Goal: Check status: Check status

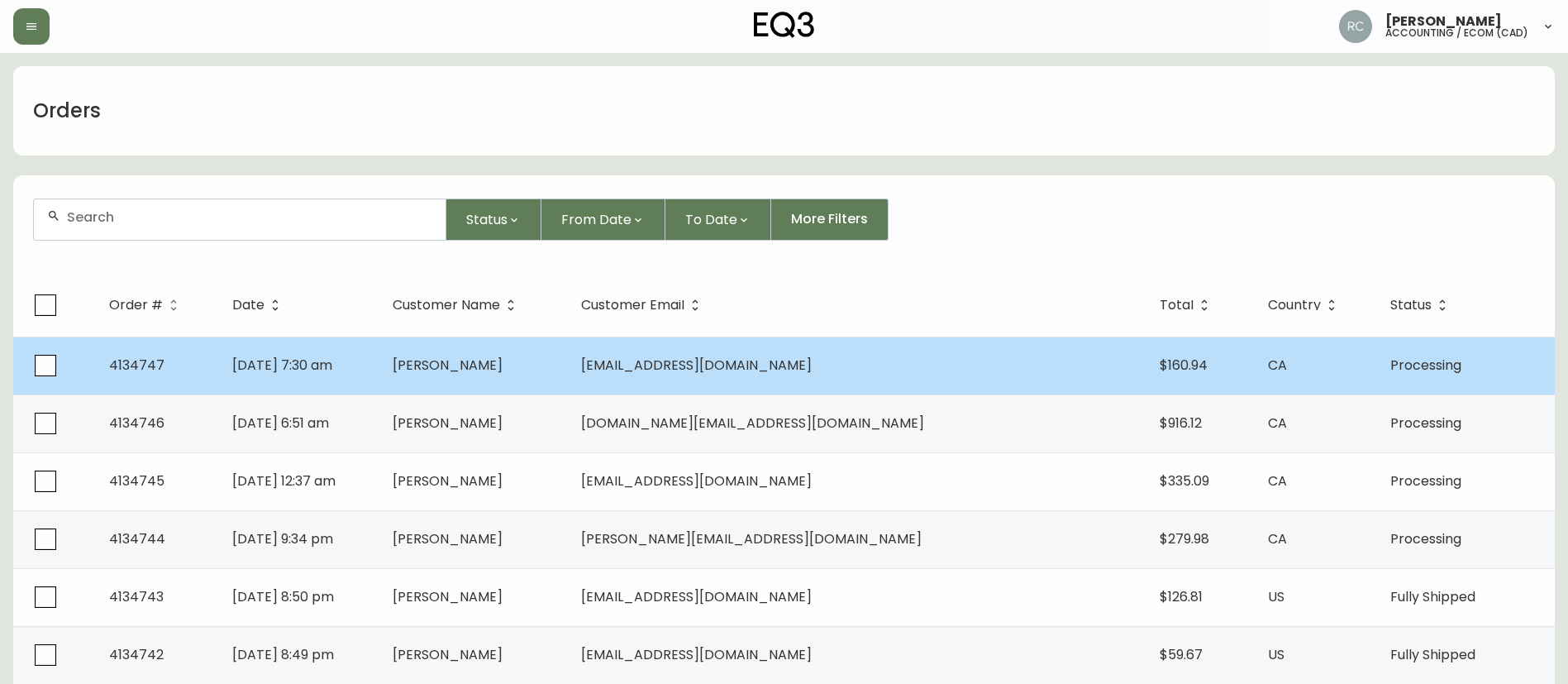
click at [568, 345] on td "[PERSON_NAME]" at bounding box center [473, 366] width 188 height 58
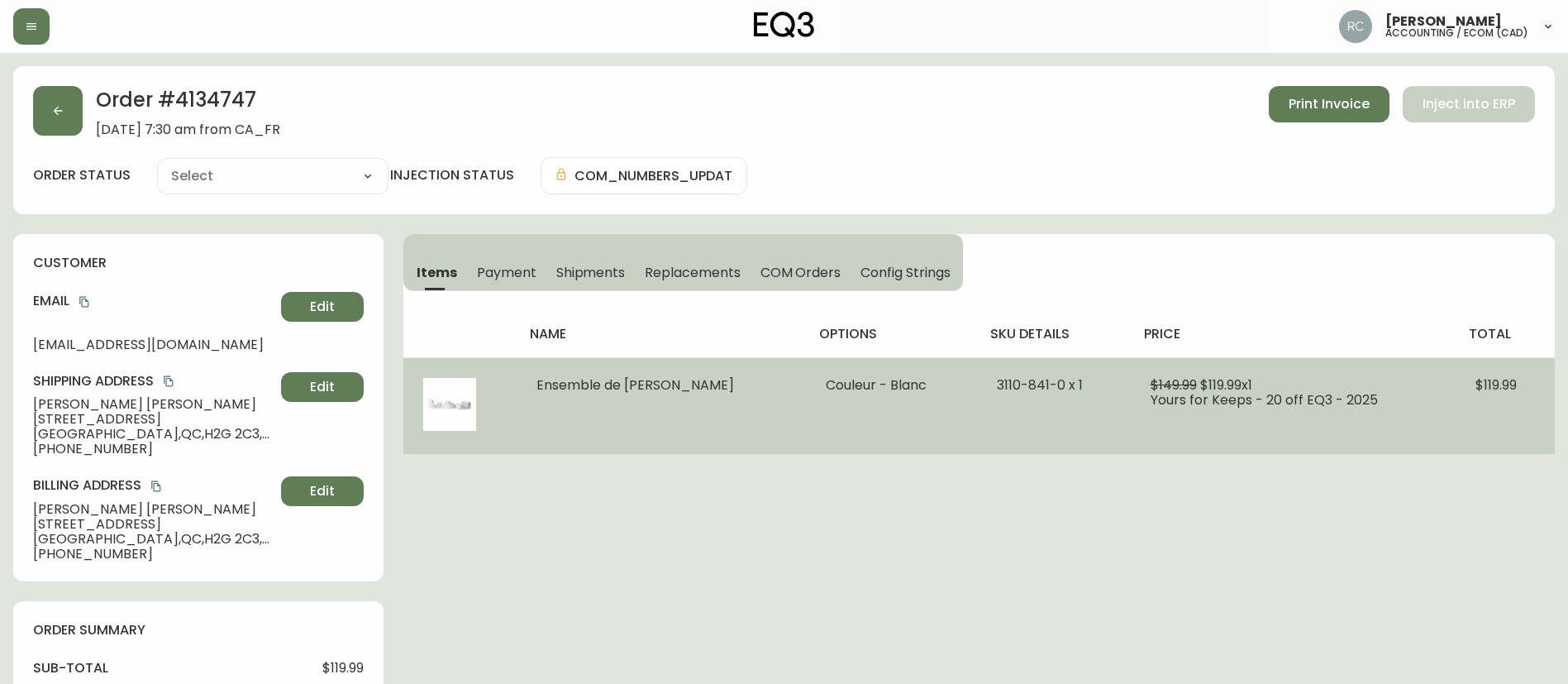
type input "Processing"
select select "PROCESSING"
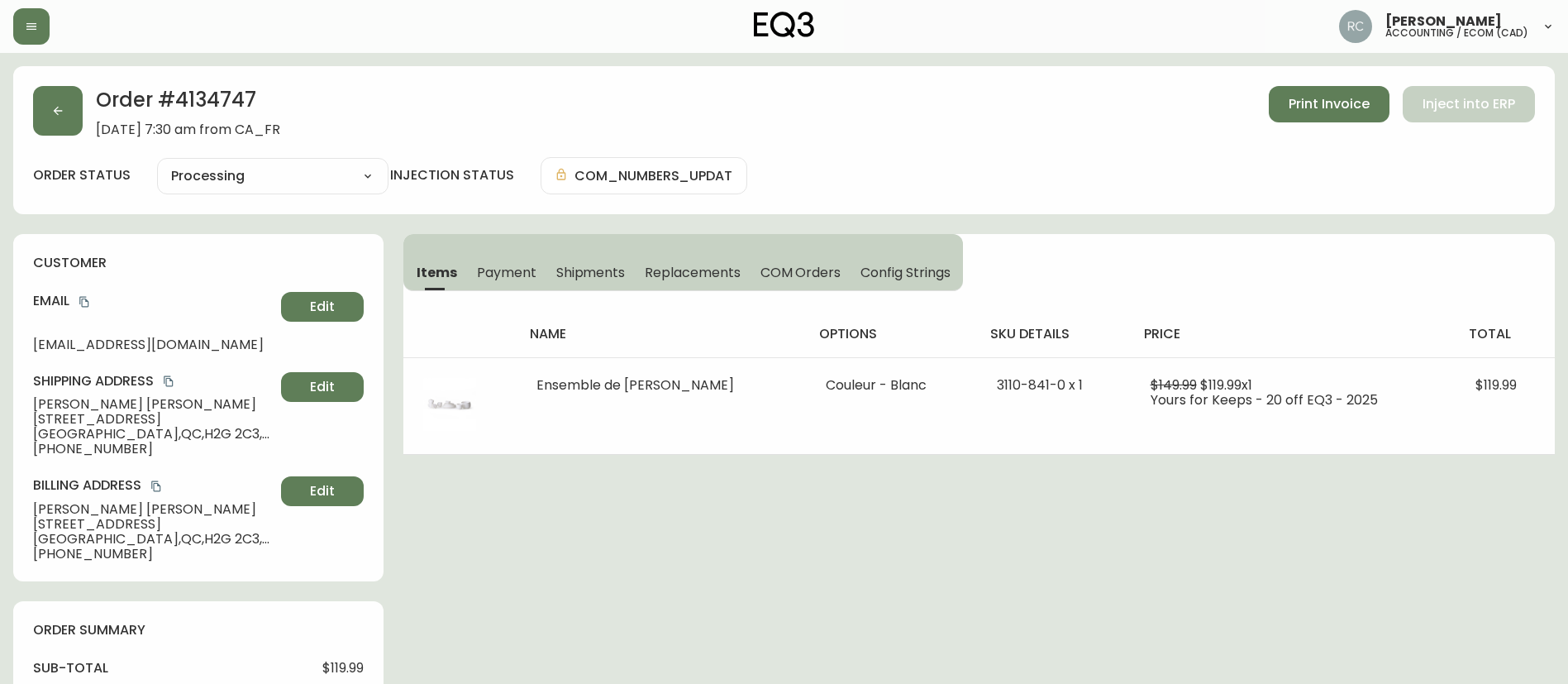
click at [512, 280] on span "Payment" at bounding box center [507, 272] width 60 height 17
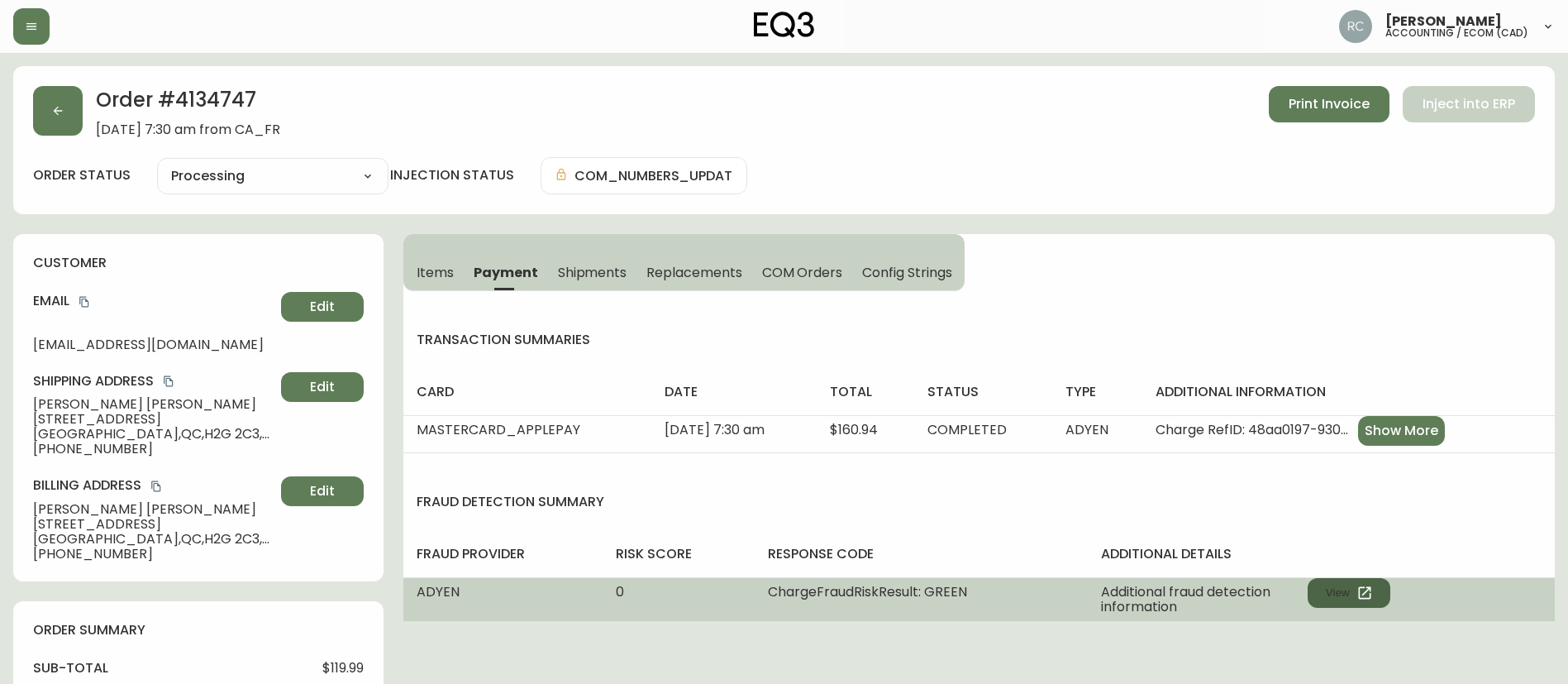
click at [1340, 588] on button "View" at bounding box center [1349, 592] width 83 height 30
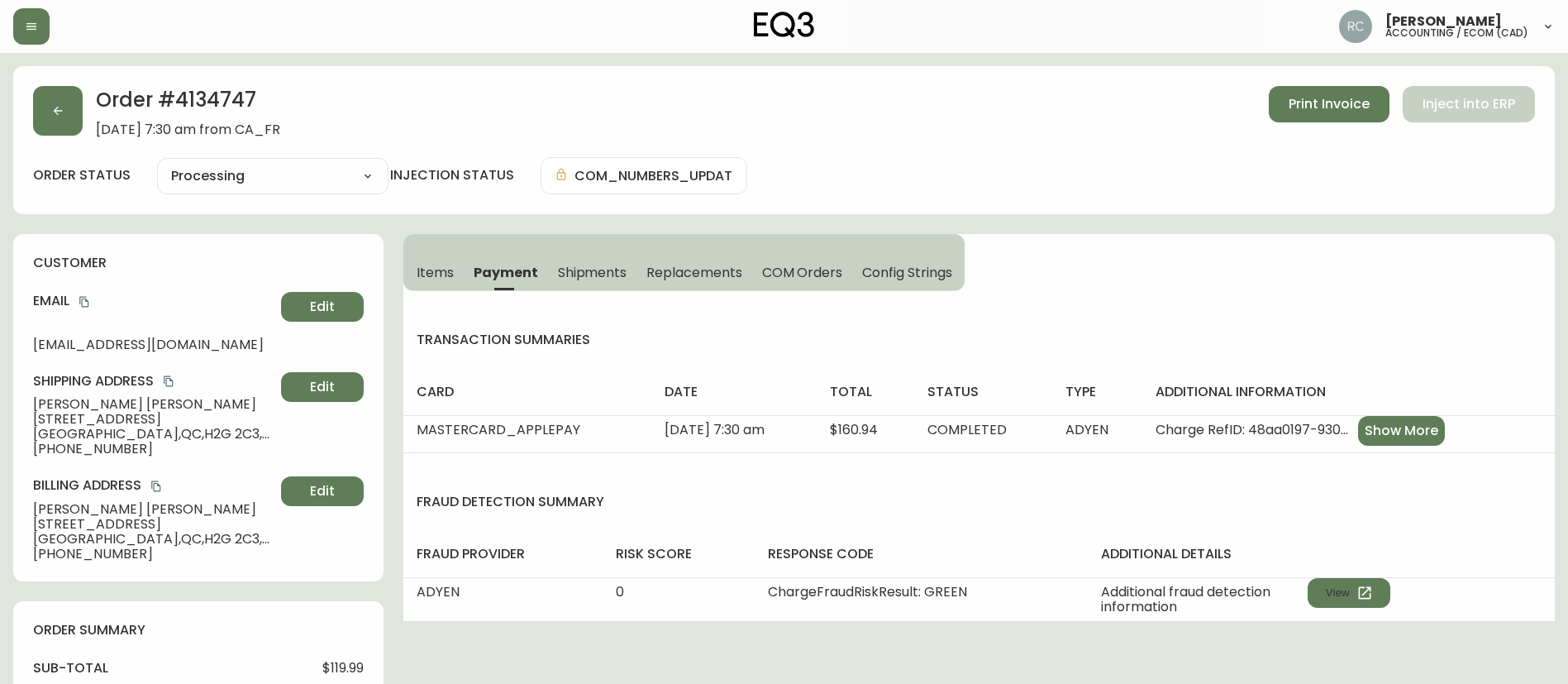
click at [1098, 272] on div "Items Payment Shipments Replacements COM Orders Config Strings transaction summ…" at bounding box center [979, 428] width 1151 height 388
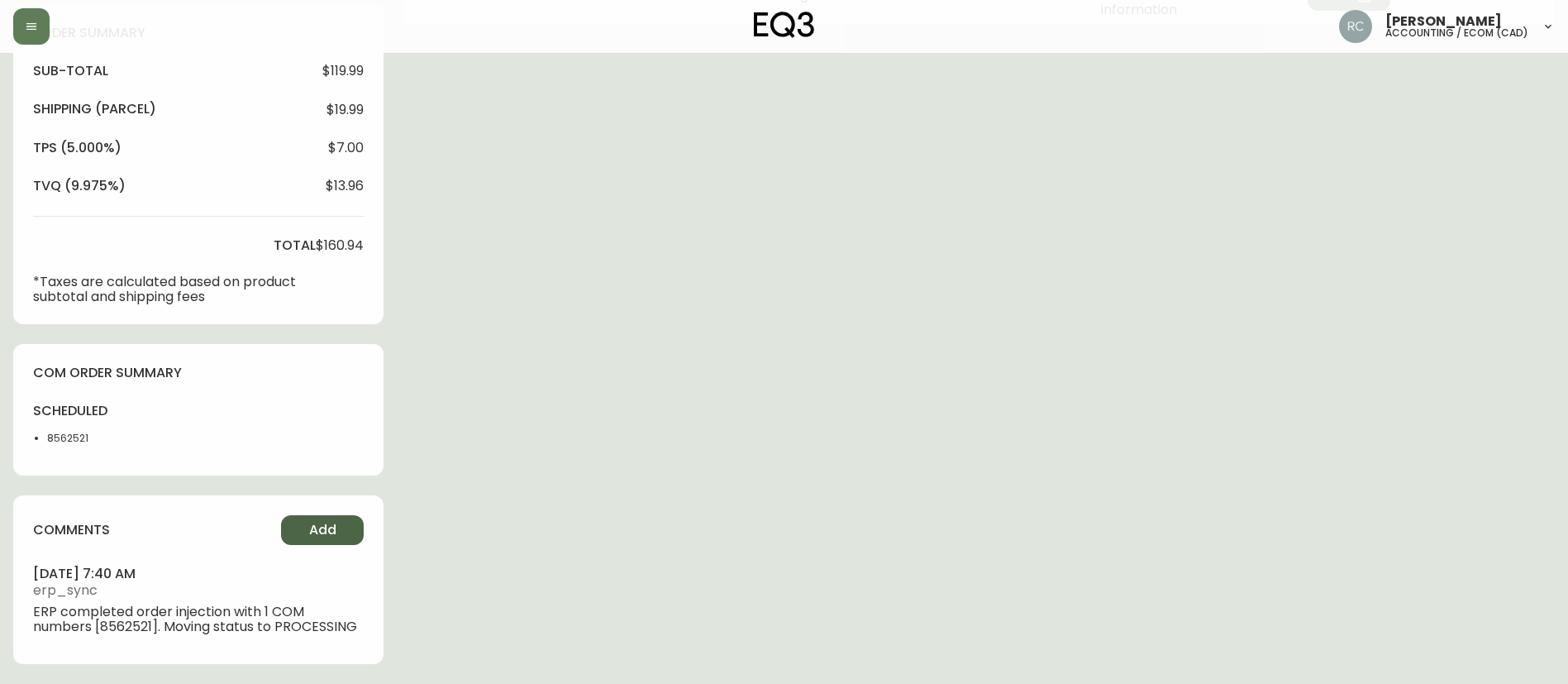
click at [312, 535] on span "Add" at bounding box center [323, 530] width 27 height 18
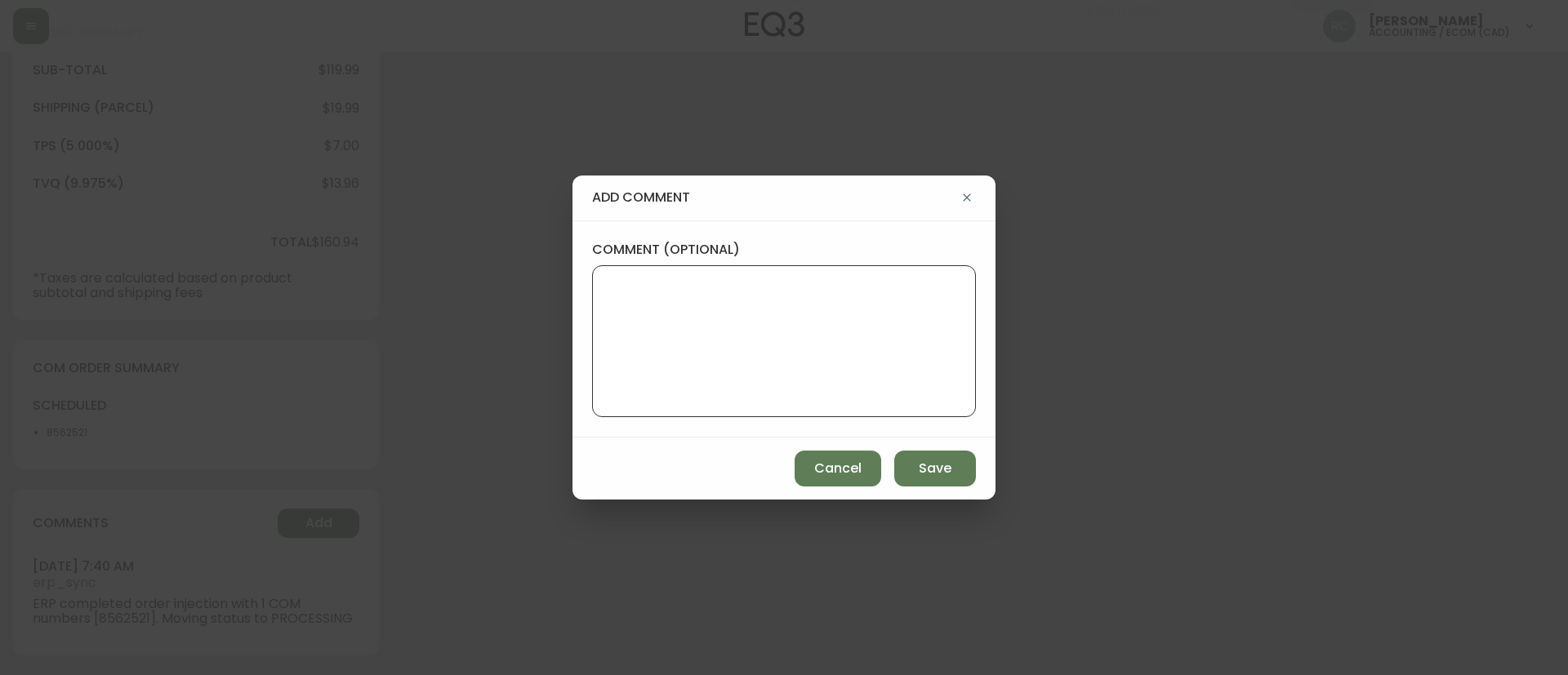
click at [884, 304] on textarea "comment (optional)" at bounding box center [784, 341] width 356 height 130
paste textarea "Time since an authorized payment was first seen with email address 3yr 362d"
click at [701, 337] on textarea "Time since an authorized payment was first seen with email address 3yr 362d" at bounding box center [784, 341] width 356 height 130
paste textarea "MANUAL FRAUD REVIEW - APPROVED -"
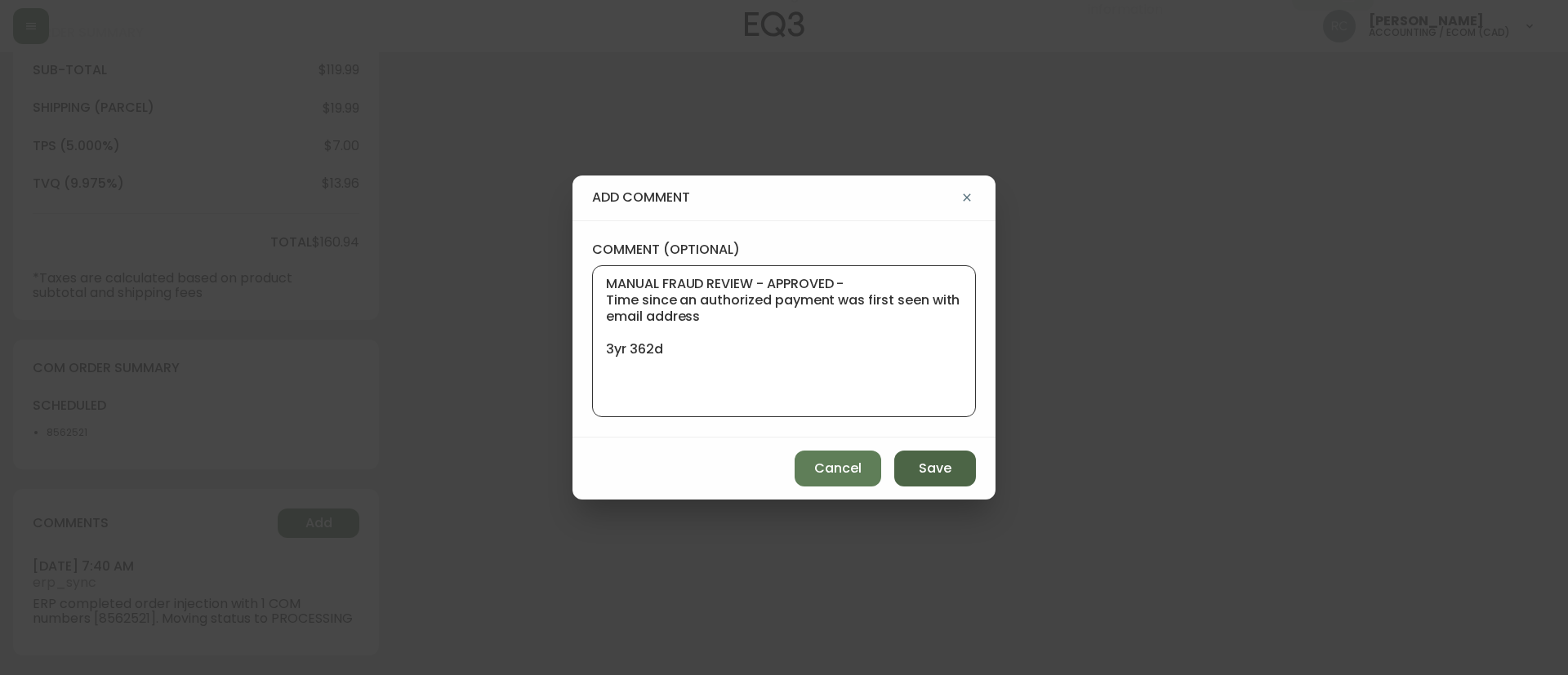
type textarea "MANUAL FRAUD REVIEW - APPROVED - Time since an authorized payment was first see…"
click at [925, 466] on span "Save" at bounding box center [935, 468] width 32 height 18
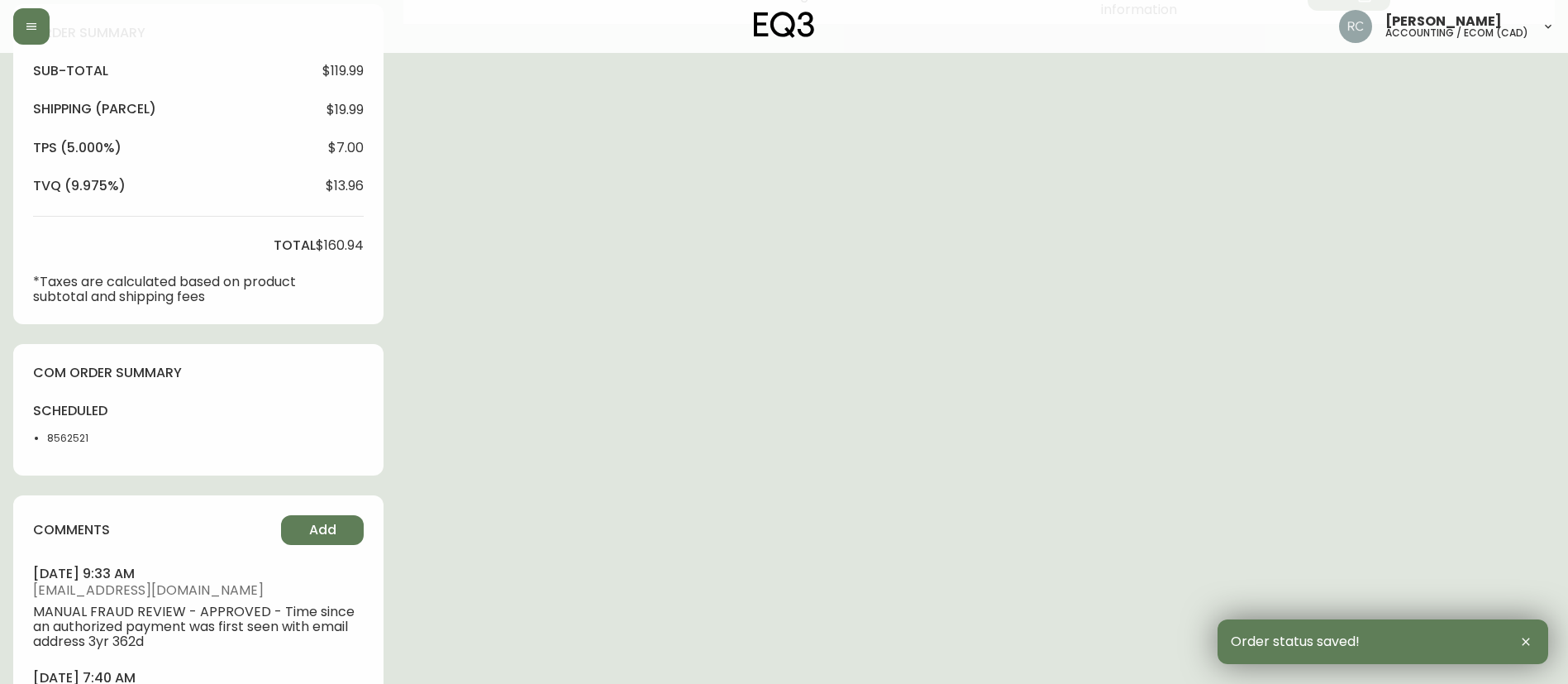
scroll to position [0, 0]
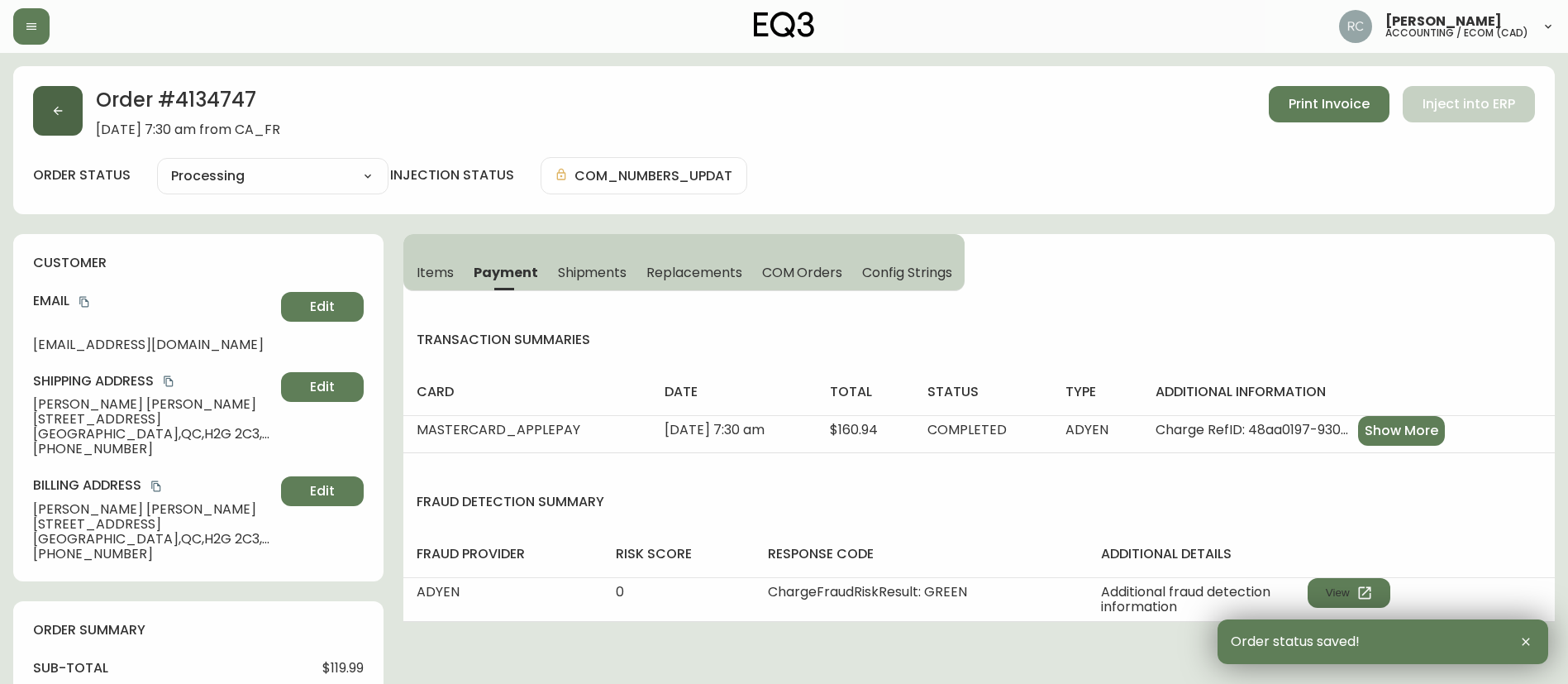
click at [55, 119] on button "button" at bounding box center [57, 110] width 49 height 49
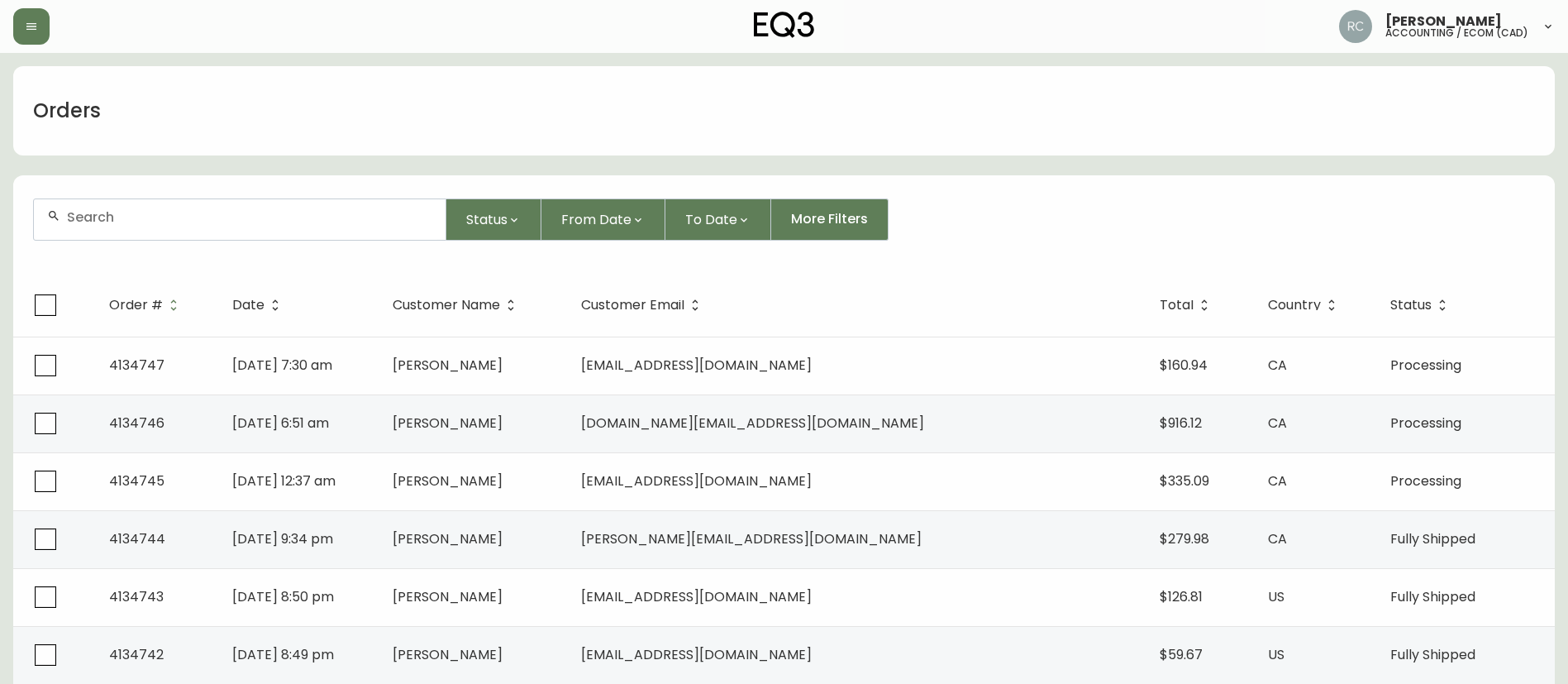
click at [500, 147] on div "Orders" at bounding box center [784, 111] width 1541 height 90
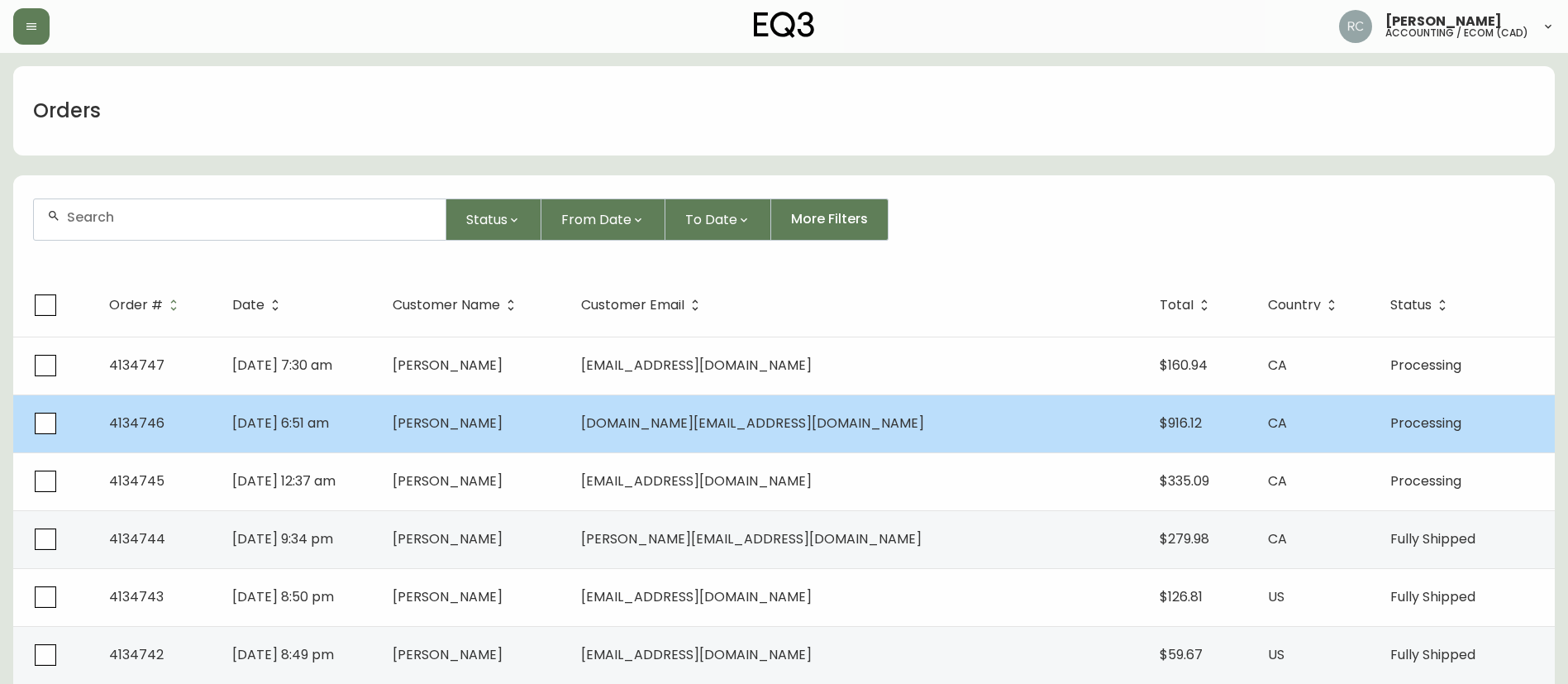
click at [379, 438] on td "[DATE] 6:51 am" at bounding box center [299, 424] width 160 height 58
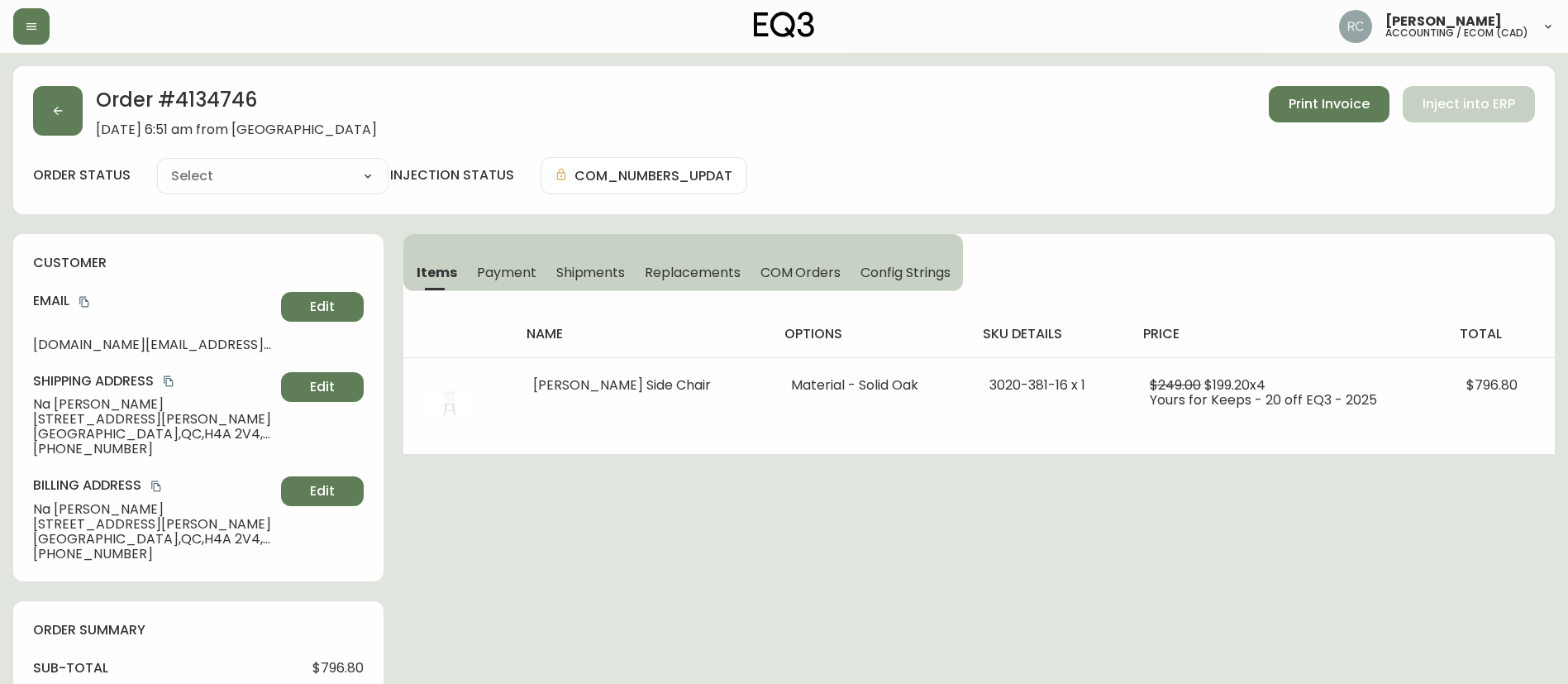
type input "Processing"
select select "PROCESSING"
click at [496, 264] on span "Payment" at bounding box center [507, 272] width 60 height 17
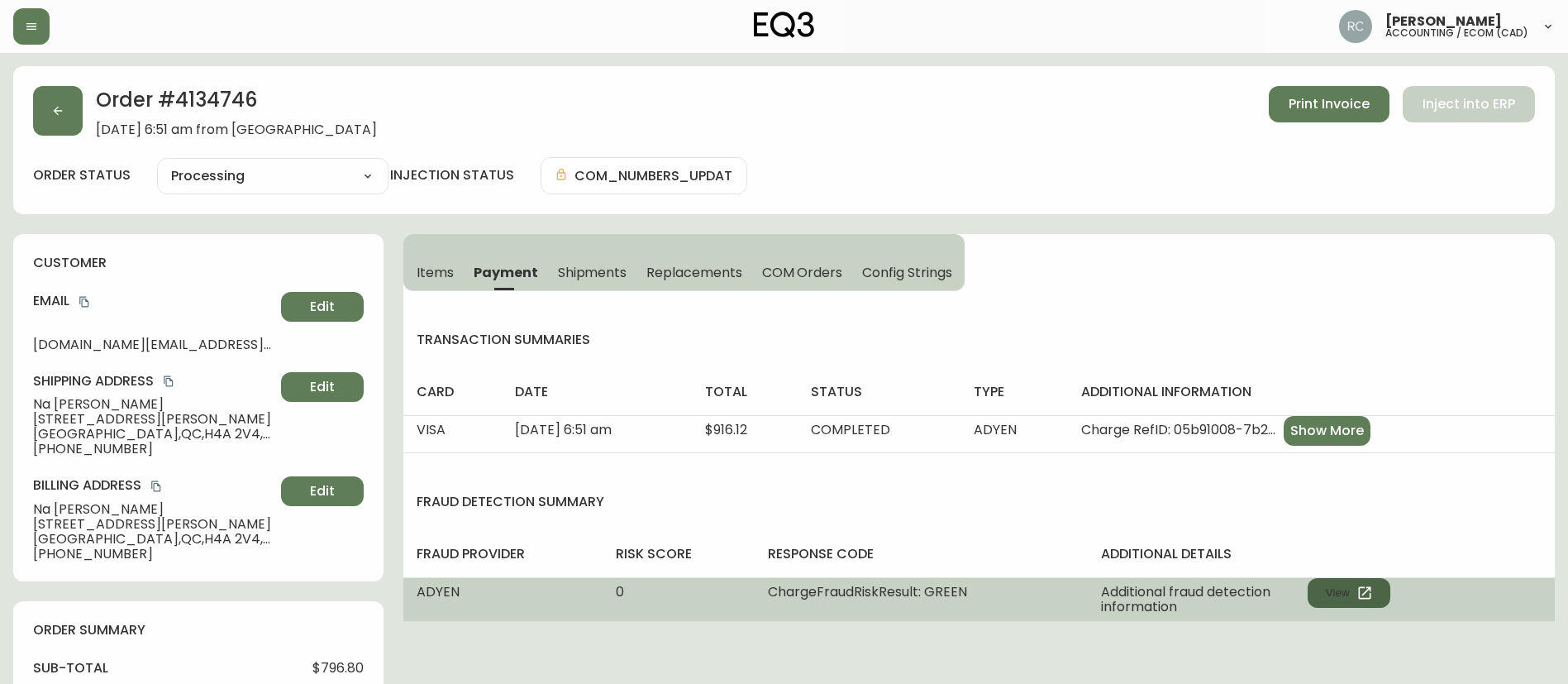
click at [1324, 595] on button "View" at bounding box center [1349, 592] width 83 height 30
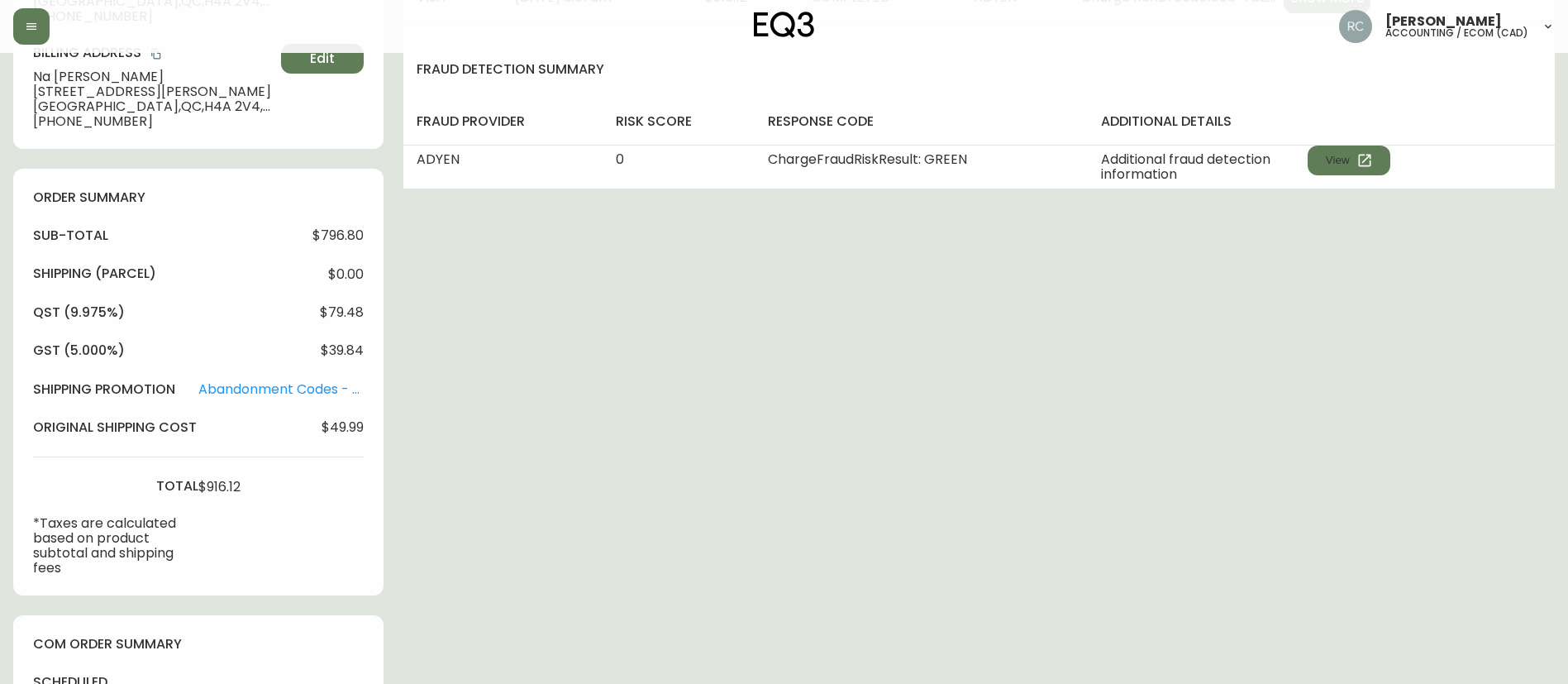
scroll to position [703, 0]
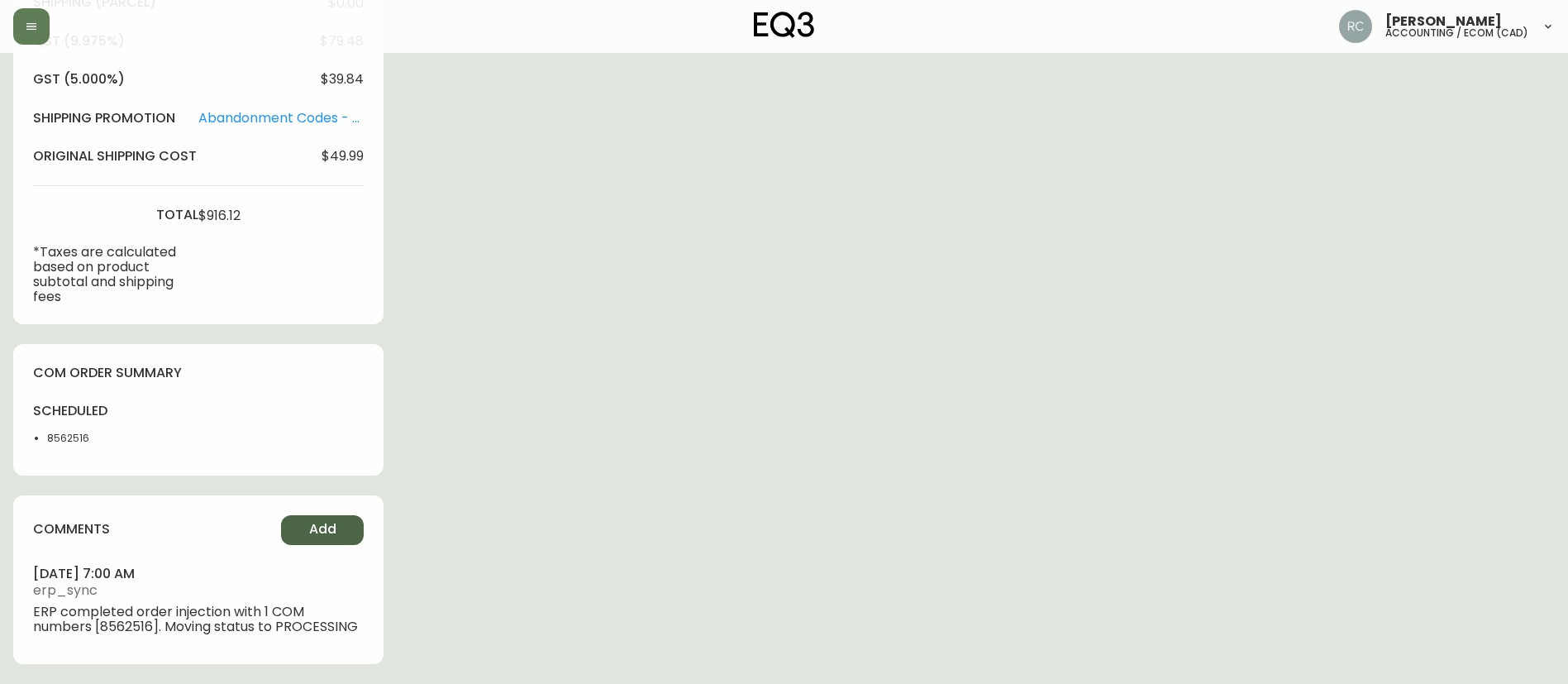
click at [330, 517] on button "Add" at bounding box center [322, 530] width 83 height 30
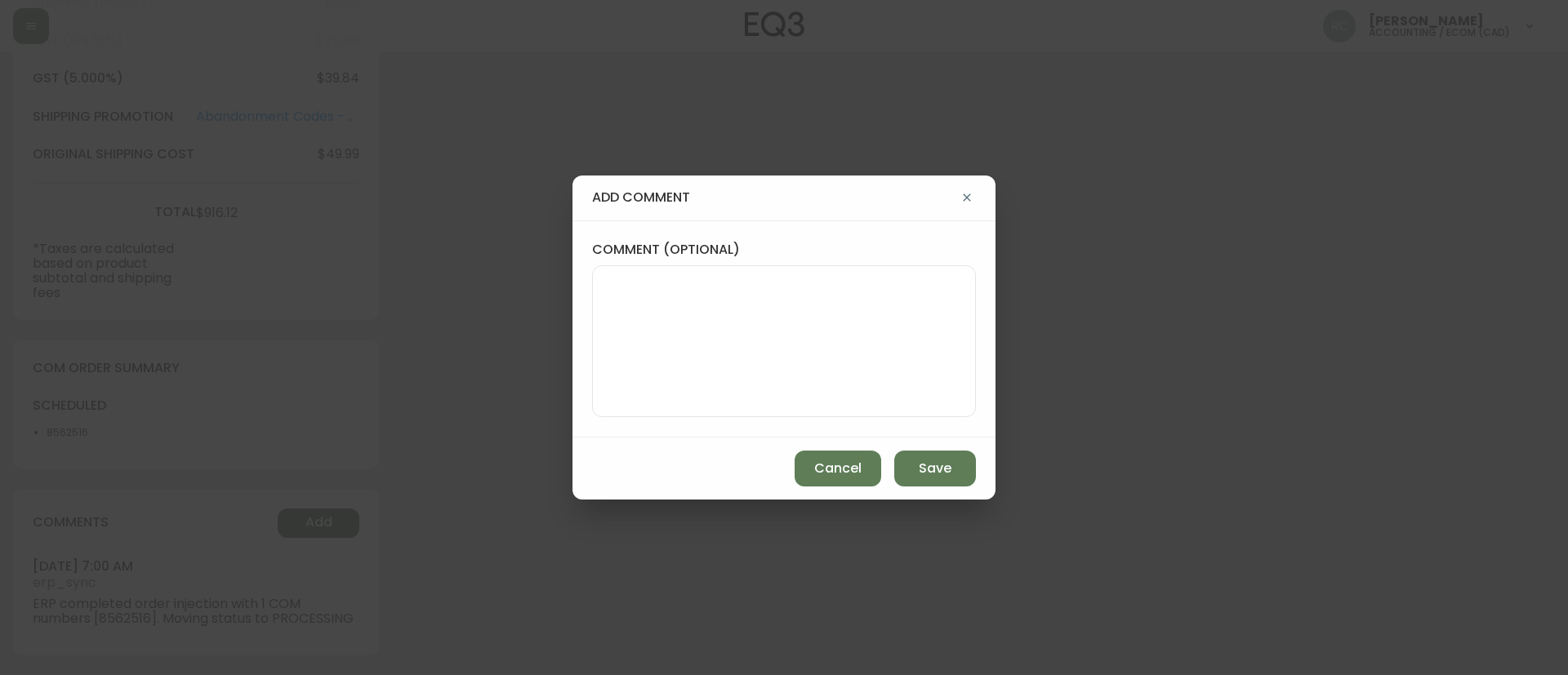
click at [659, 276] on textarea "comment (optional)" at bounding box center [784, 341] width 356 height 130
paste textarea "MANUAL FRAUD REVIEW - APPROVED - same shipping and billing address -"
paste textarea "Time since an authorized payment was first seen with email address 2yr 282d"
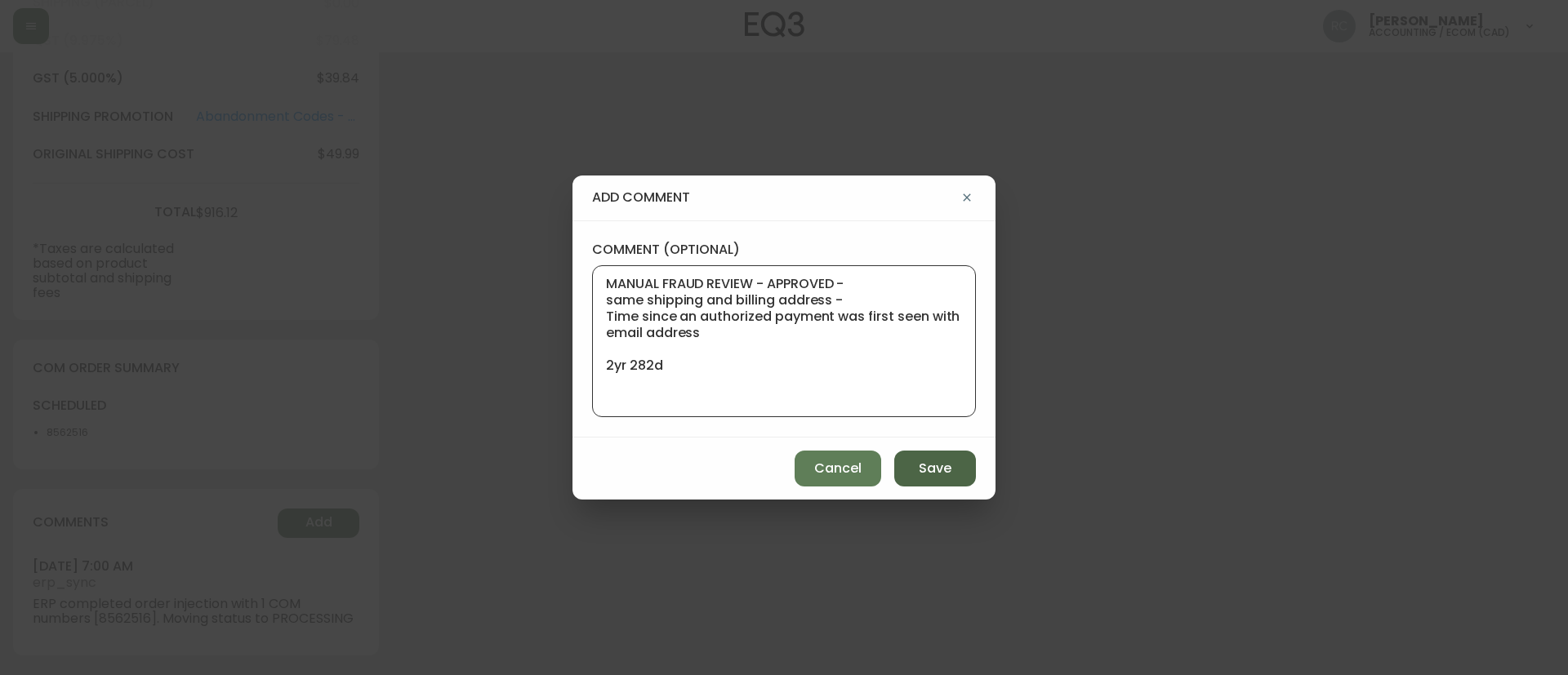
type textarea "MANUAL FRAUD REVIEW - APPROVED - same shipping and billing address - Time since…"
click at [948, 477] on span "Save" at bounding box center [935, 468] width 32 height 18
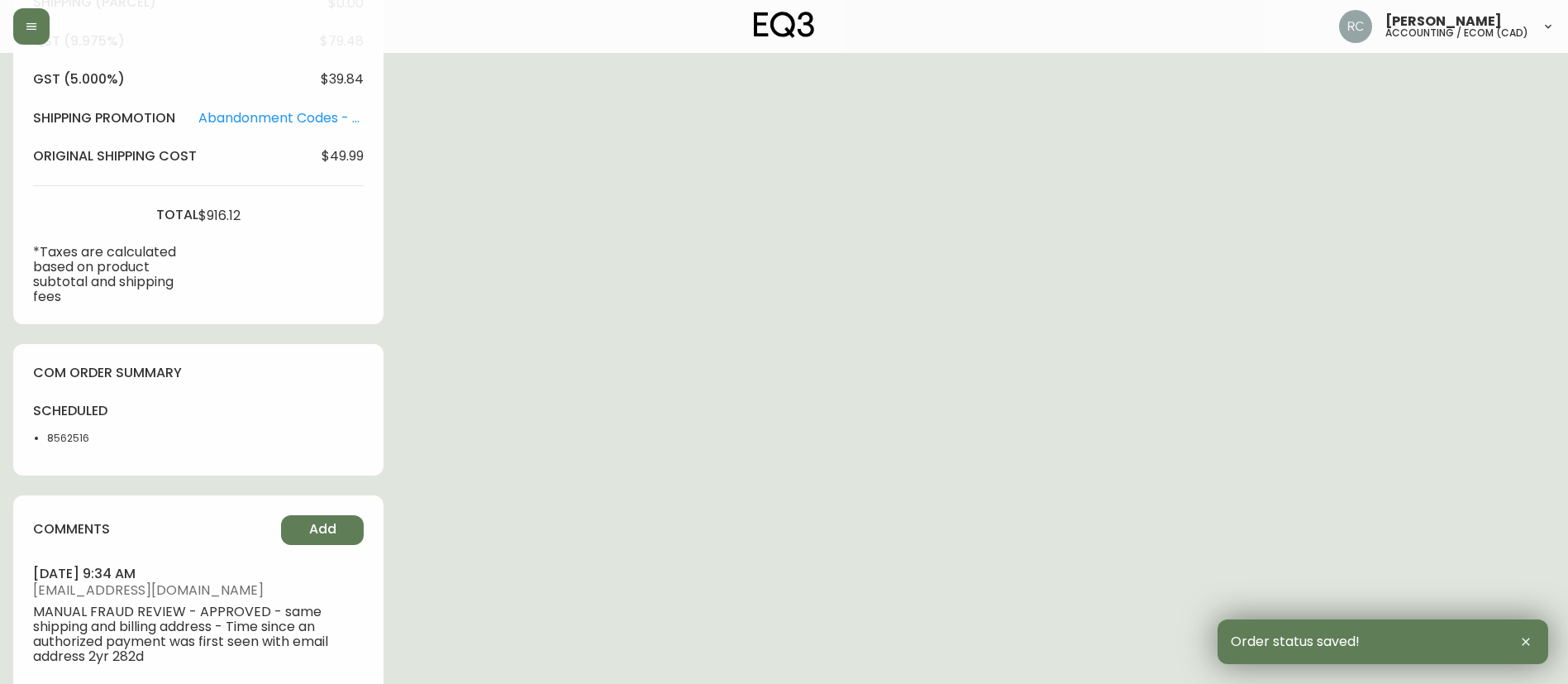
scroll to position [0, 0]
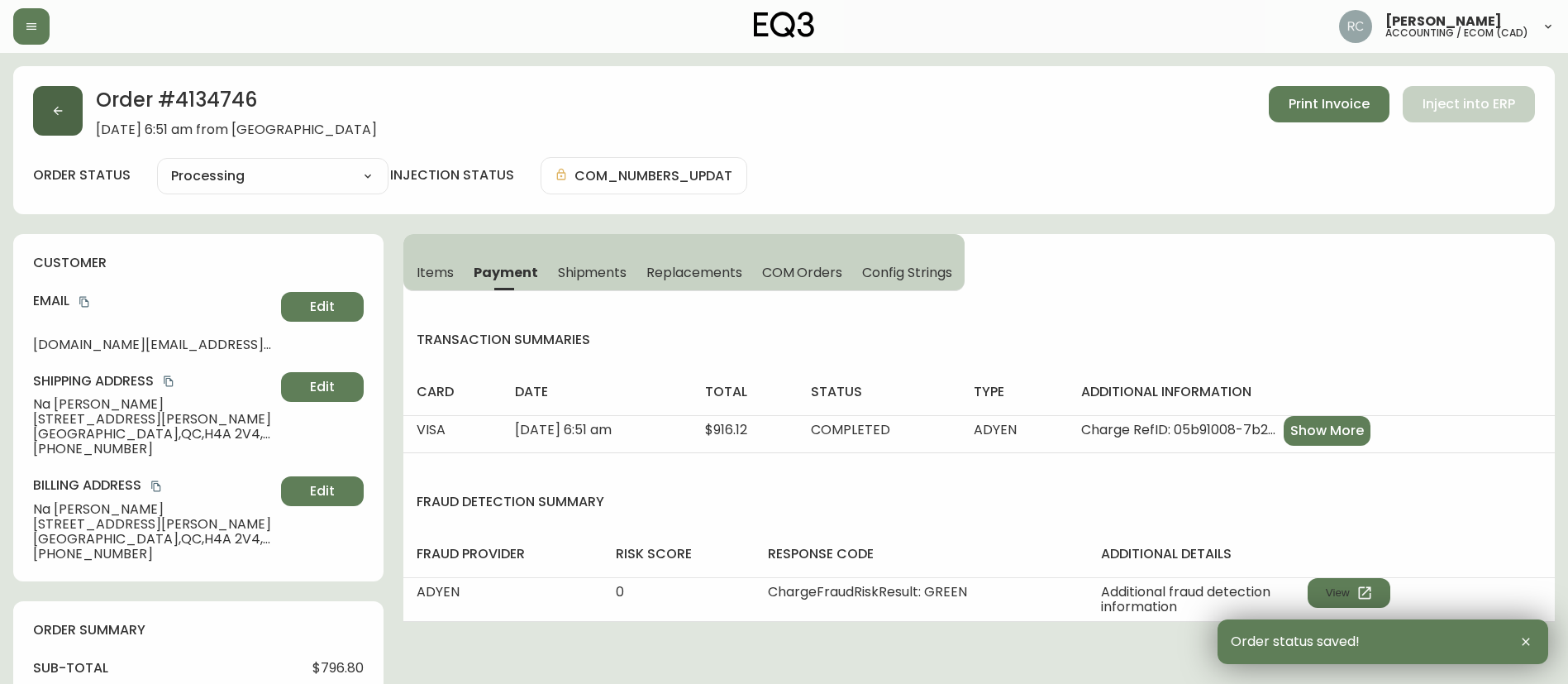
click at [70, 117] on button "button" at bounding box center [57, 110] width 49 height 49
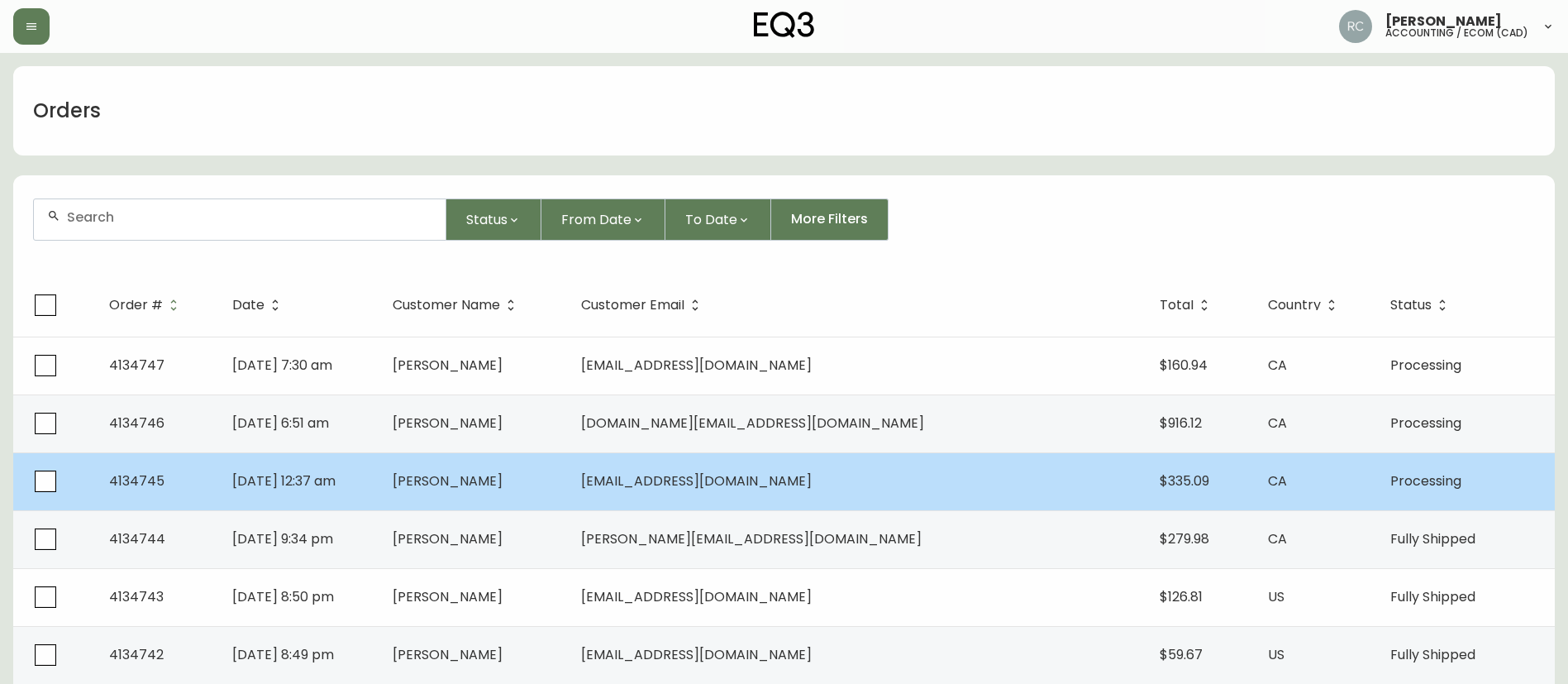
click at [568, 495] on td "[PERSON_NAME]" at bounding box center [473, 481] width 188 height 58
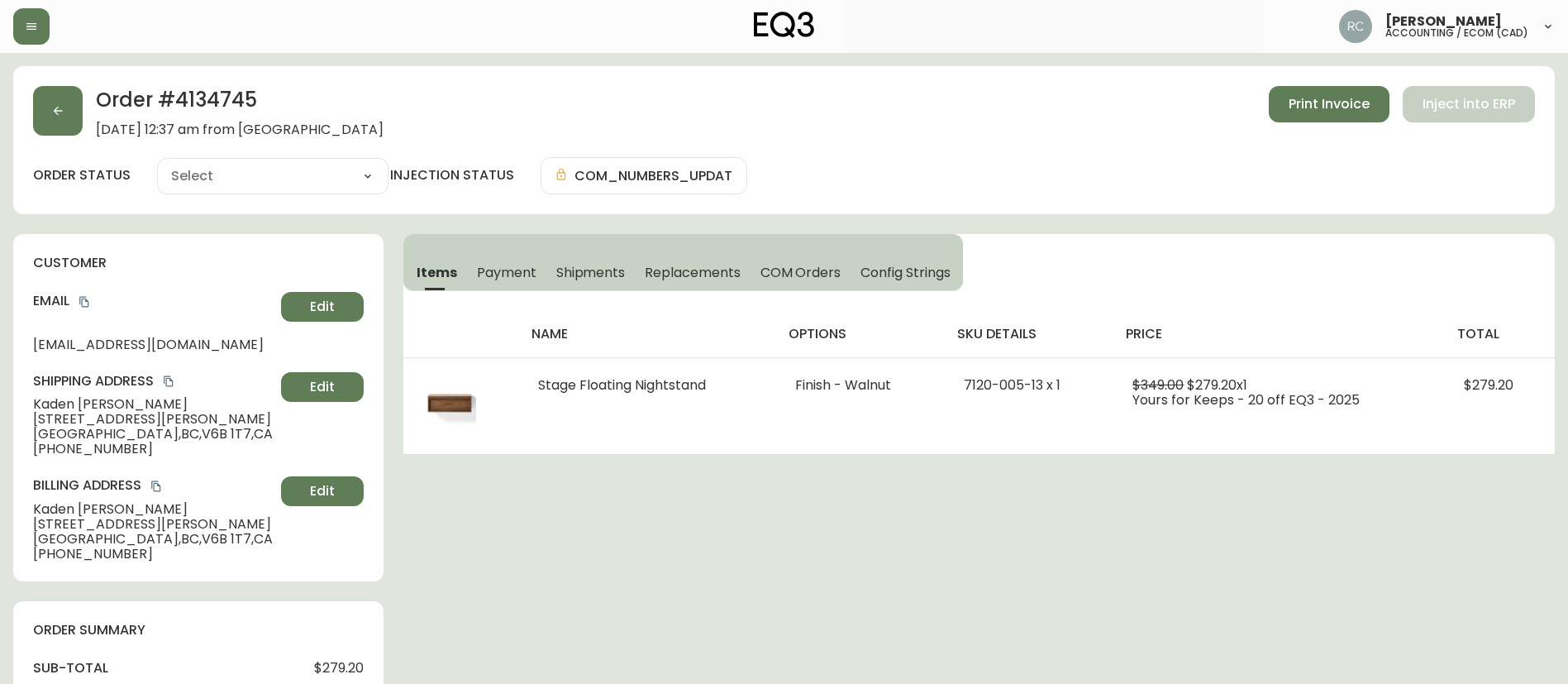
type input "Processing"
select select "PROCESSING"
click at [491, 272] on span "Payment" at bounding box center [507, 272] width 60 height 17
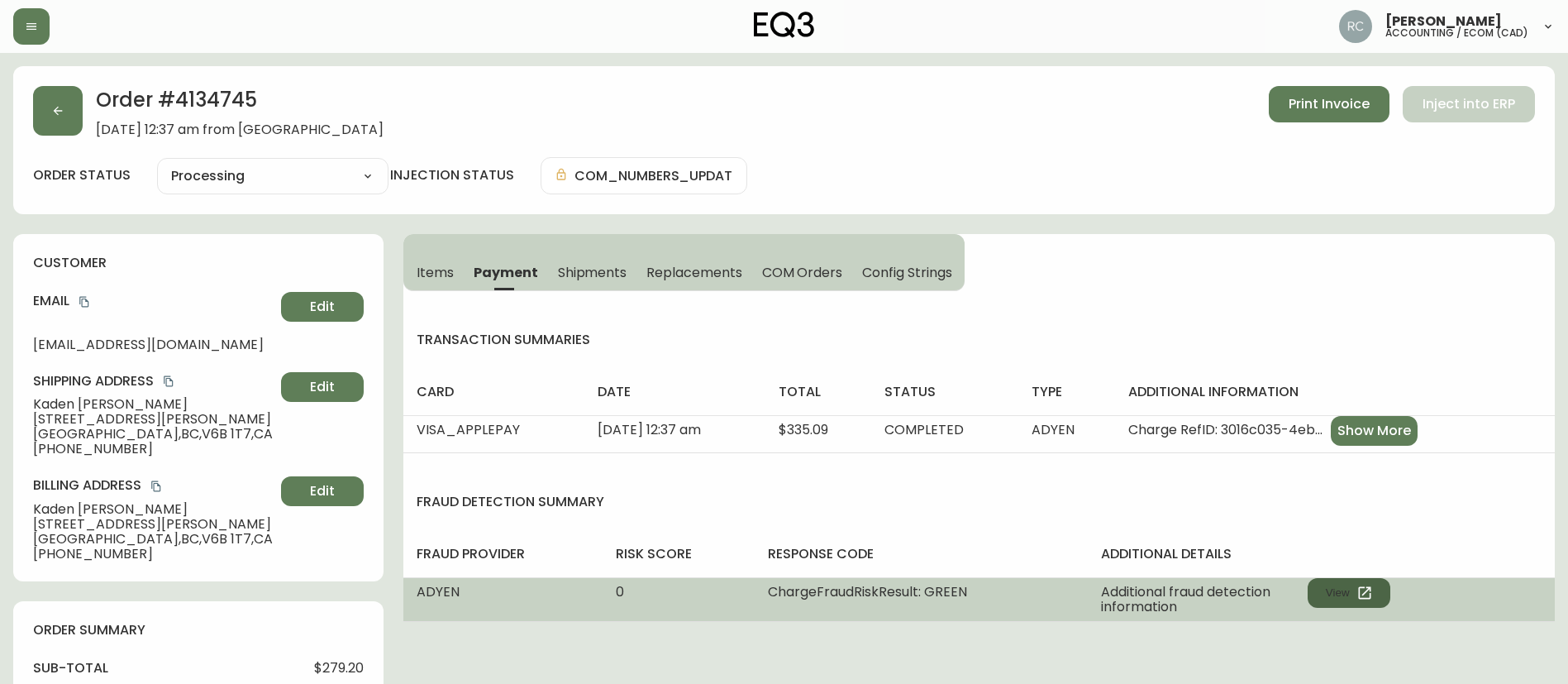
click at [1326, 586] on button "View" at bounding box center [1349, 592] width 83 height 30
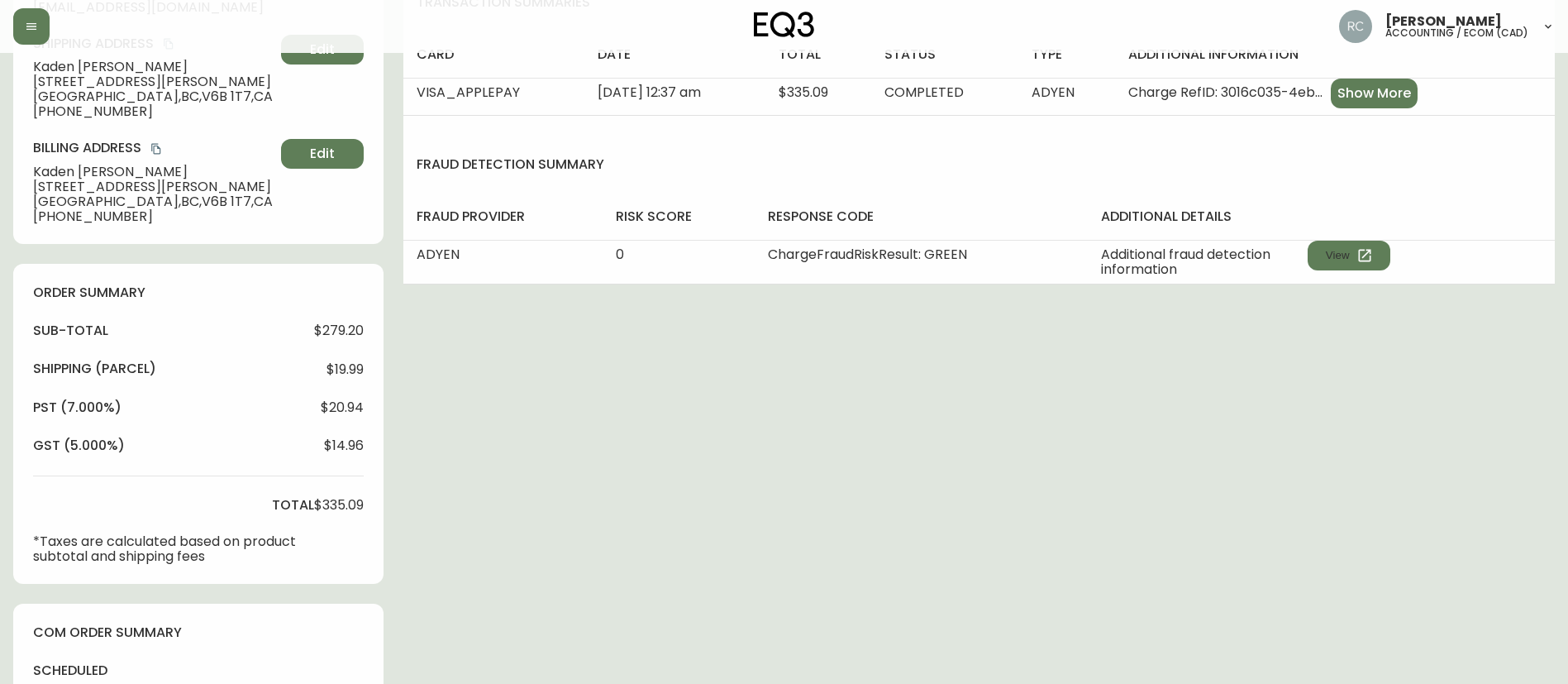
scroll to position [597, 0]
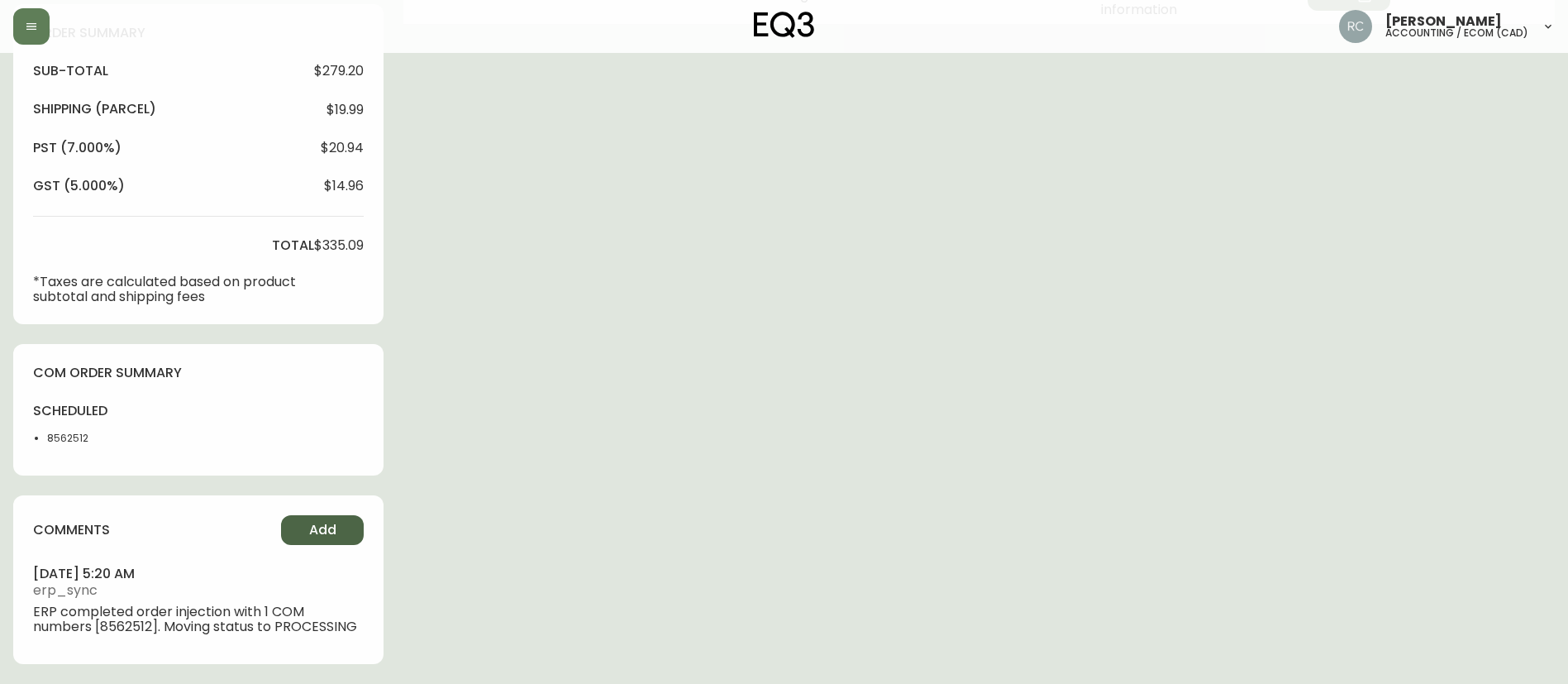
click at [329, 533] on span "Add" at bounding box center [323, 530] width 27 height 18
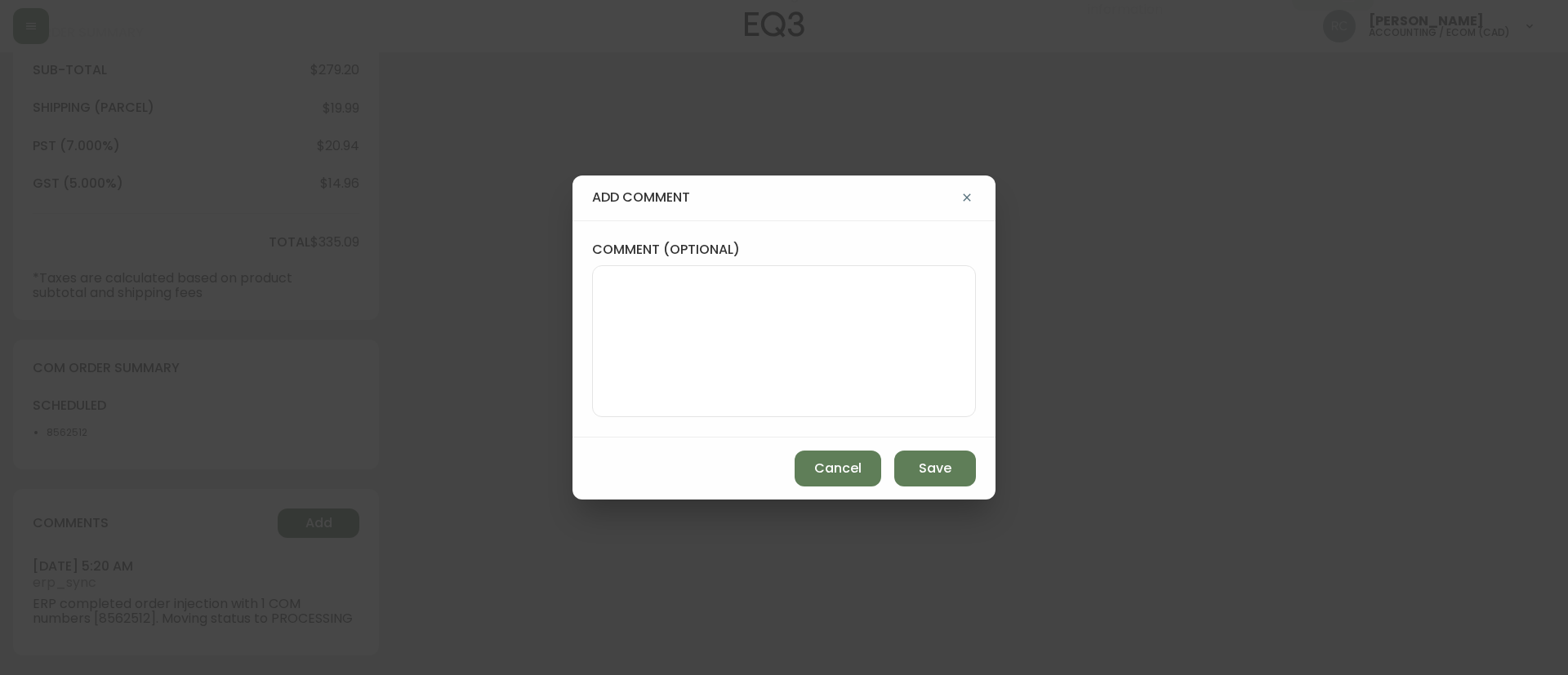
click at [768, 261] on div "comment (optional)" at bounding box center [783, 328] width 384 height 176
click at [740, 321] on textarea "comment (optional)" at bounding box center [784, 341] width 356 height 130
paste textarea "MANUAL FRAUD REVIEW - APPROVED - same shipping and billing address -"
click at [875, 307] on textarea "MANUAL FRAUD REVIEW - APPROVED - same shipping and billing address -" at bounding box center [784, 341] width 356 height 130
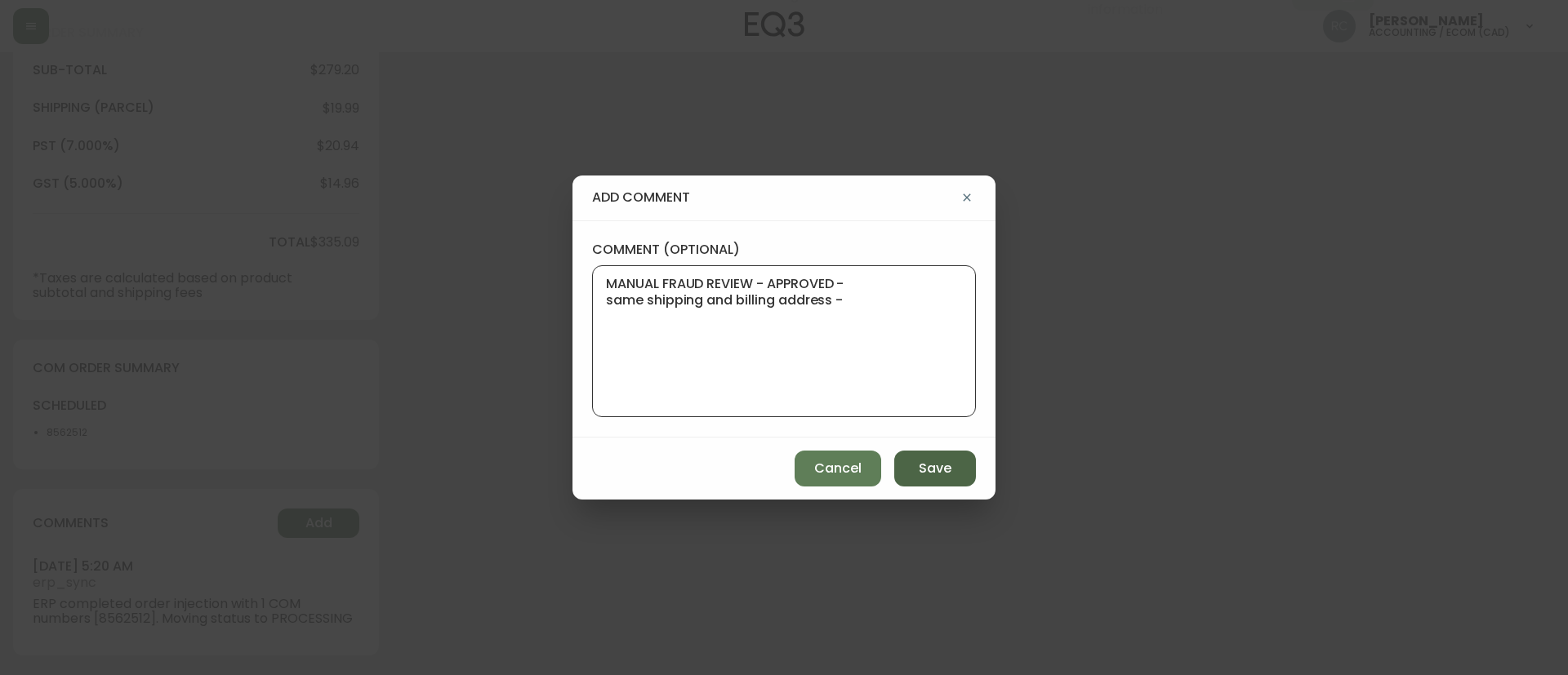
paste textarea "Time since an authorized payment was first seen with email address 3yr 333d"
type textarea "MANUAL FRAUD REVIEW - APPROVED - same shipping and billing address - Time since…"
click at [934, 460] on span "Save" at bounding box center [935, 468] width 32 height 18
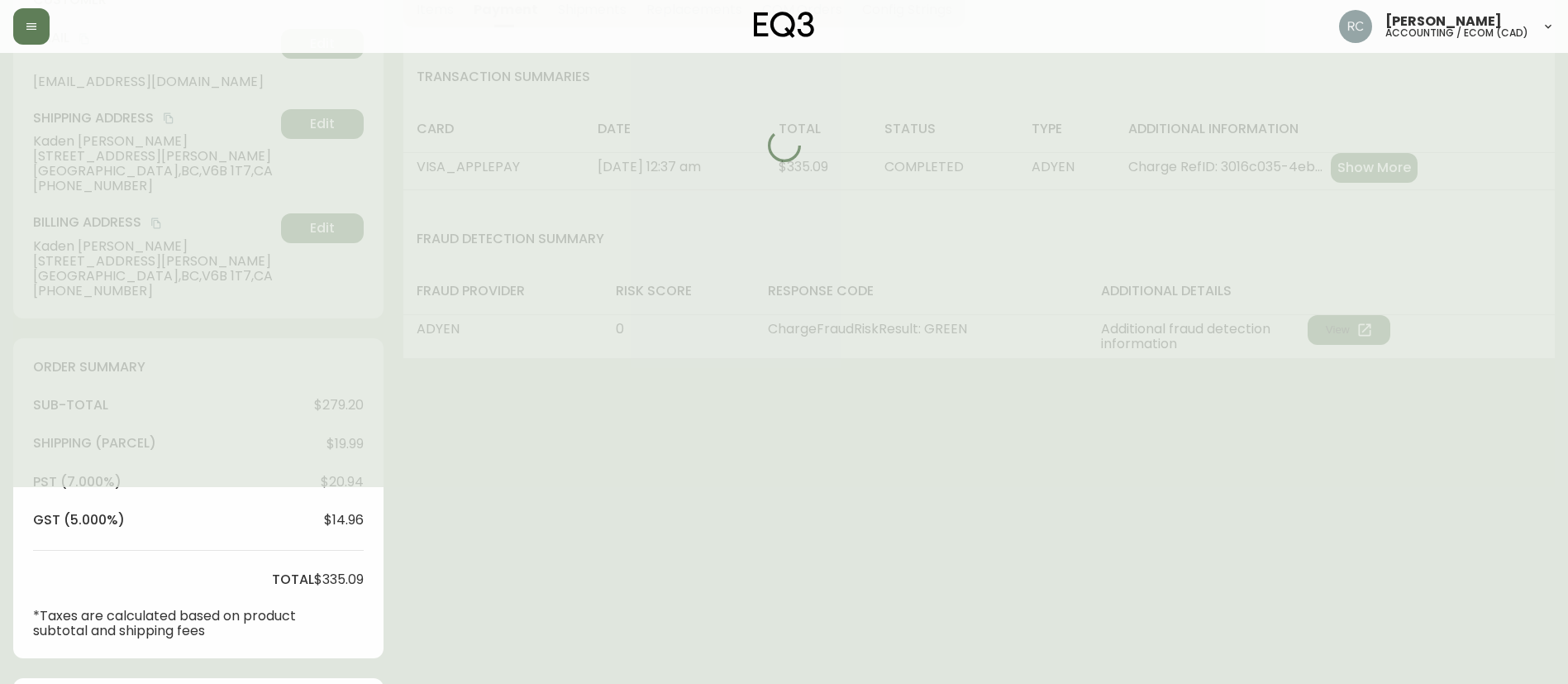
scroll to position [0, 0]
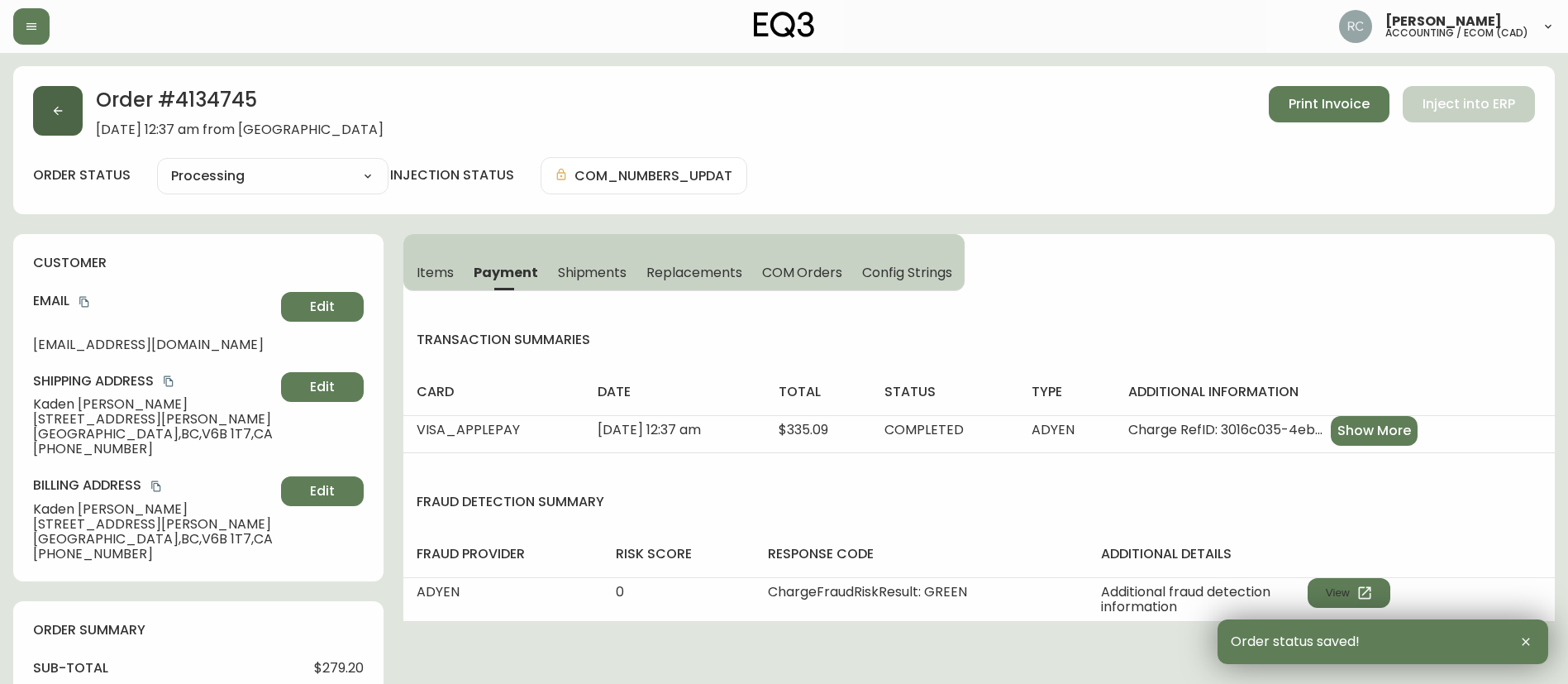
click at [49, 113] on button "button" at bounding box center [57, 110] width 49 height 49
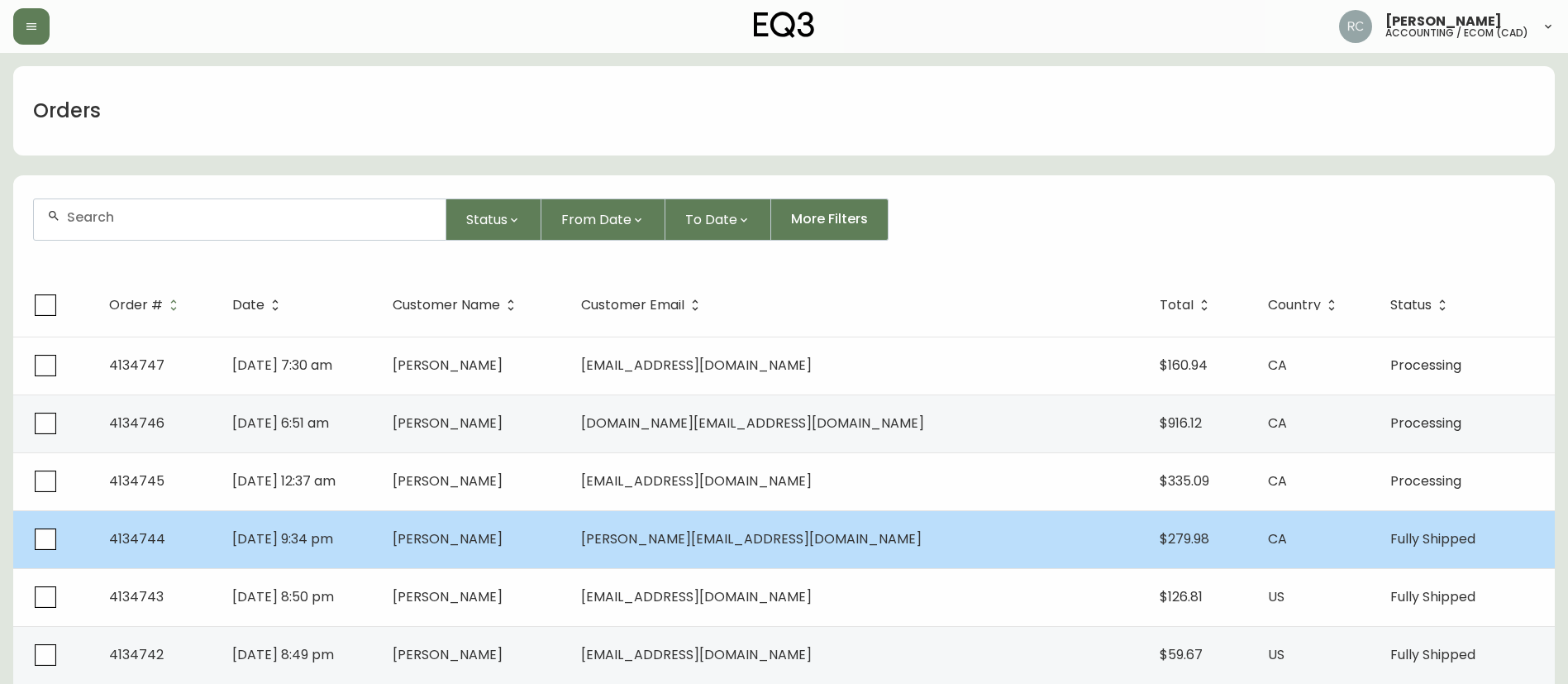
click at [568, 529] on td "[PERSON_NAME]" at bounding box center [473, 539] width 188 height 58
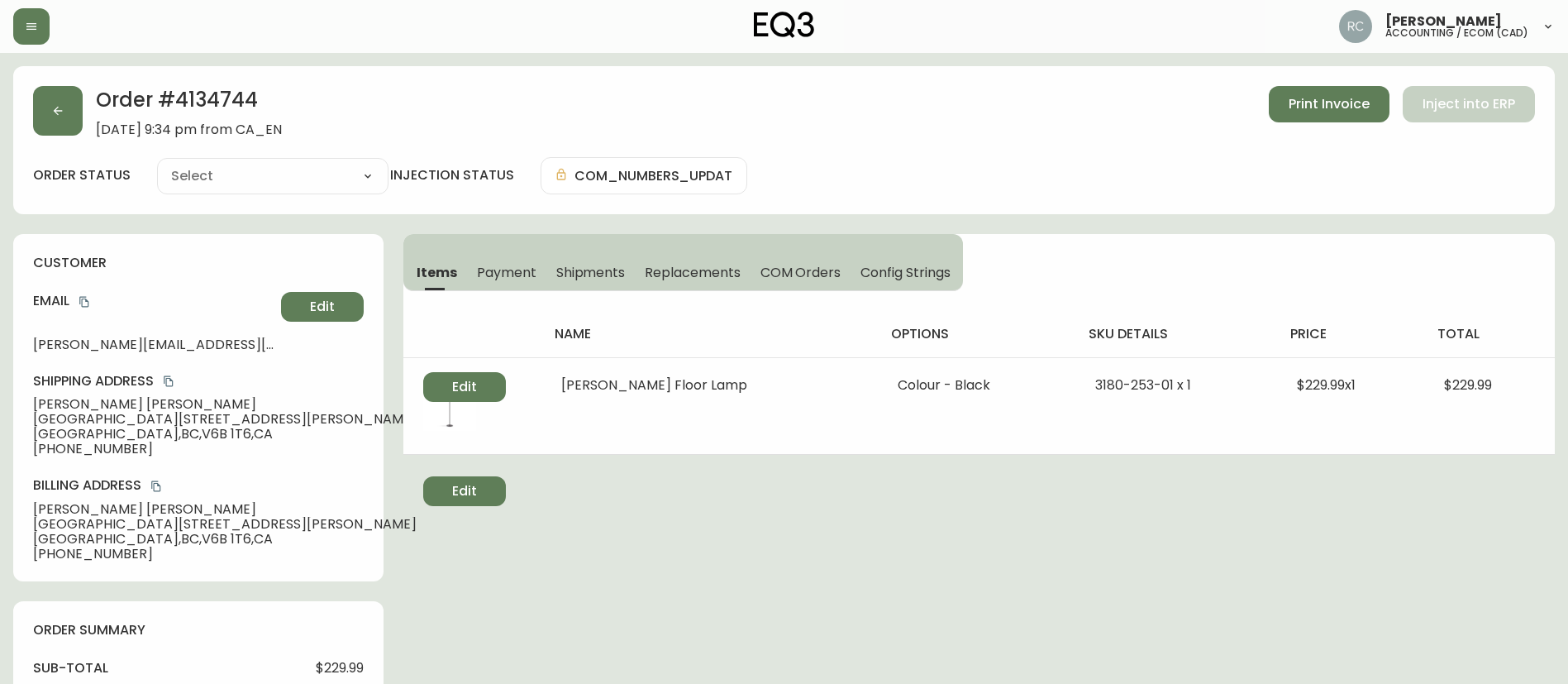
type input "Fully Shipped"
select select "FULLY_SHIPPED"
click at [56, 113] on icon "button" at bounding box center [58, 111] width 14 height 14
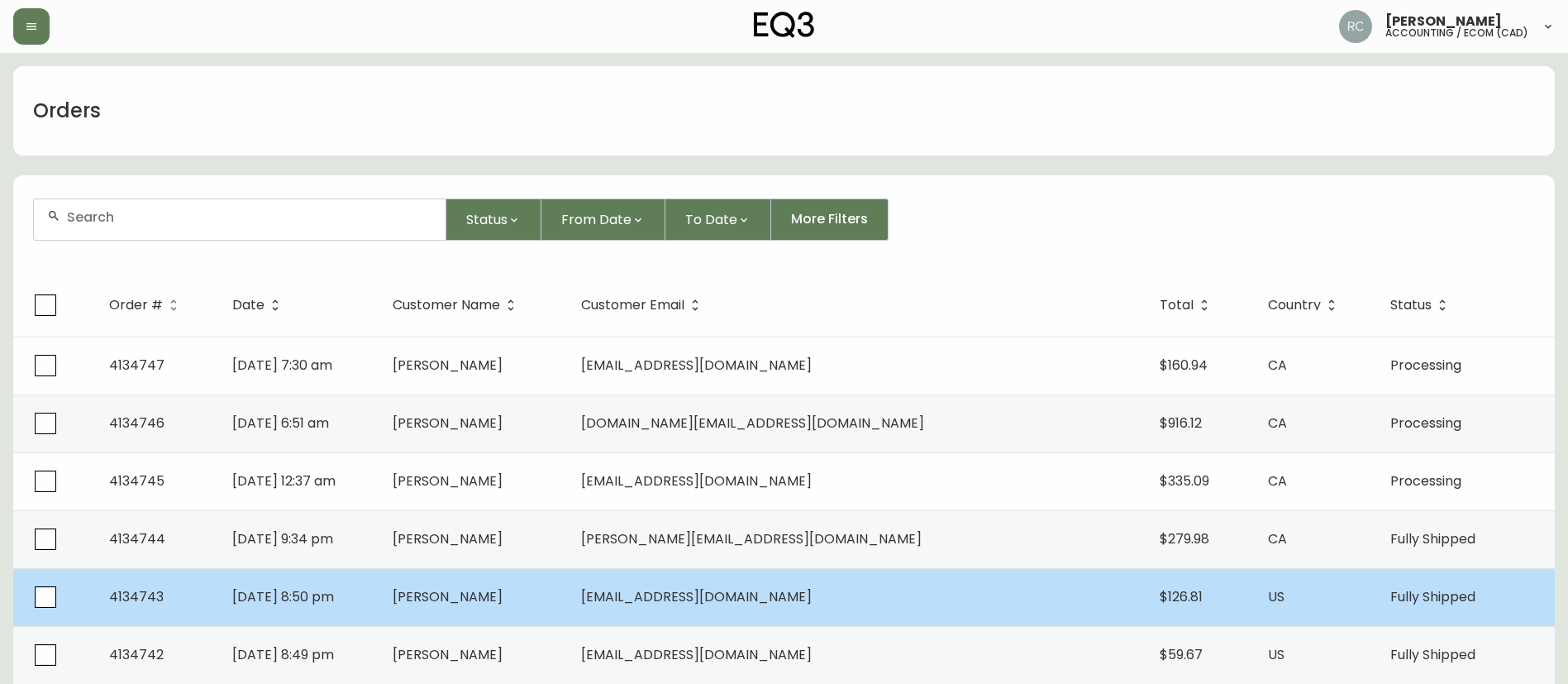
click at [379, 582] on td "[DATE] 8:50 pm" at bounding box center [299, 597] width 160 height 58
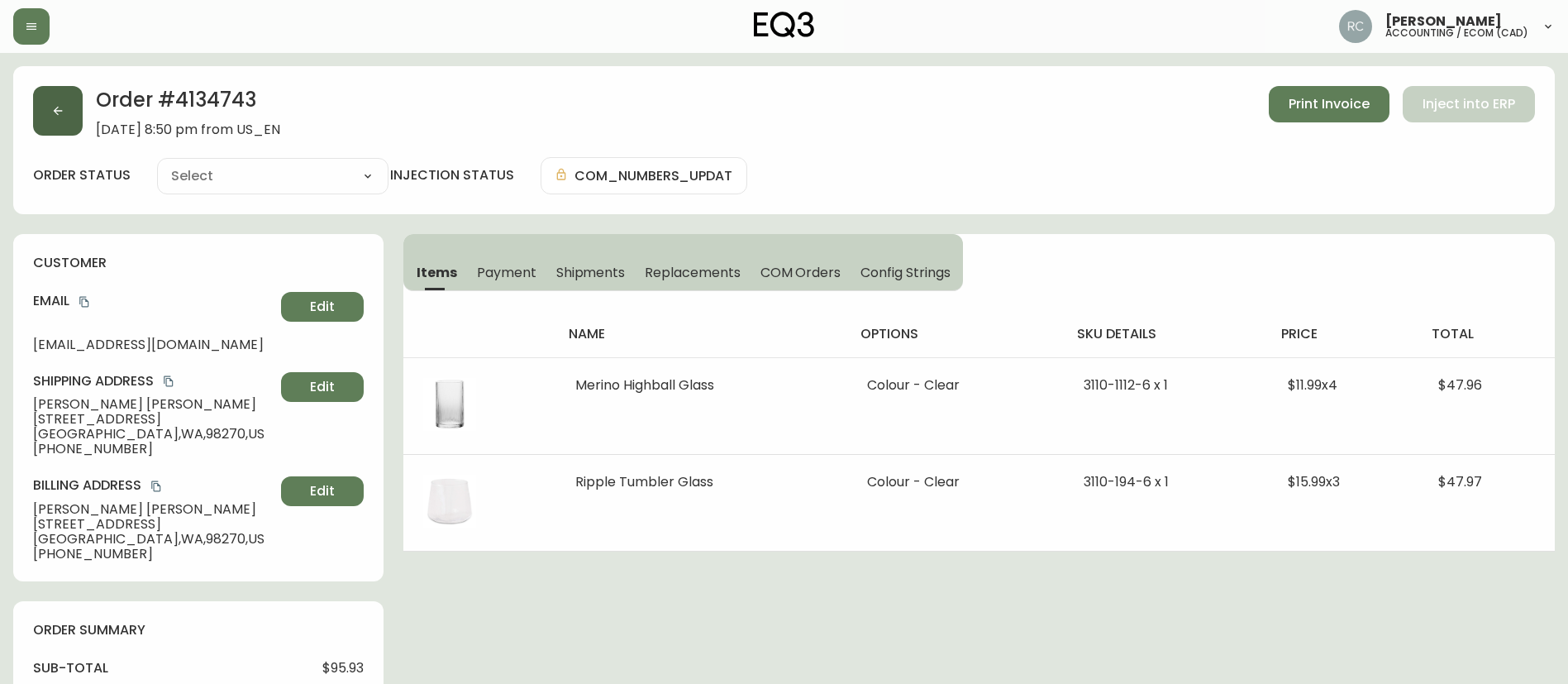
type input "Fully Shipped"
select select "FULLY_SHIPPED"
click at [59, 106] on icon "button" at bounding box center [58, 111] width 14 height 14
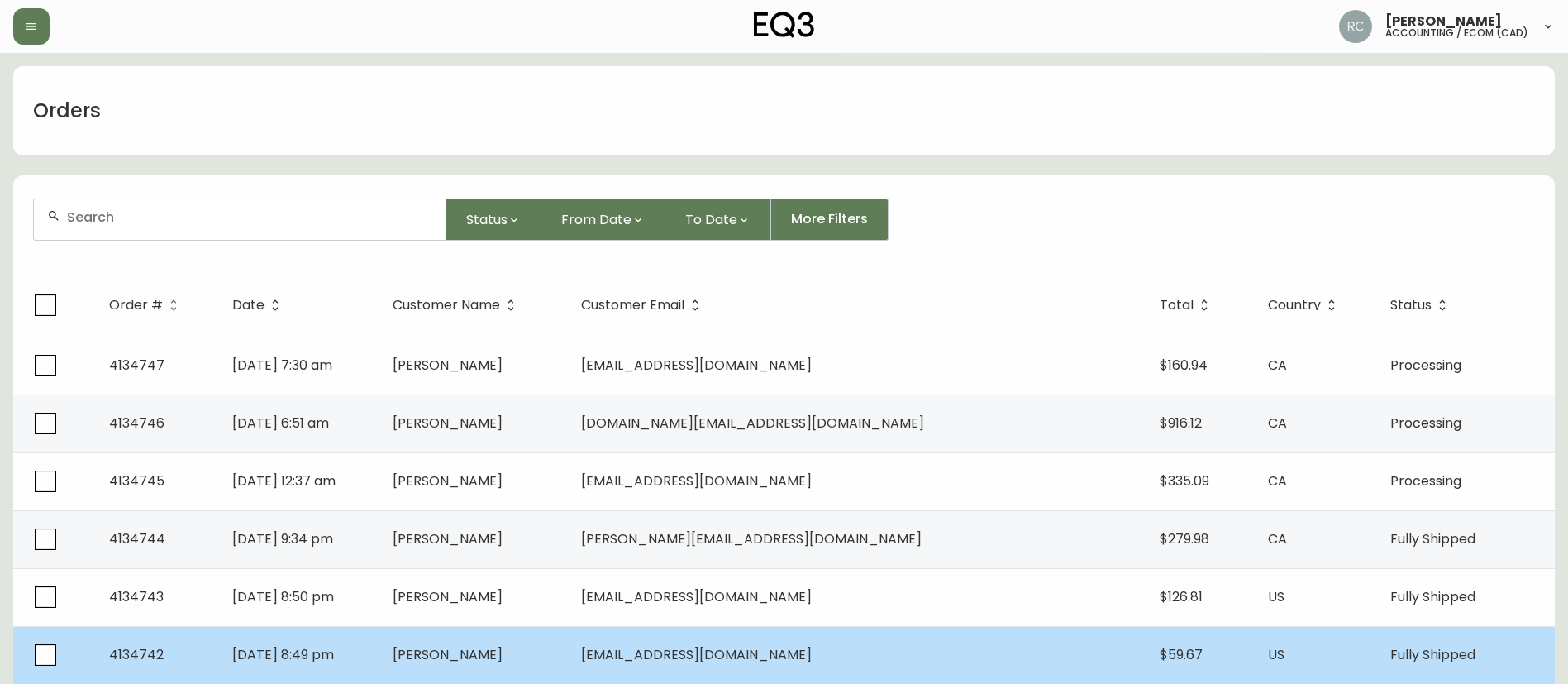
click at [379, 635] on td "[DATE] 8:49 pm" at bounding box center [299, 655] width 160 height 58
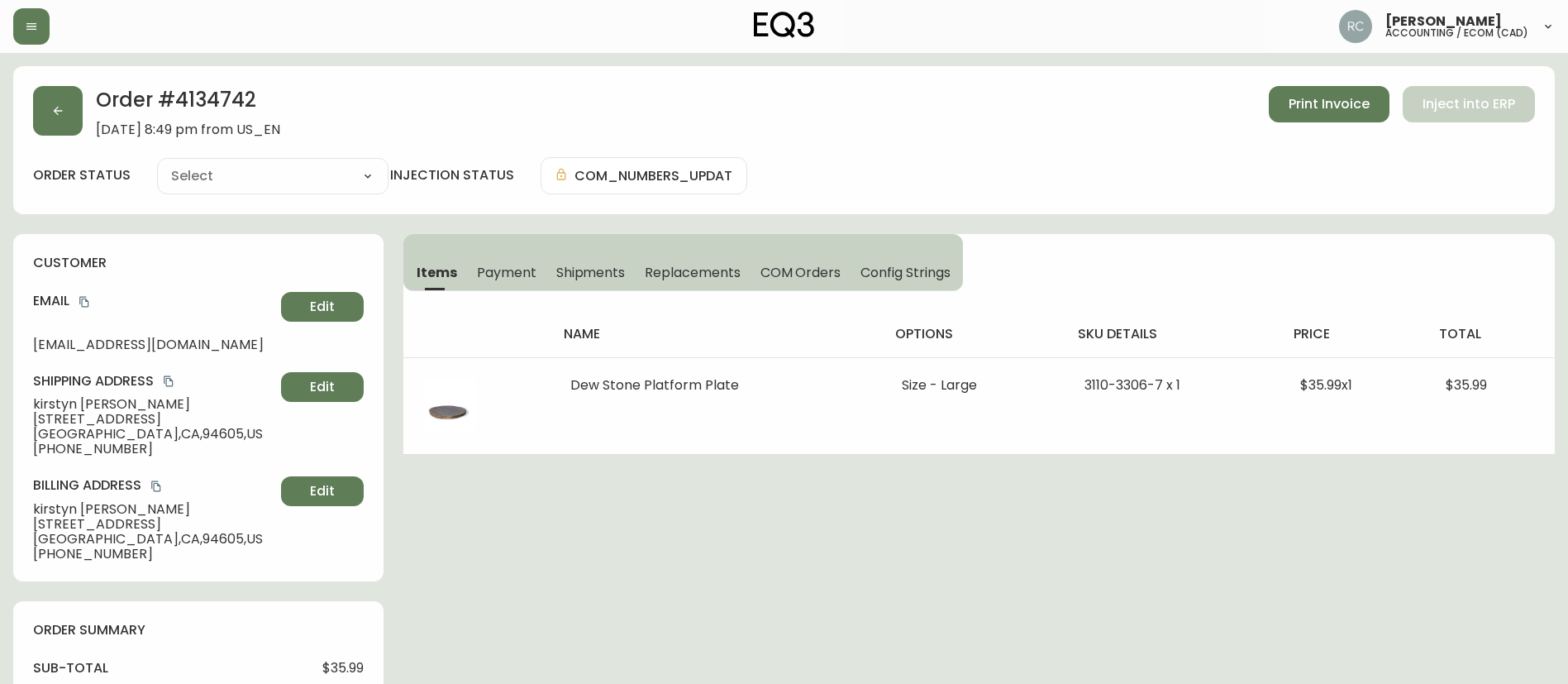
type input "Fully Shipped"
select select "FULLY_SHIPPED"
click at [73, 104] on button "button" at bounding box center [57, 110] width 49 height 49
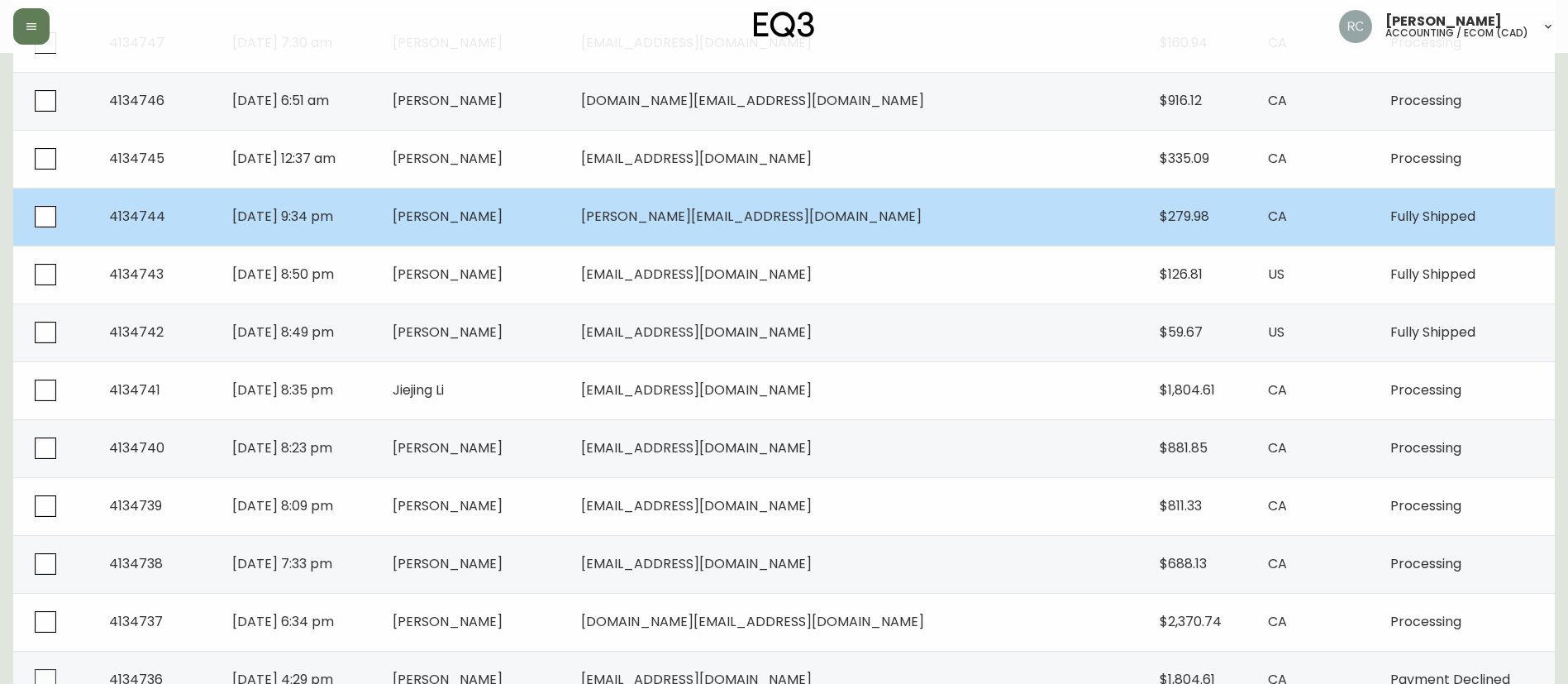
scroll to position [331, 0]
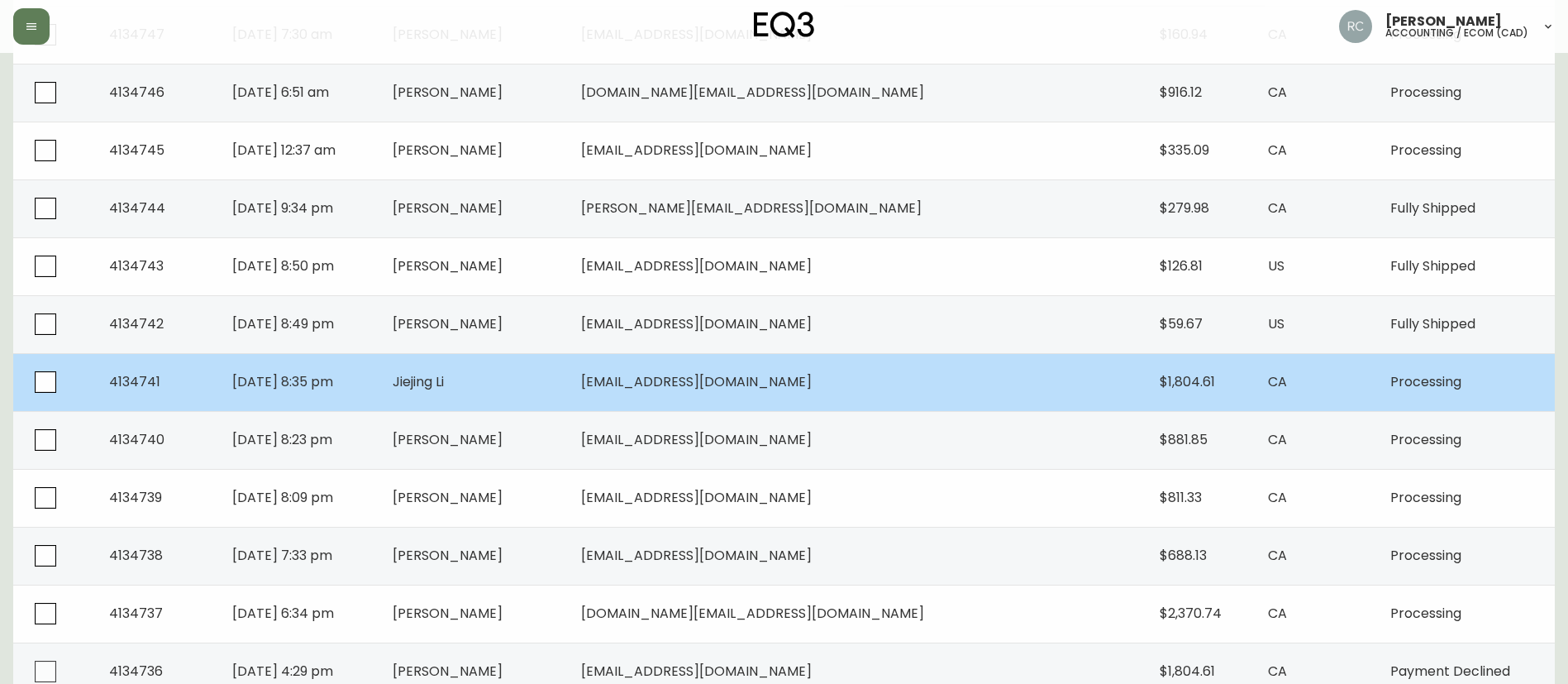
click at [444, 386] on span "Jiejing Li" at bounding box center [418, 382] width 51 height 19
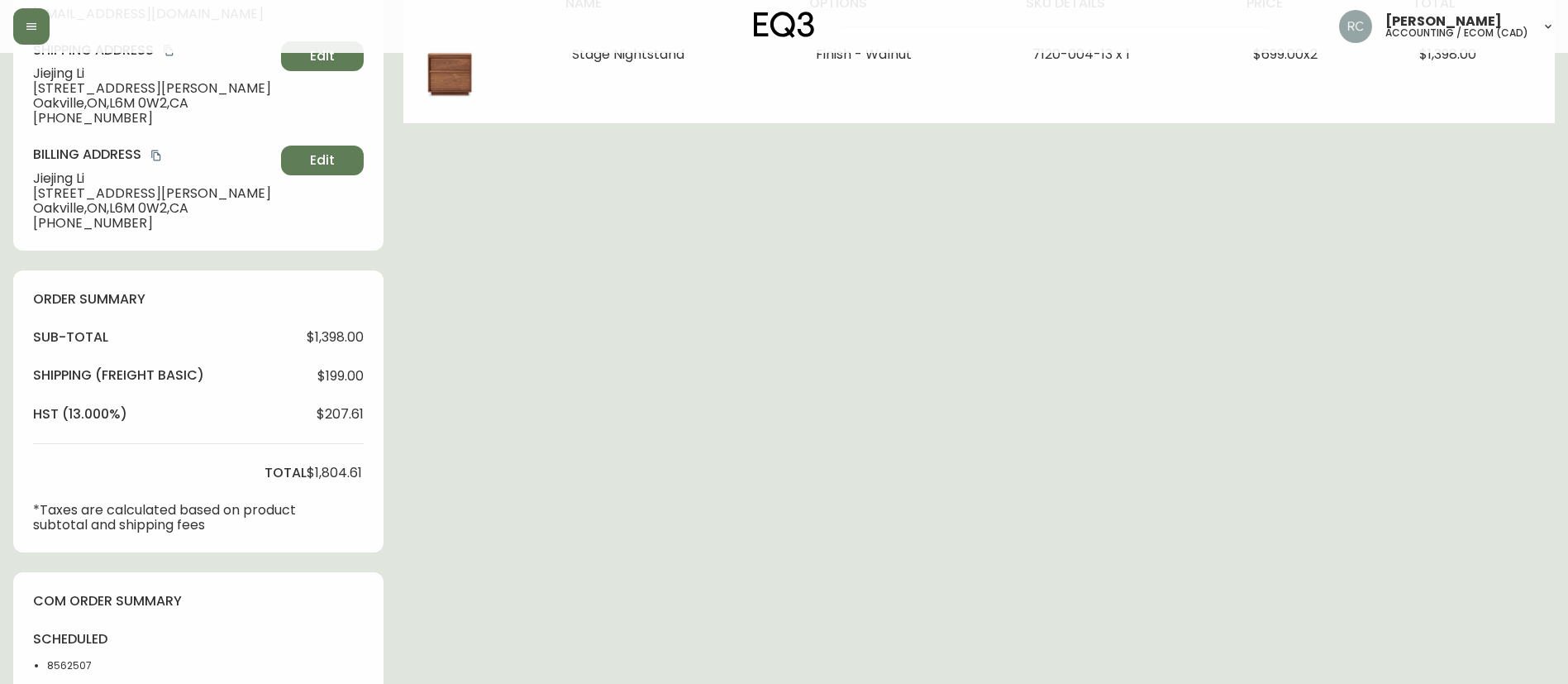
type input "Processing"
select select "PROCESSING"
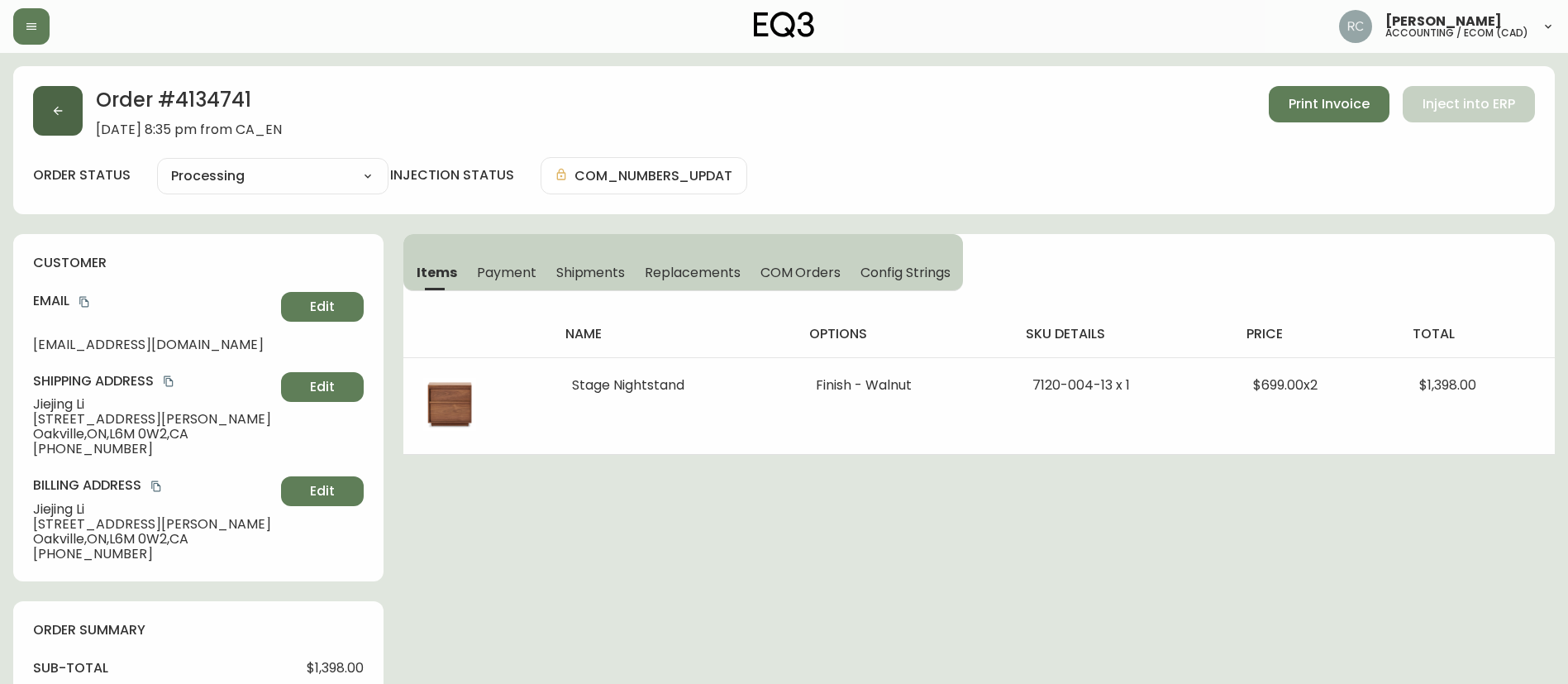
click at [56, 123] on button "button" at bounding box center [57, 110] width 49 height 49
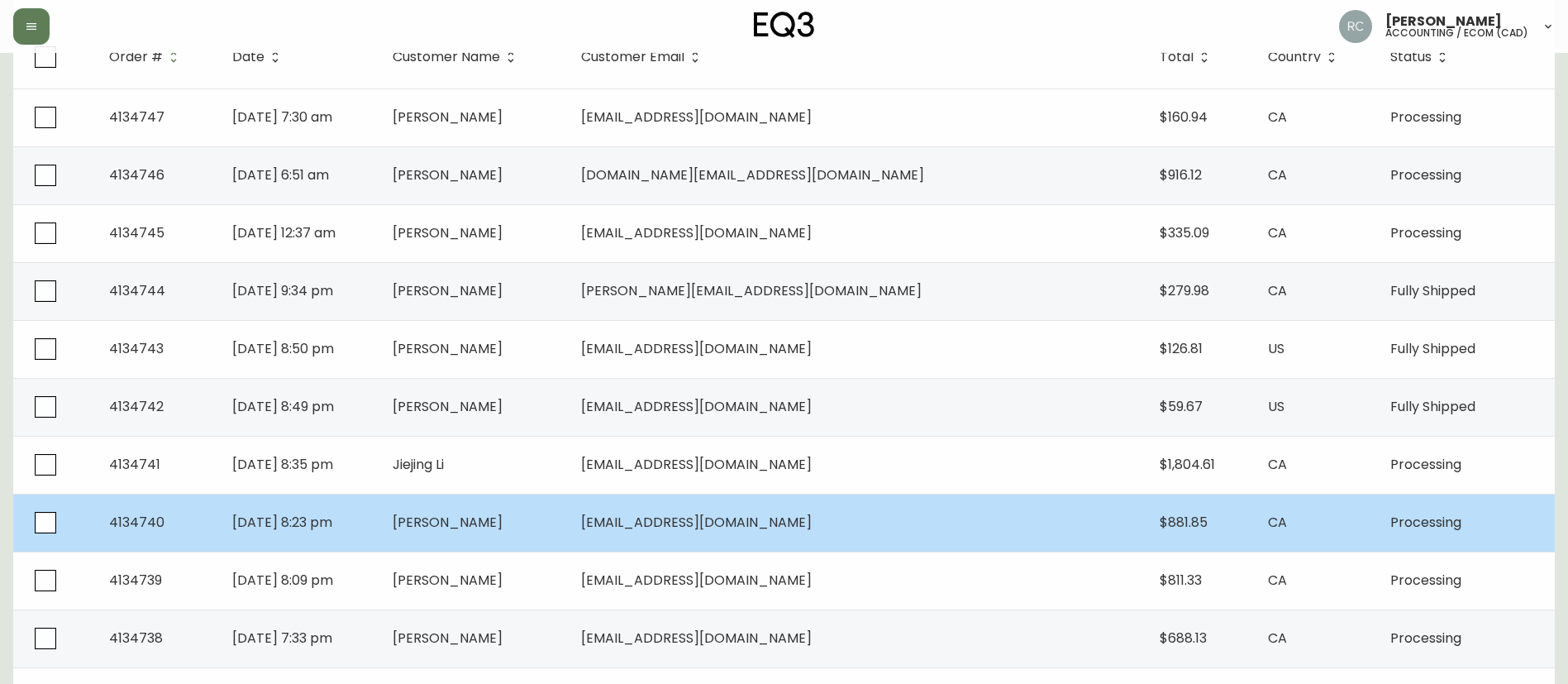
click at [502, 523] on span "[PERSON_NAME]" at bounding box center [447, 522] width 110 height 19
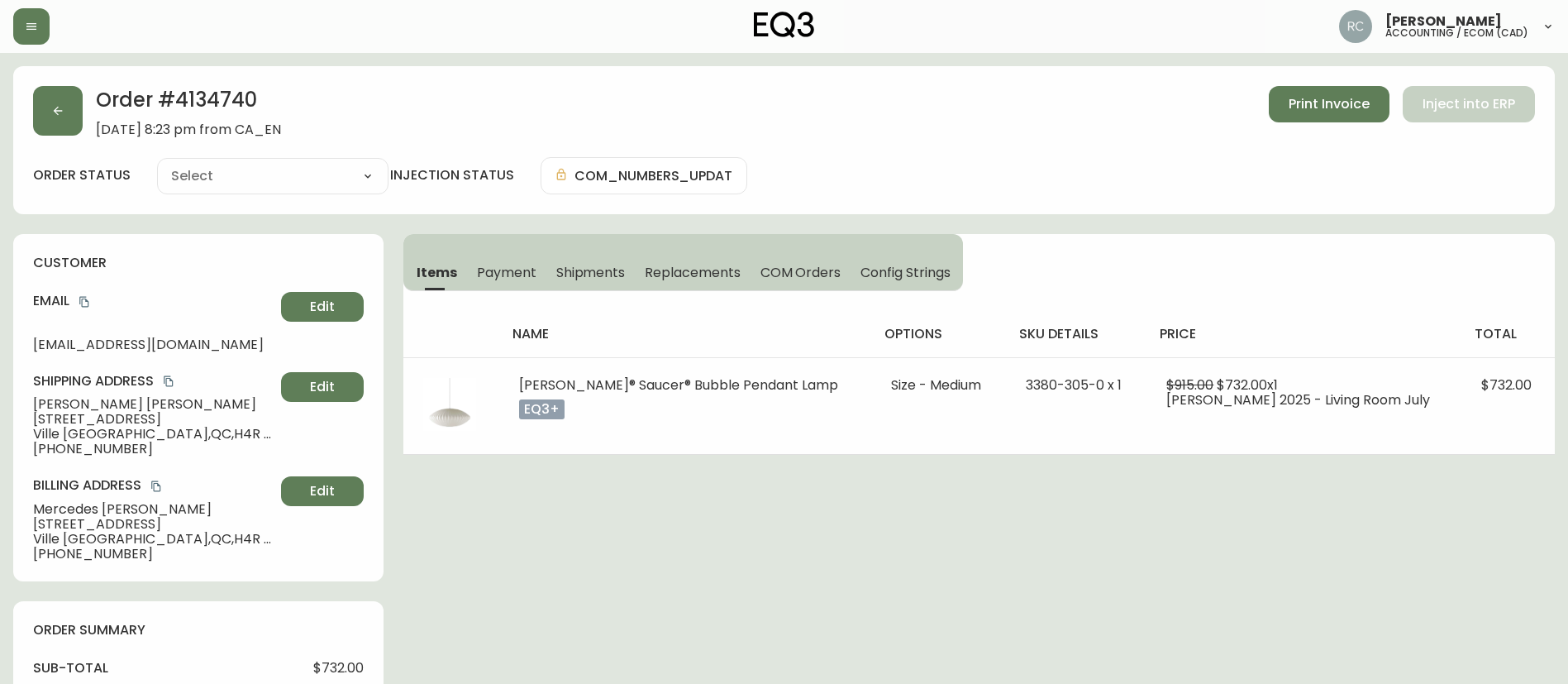
type input "Processing"
select select "PROCESSING"
click at [500, 284] on button "Payment" at bounding box center [506, 272] width 79 height 37
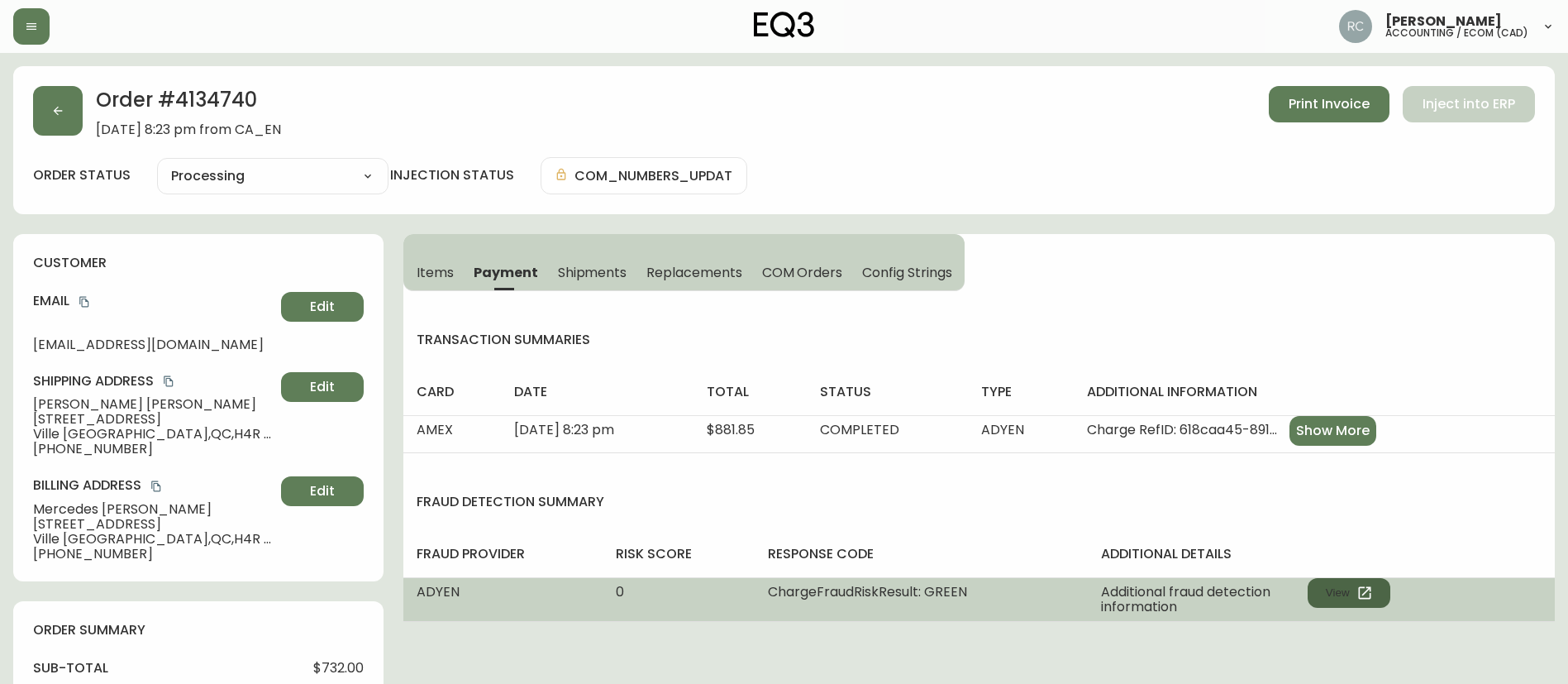
click at [1335, 597] on button "View" at bounding box center [1349, 592] width 83 height 30
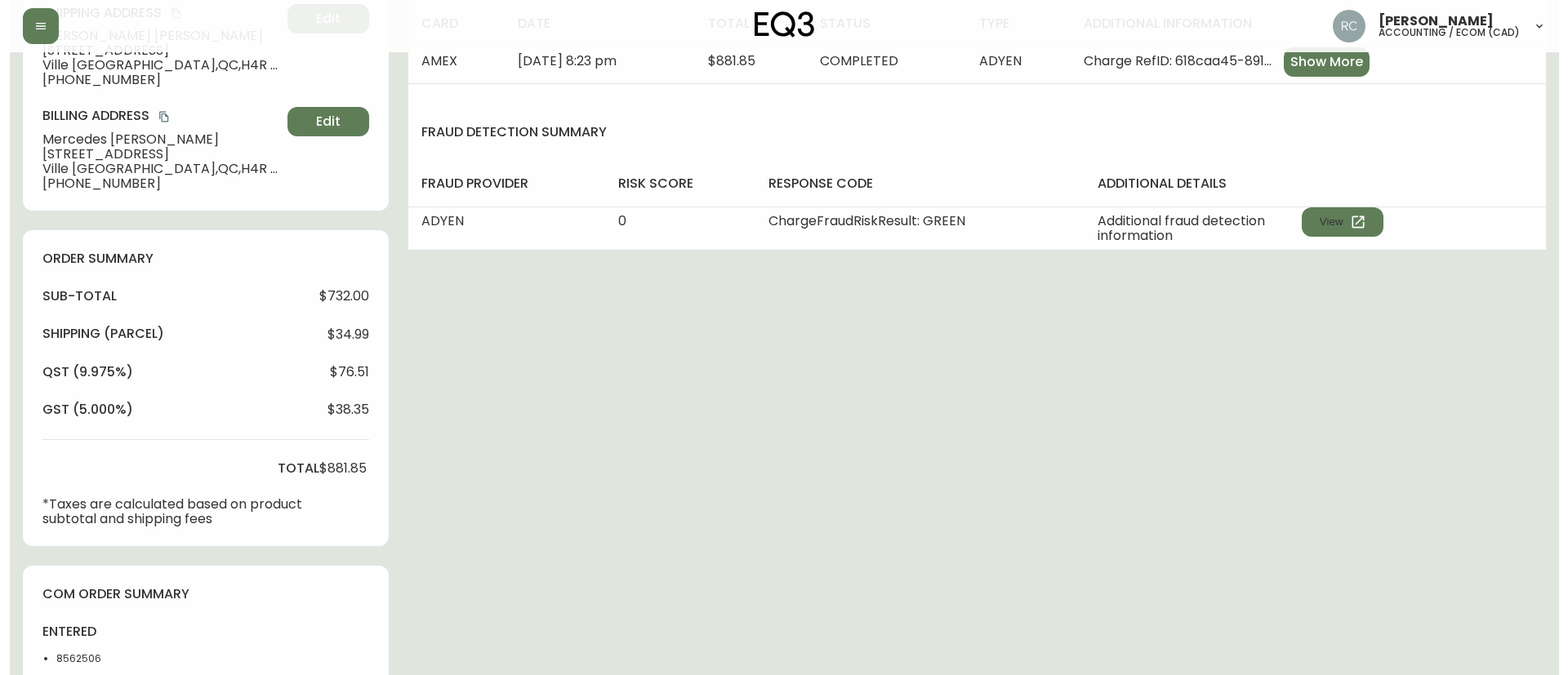
scroll to position [604, 0]
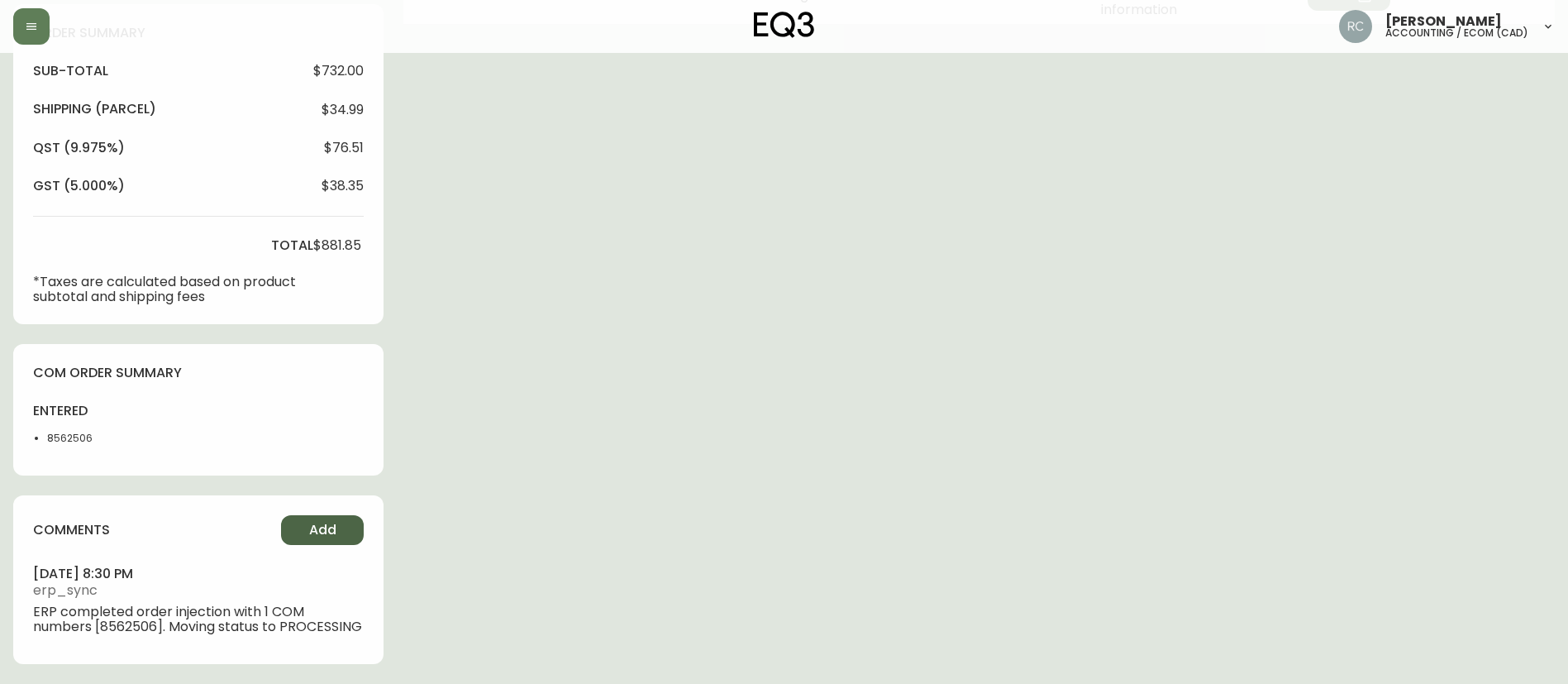
click at [315, 521] on span "Add" at bounding box center [323, 530] width 27 height 18
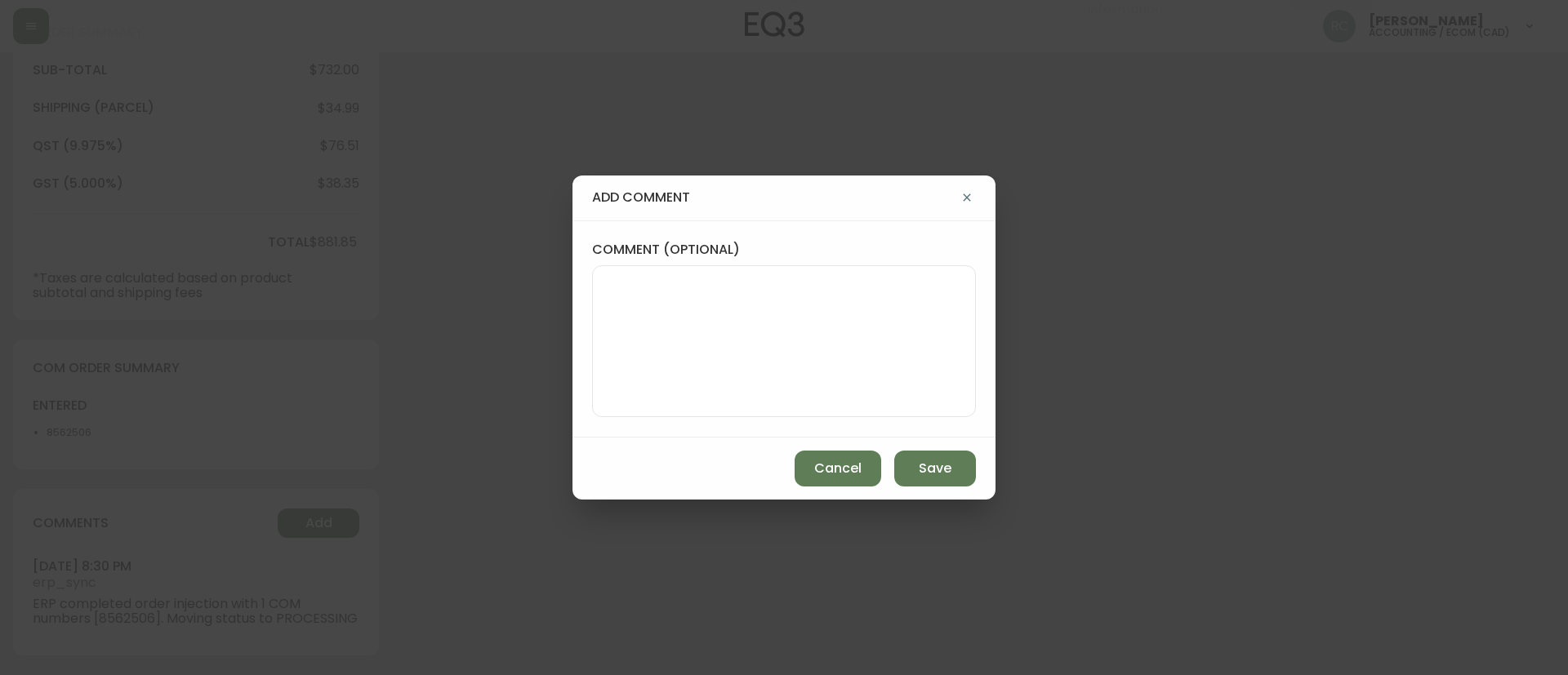
click at [733, 303] on textarea "comment (optional)" at bounding box center [784, 341] width 356 height 130
paste textarea "MANUAL FRAUD REVIEW - APPROVED -"
paste textarea "Time since an authorized payment was first seen with email address 3yr 338d"
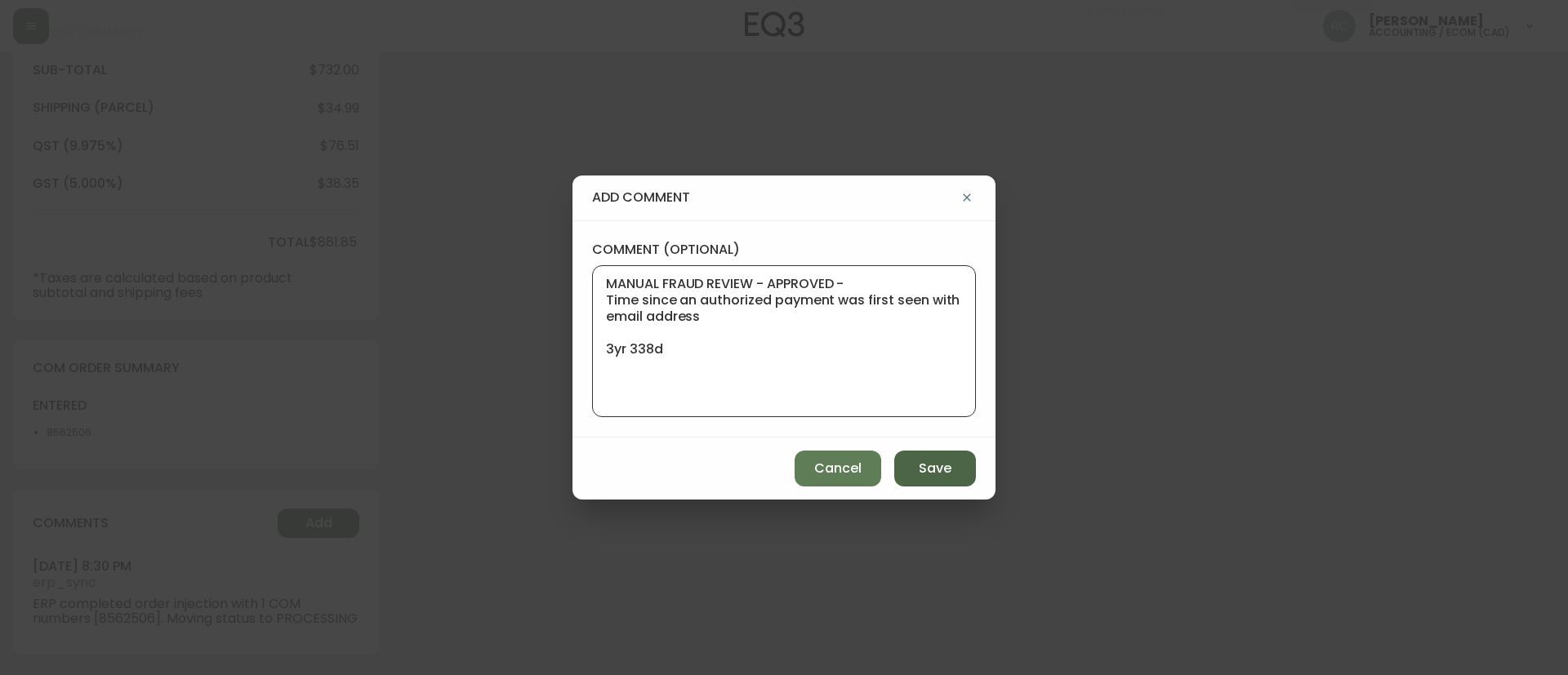
type textarea "MANUAL FRAUD REVIEW - APPROVED - Time since an authorized payment was first see…"
drag, startPoint x: 949, startPoint y: 465, endPoint x: 590, endPoint y: 437, distance: 360.1
click at [948, 465] on span "Save" at bounding box center [935, 468] width 32 height 18
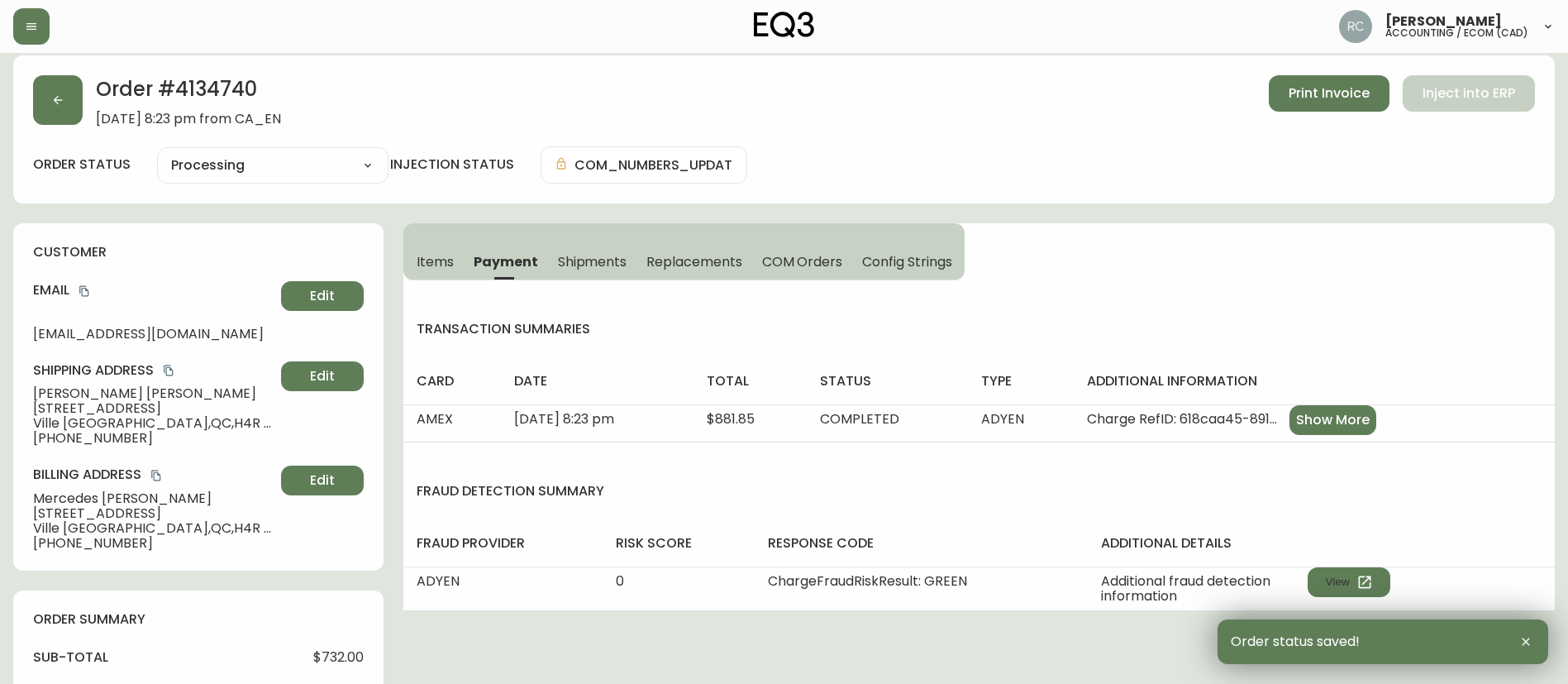
scroll to position [0, 0]
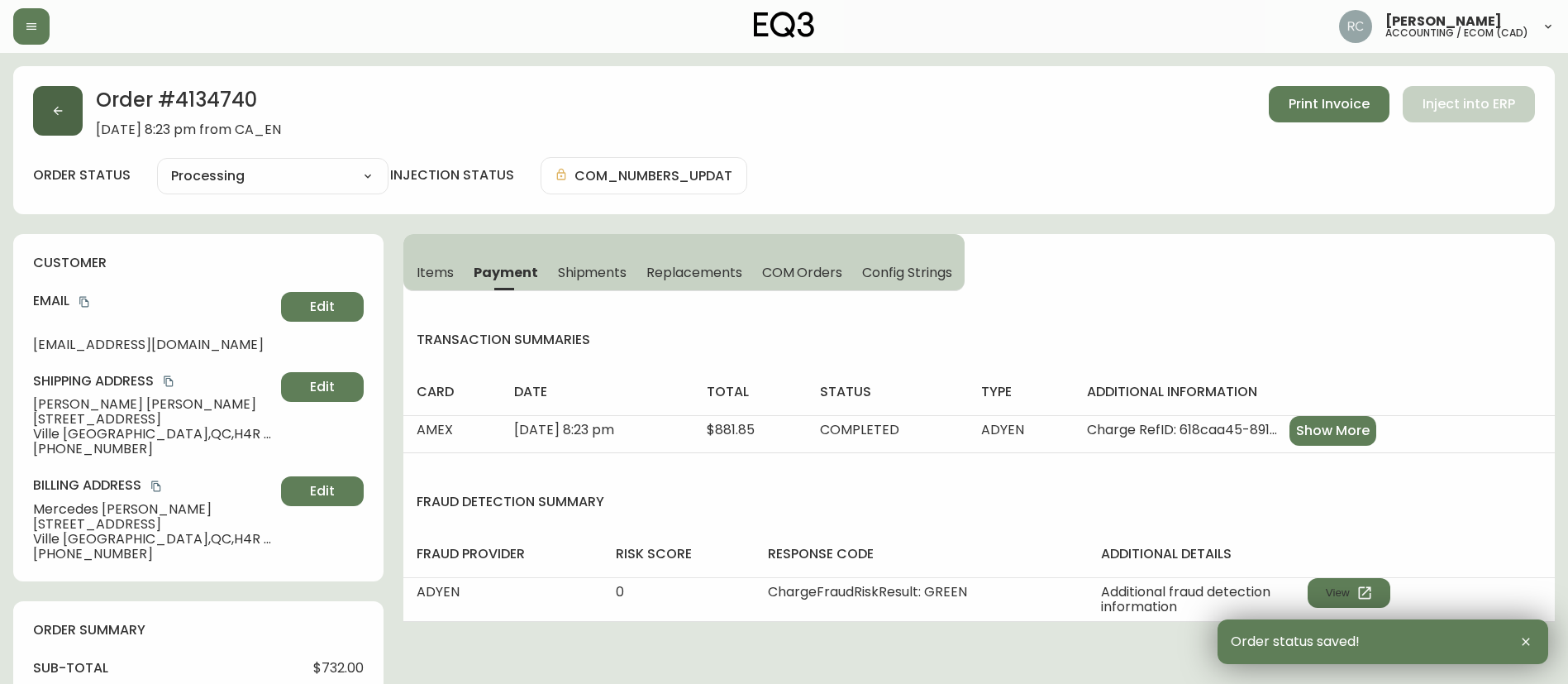
click at [49, 112] on button "button" at bounding box center [57, 110] width 49 height 49
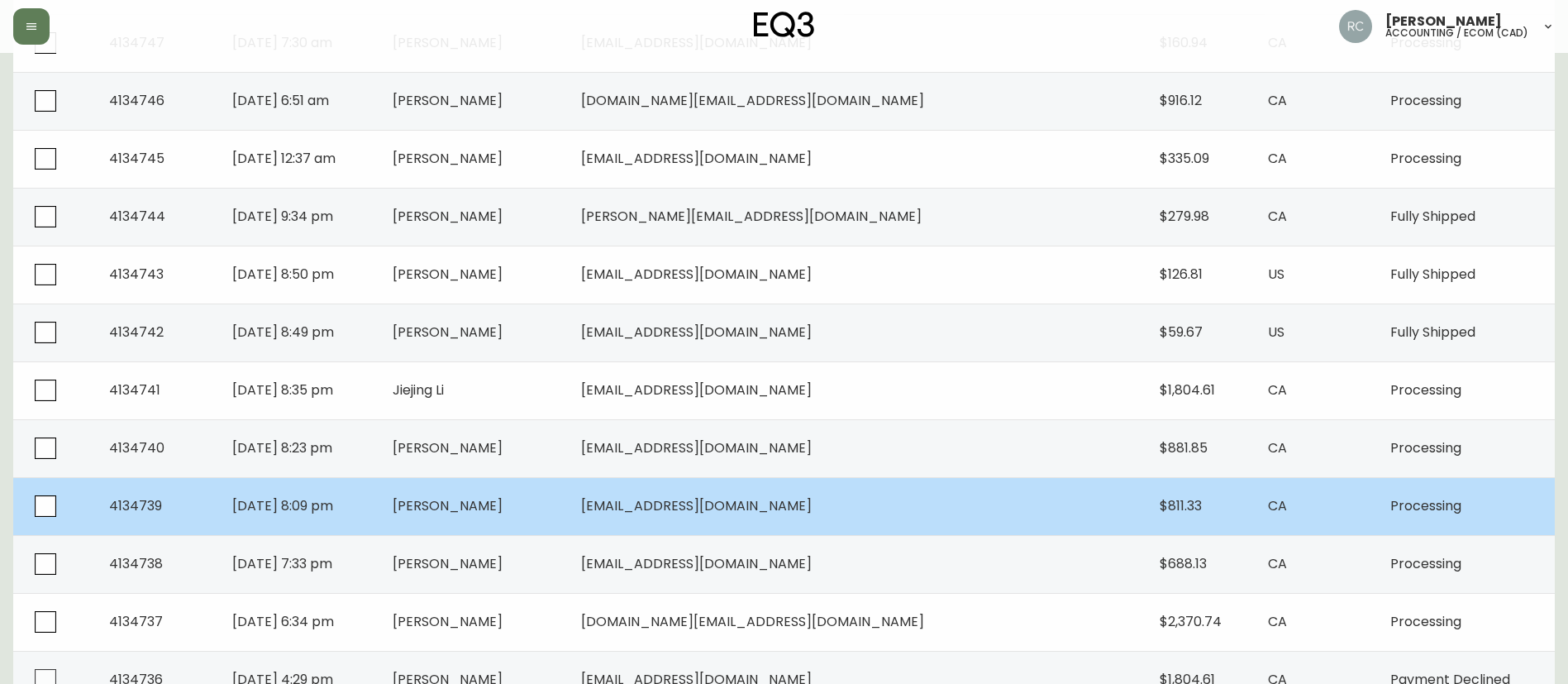
scroll to position [331, 0]
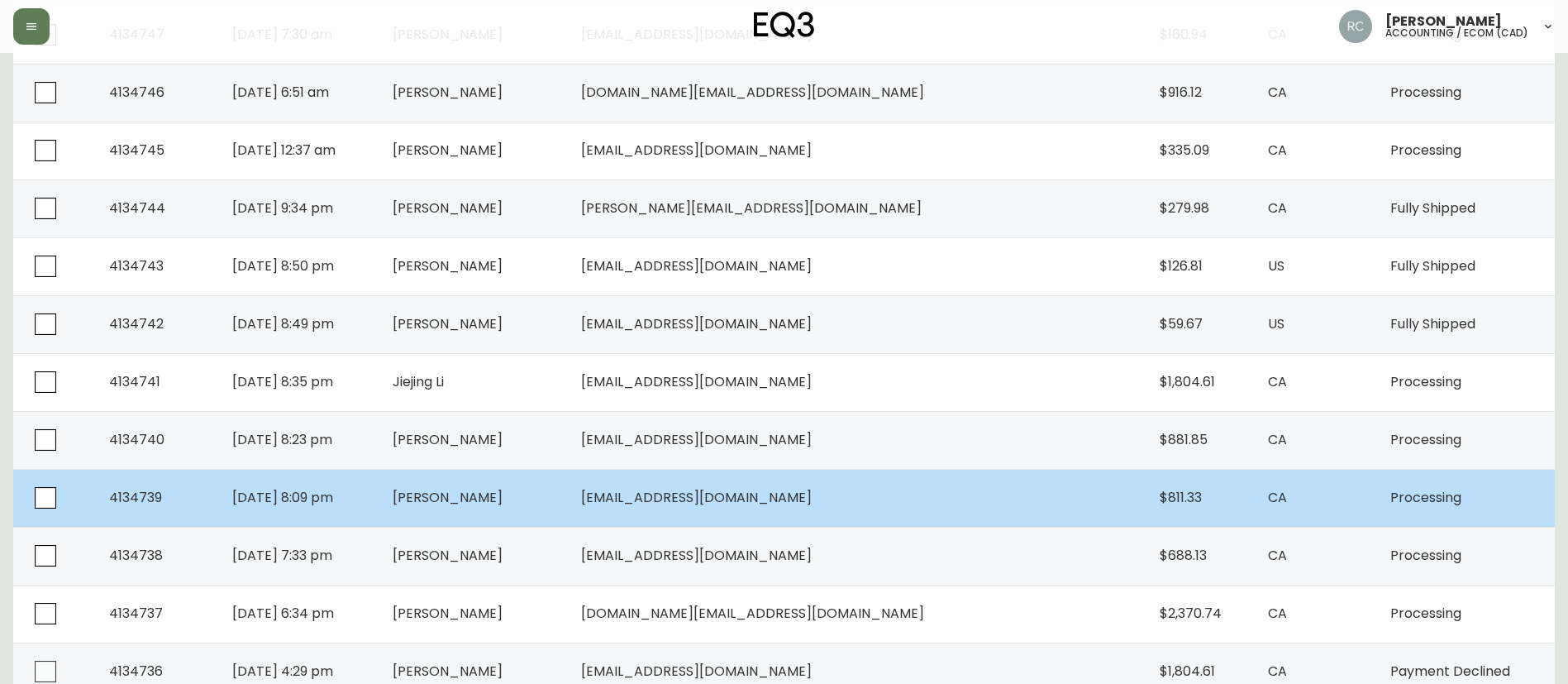
click at [552, 478] on td "[PERSON_NAME]" at bounding box center [473, 498] width 188 height 58
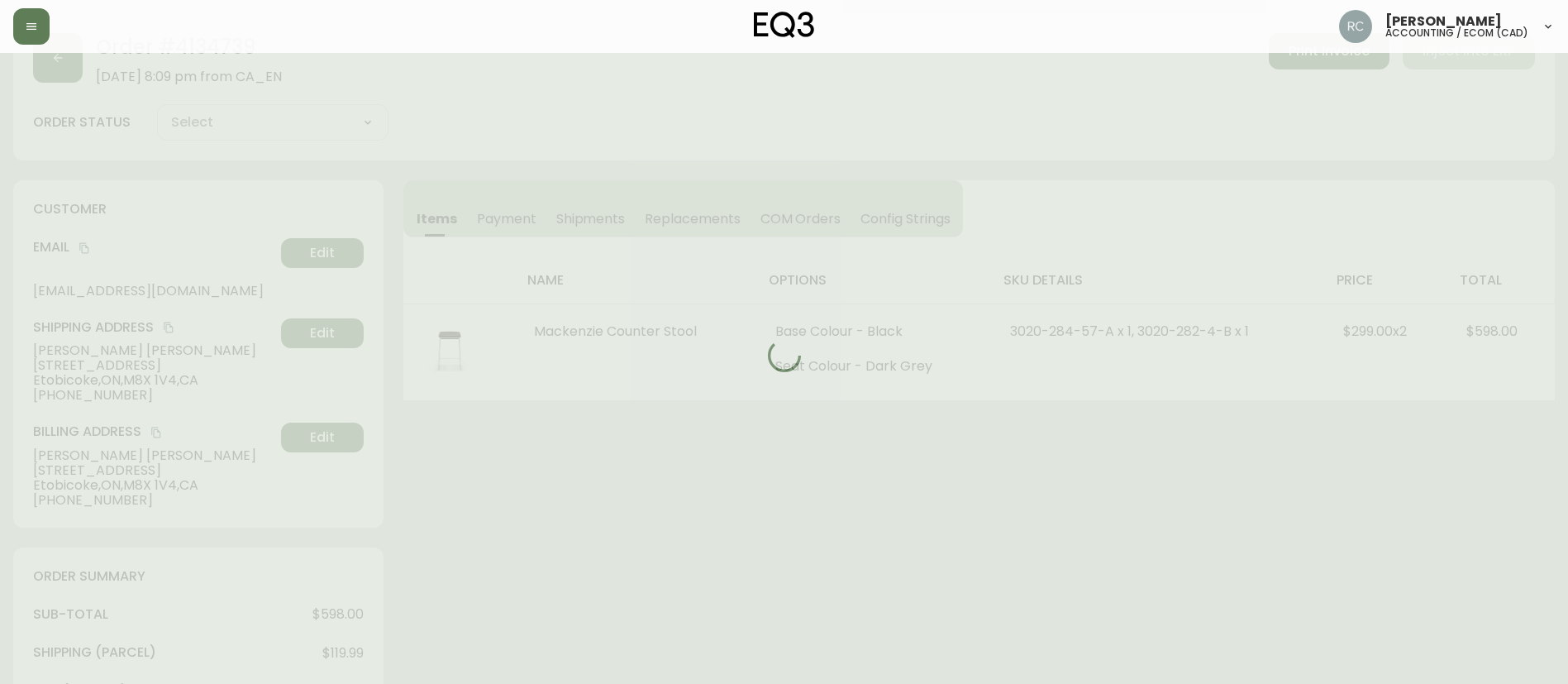
scroll to position [331, 0]
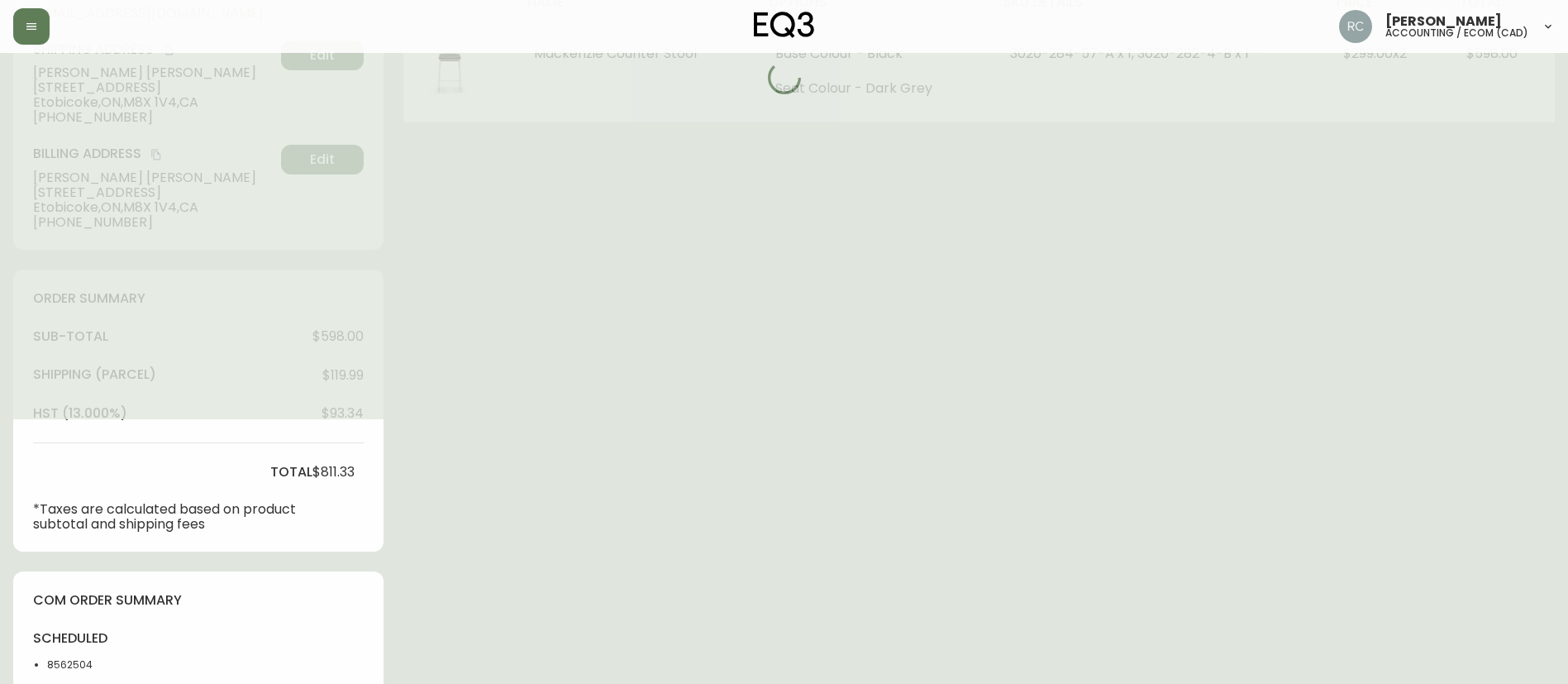
type input "Processing"
select select "PROCESSING"
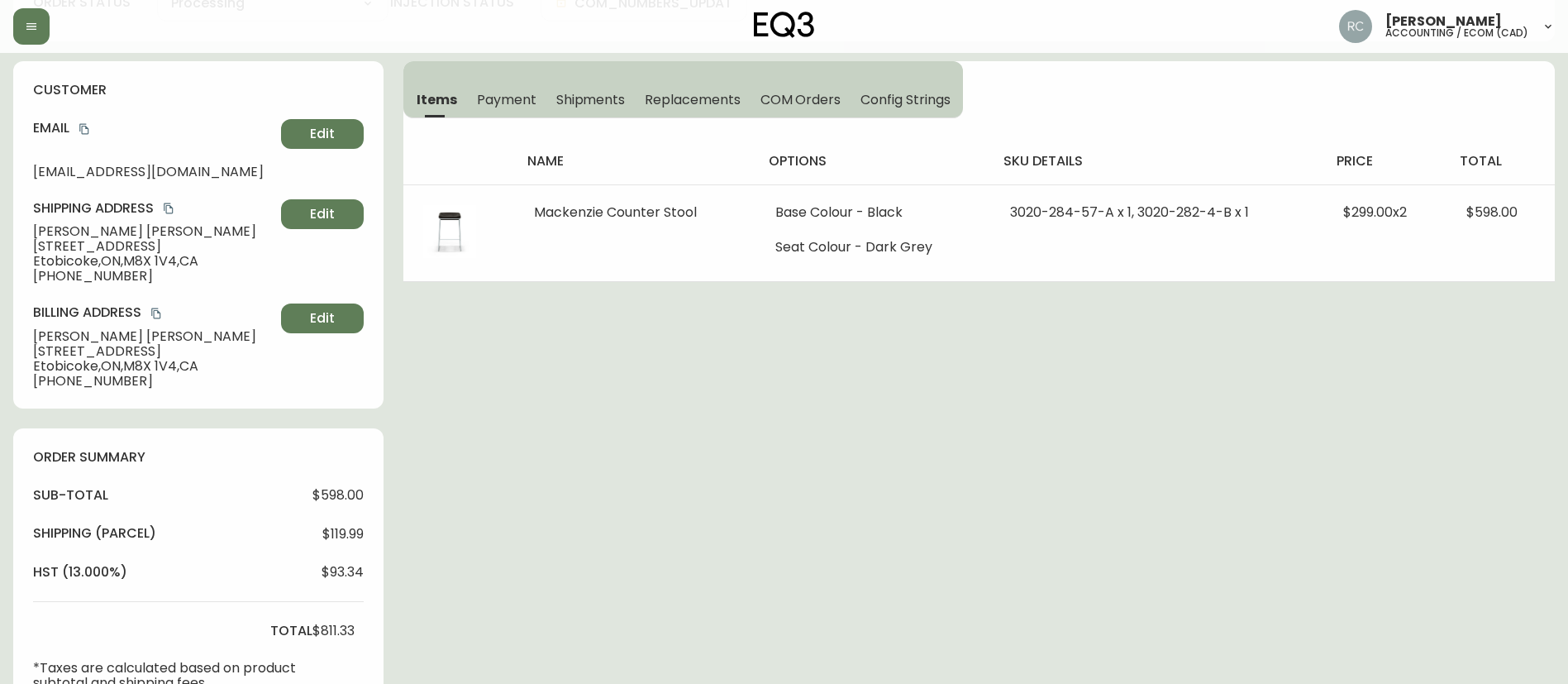
scroll to position [0, 0]
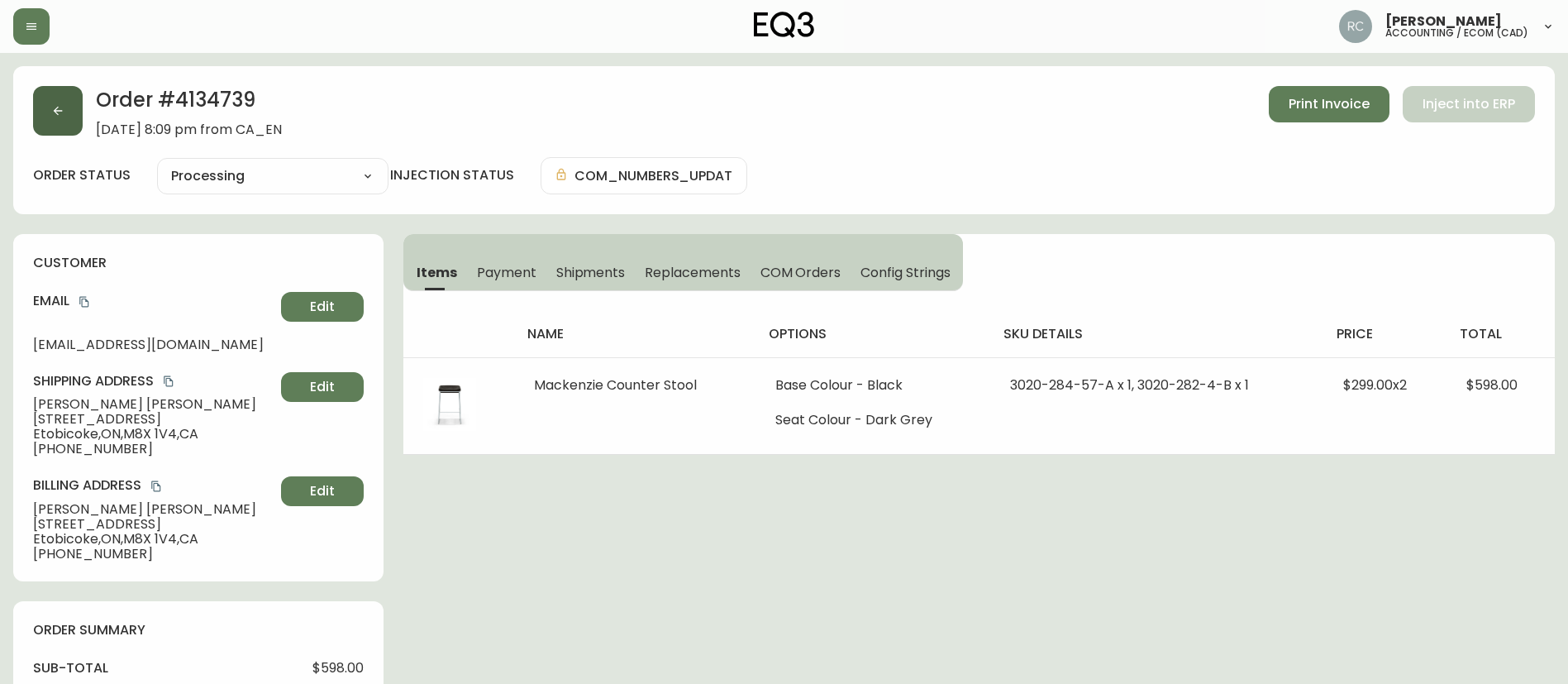
click at [46, 108] on button "button" at bounding box center [57, 110] width 49 height 49
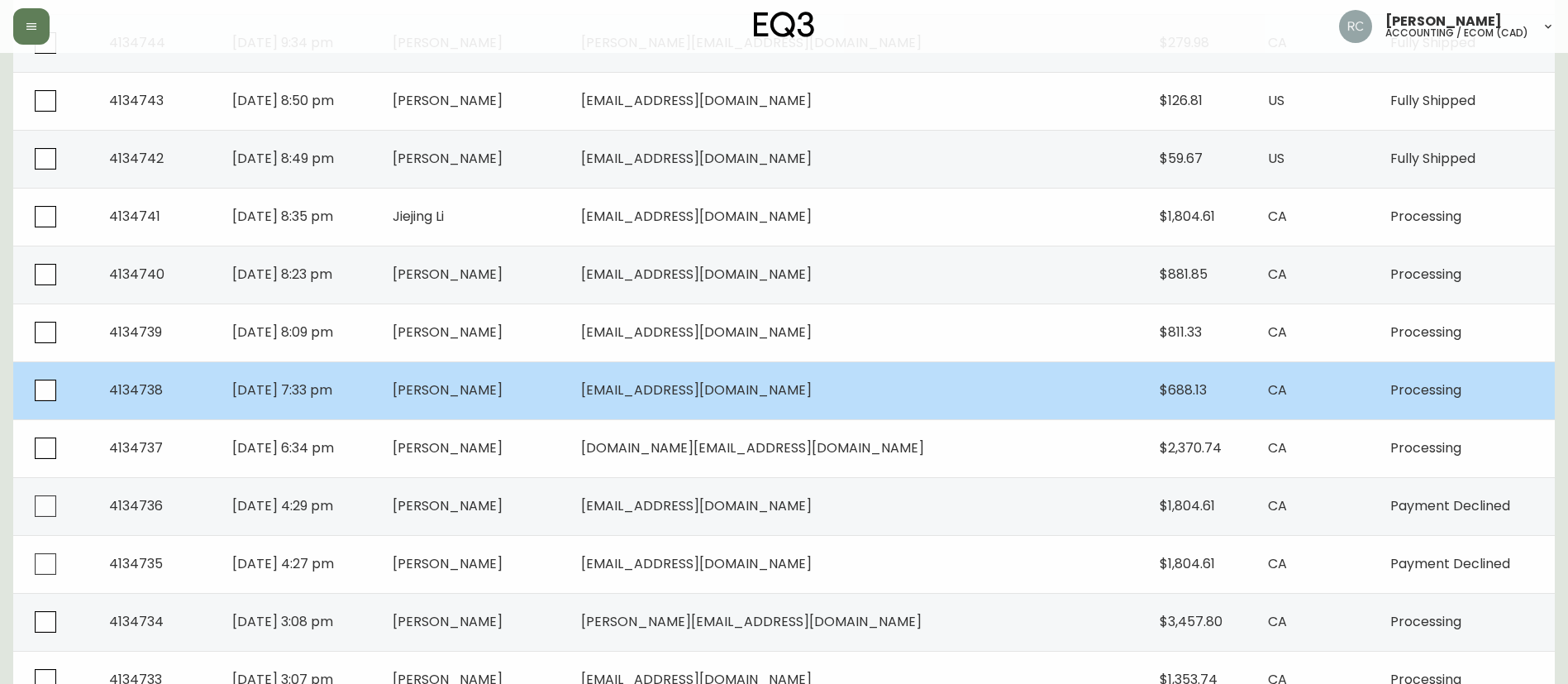
click at [530, 399] on td "[PERSON_NAME]" at bounding box center [473, 391] width 188 height 58
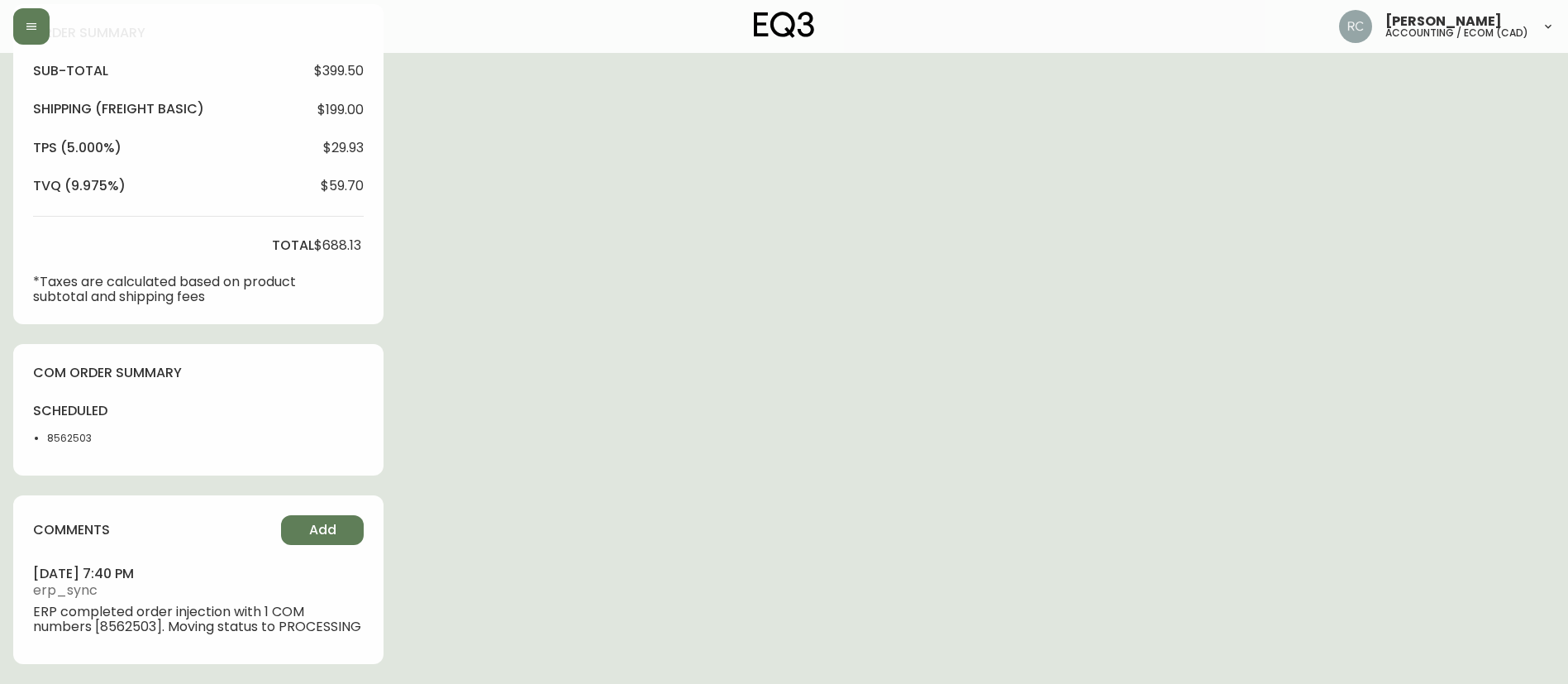
type input "Processing"
select select "PROCESSING"
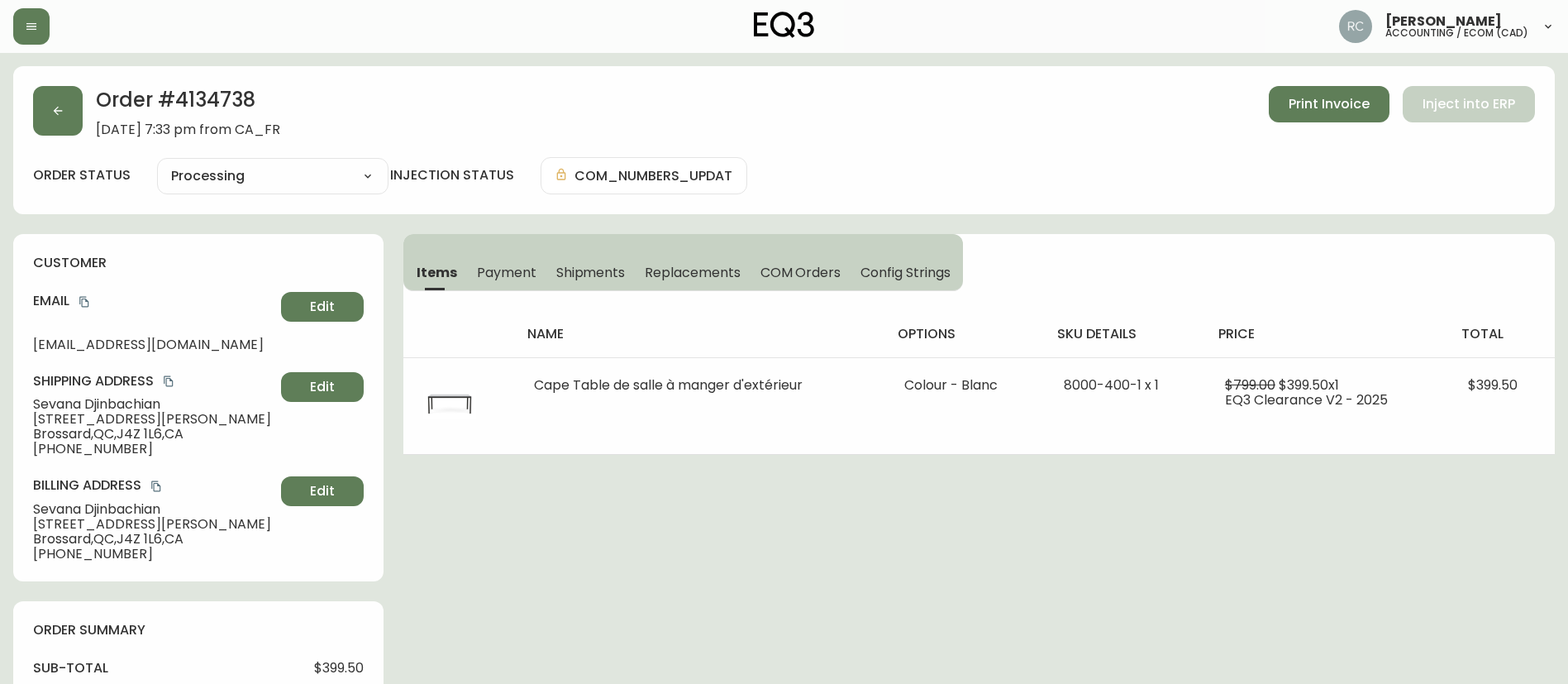
click at [504, 263] on span "Payment" at bounding box center [507, 272] width 60 height 17
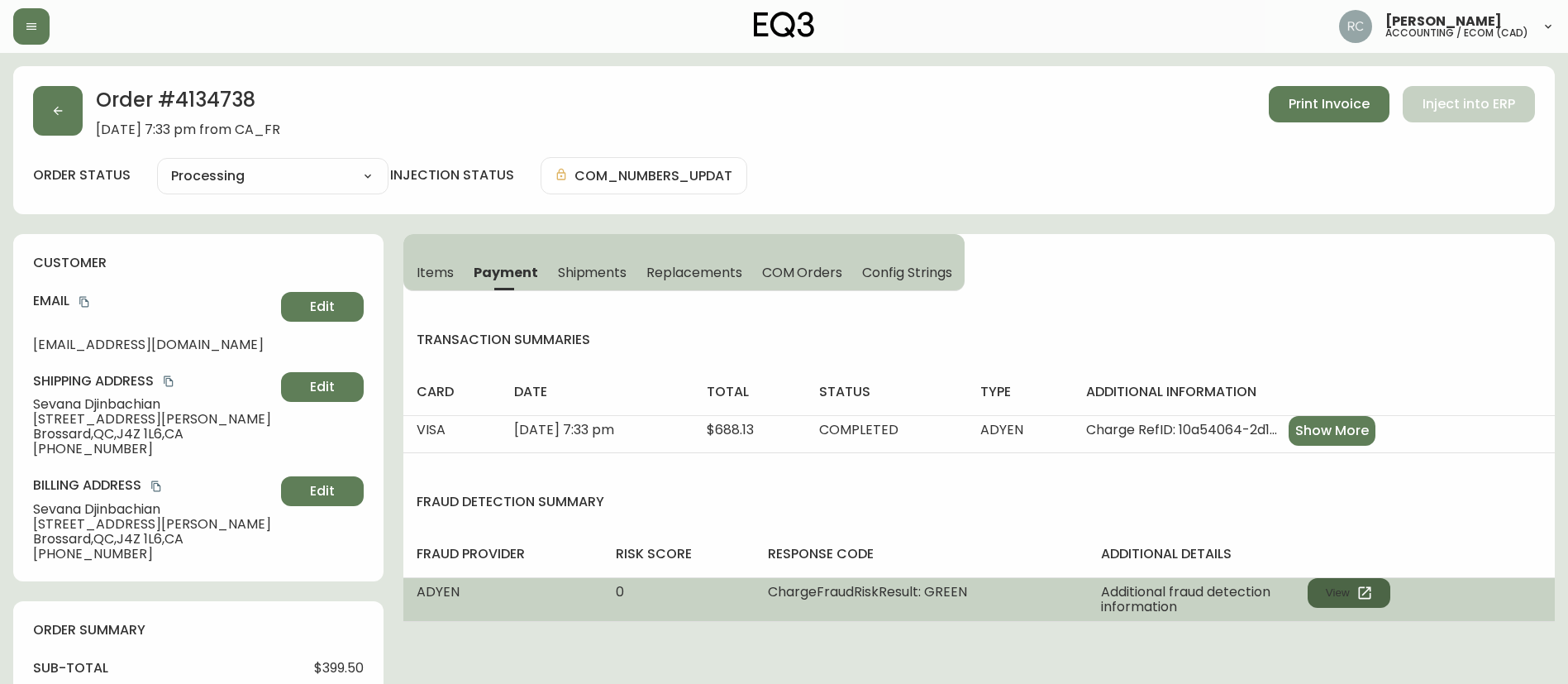
click at [1360, 586] on icon "button" at bounding box center [1364, 592] width 16 height 16
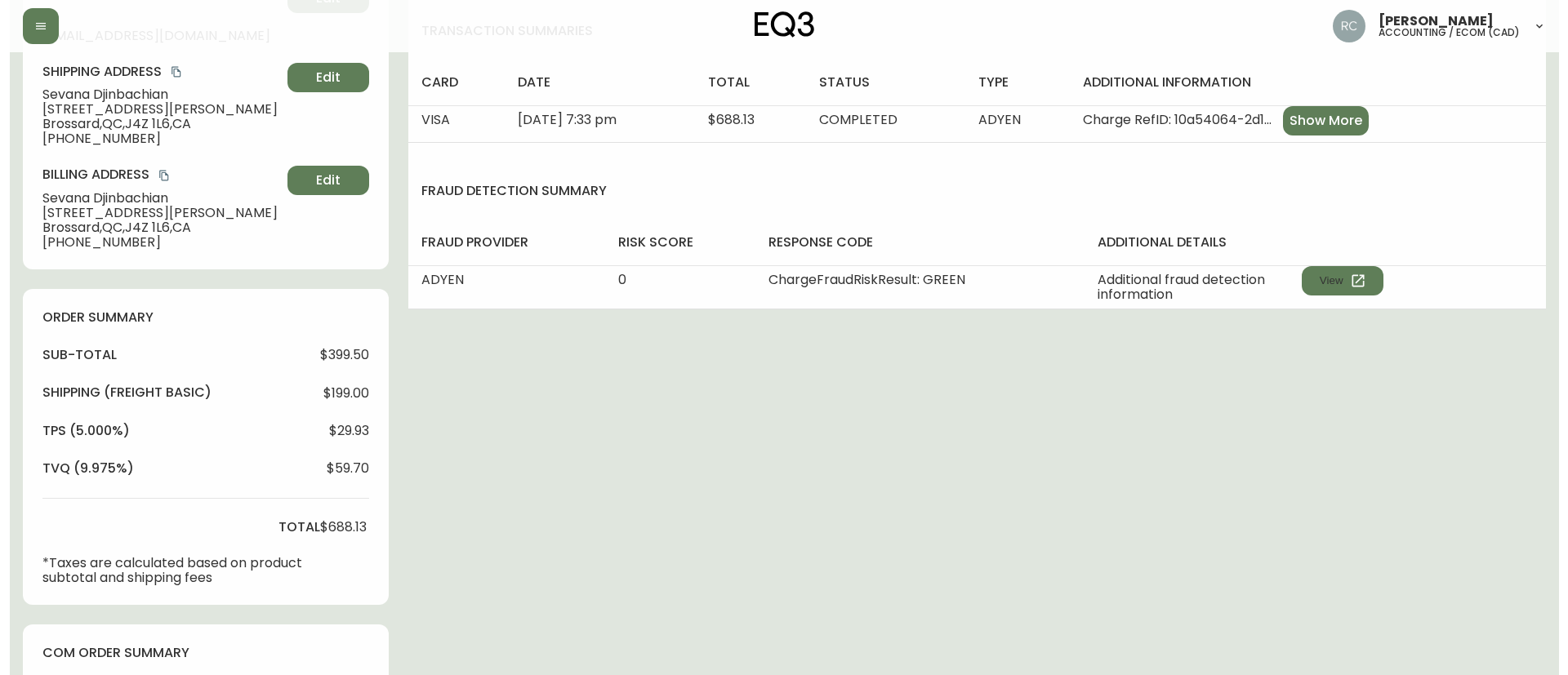
scroll to position [604, 0]
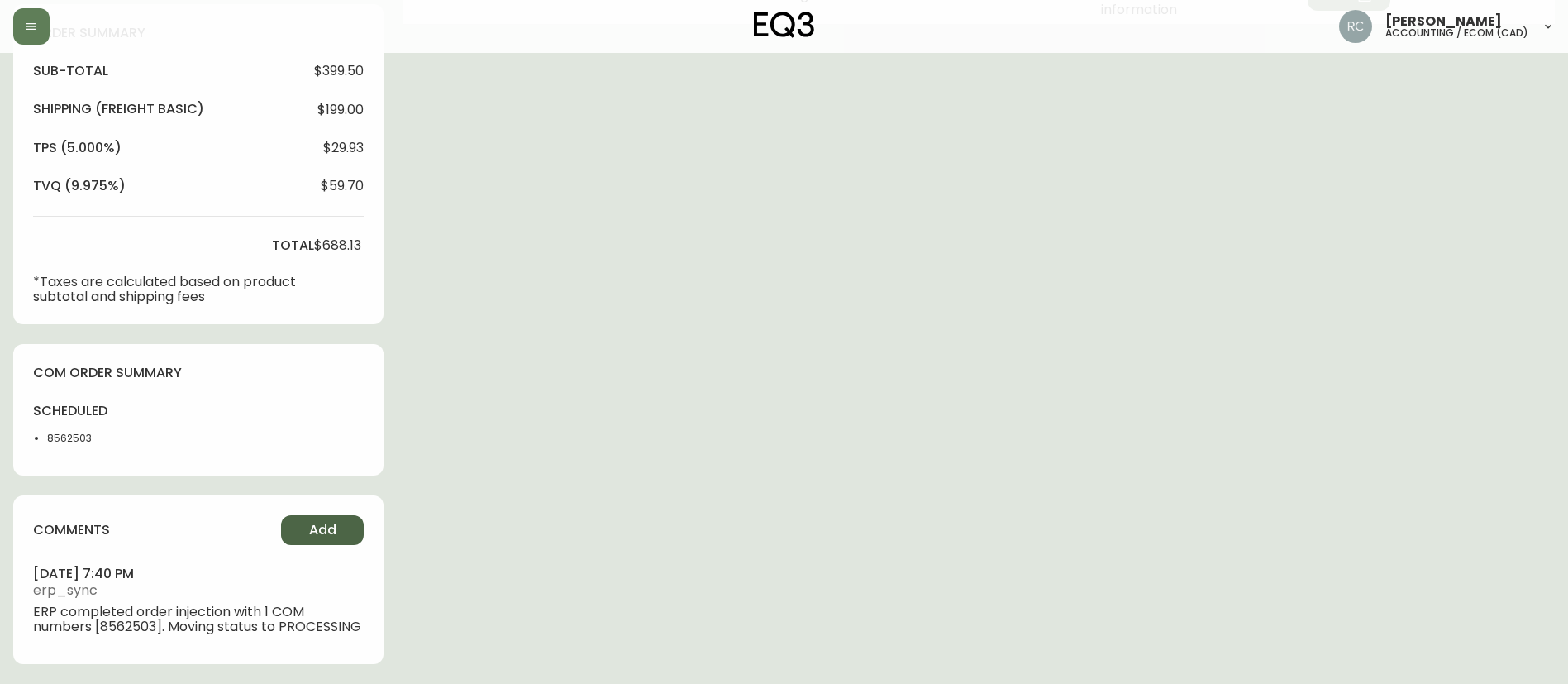
click at [333, 521] on span "Add" at bounding box center [323, 530] width 27 height 18
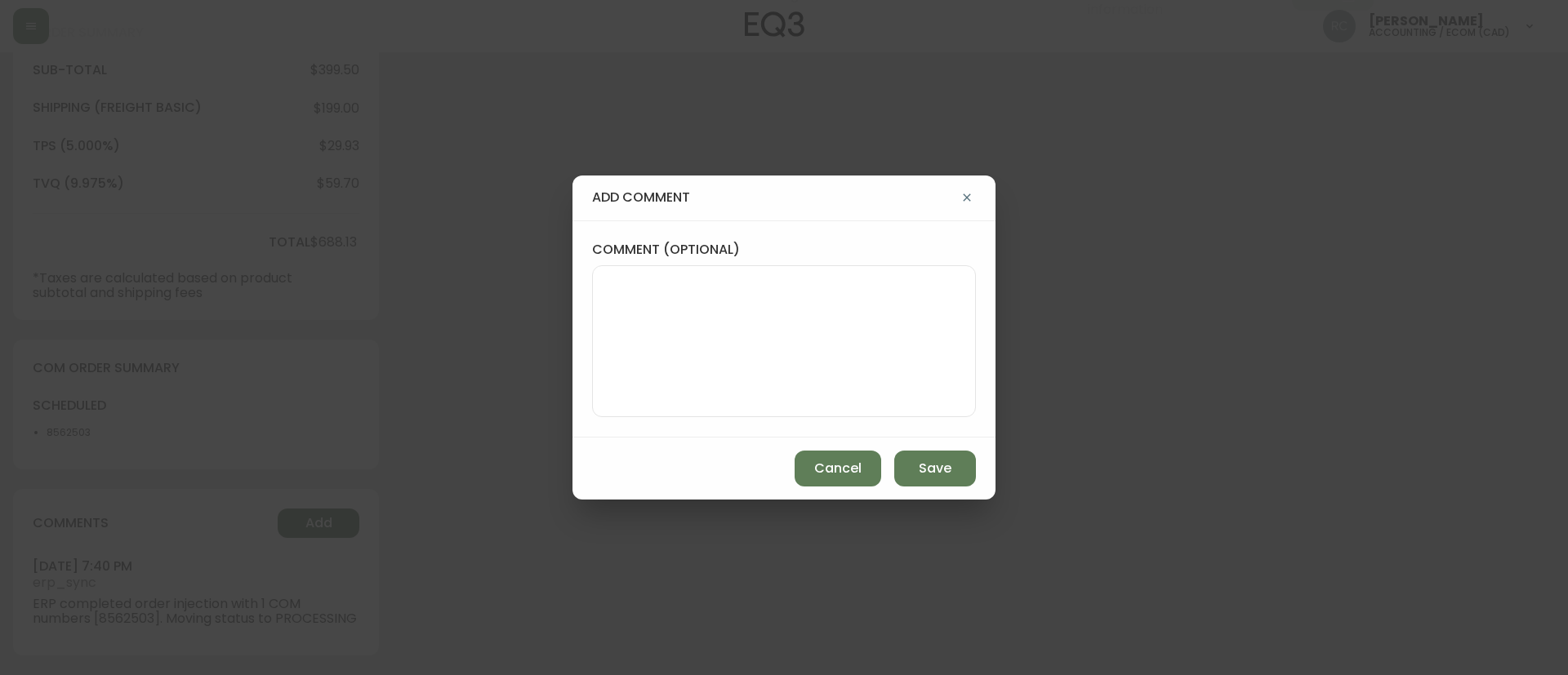
click at [613, 419] on div "comment (optional)" at bounding box center [784, 328] width 423 height 217
click at [701, 278] on textarea "comment (optional)" at bounding box center [784, 341] width 356 height 130
paste textarea "MANUAL FRAUD REVIEW - APPROVED -"
paste textarea "Time since an authorized payment was first seen with email address 3yr 362d"
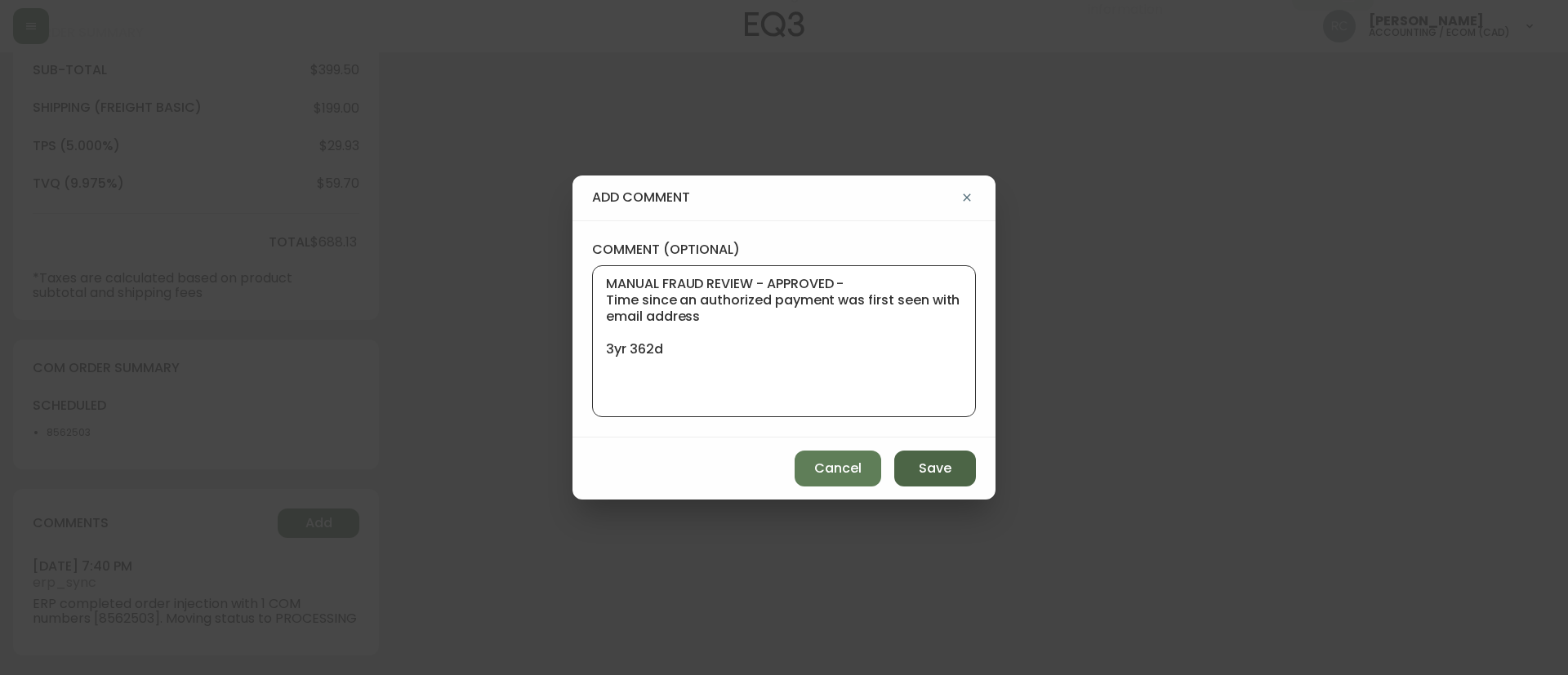
type textarea "MANUAL FRAUD REVIEW - APPROVED - Time since an authorized payment was first see…"
drag, startPoint x: 924, startPoint y: 475, endPoint x: 689, endPoint y: 440, distance: 237.6
click at [924, 477] on span "Save" at bounding box center [935, 468] width 32 height 18
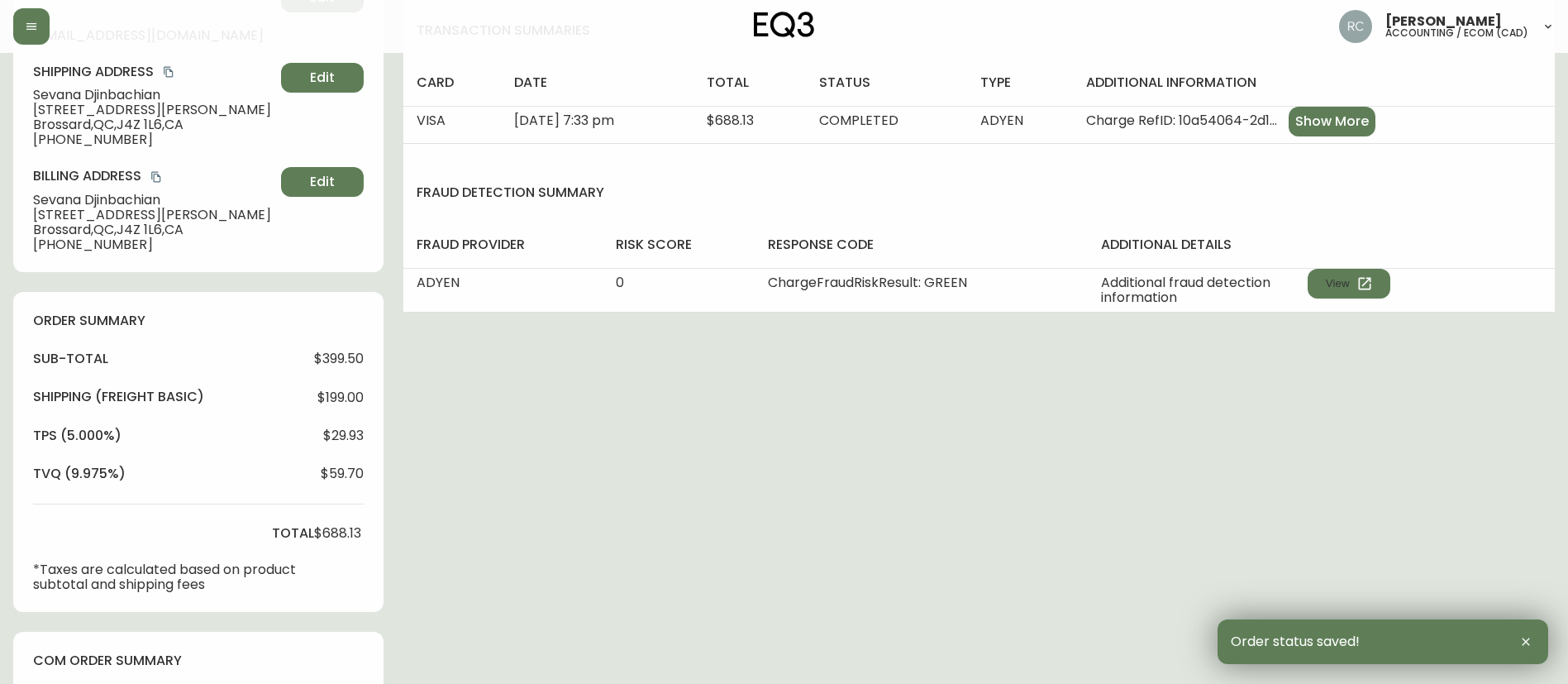
scroll to position [0, 0]
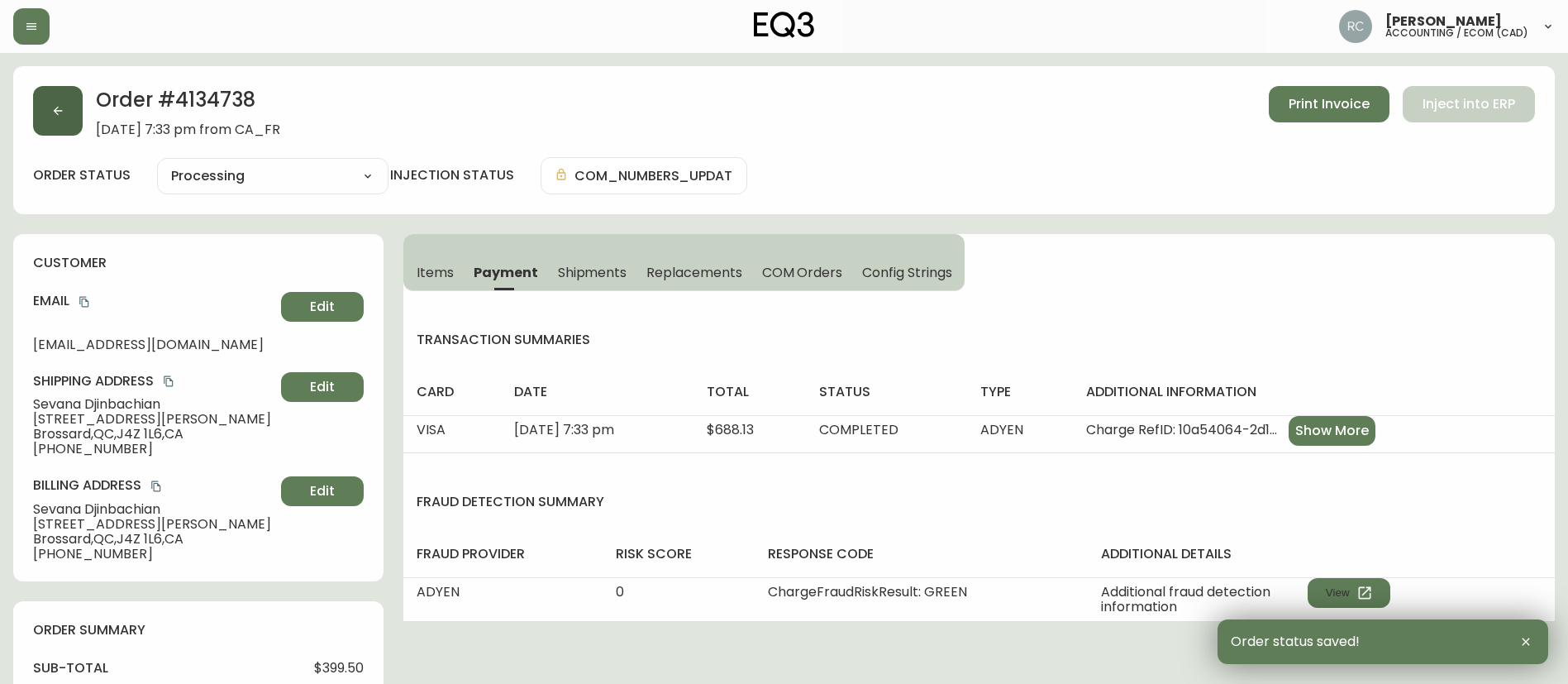
click at [50, 109] on button "button" at bounding box center [57, 110] width 49 height 49
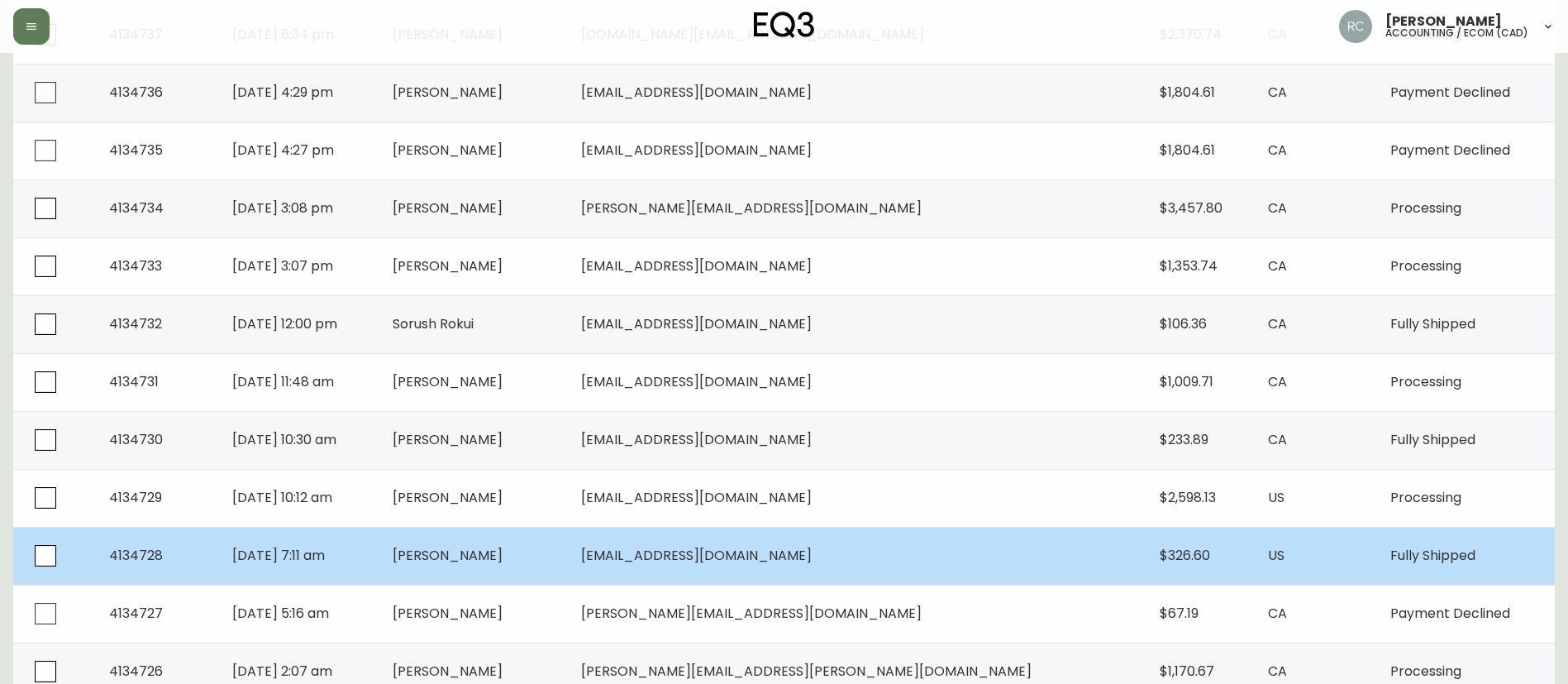
scroll to position [662, 0]
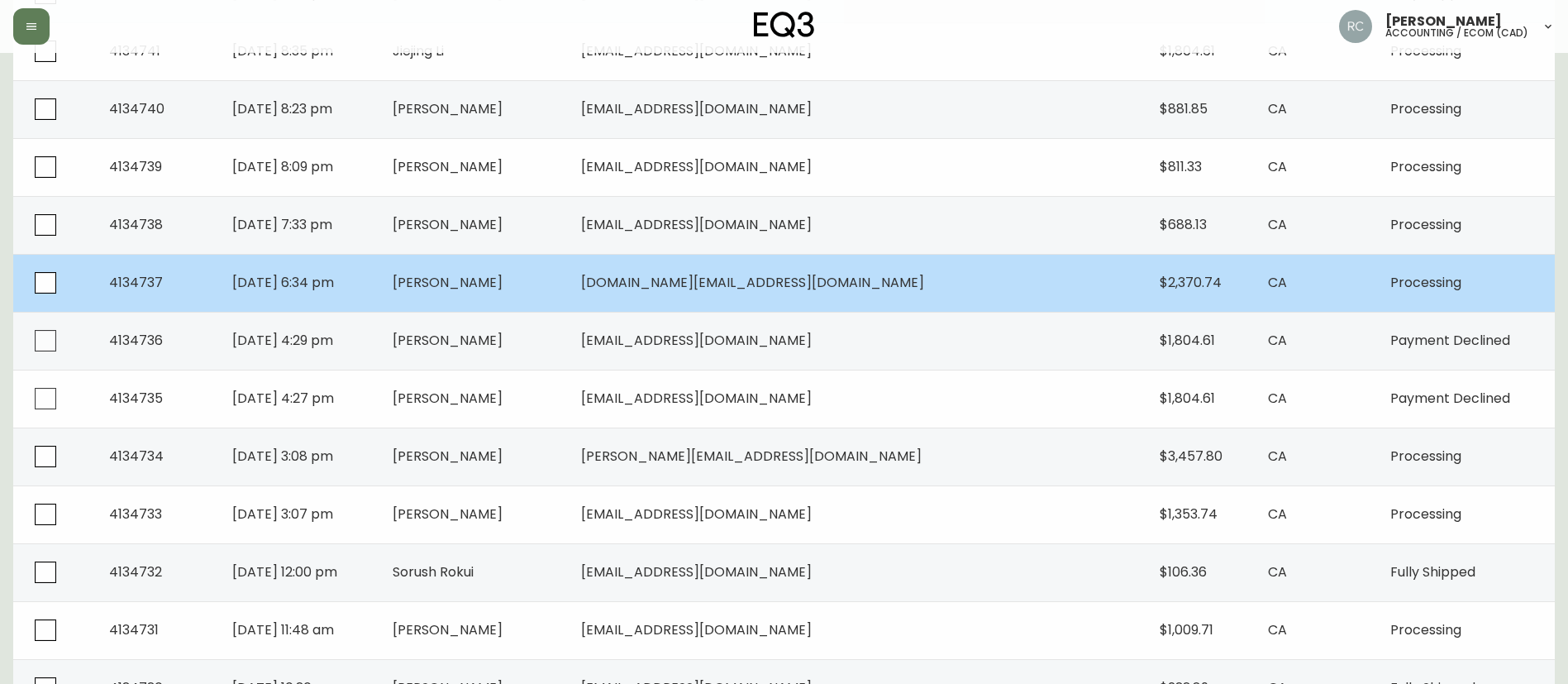
click at [525, 296] on td "[PERSON_NAME]" at bounding box center [473, 283] width 188 height 58
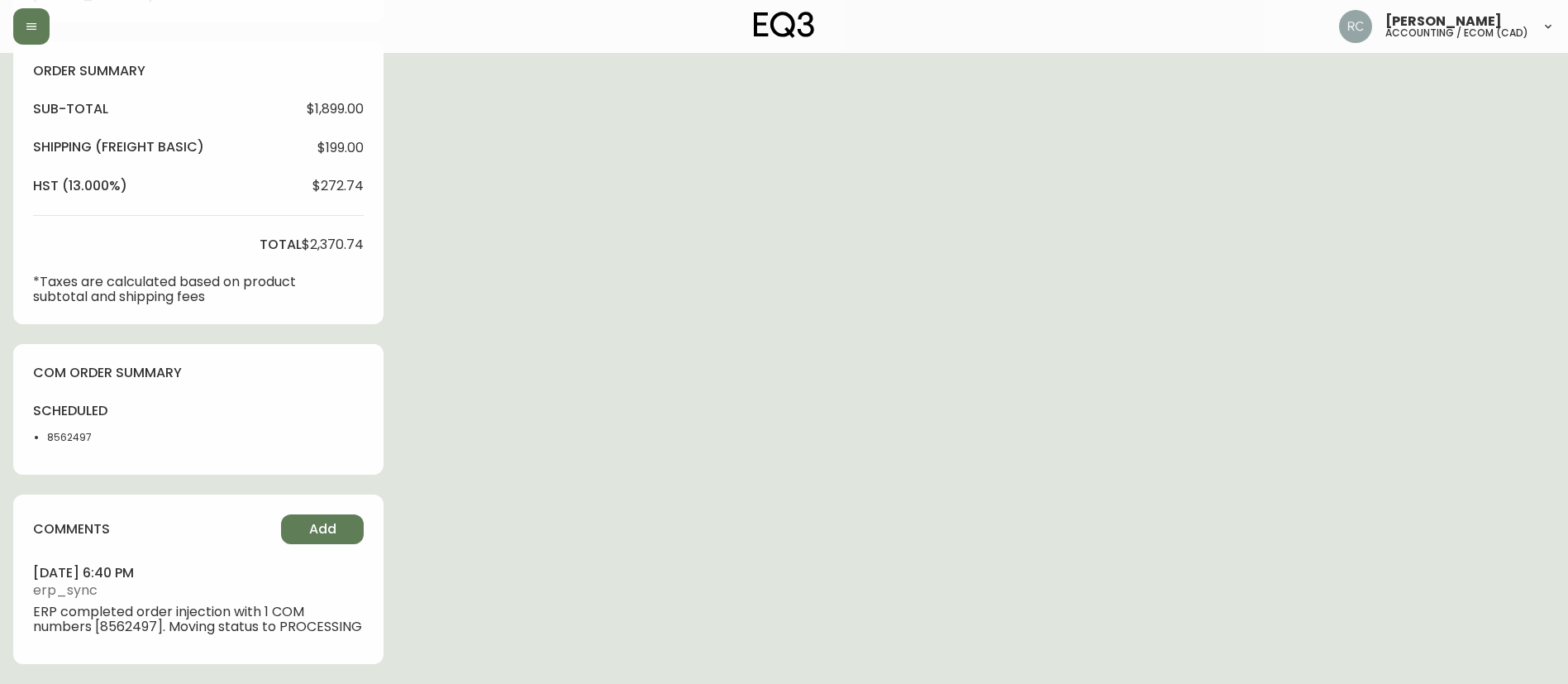
type input "Processing"
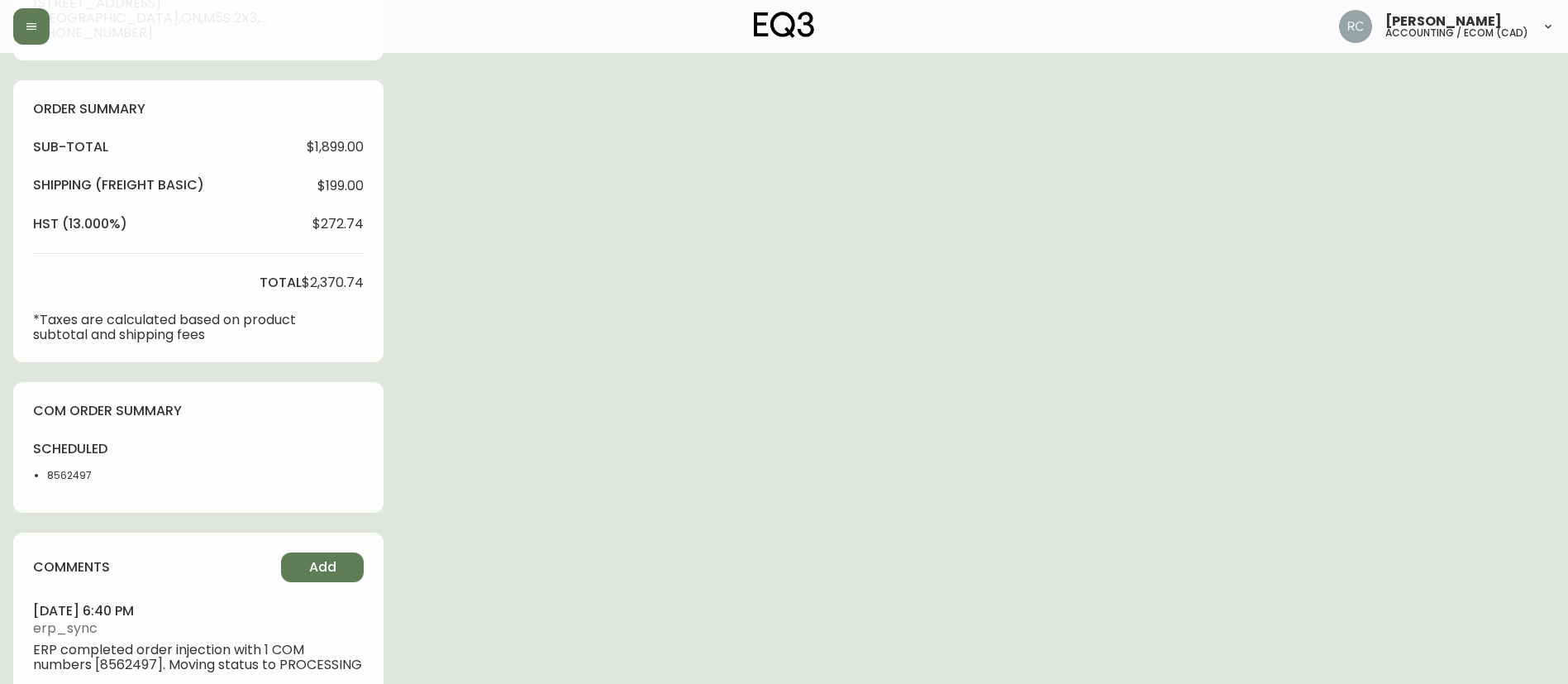
select select "PROCESSING"
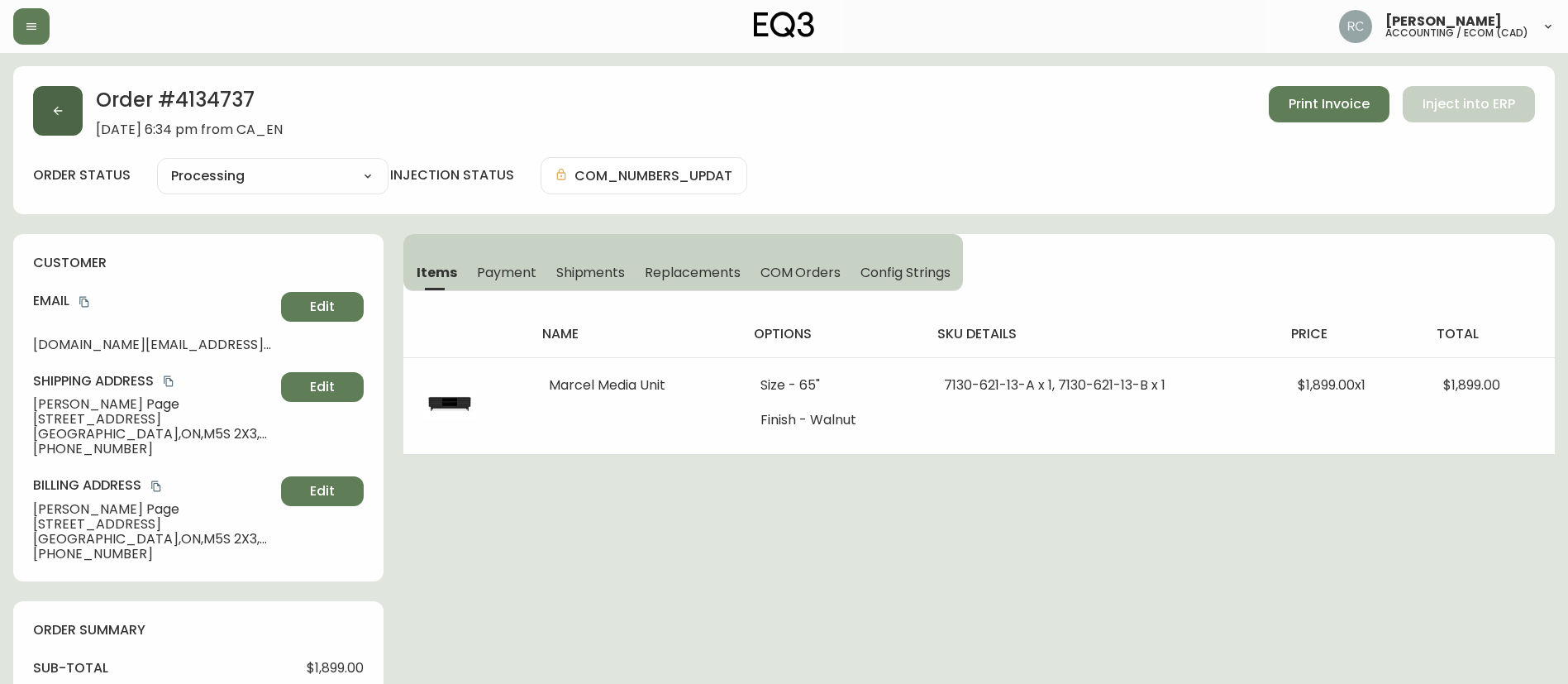
click at [48, 121] on button "button" at bounding box center [57, 110] width 49 height 49
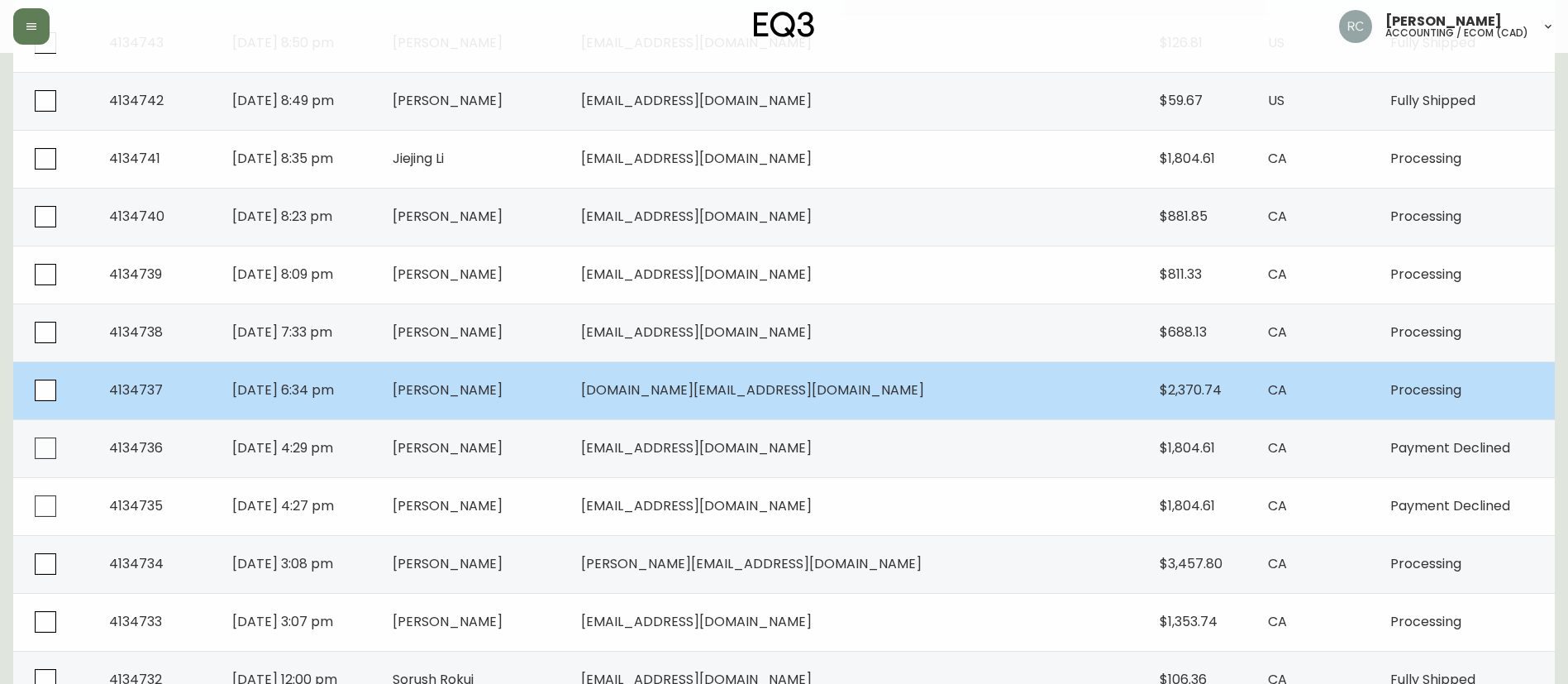
scroll to position [579, 0]
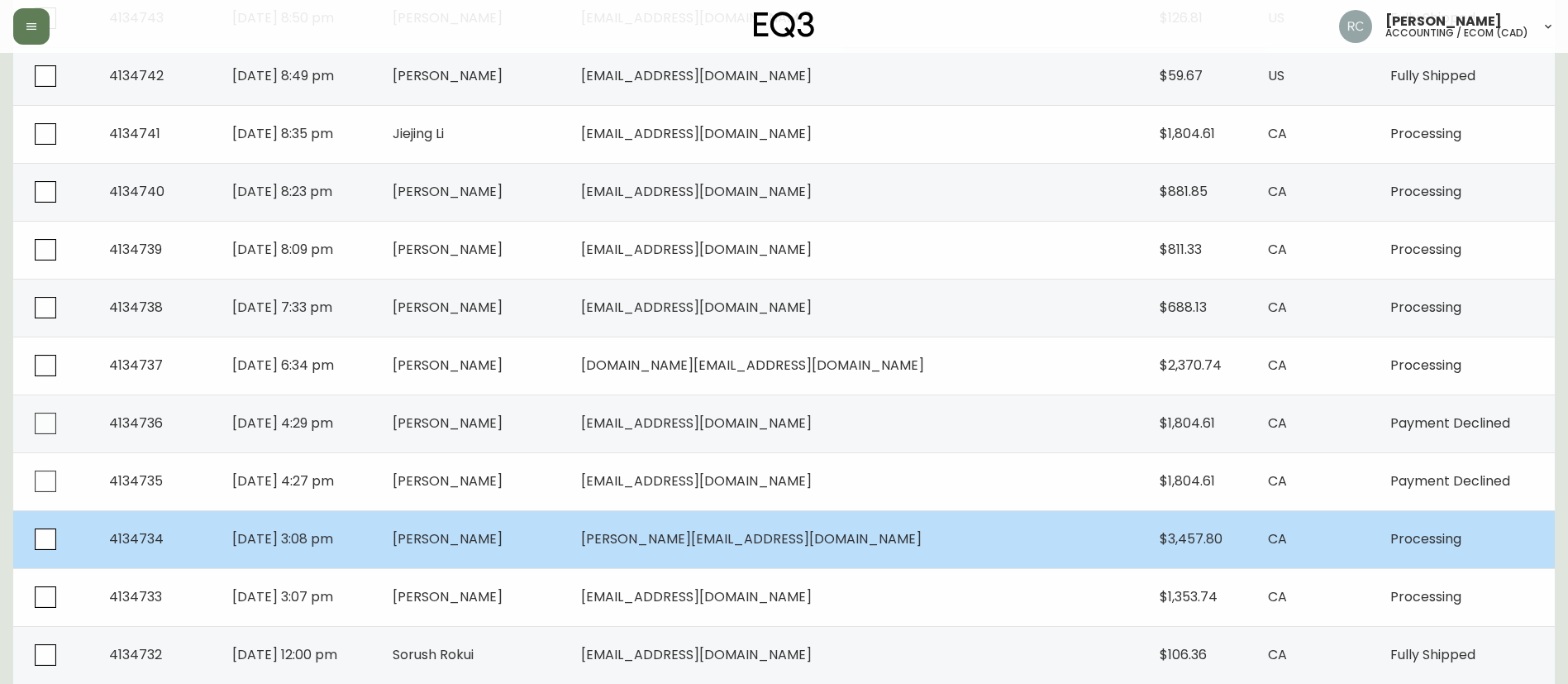
click at [544, 526] on td "[PERSON_NAME]" at bounding box center [473, 539] width 188 height 58
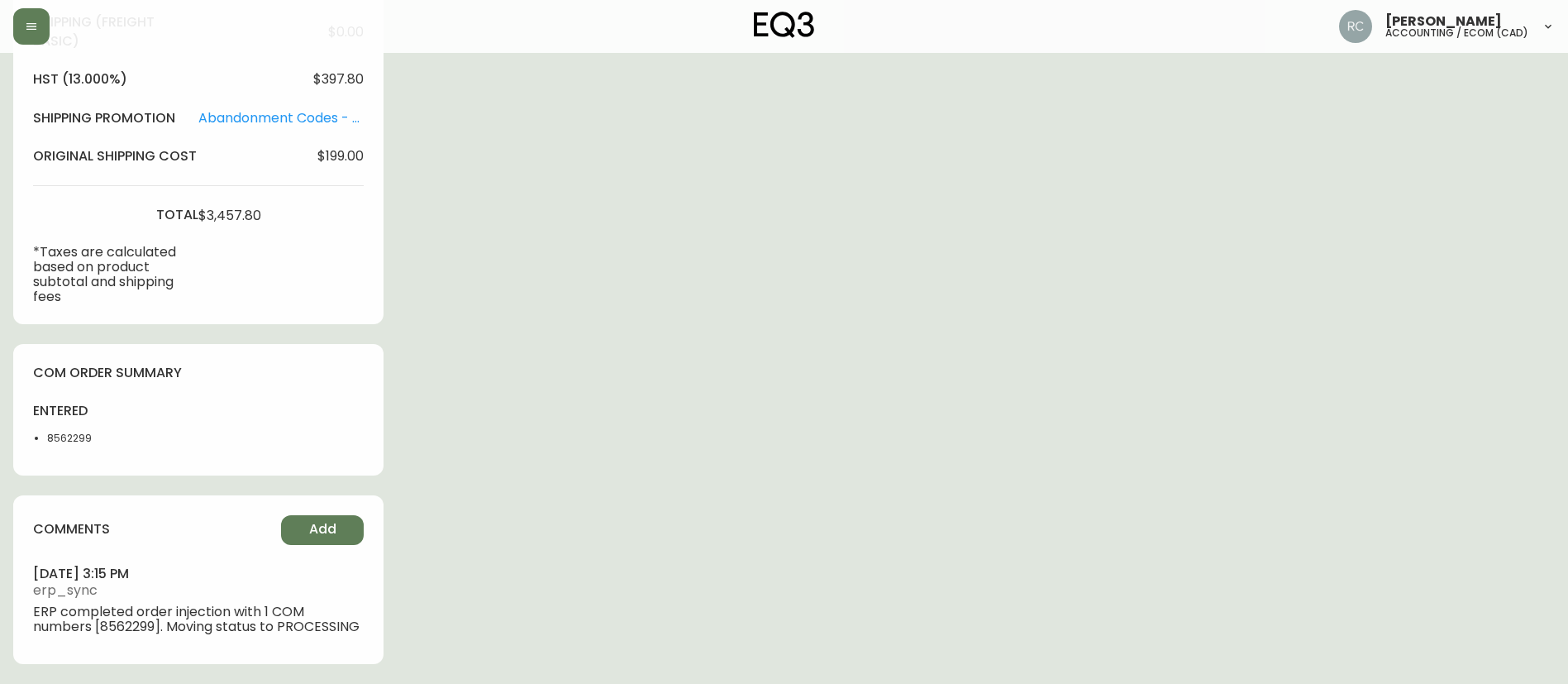
type input "Processing"
select select "PROCESSING"
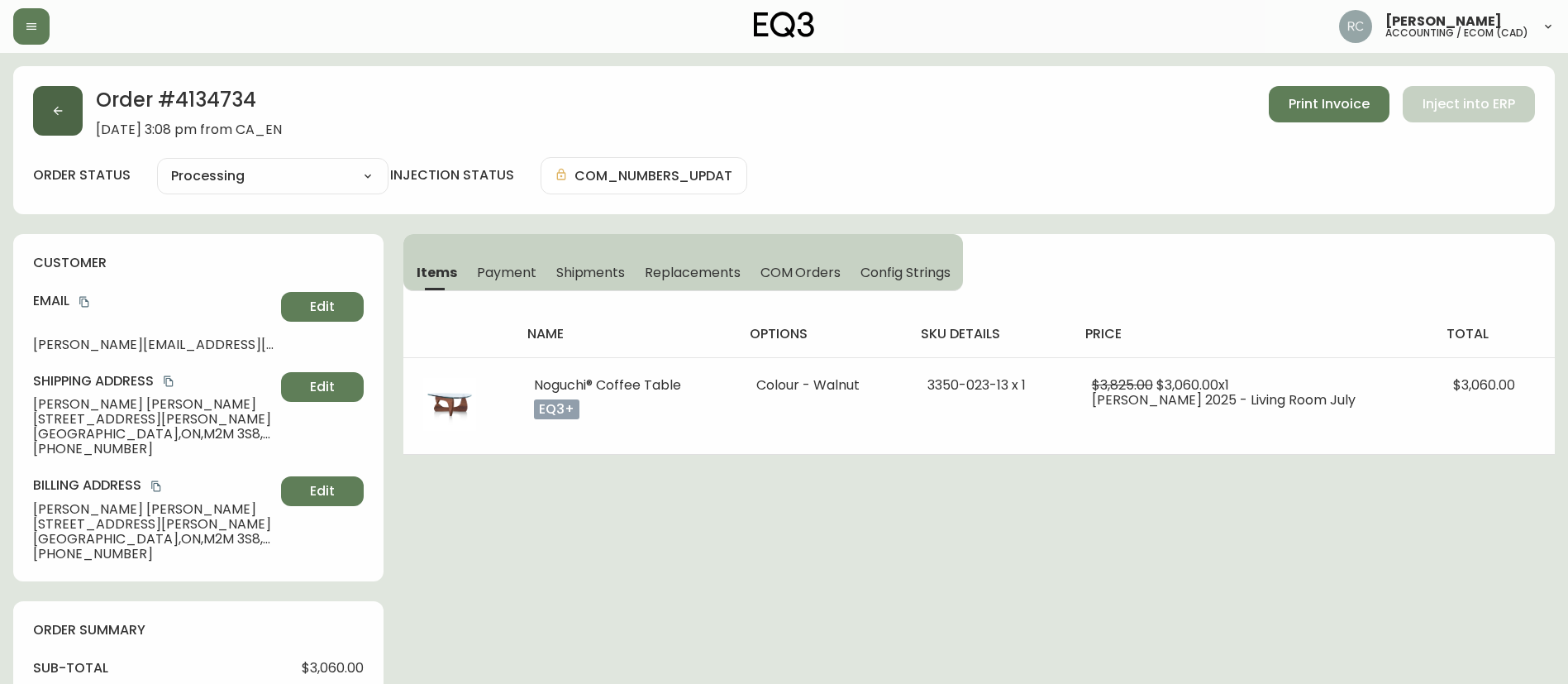
click at [55, 107] on icon "button" at bounding box center [58, 111] width 14 height 14
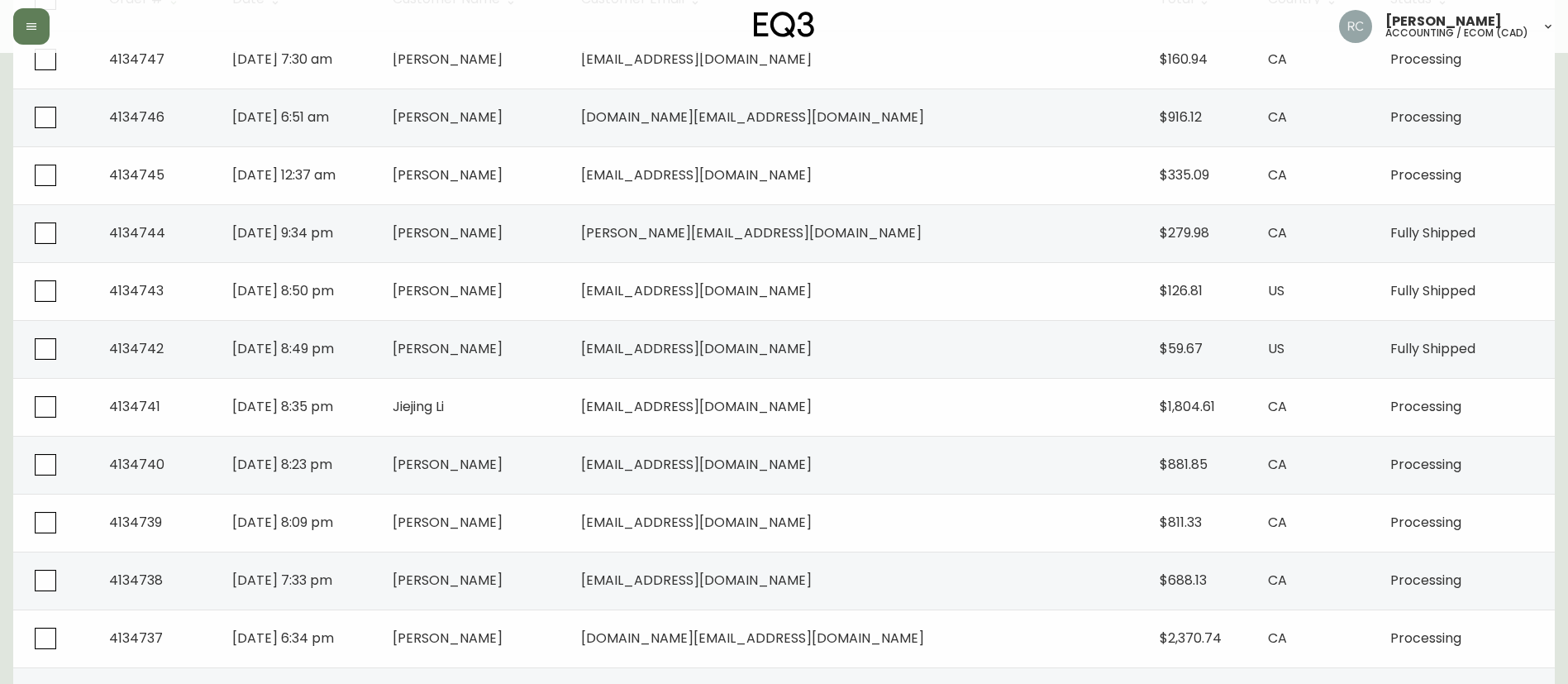
scroll to position [744, 0]
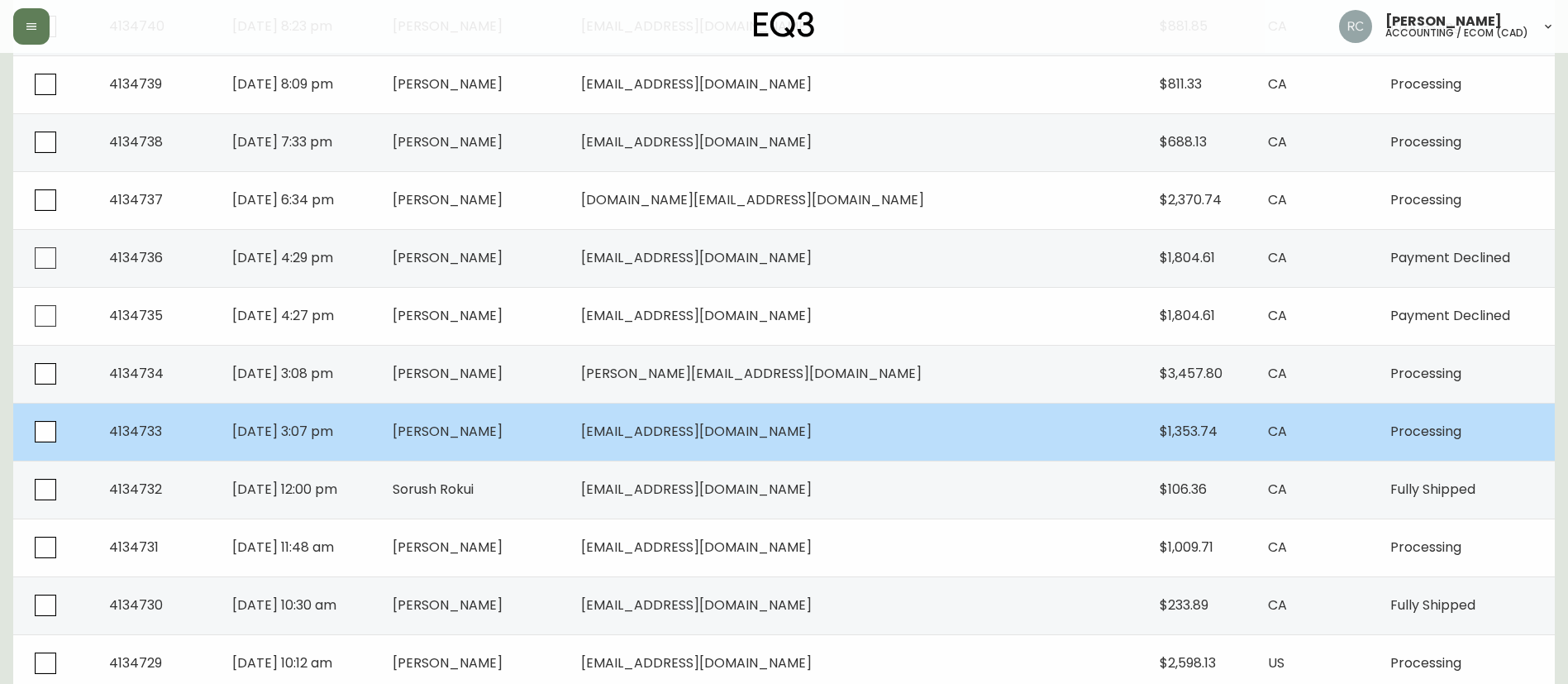
click at [502, 433] on span "[PERSON_NAME]" at bounding box center [447, 431] width 110 height 19
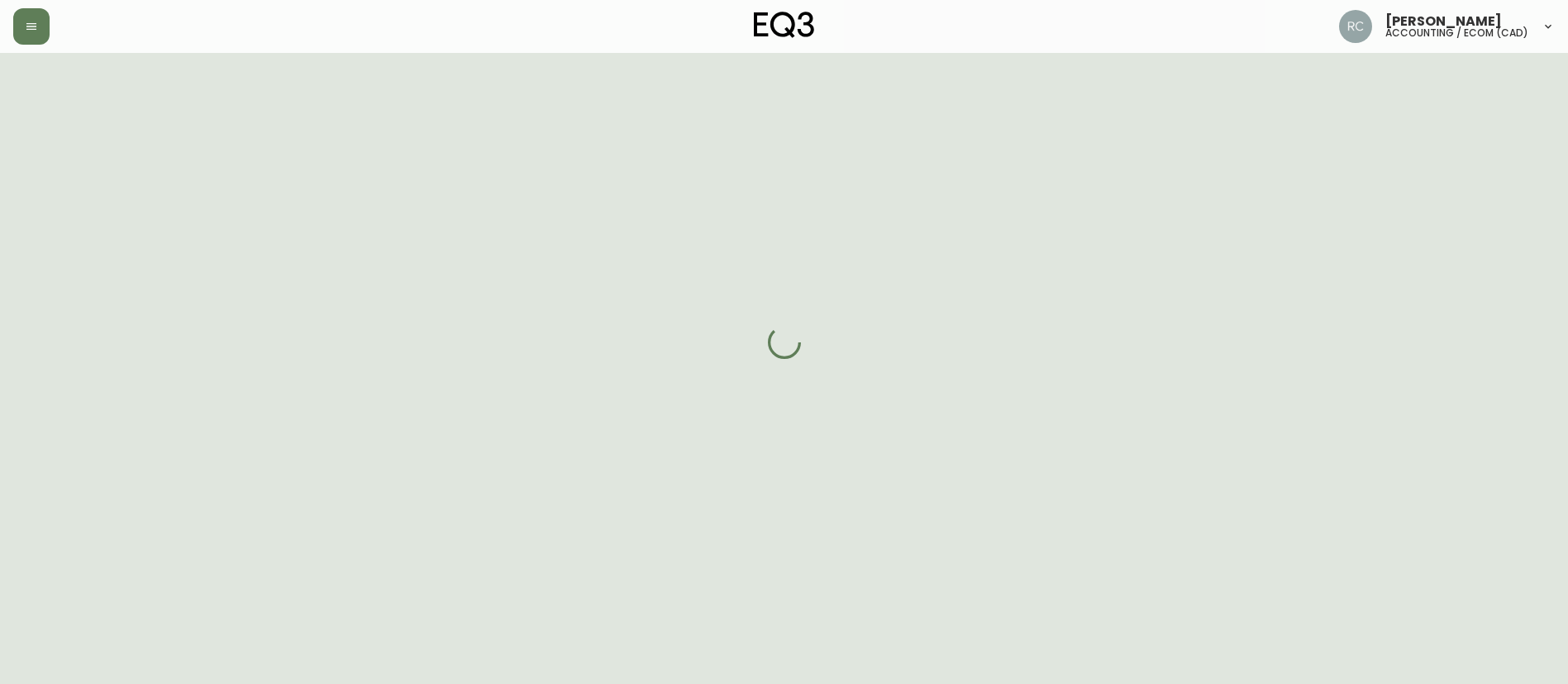
scroll to position [559, 0]
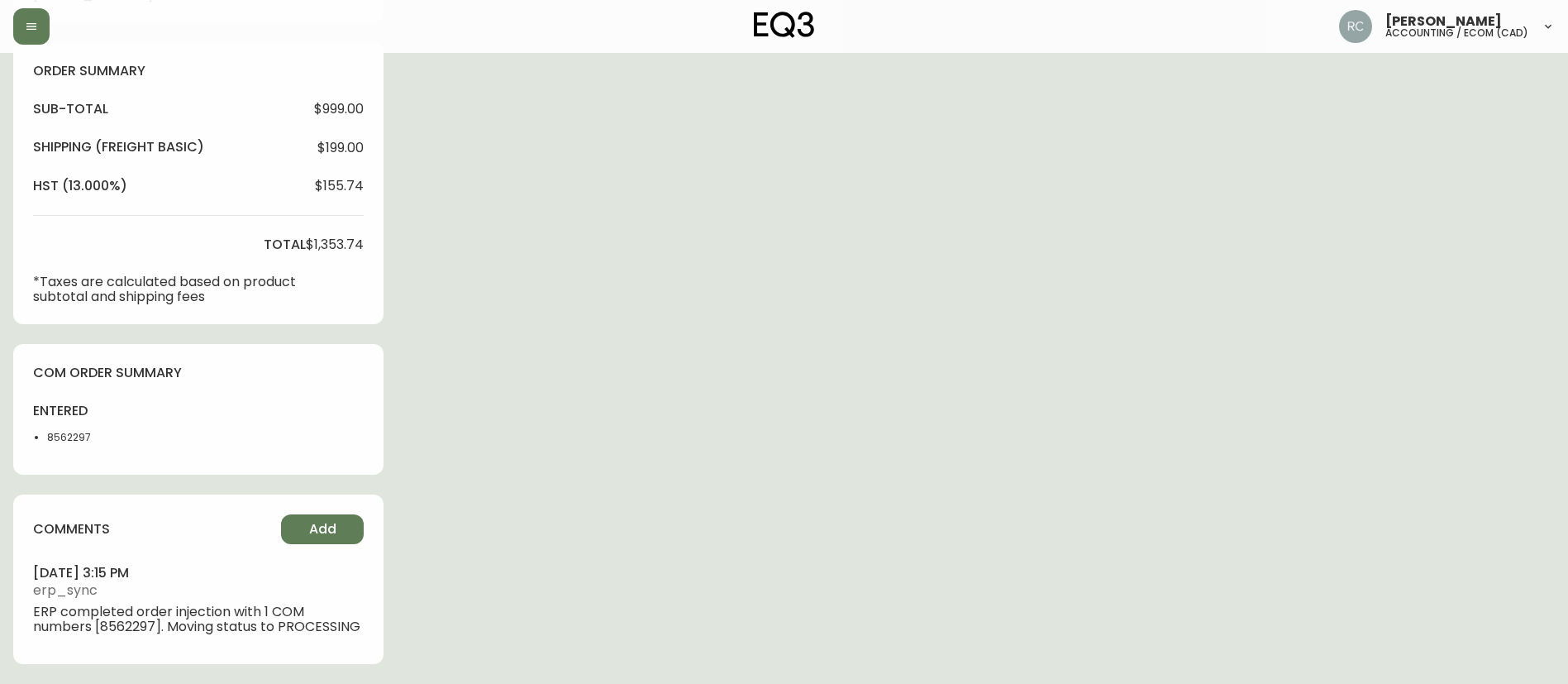
type input "Processing"
select select "PROCESSING"
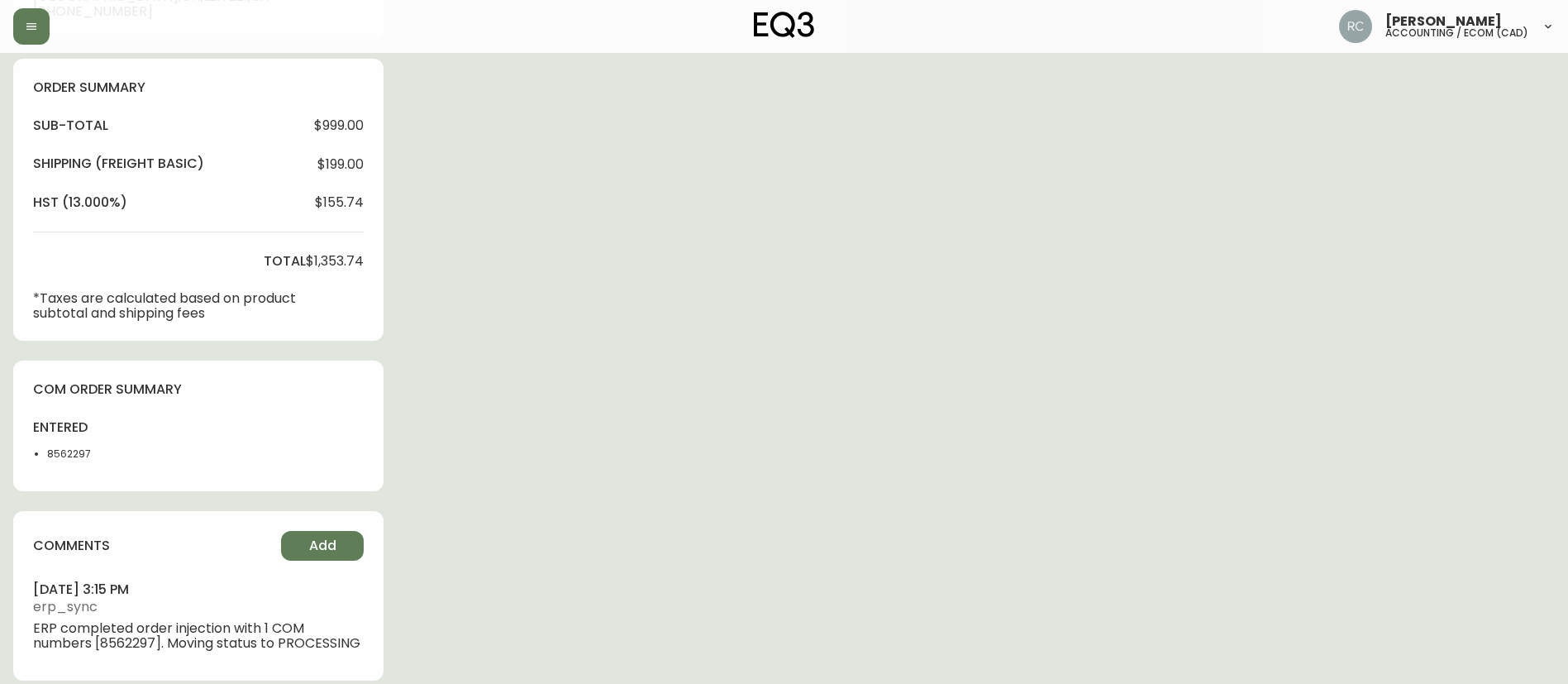
scroll to position [0, 0]
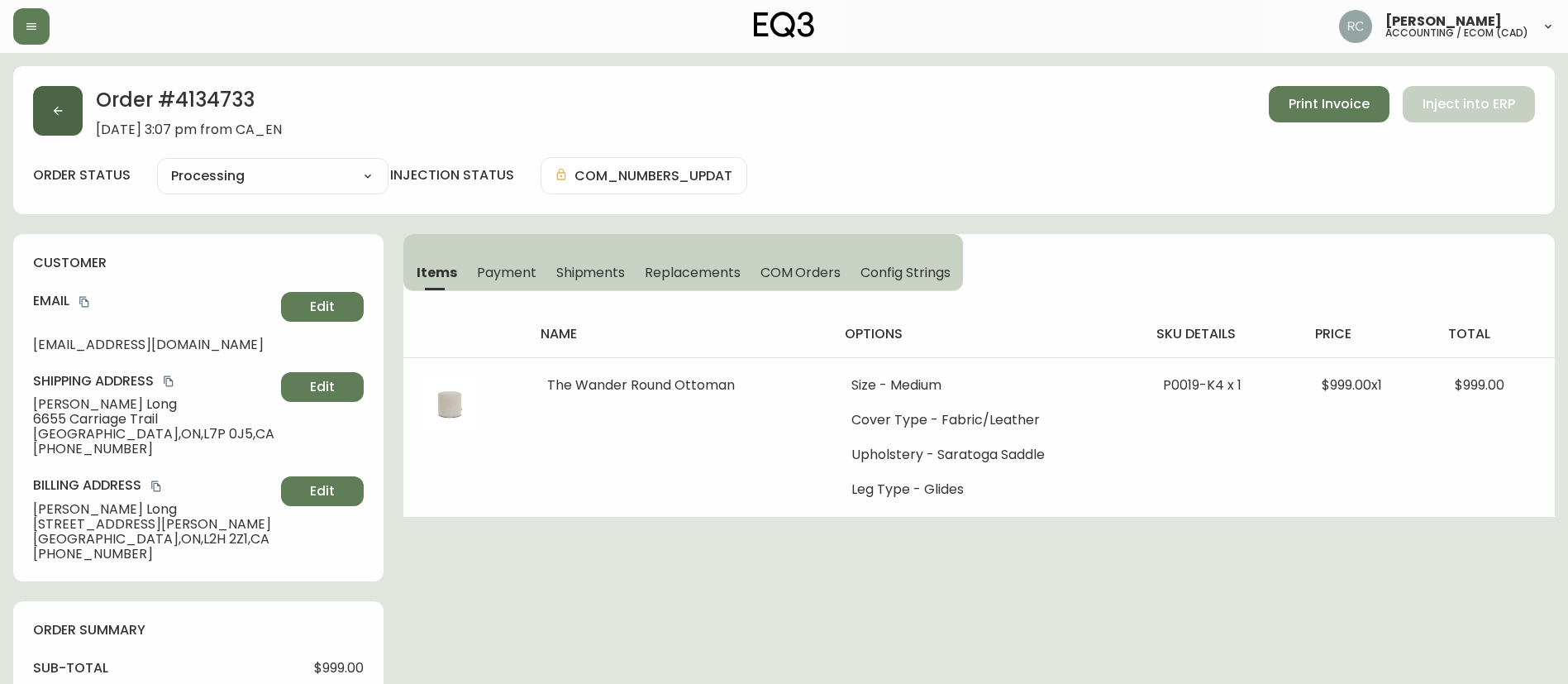
click at [66, 114] on button "button" at bounding box center [57, 110] width 49 height 49
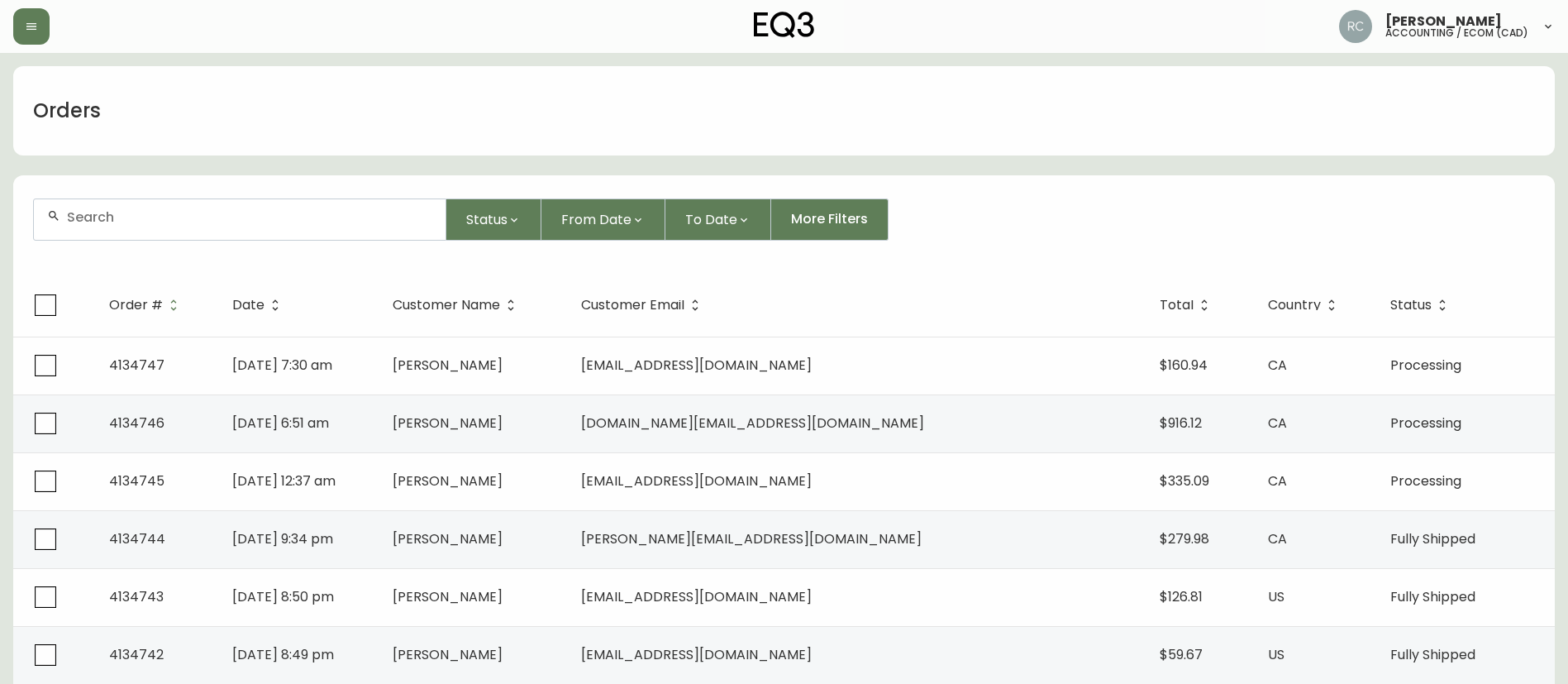
scroll to position [744, 0]
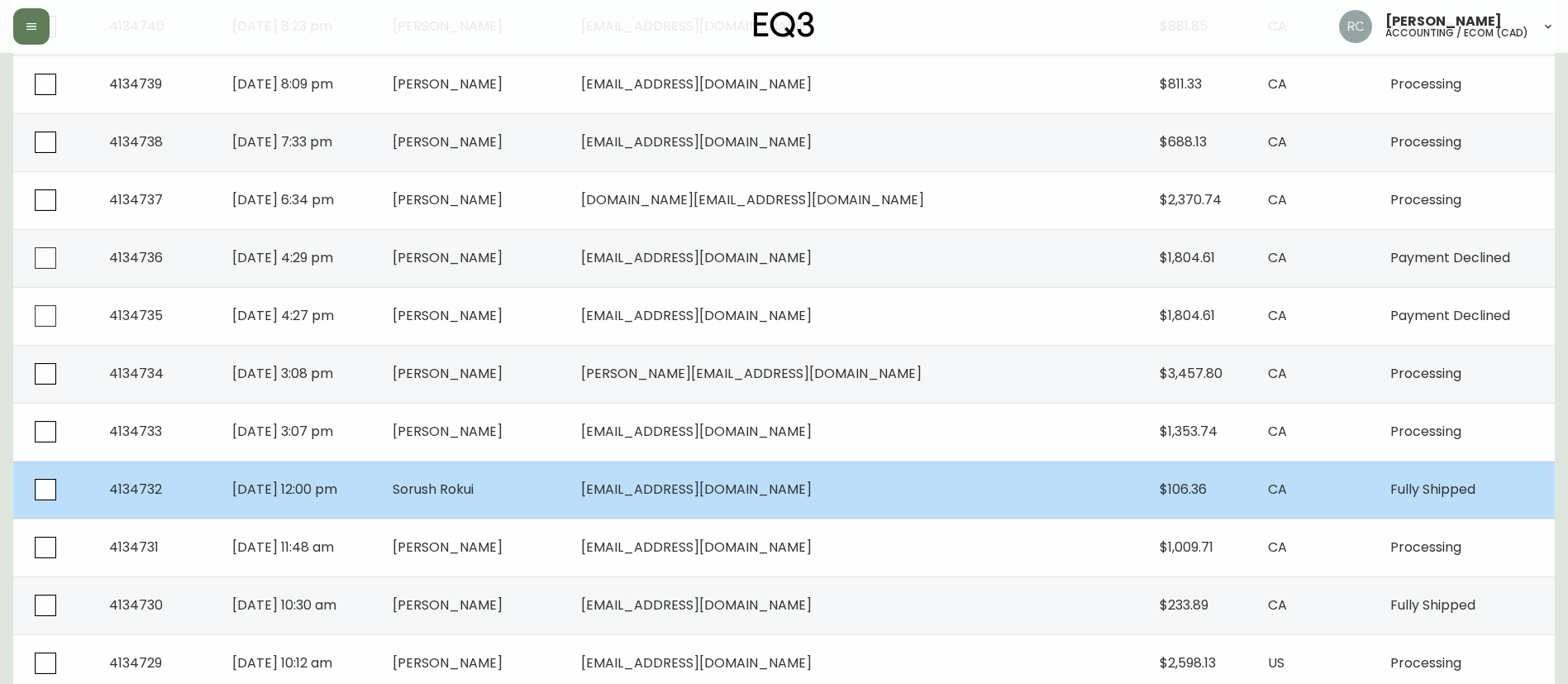
click at [568, 495] on td "Sorush Rokui" at bounding box center [473, 489] width 188 height 58
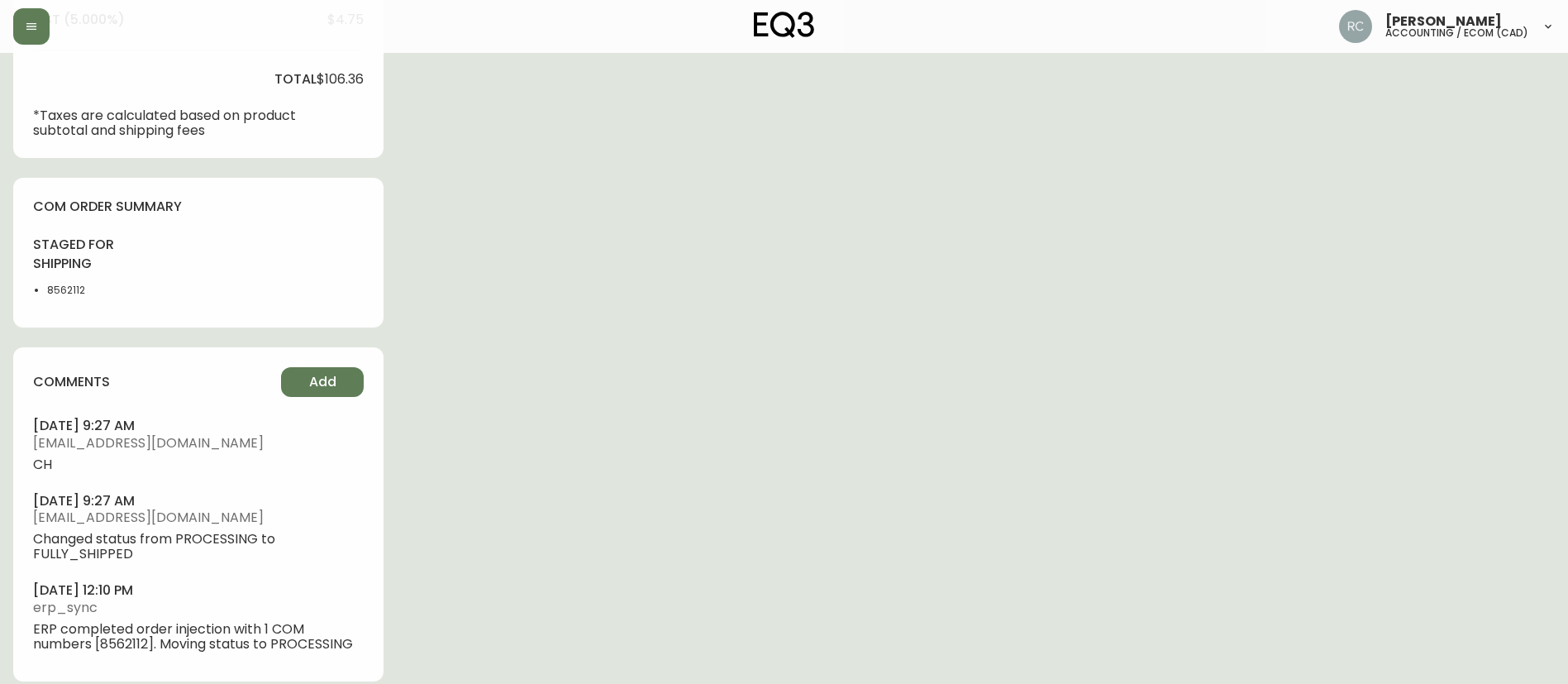
scroll to position [780, 0]
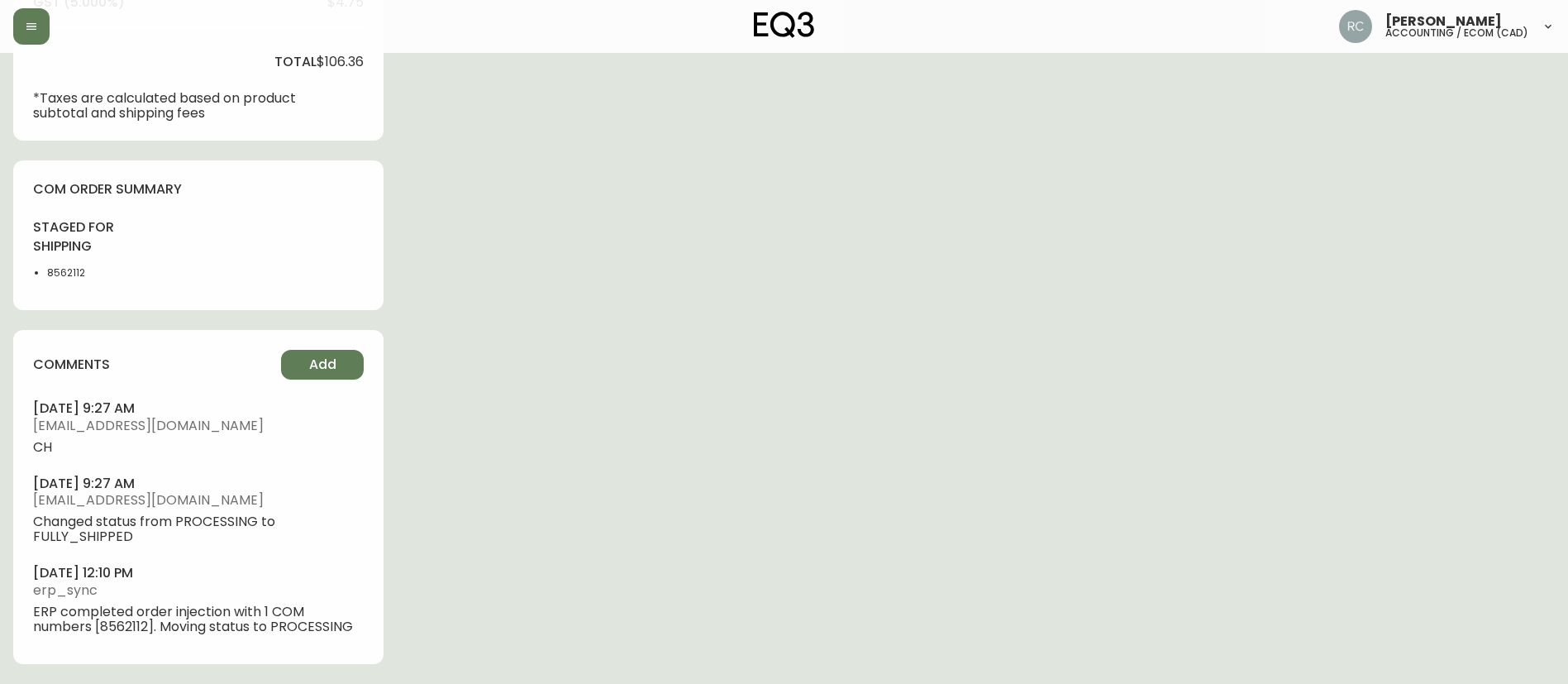
type input "Fully Shipped"
select select "FULLY_SHIPPED"
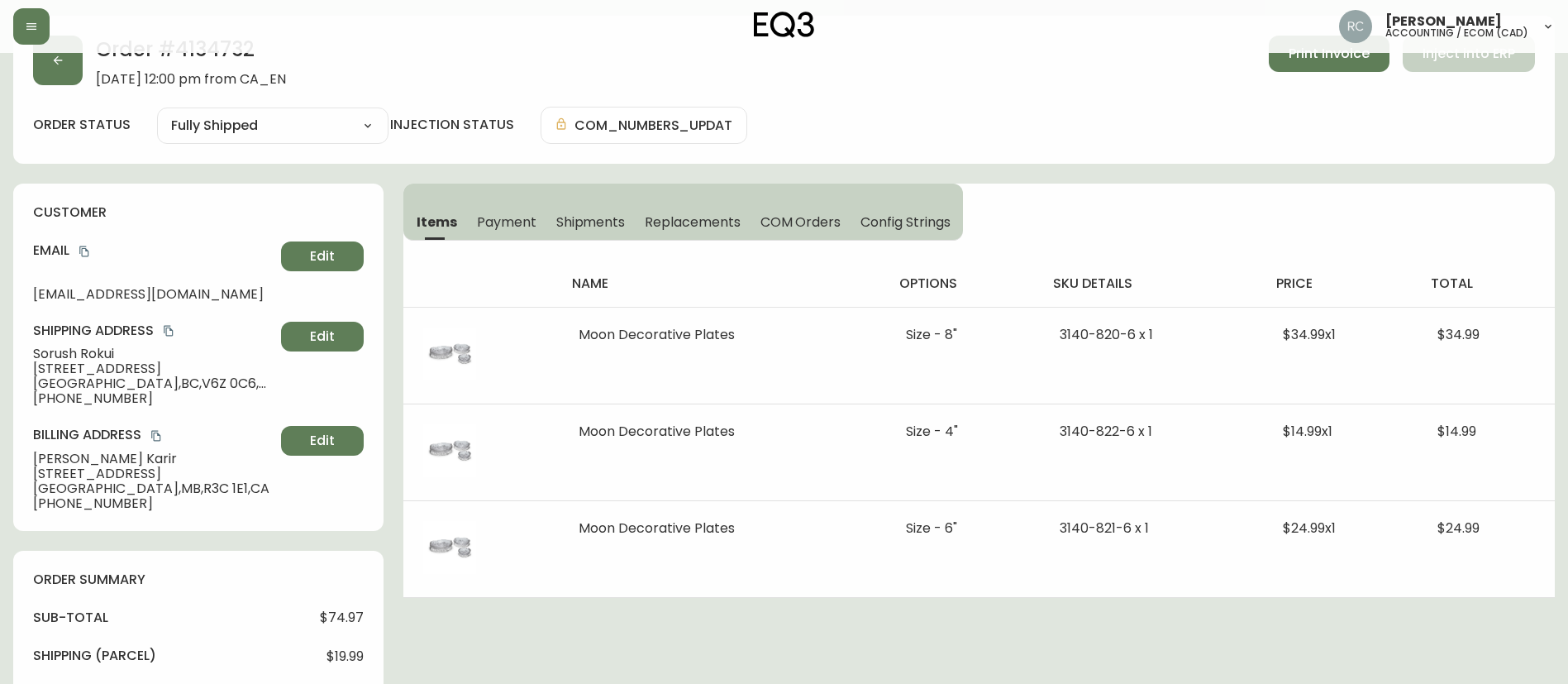
scroll to position [0, 0]
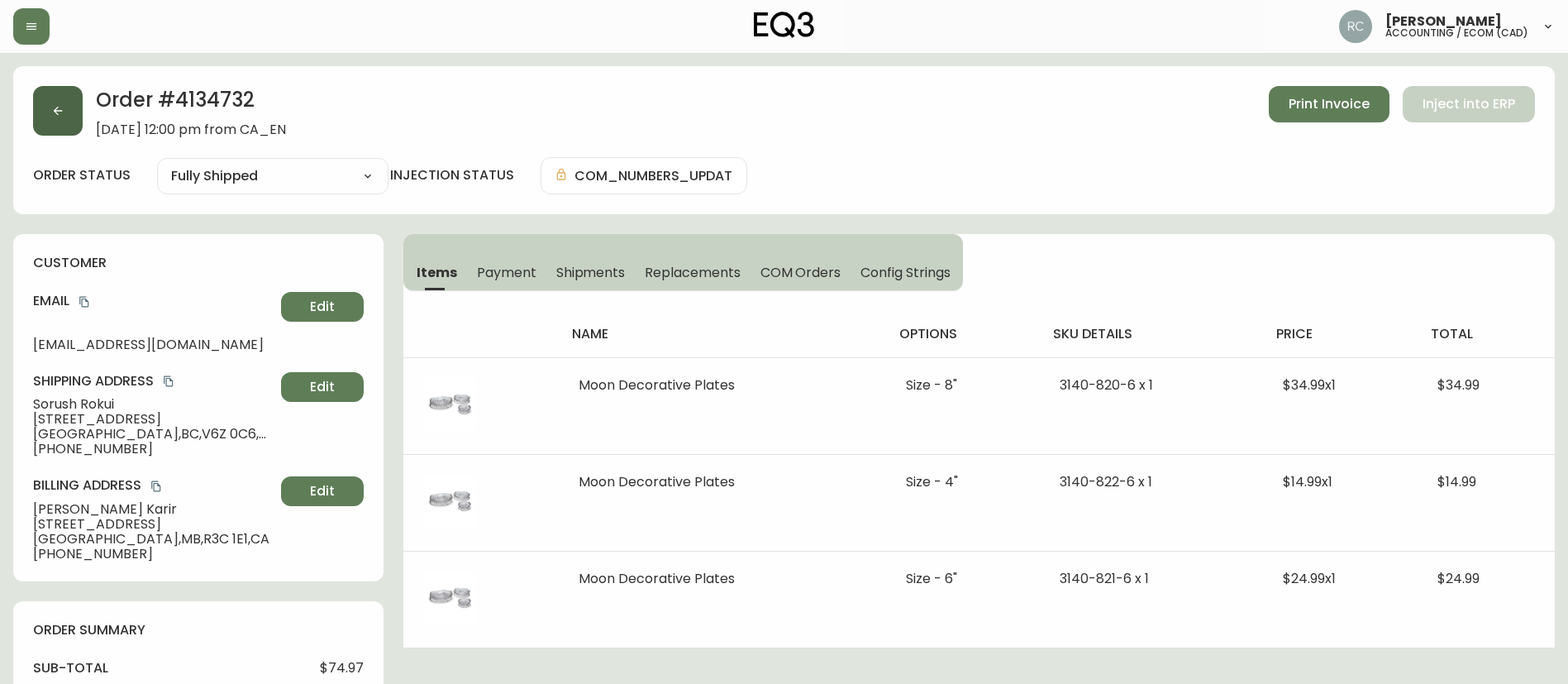
click at [53, 108] on icon "button" at bounding box center [58, 111] width 14 height 14
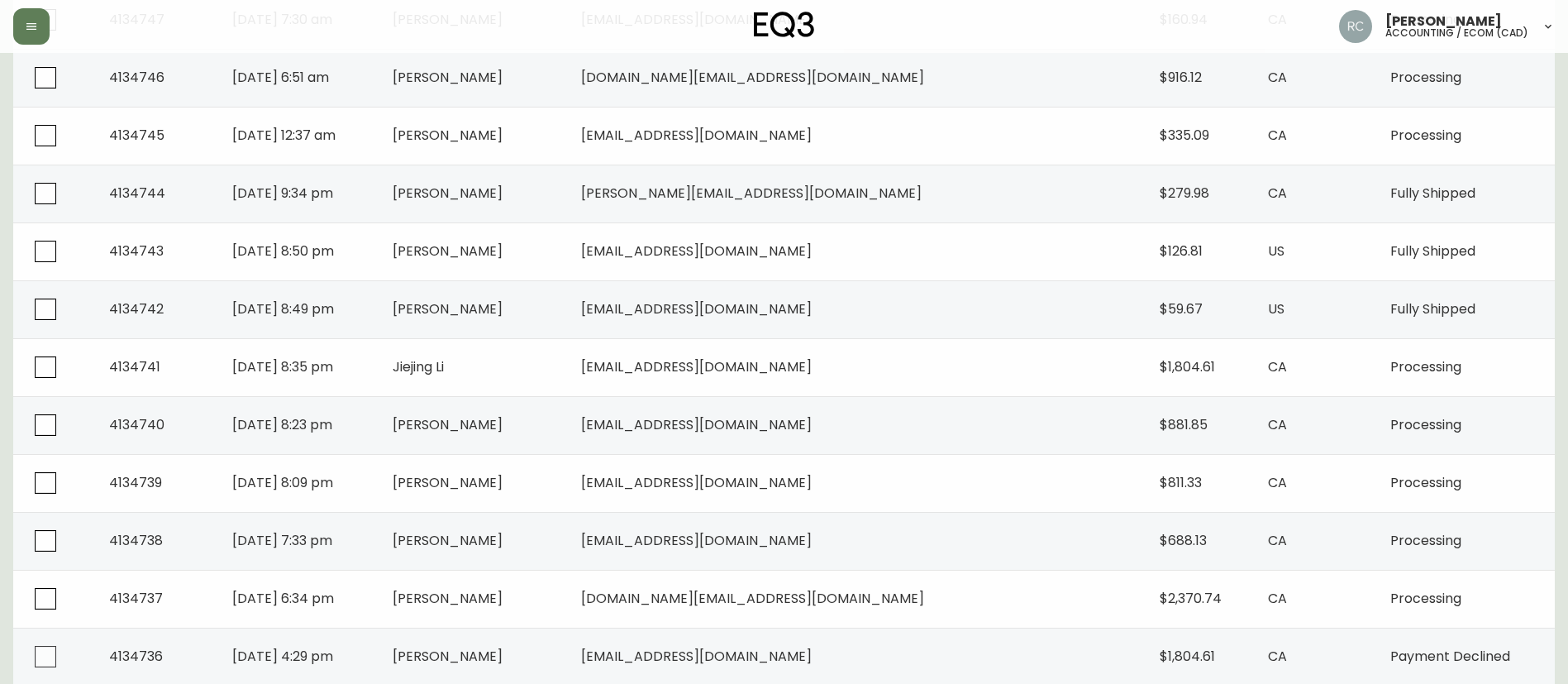
scroll to position [992, 0]
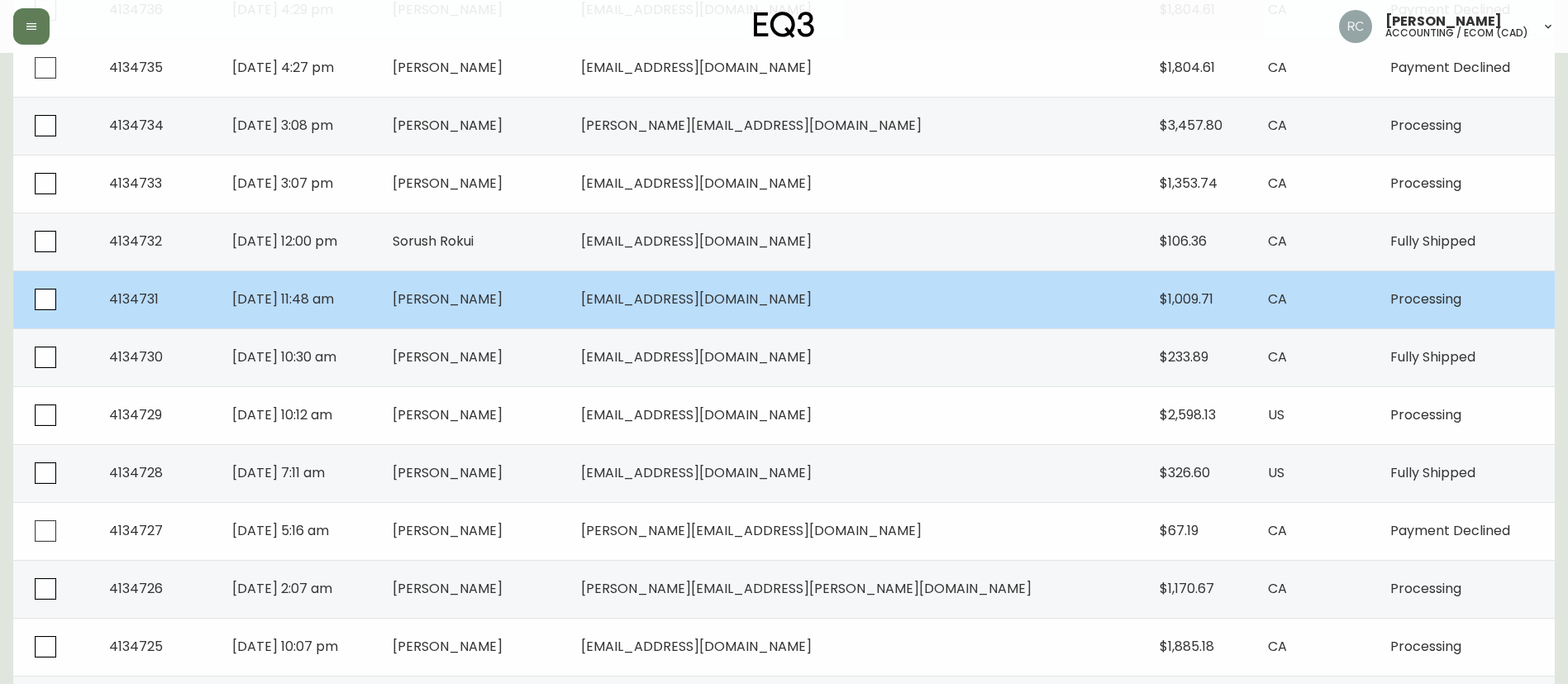
click at [502, 295] on span "[PERSON_NAME]" at bounding box center [447, 299] width 110 height 19
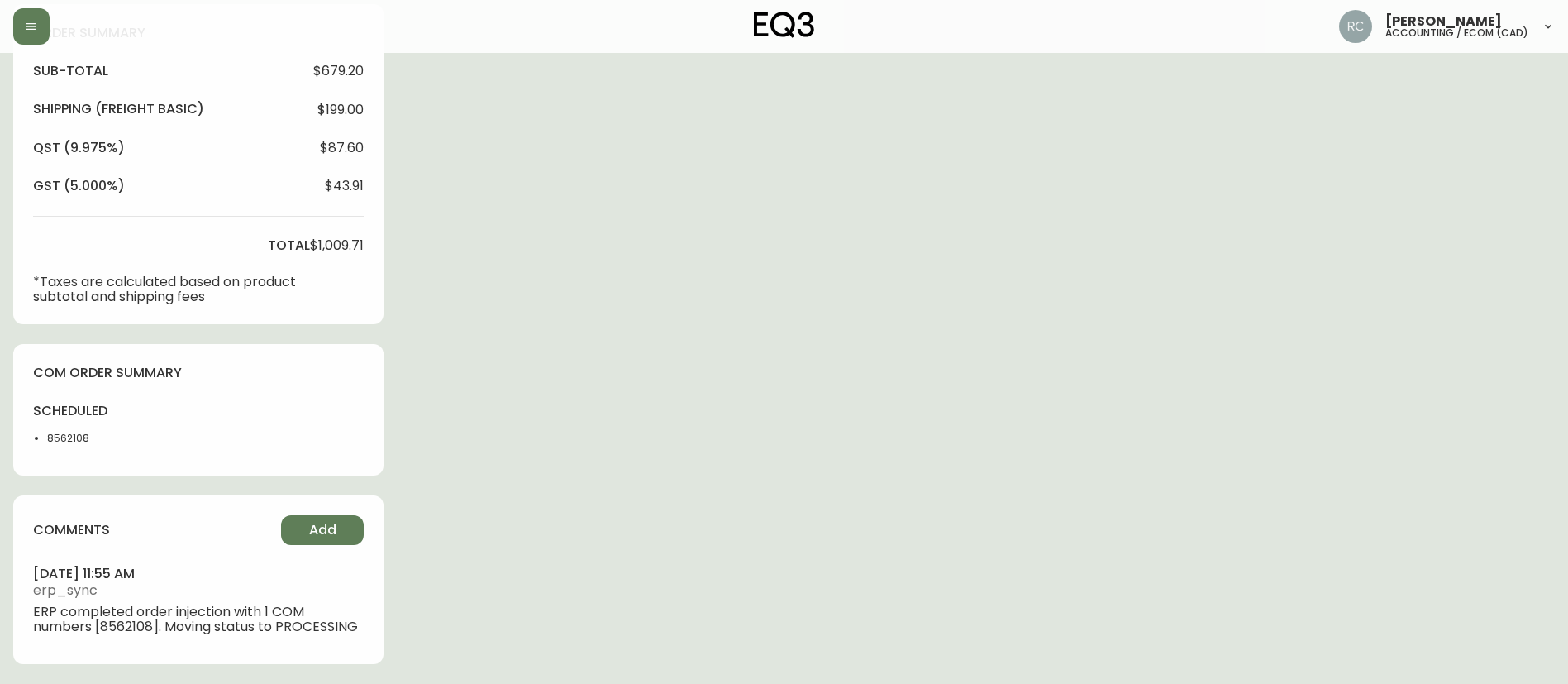
type input "Processing"
select select "PROCESSING"
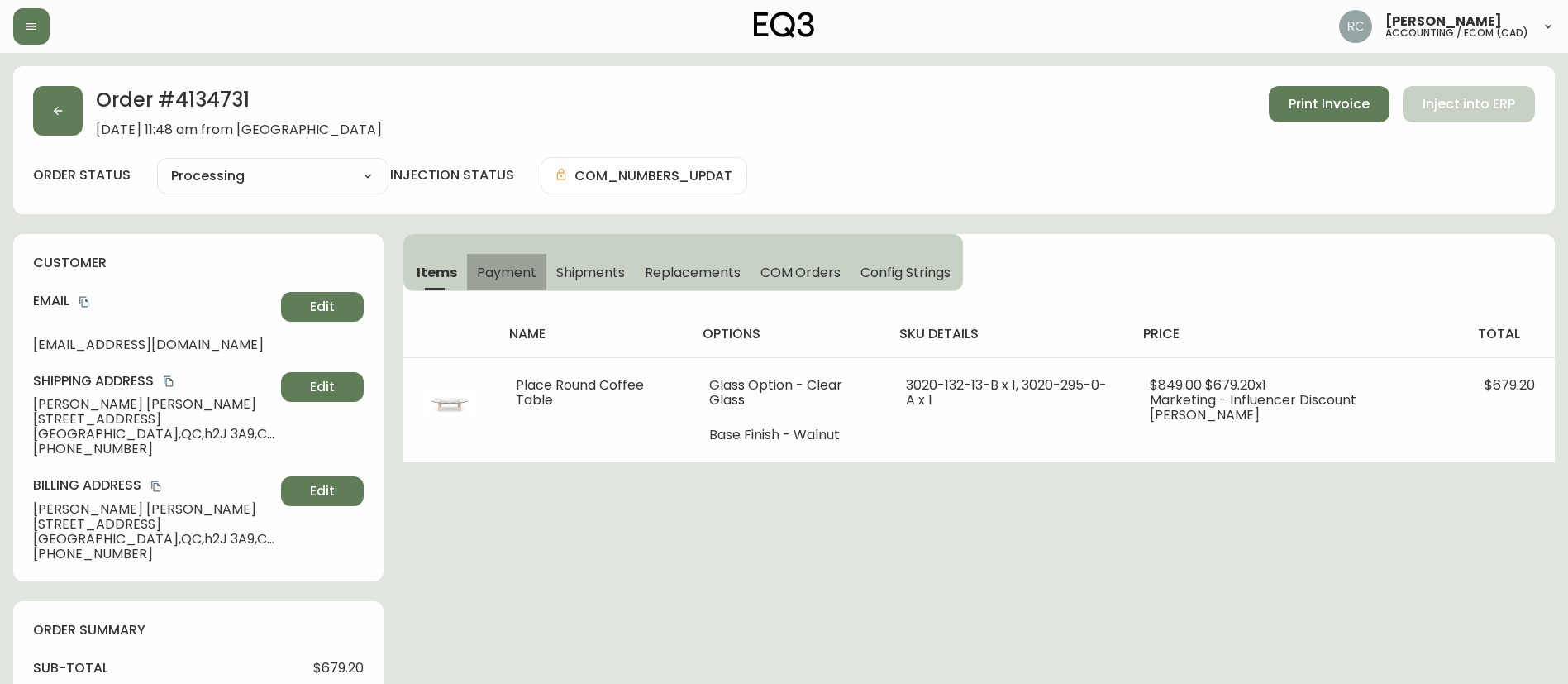
click at [500, 272] on span "Payment" at bounding box center [507, 272] width 60 height 17
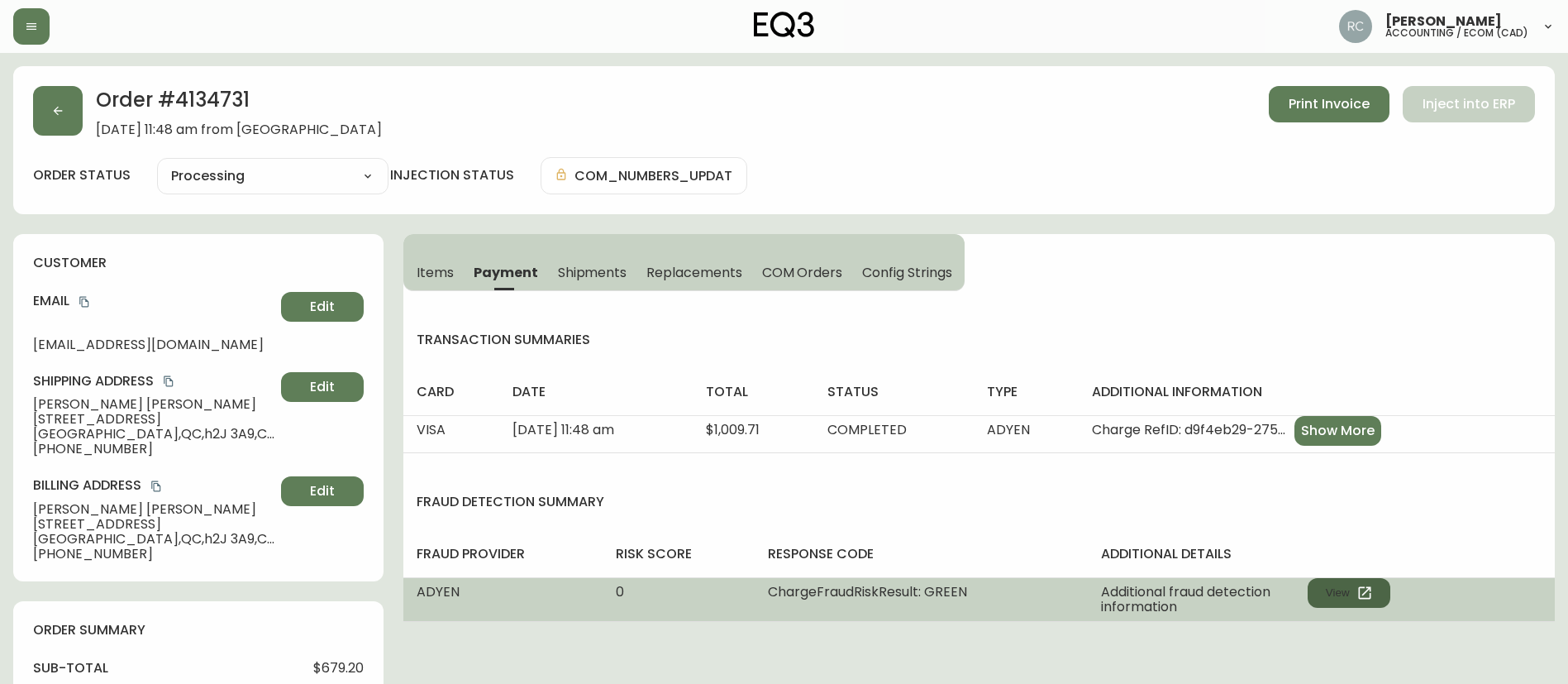
click at [1358, 604] on button "View" at bounding box center [1349, 592] width 83 height 30
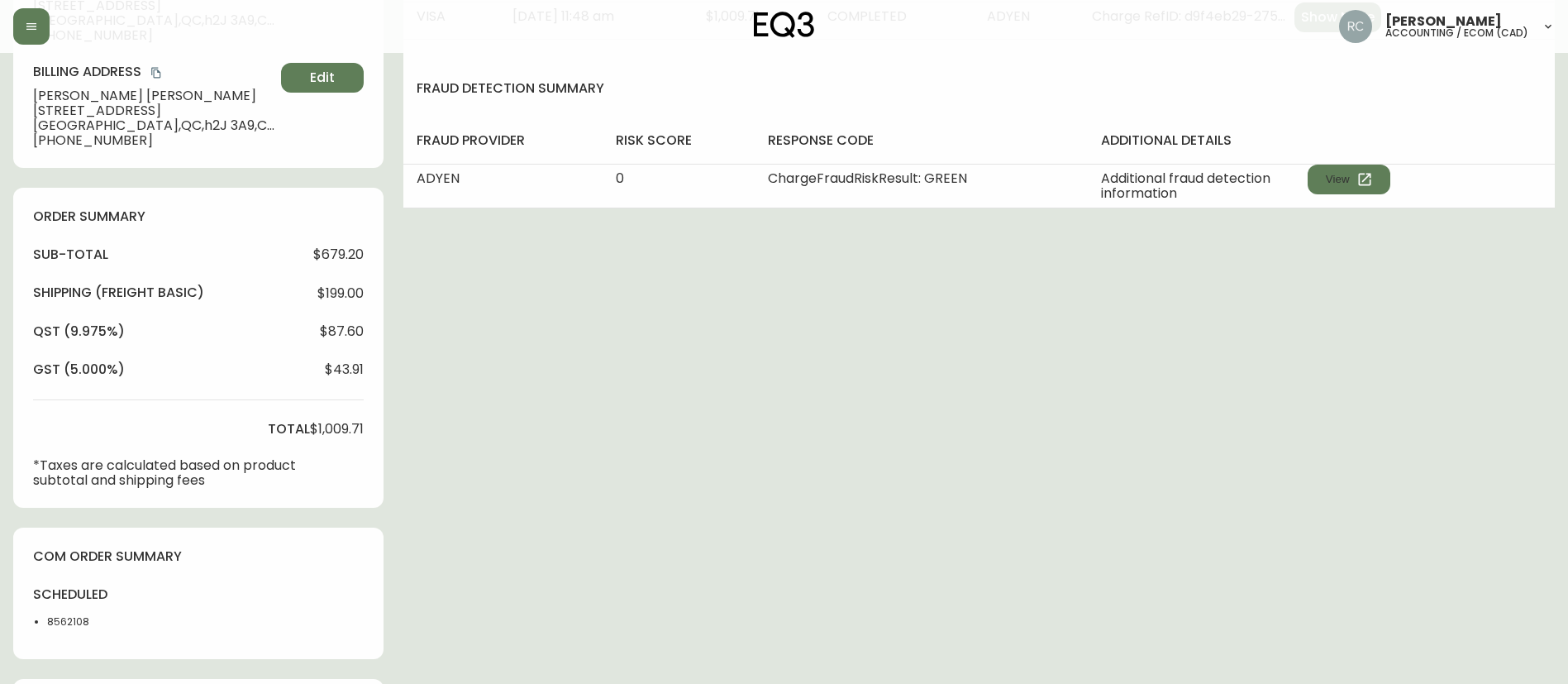
scroll to position [597, 0]
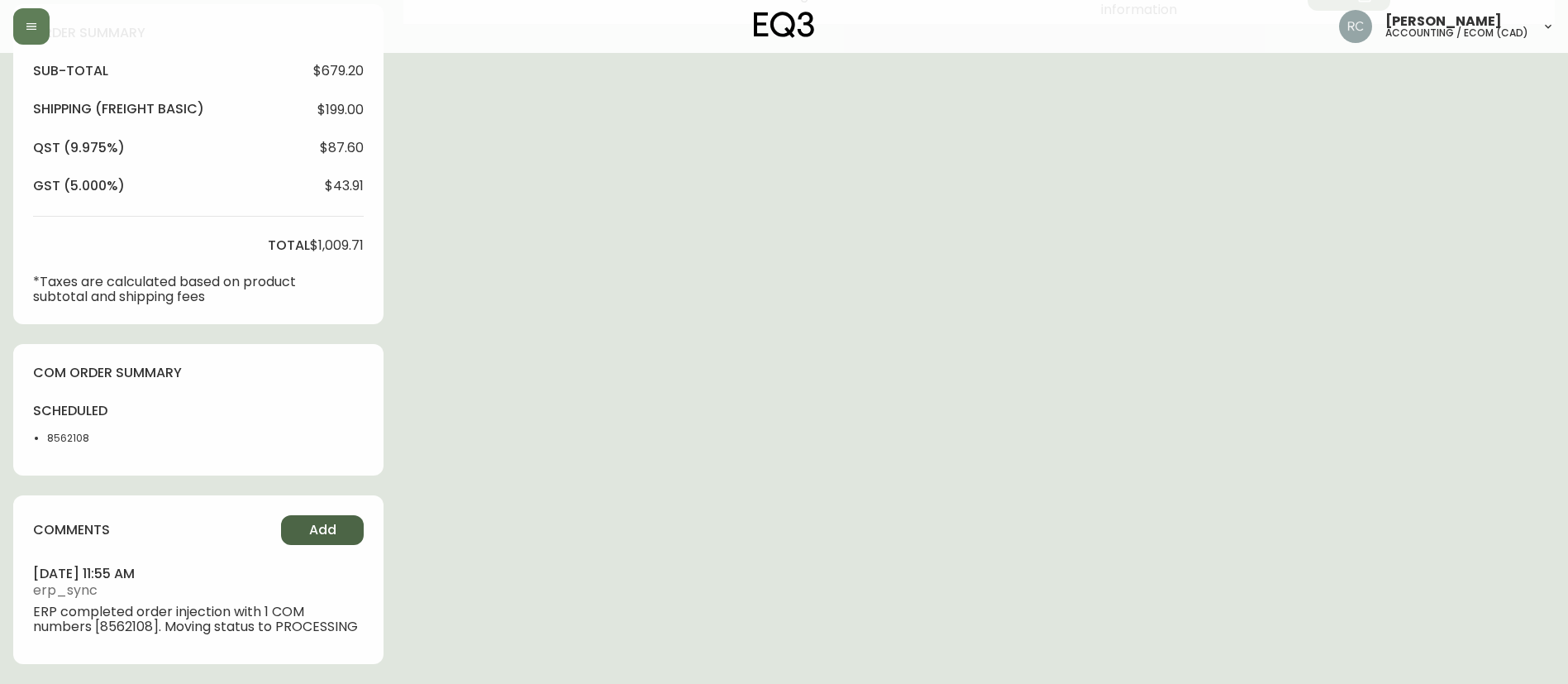
click at [318, 533] on span "Add" at bounding box center [323, 530] width 27 height 18
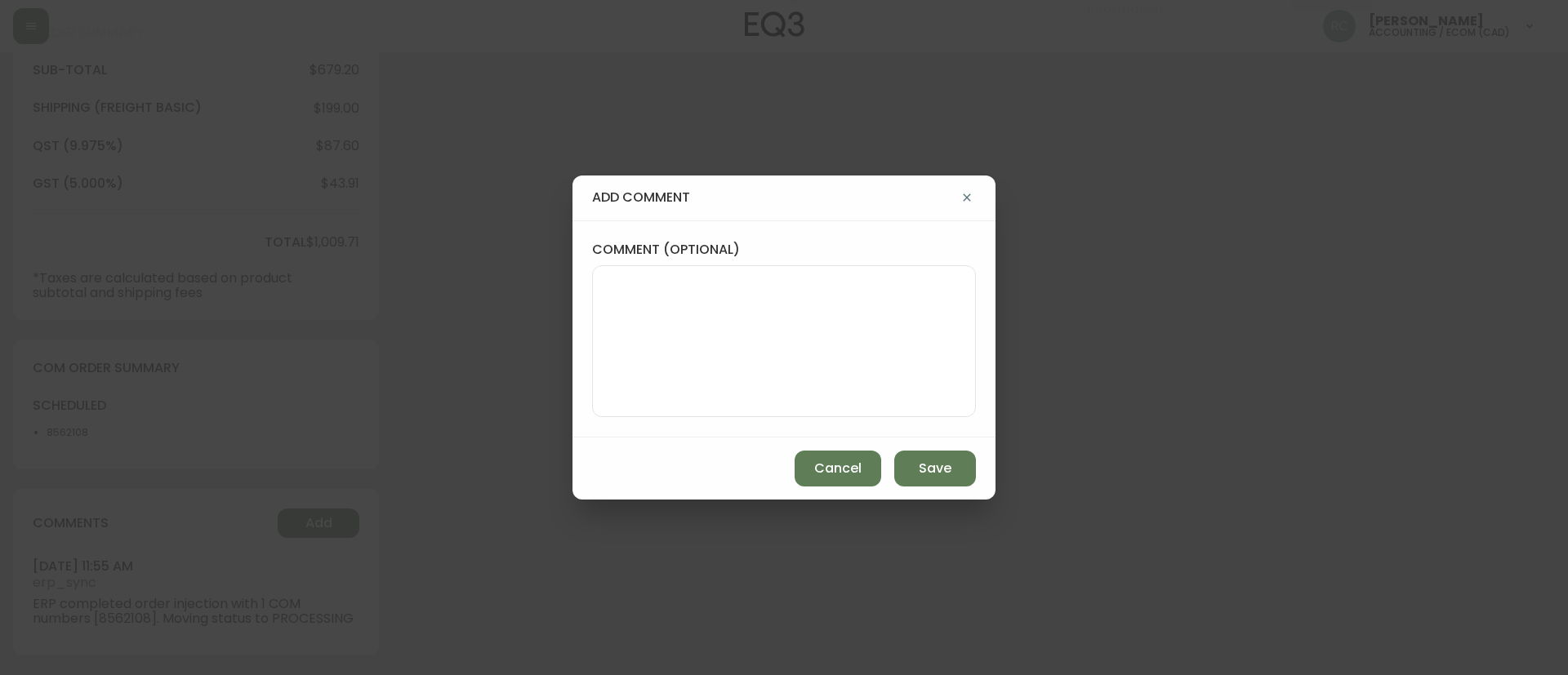
drag, startPoint x: 662, startPoint y: 283, endPoint x: 659, endPoint y: 222, distance: 61.1
click at [662, 283] on textarea "comment (optional)" at bounding box center [784, 341] width 356 height 130
paste textarea "MANUAL FRAUD REVIEW - APPROVED -"
paste textarea "Time since an authorized payment was first seen with email address 3yr 344d"
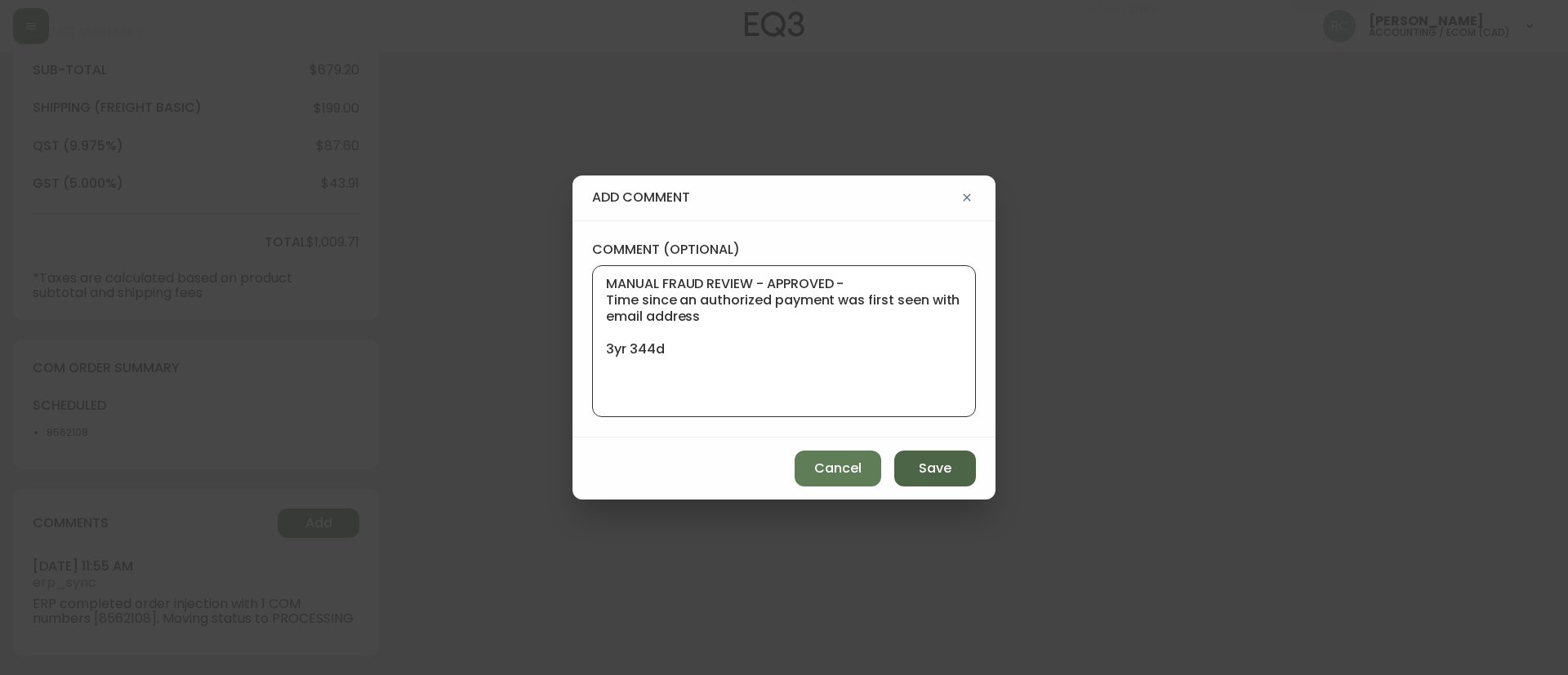
type textarea "MANUAL FRAUD REVIEW - APPROVED - Time since an authorized payment was first see…"
click at [946, 461] on span "Save" at bounding box center [935, 468] width 32 height 18
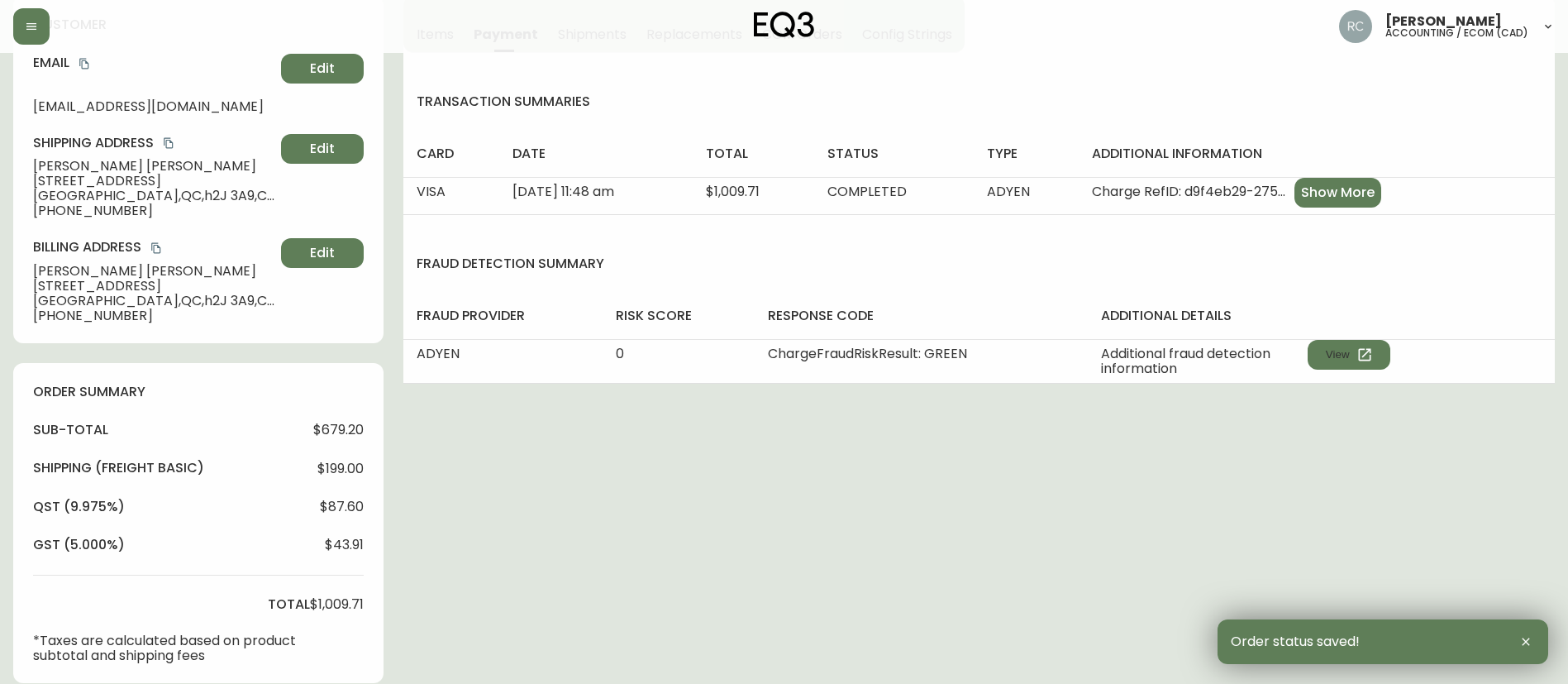
scroll to position [0, 0]
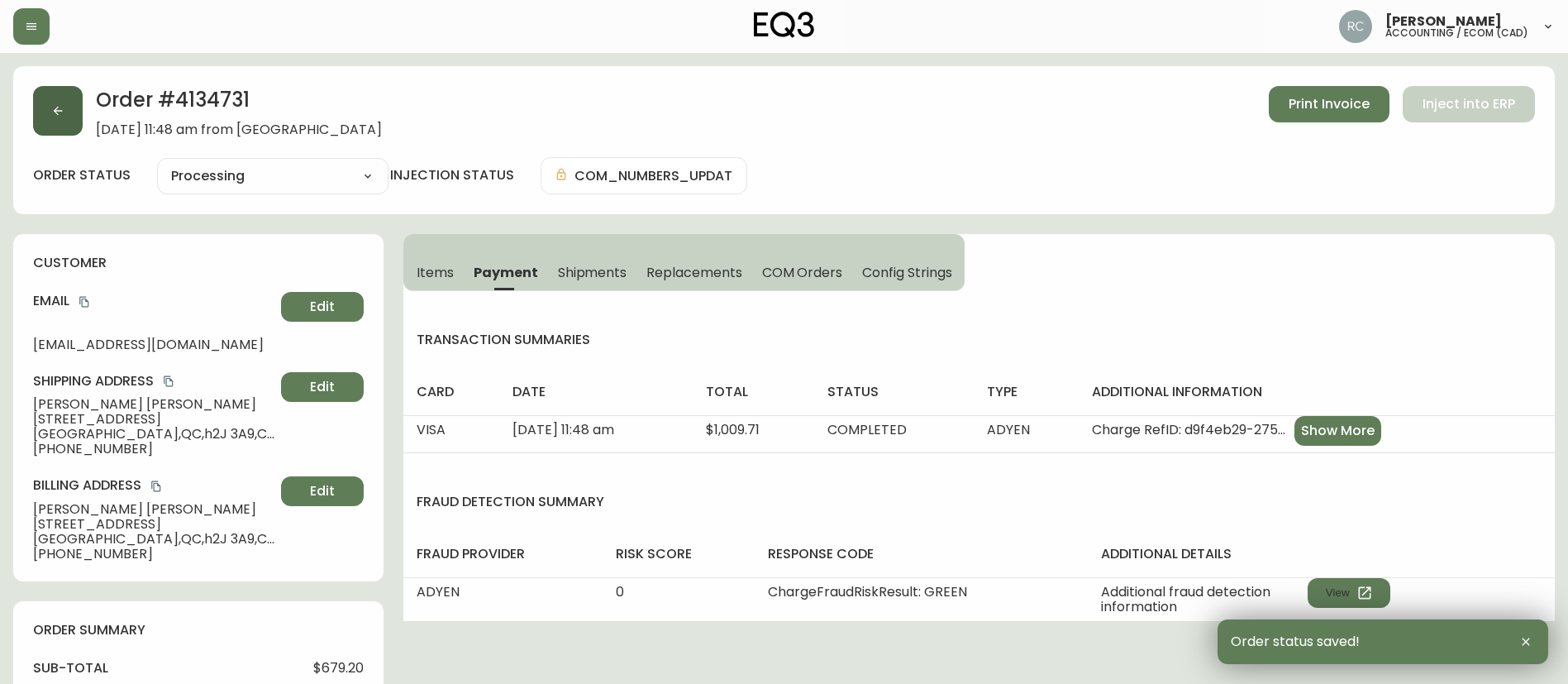
click at [48, 92] on button "button" at bounding box center [57, 110] width 49 height 49
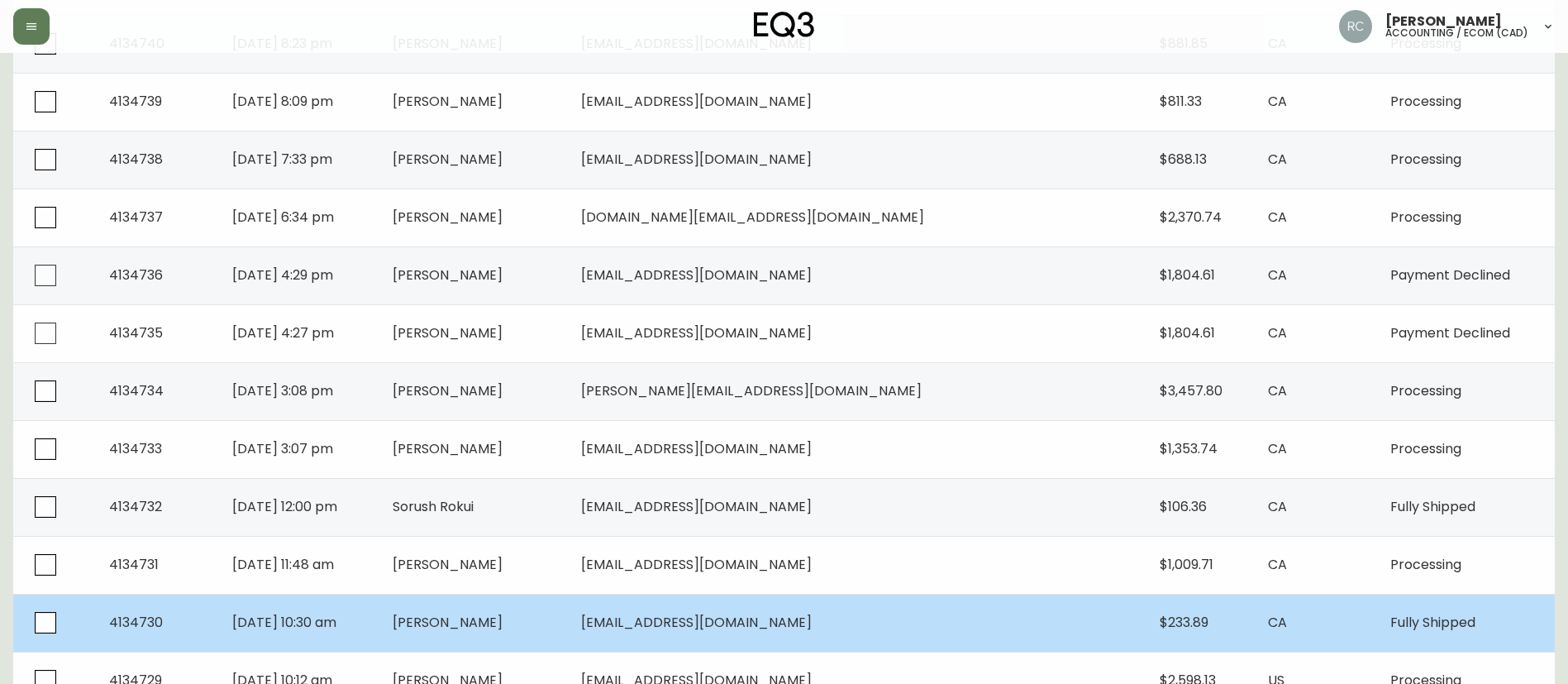
scroll to position [910, 0]
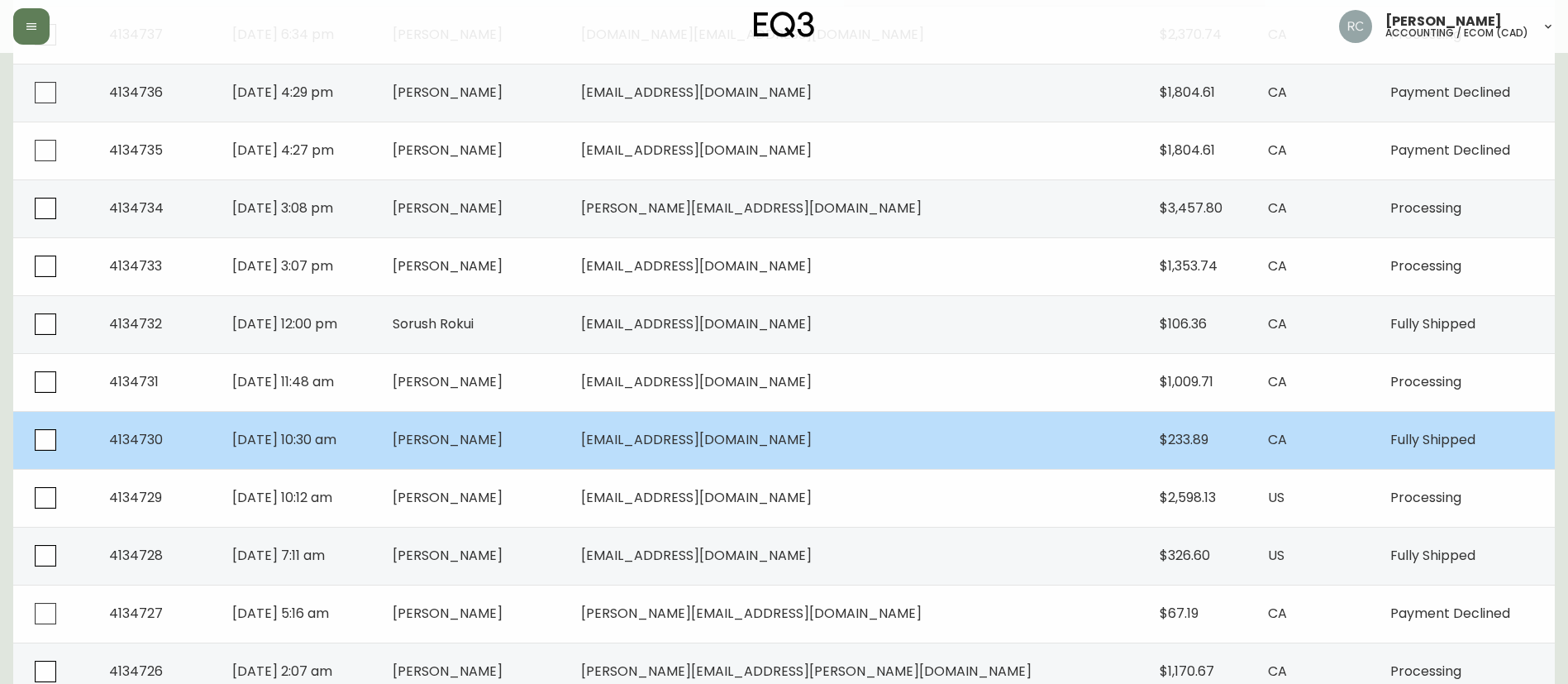
click at [502, 447] on span "[PERSON_NAME]" at bounding box center [447, 440] width 110 height 19
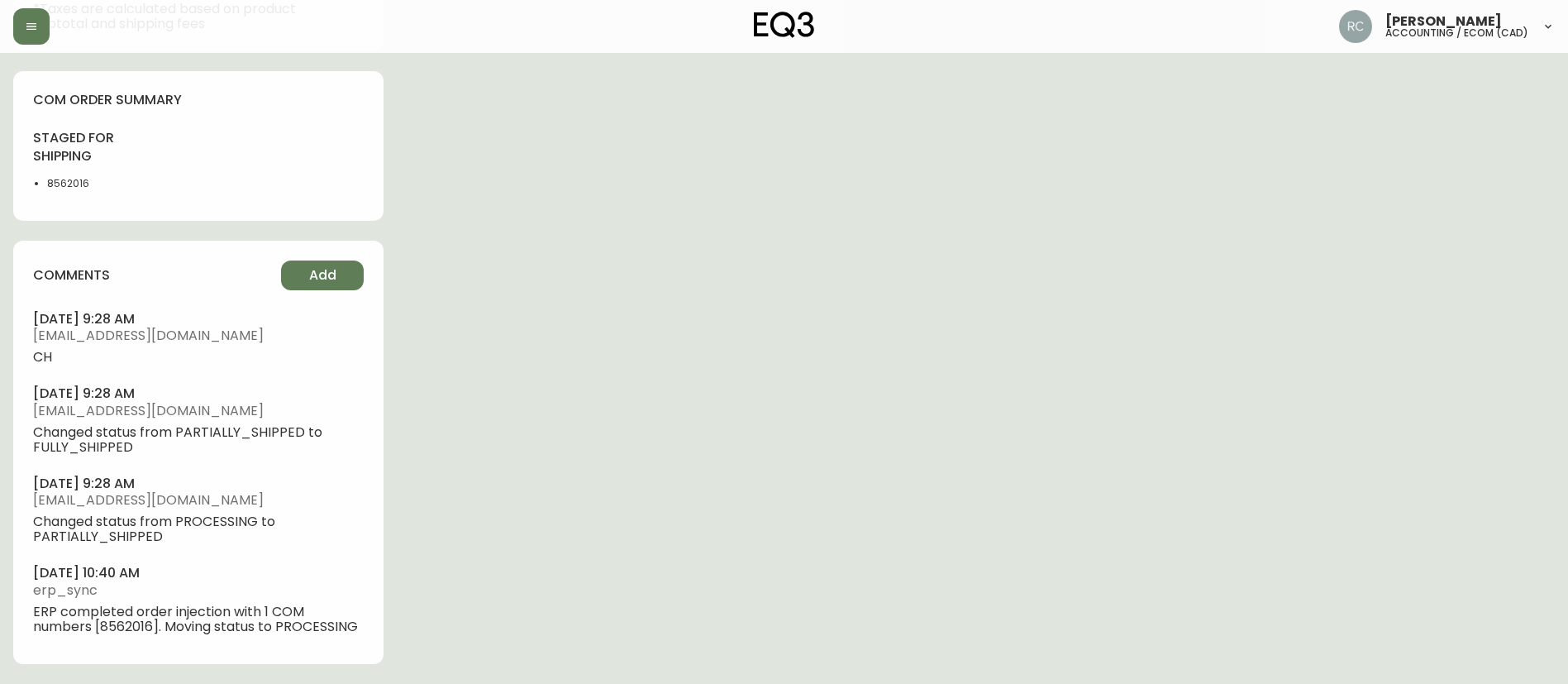
type input "Fully Shipped"
select select "FULLY_SHIPPED"
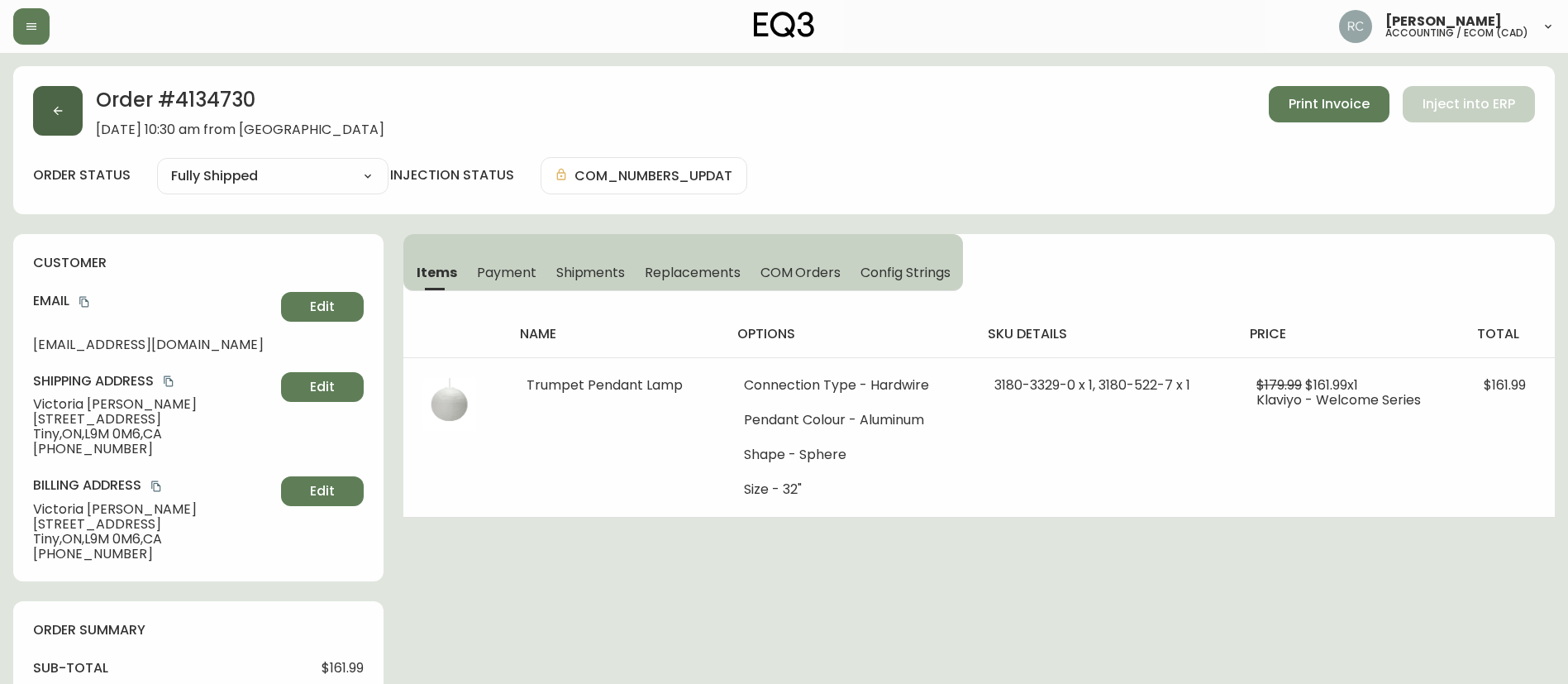
click at [55, 105] on icon "button" at bounding box center [58, 111] width 14 height 14
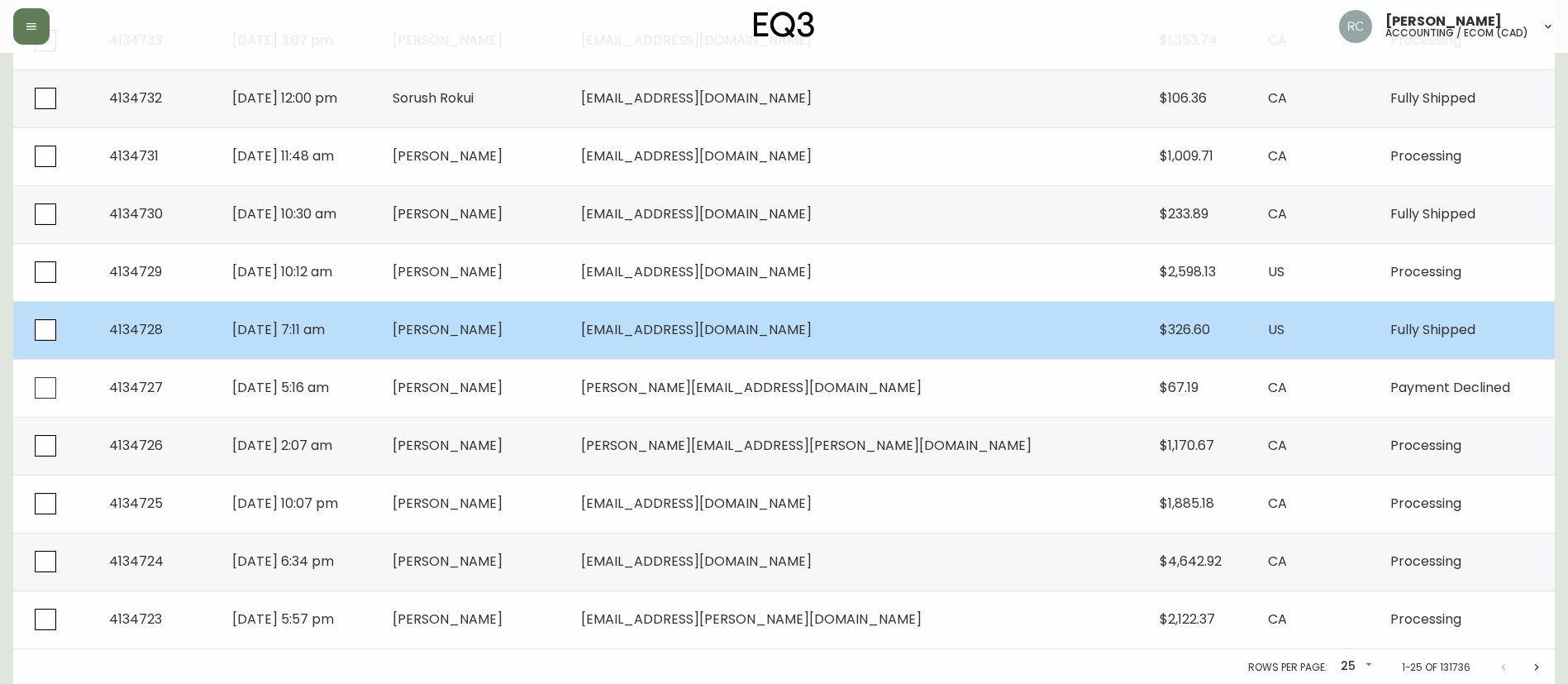
scroll to position [1136, 0]
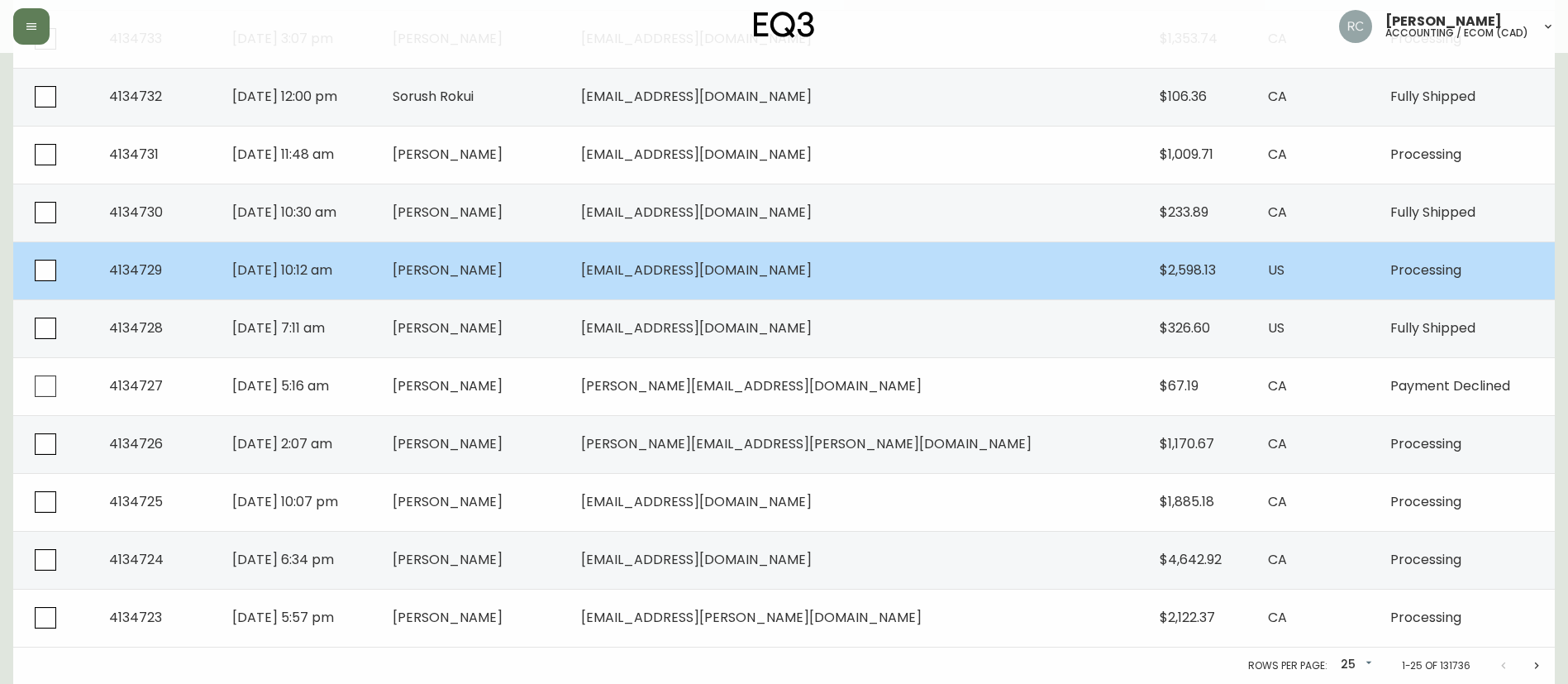
click at [500, 279] on span "[PERSON_NAME]" at bounding box center [447, 270] width 110 height 19
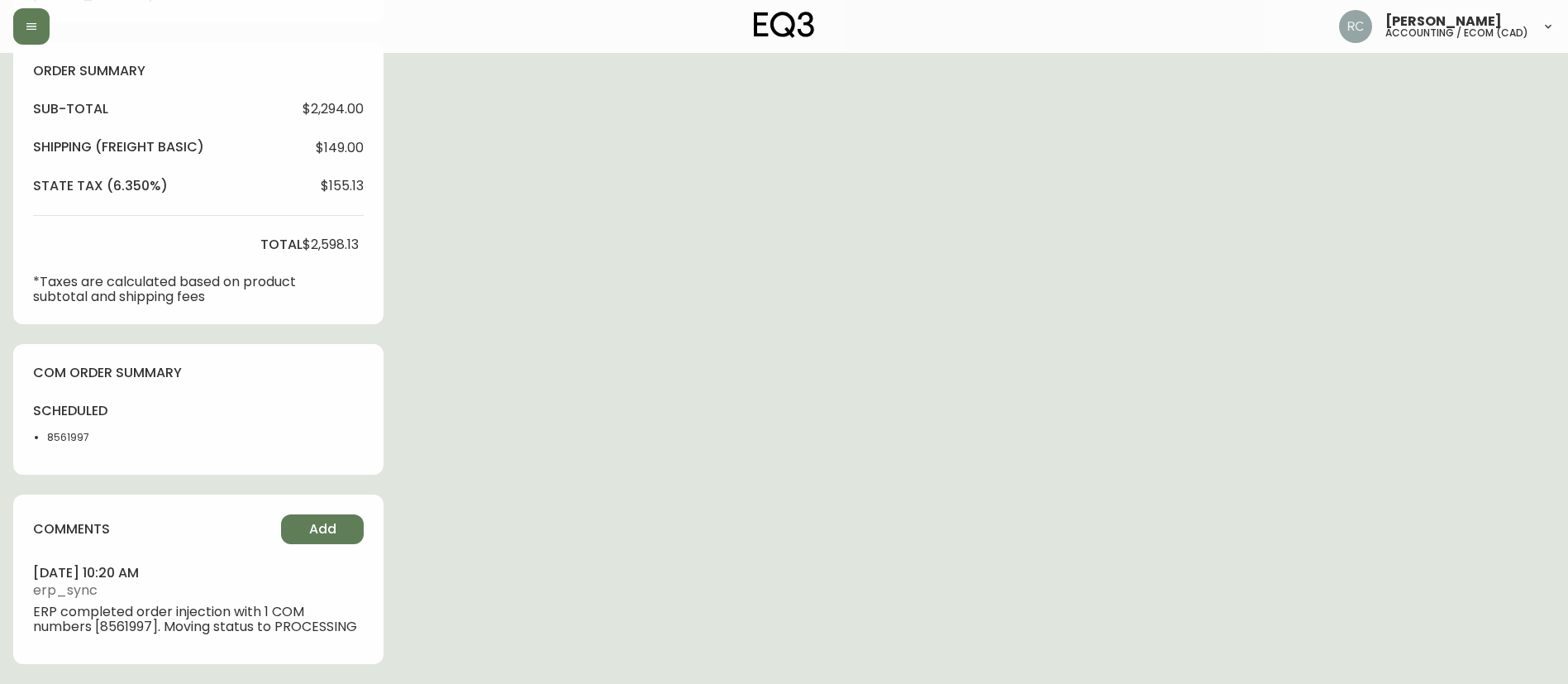
type input "Processing"
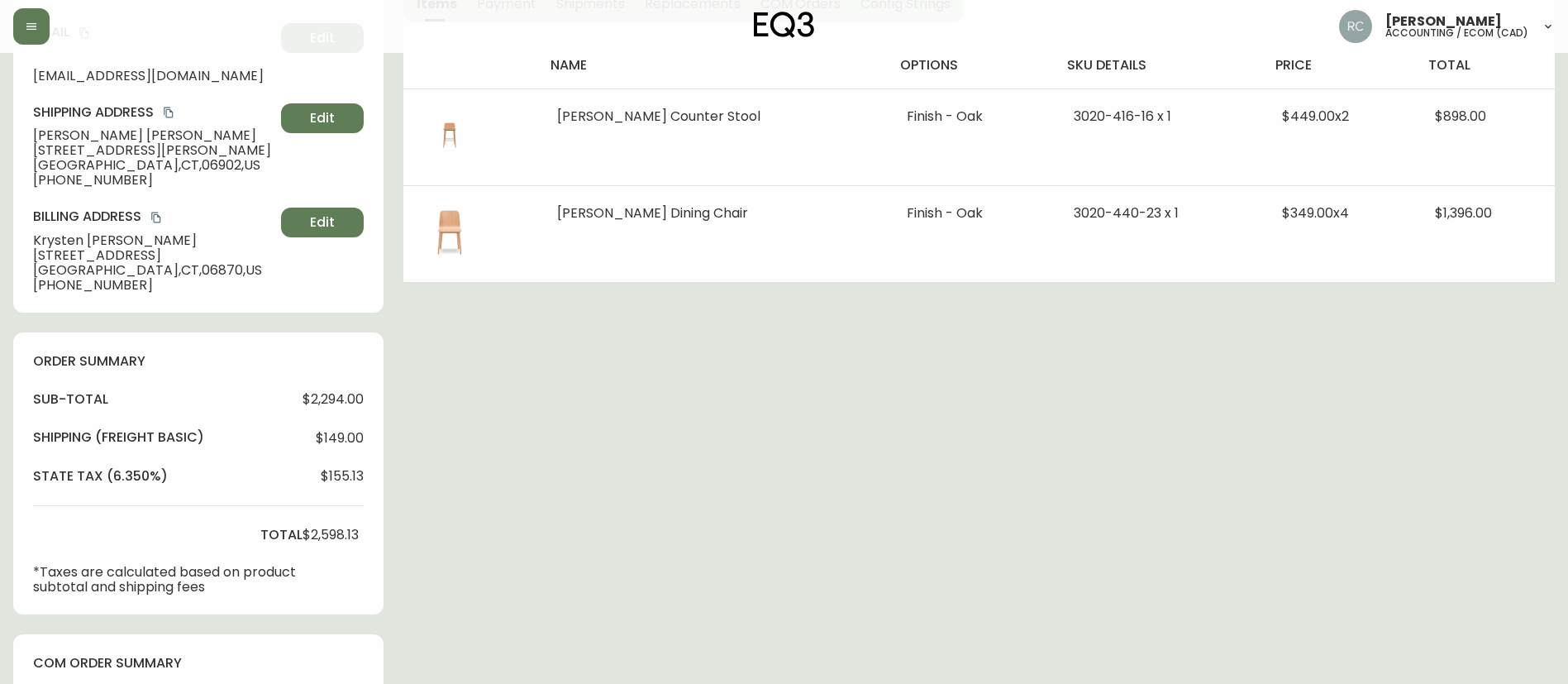
select select "PROCESSING"
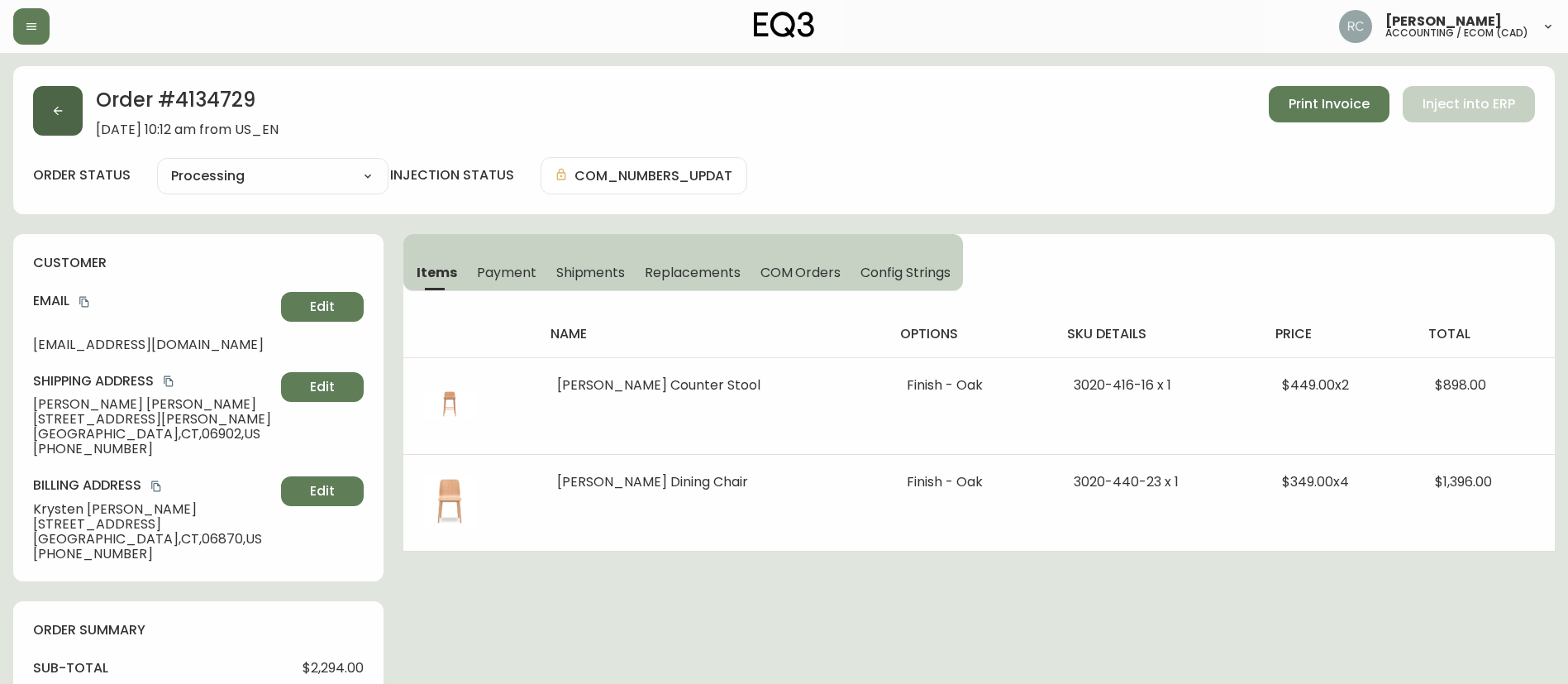
click at [44, 108] on button "button" at bounding box center [57, 110] width 49 height 49
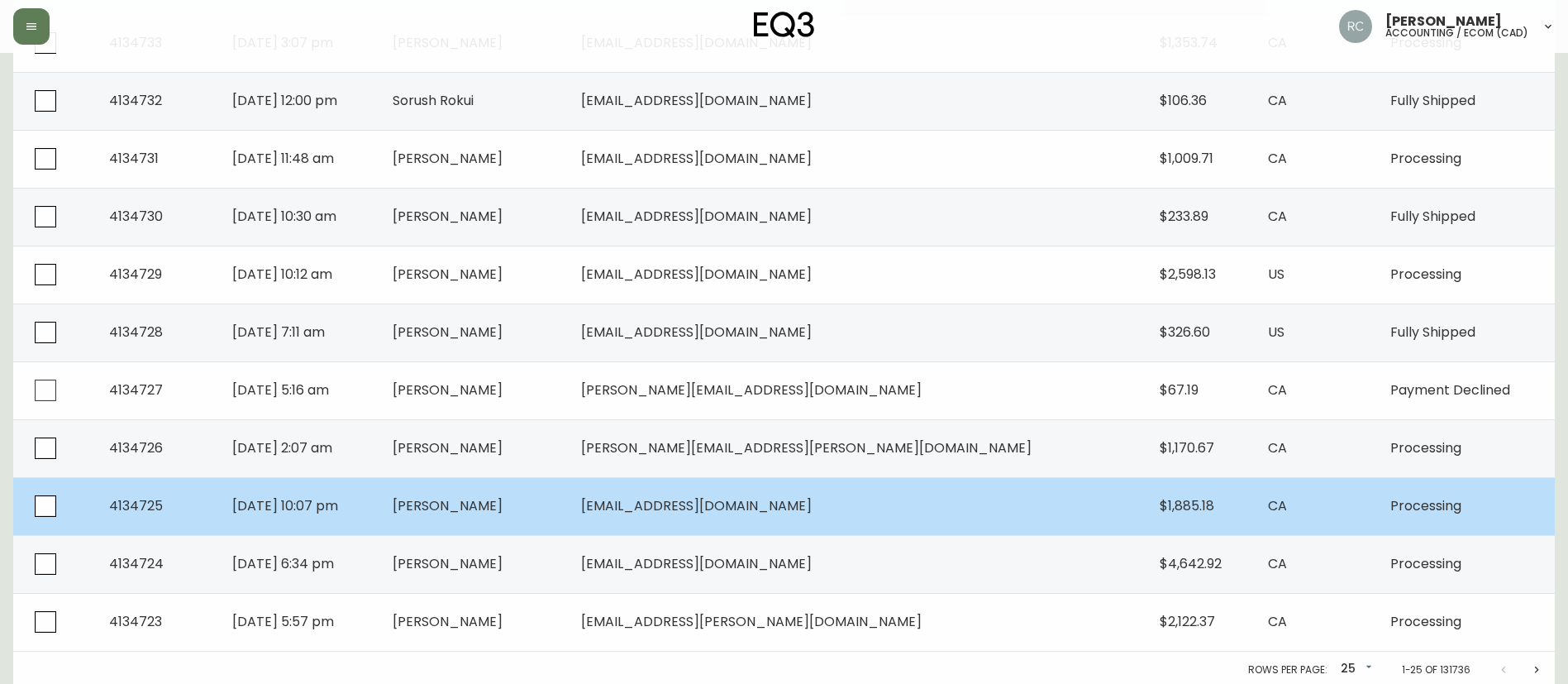
scroll to position [1136, 0]
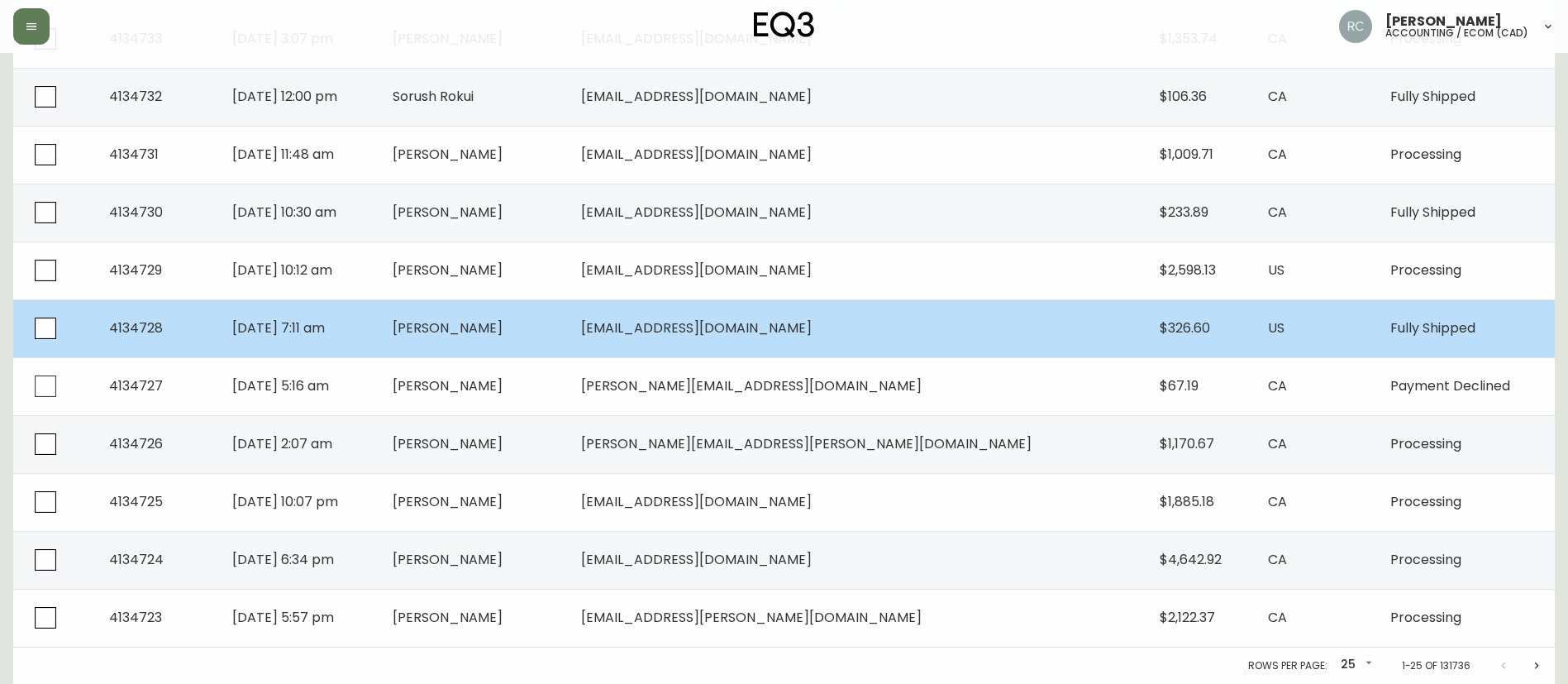
click at [502, 326] on span "[PERSON_NAME]" at bounding box center [447, 328] width 110 height 19
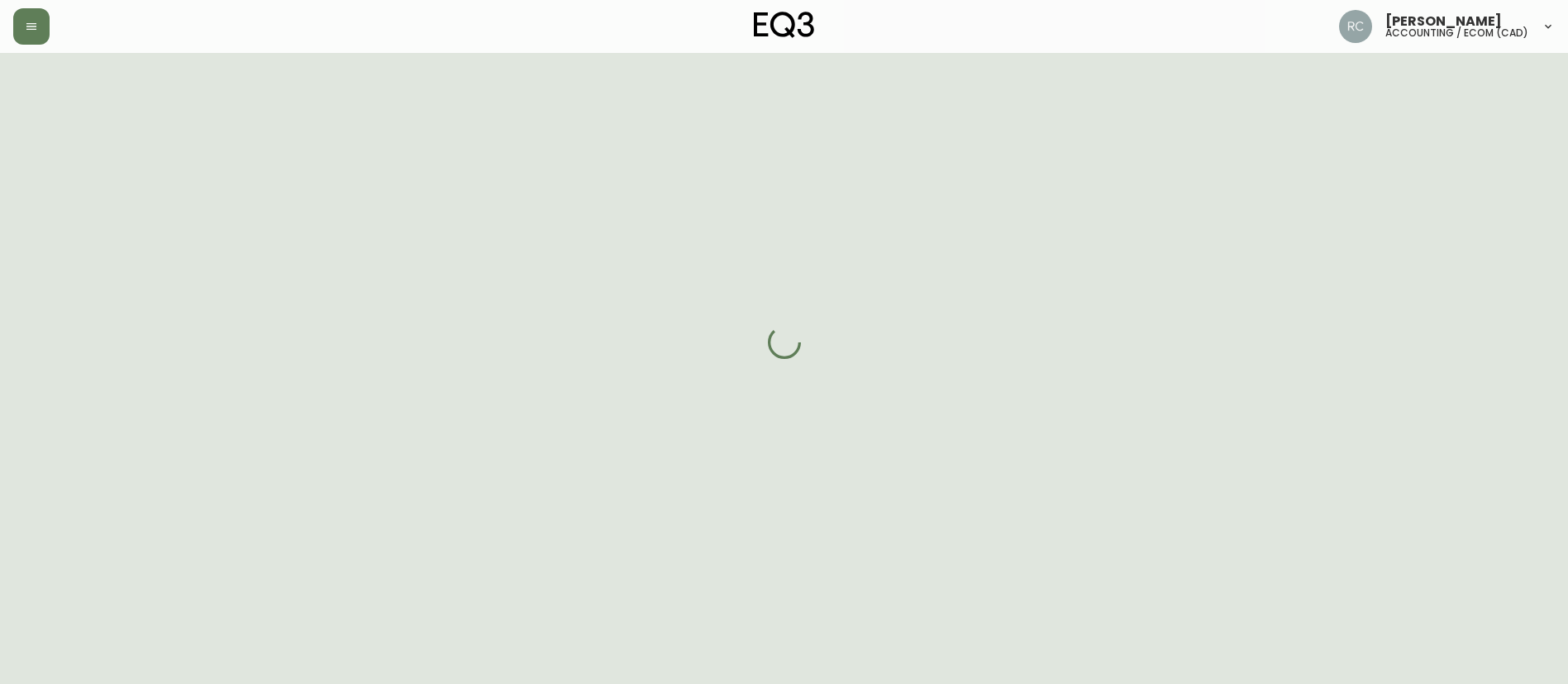
scroll to position [780, 0]
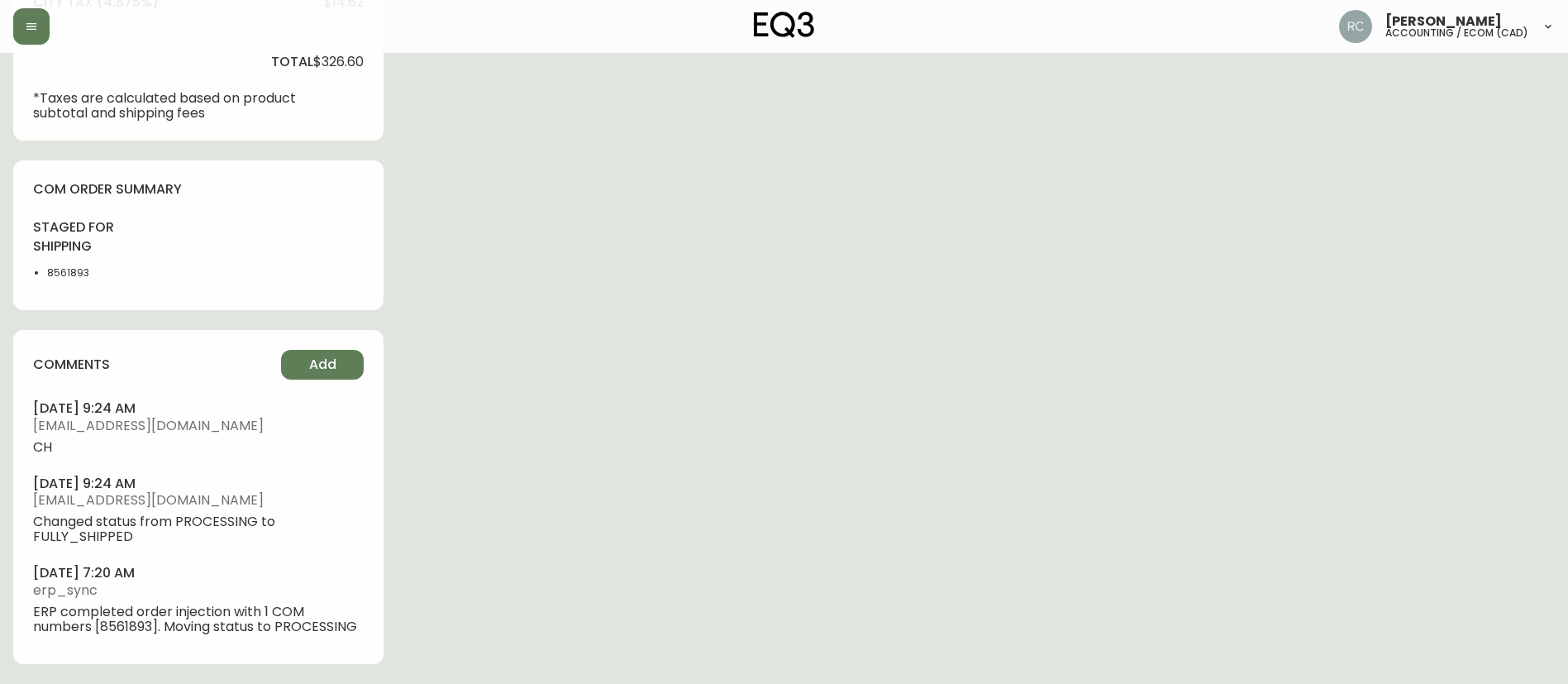
type input "Fully Shipped"
select select "FULLY_SHIPPED"
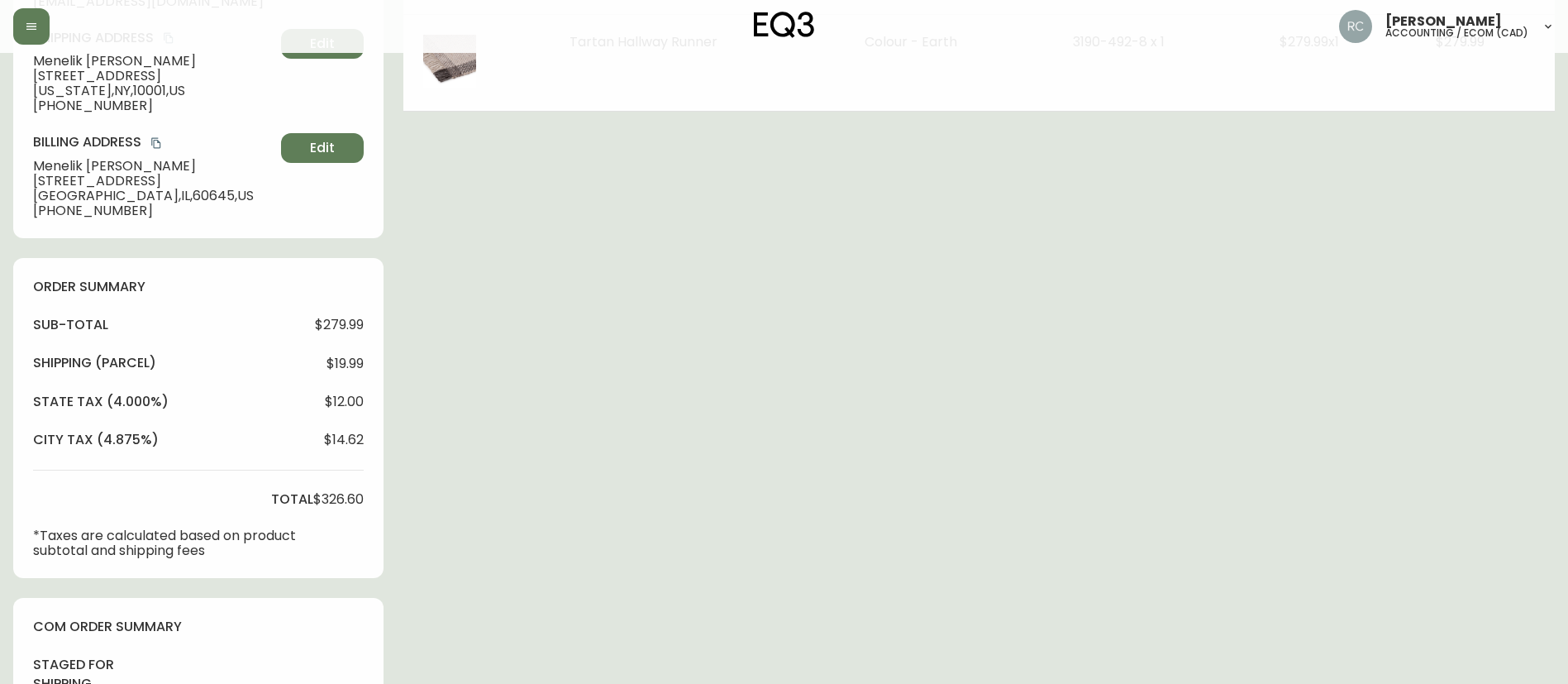
scroll to position [0, 0]
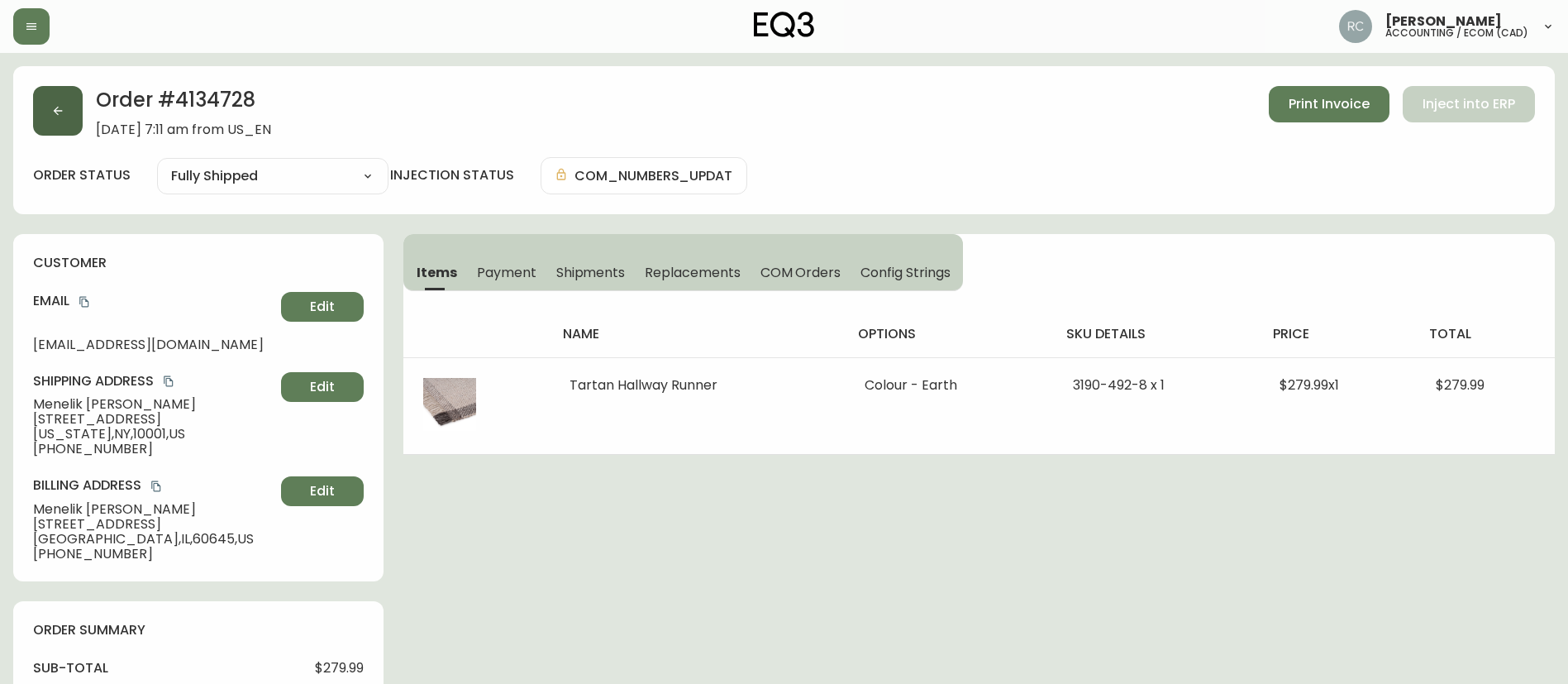
click at [55, 104] on icon "button" at bounding box center [58, 111] width 14 height 14
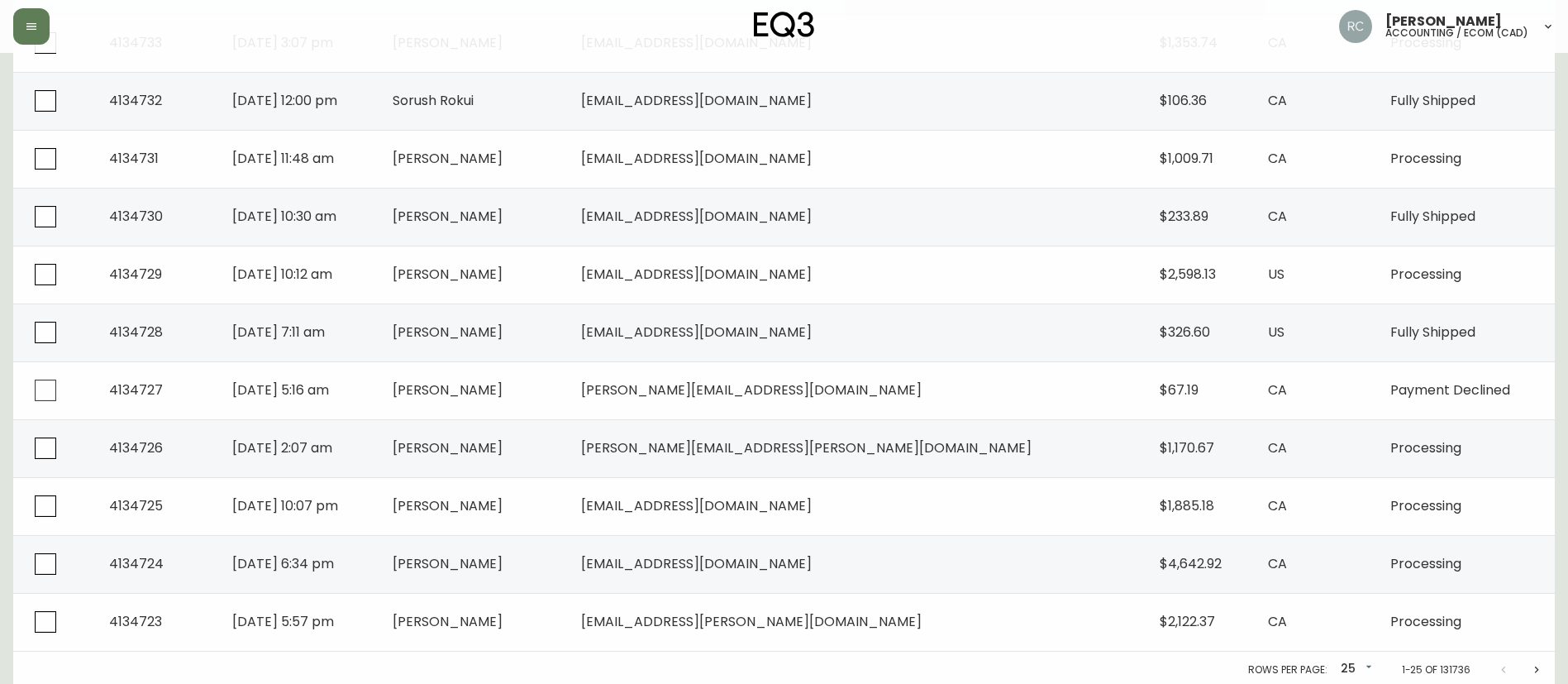
scroll to position [1136, 0]
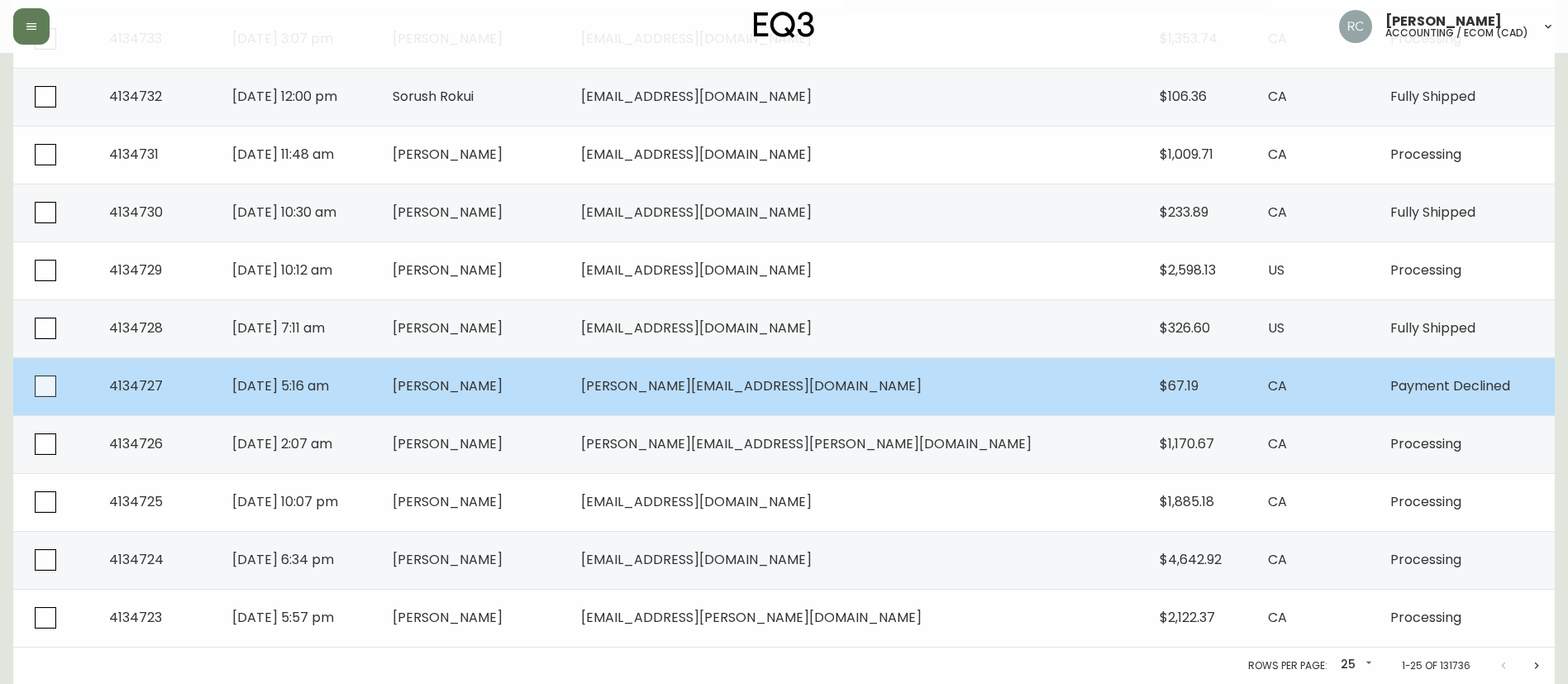
click at [502, 391] on span "[PERSON_NAME]" at bounding box center [447, 386] width 110 height 19
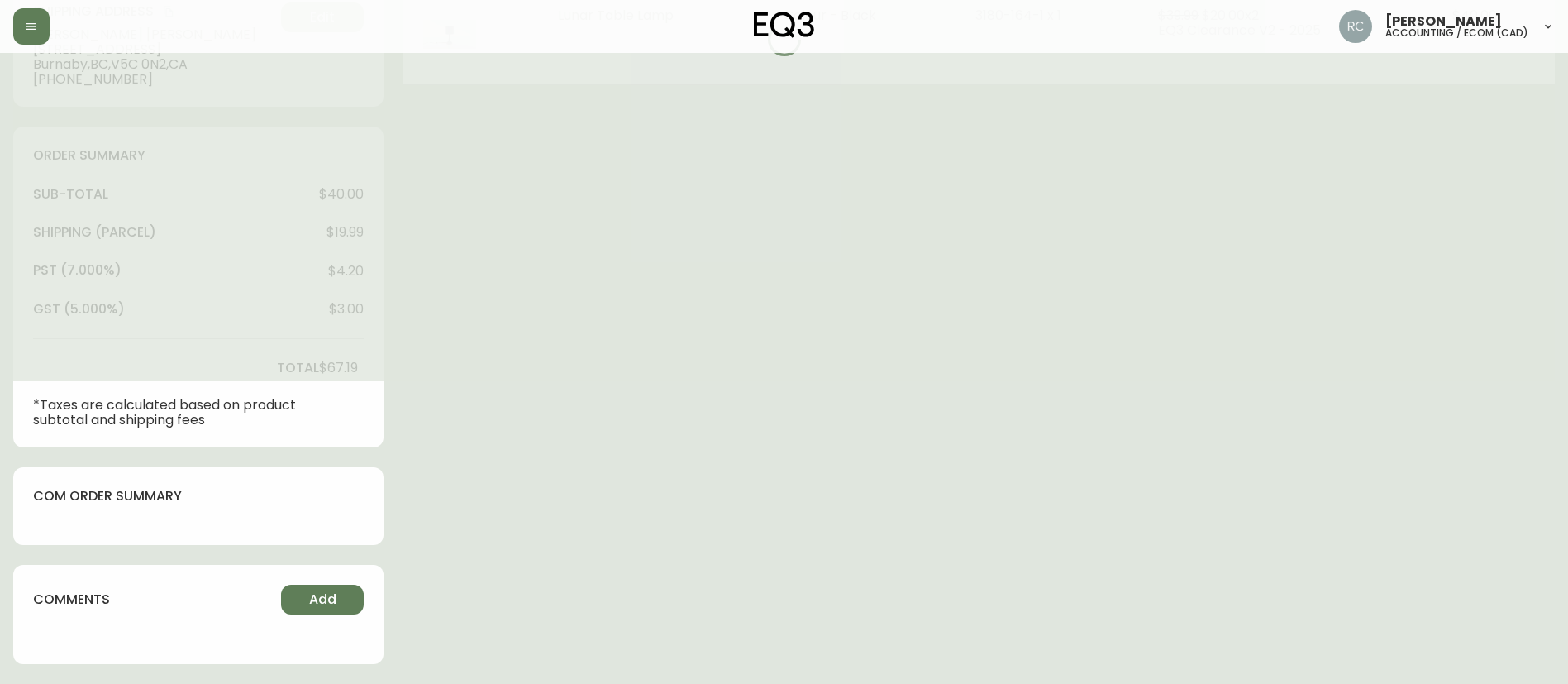
scroll to position [369, 0]
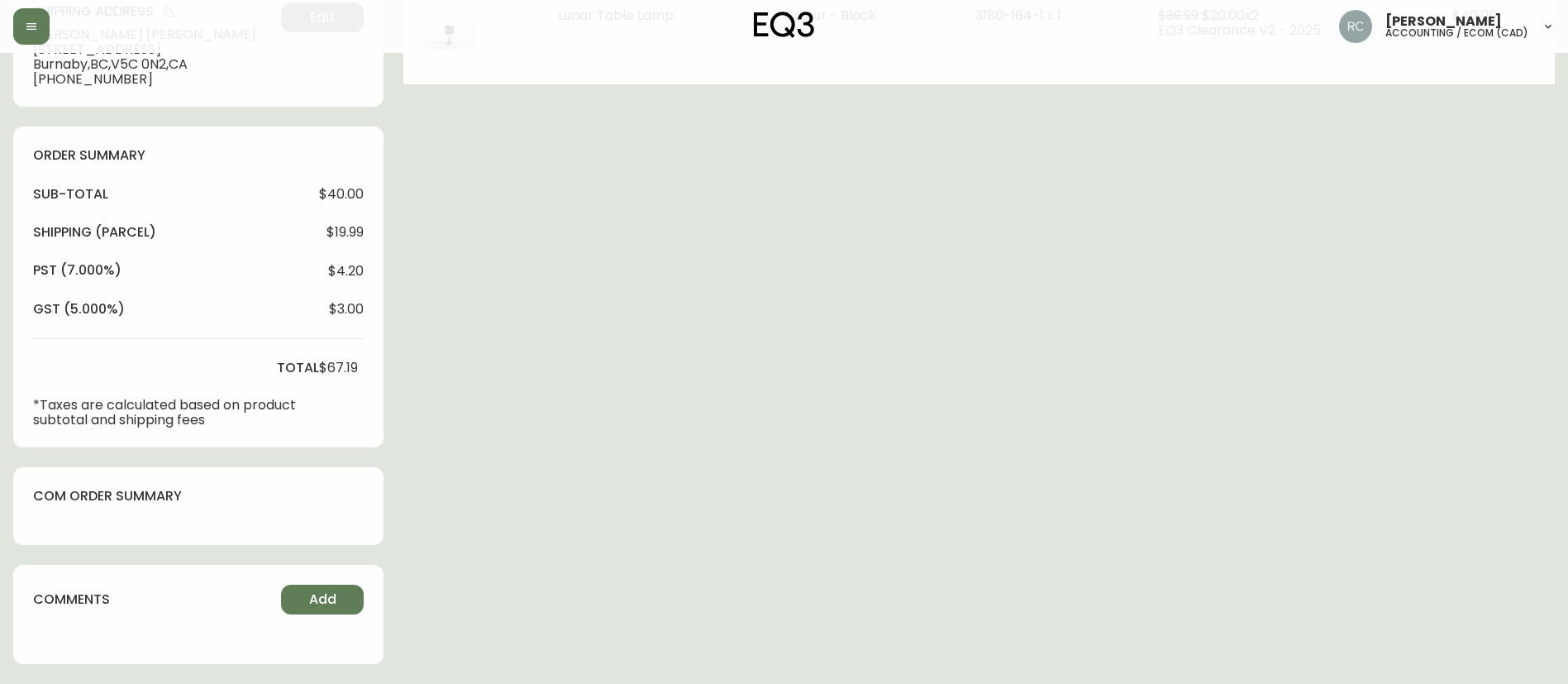
type input "Payment Declined"
select select "PAYMENT_DECLINED"
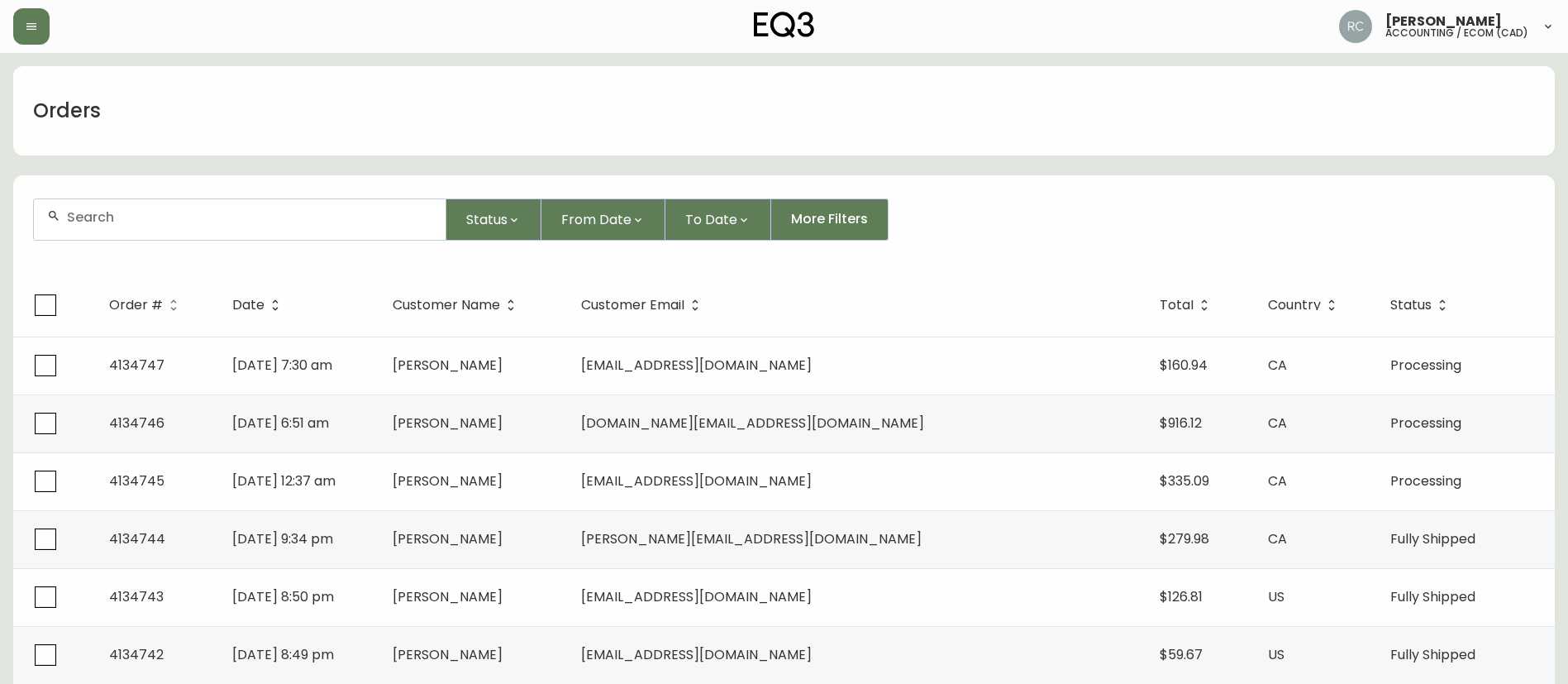
scroll to position [1136, 0]
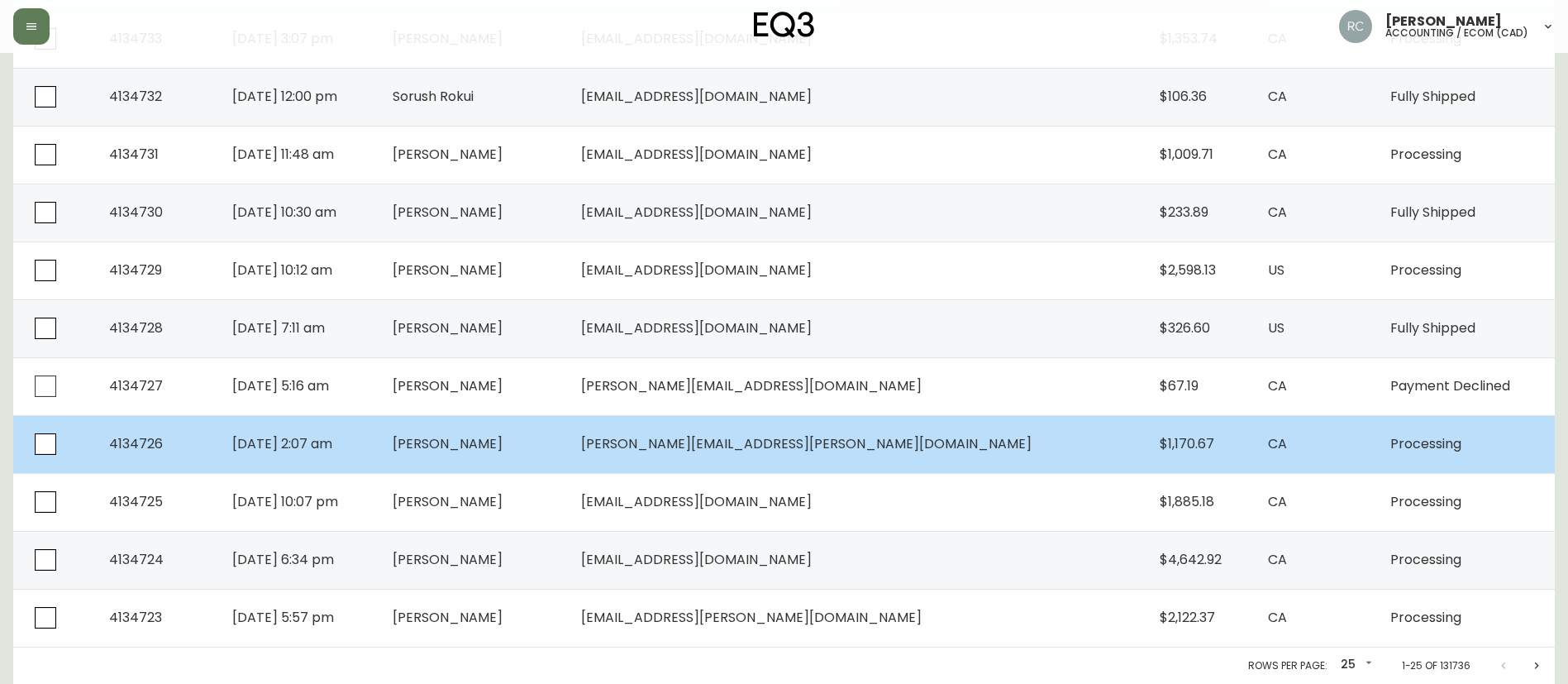
click at [502, 439] on span "[PERSON_NAME]" at bounding box center [447, 444] width 110 height 19
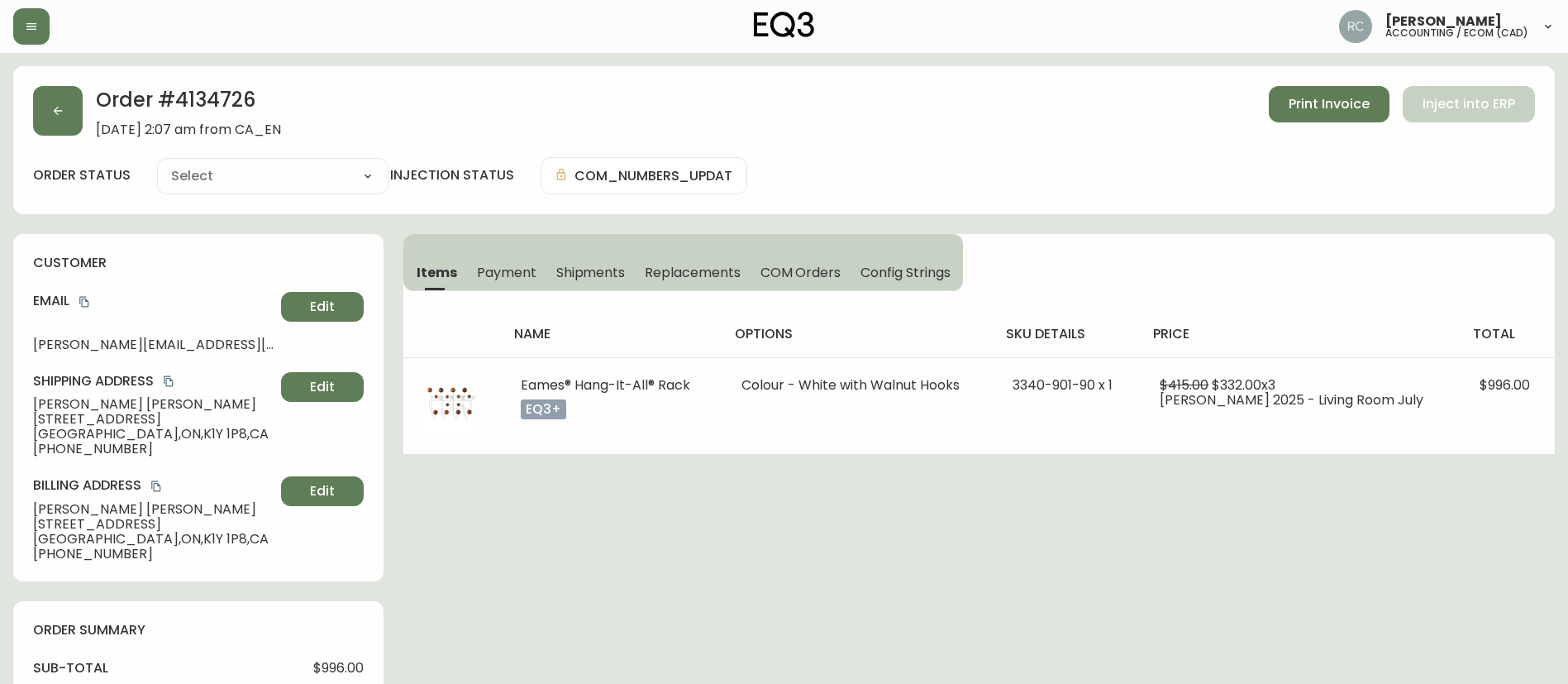
type input "Processing"
select select "PROCESSING"
click at [57, 96] on button "button" at bounding box center [57, 110] width 49 height 49
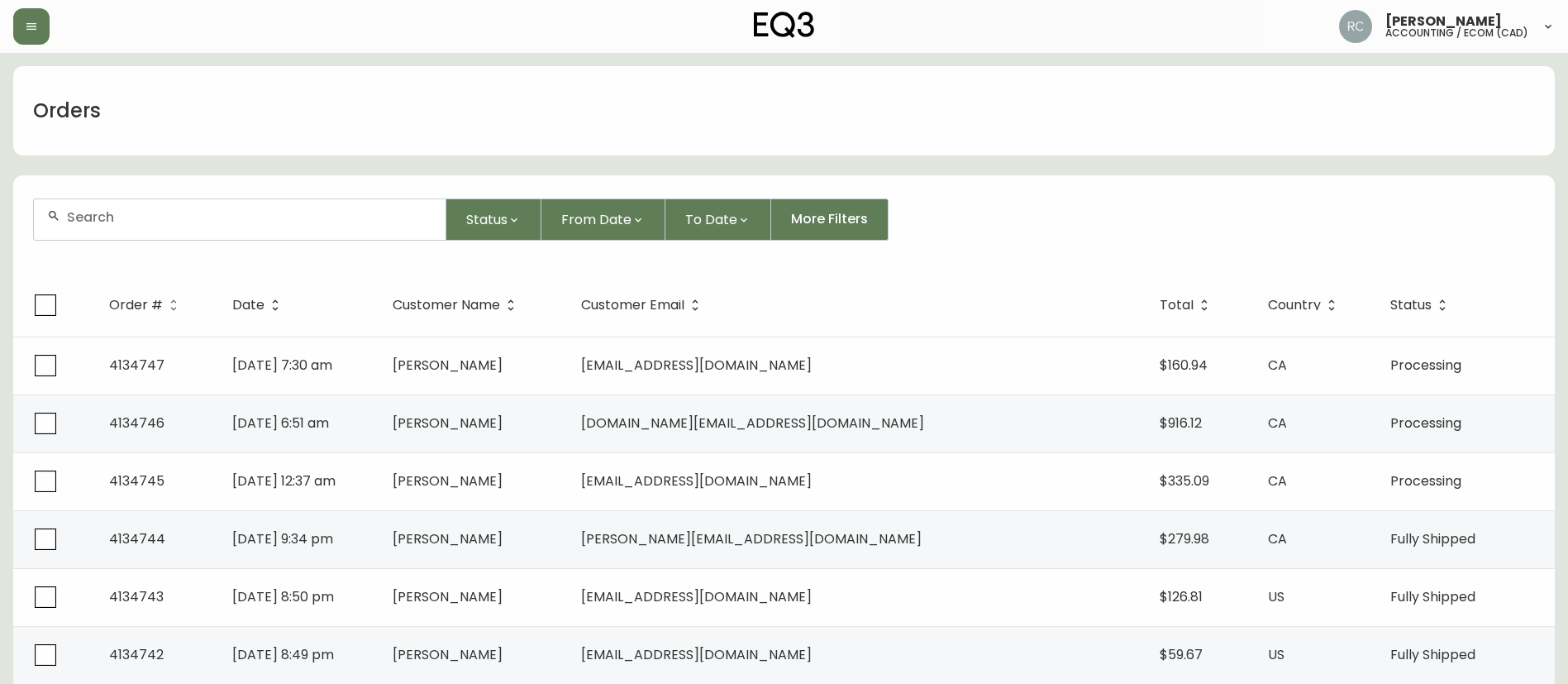
scroll to position [1136, 0]
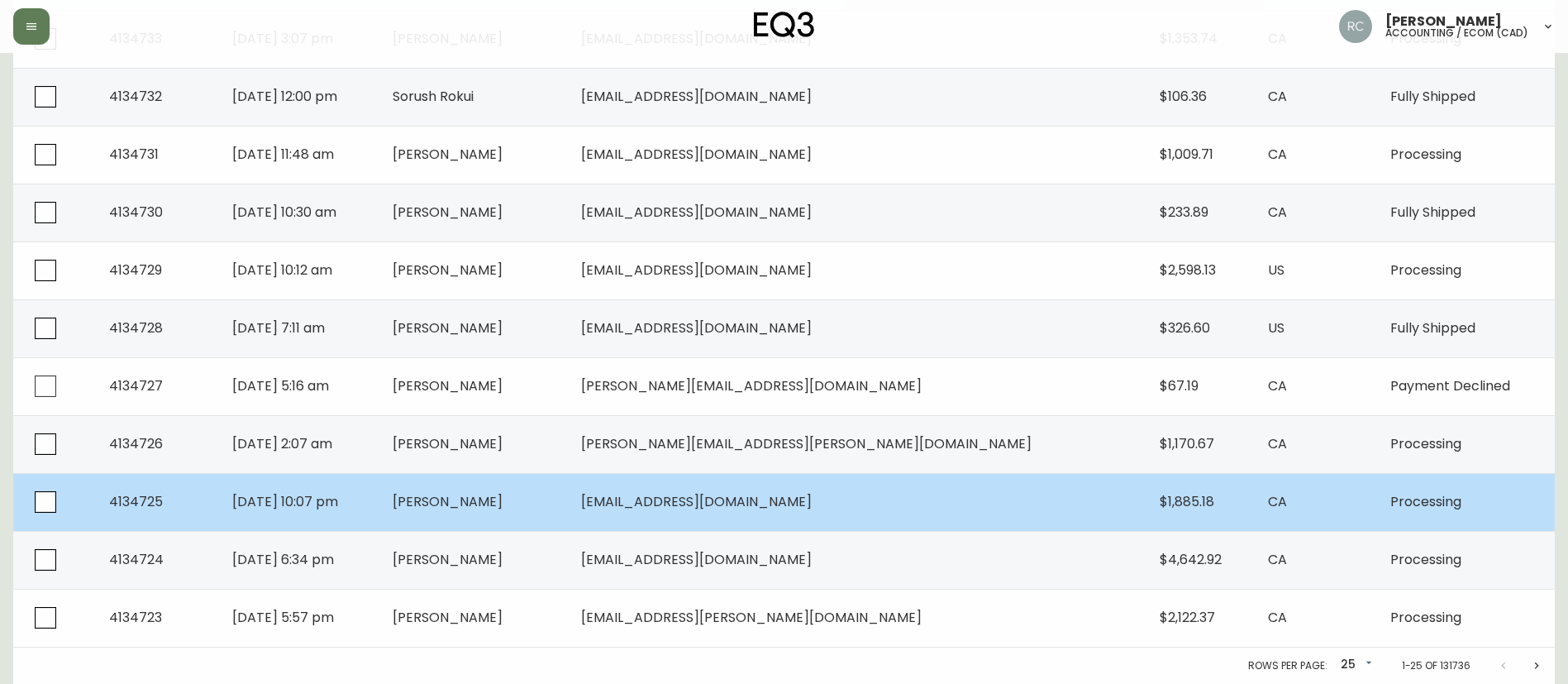
click at [502, 505] on span "[PERSON_NAME]" at bounding box center [447, 502] width 110 height 19
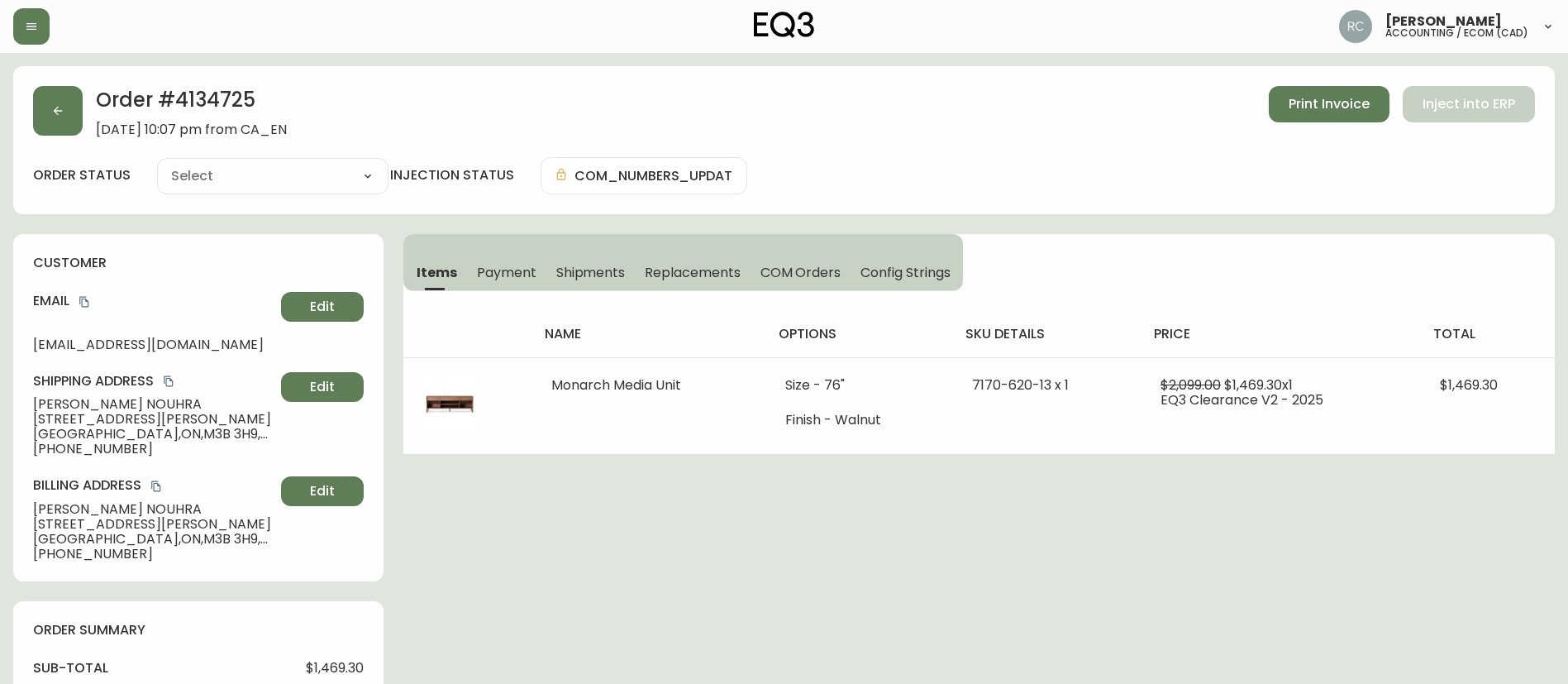
type input "Processing"
select select "PROCESSING"
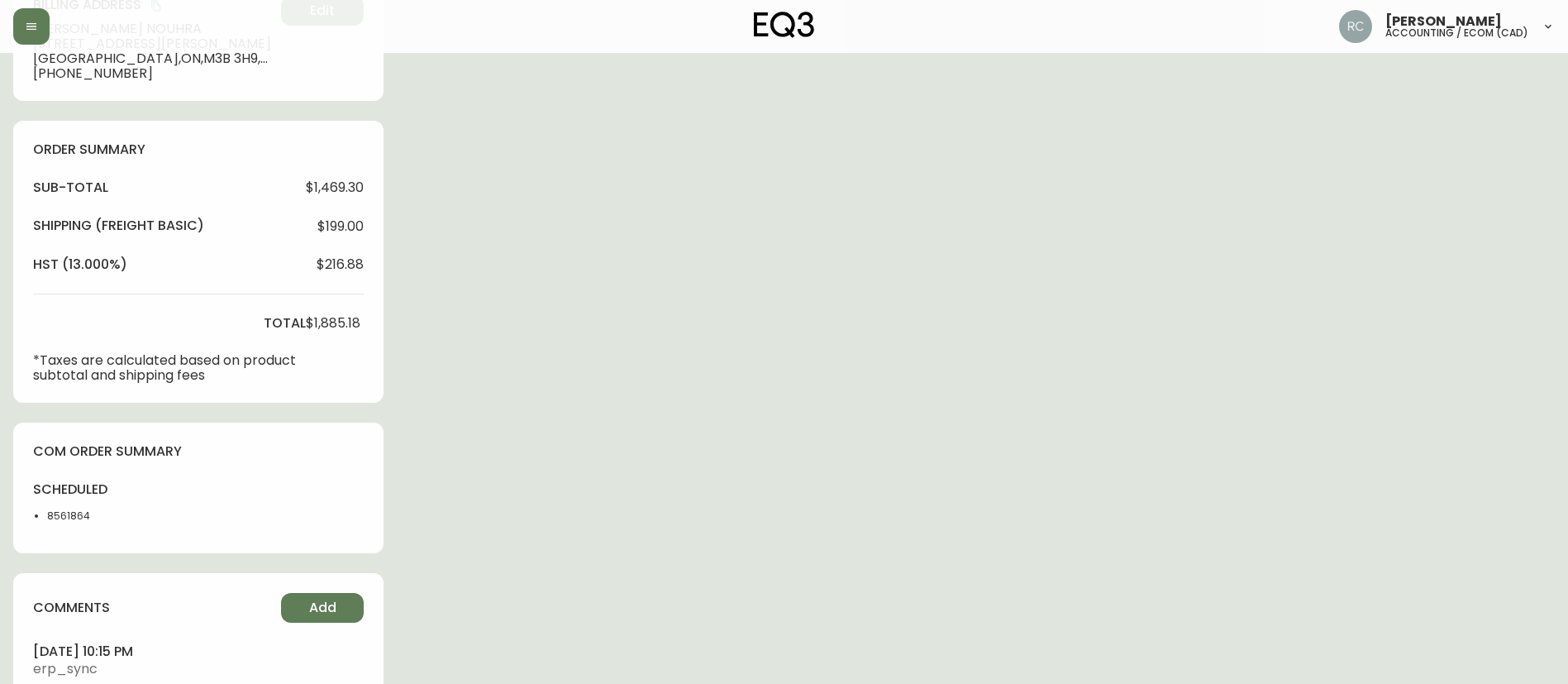
scroll to position [559, 0]
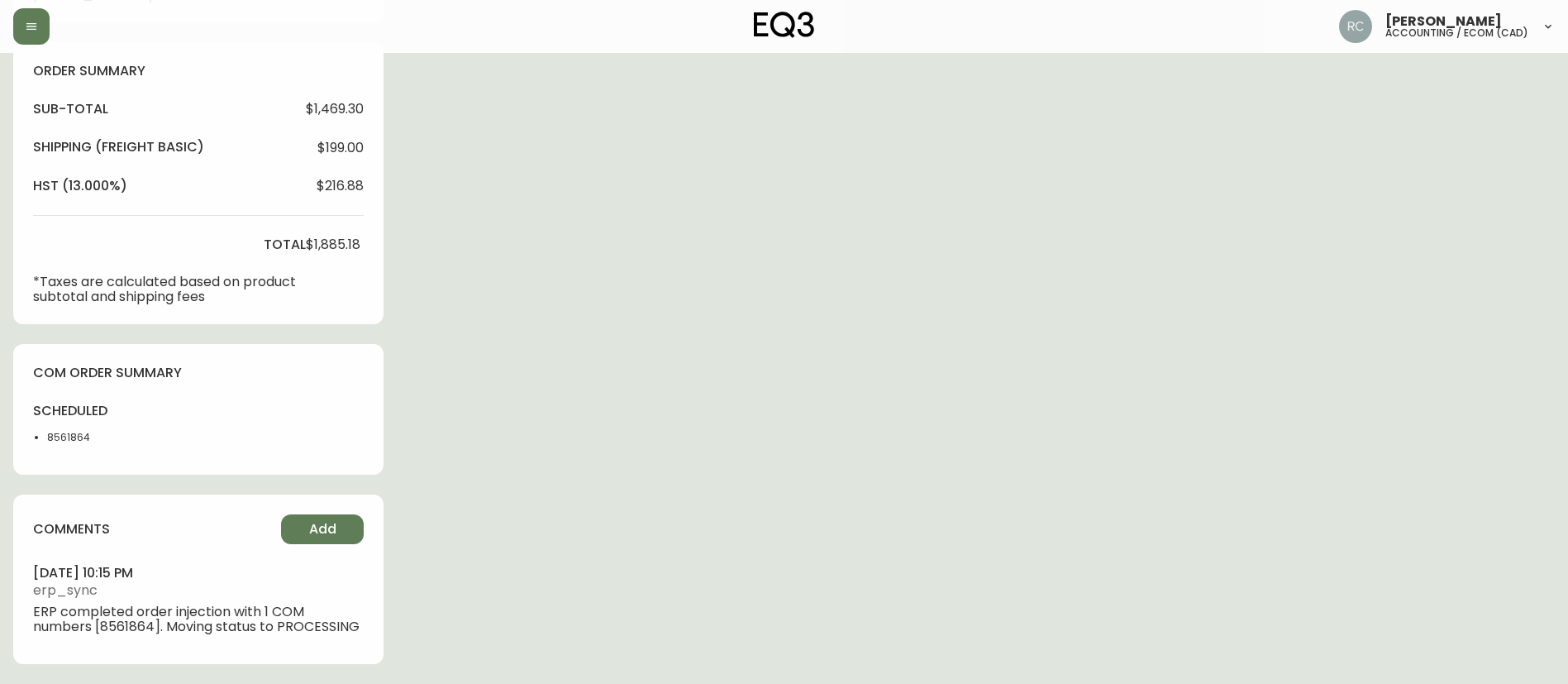
drag, startPoint x: 453, startPoint y: 0, endPoint x: 1119, endPoint y: 258, distance: 714.2
click at [1143, 269] on div "Order # 4134725 August 20, 2025 at 10:07 pm from CA_EN Print Invoice Inject int…" at bounding box center [784, 96] width 1541 height 1177
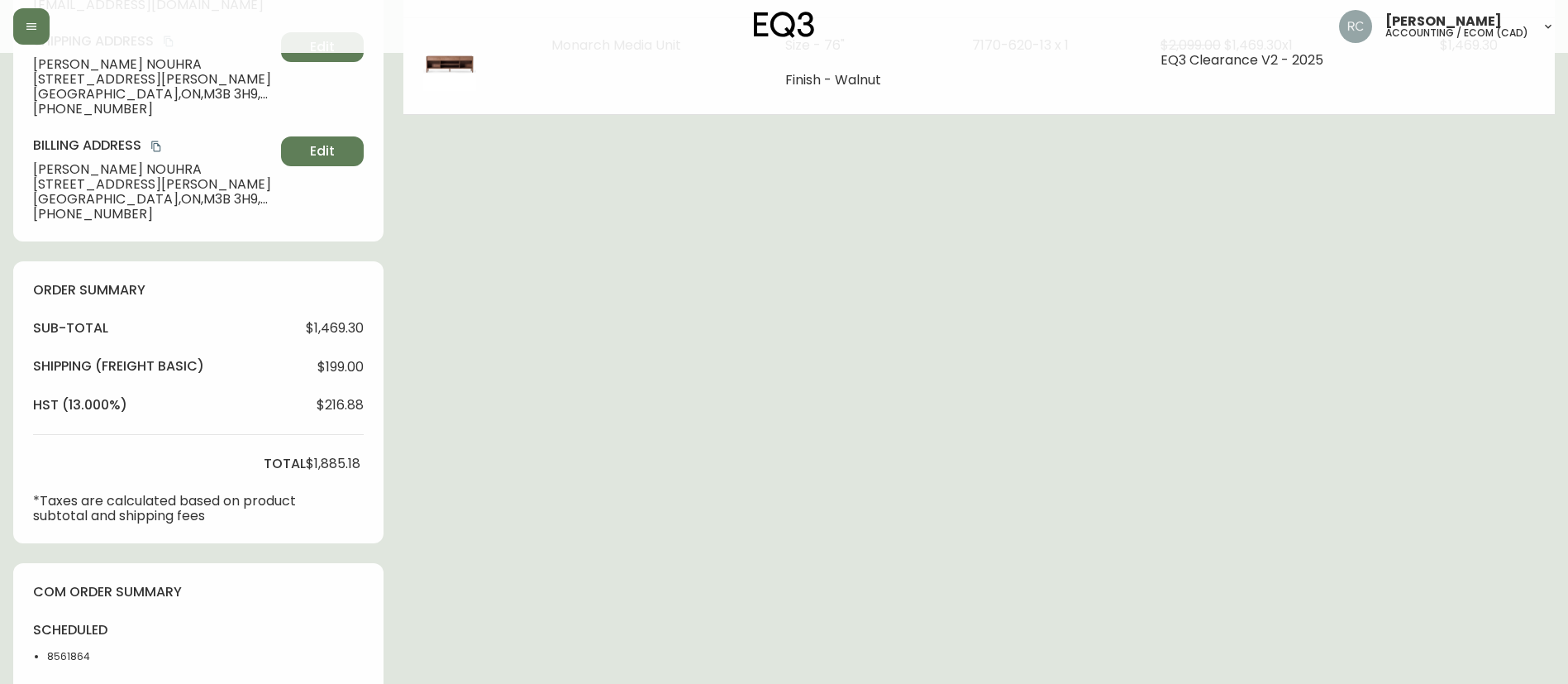
scroll to position [0, 0]
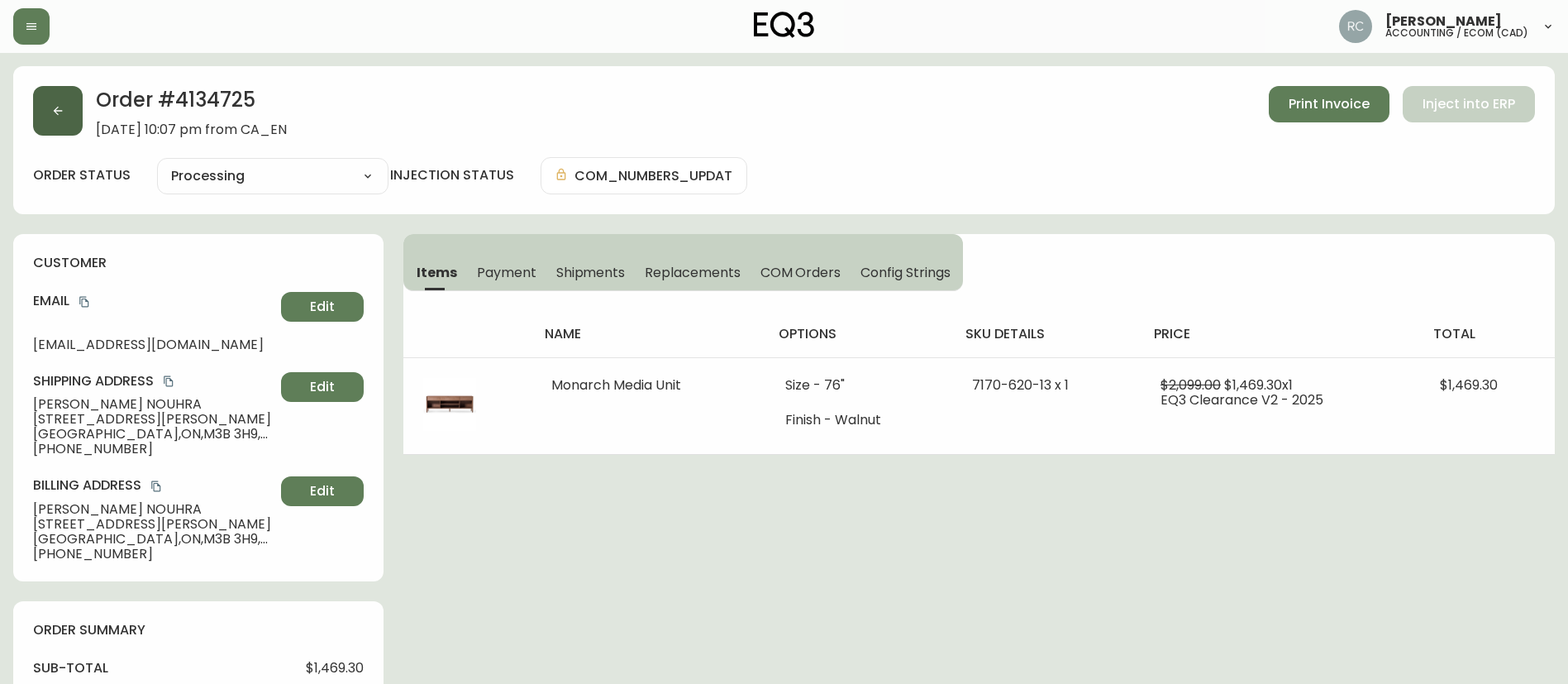
click at [54, 113] on icon "button" at bounding box center [58, 111] width 14 height 14
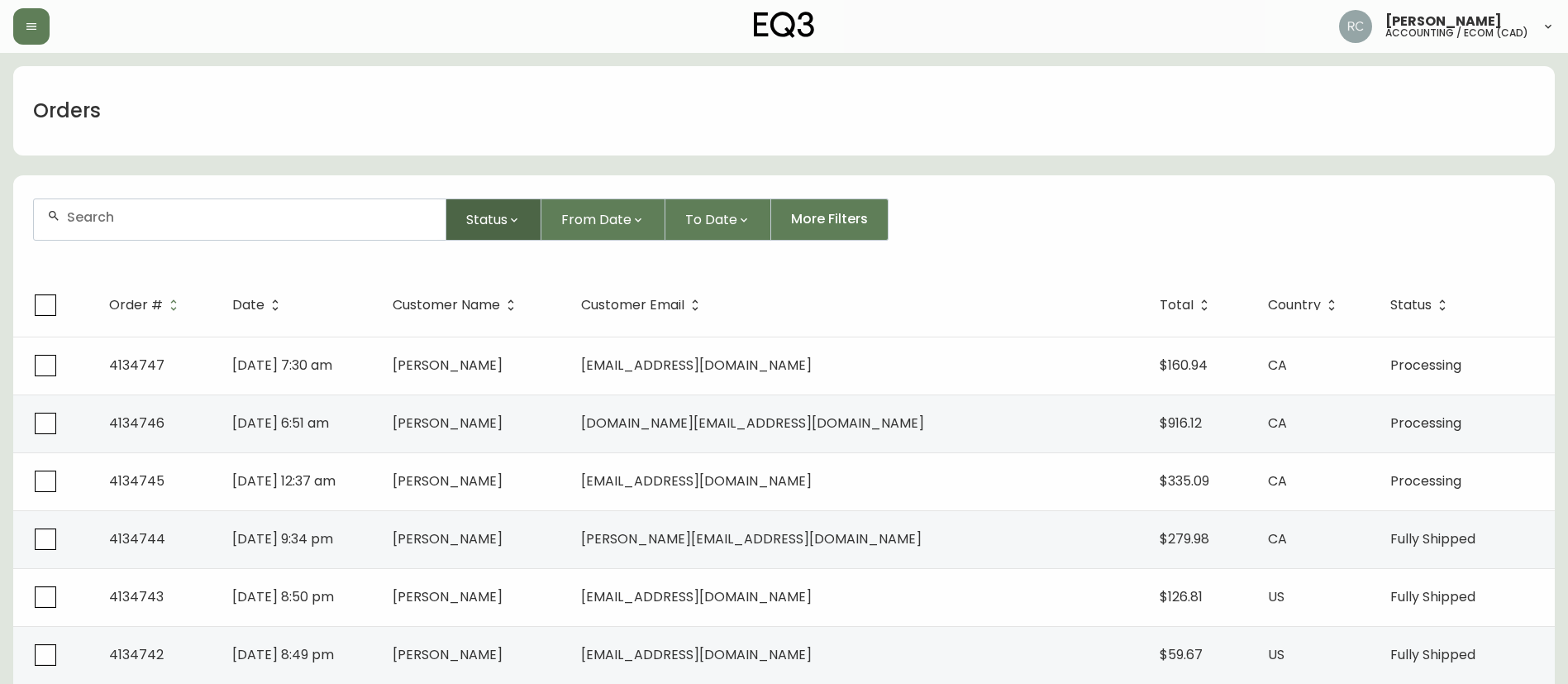
click at [504, 228] on span "Status" at bounding box center [486, 219] width 41 height 20
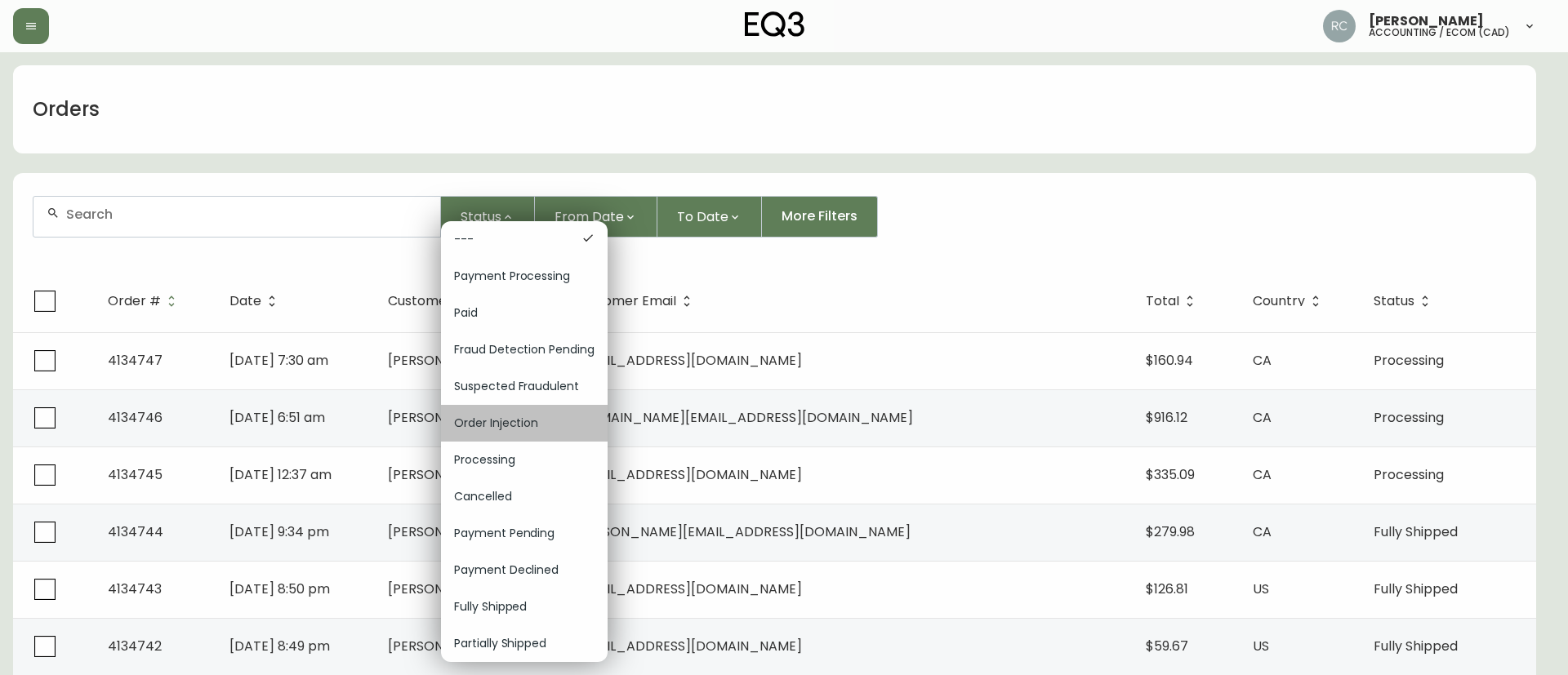
click at [517, 426] on span "Order Injection" at bounding box center [524, 423] width 140 height 17
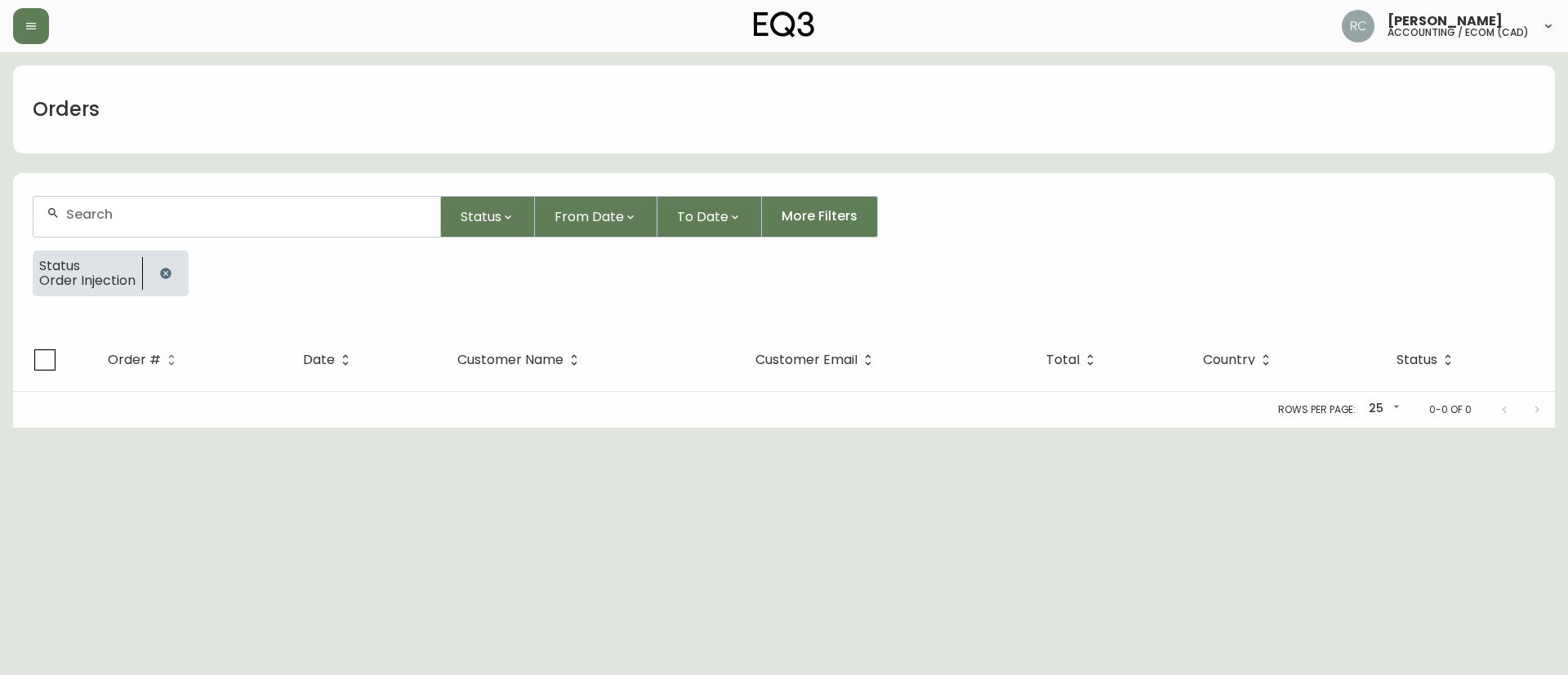
click at [160, 272] on icon "button" at bounding box center [165, 272] width 10 height 10
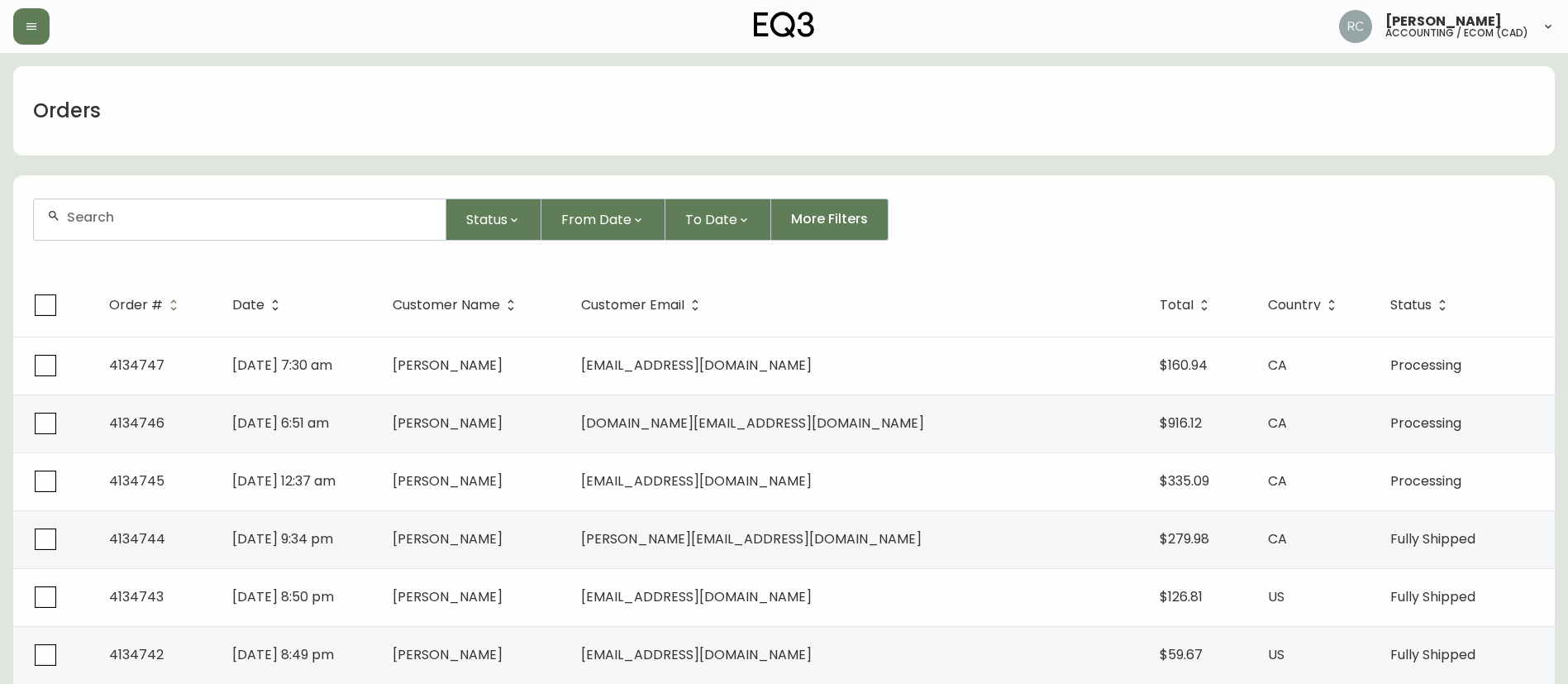
click at [341, 80] on div "Orders" at bounding box center [784, 111] width 1541 height 90
click at [463, 127] on div "Orders" at bounding box center [784, 111] width 1541 height 90
click at [544, 143] on div "Orders" at bounding box center [784, 111] width 1541 height 90
drag, startPoint x: 94, startPoint y: 229, endPoint x: 85, endPoint y: 227, distance: 9.2
click at [93, 229] on div at bounding box center [239, 220] width 412 height 41
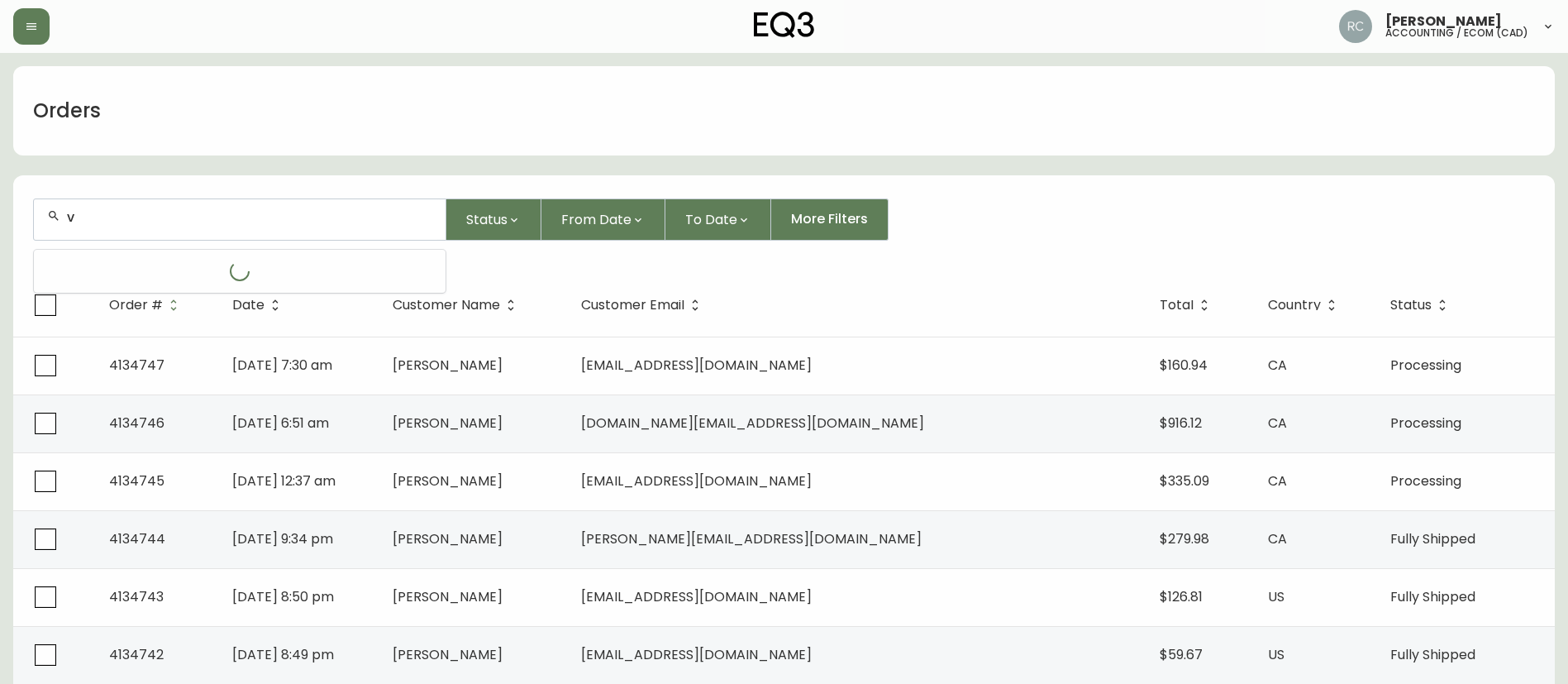
paste input "4134025"
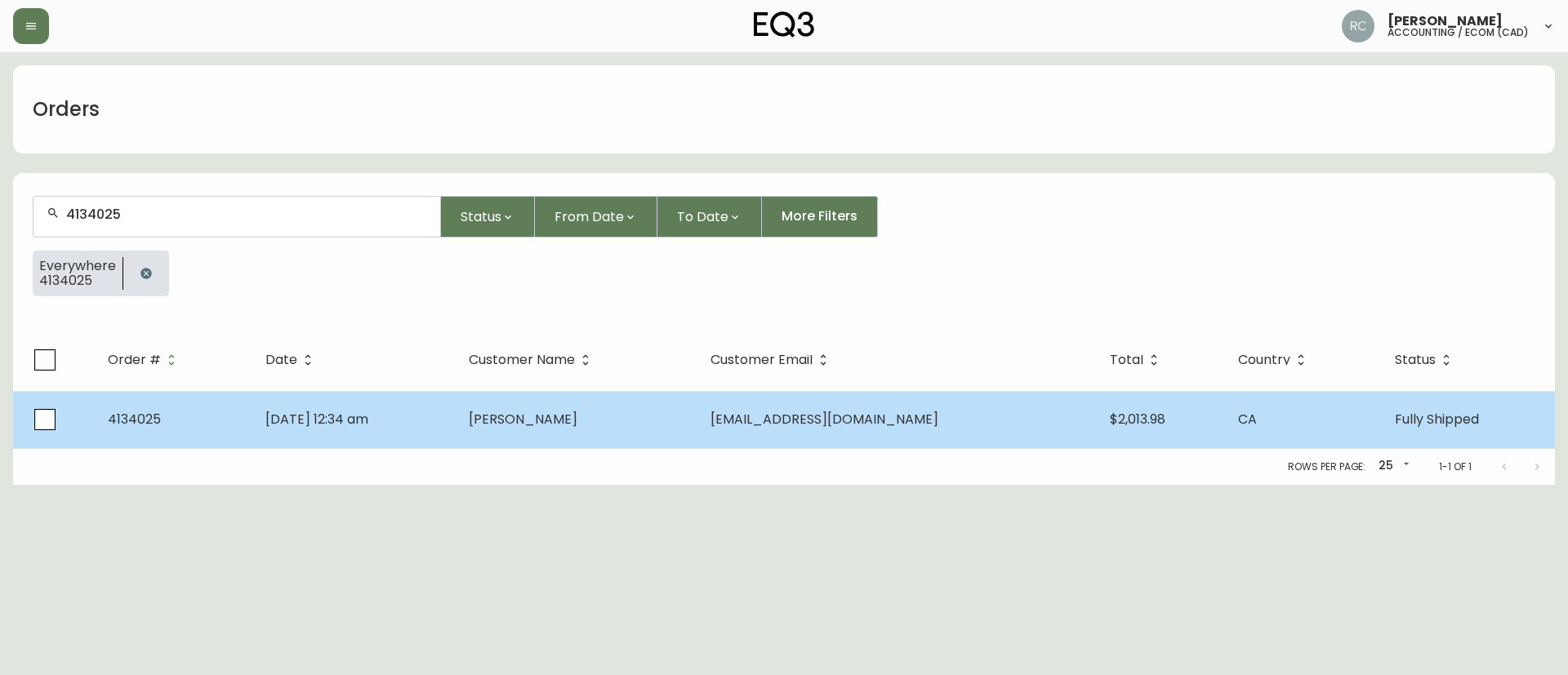
type input "4134025"
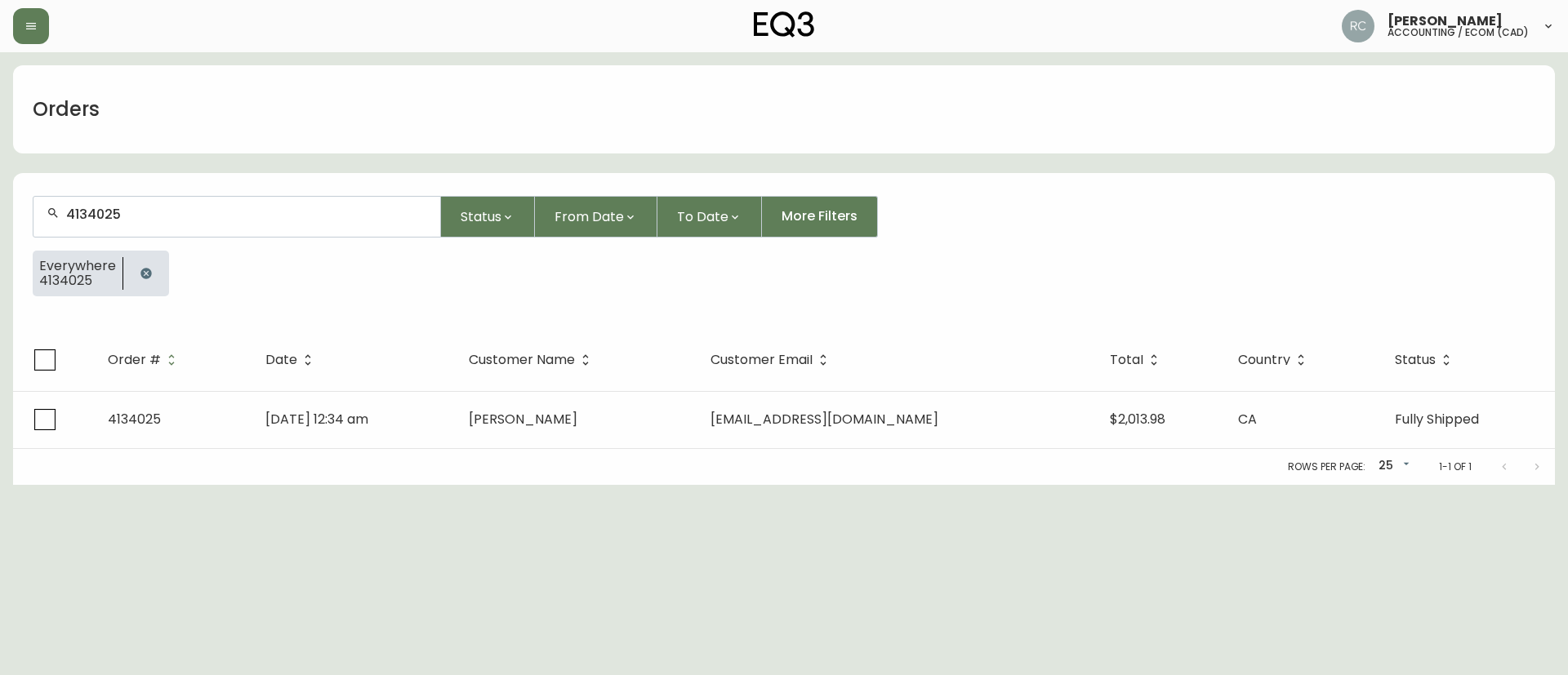
click at [324, 398] on td "Jul 07 2025, 12:34 am" at bounding box center [353, 420] width 203 height 57
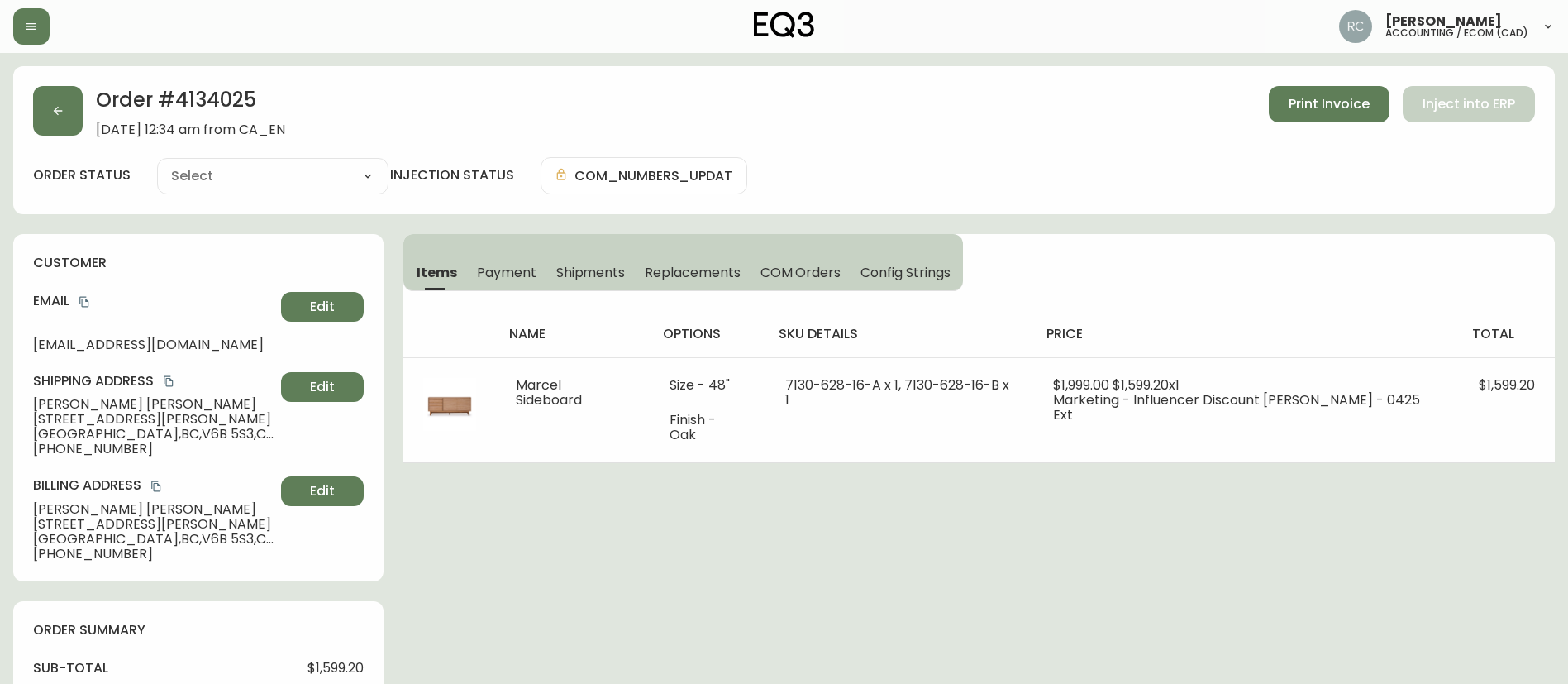
type input "Fully Shipped"
select select "FULLY_SHIPPED"
drag, startPoint x: 512, startPoint y: 278, endPoint x: 622, endPoint y: 303, distance: 112.8
click at [510, 278] on span "Payment" at bounding box center [507, 272] width 60 height 17
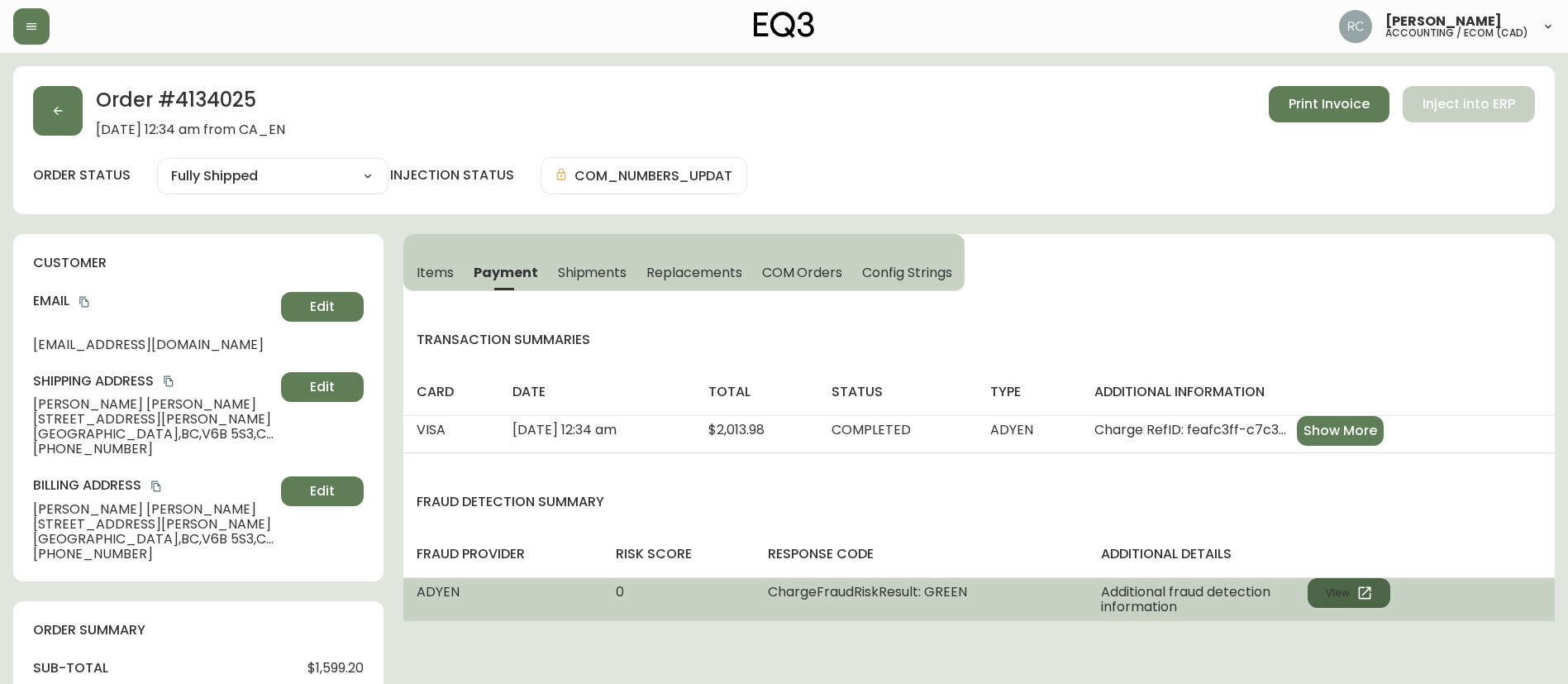
click at [1379, 583] on button "View" at bounding box center [1349, 592] width 83 height 30
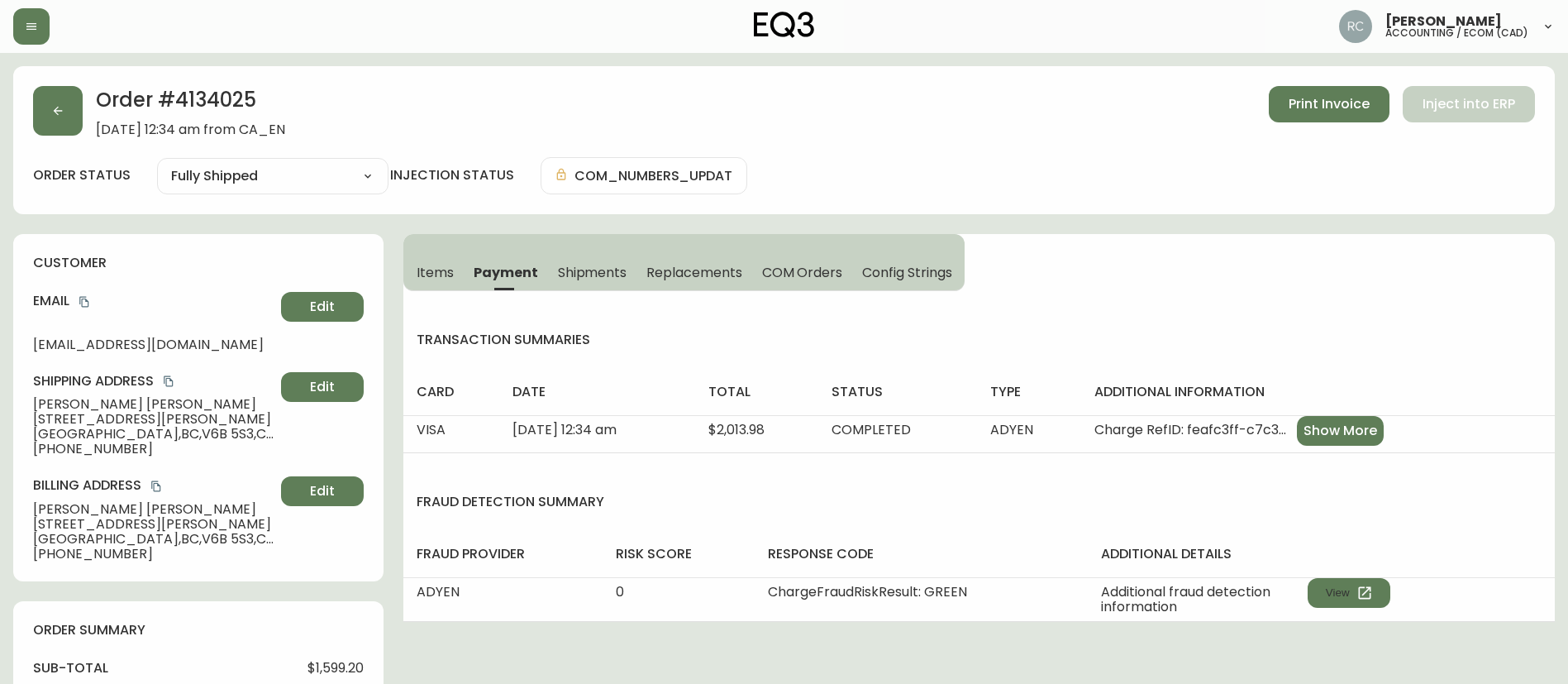
click at [449, 258] on button "Items" at bounding box center [433, 272] width 61 height 37
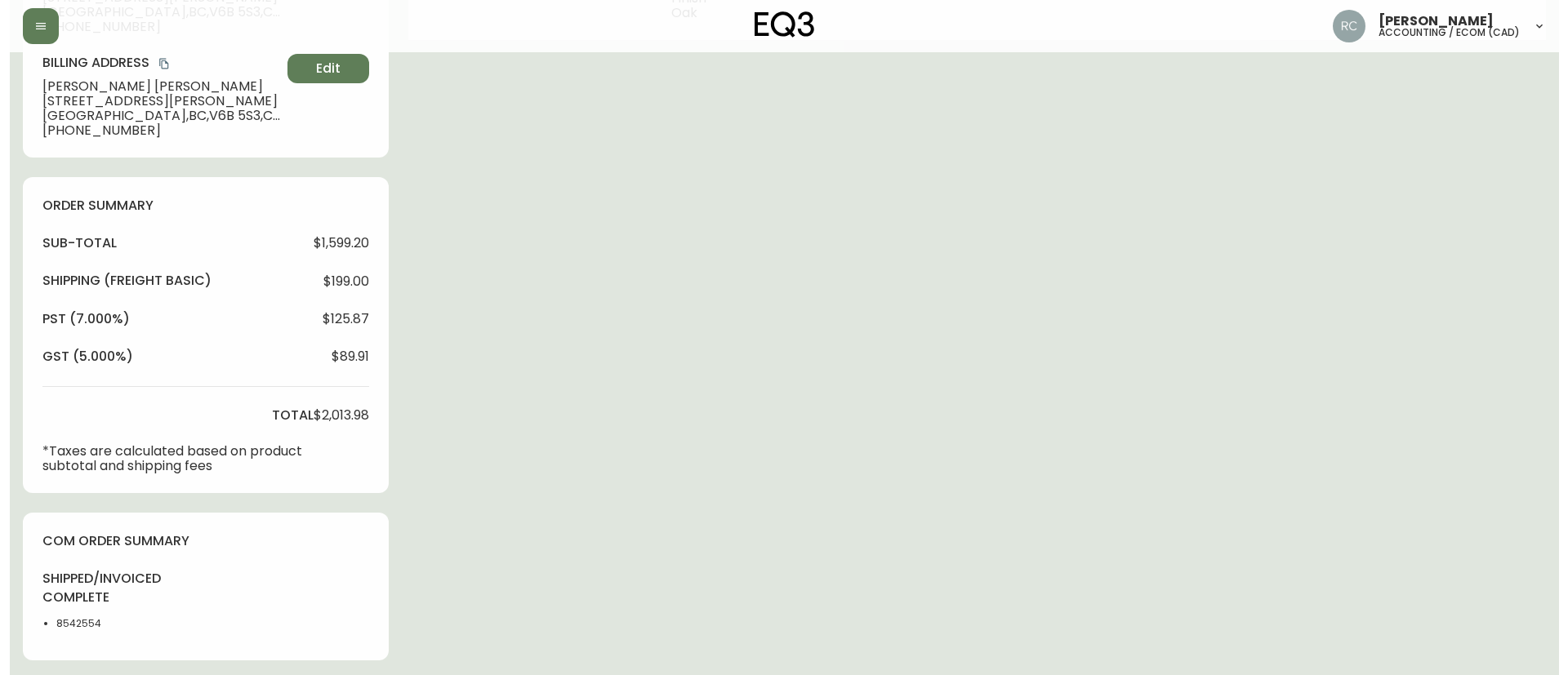
scroll to position [873, 0]
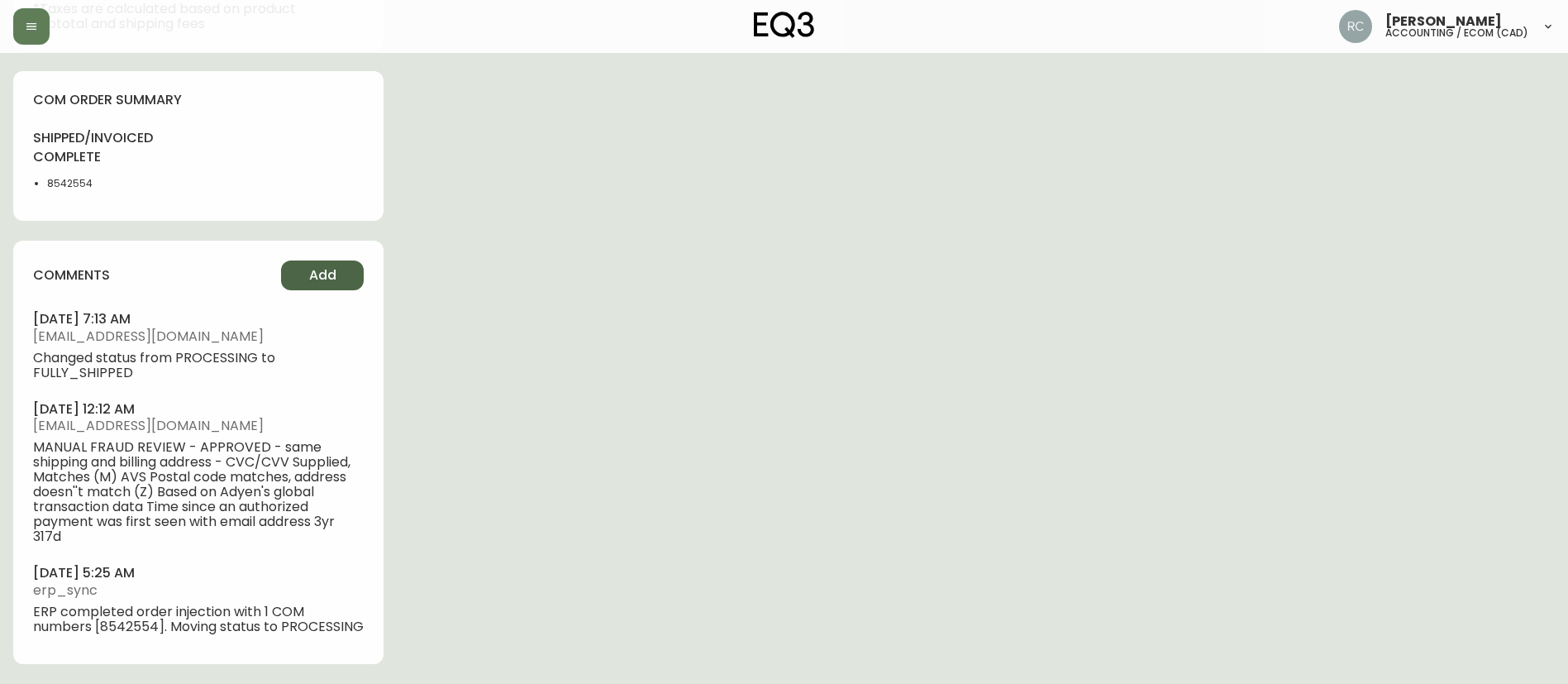
click at [323, 267] on span "Add" at bounding box center [323, 275] width 27 height 18
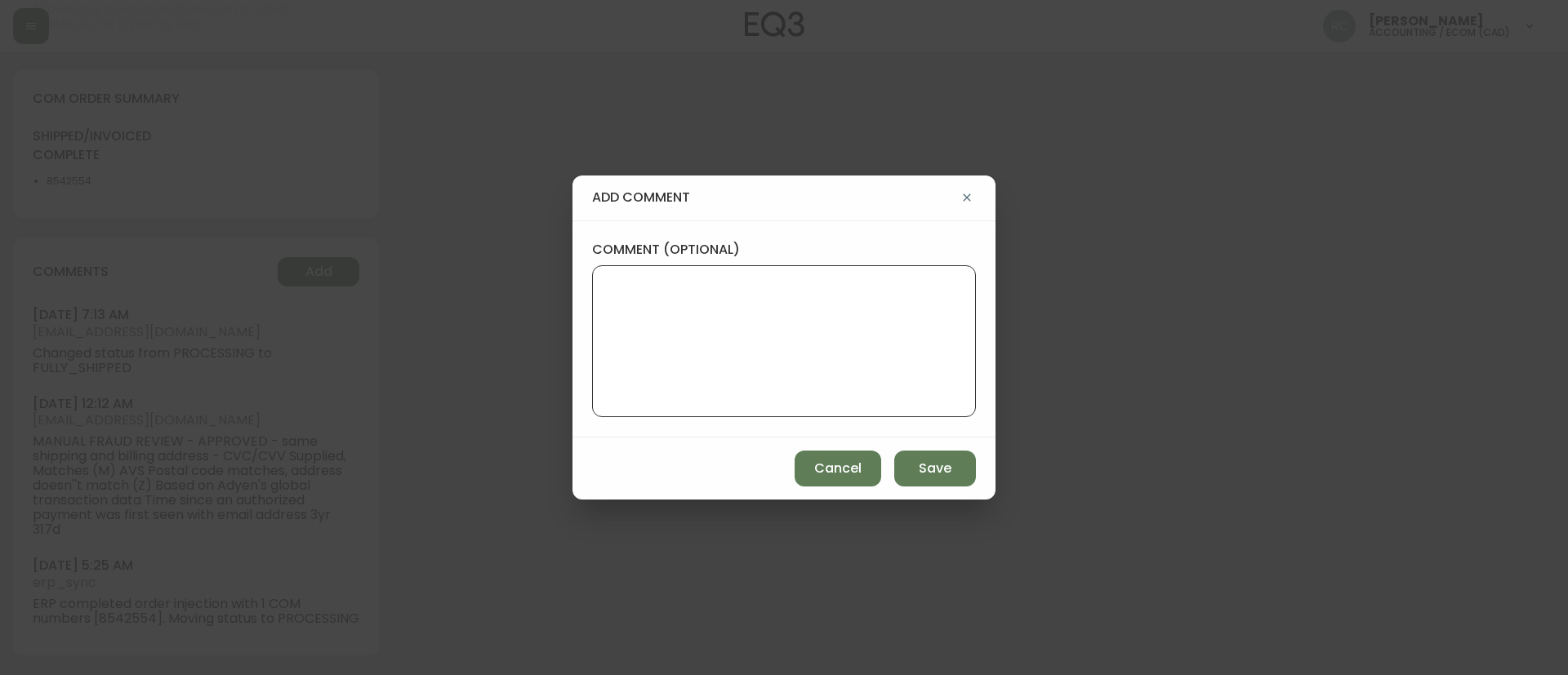
click at [720, 347] on textarea "comment (optional)" at bounding box center [784, 341] width 356 height 130
paste textarea "ECOM RETURN TICKET# 811872 ECOM ORD# 4134025 RTN# 1161913169 CUST# 1021332710 T…"
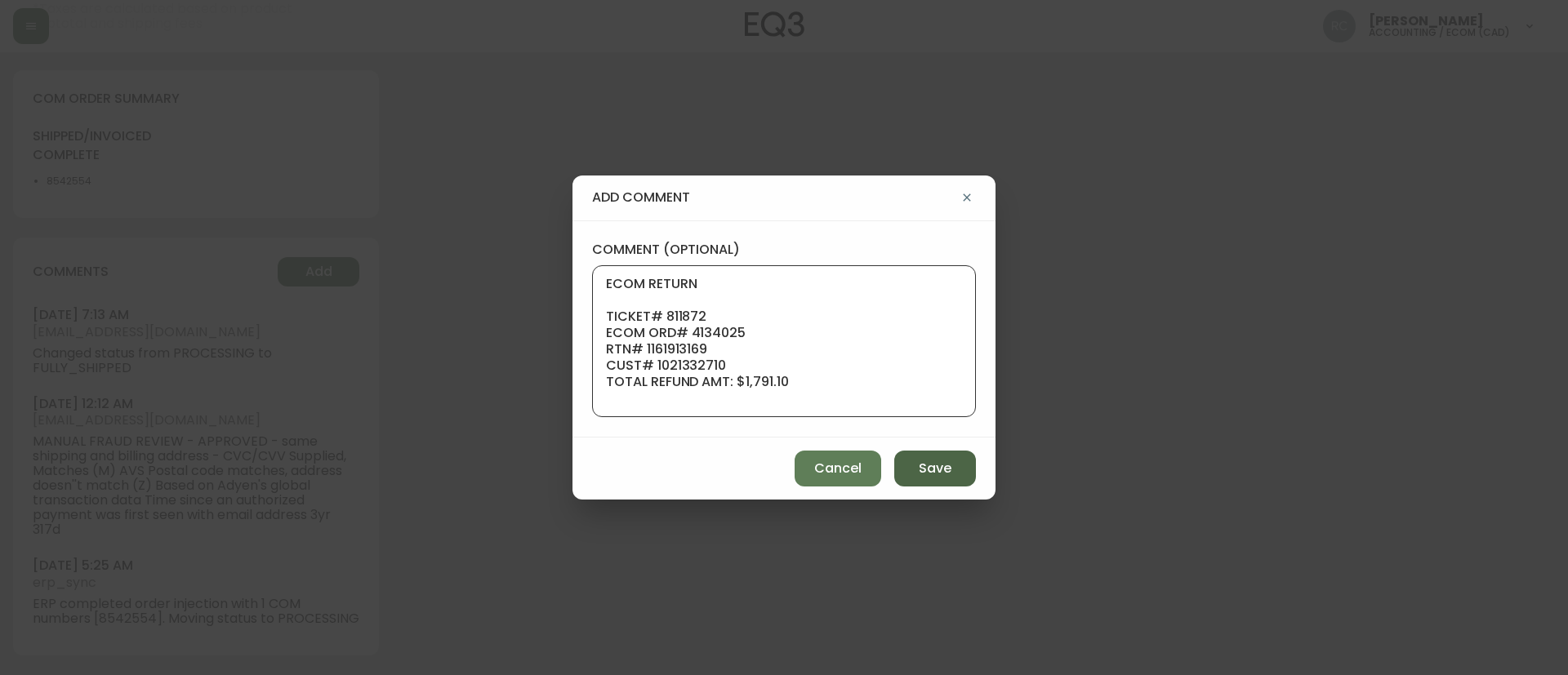
scroll to position [180, 0]
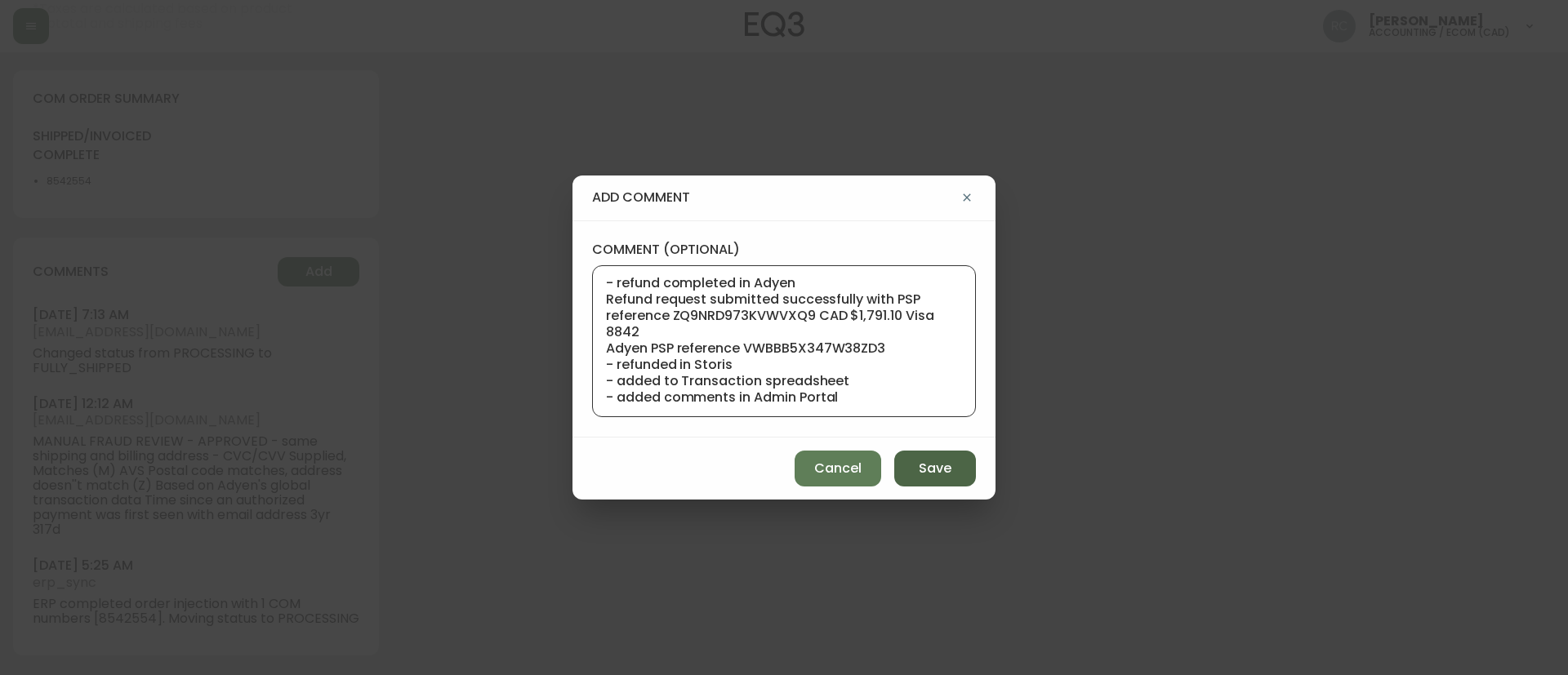
type textarea "ECOM RETURN TICKET# 811872 ECOM ORD# 4134025 RTN# 1161913169 CUST# 1021332710 T…"
click at [920, 469] on span "Save" at bounding box center [935, 468] width 32 height 18
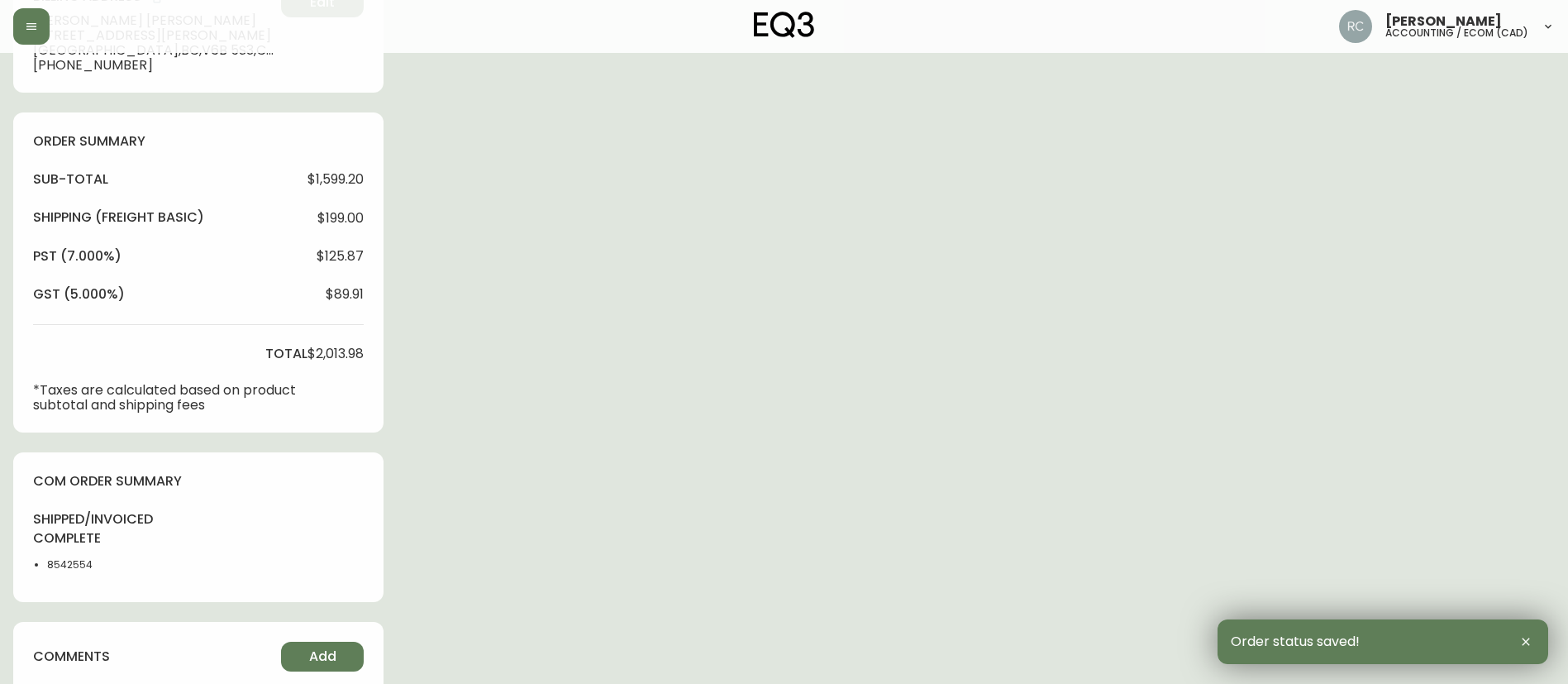
scroll to position [0, 0]
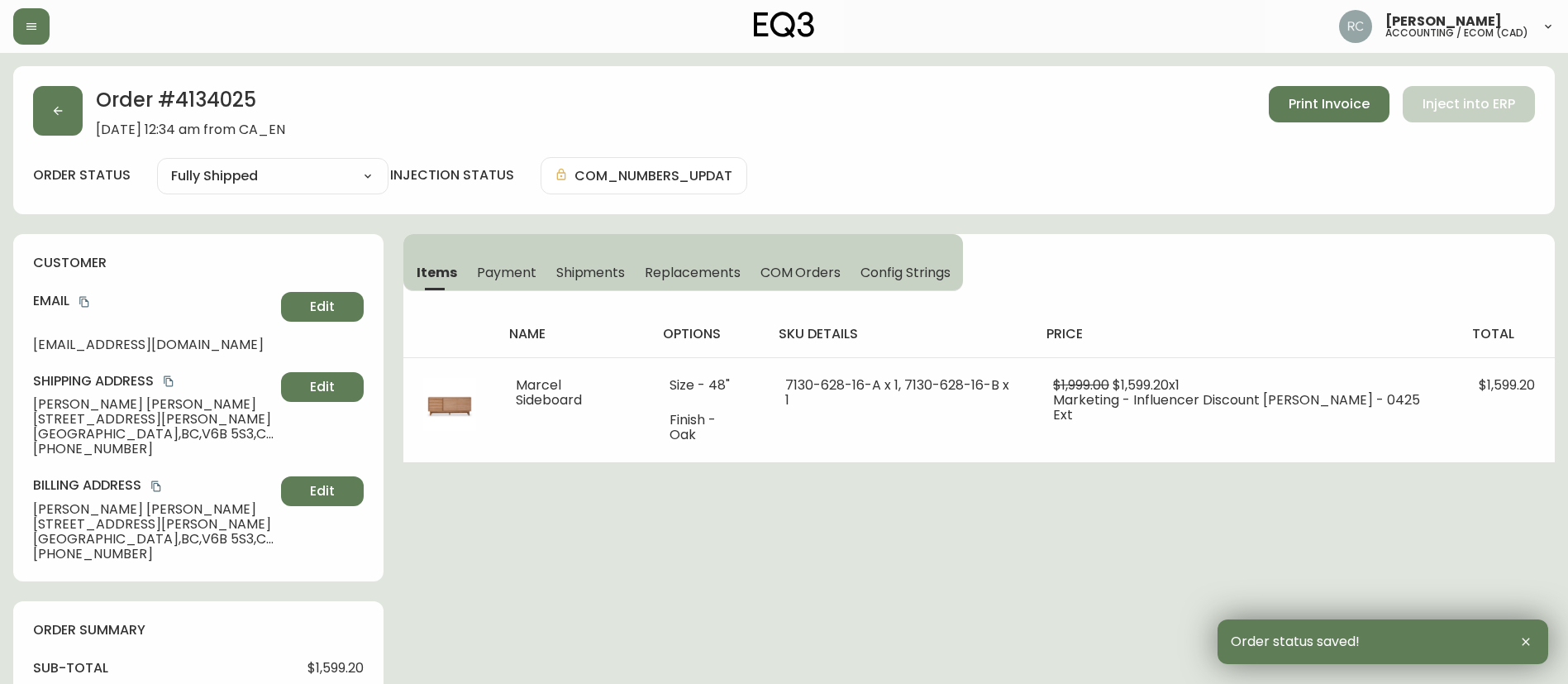
click at [523, 271] on span "Payment" at bounding box center [507, 272] width 60 height 17
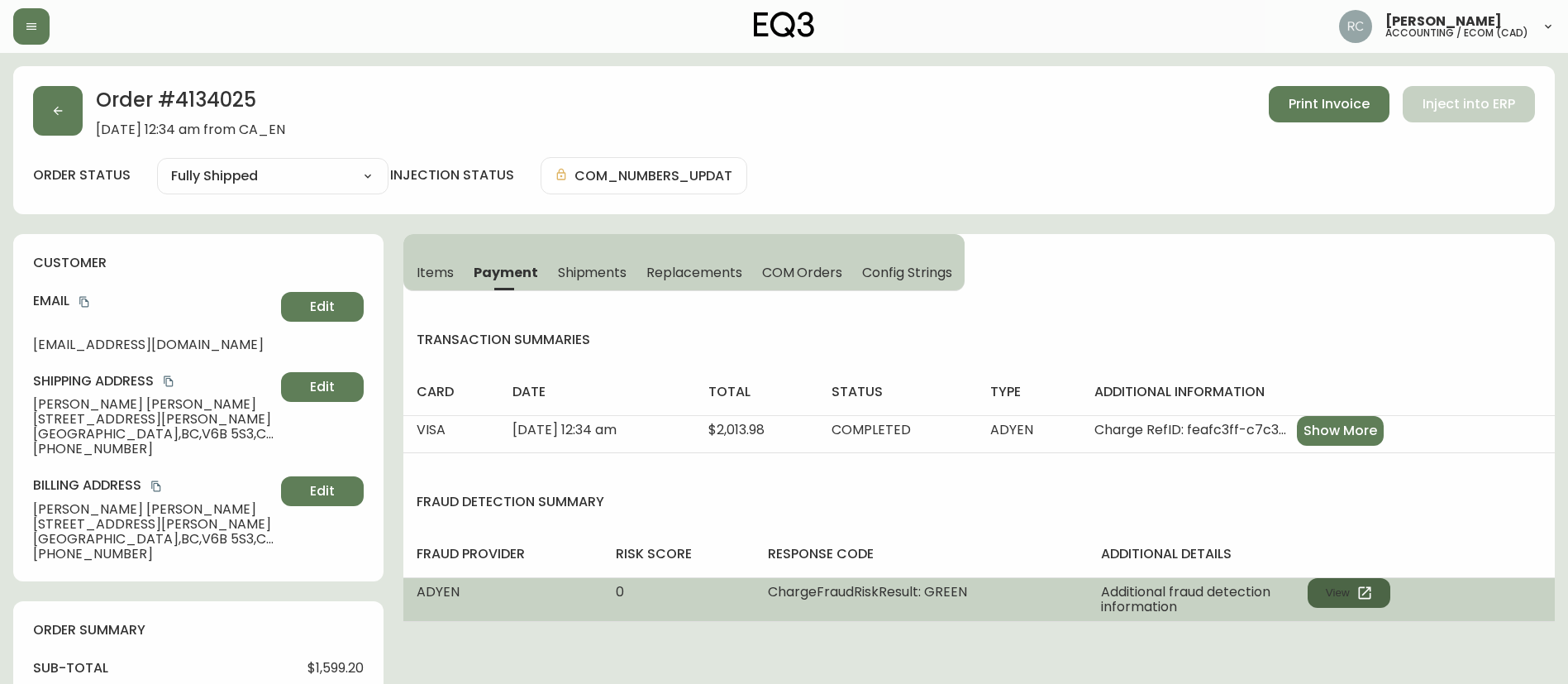
click at [1365, 585] on icon "button" at bounding box center [1364, 592] width 16 height 16
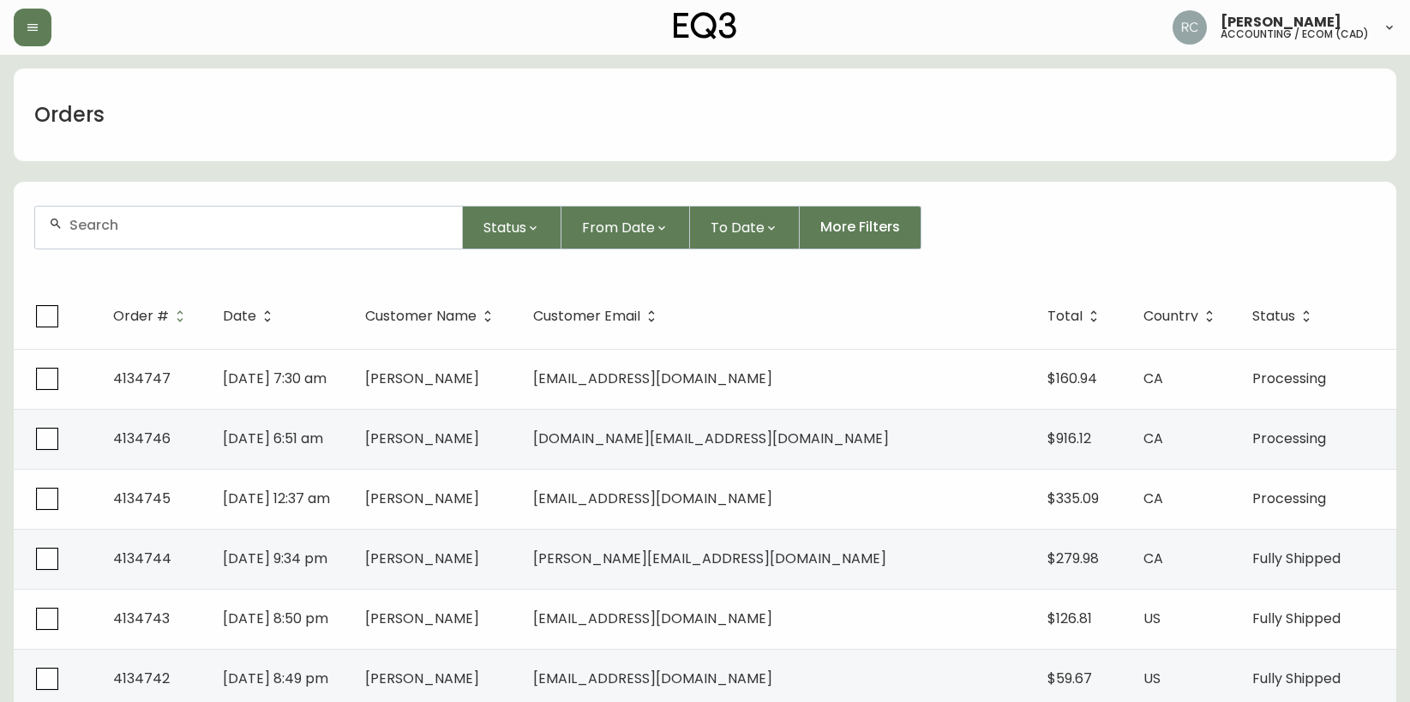
click at [395, 243] on div at bounding box center [248, 228] width 427 height 42
paste input "4134697"
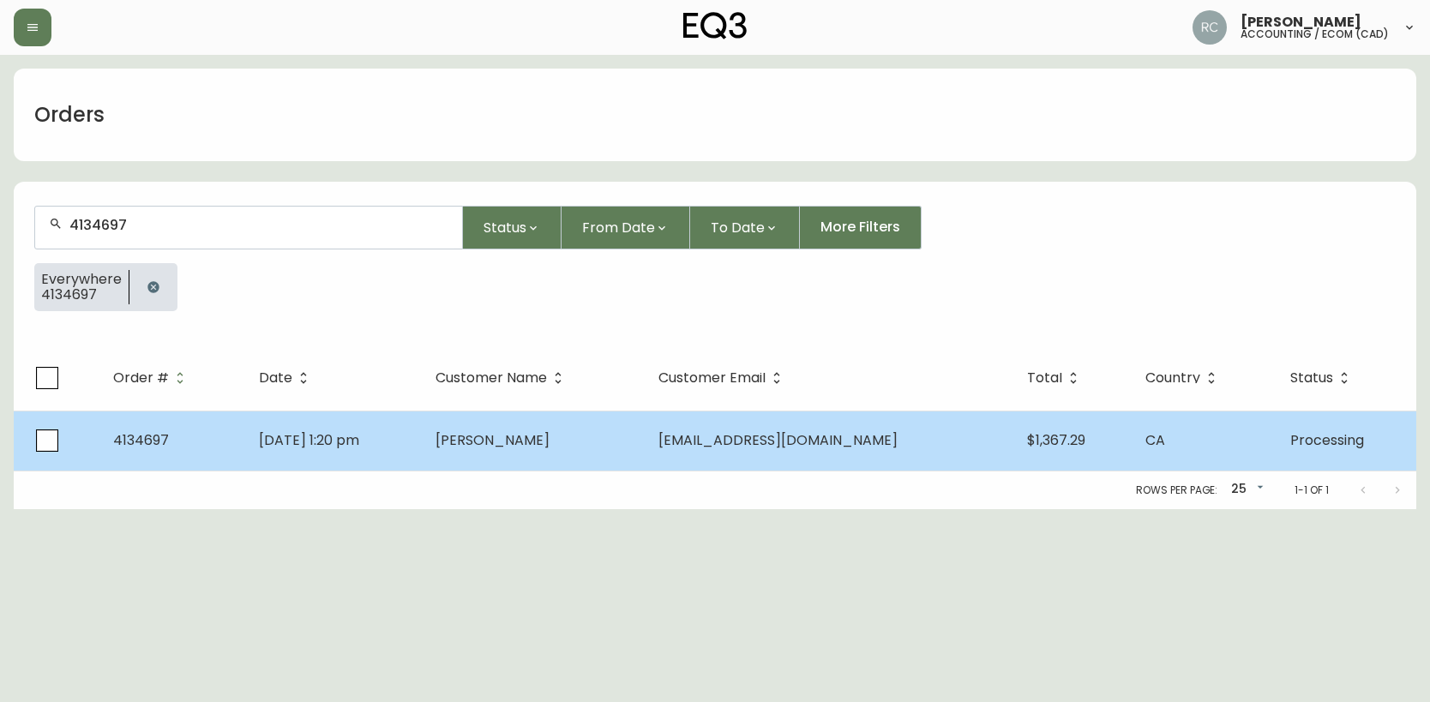
type input "4134697"
click at [340, 440] on span "Aug 18 2025, 1:20 pm" at bounding box center [309, 440] width 100 height 20
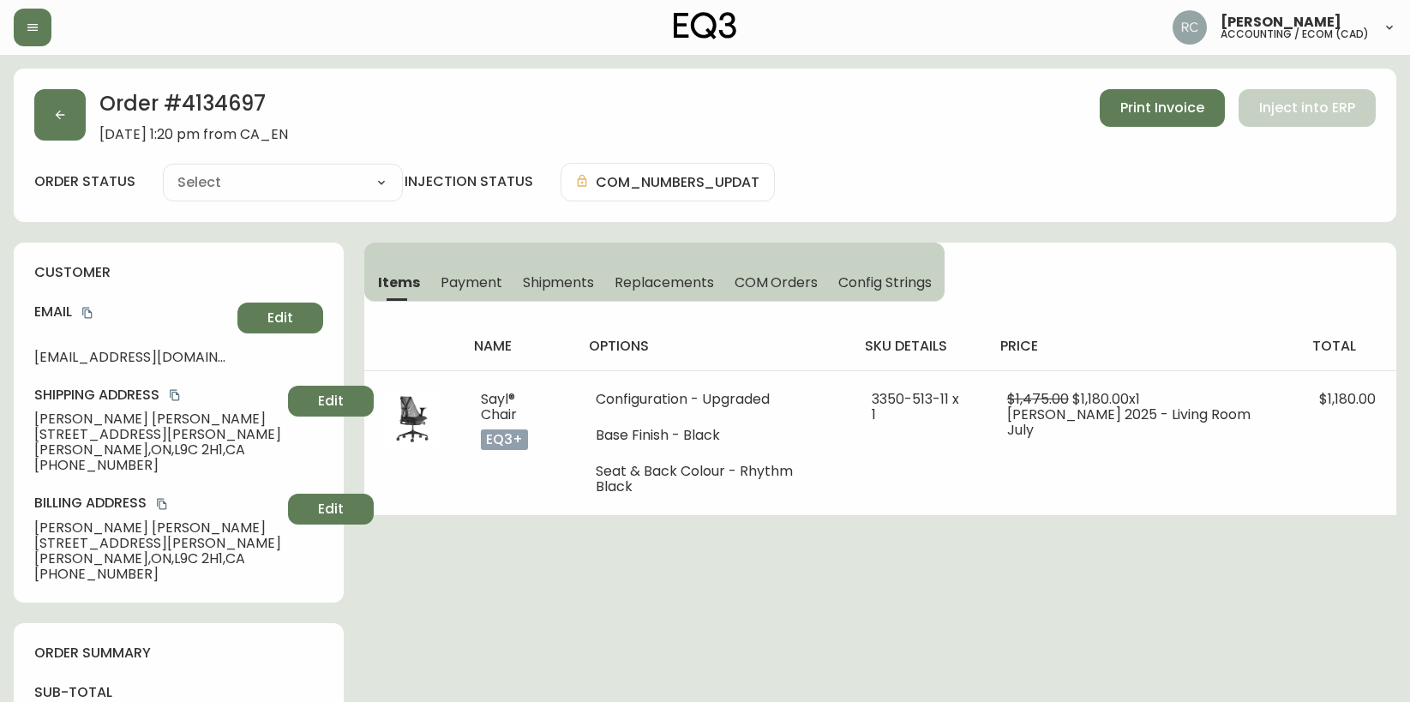
type input "Processing"
select select "PROCESSING"
click at [600, 99] on div "Order # 4134697 August 18, 2025 at 1:20 pm from CA_EN Print Invoice Inject into…" at bounding box center [704, 115] width 1341 height 53
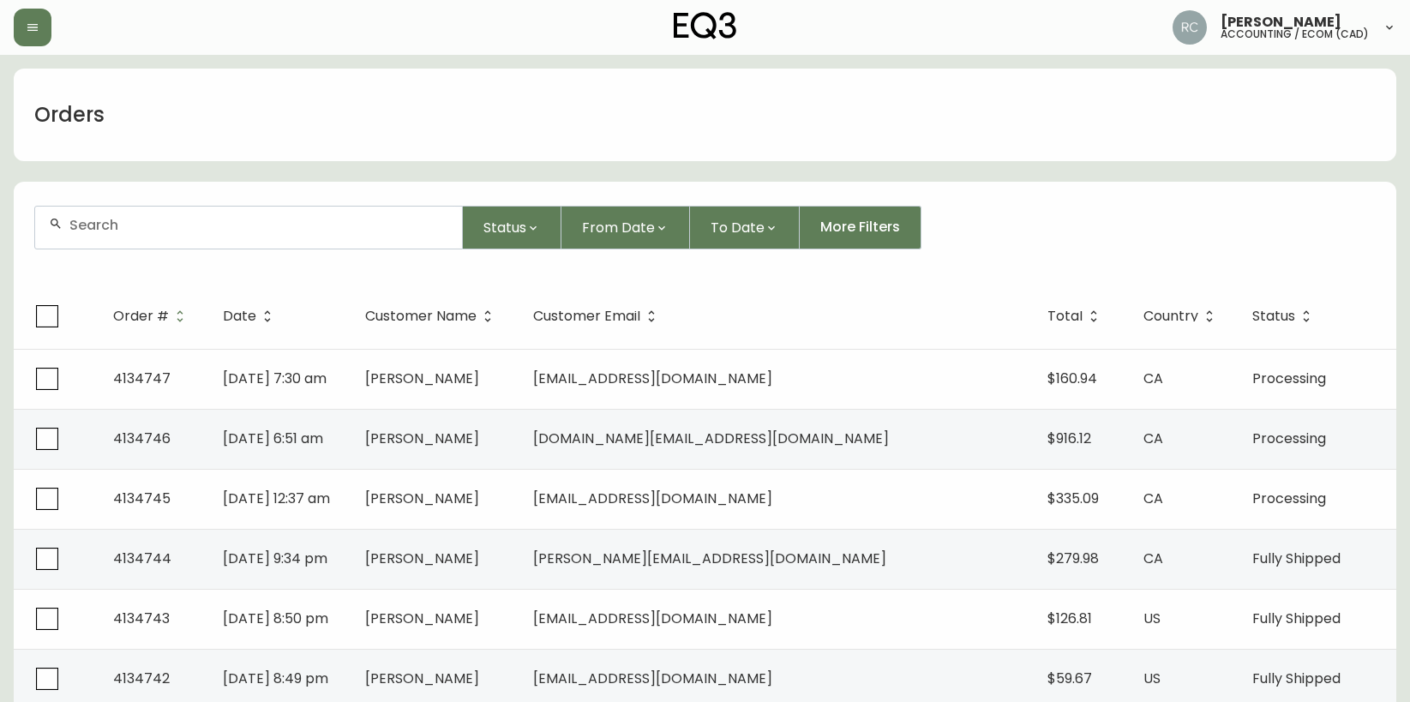
click at [147, 213] on div at bounding box center [248, 228] width 427 height 42
paste input "4134697"
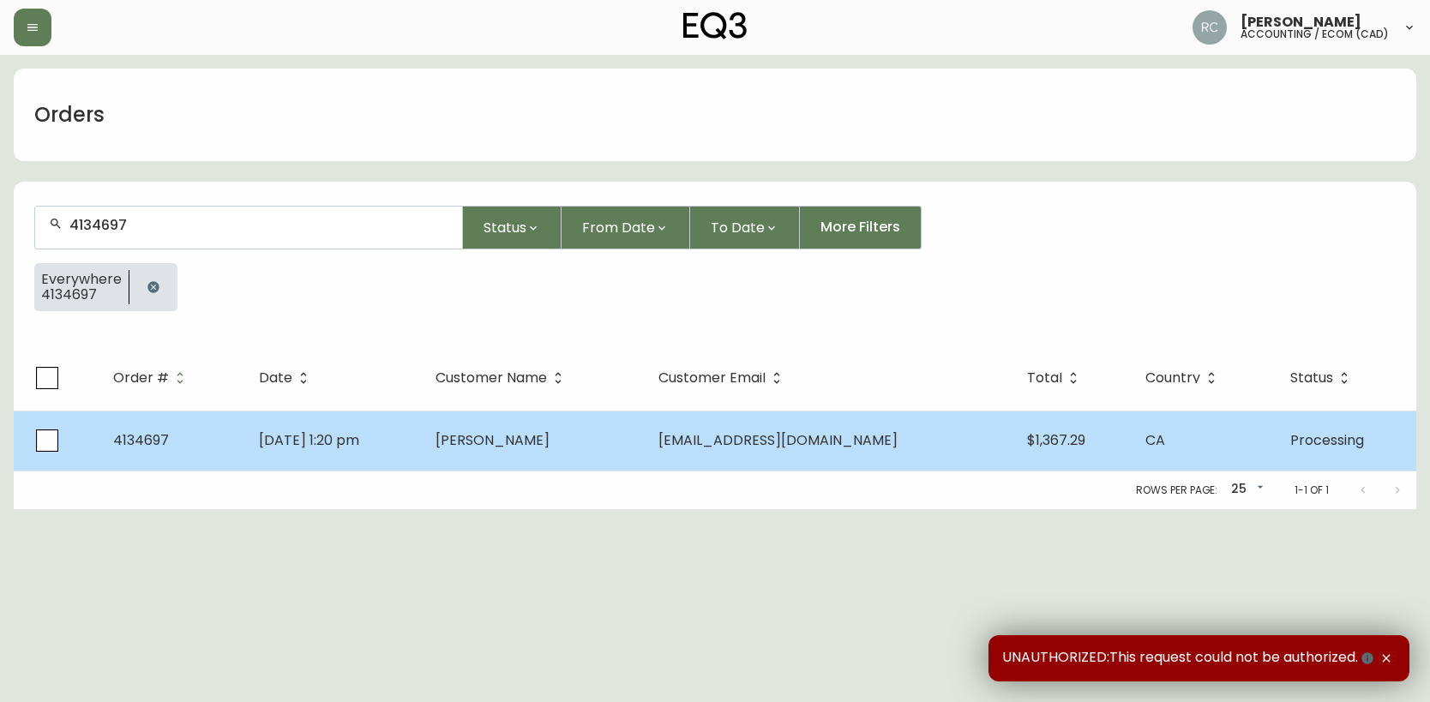
type input "4134697"
click at [422, 438] on td "[DATE] 1:20 pm" at bounding box center [333, 441] width 177 height 60
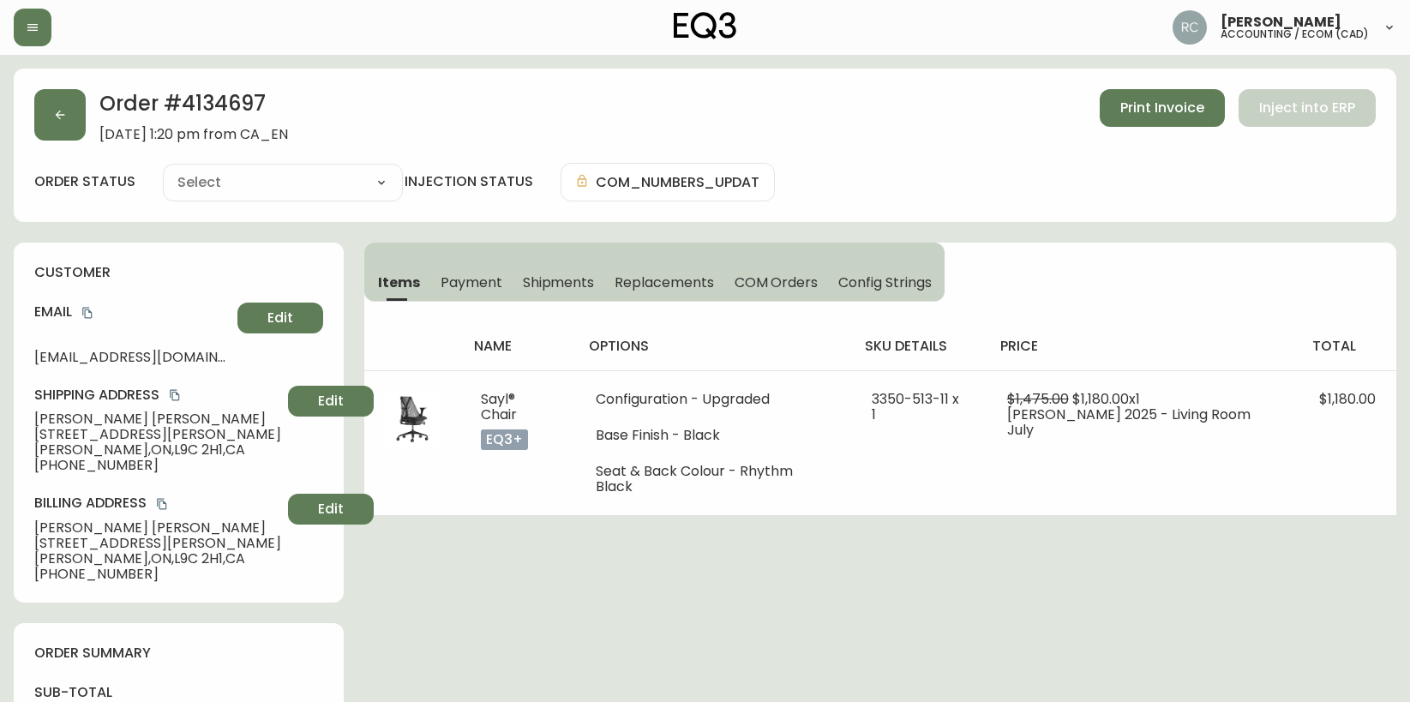
type input "Processing"
select select "PROCESSING"
drag, startPoint x: 670, startPoint y: 547, endPoint x: 552, endPoint y: 547, distance: 118.3
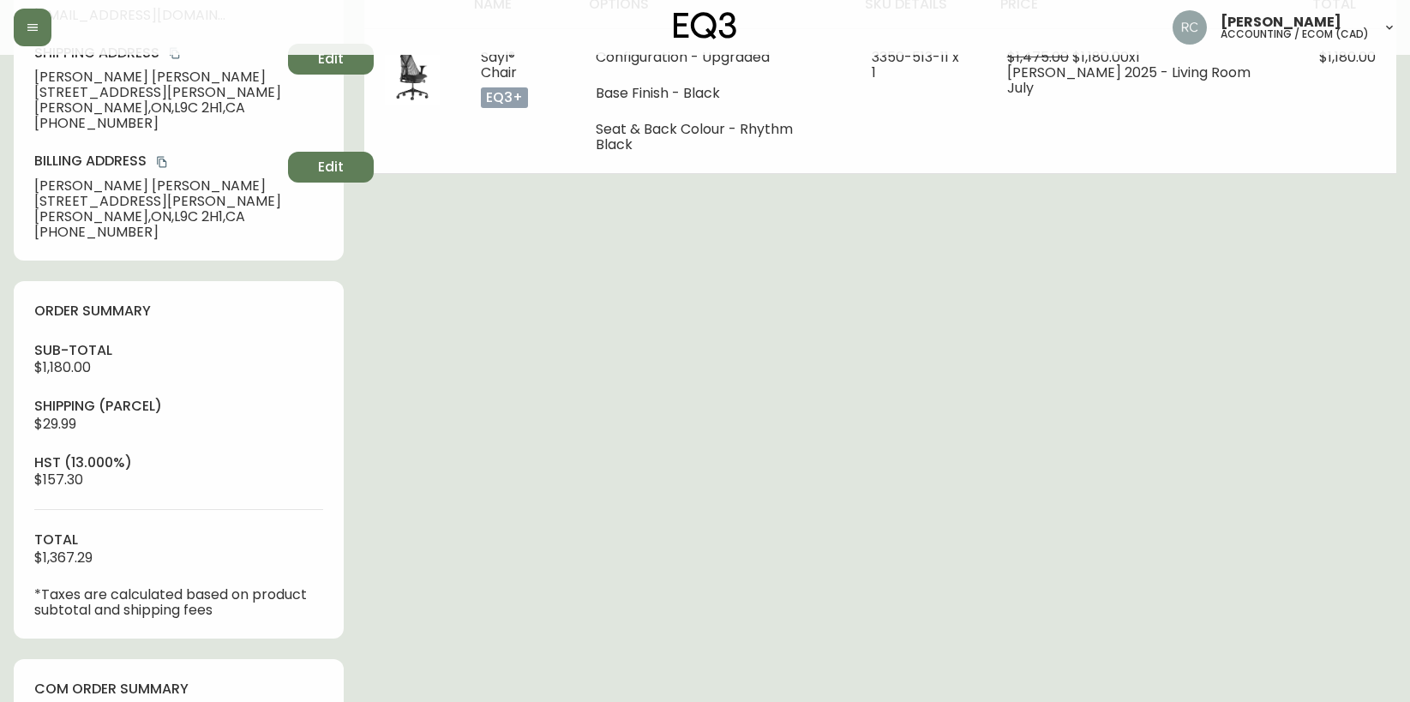
scroll to position [667, 0]
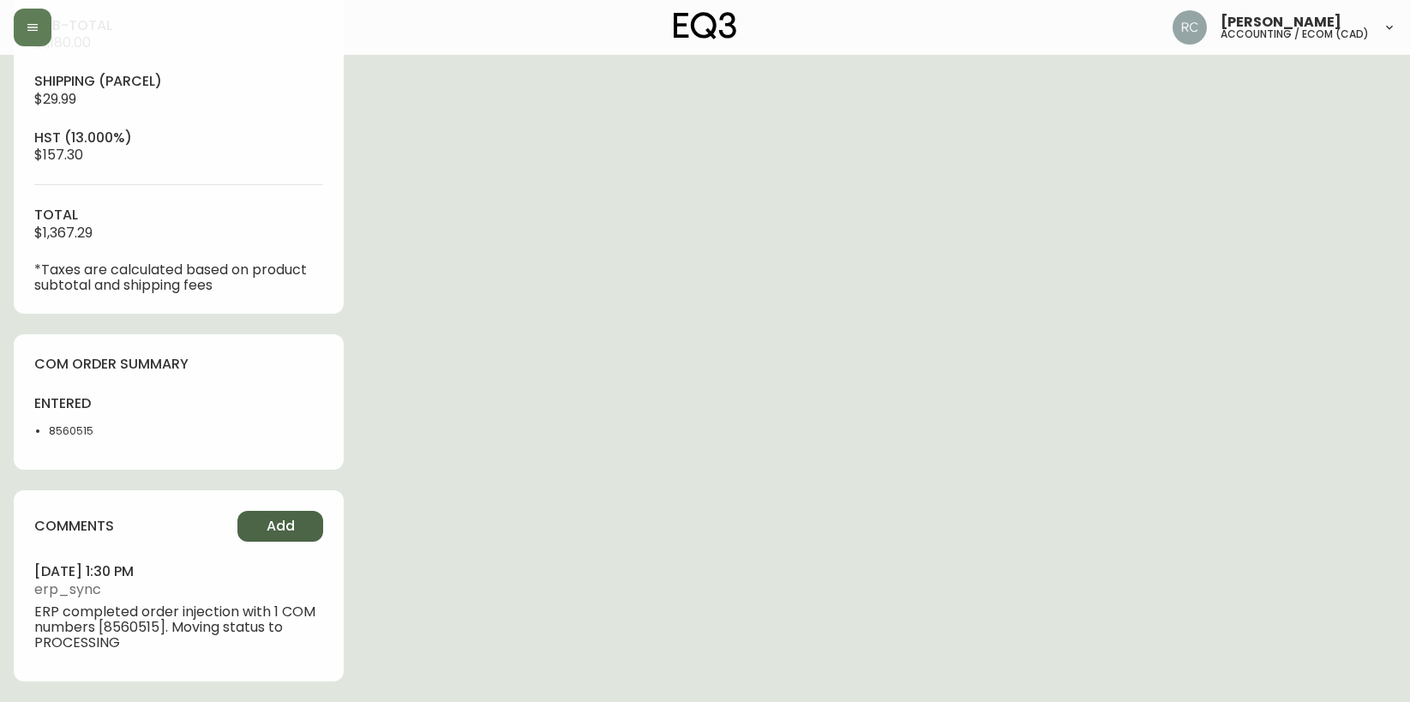
click at [277, 528] on span "Add" at bounding box center [281, 526] width 28 height 19
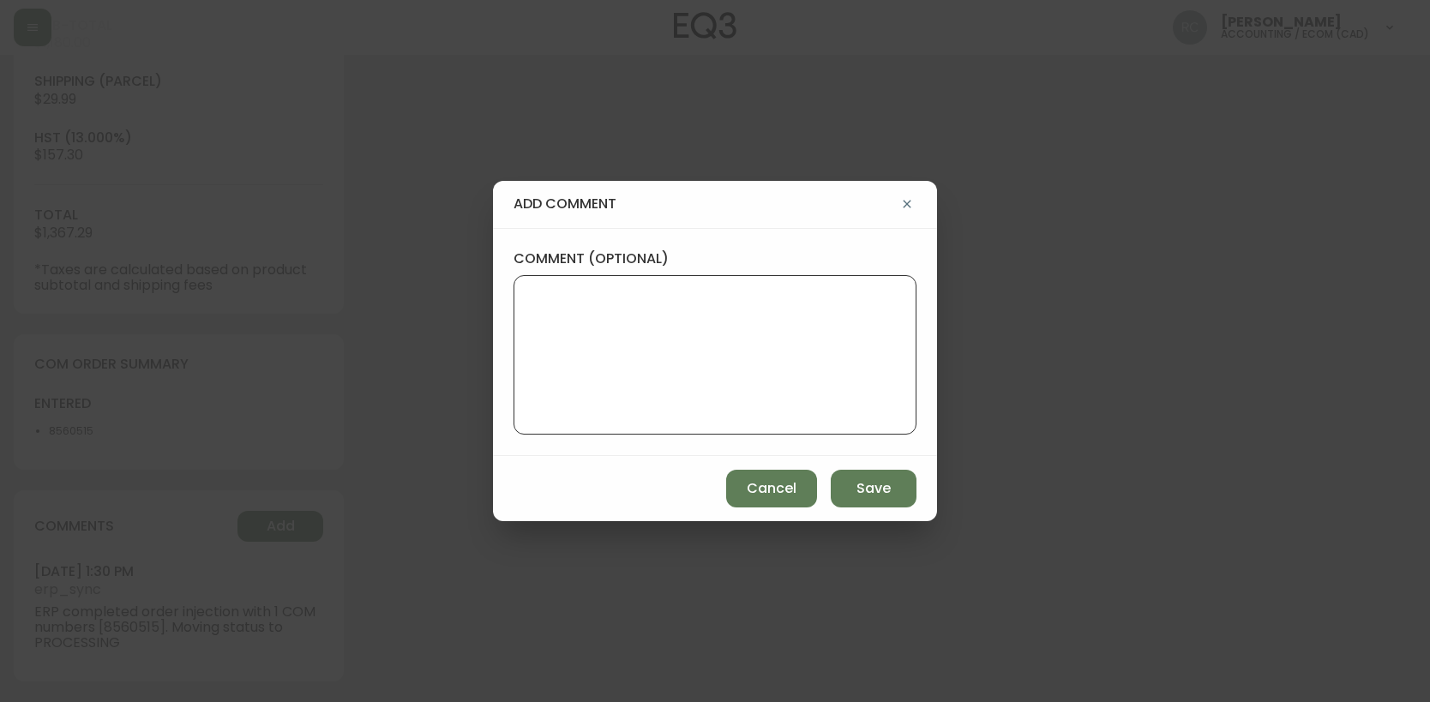
click at [592, 403] on textarea "comment (optional)" at bounding box center [715, 354] width 374 height 137
paste textarea "P019687"
type textarea "PO: YP019687"
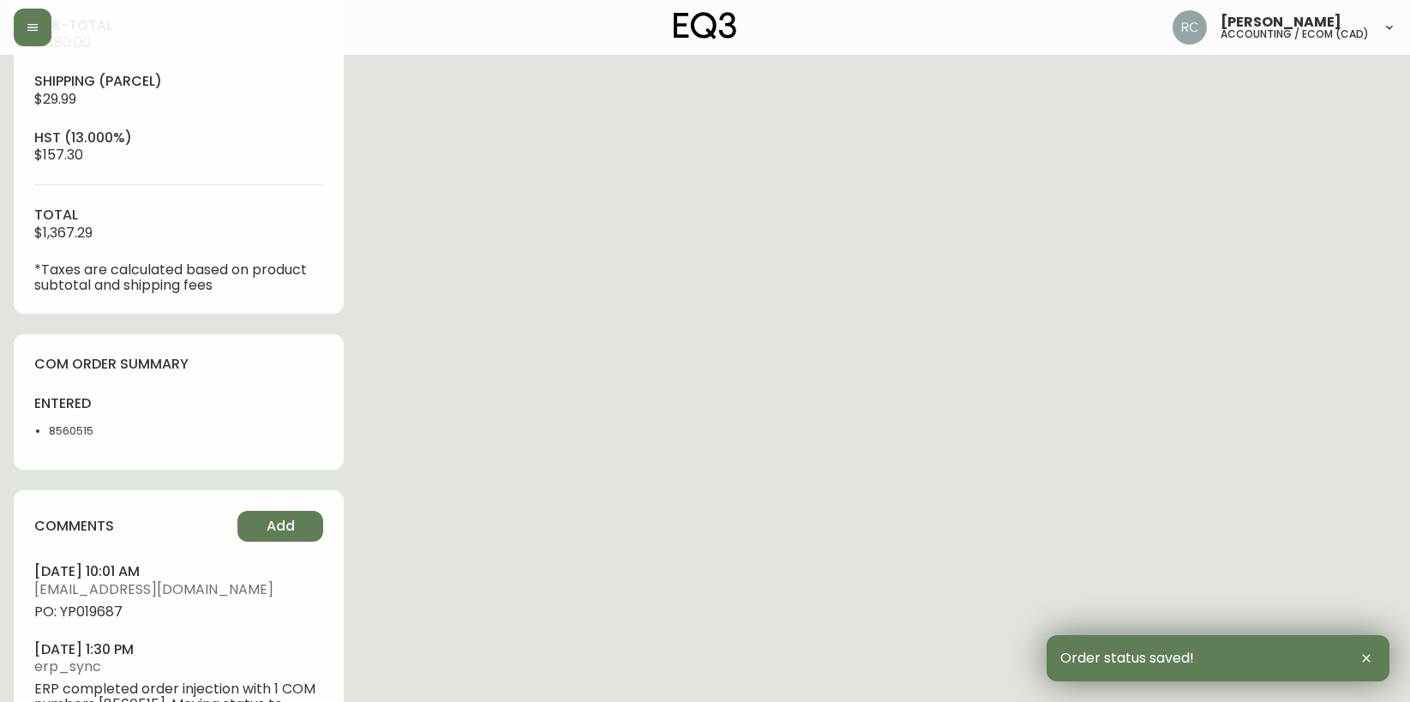
click at [98, 611] on span "PO: YP019687" at bounding box center [178, 611] width 289 height 15
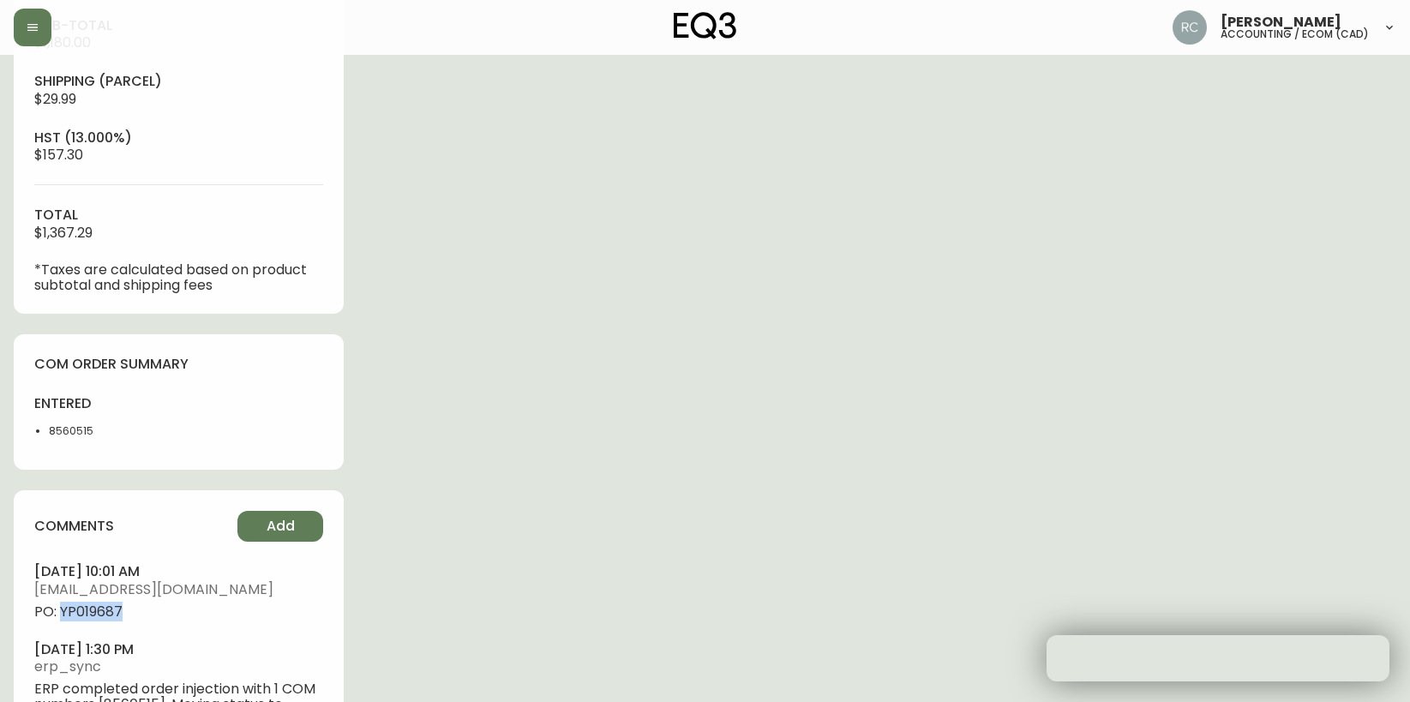
drag, startPoint x: 98, startPoint y: 611, endPoint x: 39, endPoint y: 605, distance: 59.4
click at [97, 611] on span "PO: YP019687" at bounding box center [178, 611] width 289 height 15
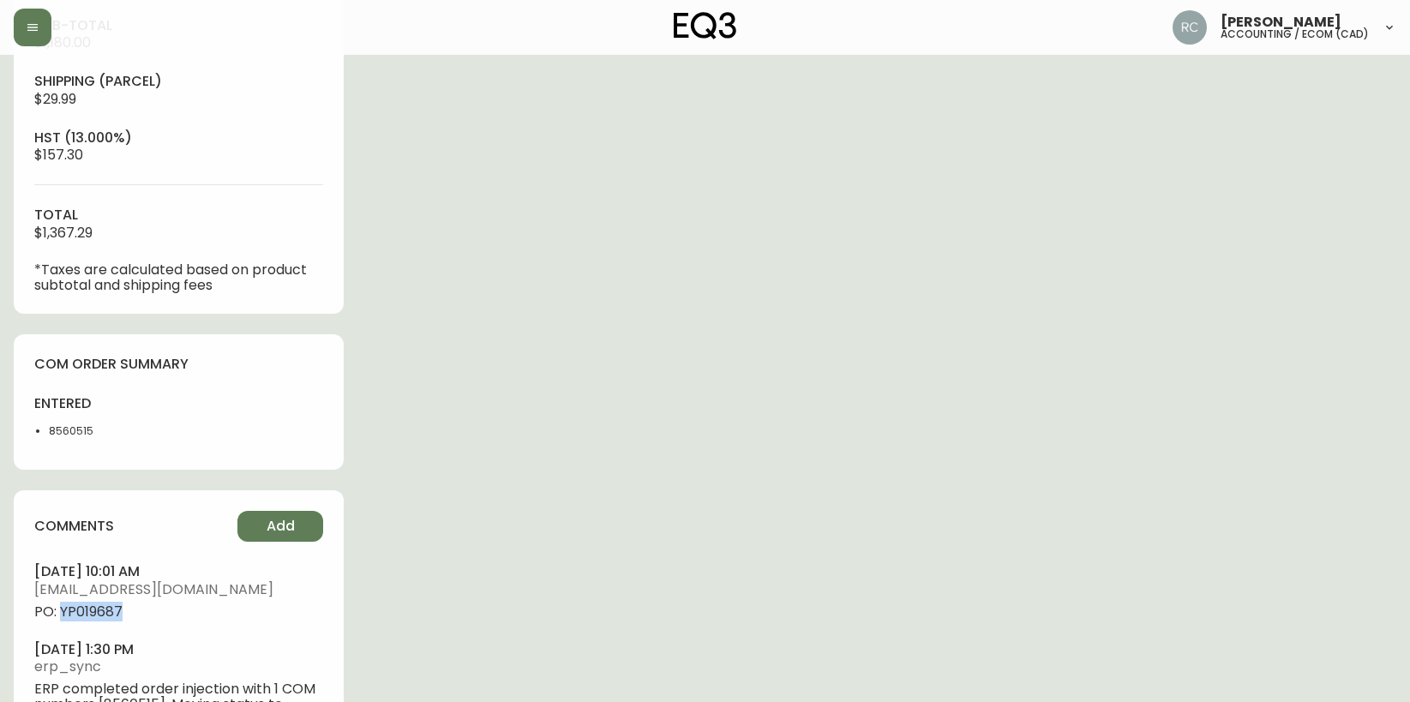
copy span "YP019687"
click at [912, 291] on div "Order # 4134697 August 18, 2025 at 1:20 pm from CA_EN Print Invoice Inject into…" at bounding box center [705, 90] width 1382 height 1377
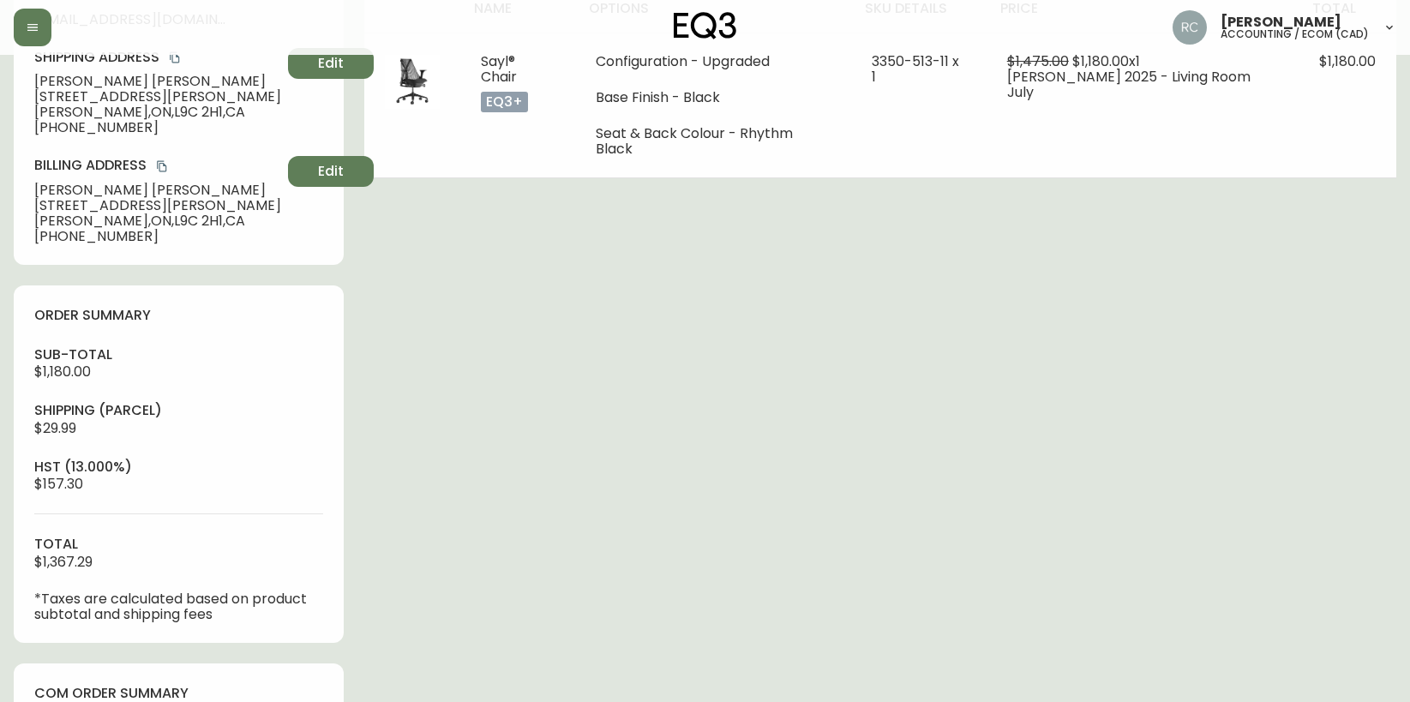
scroll to position [0, 0]
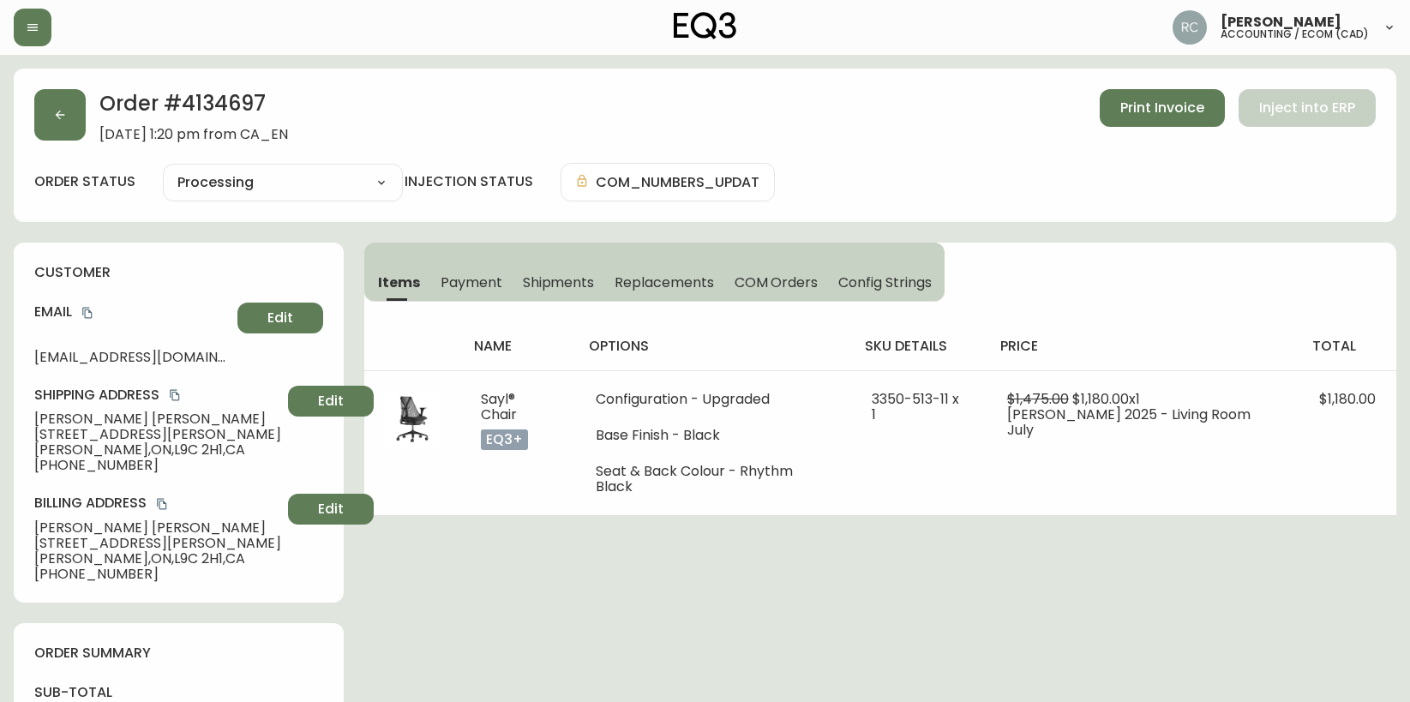
click at [60, 407] on div "Shipping Address Nicole Beemsterboer 25 Holbrook Rd. Hamilton , ON , L9C 2H1 , …" at bounding box center [178, 429] width 289 height 87
click at [57, 416] on span "Nicole Beemsterboer" at bounding box center [157, 418] width 247 height 15
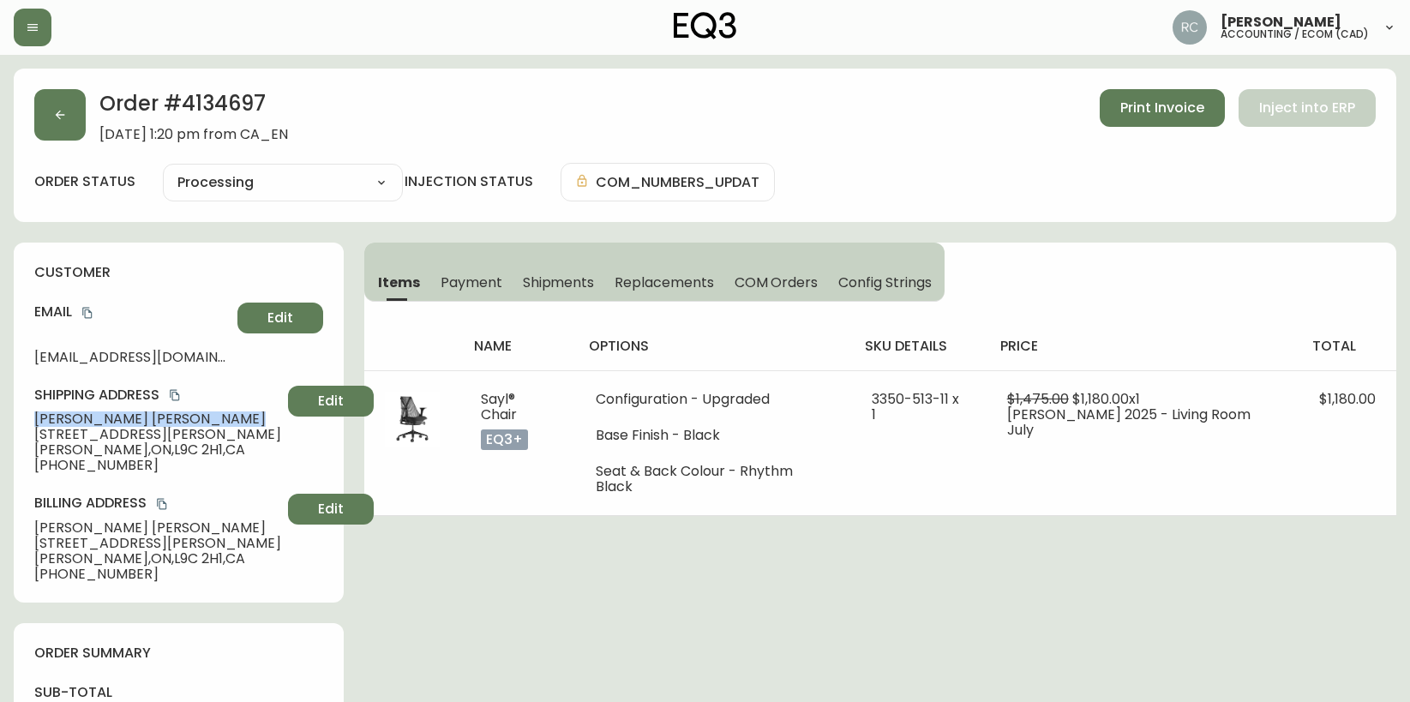
copy span "Nicole Beemsterboer"
click at [95, 309] on button "copy" at bounding box center [87, 312] width 17 height 17
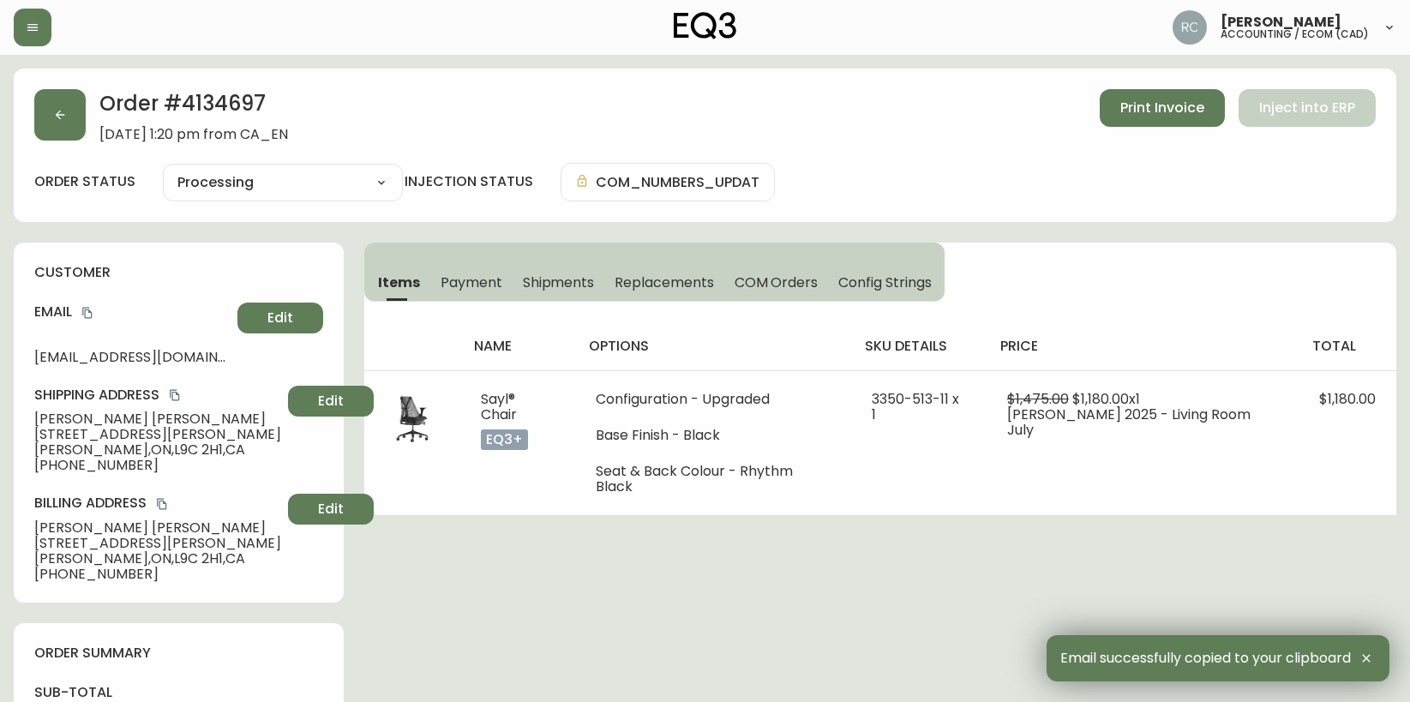
click at [80, 435] on span "25 Holbrook Rd." at bounding box center [157, 434] width 247 height 15
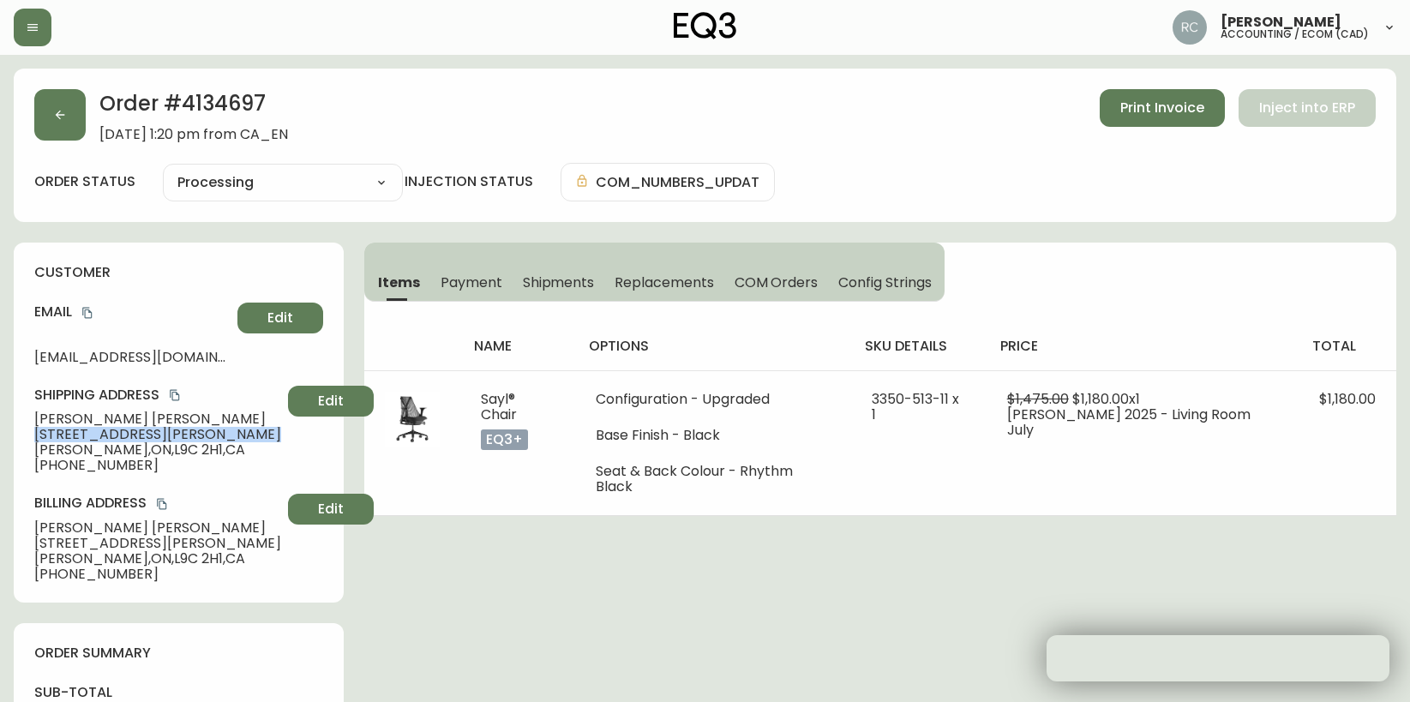
click at [80, 435] on span "25 Holbrook Rd." at bounding box center [157, 434] width 247 height 15
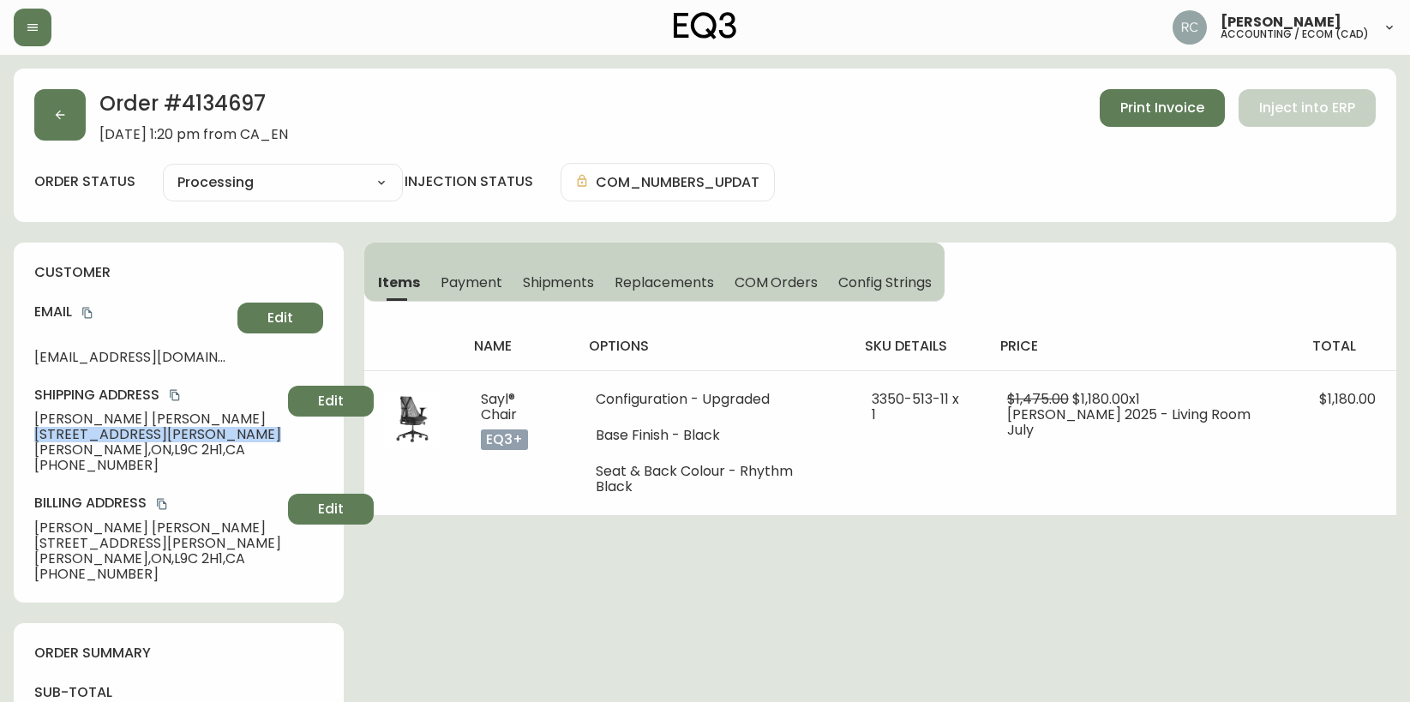
copy span "25 Holbrook Rd."
click at [103, 453] on span "Hamilton , ON , L9C 2H1 , CA" at bounding box center [157, 449] width 247 height 15
click at [101, 453] on span "Hamilton , ON , L9C 2H1 , CA" at bounding box center [157, 449] width 247 height 15
copy span "Hamilton , ON , L9C 2H1 , CA"
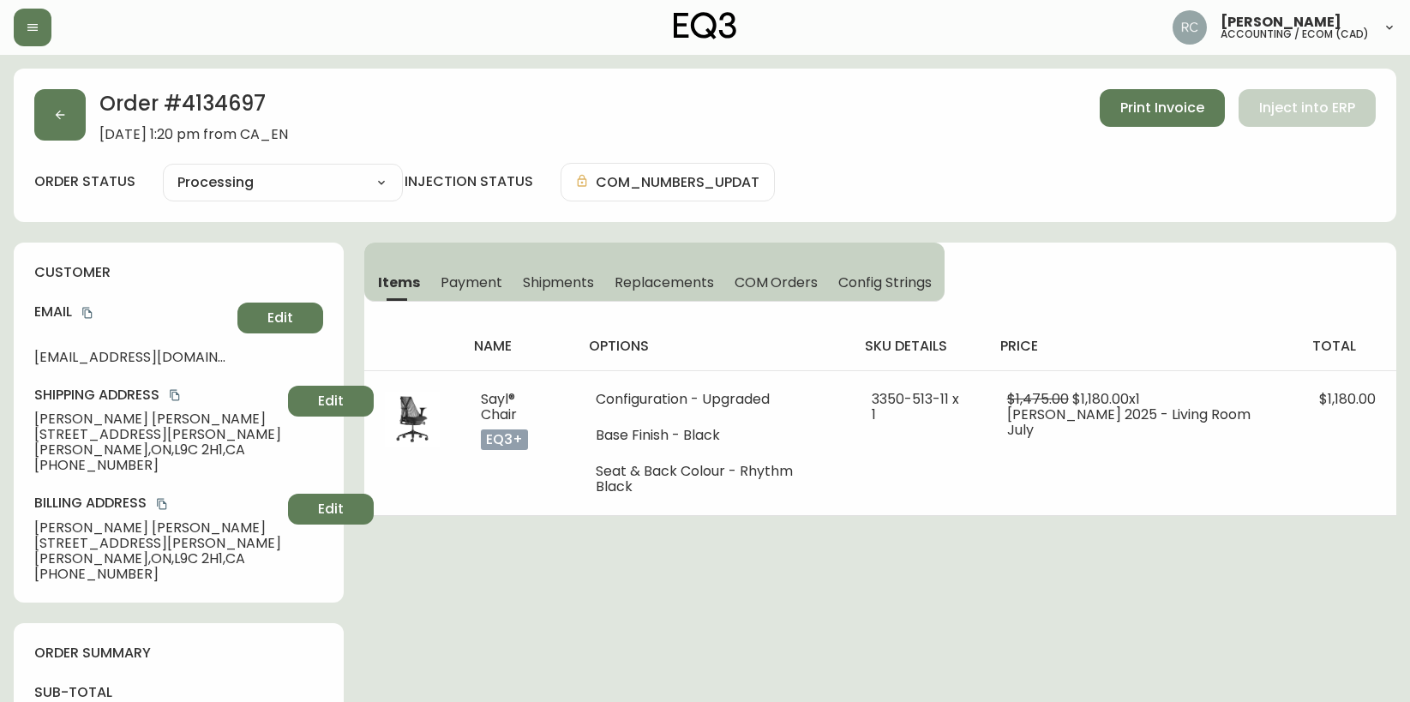
click at [106, 476] on div "customer Email nb.ccdv@gmail.com Edit Shipping Address Nicole Beemsterboer 25 H…" at bounding box center [179, 423] width 330 height 360
click at [95, 465] on span "+16478831401" at bounding box center [157, 465] width 247 height 15
copy span "16478831401"
drag, startPoint x: 650, startPoint y: 584, endPoint x: 628, endPoint y: 584, distance: 22.3
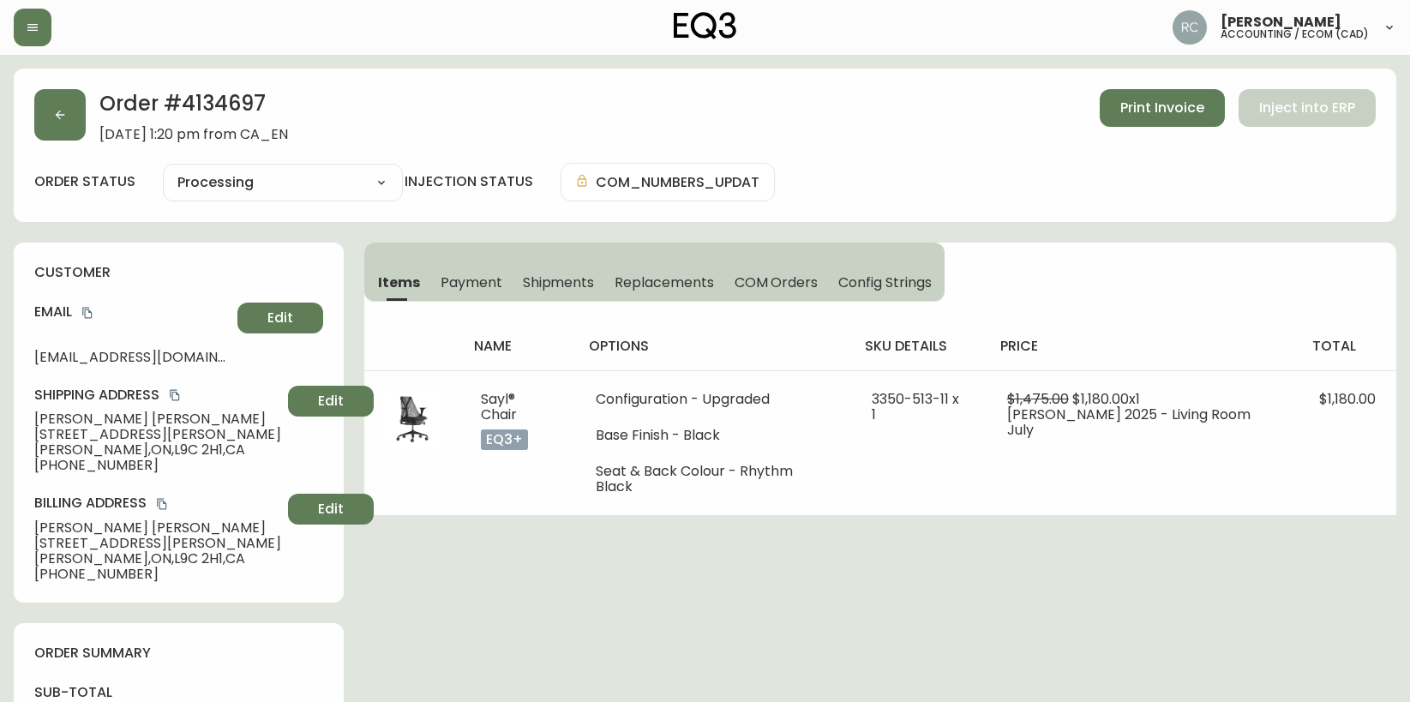
click at [44, 420] on span "Nicole Beemsterboer" at bounding box center [157, 418] width 247 height 15
copy span "Nicole Beemsterboer"
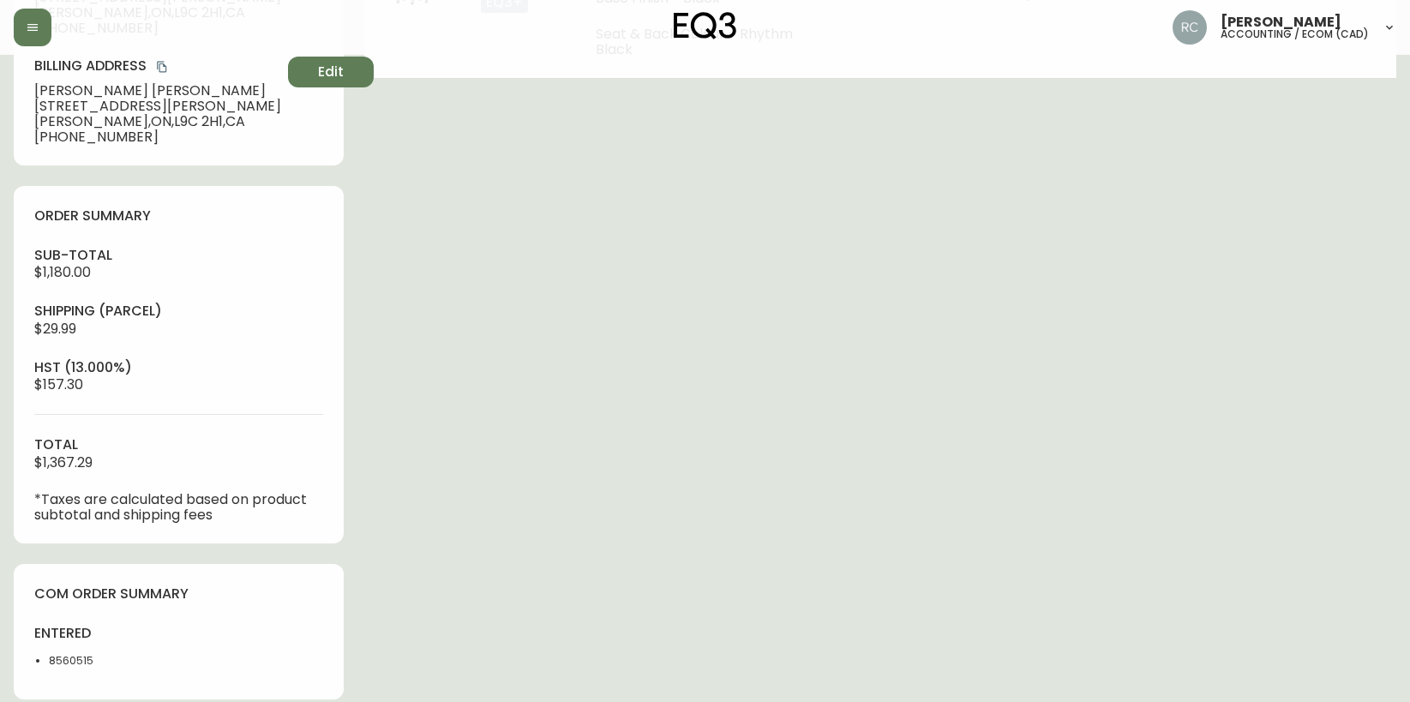
scroll to position [600, 0]
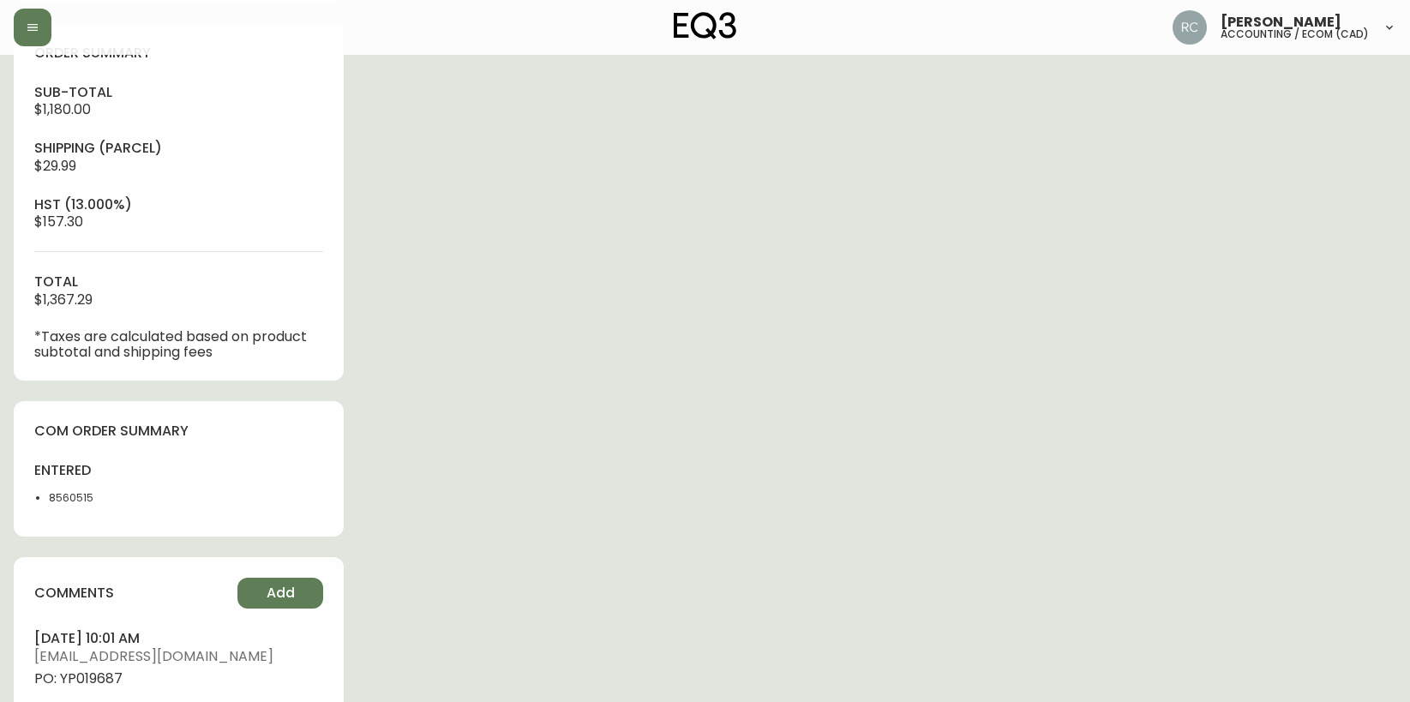
click at [81, 682] on span "PO: YP019687" at bounding box center [178, 678] width 289 height 15
copy span "YP019687"
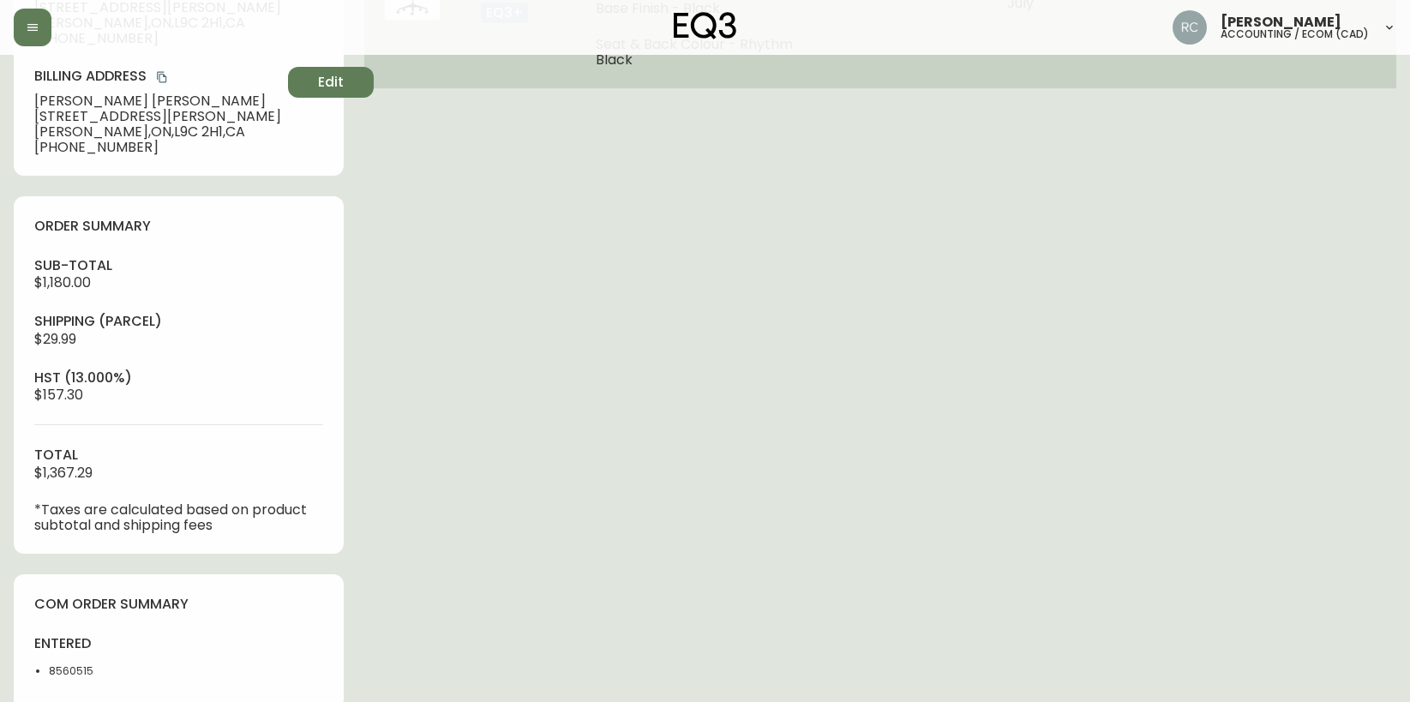
scroll to position [0, 0]
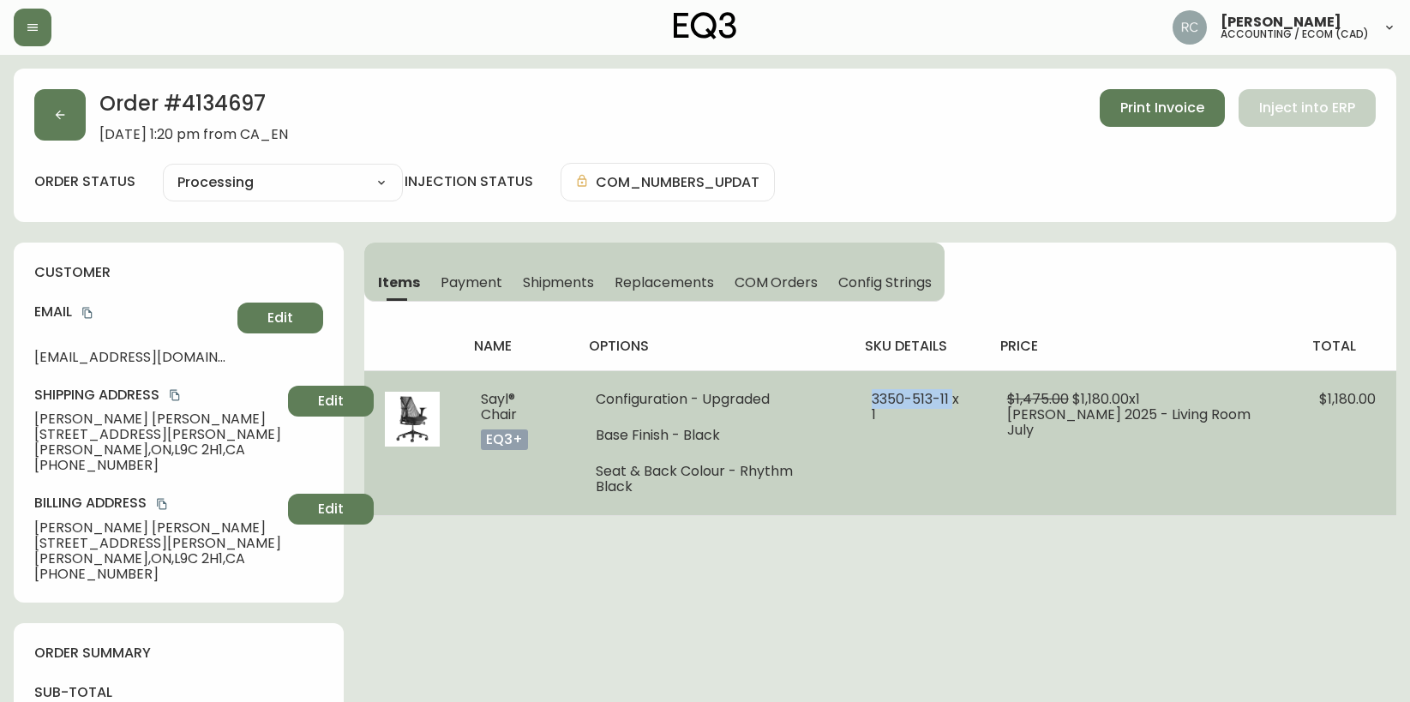
drag, startPoint x: 872, startPoint y: 401, endPoint x: 962, endPoint y: 400, distance: 90.0
click at [962, 400] on td "3350-513-11 x 1" at bounding box center [918, 442] width 135 height 145
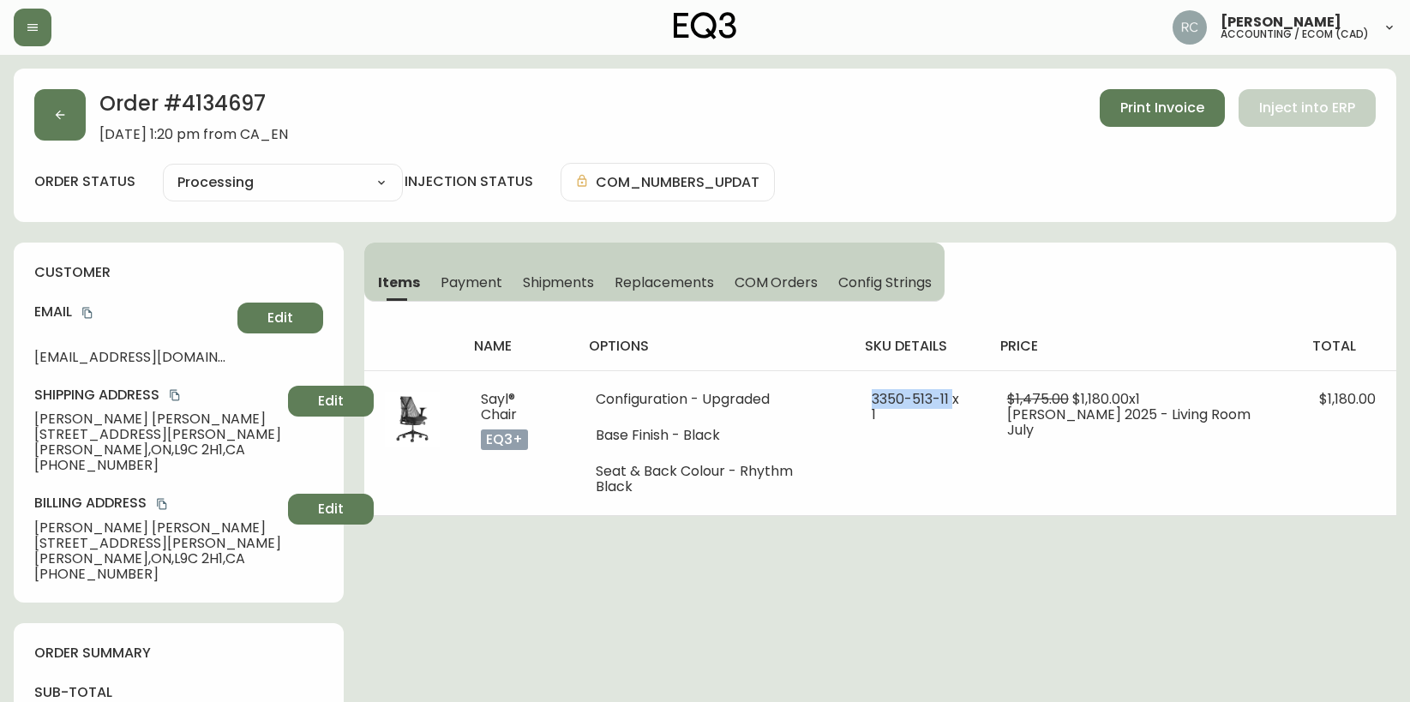
copy span "3350-513-11"
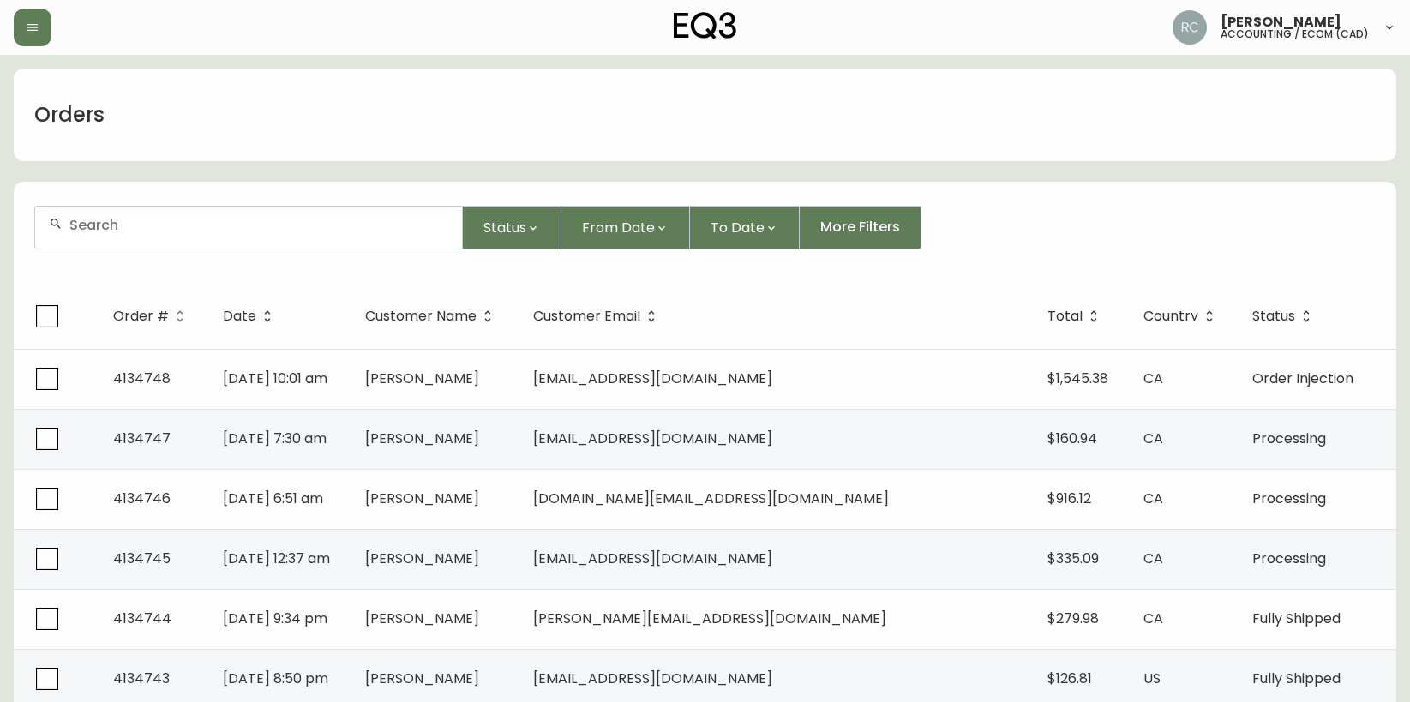
click at [107, 219] on input "text" at bounding box center [258, 225] width 379 height 16
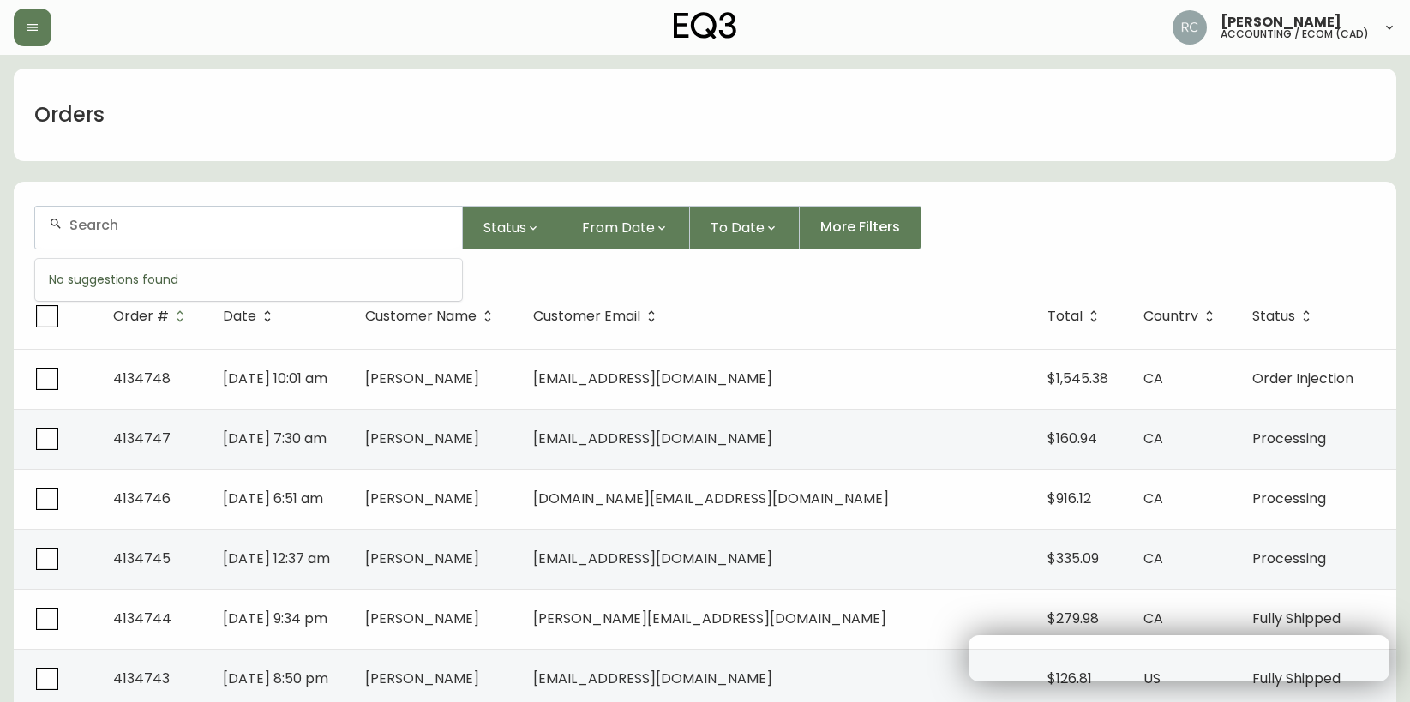
paste input "4134698"
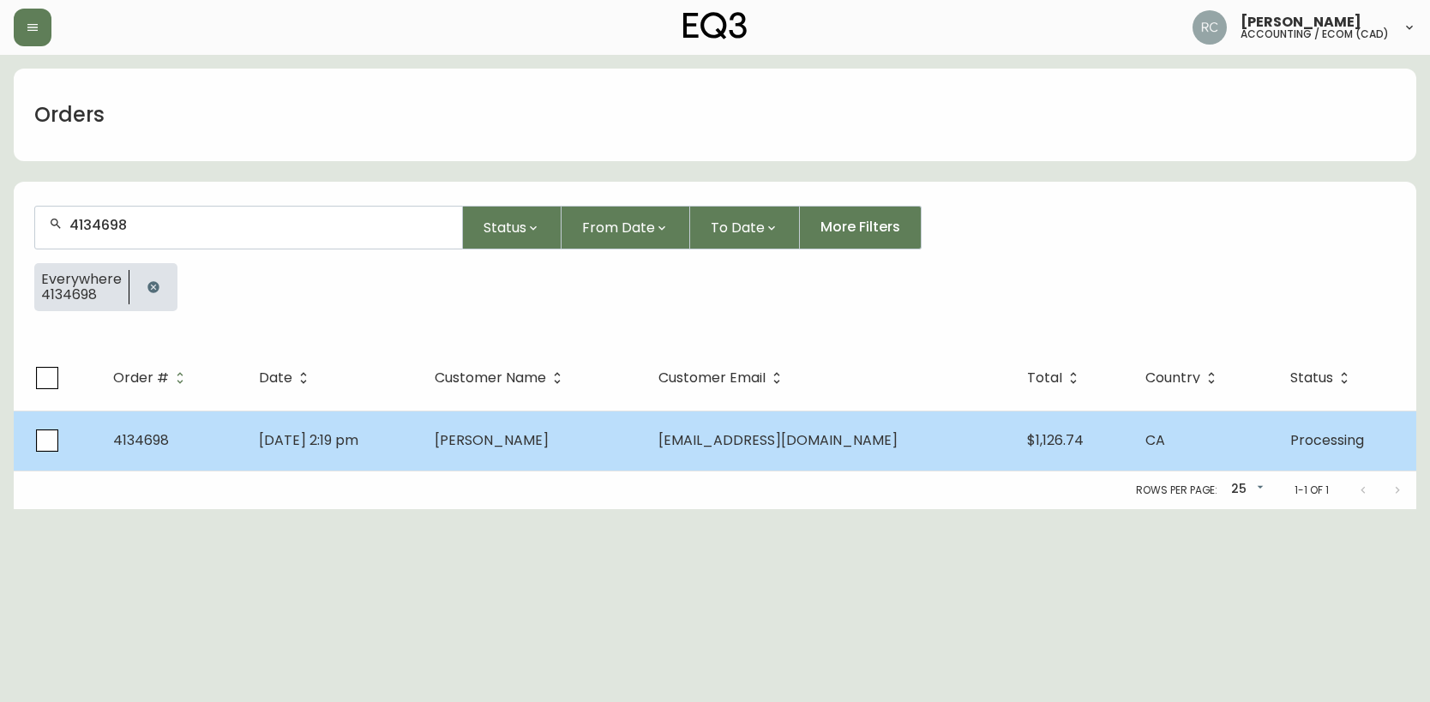
type input "4134698"
click at [318, 430] on span "[DATE] 2:19 pm" at bounding box center [308, 440] width 99 height 20
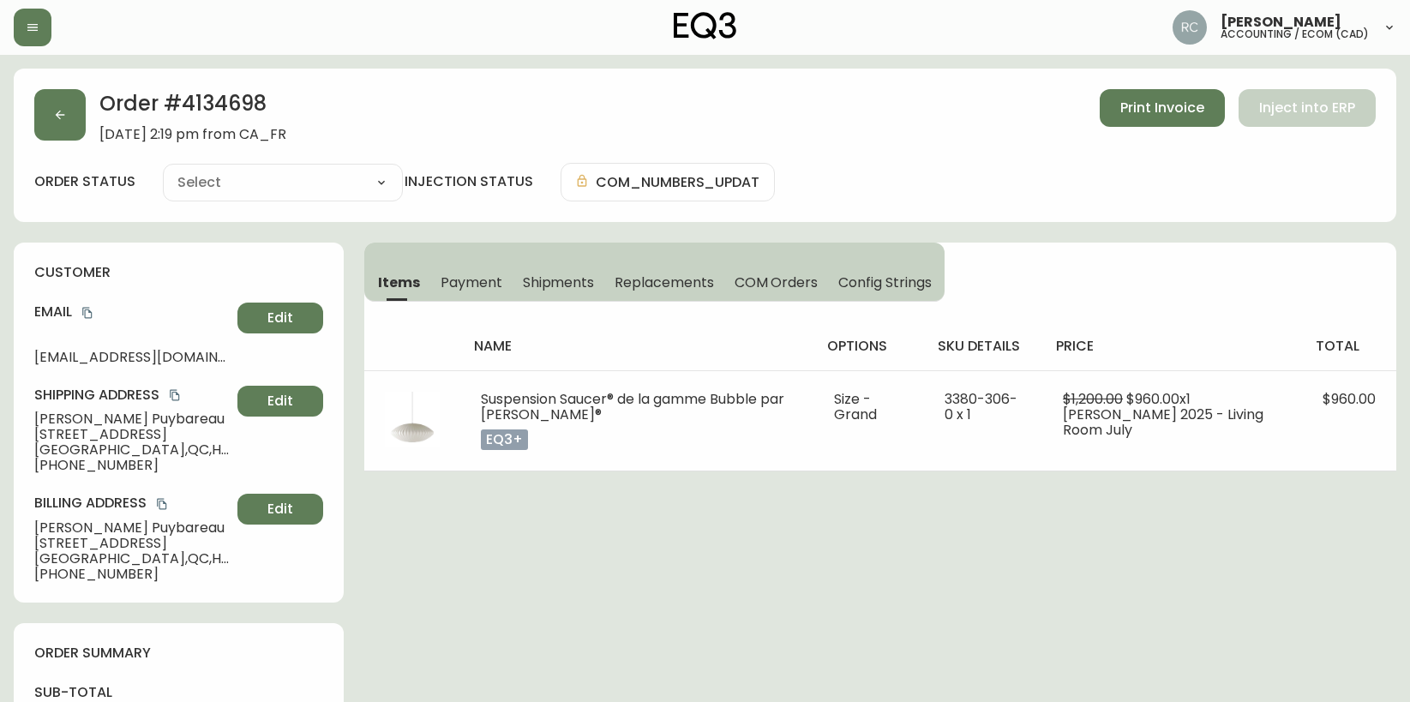
type input "Processing"
select select "PROCESSING"
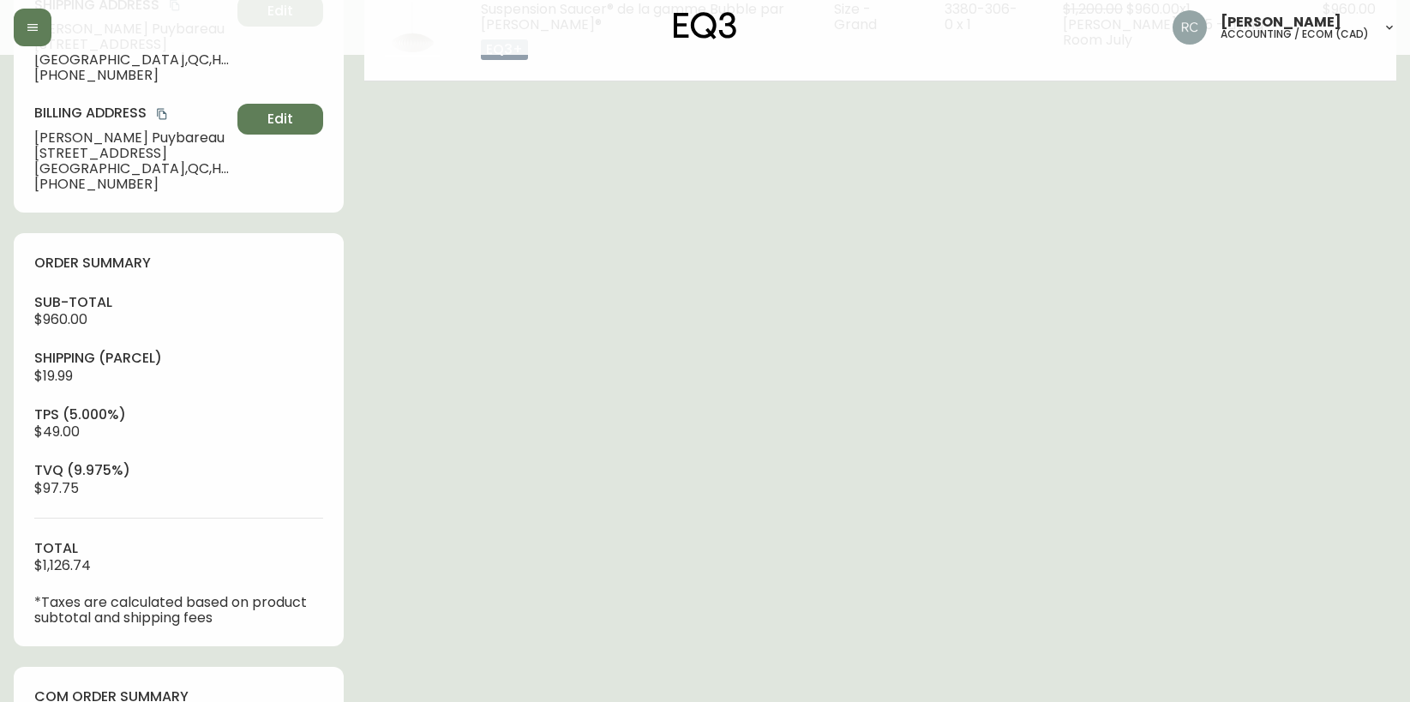
scroll to position [847, 0]
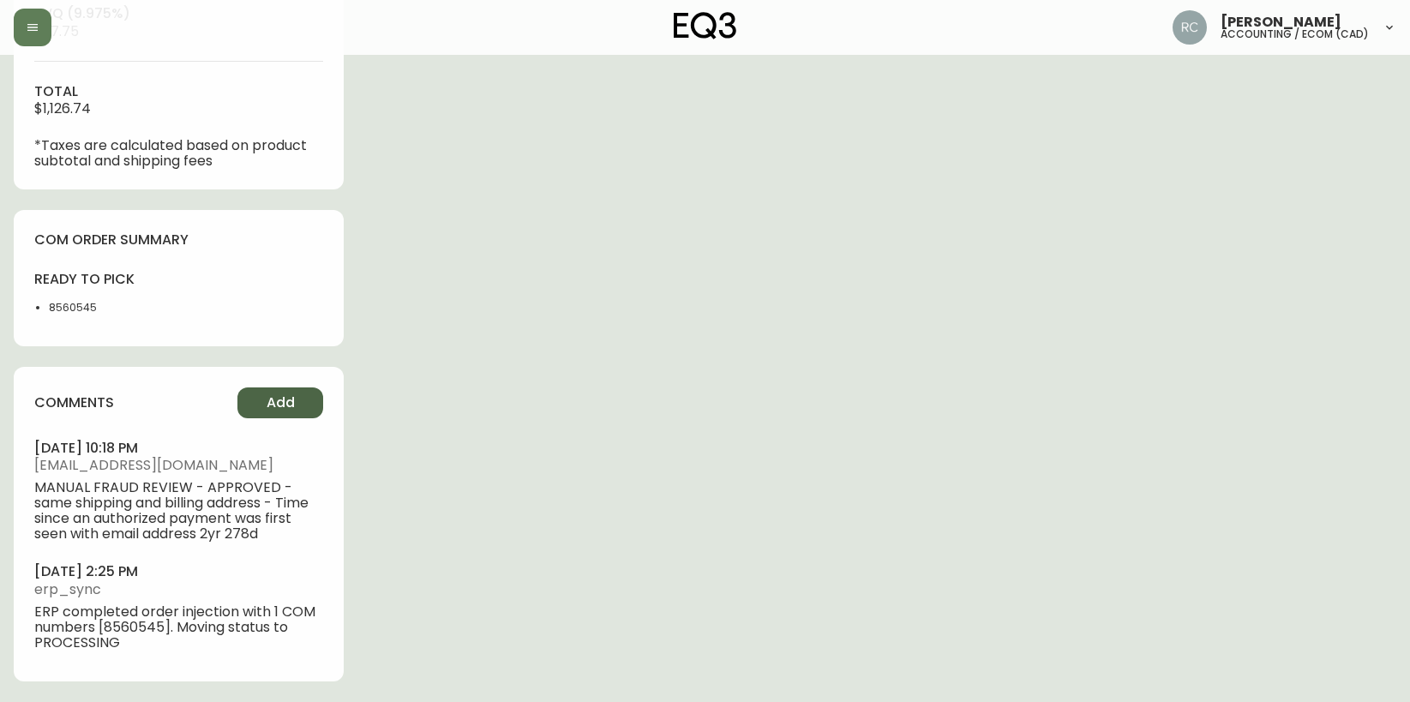
click at [267, 401] on span "Add" at bounding box center [281, 402] width 28 height 19
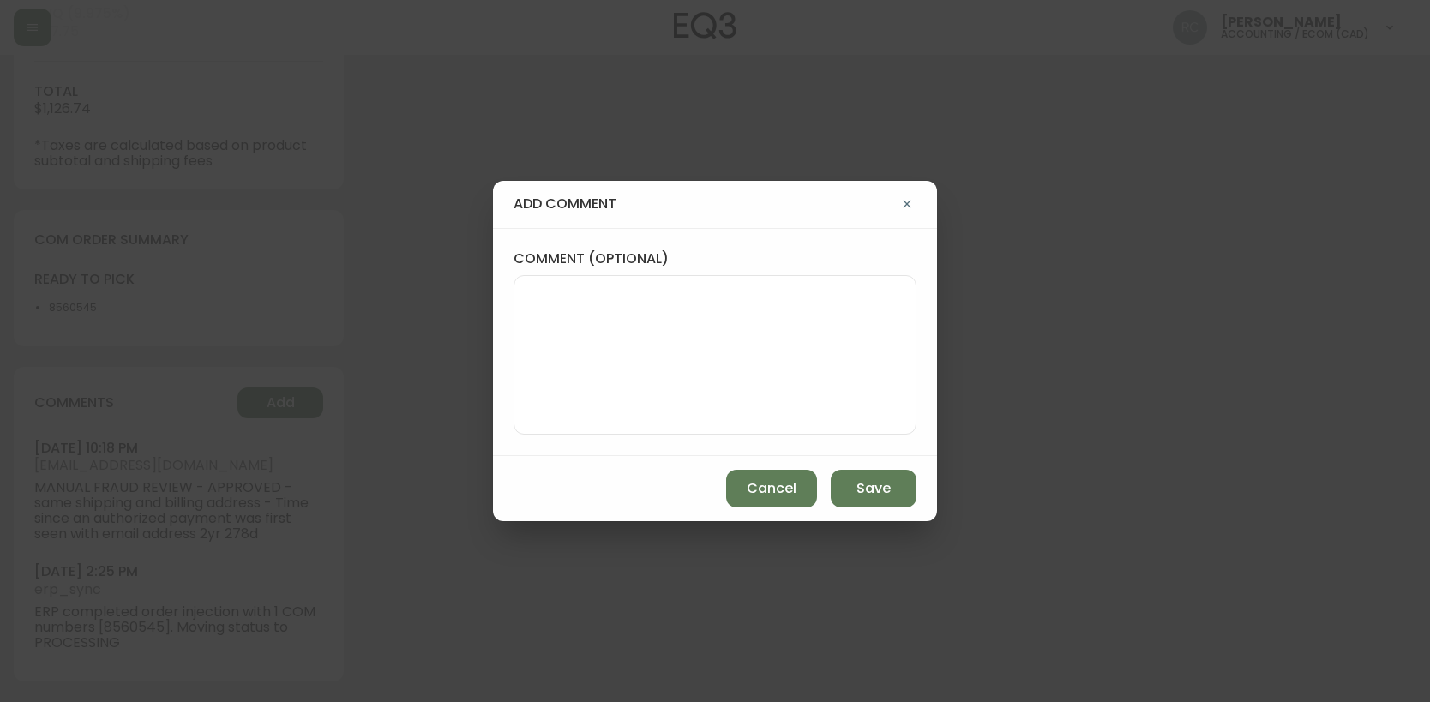
click at [483, 390] on div "add comment comment (optional) Cancel Save" at bounding box center [715, 351] width 1430 height 702
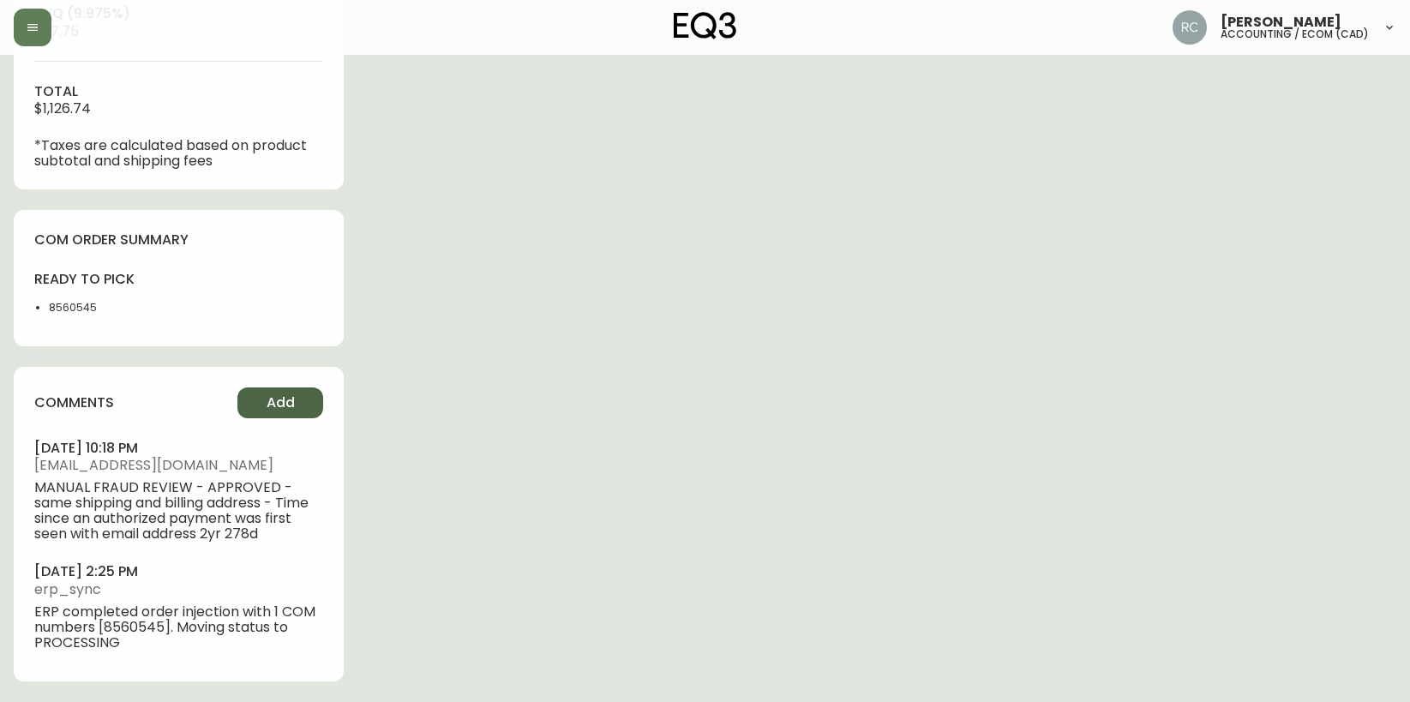
click at [294, 400] on span "Add" at bounding box center [281, 402] width 28 height 19
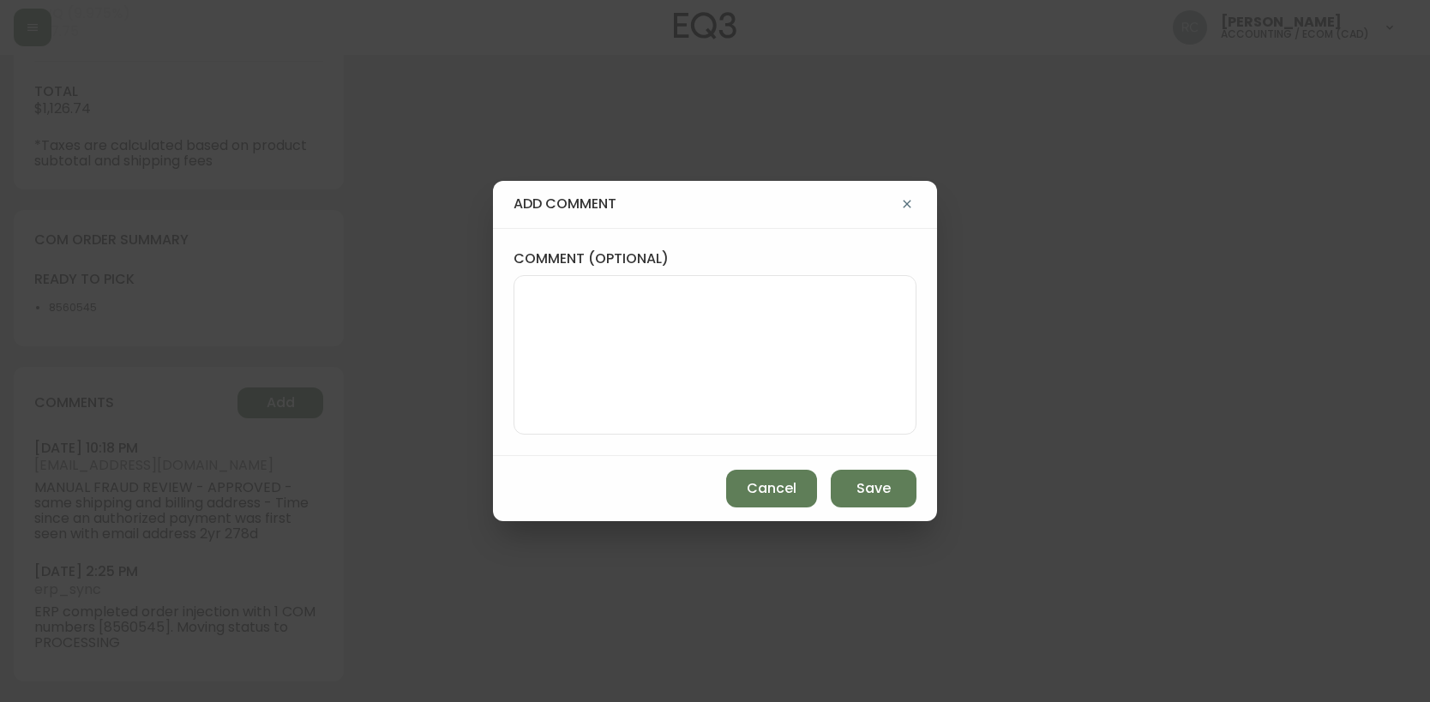
click at [782, 363] on textarea "comment (optional)" at bounding box center [715, 354] width 374 height 137
paste textarea "P019688"
type textarea "PO: YP019688"
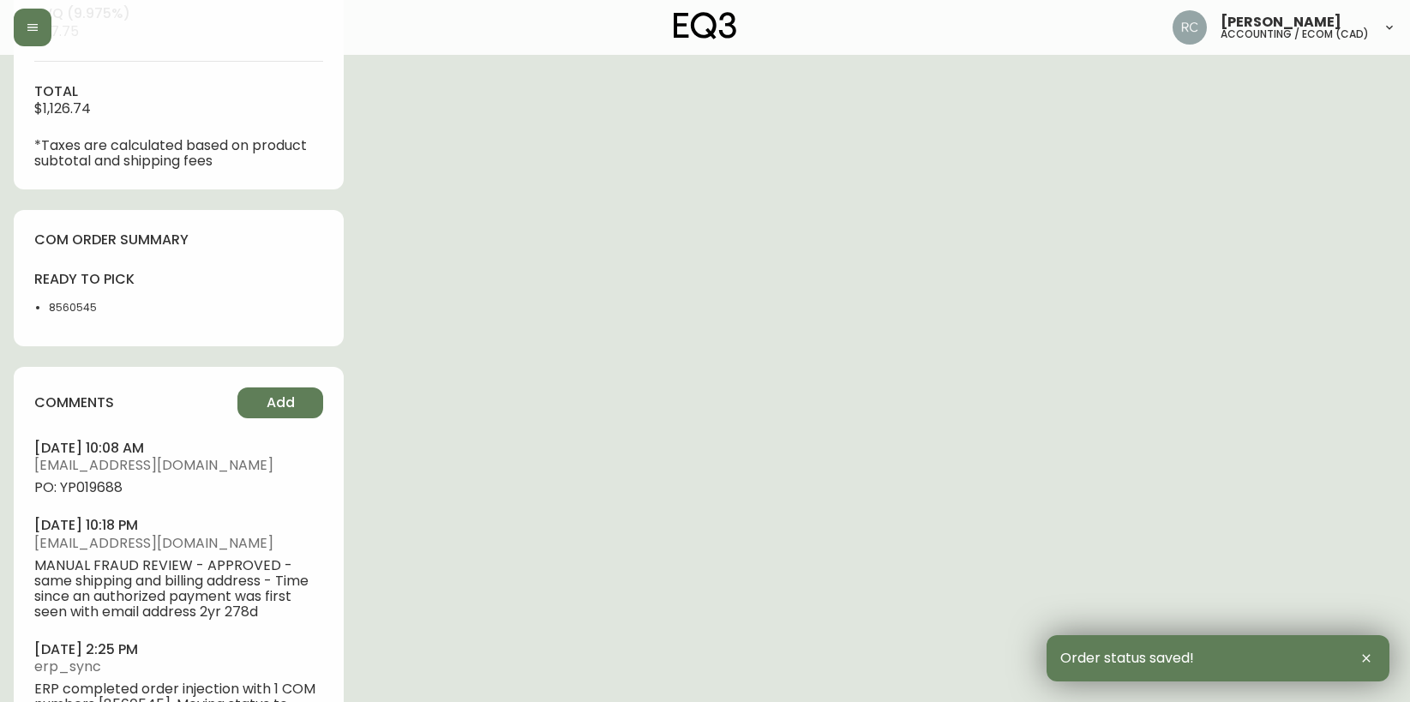
click at [89, 486] on span "PO: YP019688" at bounding box center [178, 487] width 289 height 15
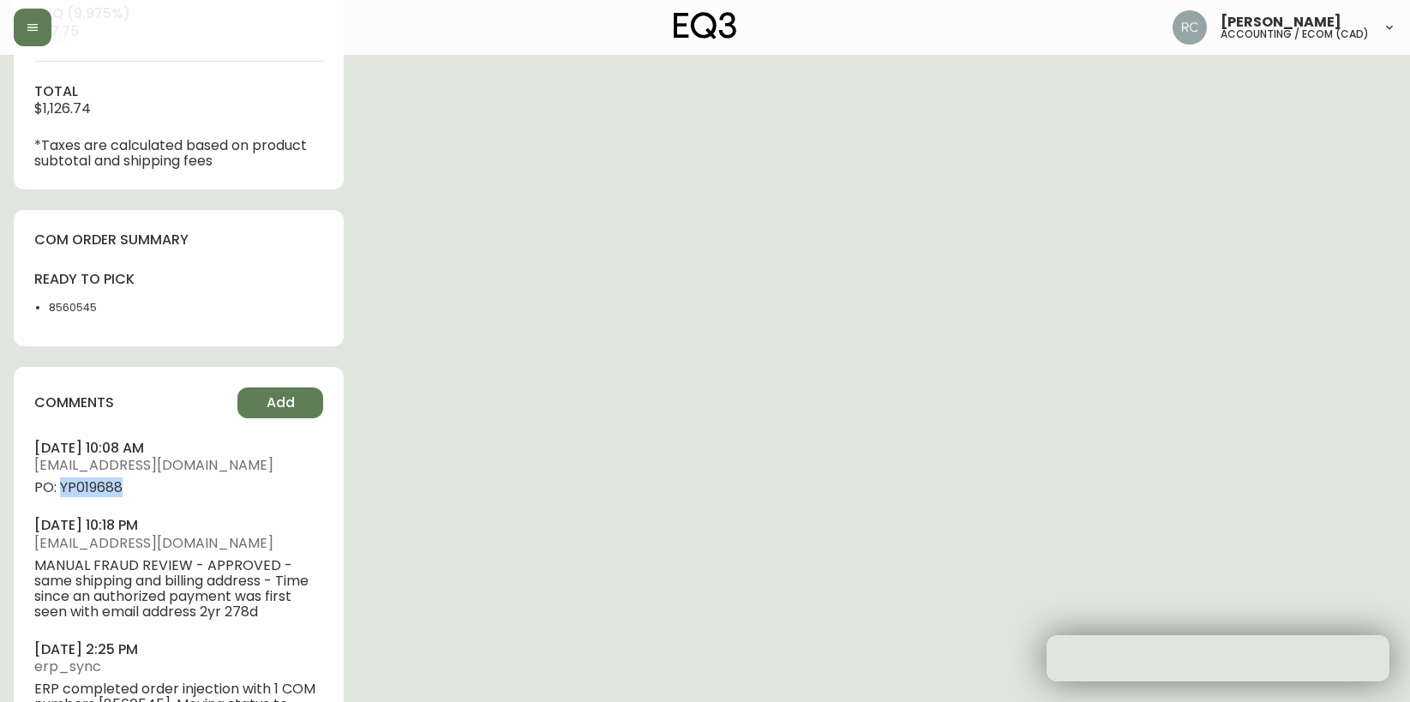
click at [89, 486] on span "PO: YP019688" at bounding box center [178, 487] width 289 height 15
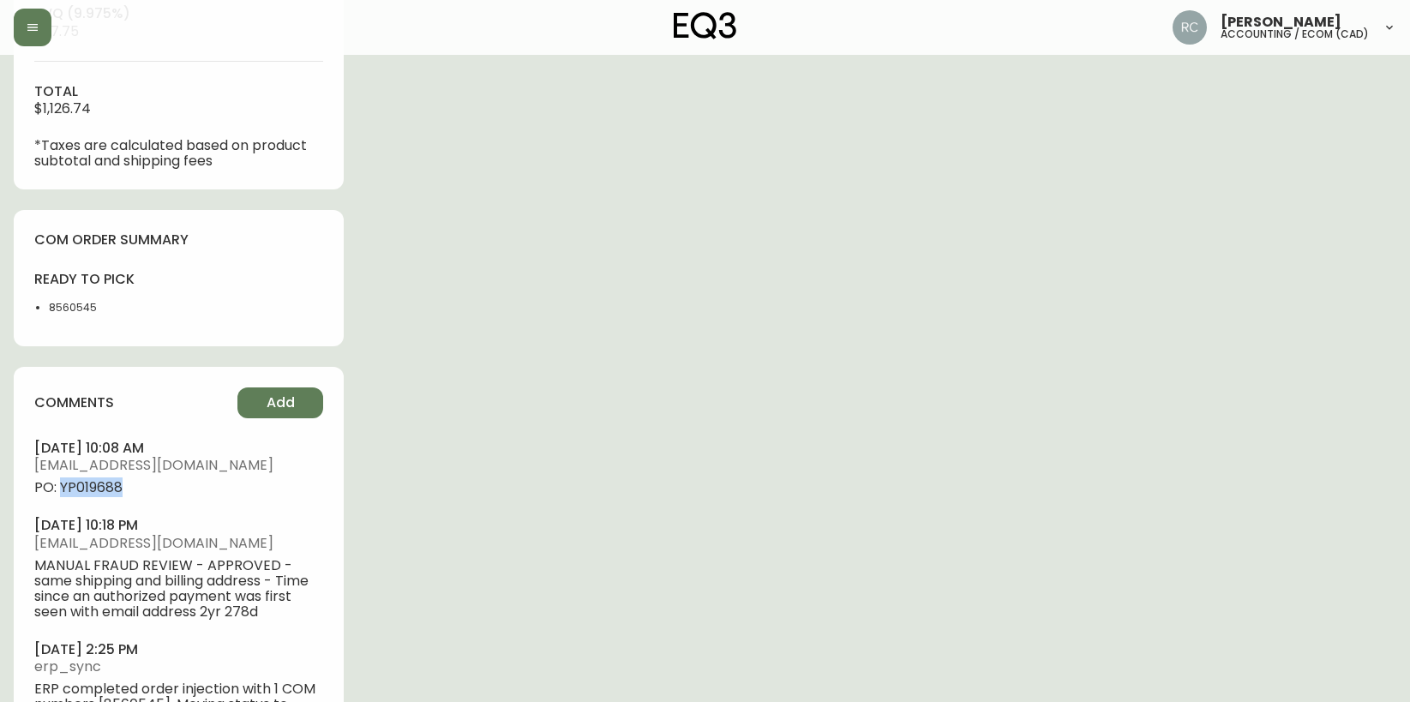
copy span "YP019688"
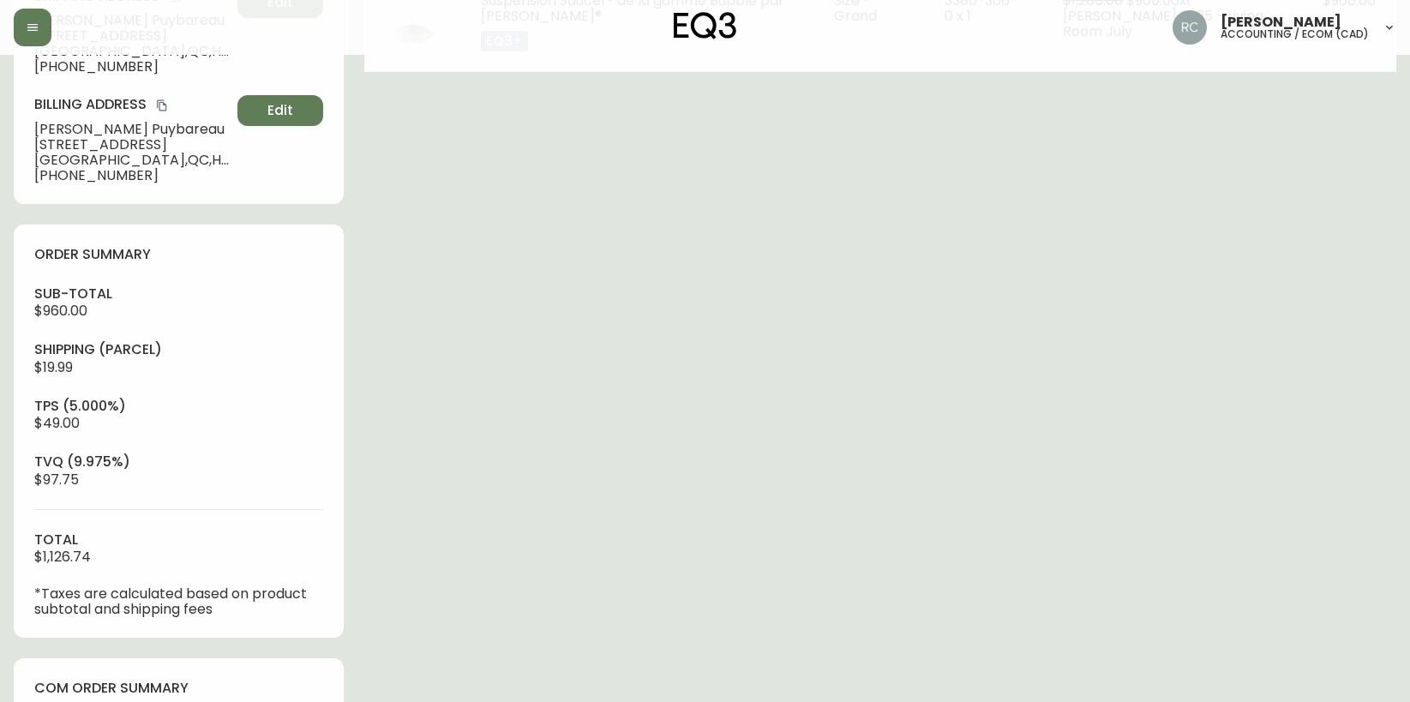
scroll to position [0, 0]
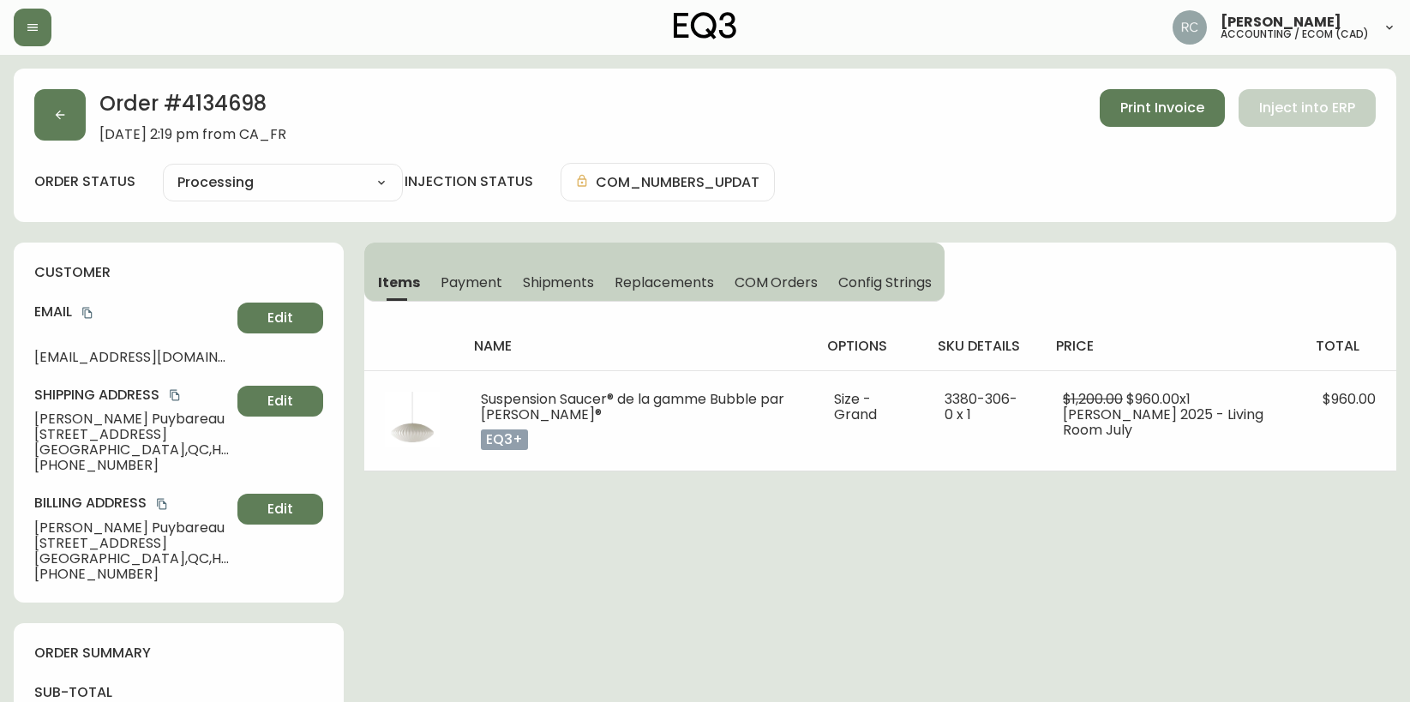
click at [81, 421] on span "[PERSON_NAME]" at bounding box center [132, 418] width 196 height 15
copy span "[PERSON_NAME]"
click at [89, 314] on icon "copy" at bounding box center [87, 313] width 12 height 12
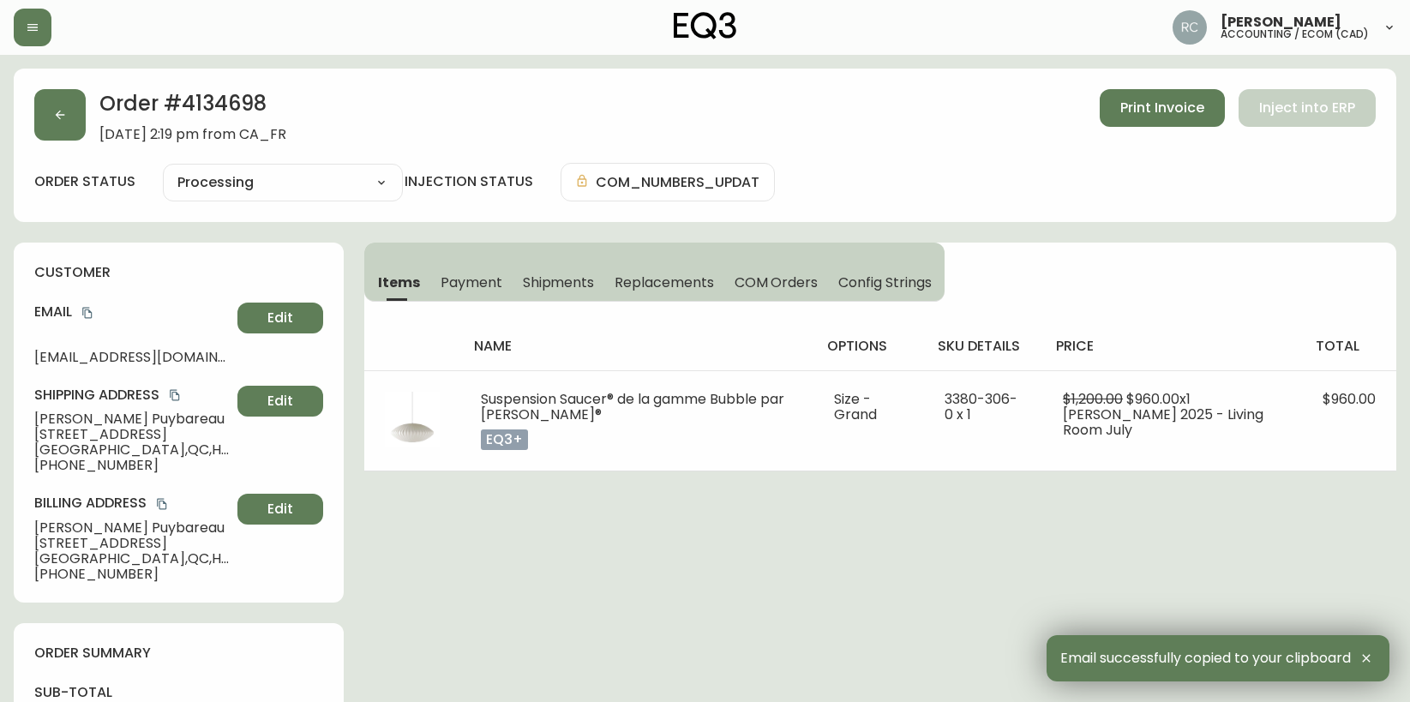
click at [75, 431] on span "[STREET_ADDRESS]" at bounding box center [132, 434] width 196 height 15
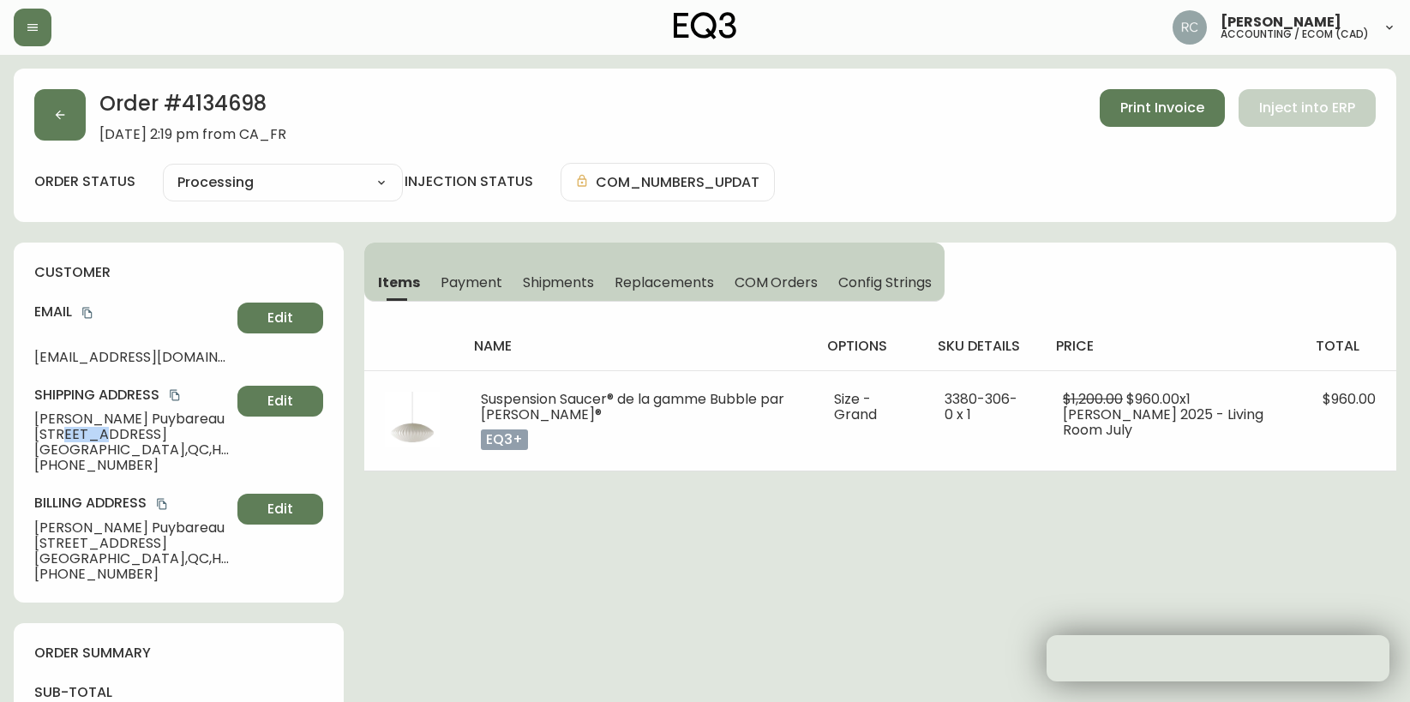
click at [75, 431] on span "[STREET_ADDRESS]" at bounding box center [132, 434] width 196 height 15
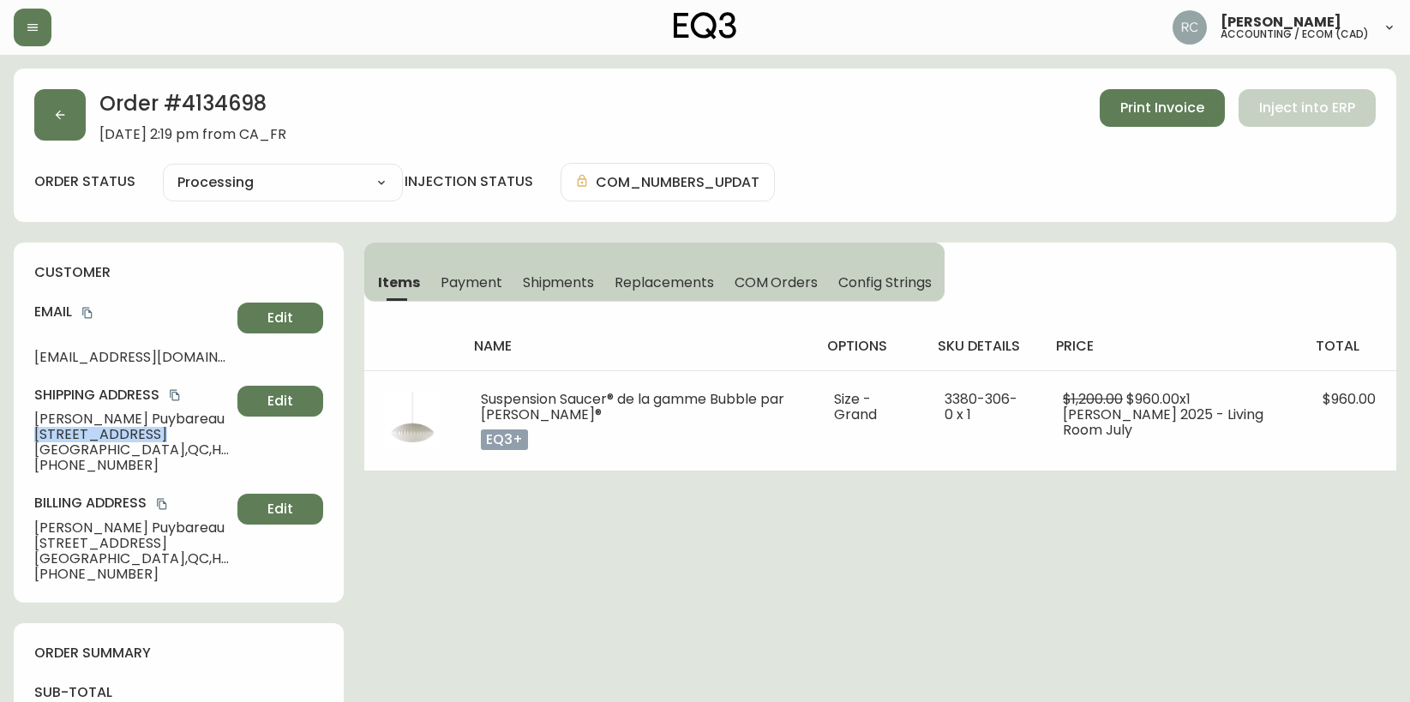
click at [75, 431] on span "[STREET_ADDRESS]" at bounding box center [132, 434] width 196 height 15
copy span "[STREET_ADDRESS]"
click at [123, 445] on span "[GEOGRAPHIC_DATA] , [GEOGRAPHIC_DATA] , H1V 2L1 , [GEOGRAPHIC_DATA]" at bounding box center [132, 449] width 196 height 15
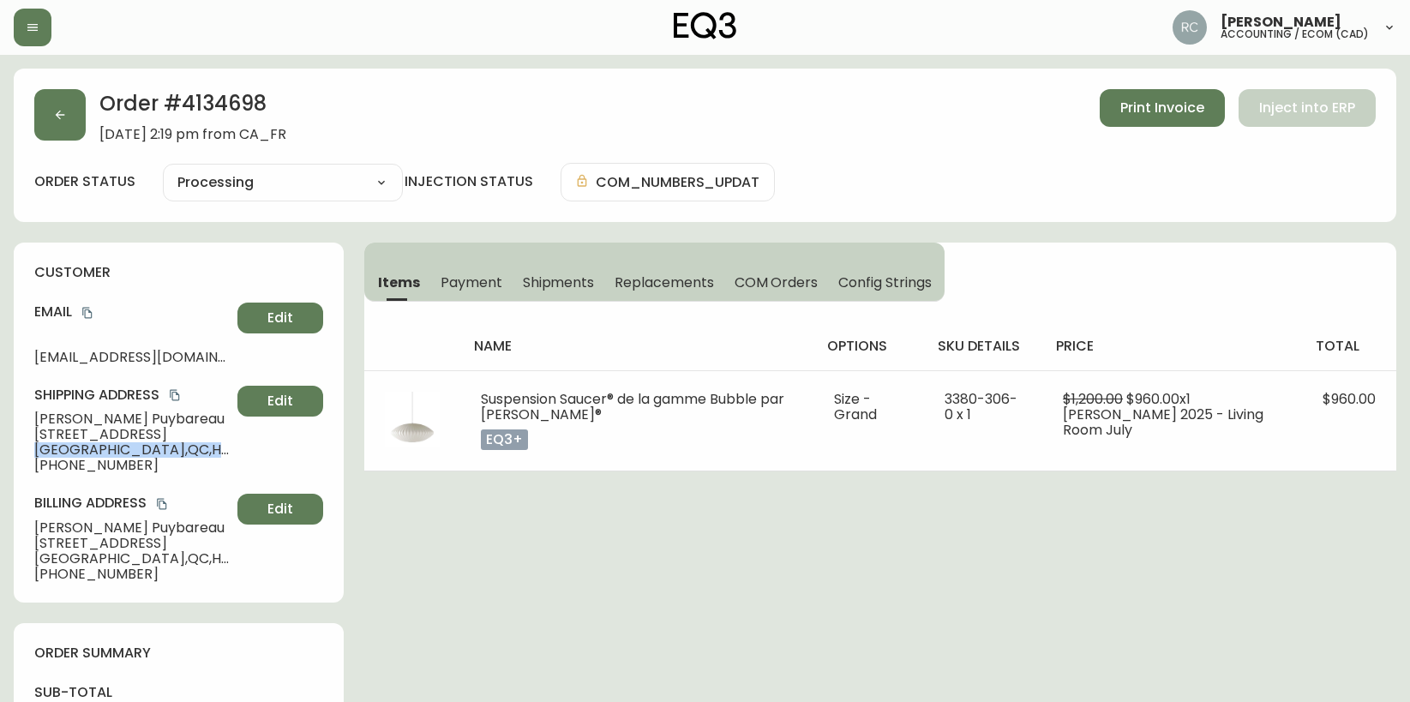
copy span "[GEOGRAPHIC_DATA] , [GEOGRAPHIC_DATA] , H1V 2L1 , [GEOGRAPHIC_DATA]"
click at [177, 458] on span "[PHONE_NUMBER]" at bounding box center [132, 465] width 196 height 15
drag, startPoint x: 147, startPoint y: 452, endPoint x: 183, endPoint y: 451, distance: 35.1
click at [183, 451] on span "[GEOGRAPHIC_DATA] , [GEOGRAPHIC_DATA] , H1V 2L1 , [GEOGRAPHIC_DATA]" at bounding box center [132, 449] width 196 height 15
copy span "H1V 2L1"
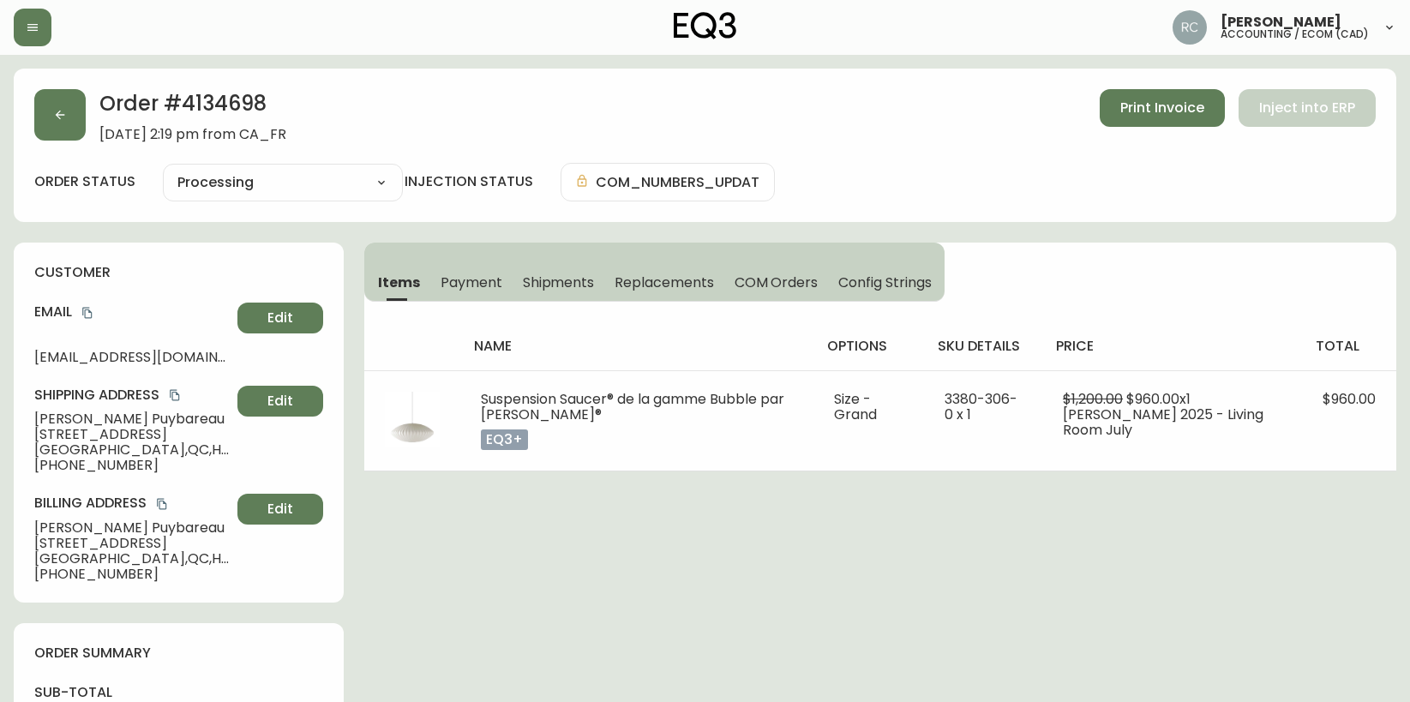
click at [96, 461] on span "[PHONE_NUMBER]" at bounding box center [132, 465] width 196 height 15
copy span "15149999852"
drag, startPoint x: 514, startPoint y: 550, endPoint x: 453, endPoint y: 528, distance: 64.8
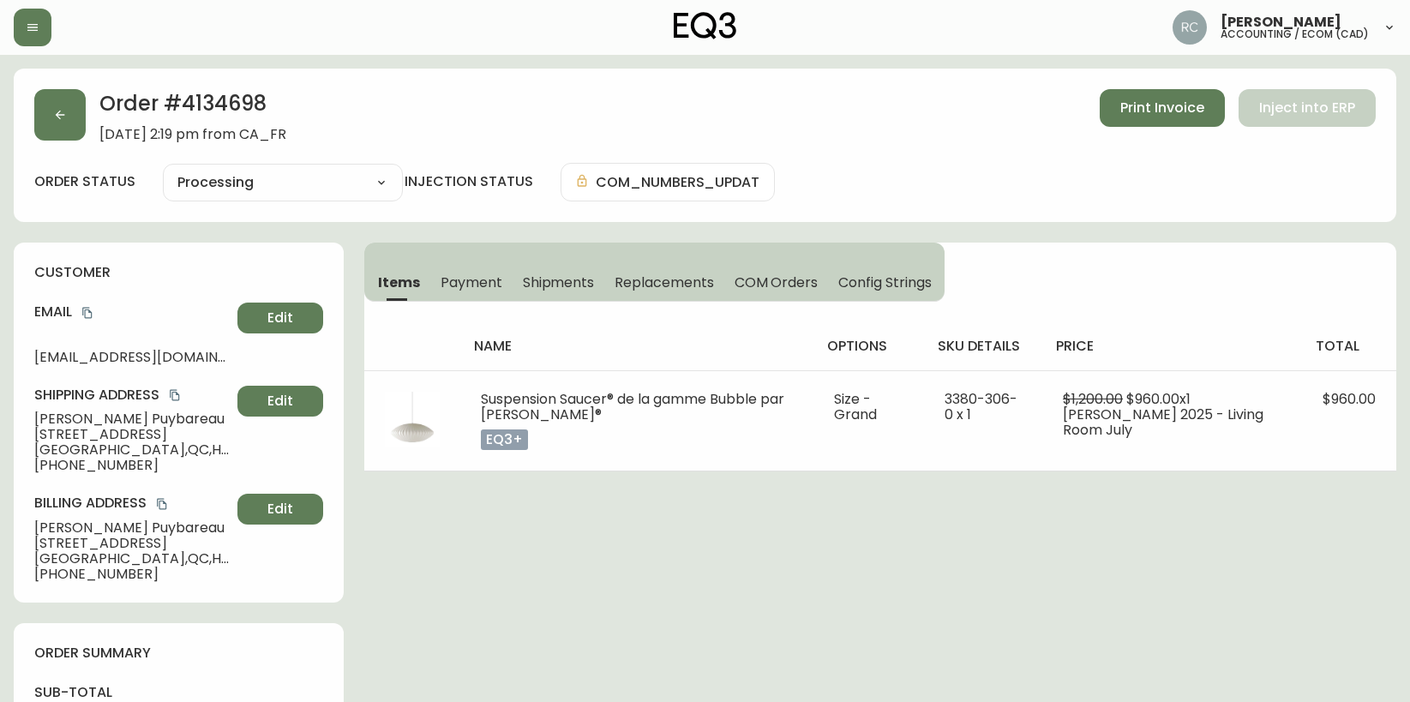
click at [92, 425] on span "[PERSON_NAME]" at bounding box center [132, 418] width 196 height 15
copy span "[PERSON_NAME]"
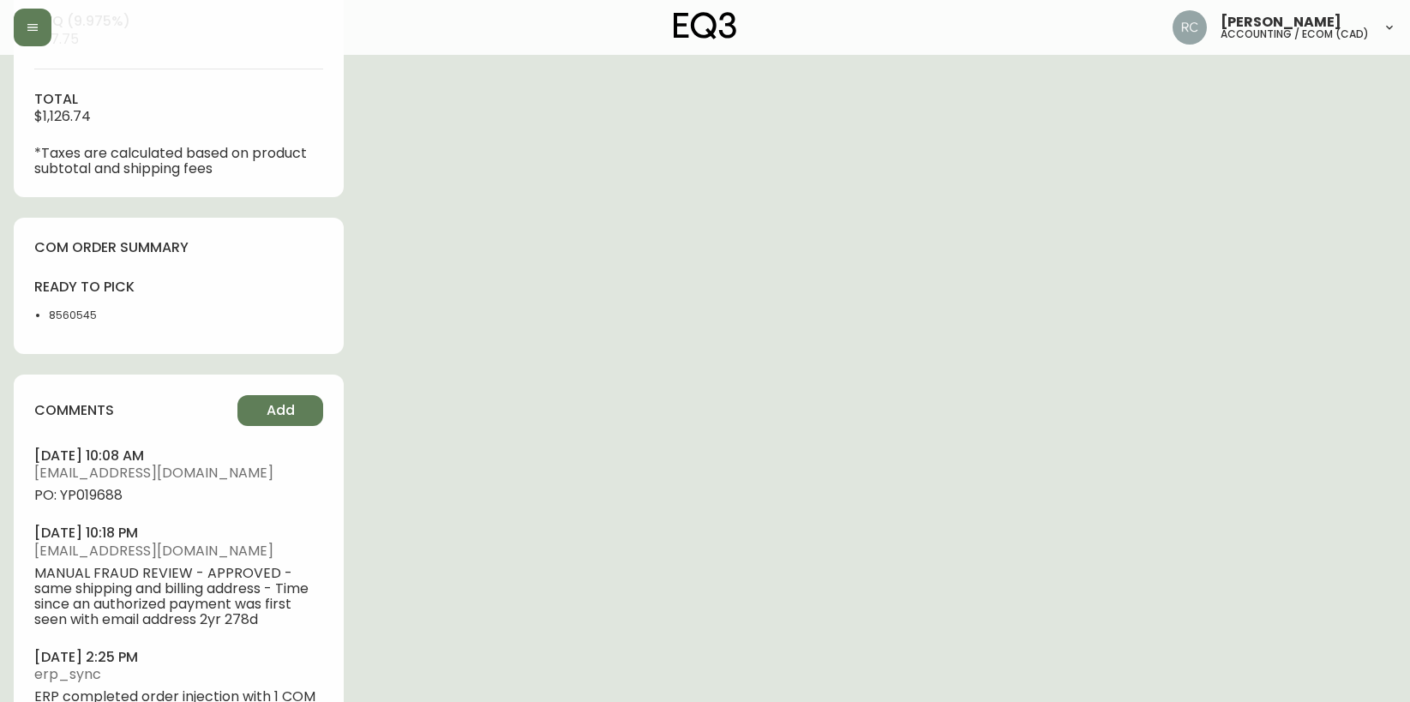
scroll to position [838, 0]
click at [95, 501] on span "PO: YP019688" at bounding box center [178, 496] width 289 height 15
click at [97, 492] on span "PO: YP019688" at bounding box center [178, 496] width 289 height 15
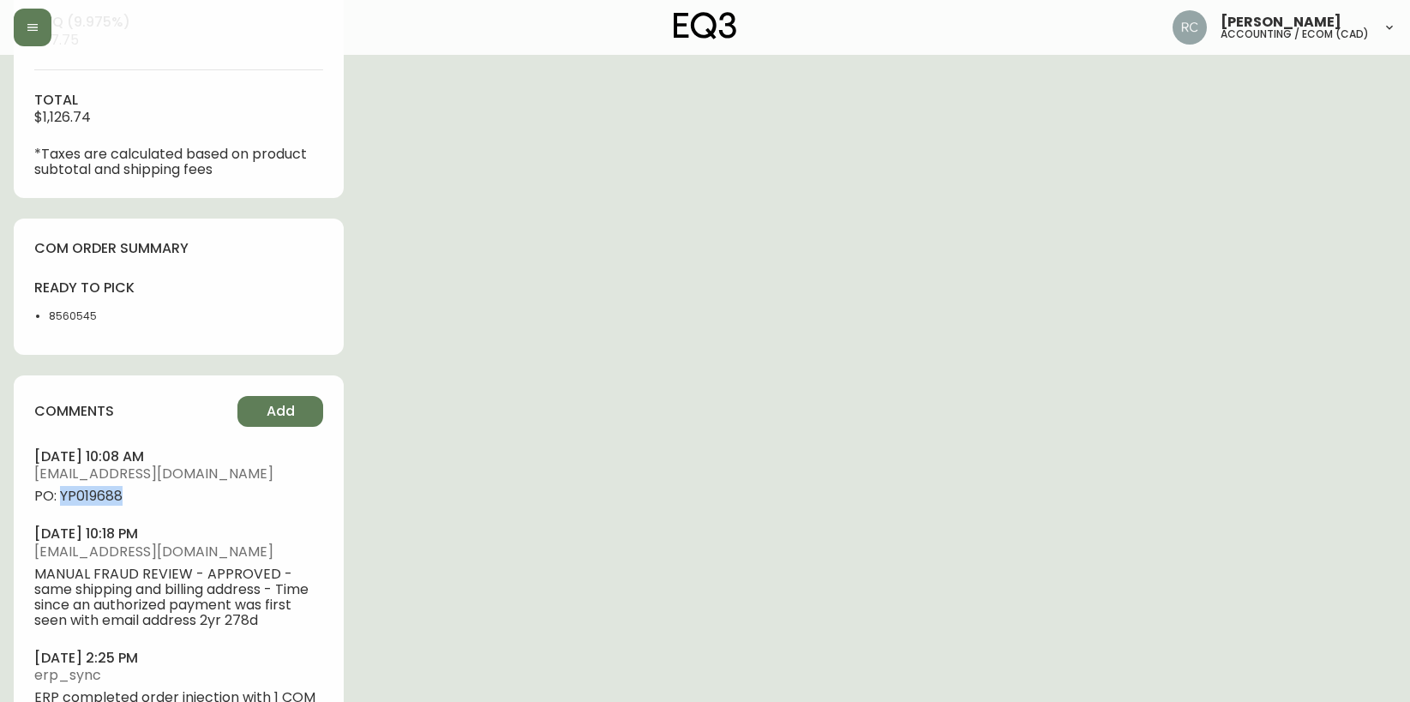
click at [97, 492] on span "PO: YP019688" at bounding box center [178, 496] width 289 height 15
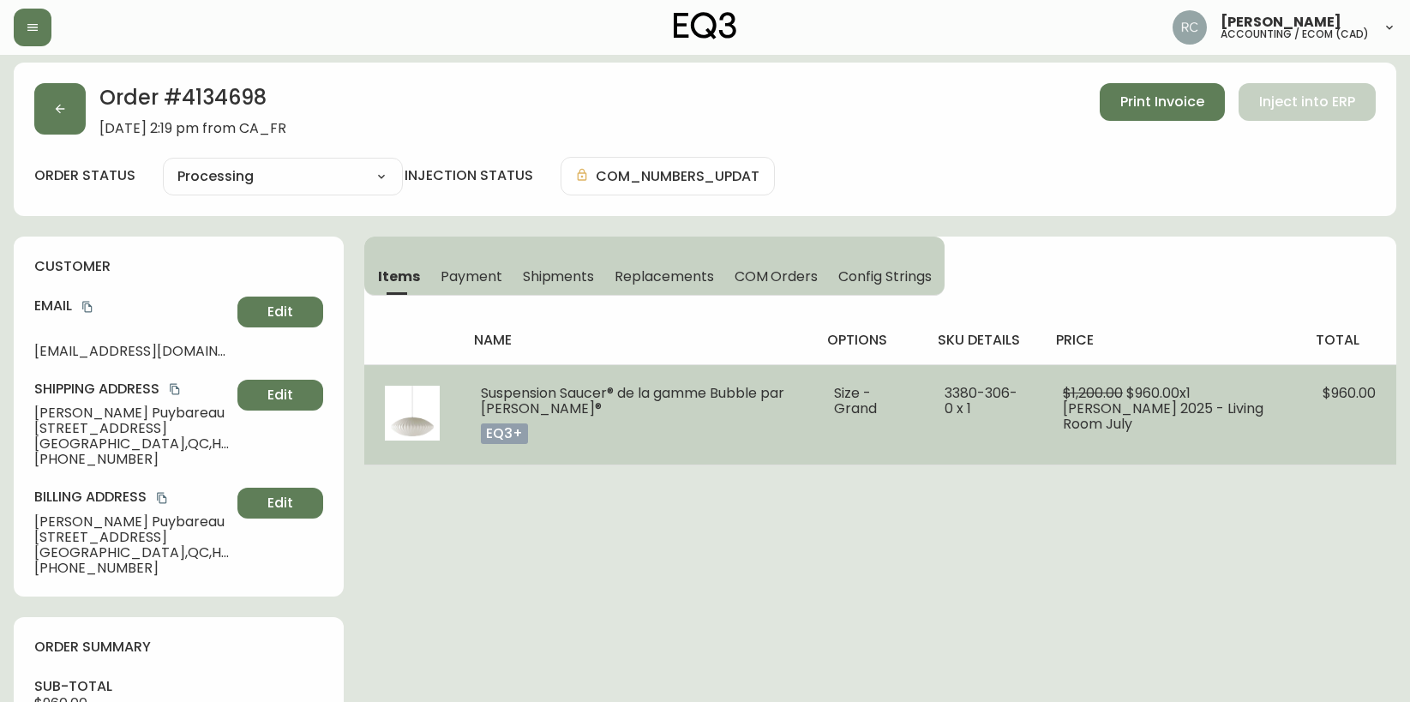
scroll to position [0, 0]
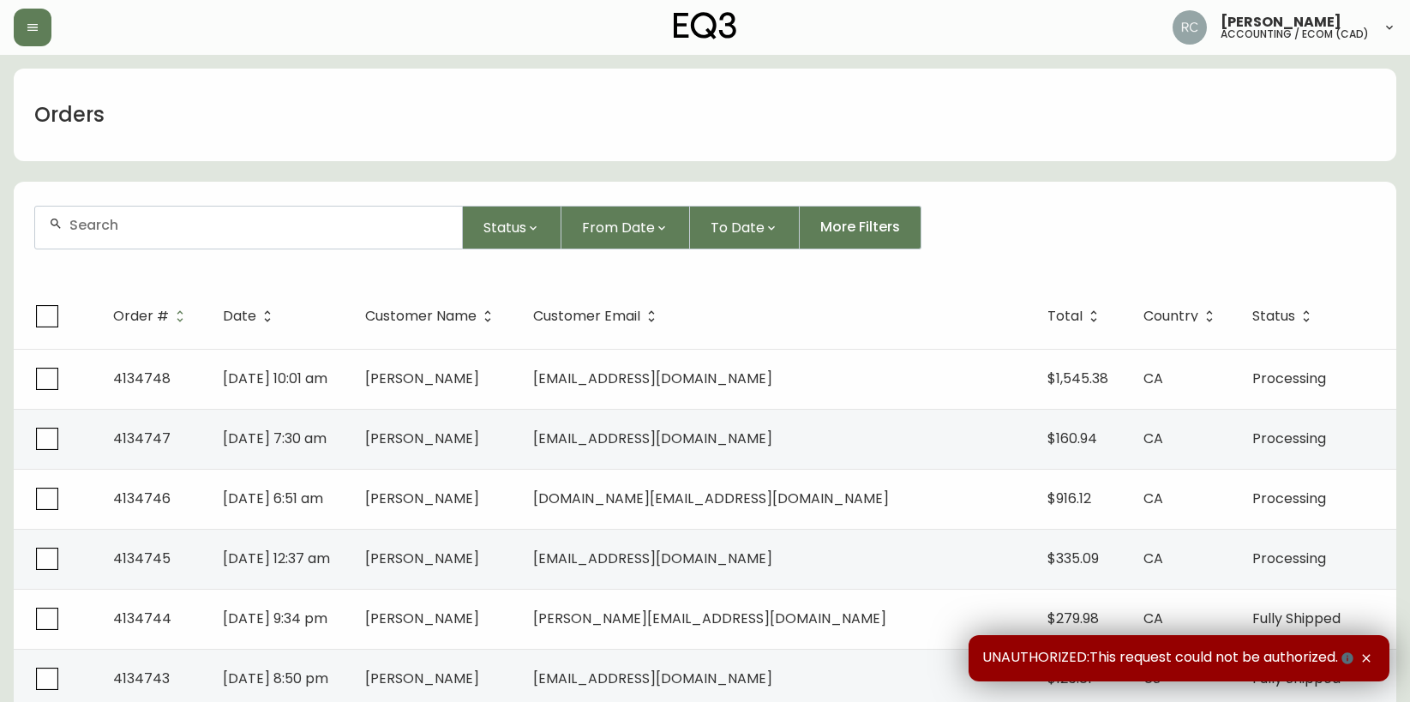
click at [431, 231] on input "text" at bounding box center [258, 225] width 379 height 16
paste input "4134708"
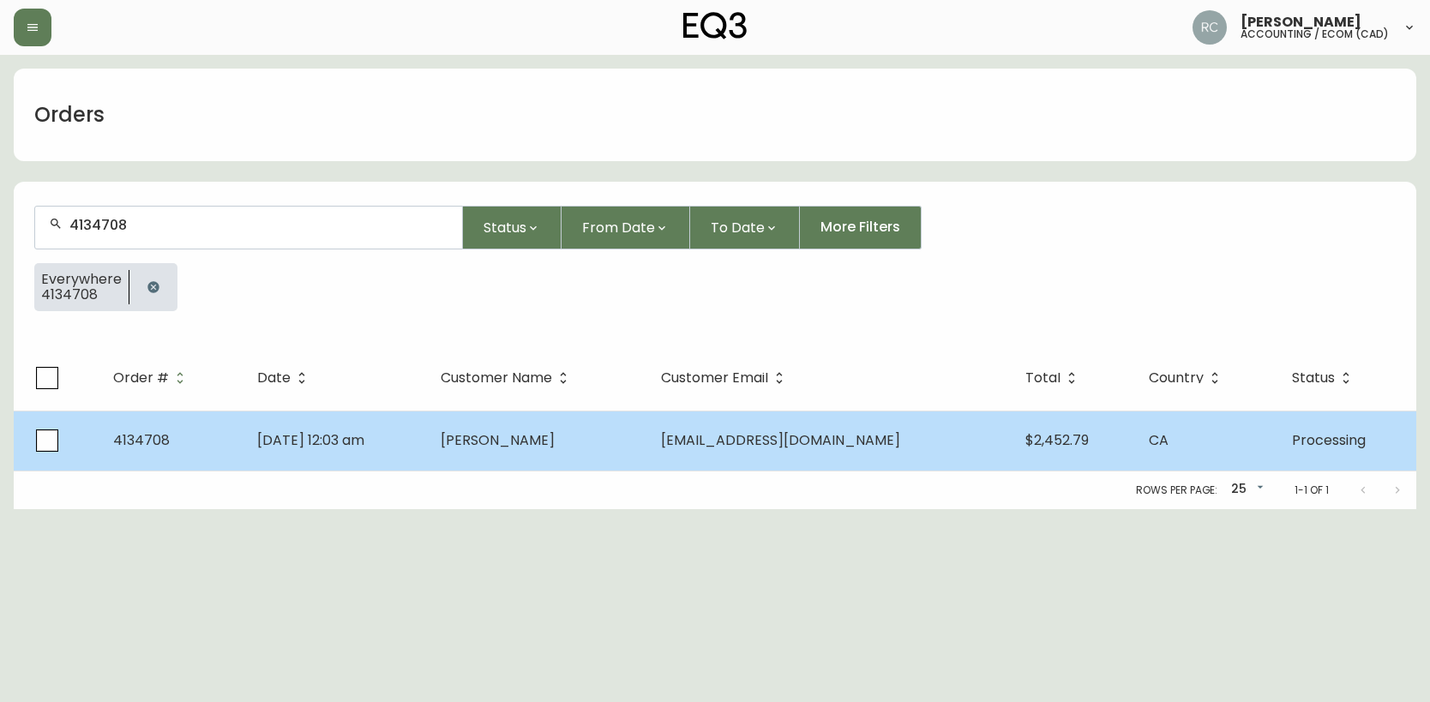
type input "4134708"
click at [426, 420] on td "Aug 19 2025, 12:03 am" at bounding box center [334, 441] width 183 height 60
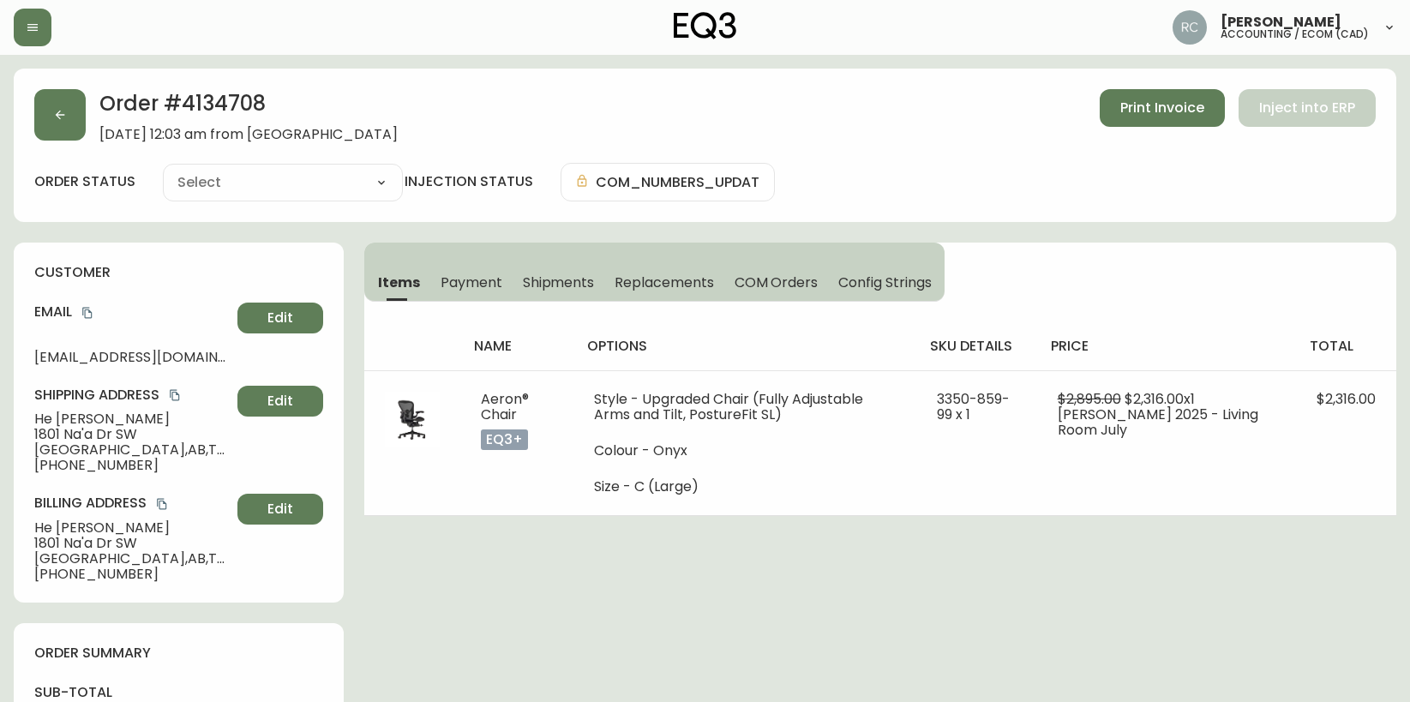
type input "Processing"
select select "PROCESSING"
drag, startPoint x: 663, startPoint y: 580, endPoint x: 579, endPoint y: 578, distance: 84.9
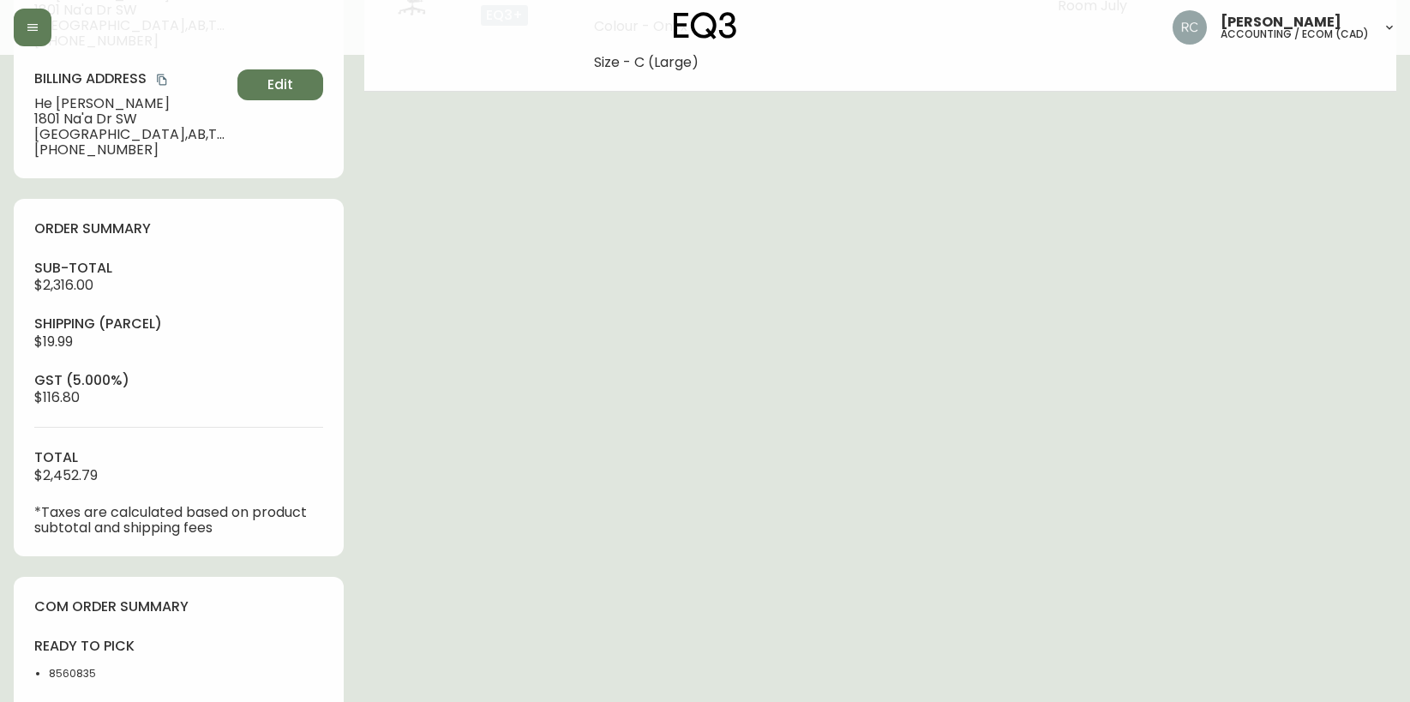
scroll to position [667, 0]
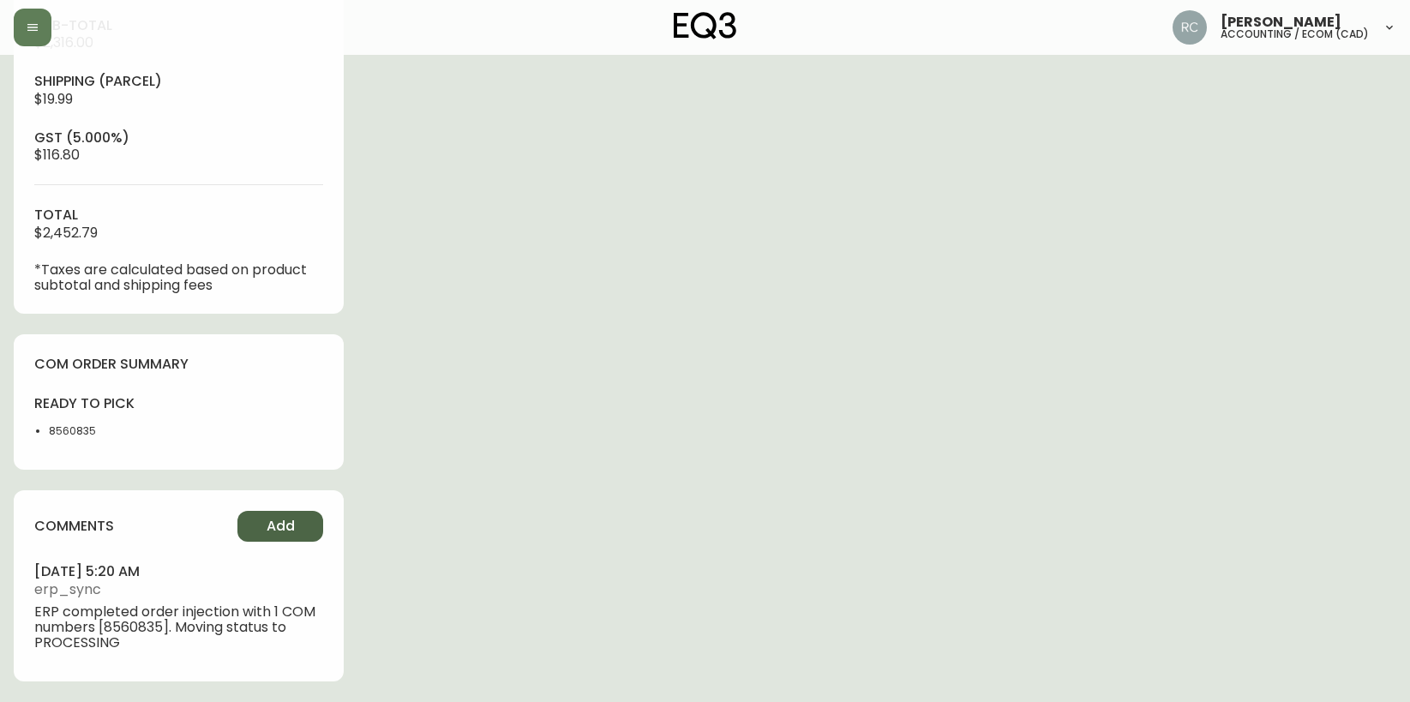
click at [295, 539] on button "Add" at bounding box center [280, 526] width 86 height 31
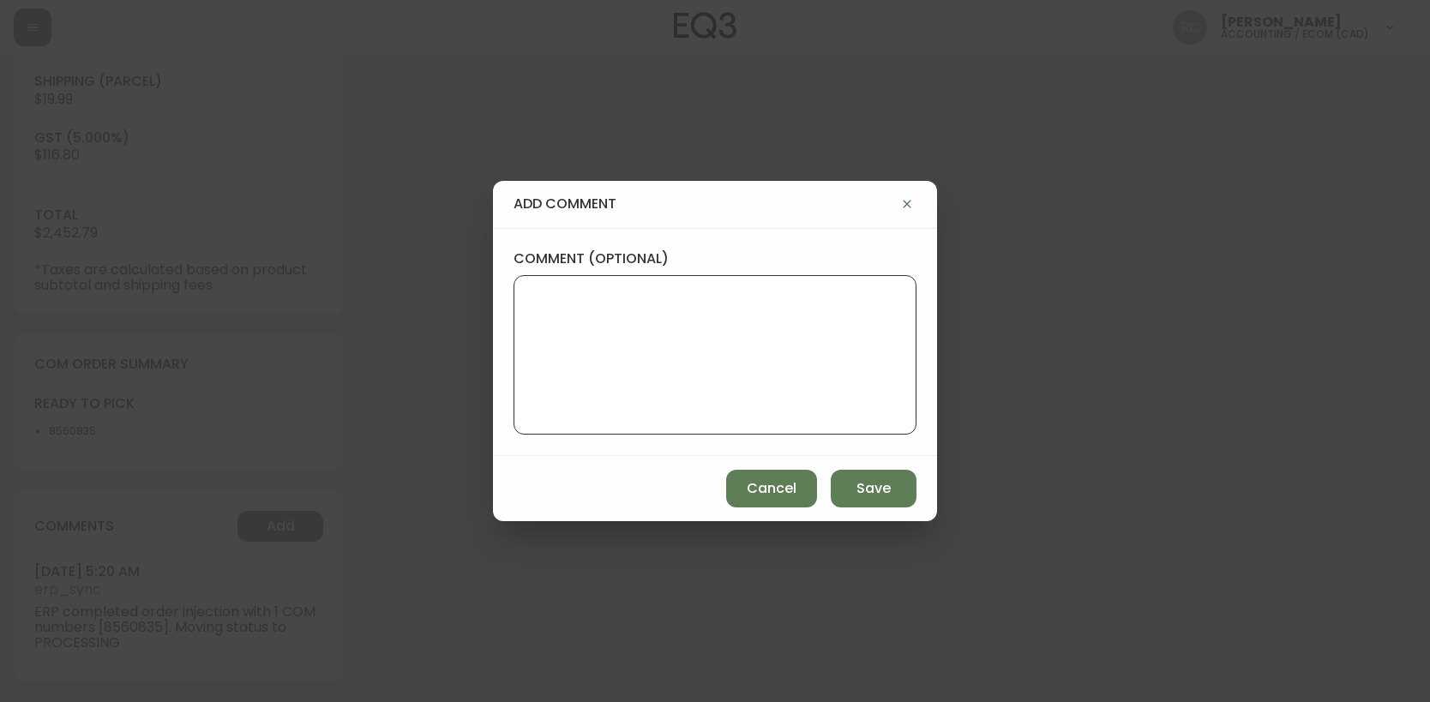
click at [612, 408] on textarea "comment (optional)" at bounding box center [715, 354] width 374 height 137
paste textarea "P019689"
type textarea "PO: YP019689"
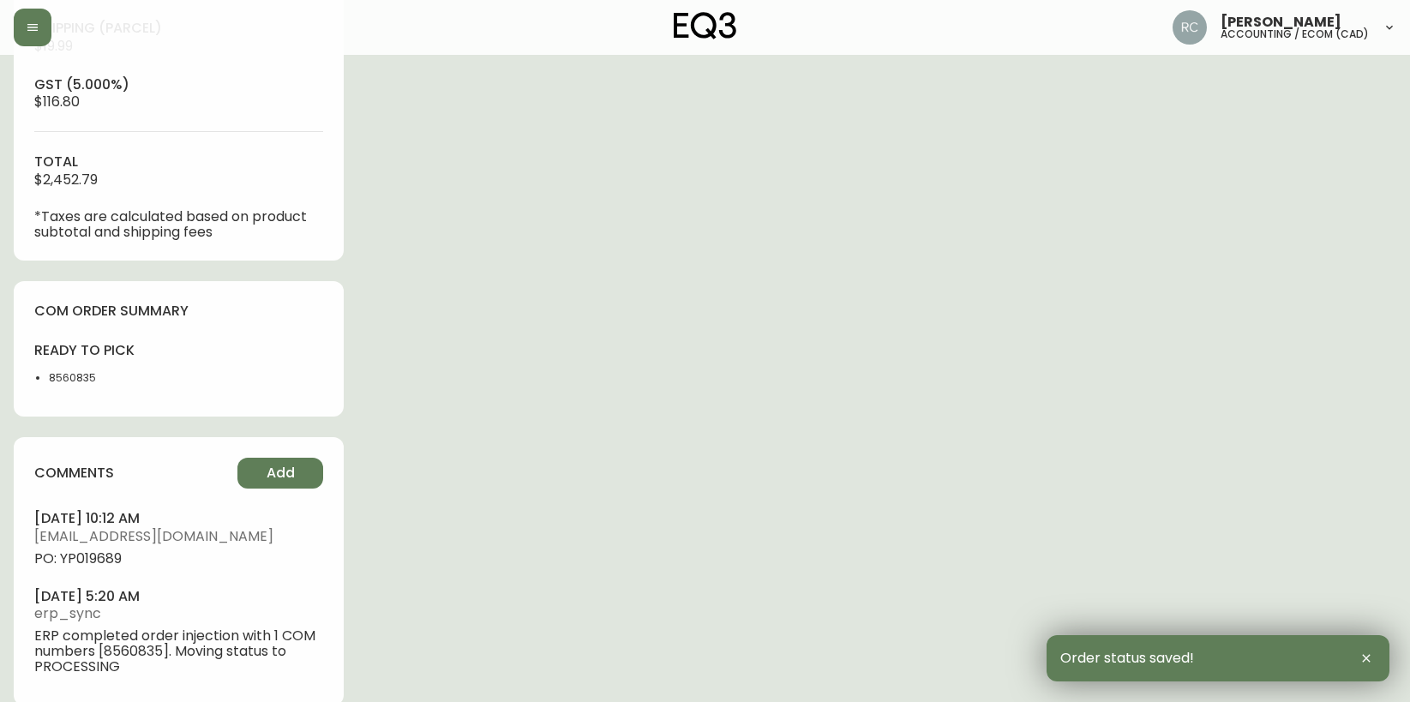
scroll to position [744, 0]
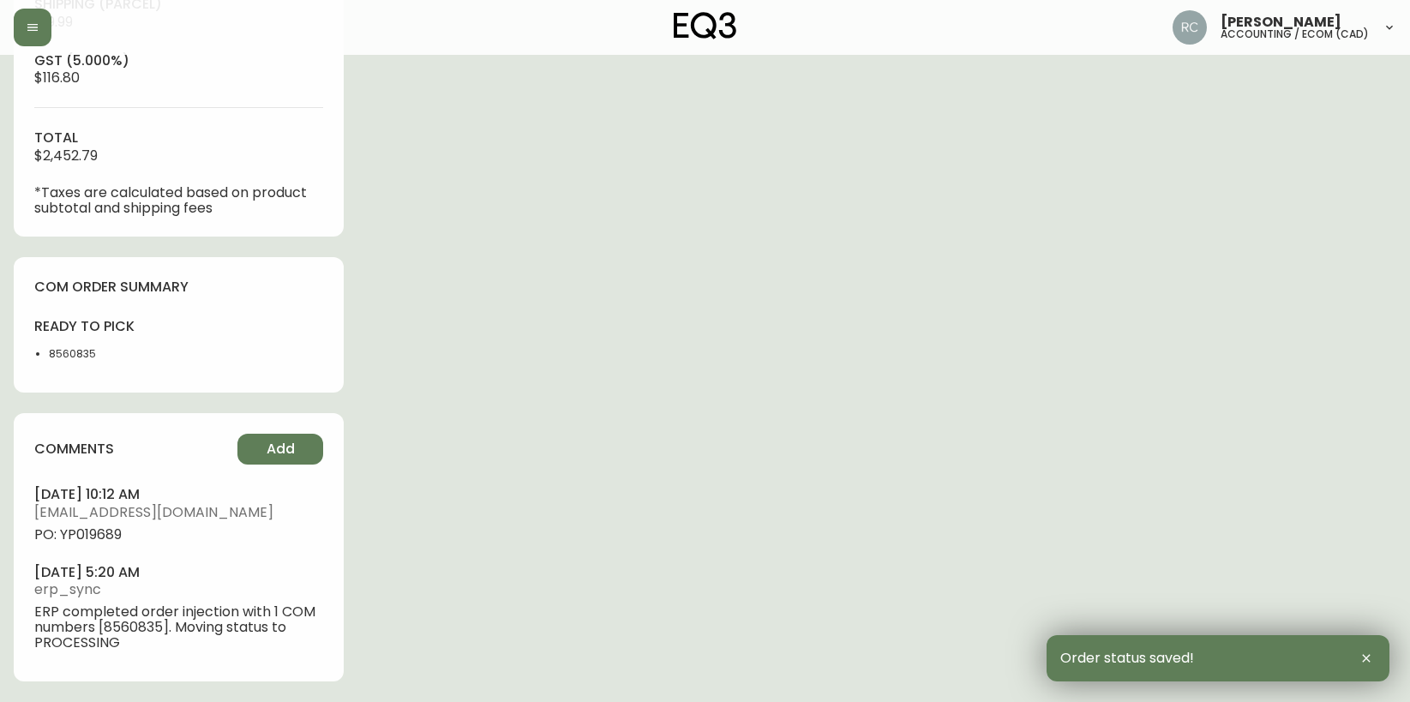
click at [90, 536] on span "PO: YP019689" at bounding box center [178, 534] width 289 height 15
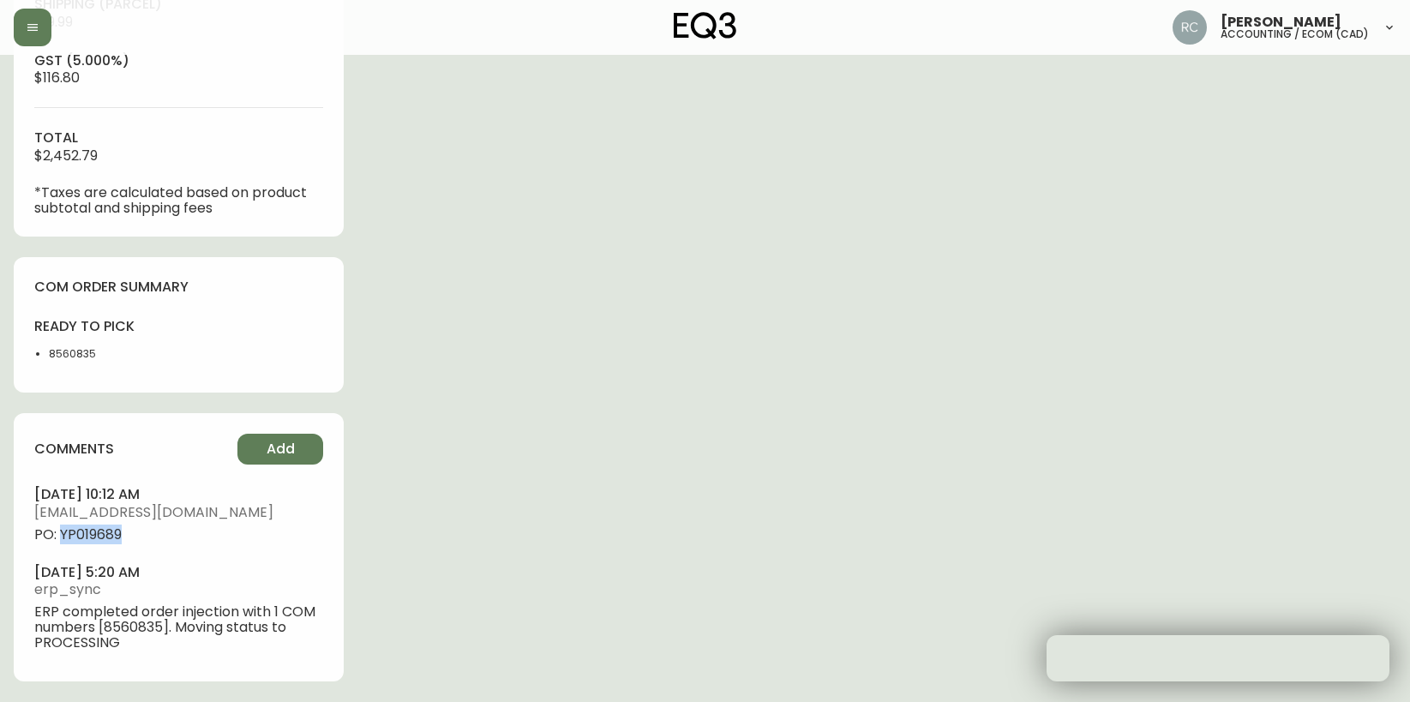
drag, startPoint x: 90, startPoint y: 536, endPoint x: 72, endPoint y: 537, distance: 18.0
click at [86, 536] on span "PO: YP019689" at bounding box center [178, 534] width 289 height 15
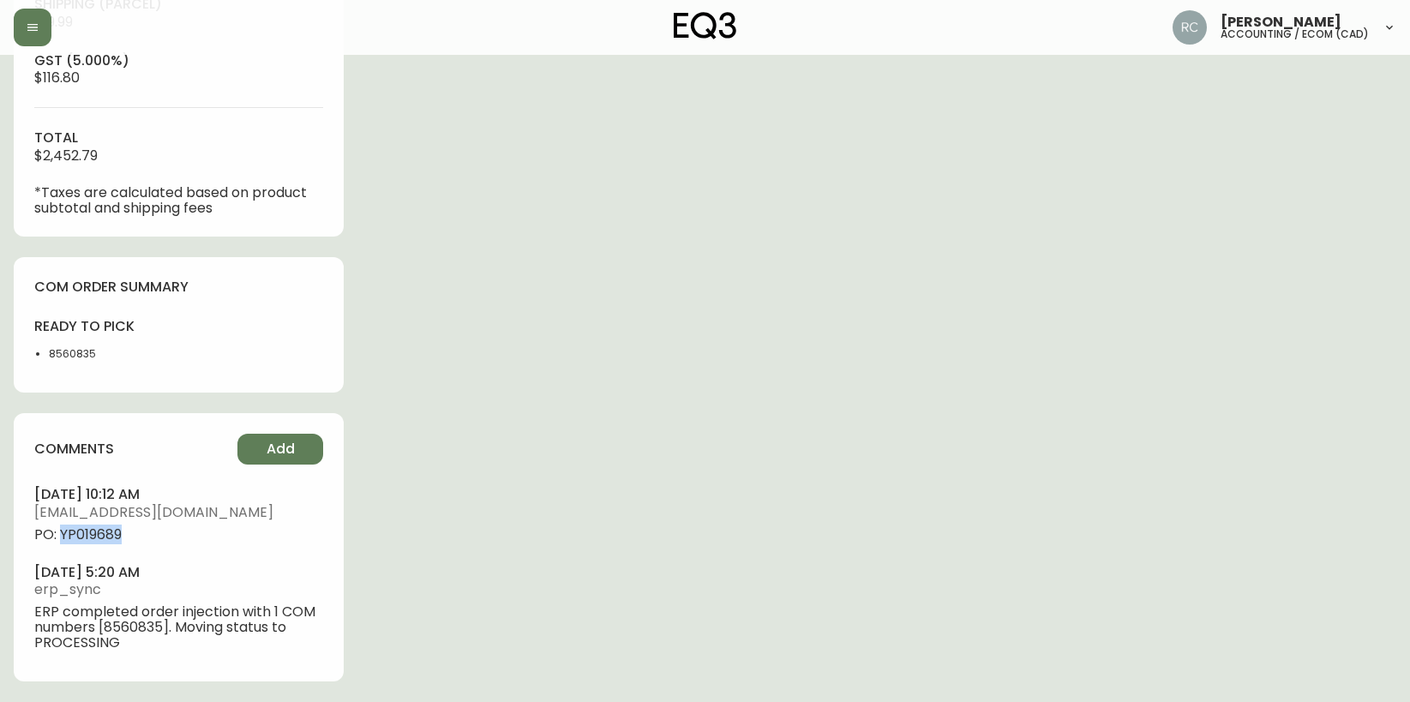
copy span "YP019689"
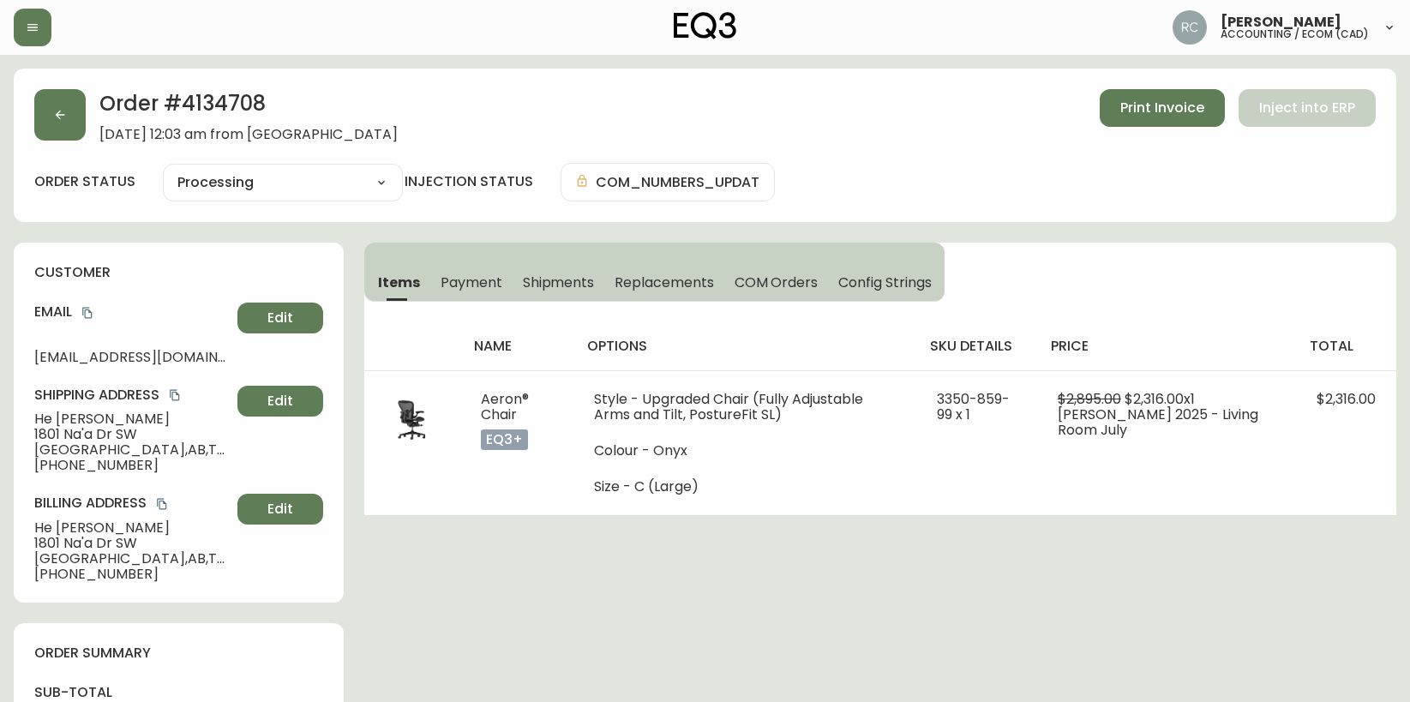
click at [74, 411] on span "He Zhang" at bounding box center [132, 418] width 196 height 15
copy span "He Zhang"
drag, startPoint x: 92, startPoint y: 310, endPoint x: 3, endPoint y: 311, distance: 88.3
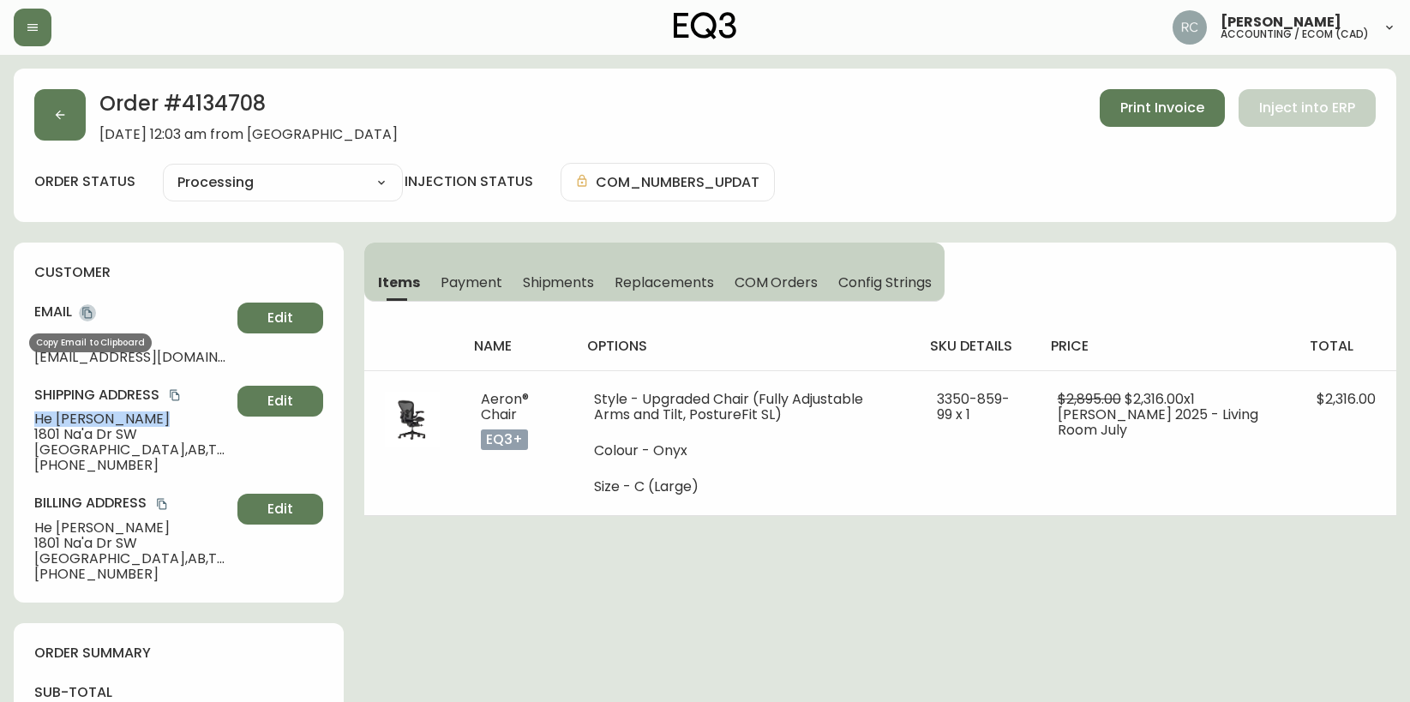
click at [92, 310] on icon "copy" at bounding box center [87, 313] width 12 height 12
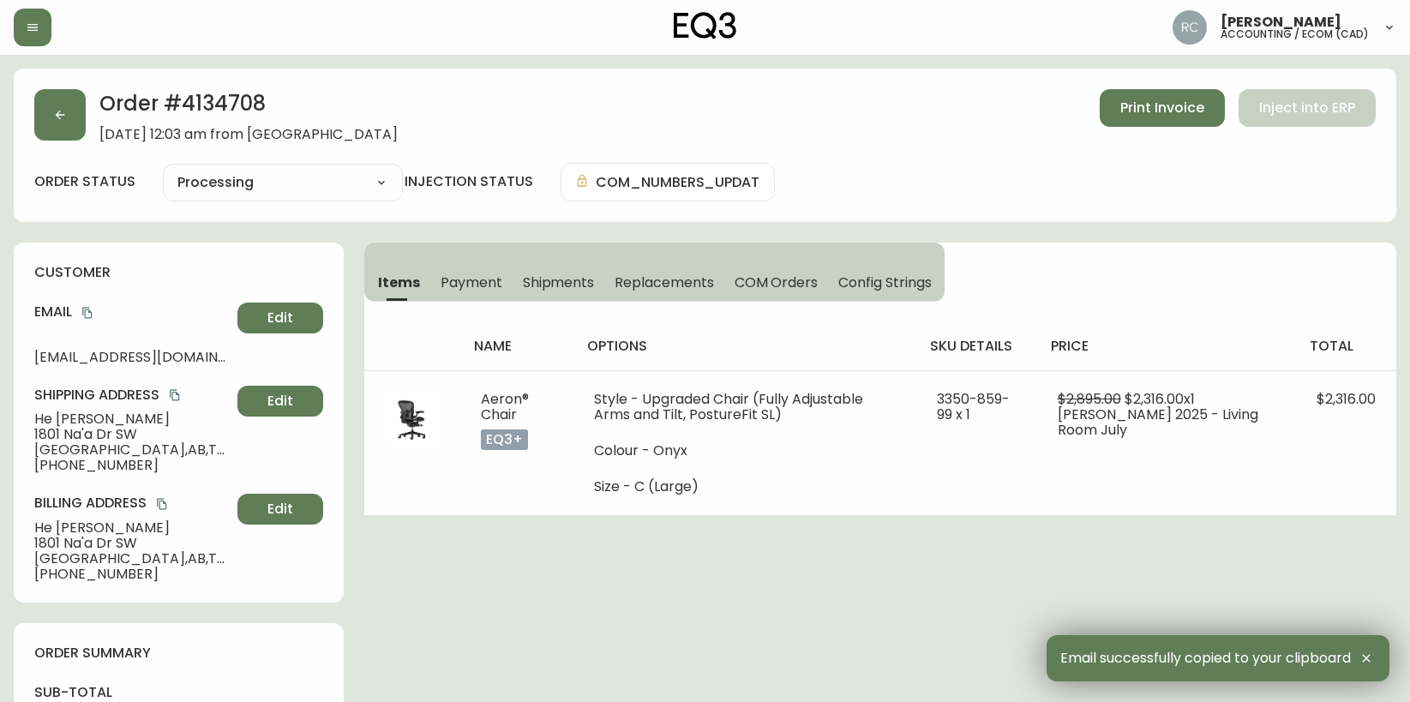
click at [91, 445] on span "Calgary , AB , T3H 6C4 , CA" at bounding box center [132, 449] width 196 height 15
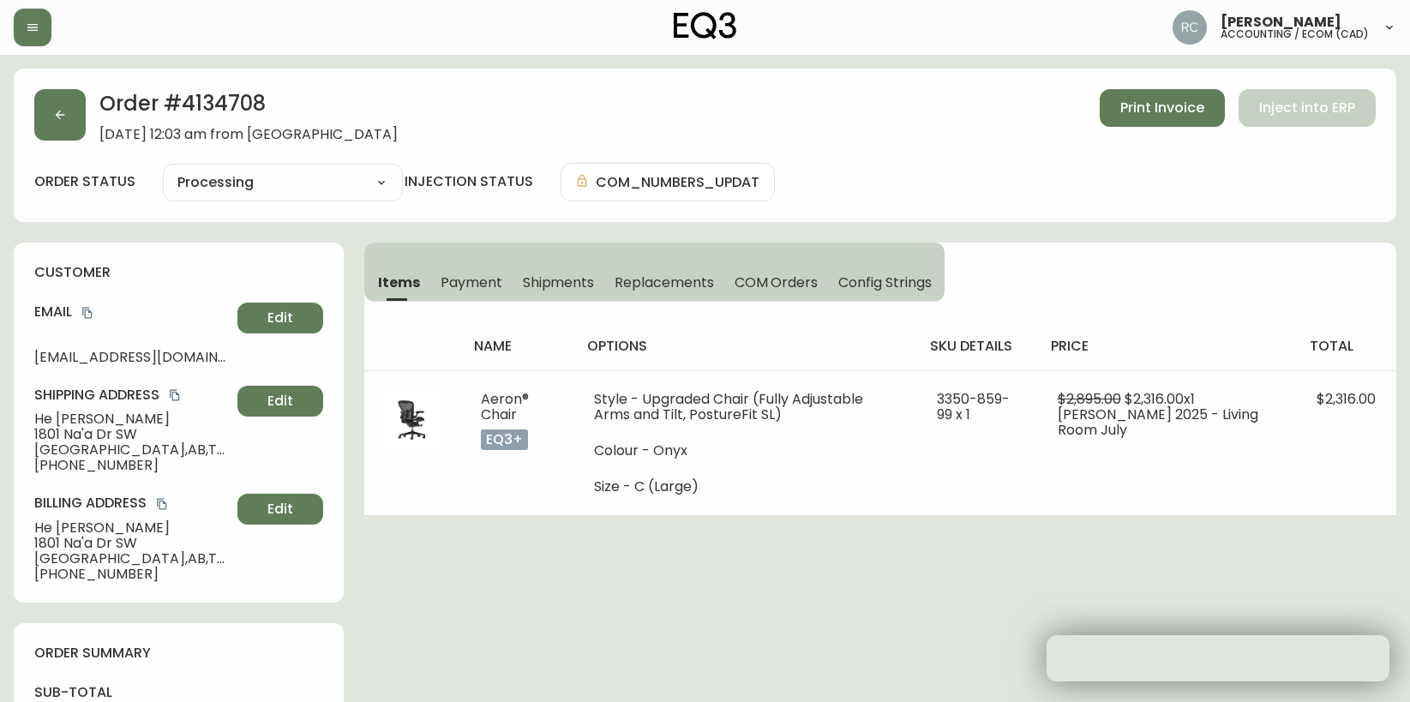
click at [91, 445] on span "Calgary , AB , T3H 6C4 , CA" at bounding box center [132, 449] width 196 height 15
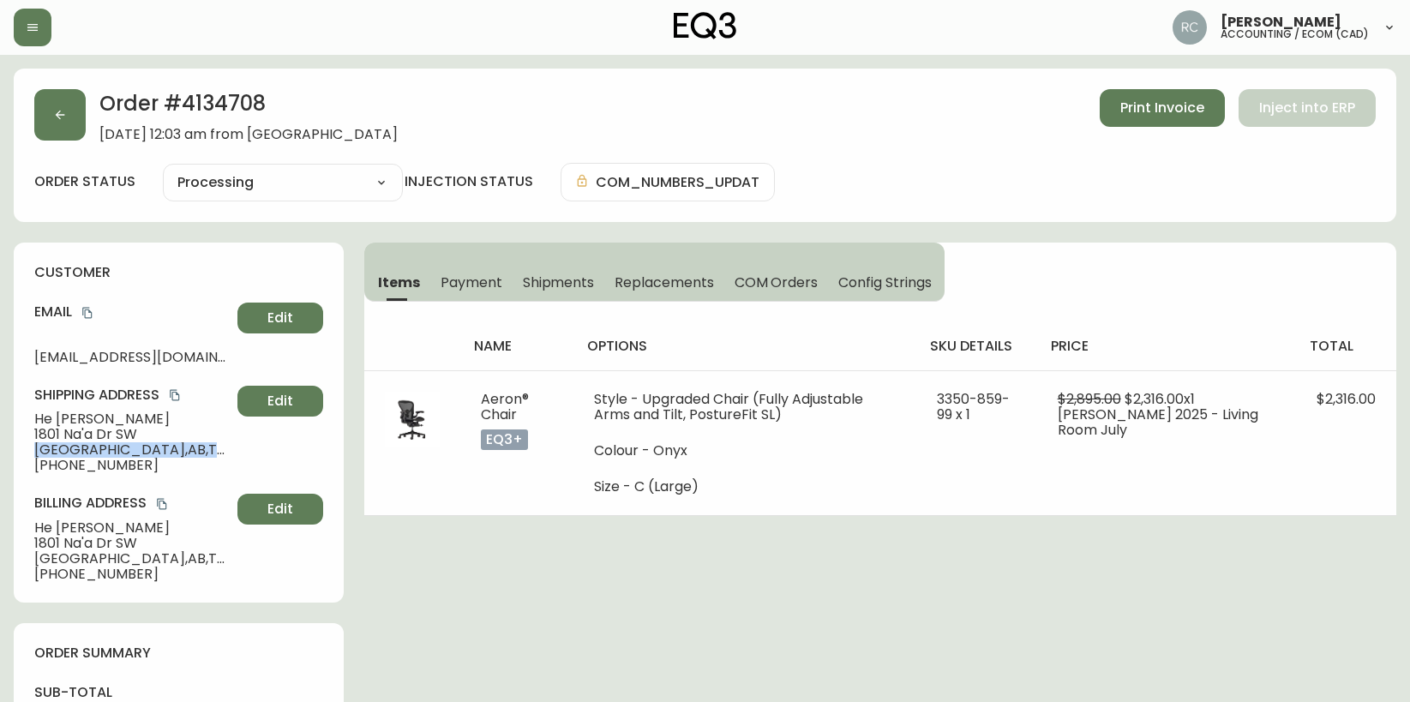
click at [91, 445] on span "Calgary , AB , T3H 6C4 , CA" at bounding box center [132, 449] width 196 height 15
click at [93, 435] on span "1801 Na'a Dr SW" at bounding box center [132, 434] width 196 height 15
copy span "1801 Na'a Dr SW"
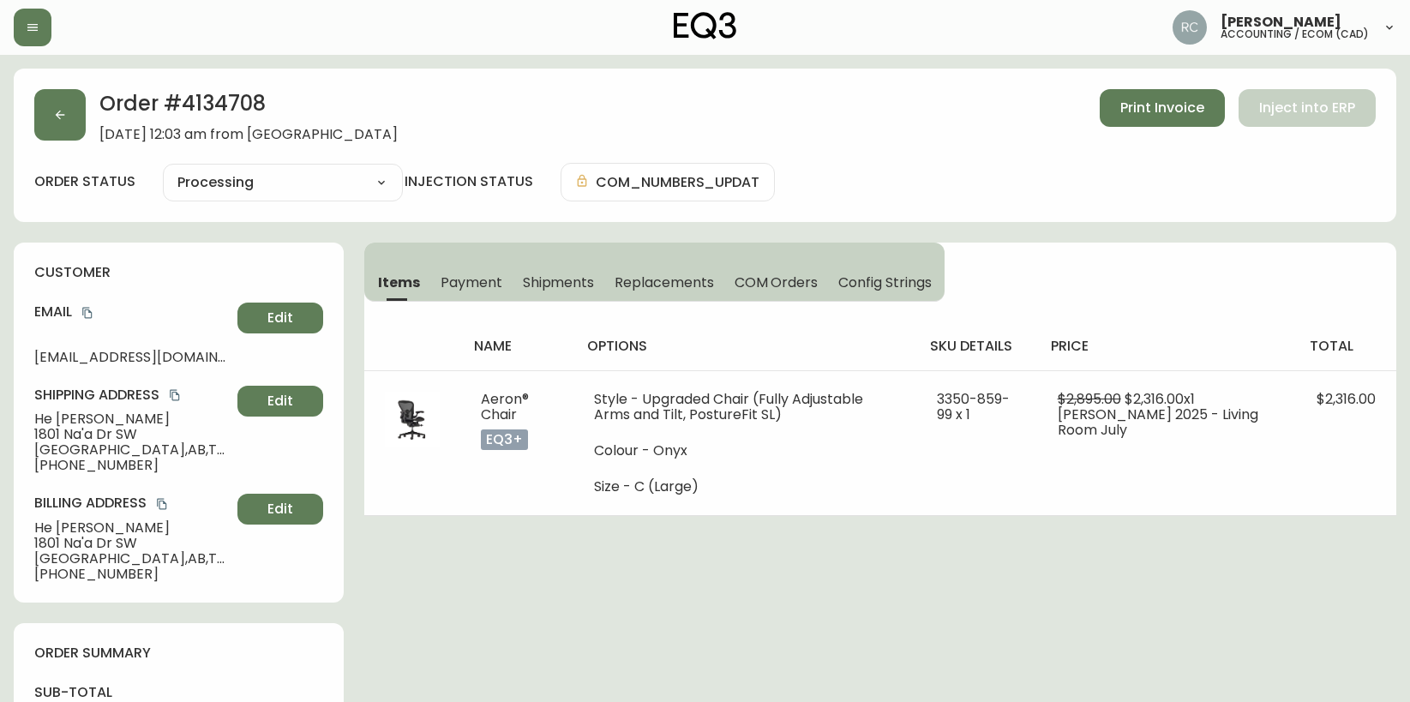
click at [49, 452] on span "Calgary , AB , T3H 6C4 , CA" at bounding box center [132, 449] width 196 height 15
copy span "Calgary"
drag, startPoint x: 121, startPoint y: 447, endPoint x: 174, endPoint y: 451, distance: 53.3
click at [174, 451] on span "Calgary , AB , T3H 6C4 , CA" at bounding box center [132, 449] width 196 height 15
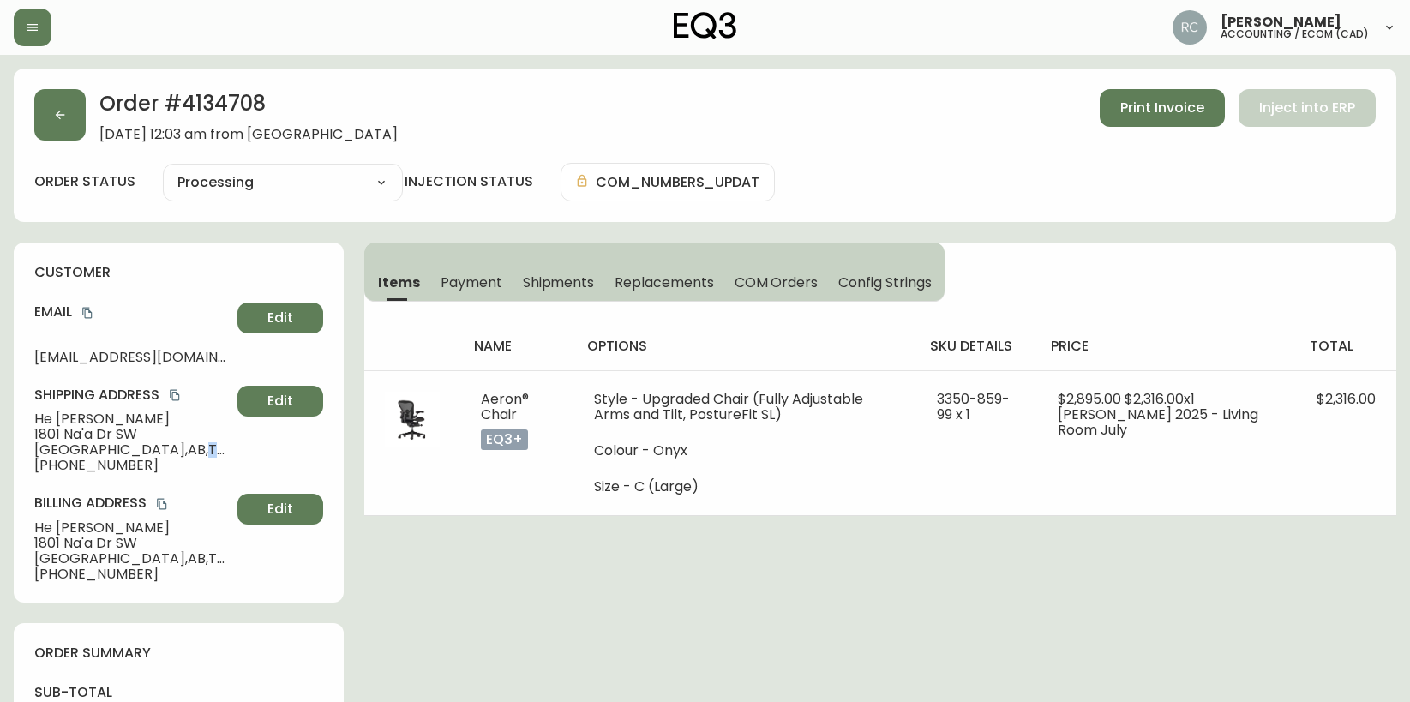
copy span "T3H 6C4"
click at [81, 471] on span "+13065916877" at bounding box center [132, 465] width 196 height 15
click at [81, 470] on span "+13065916877" at bounding box center [132, 465] width 196 height 15
copy span "13065916877"
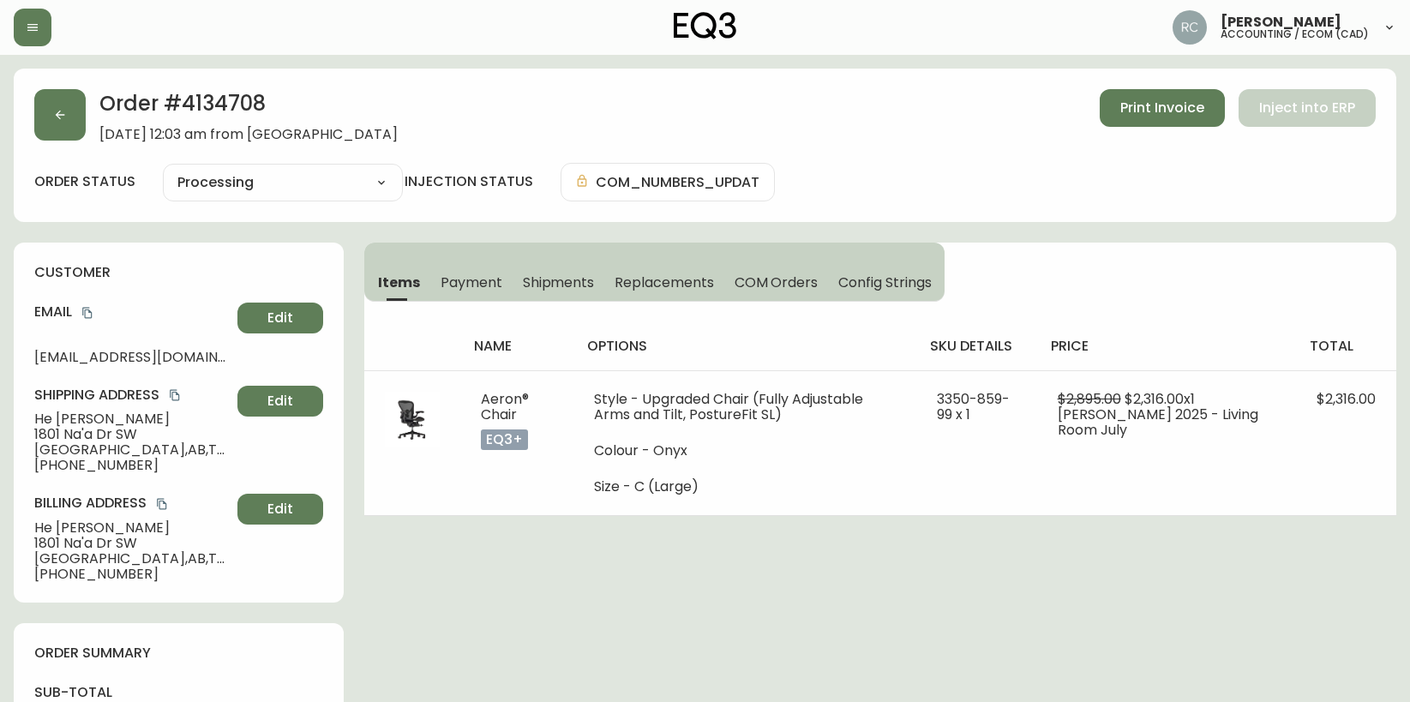
click at [84, 413] on span "He Zhang" at bounding box center [132, 418] width 196 height 15
copy span "He Zhang"
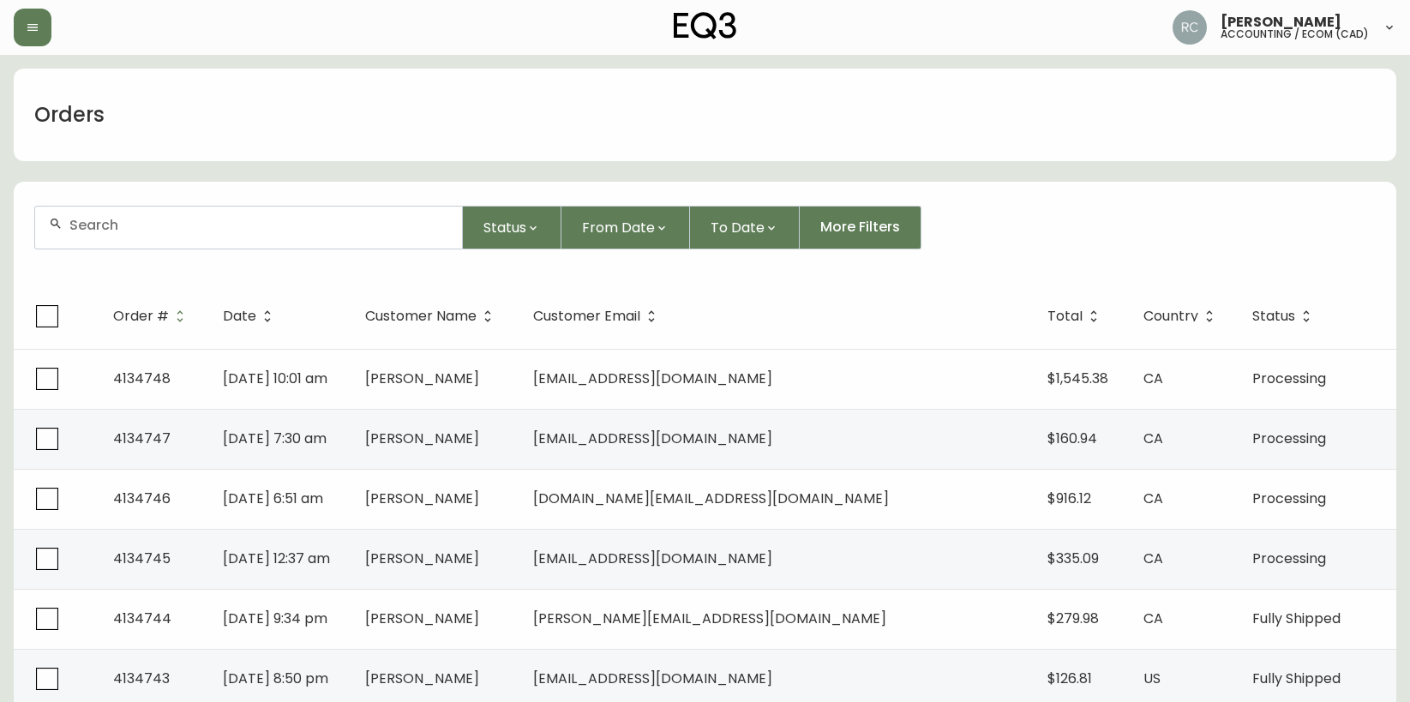
click at [513, 86] on div "Orders" at bounding box center [705, 115] width 1382 height 93
click at [457, 84] on div "Orders" at bounding box center [705, 115] width 1382 height 93
click at [389, 219] on input "text" at bounding box center [258, 225] width 379 height 16
paste input "4134711"
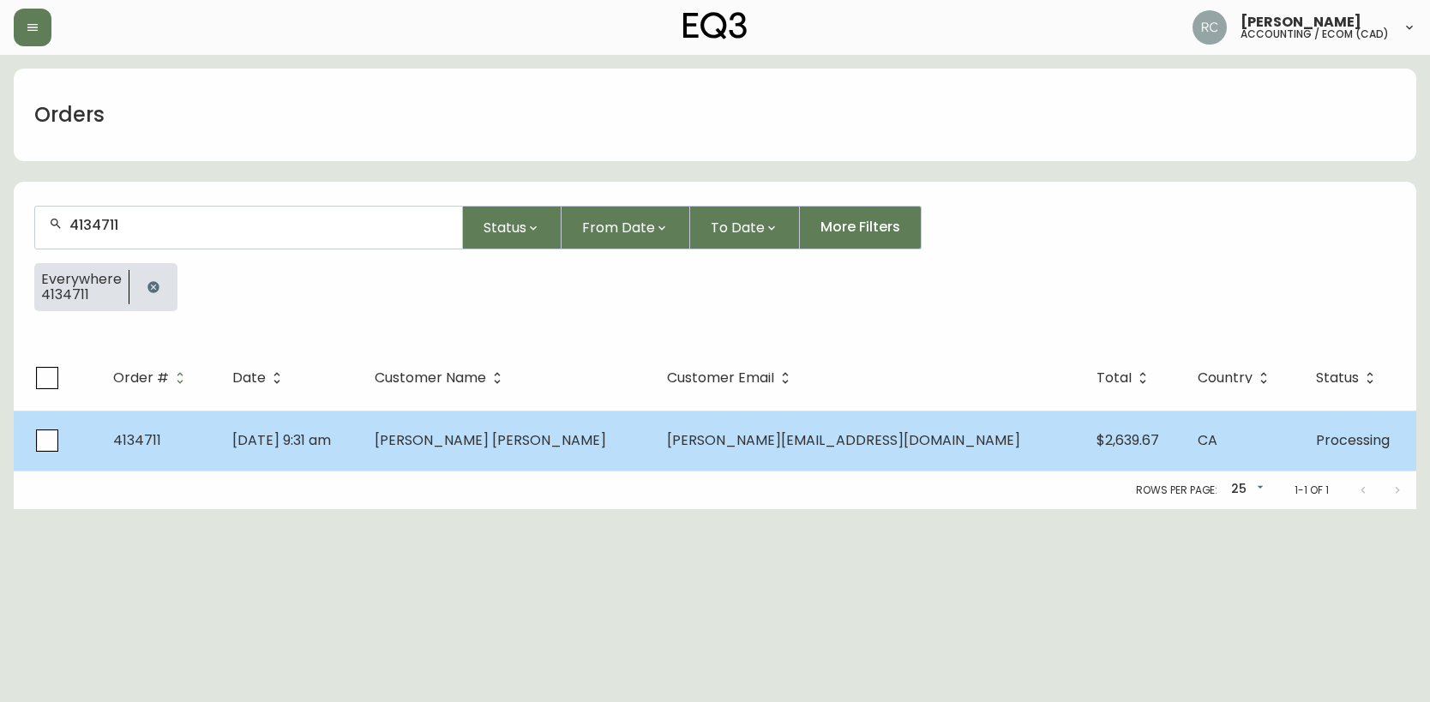
type input "4134711"
click at [514, 452] on td "Rodrigo De Almeida Silva" at bounding box center [507, 441] width 292 height 60
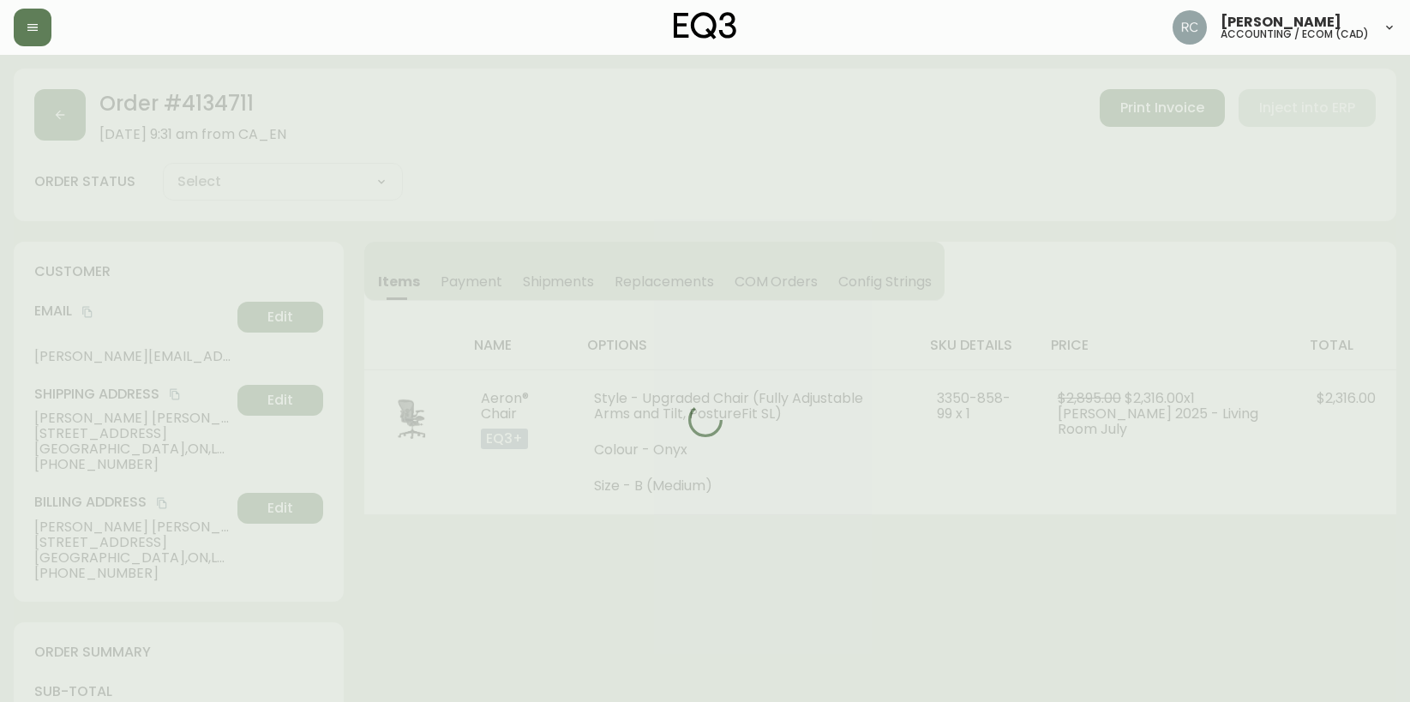
type input "Processing"
select select "PROCESSING"
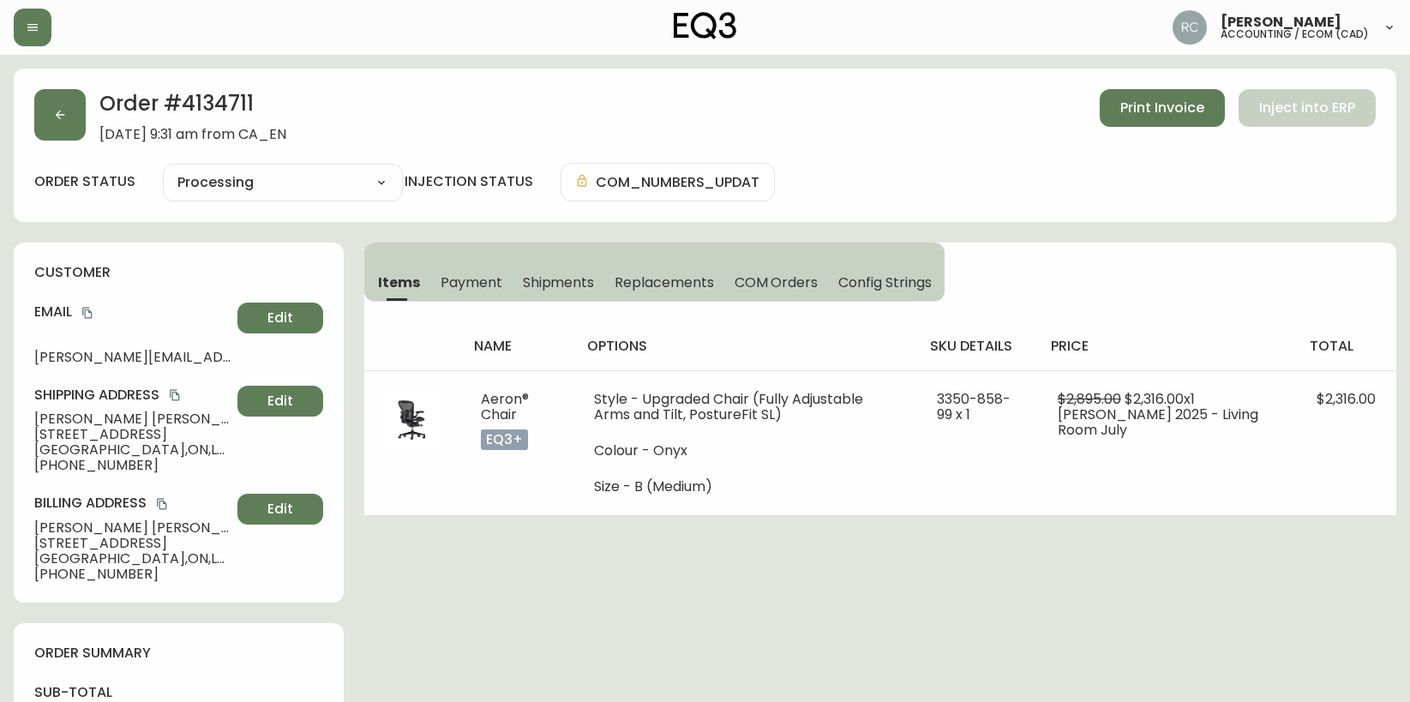
drag, startPoint x: 542, startPoint y: 543, endPoint x: 431, endPoint y: 525, distance: 111.9
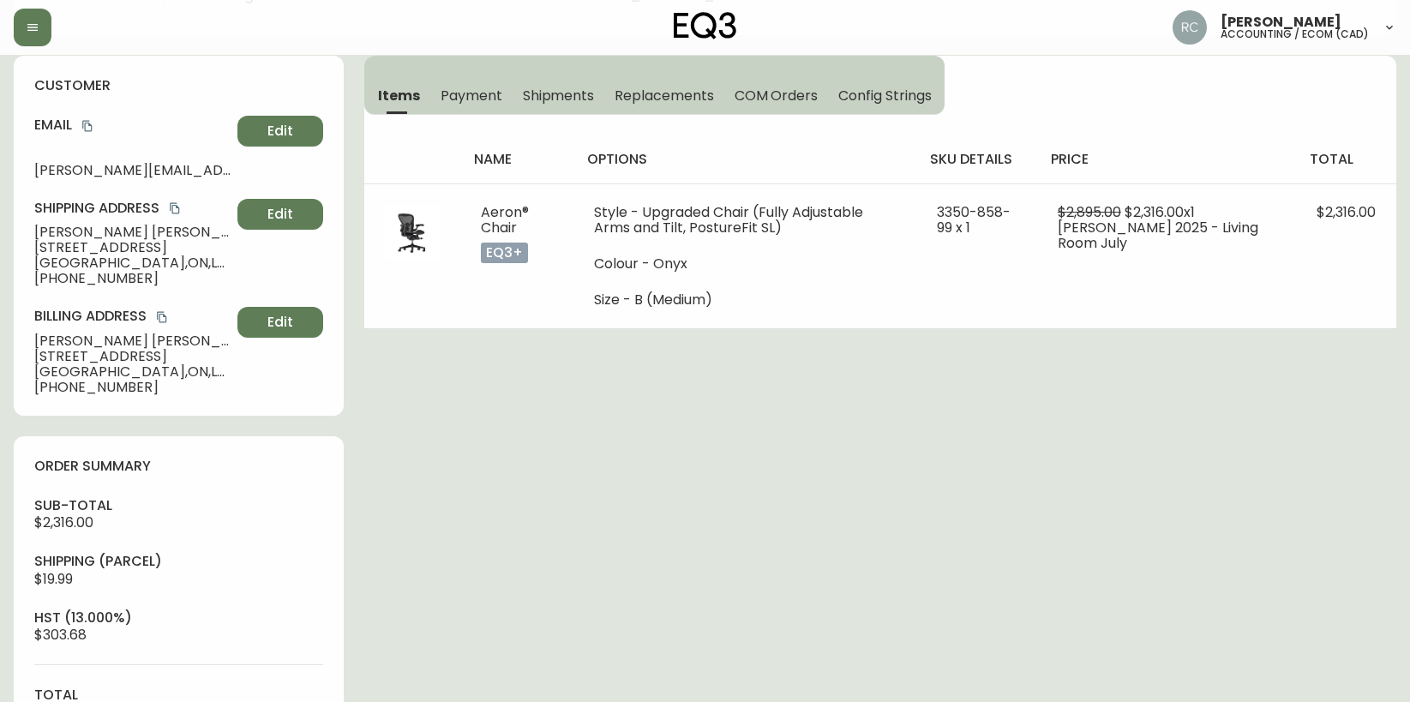
scroll to position [667, 0]
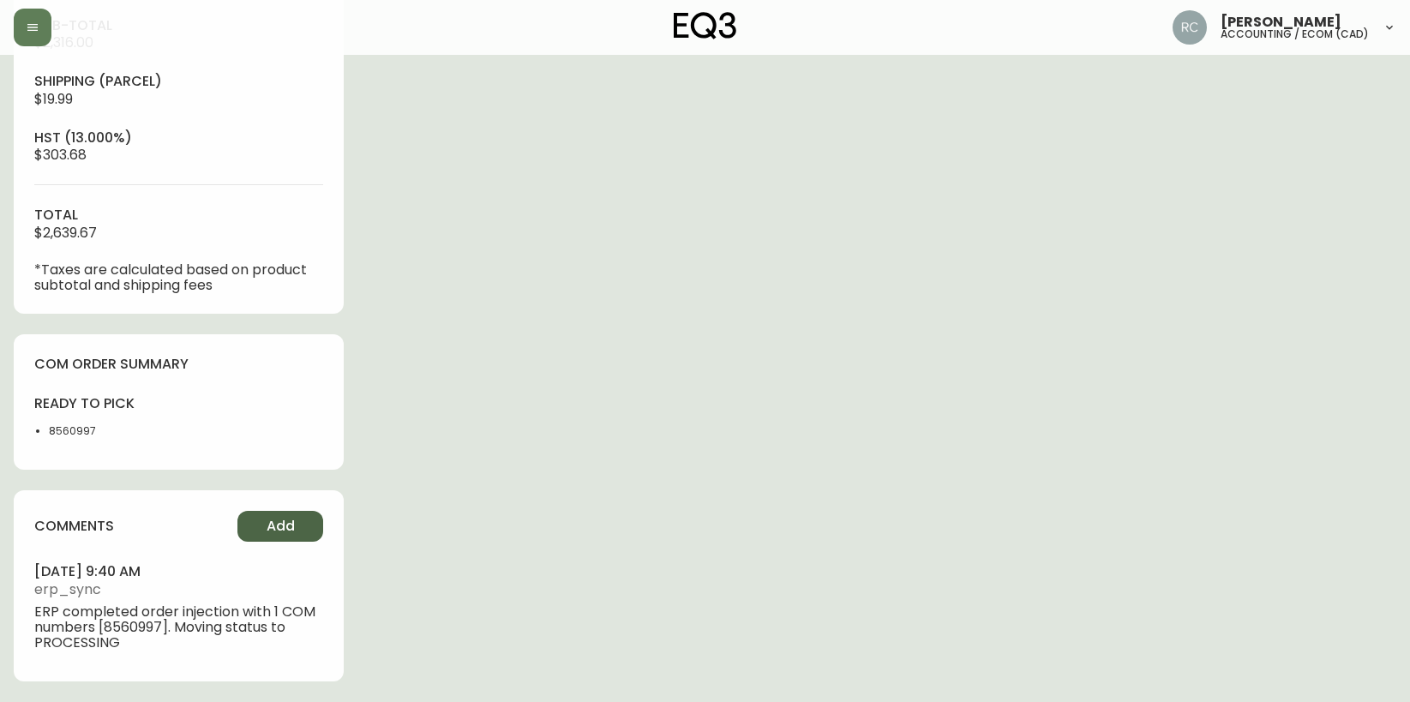
click at [275, 531] on span "Add" at bounding box center [281, 526] width 28 height 19
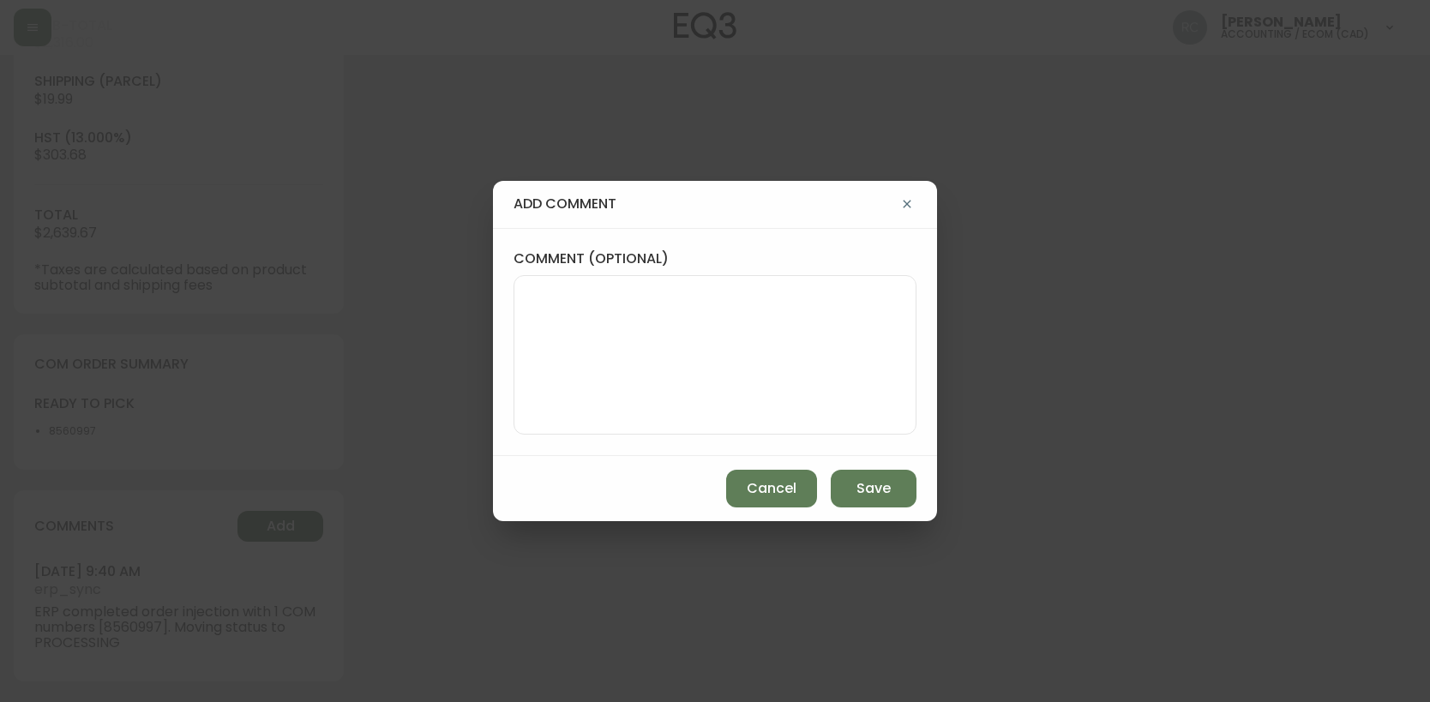
click at [691, 356] on textarea "comment (optional)" at bounding box center [715, 354] width 374 height 137
paste textarea "P019690"
type textarea "PO: YP019690"
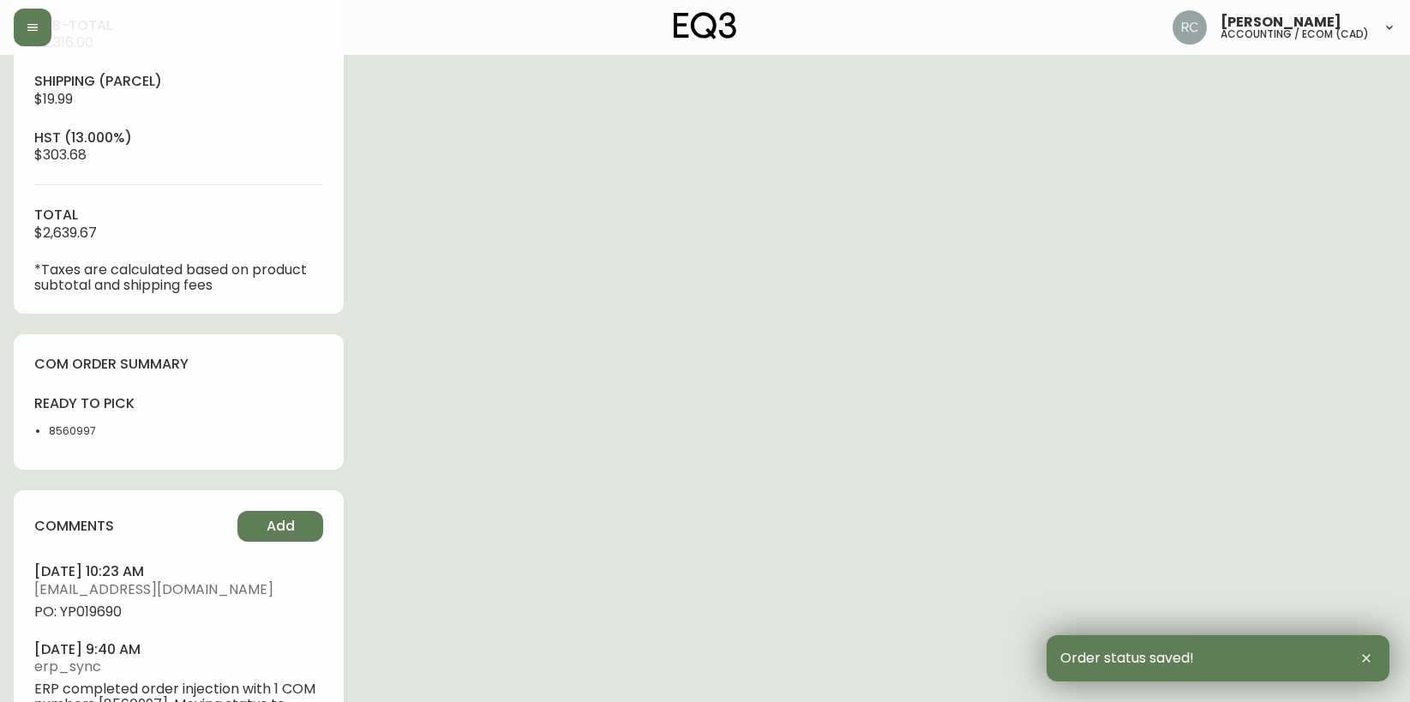
click at [77, 614] on span "PO: YP019690" at bounding box center [178, 611] width 289 height 15
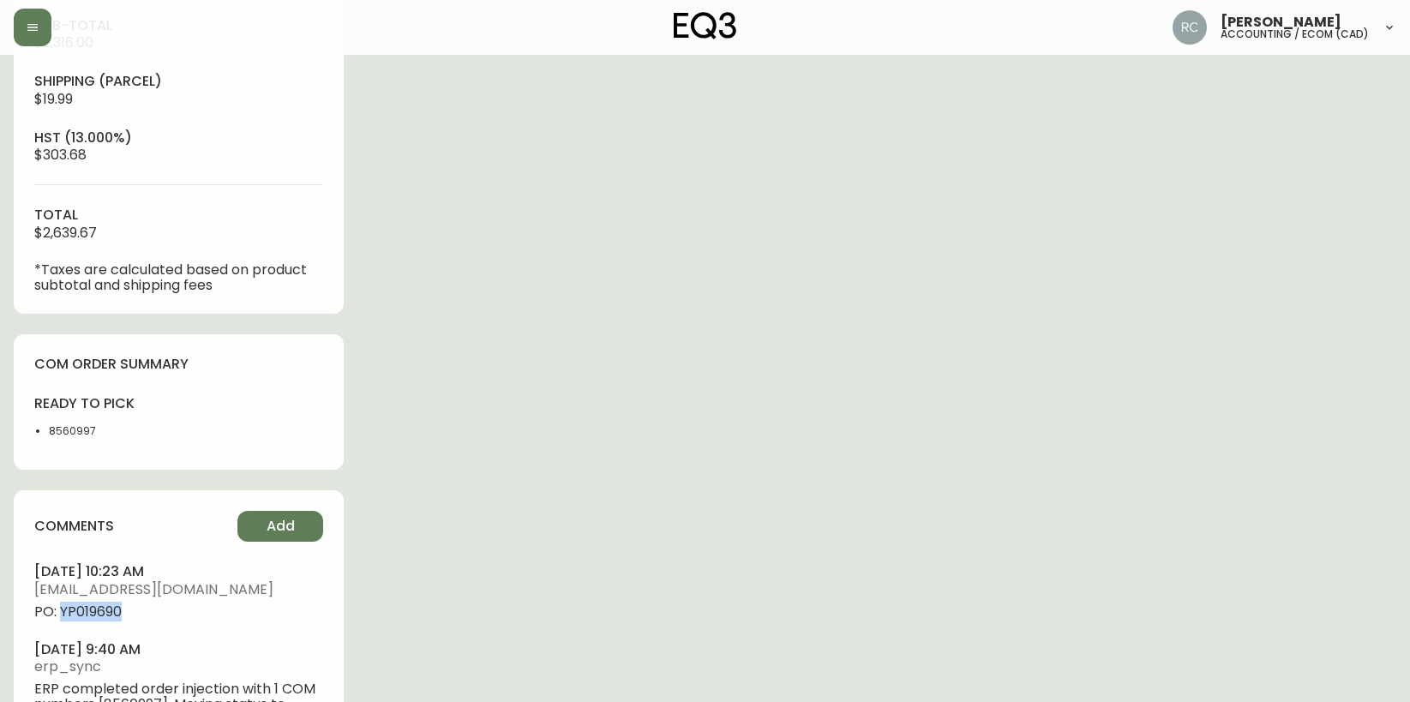
copy span "YP019690"
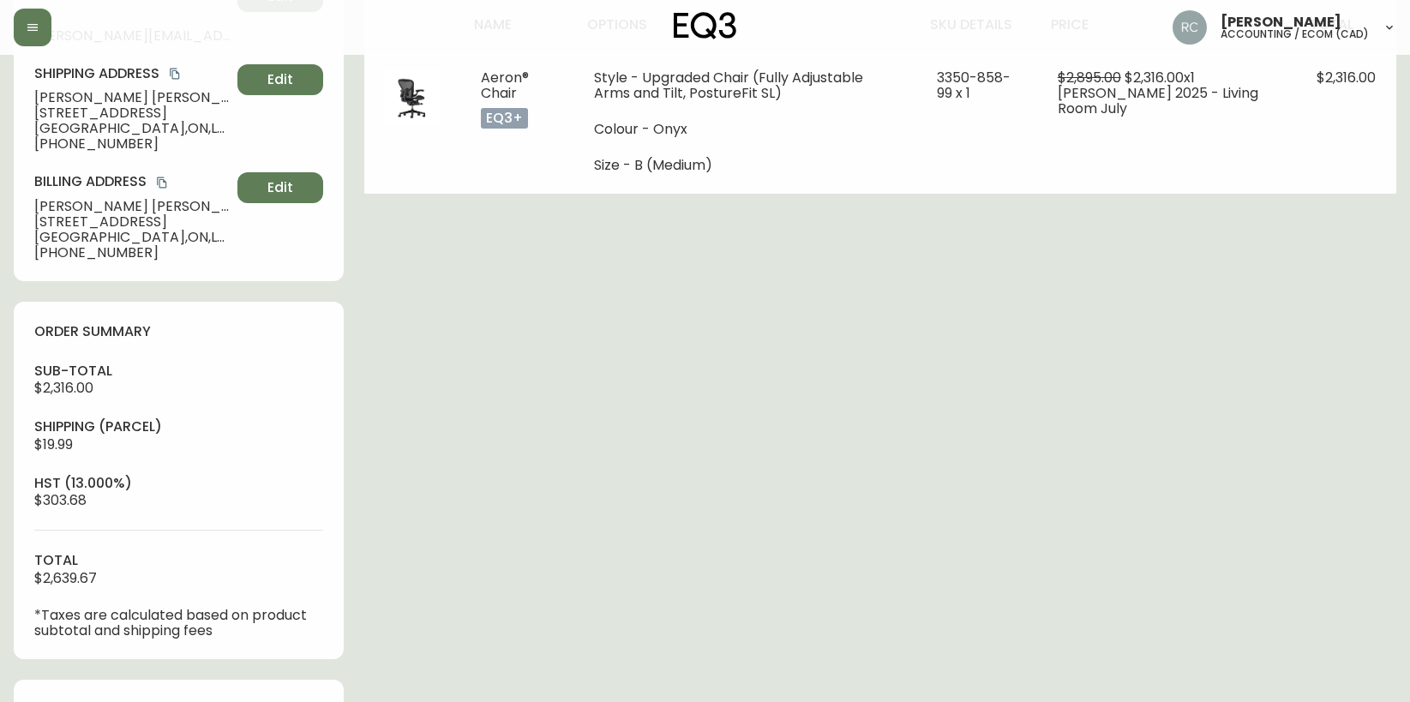
scroll to position [0, 0]
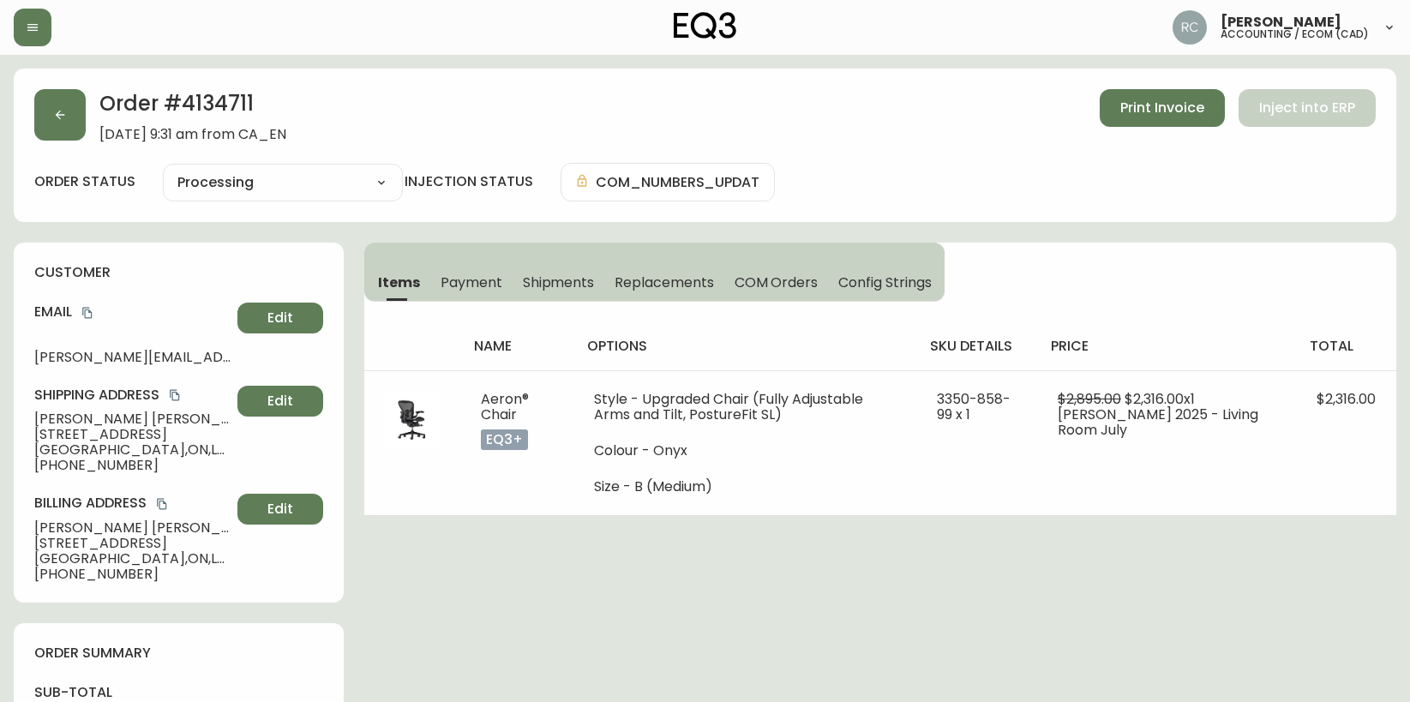
click at [70, 416] on span "Rodrigo De Almeida Silva" at bounding box center [132, 418] width 196 height 15
copy span "Rodrigo De Almeida Silva"
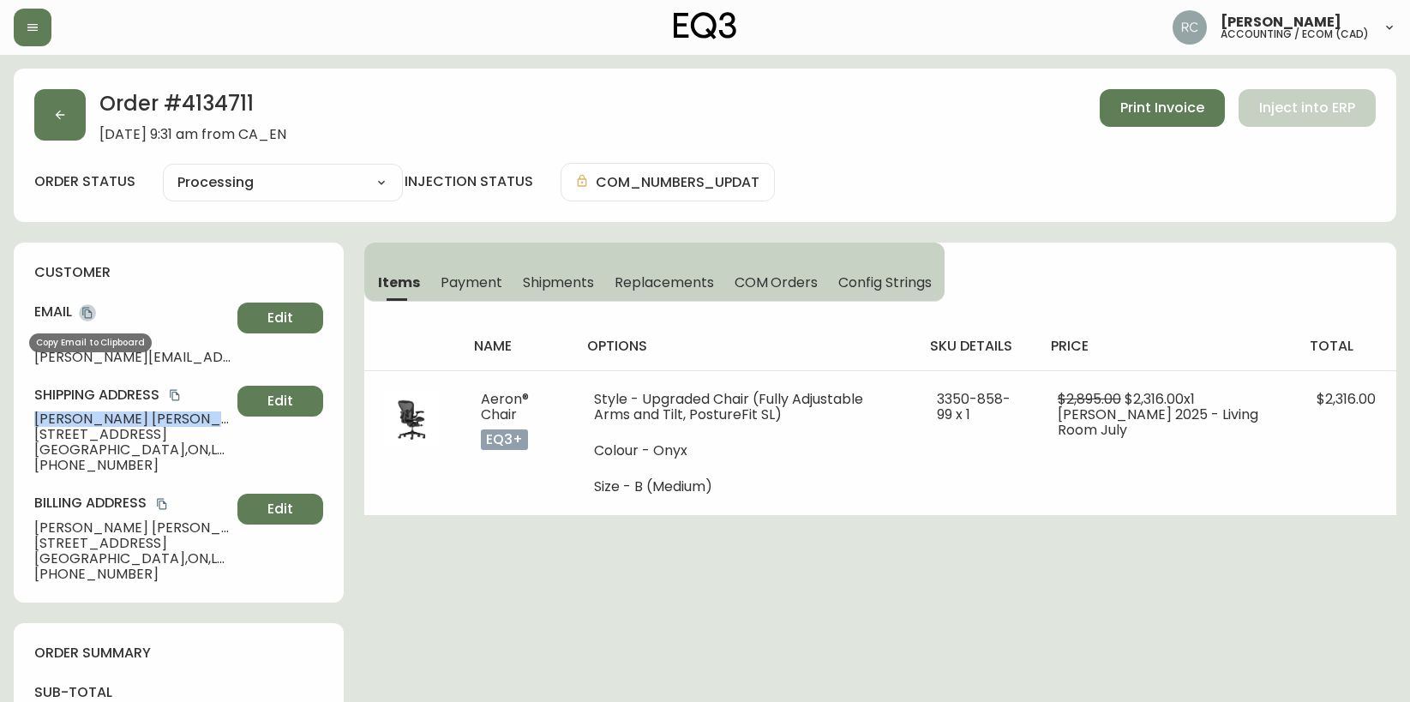
click at [87, 320] on button "copy" at bounding box center [87, 312] width 17 height 17
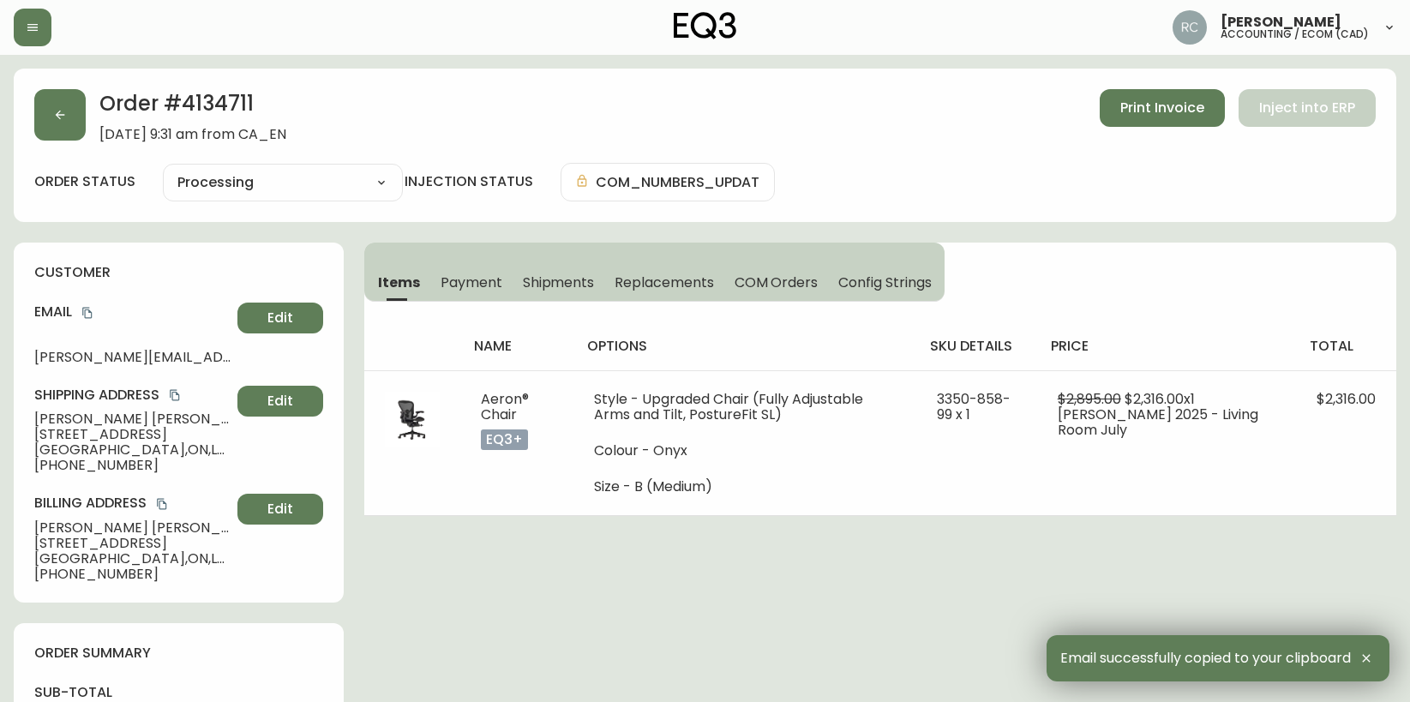
click at [141, 448] on span "Burlington , ON , L7L 1X2 , CA" at bounding box center [132, 449] width 196 height 15
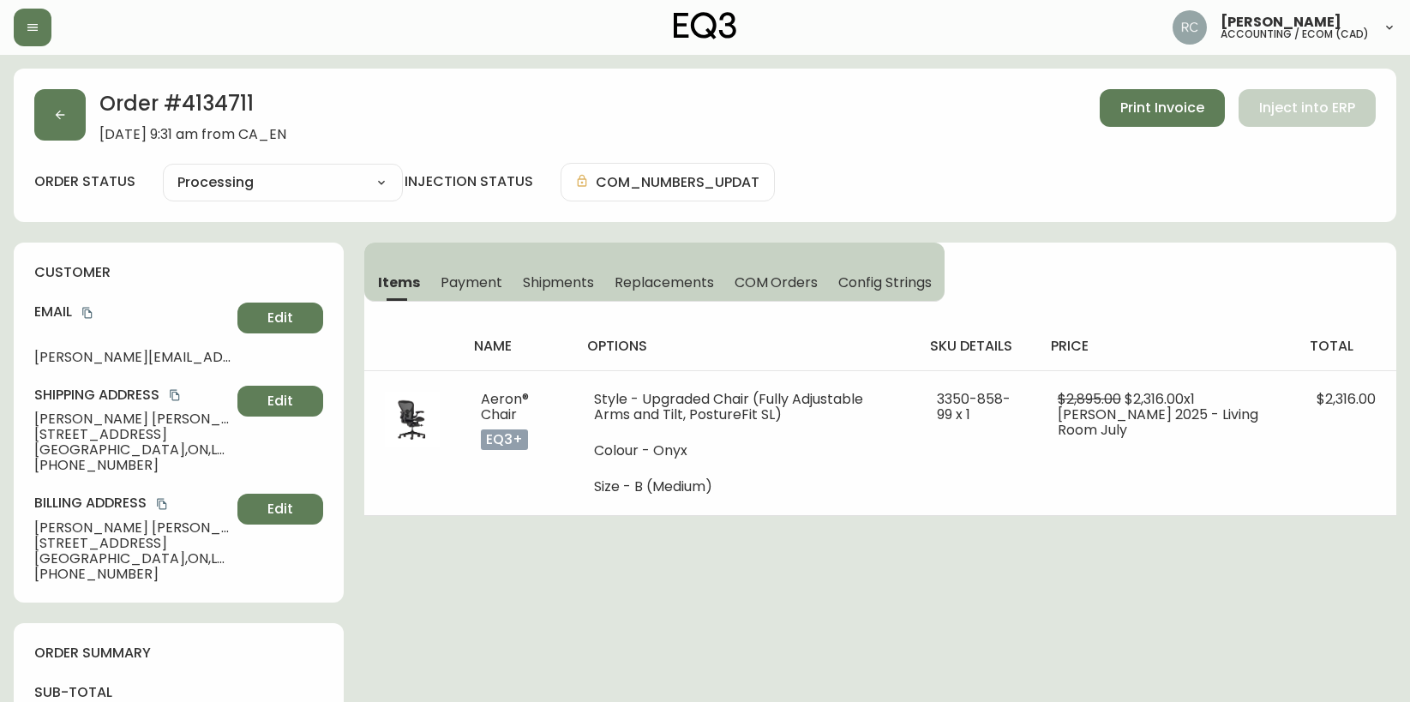
click at [153, 435] on span "4004 Longmoor Drive" at bounding box center [132, 434] width 196 height 15
copy span "4004 Longmoor Drive"
click at [68, 449] on span "Burlington , ON , L7L 1X2 , CA" at bounding box center [132, 449] width 196 height 15
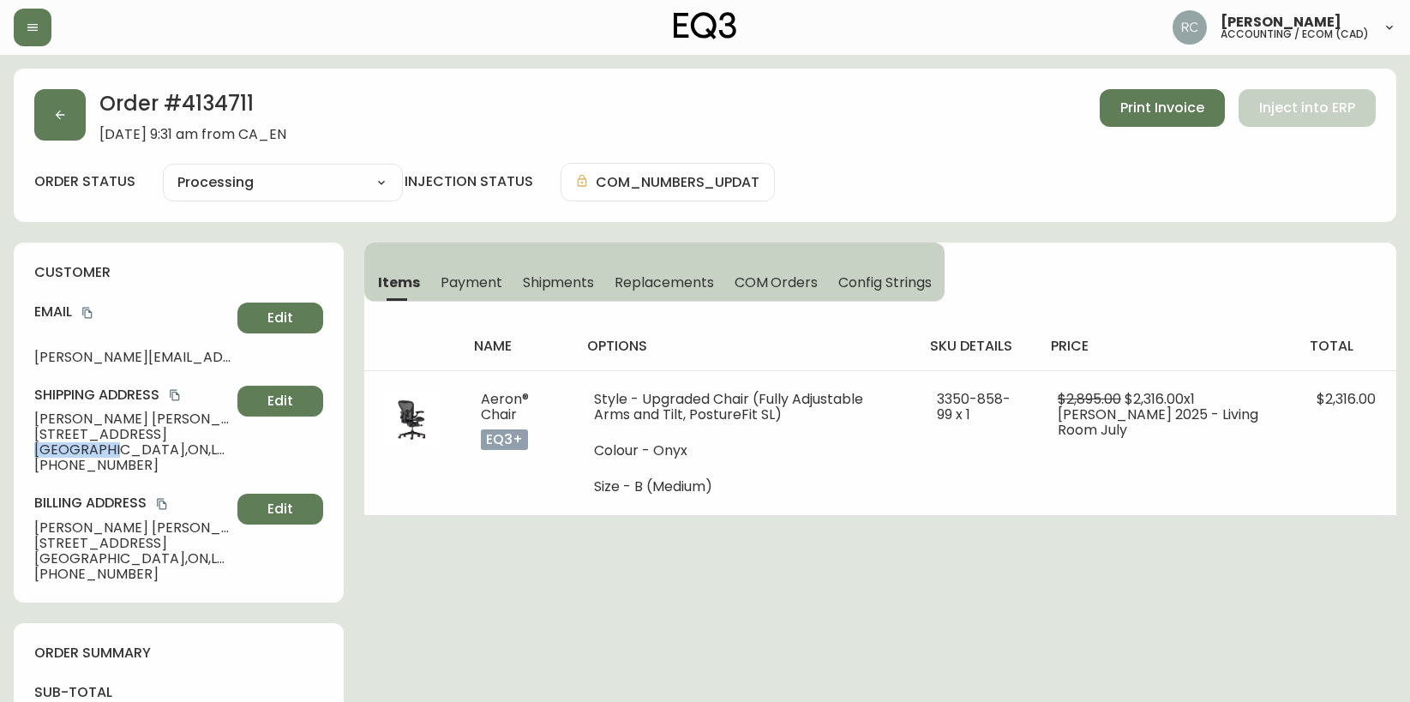
click at [68, 449] on span "Burlington , ON , L7L 1X2 , CA" at bounding box center [132, 449] width 196 height 15
copy span "Burlington"
drag, startPoint x: 136, startPoint y: 447, endPoint x: 146, endPoint y: 455, distance: 12.2
click at [136, 447] on span "Burlington , ON , L7L 1X2 , CA" at bounding box center [132, 449] width 196 height 15
click at [184, 448] on span "Burlington , ON , L7L 1X2 , CA" at bounding box center [132, 449] width 196 height 15
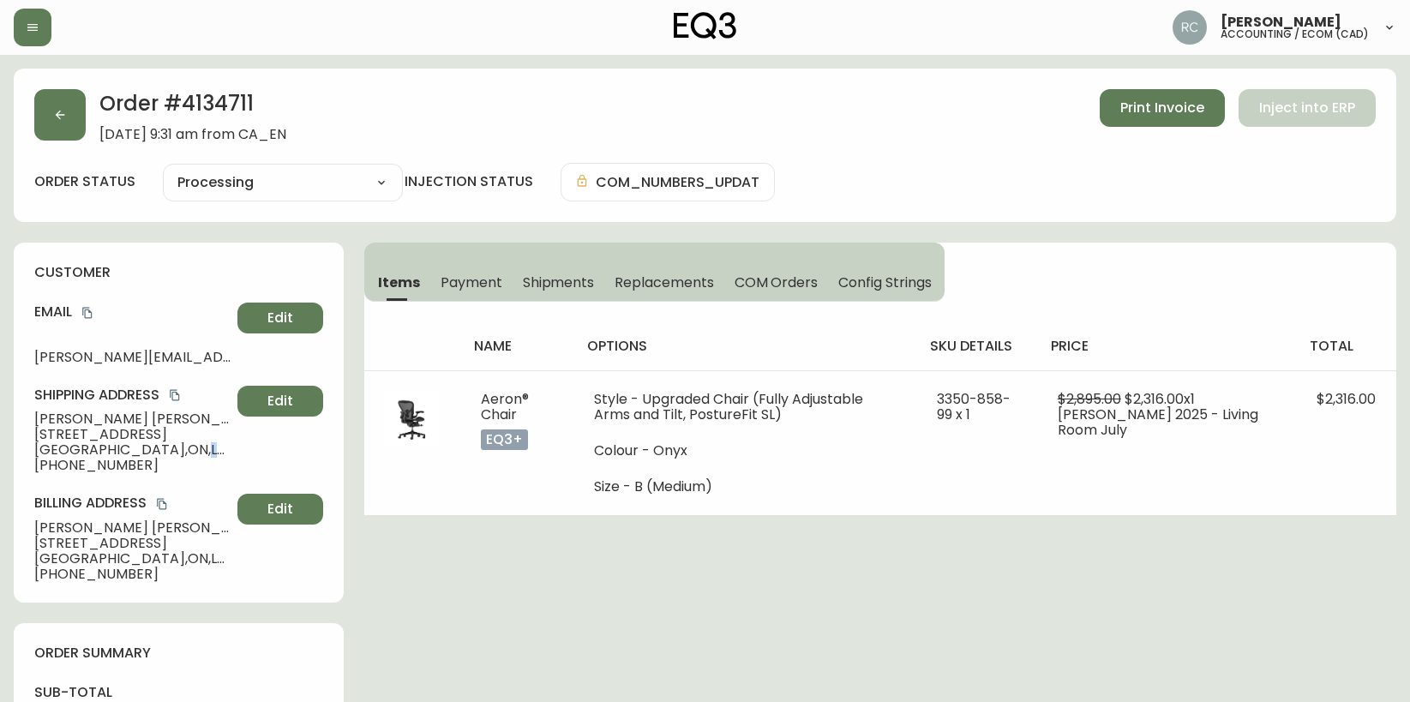
copy span "L7L 1X2 ,"
click at [81, 465] on span "+14164570957" at bounding box center [132, 465] width 196 height 15
copy span "14164570957"
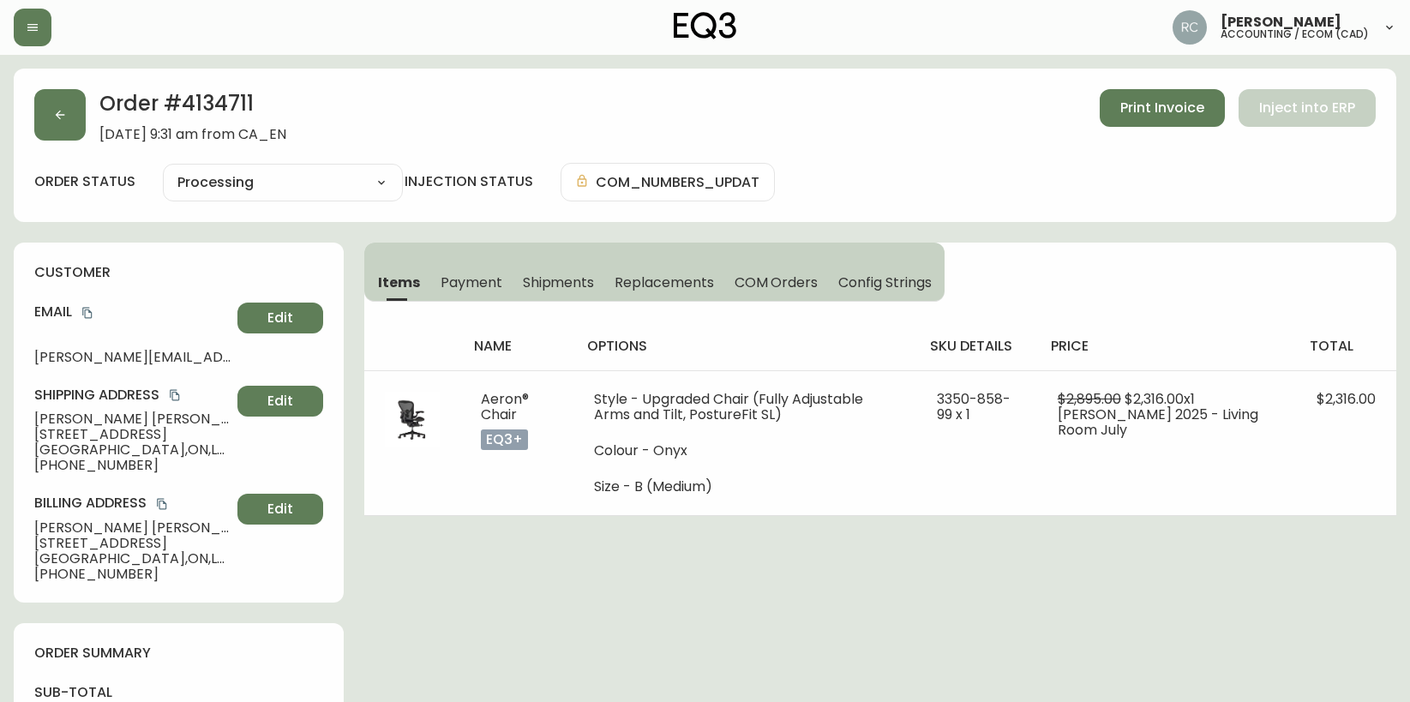
click at [118, 415] on span "Rodrigo De Almeida Silva" at bounding box center [132, 418] width 196 height 15
click at [117, 415] on span "Rodrigo De Almeida Silva" at bounding box center [132, 418] width 196 height 15
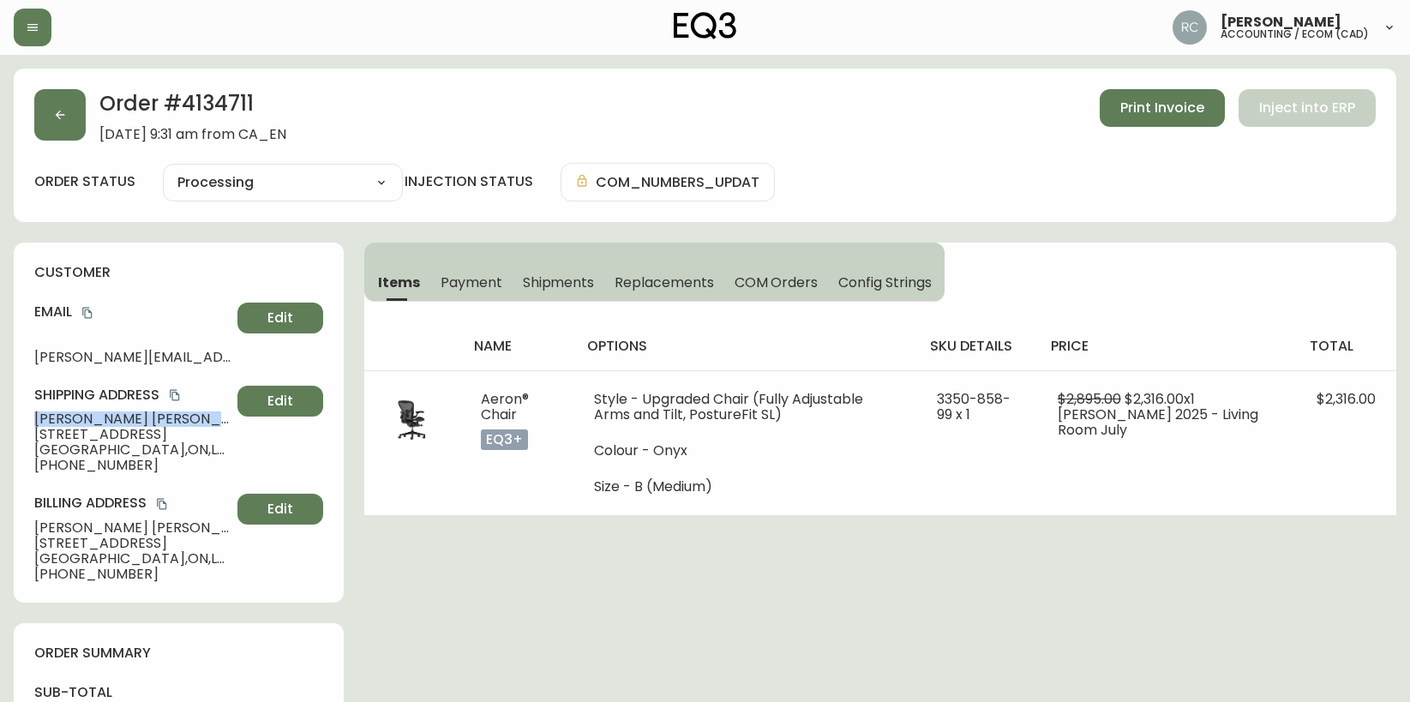
copy span "Rodrigo De Almeida Silva"
click at [122, 536] on span "4004 Longmoor Drive" at bounding box center [132, 543] width 196 height 15
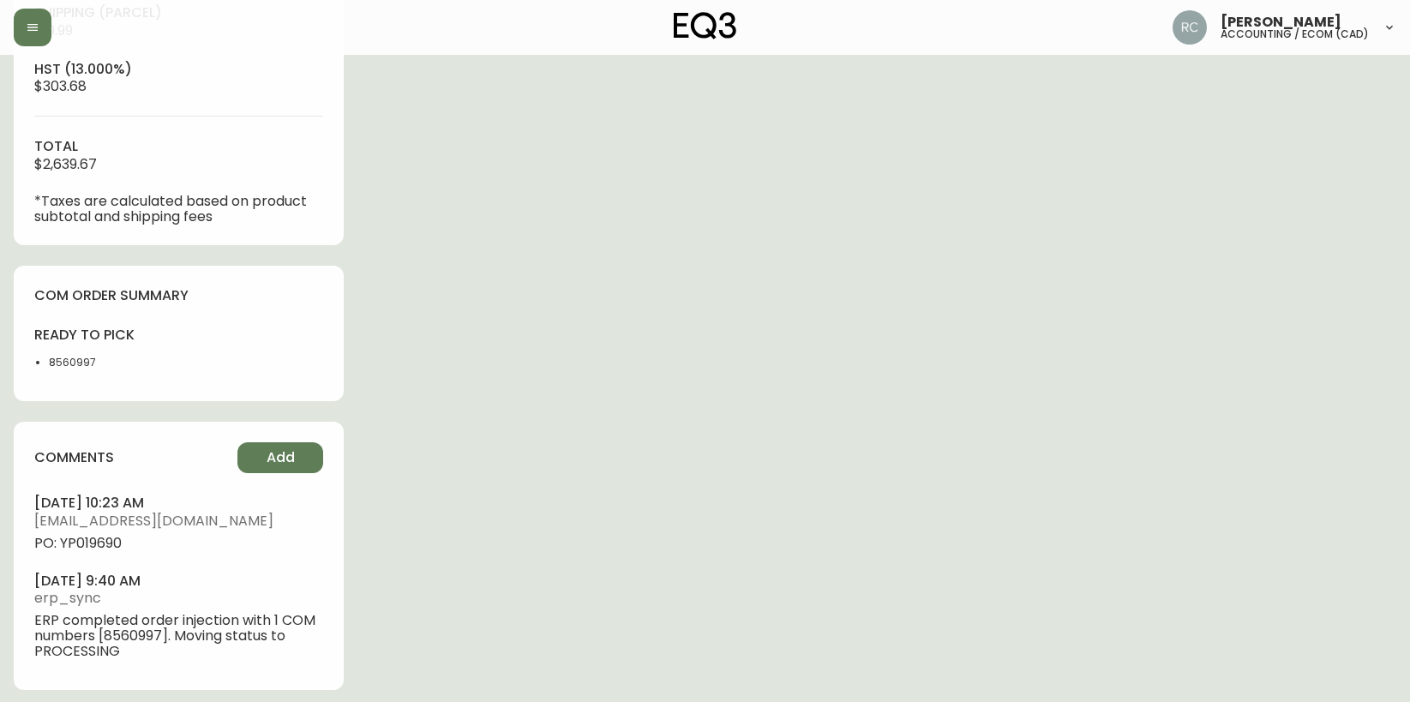
scroll to position [744, 0]
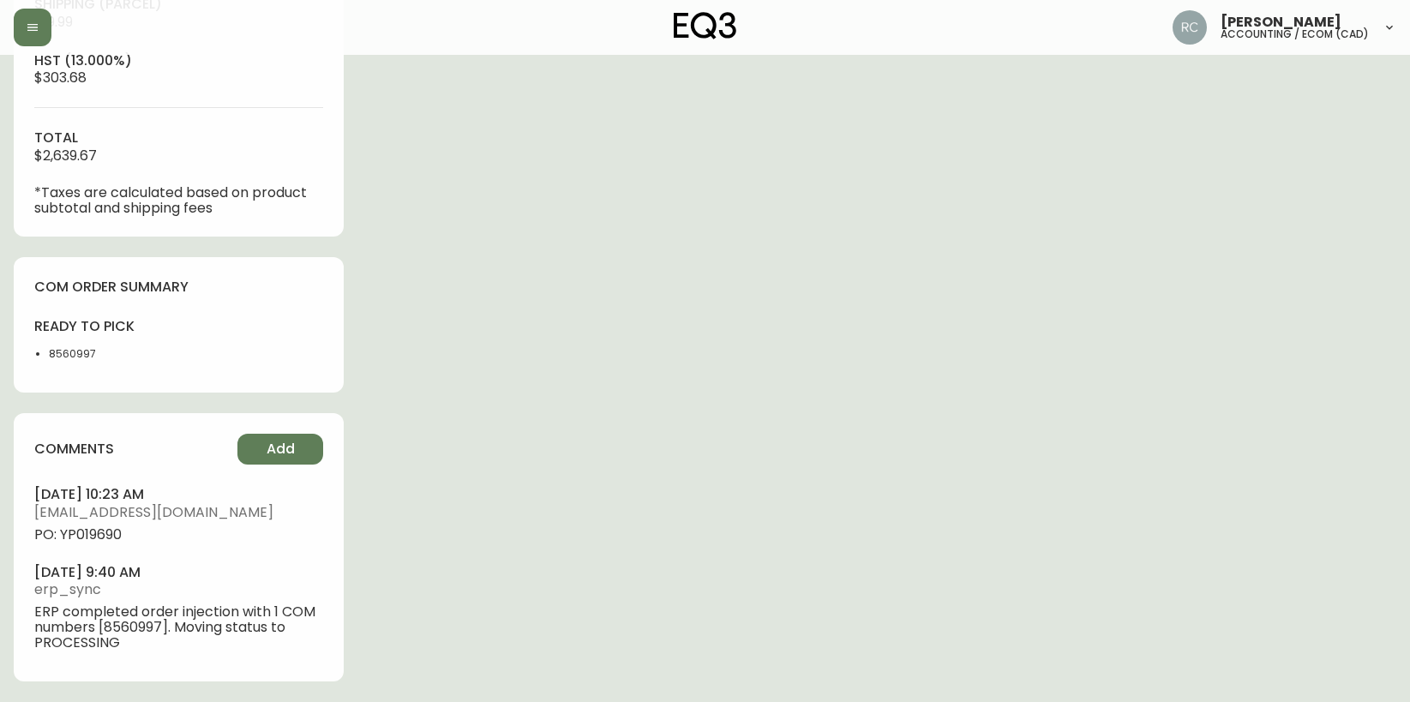
click at [99, 529] on span "PO: YP019690" at bounding box center [178, 534] width 289 height 15
copy span "YP019690"
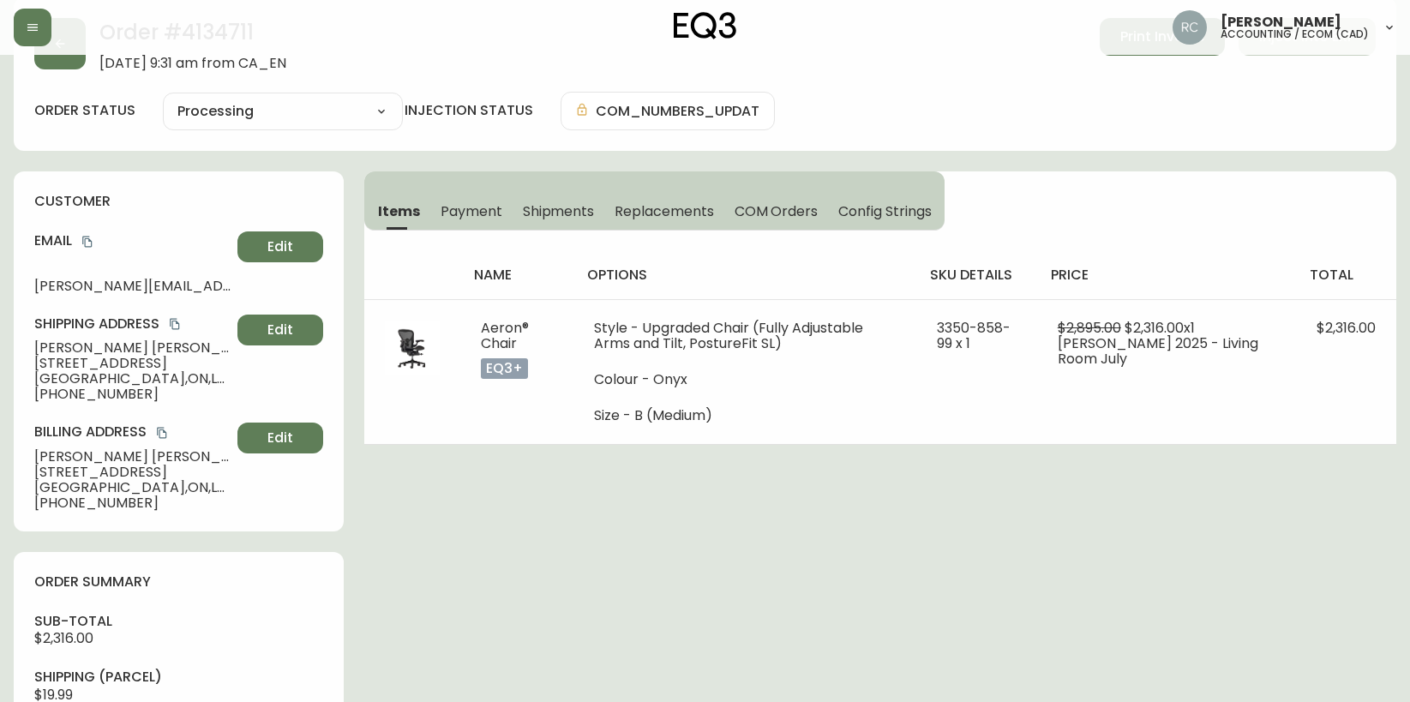
scroll to position [0, 0]
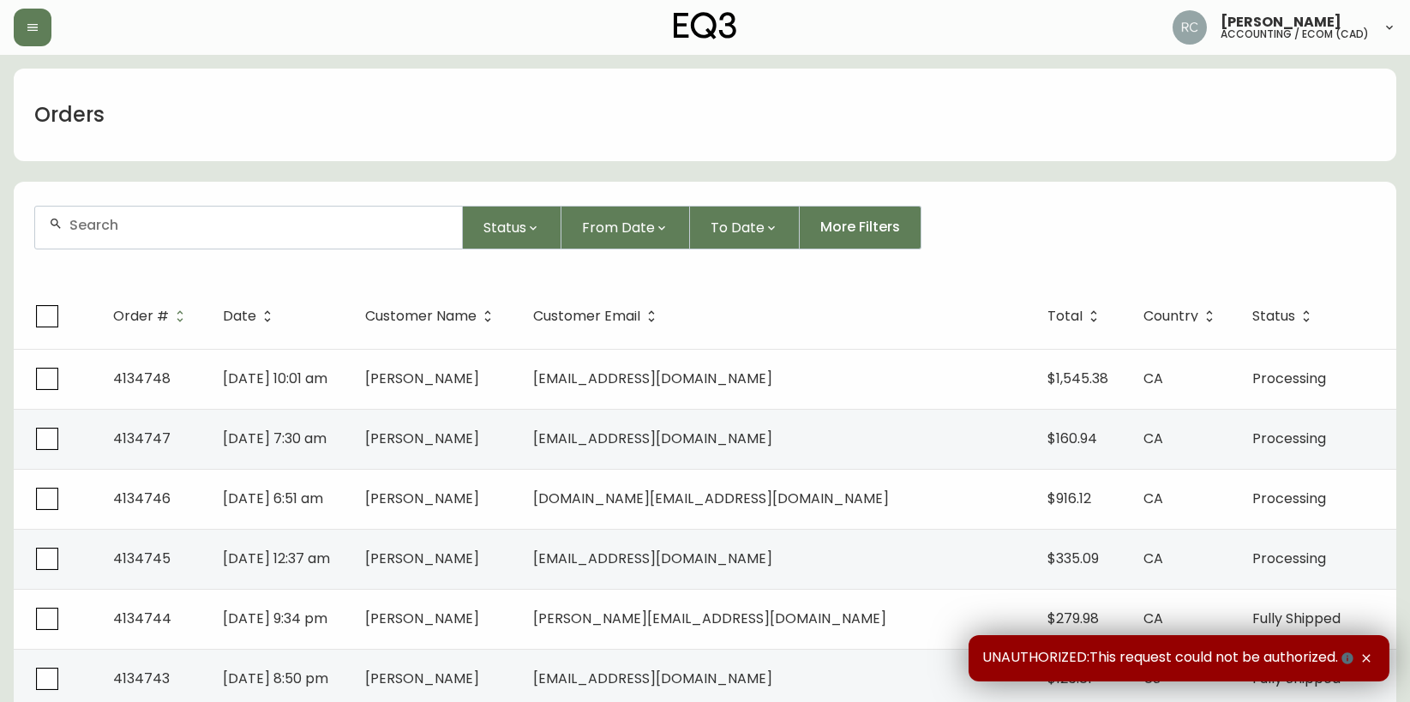
click at [399, 236] on div at bounding box center [248, 228] width 427 height 42
paste input "4134716"
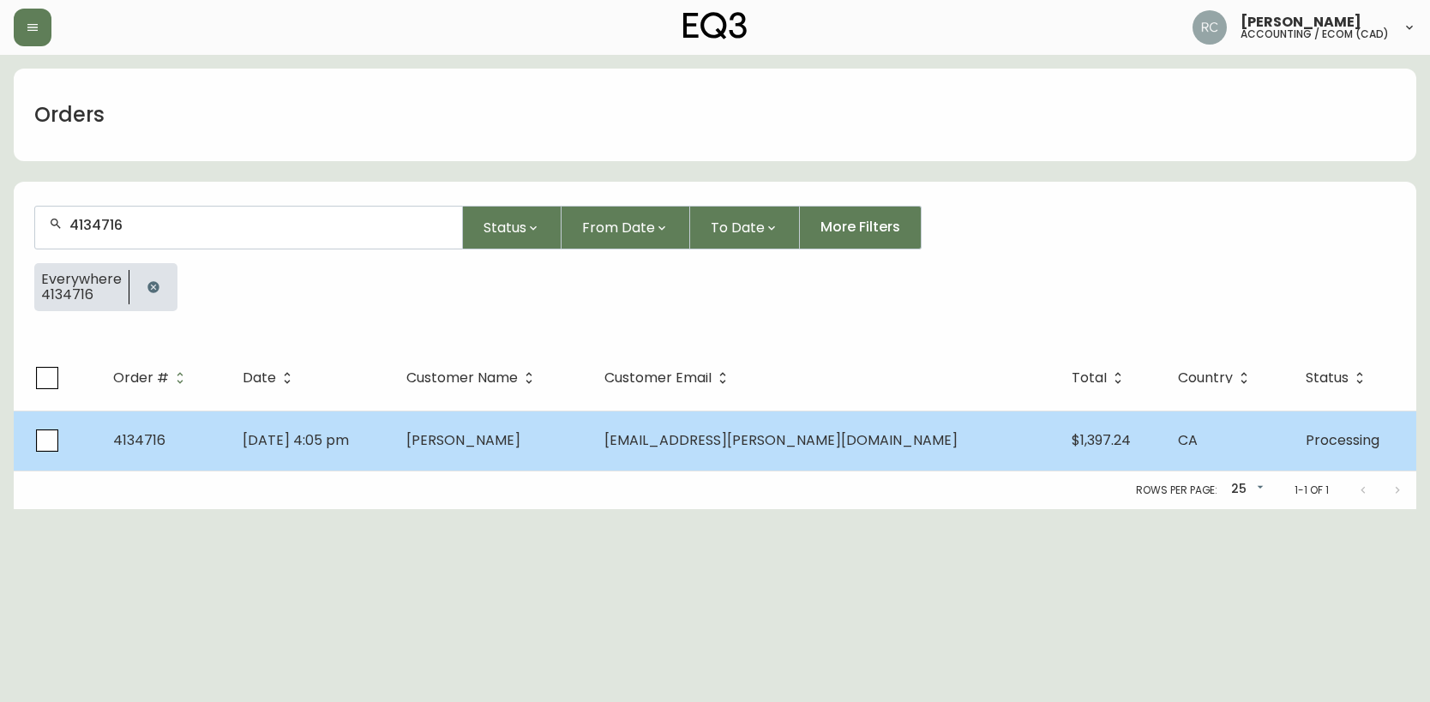
type input "4134716"
click at [393, 460] on td "[DATE] 4:05 pm" at bounding box center [311, 441] width 164 height 60
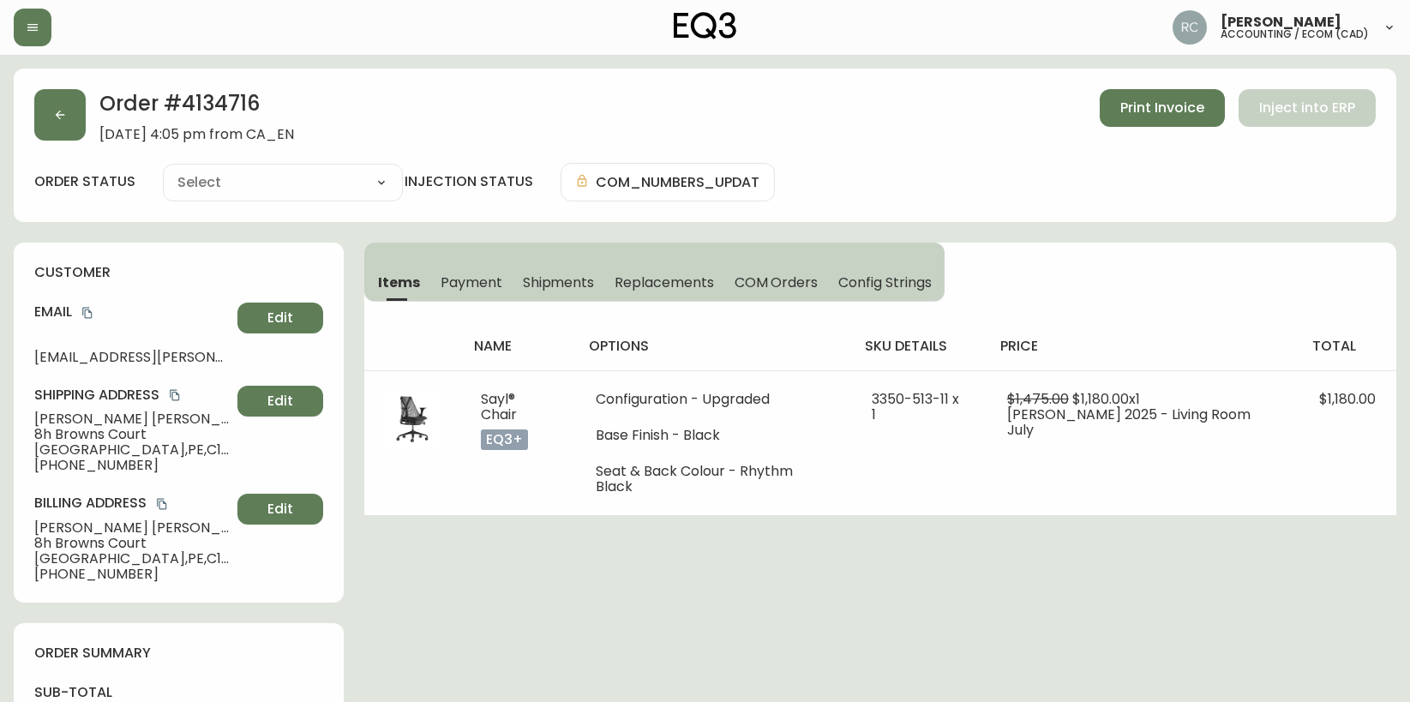
type input "Processing"
select select "PROCESSING"
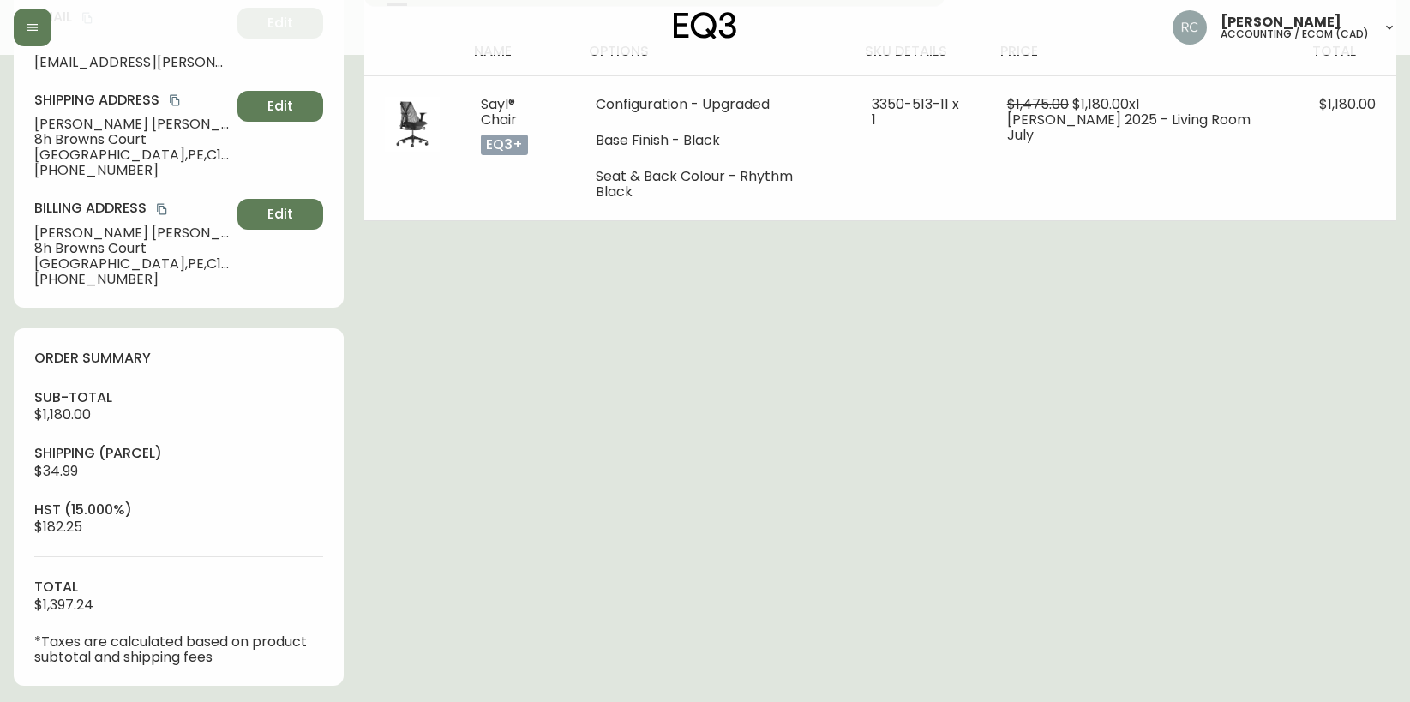
scroll to position [667, 0]
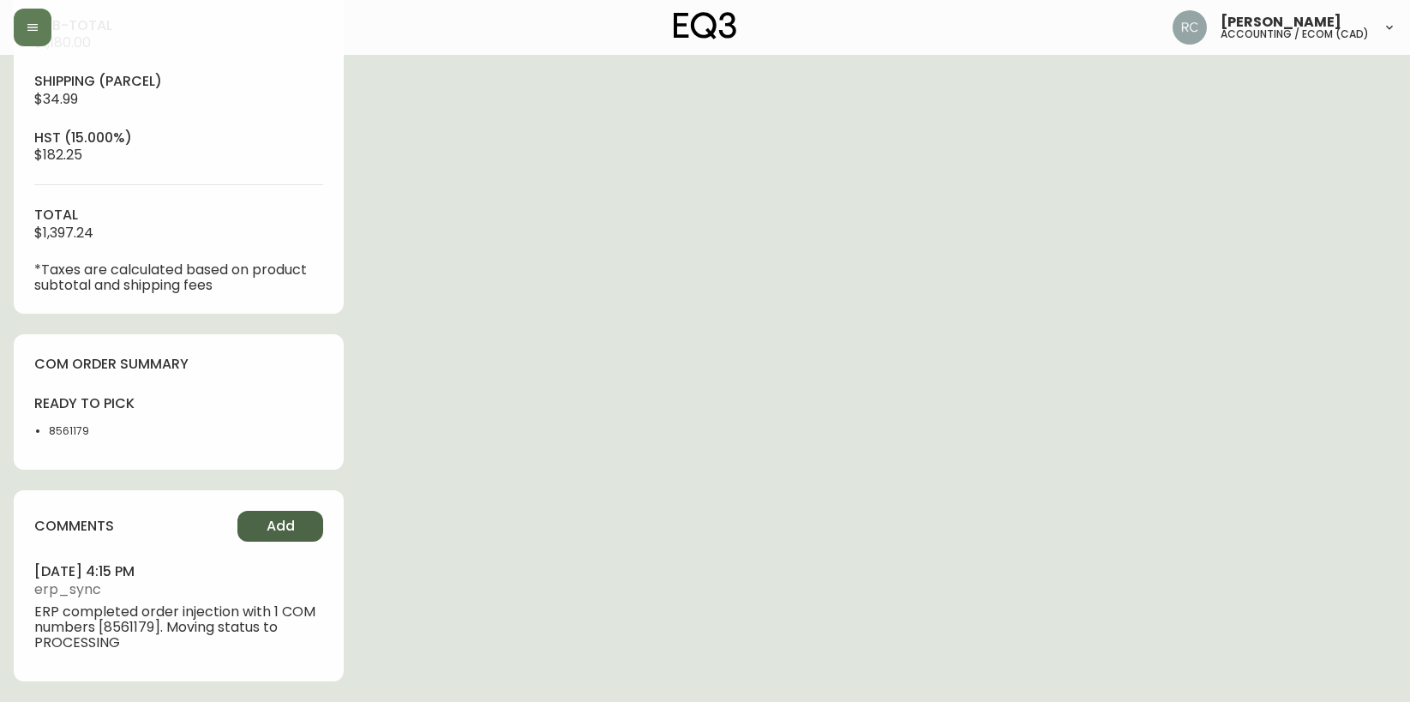
click at [257, 521] on button "Add" at bounding box center [280, 526] width 86 height 31
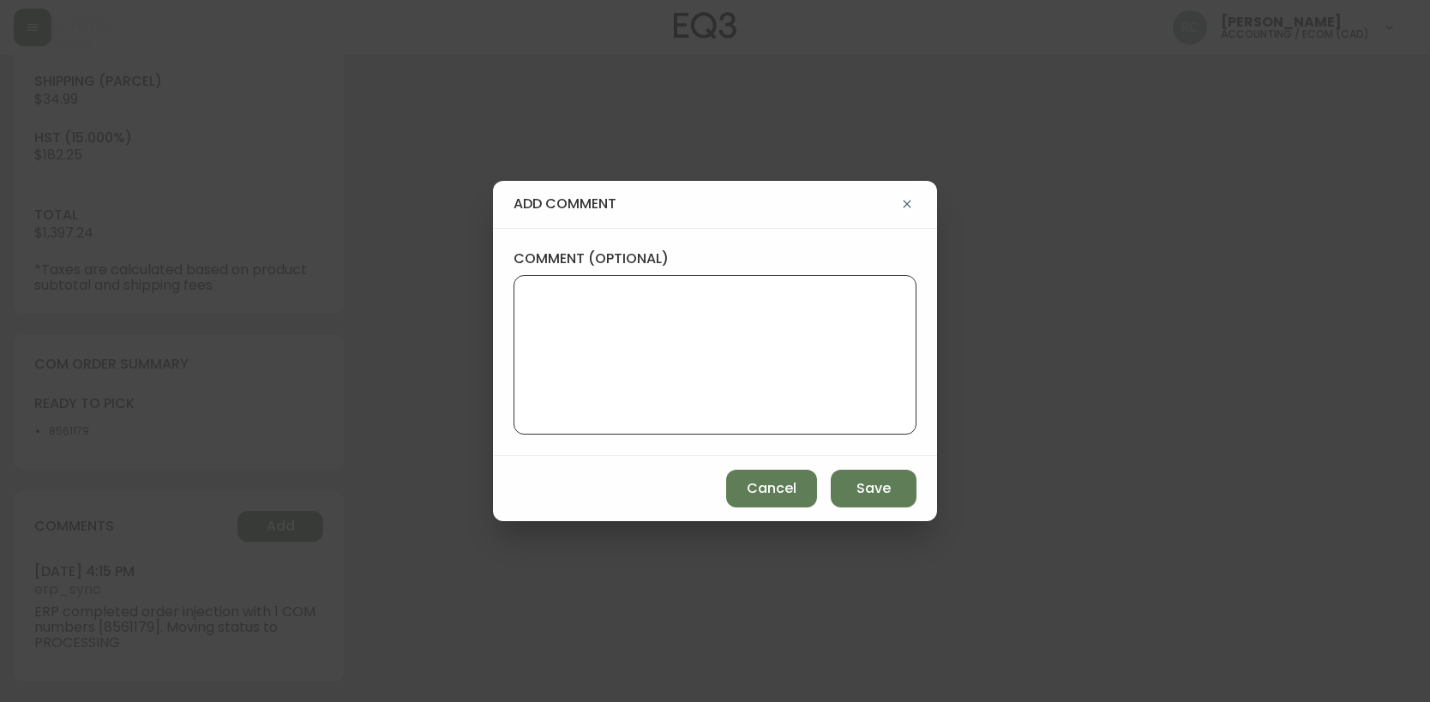
click at [823, 371] on textarea "comment (optional)" at bounding box center [715, 354] width 374 height 137
paste textarea "P019691"
type textarea "PO: YP019691"
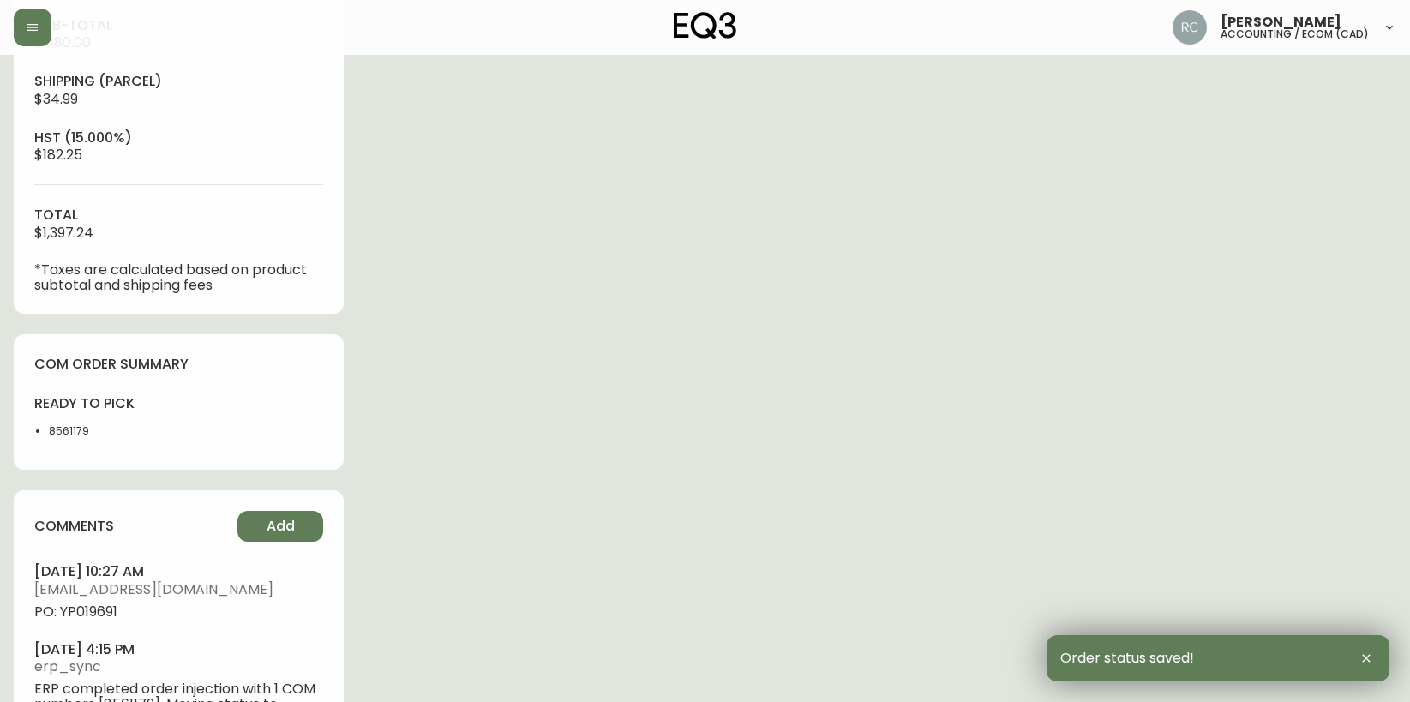
click at [99, 610] on span "PO: YP019691" at bounding box center [178, 611] width 289 height 15
drag, startPoint x: 99, startPoint y: 610, endPoint x: 87, endPoint y: 611, distance: 11.2
click at [96, 611] on span "PO: YP019691" at bounding box center [178, 611] width 289 height 15
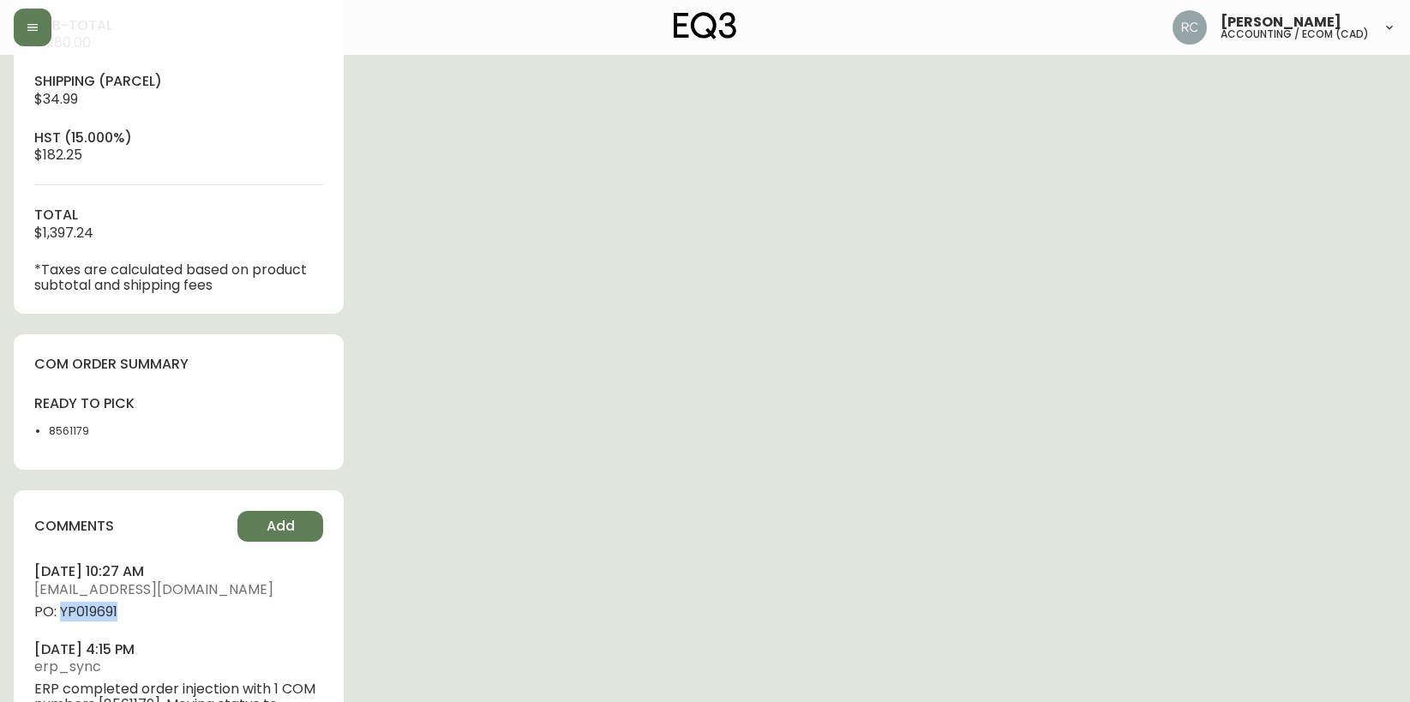
copy span "YP019691"
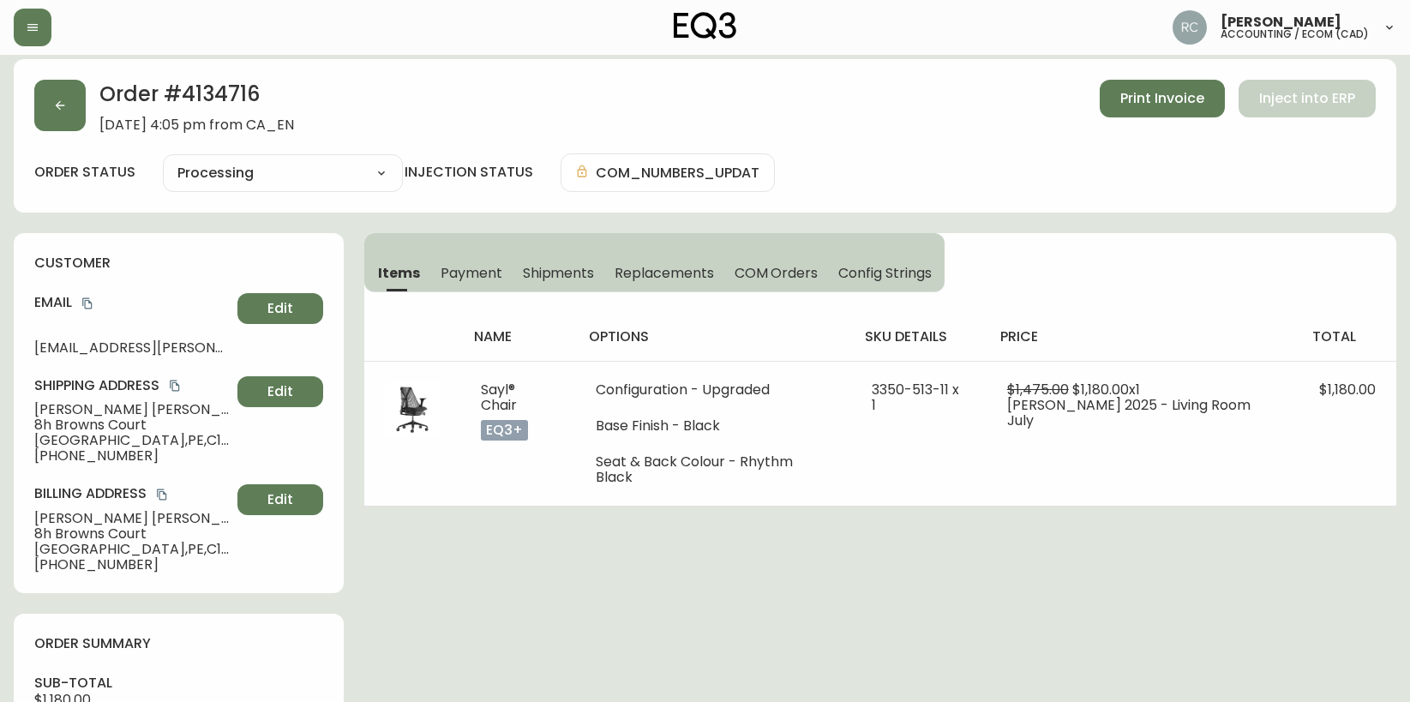
scroll to position [0, 0]
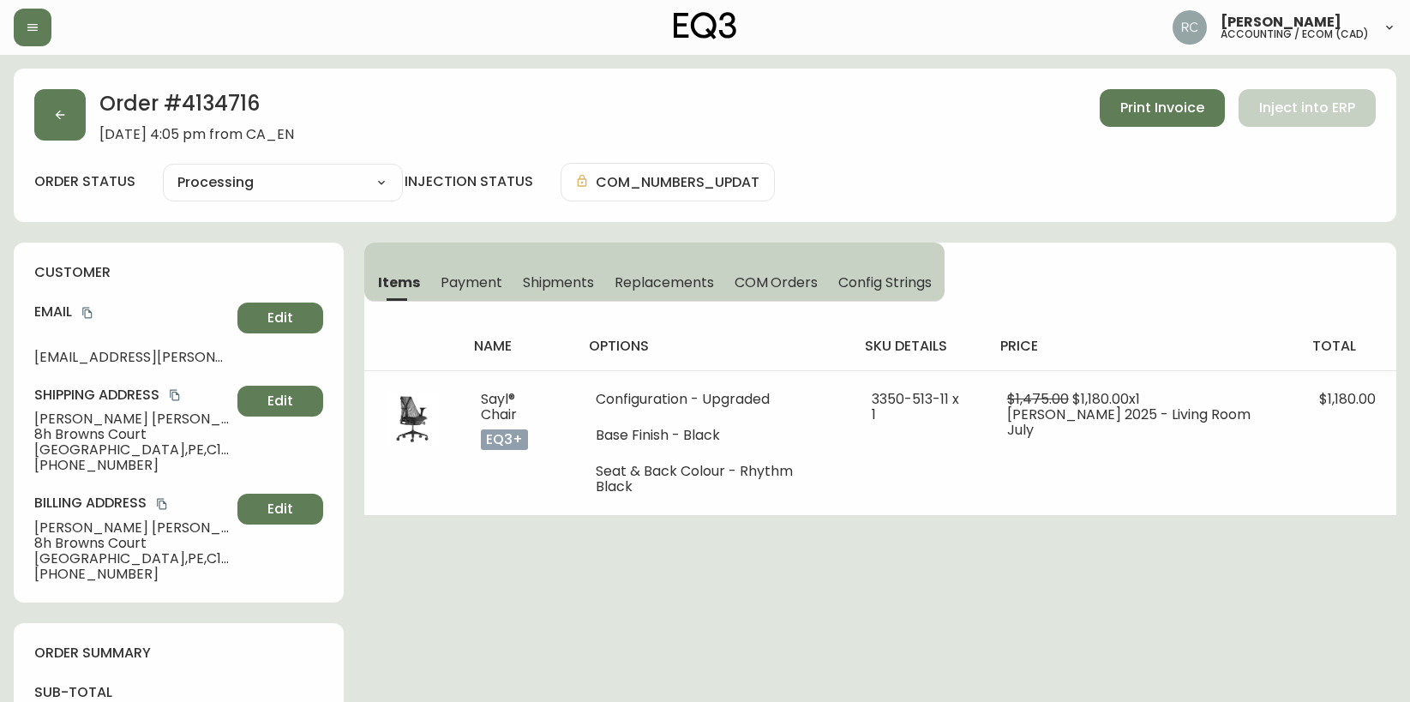
click at [69, 418] on span "[PERSON_NAME]" at bounding box center [132, 418] width 196 height 15
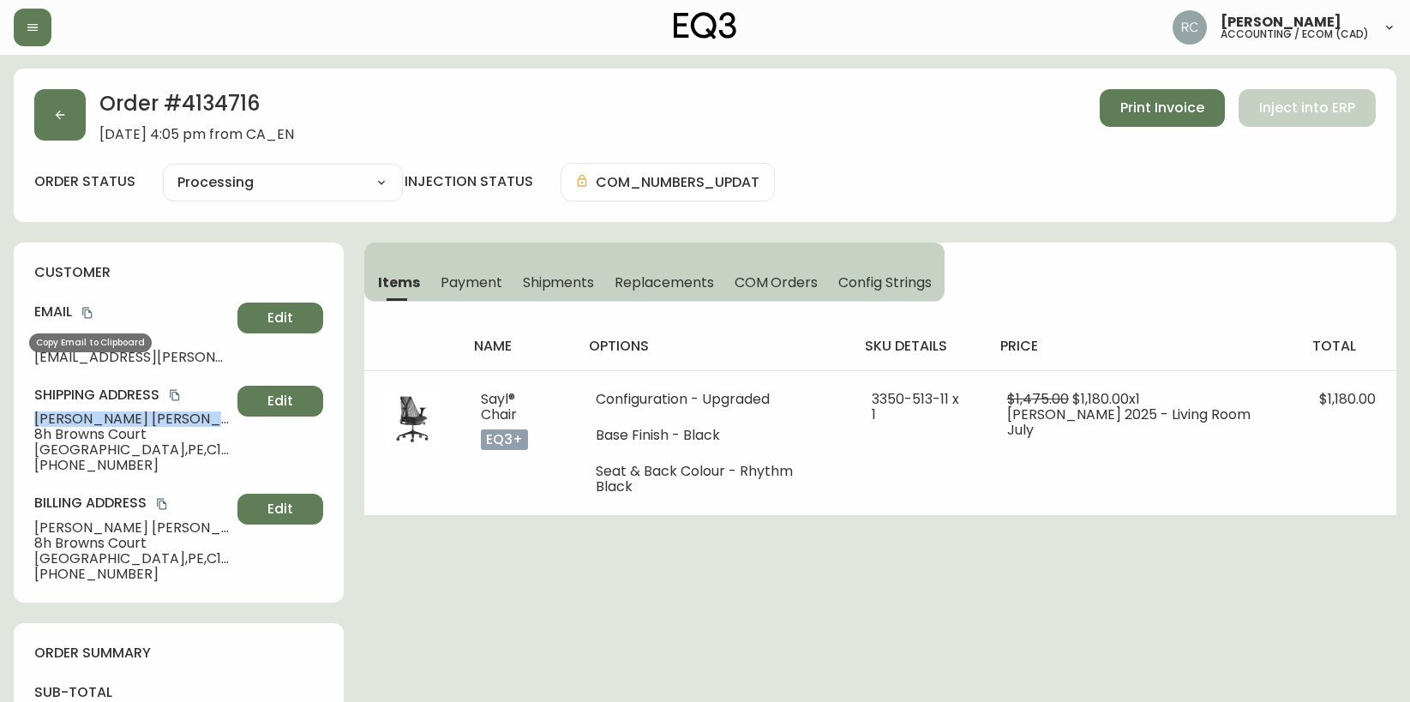
click at [84, 311] on icon "copy" at bounding box center [86, 313] width 9 height 11
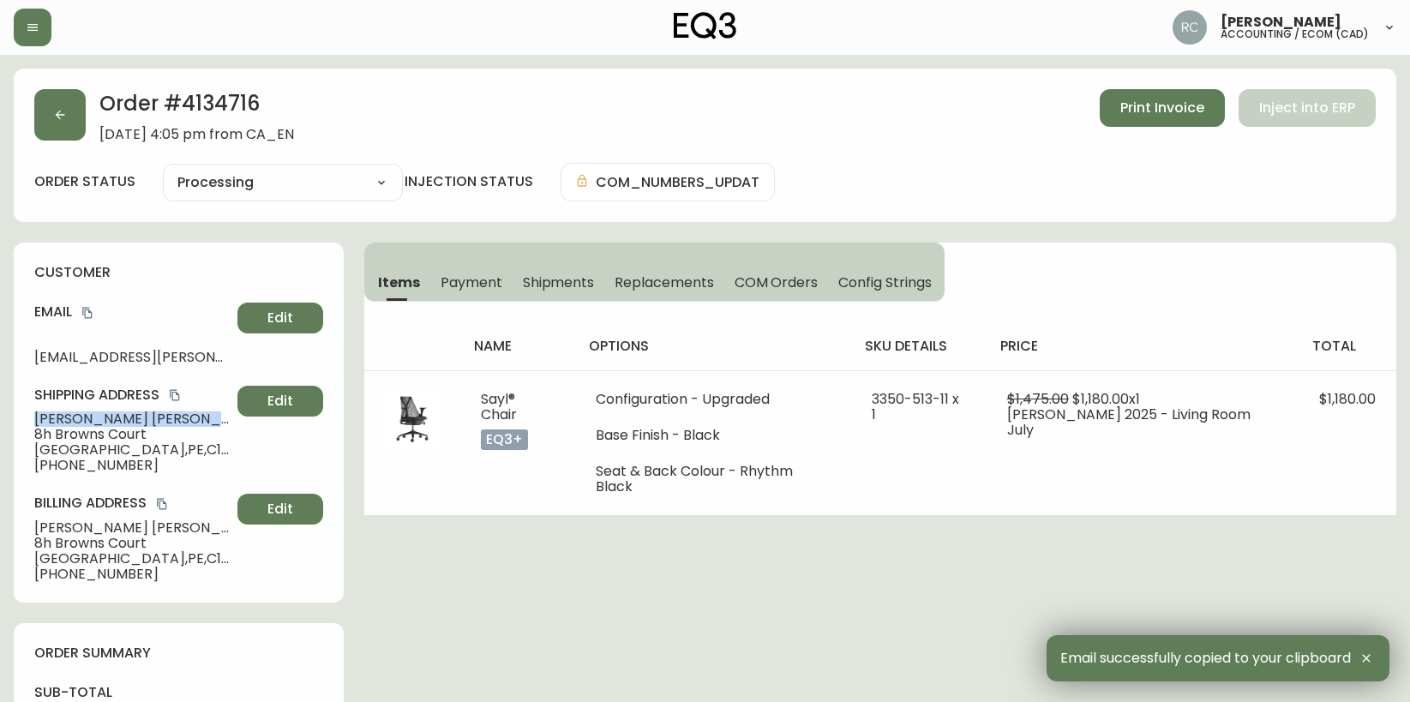
click at [83, 432] on span "8h Browns Court" at bounding box center [132, 434] width 196 height 15
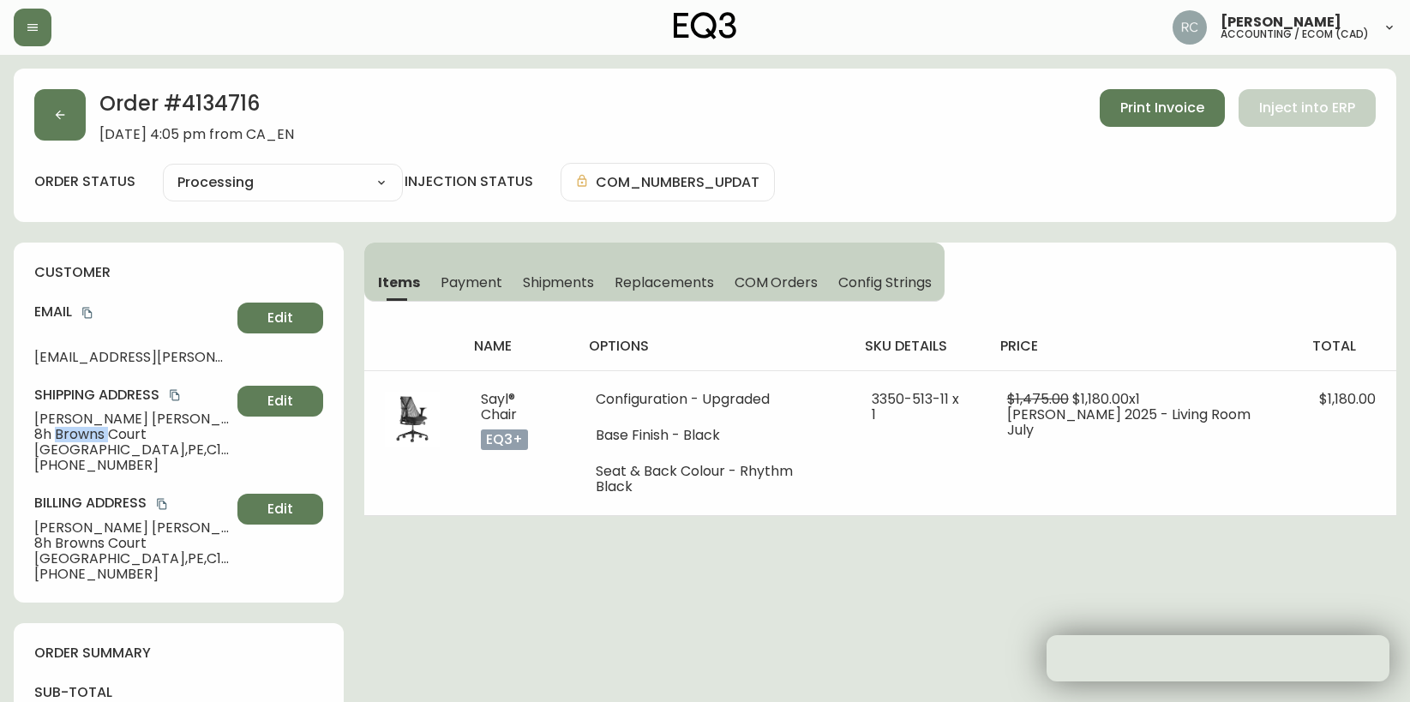
click at [83, 432] on span "8h Browns Court" at bounding box center [132, 434] width 196 height 15
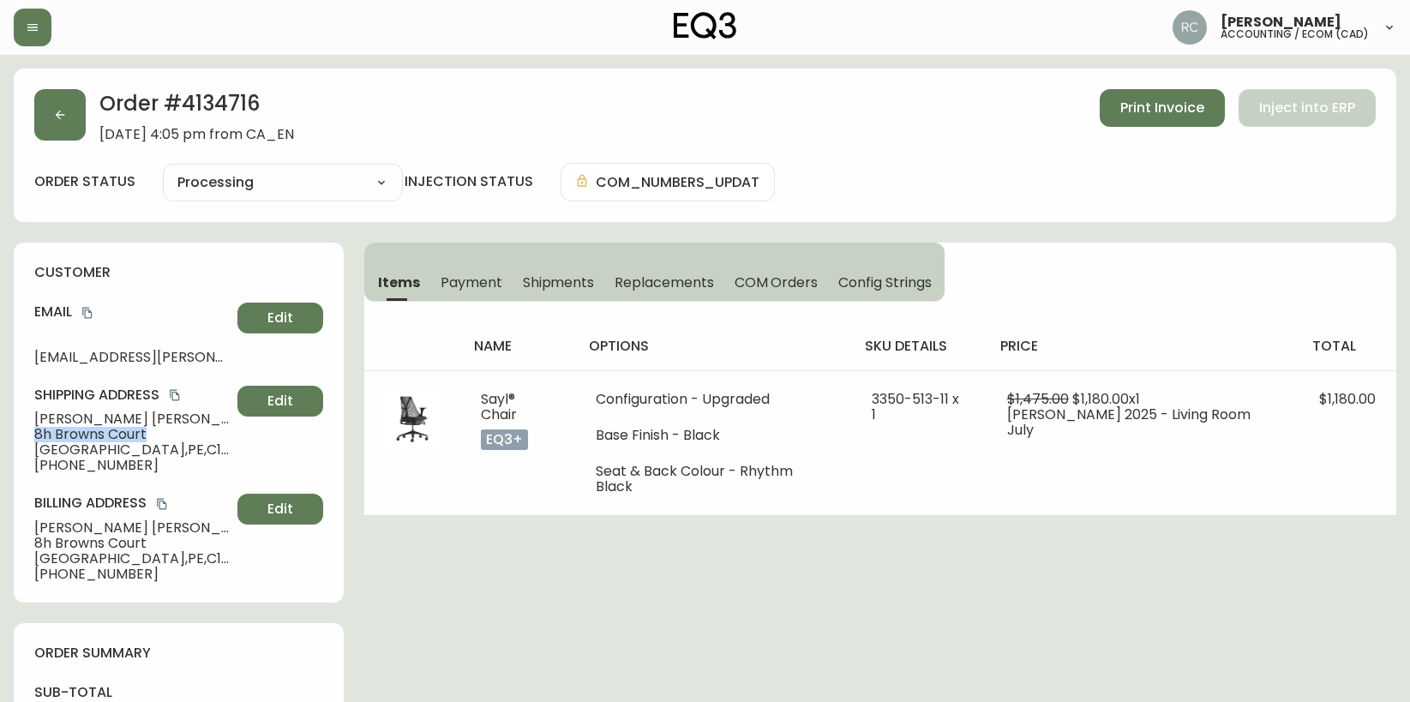
click at [83, 432] on span "8h Browns Court" at bounding box center [132, 434] width 196 height 15
copy span "8h Browns Court"
click at [86, 445] on span "Charlottetown , [GEOGRAPHIC_DATA] , C1A 9M8 , [GEOGRAPHIC_DATA]" at bounding box center [132, 449] width 196 height 15
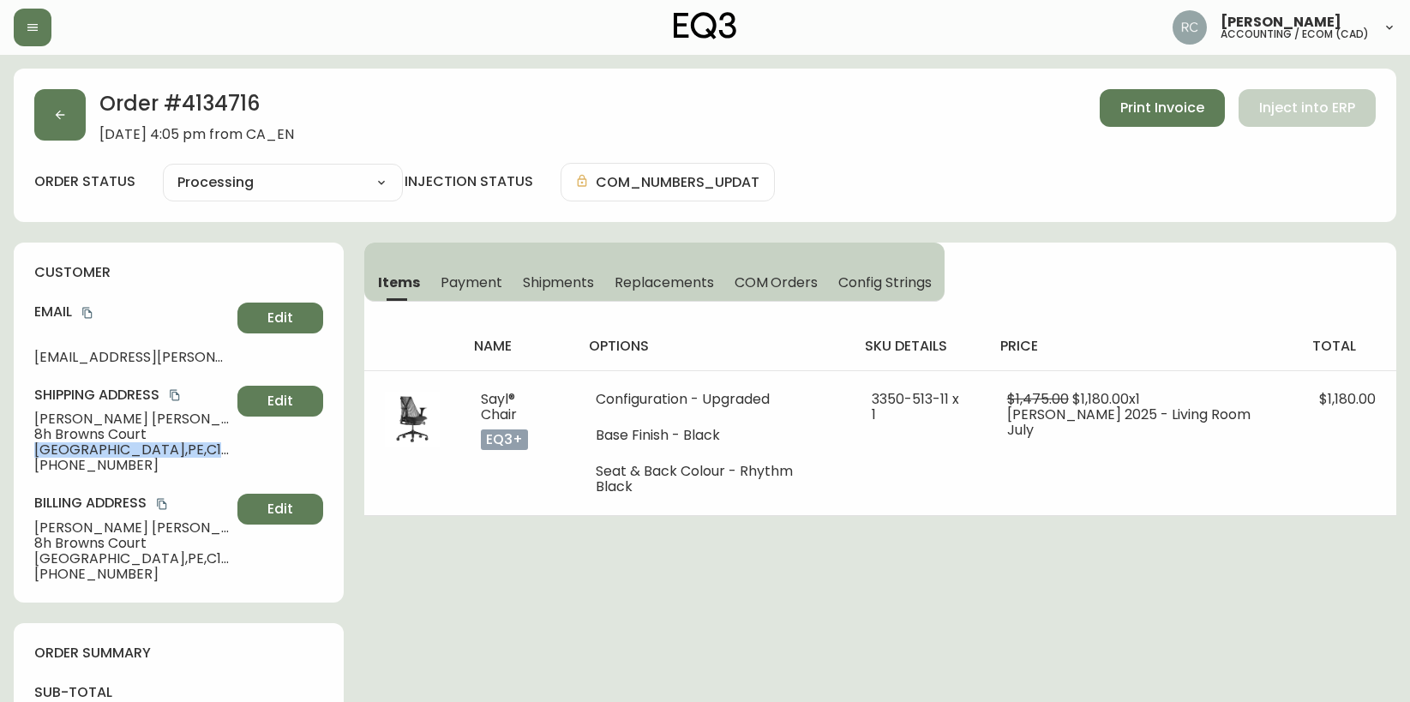
copy span "Charlottetown , [GEOGRAPHIC_DATA] , C1A 9M8 , [GEOGRAPHIC_DATA]"
click at [79, 461] on span "[PHONE_NUMBER]" at bounding box center [132, 465] width 196 height 15
copy span "16478841385"
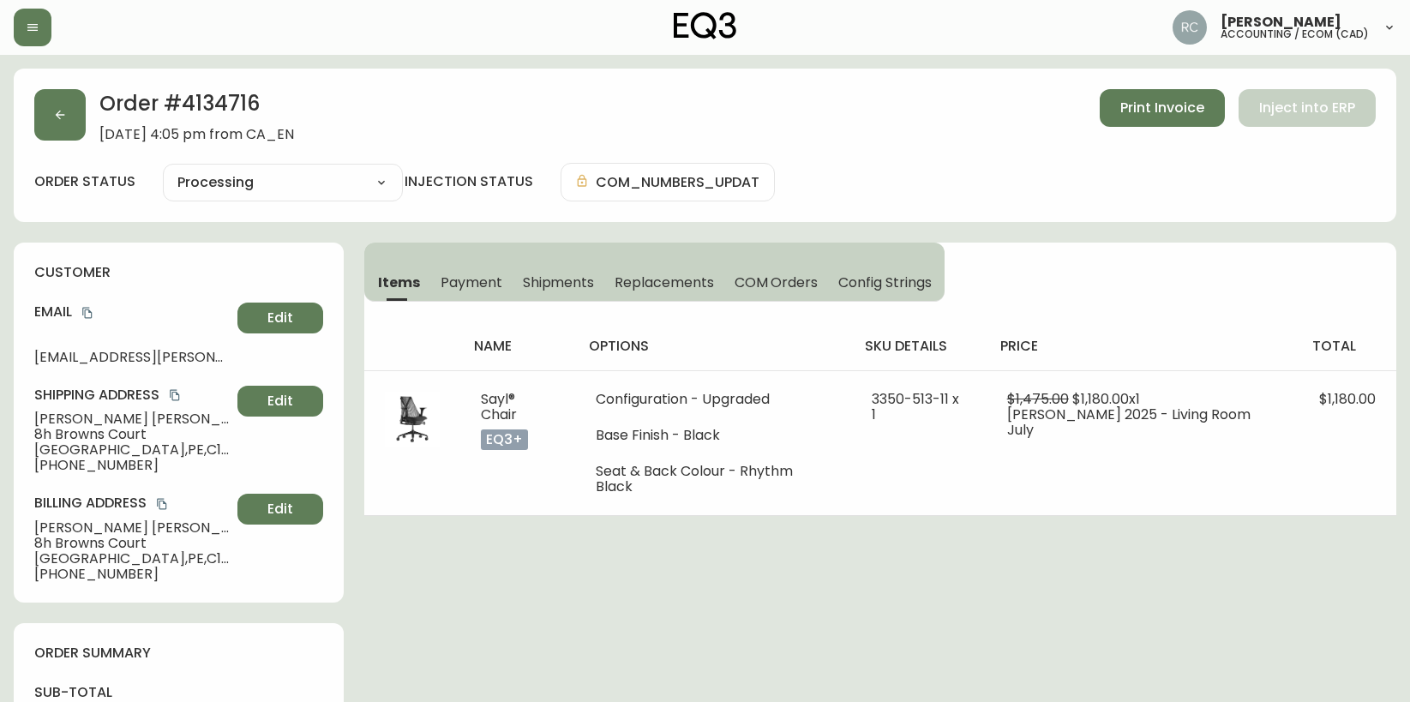
click at [74, 411] on span "[PERSON_NAME]" at bounding box center [132, 418] width 196 height 15
copy span "[PERSON_NAME]"
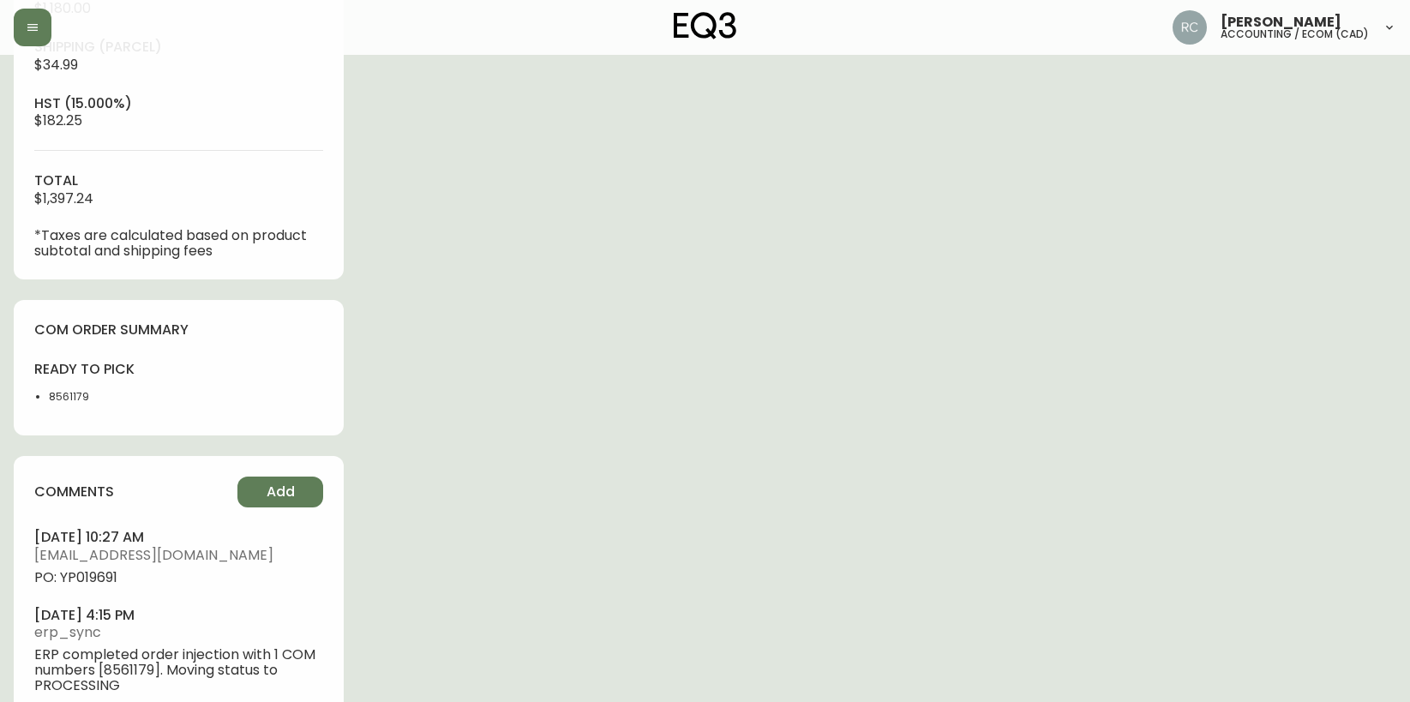
scroll to position [744, 0]
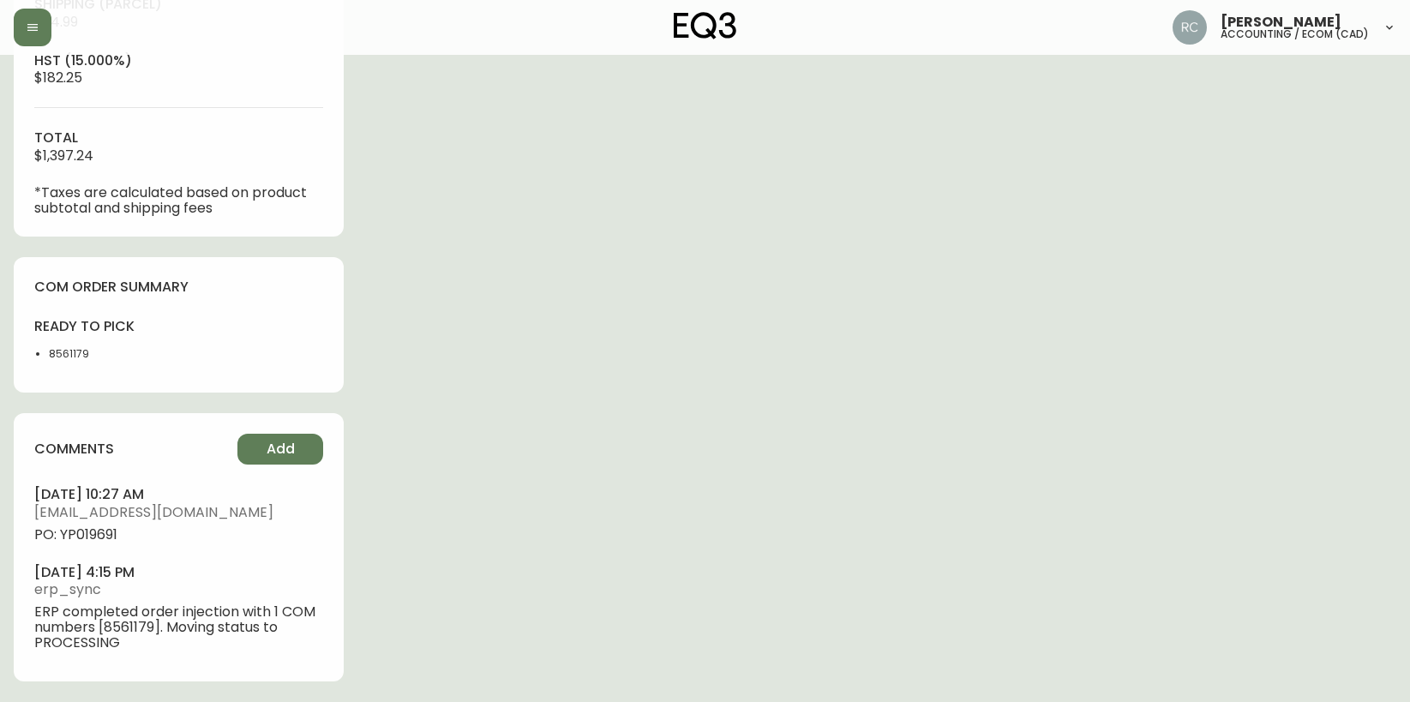
click at [92, 531] on span "PO: YP019691" at bounding box center [178, 534] width 289 height 15
click at [92, 530] on span "PO: YP019691" at bounding box center [178, 534] width 289 height 15
copy span "YP019691"
click at [87, 534] on span "PO: YP019691" at bounding box center [178, 534] width 289 height 15
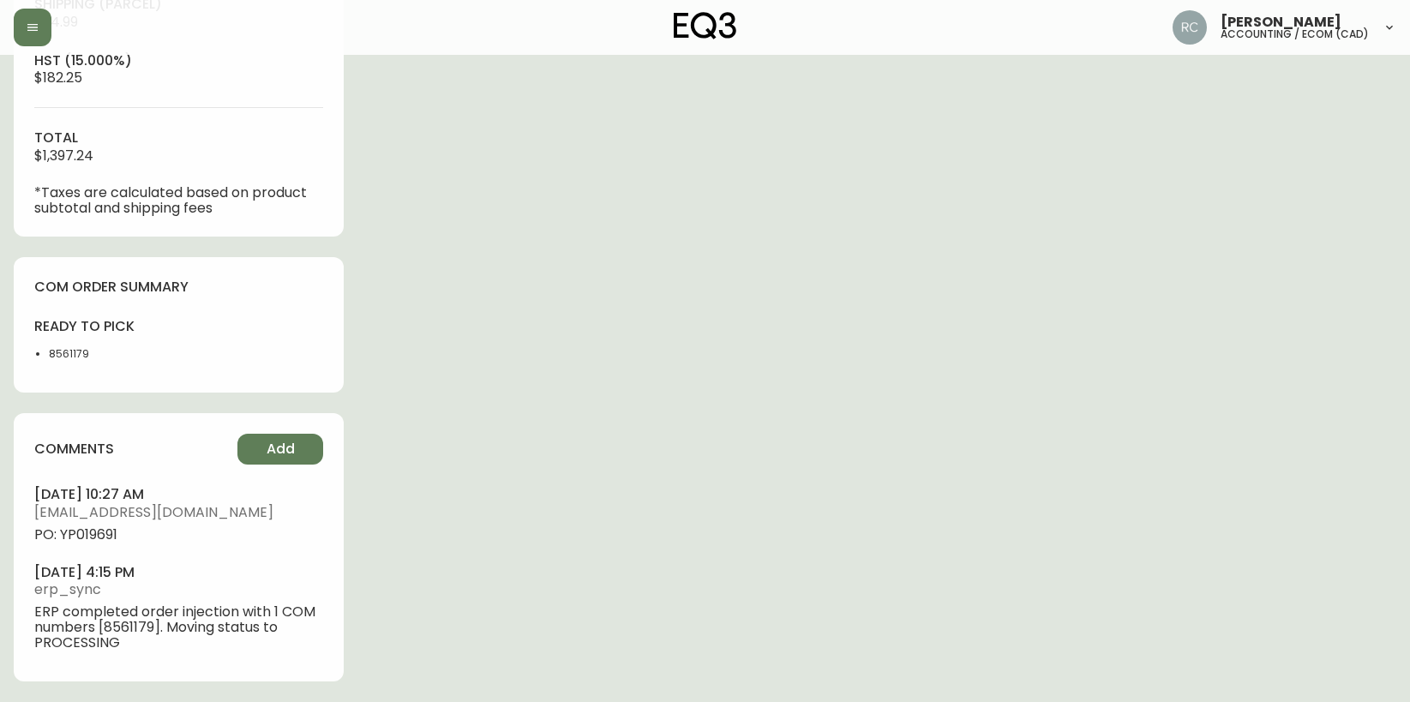
click at [546, 381] on div "Order # 4134716 [DATE] 4:05 pm from CA_EN Print Invoice Inject into ERP order s…" at bounding box center [705, 13] width 1382 height 1377
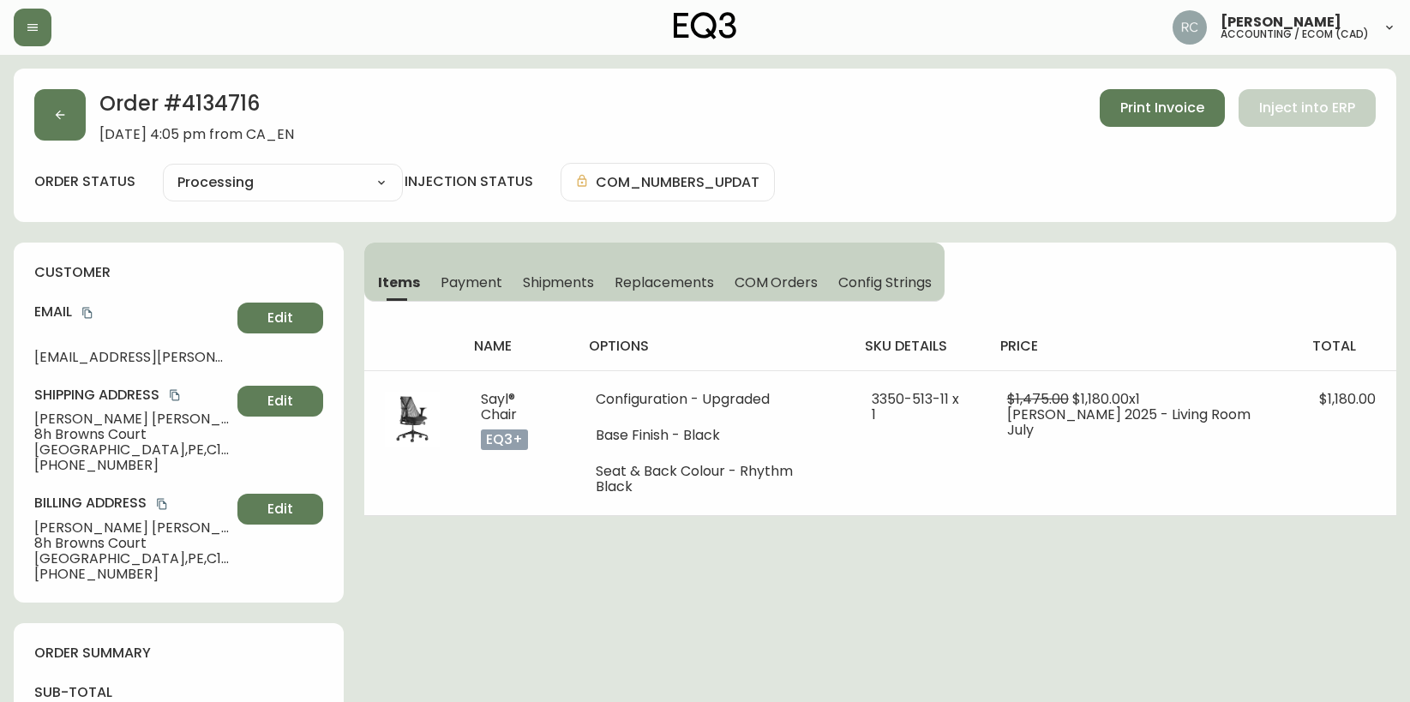
click at [344, 576] on div "customer Email [EMAIL_ADDRESS][PERSON_NAME][DOMAIN_NAME] Edit Shipping Address …" at bounding box center [179, 423] width 330 height 360
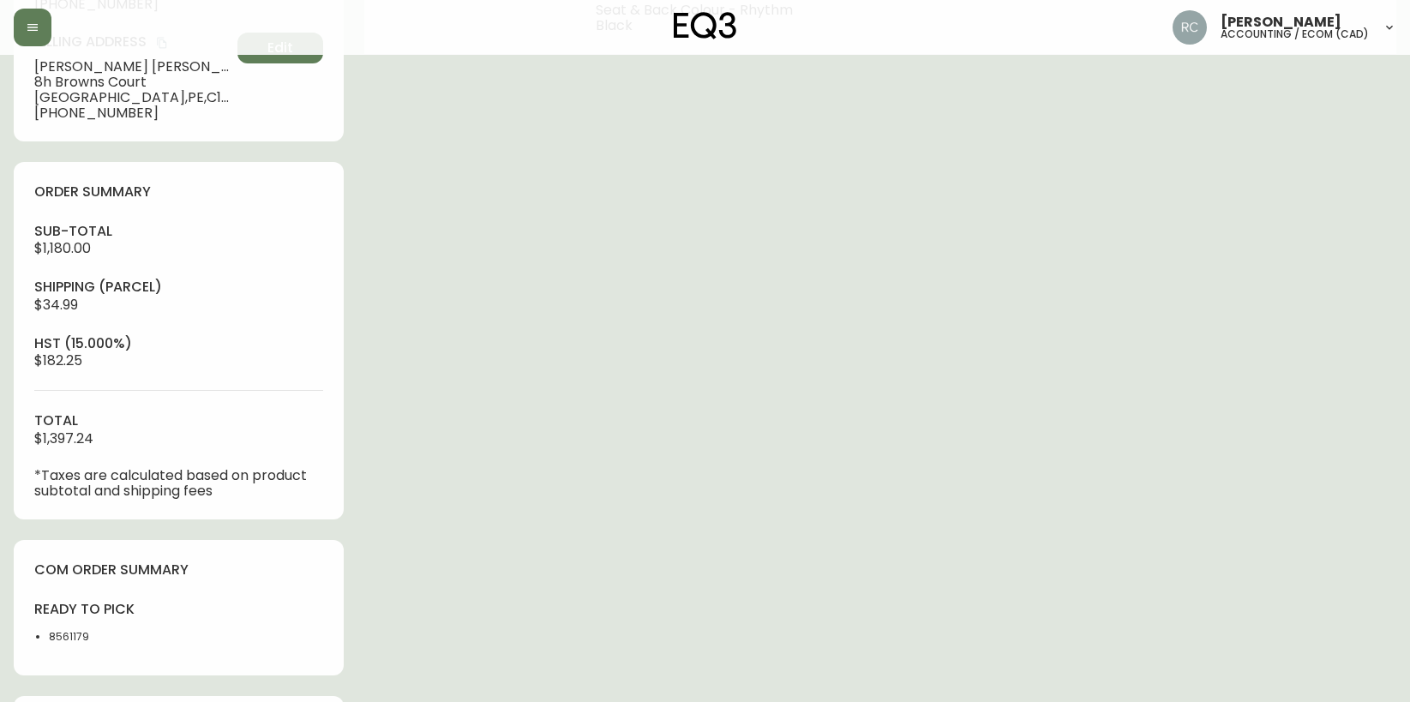
scroll to position [744, 0]
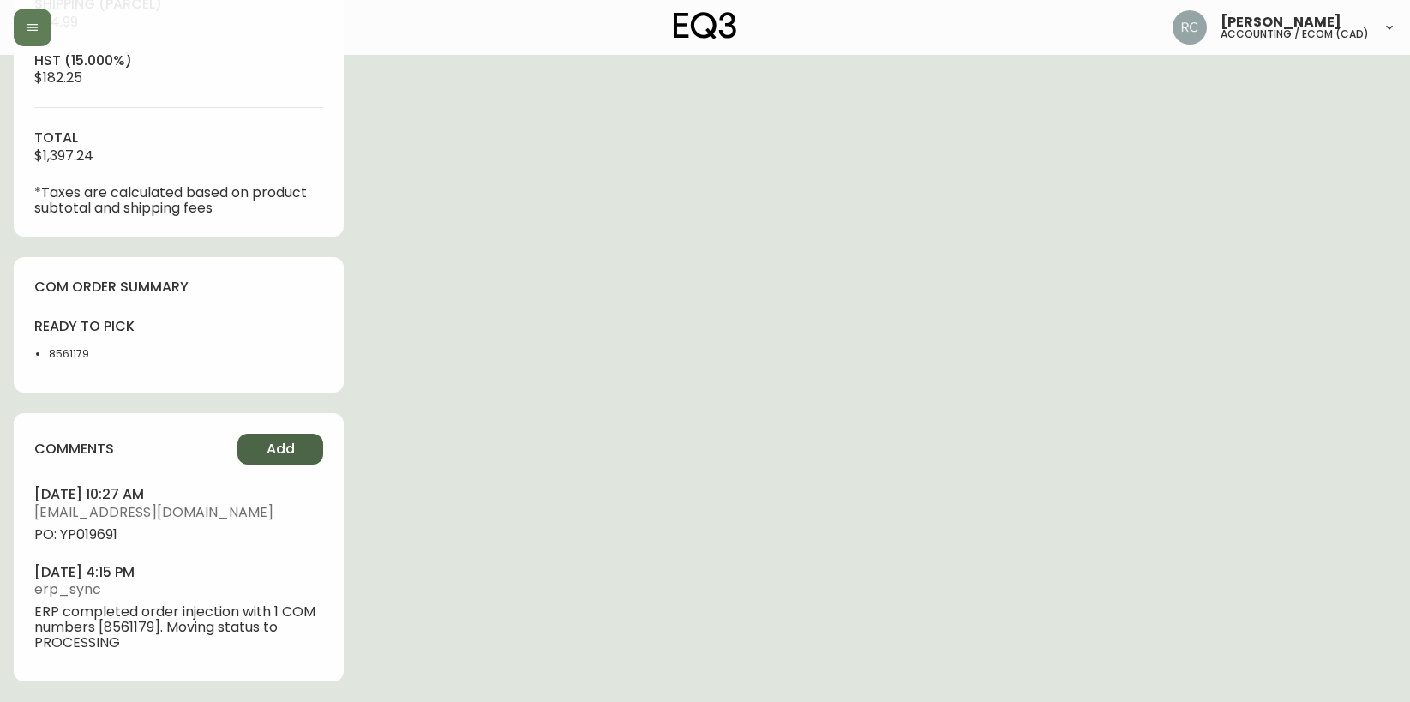
click at [280, 460] on button "Add" at bounding box center [280, 449] width 86 height 31
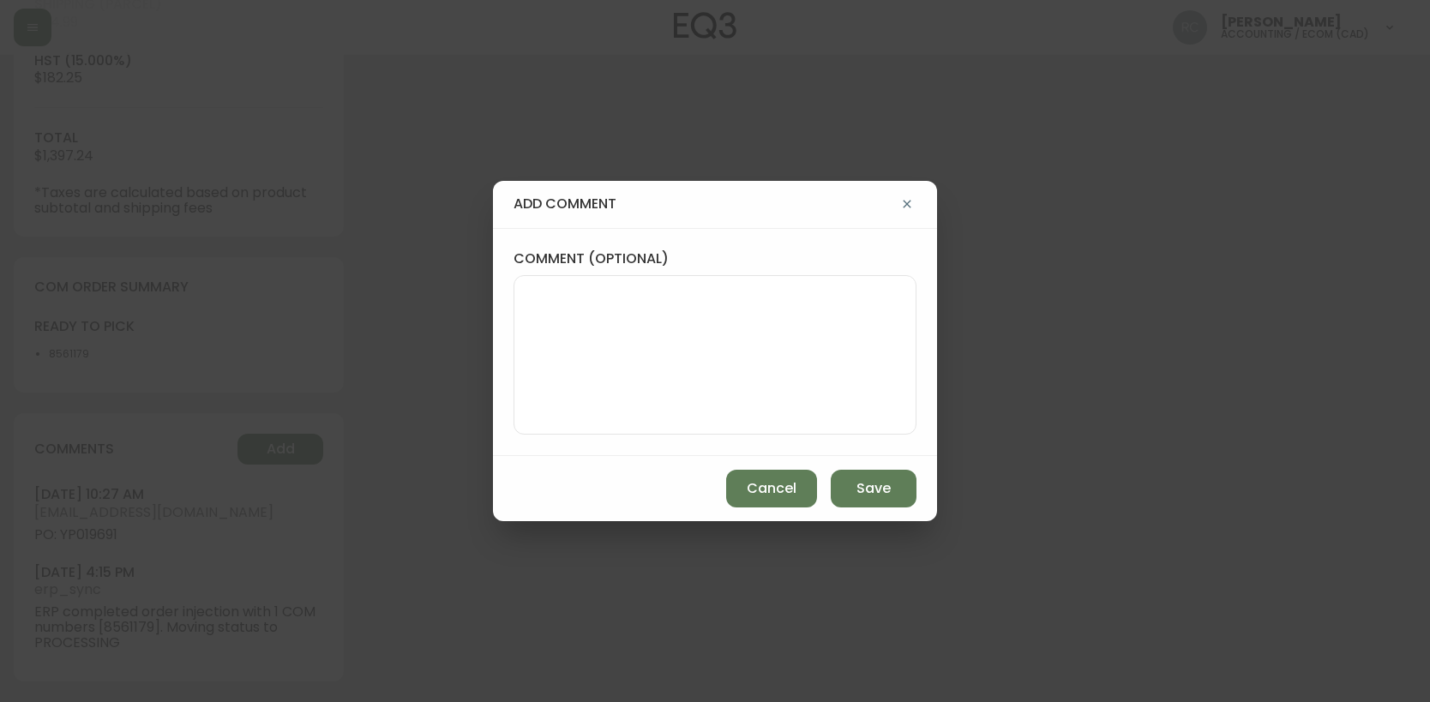
click at [644, 353] on textarea "comment (optional)" at bounding box center [715, 354] width 374 height 137
paste textarea "P019692"
type textarea "CORRECTION: PO: YP019692"
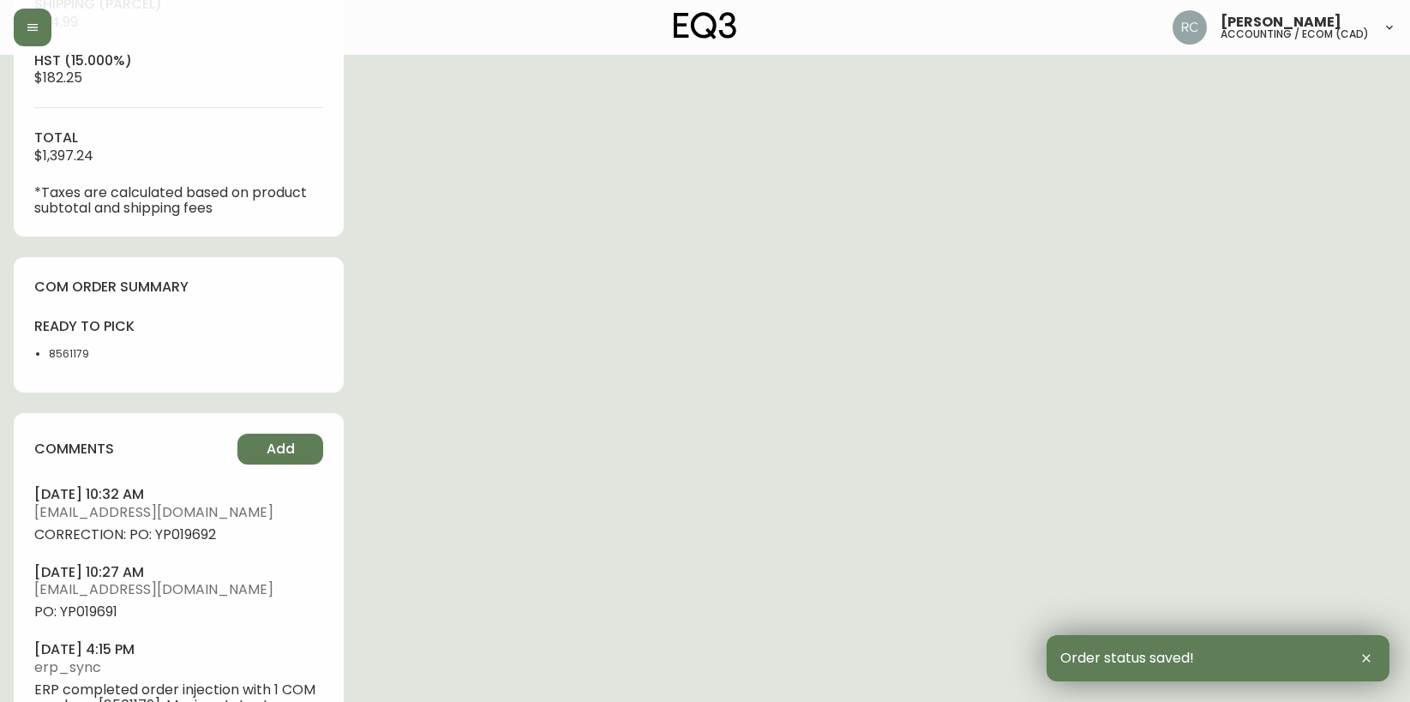
click at [195, 535] on span "CORRECTION: PO: YP019692" at bounding box center [178, 534] width 289 height 15
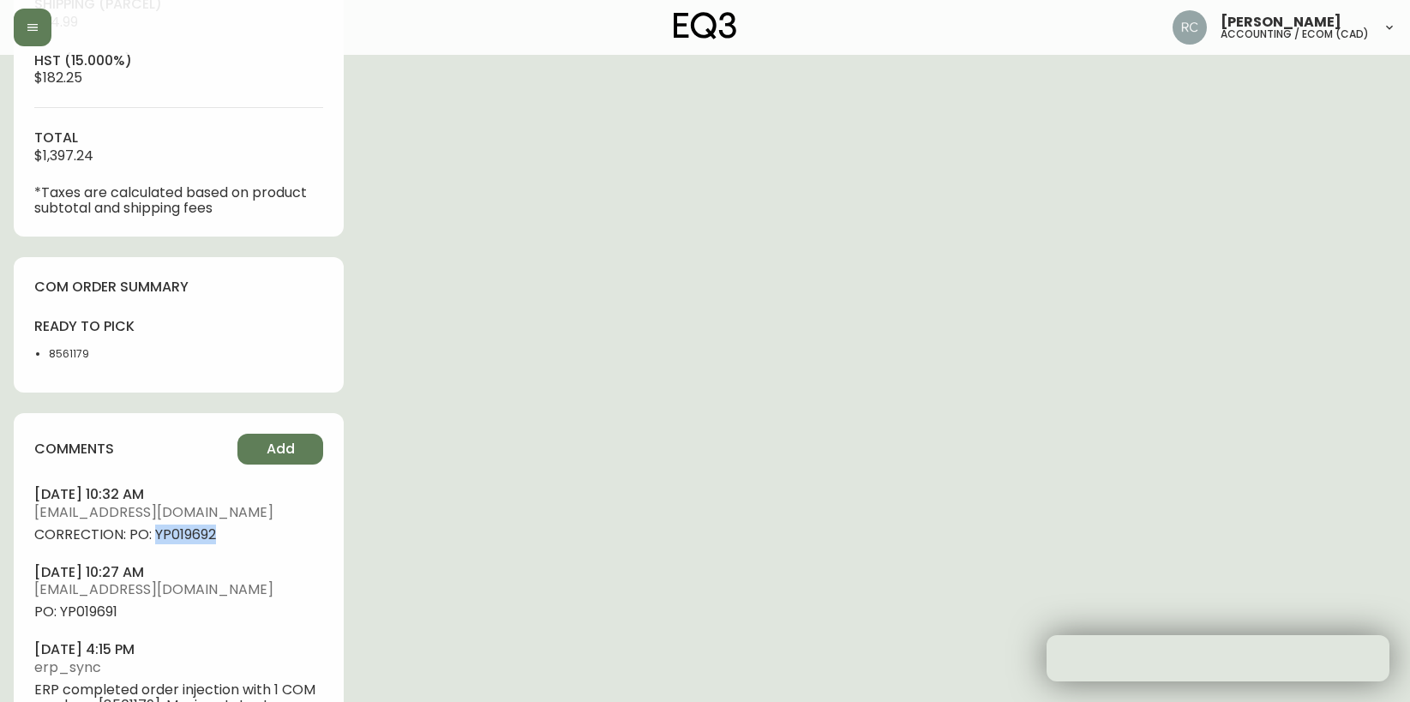
click at [195, 535] on span "CORRECTION: PO: YP019692" at bounding box center [178, 534] width 289 height 15
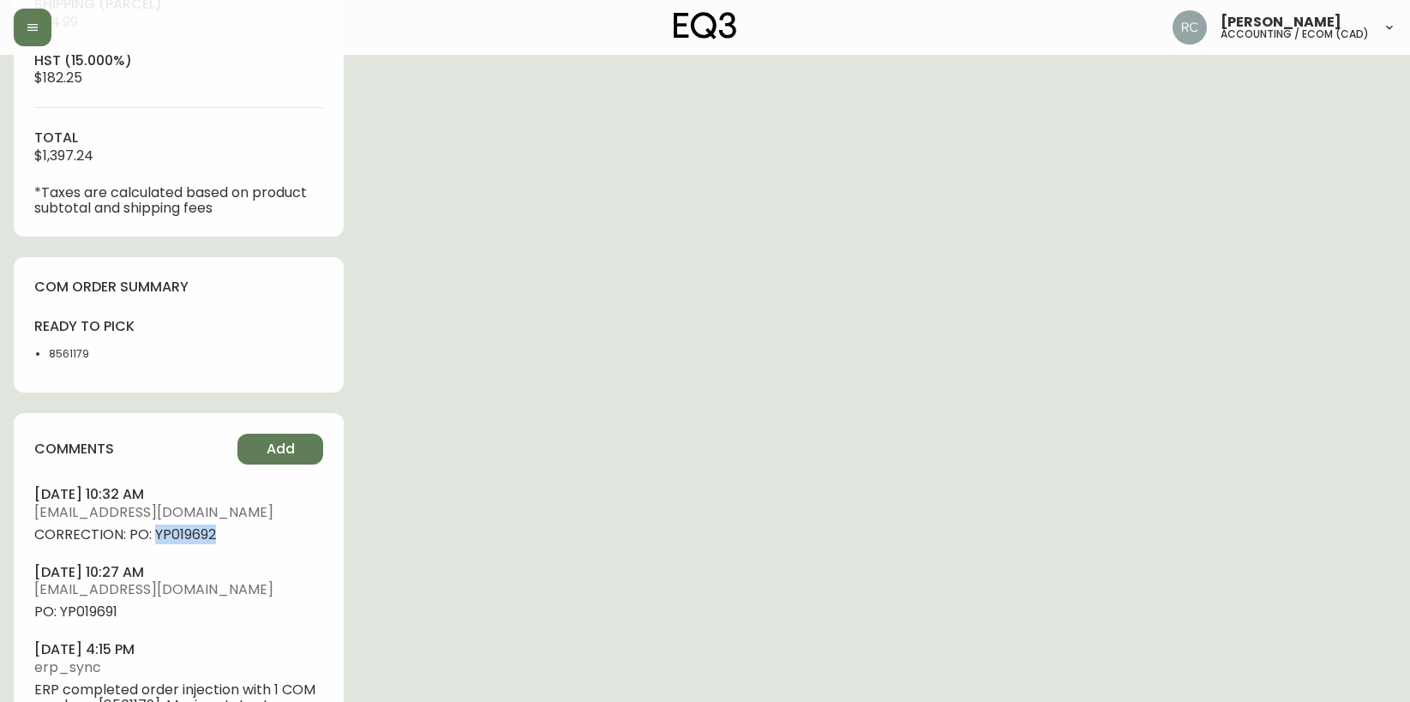
copy span "YP019692"
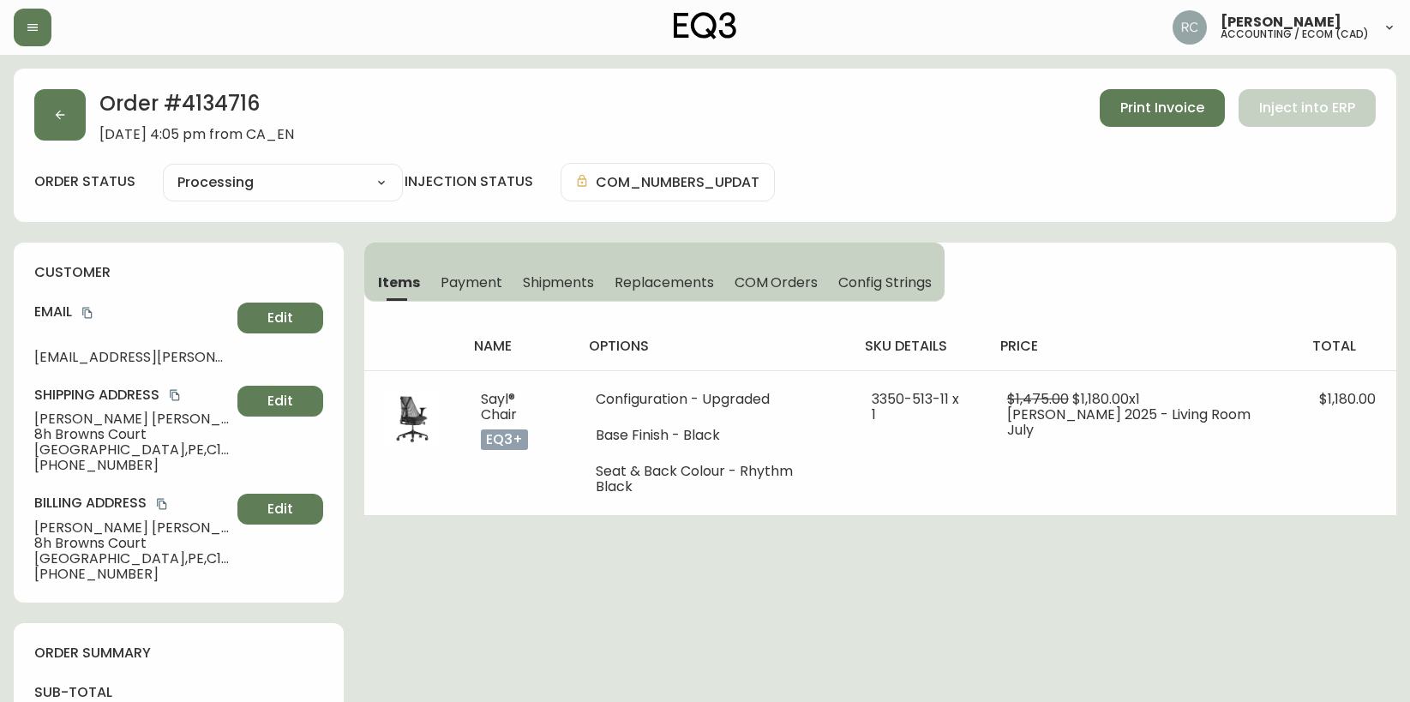
click at [53, 416] on span "[PERSON_NAME]" at bounding box center [132, 418] width 196 height 15
copy span "[PERSON_NAME]"
click at [97, 318] on h4 "Email" at bounding box center [132, 312] width 196 height 19
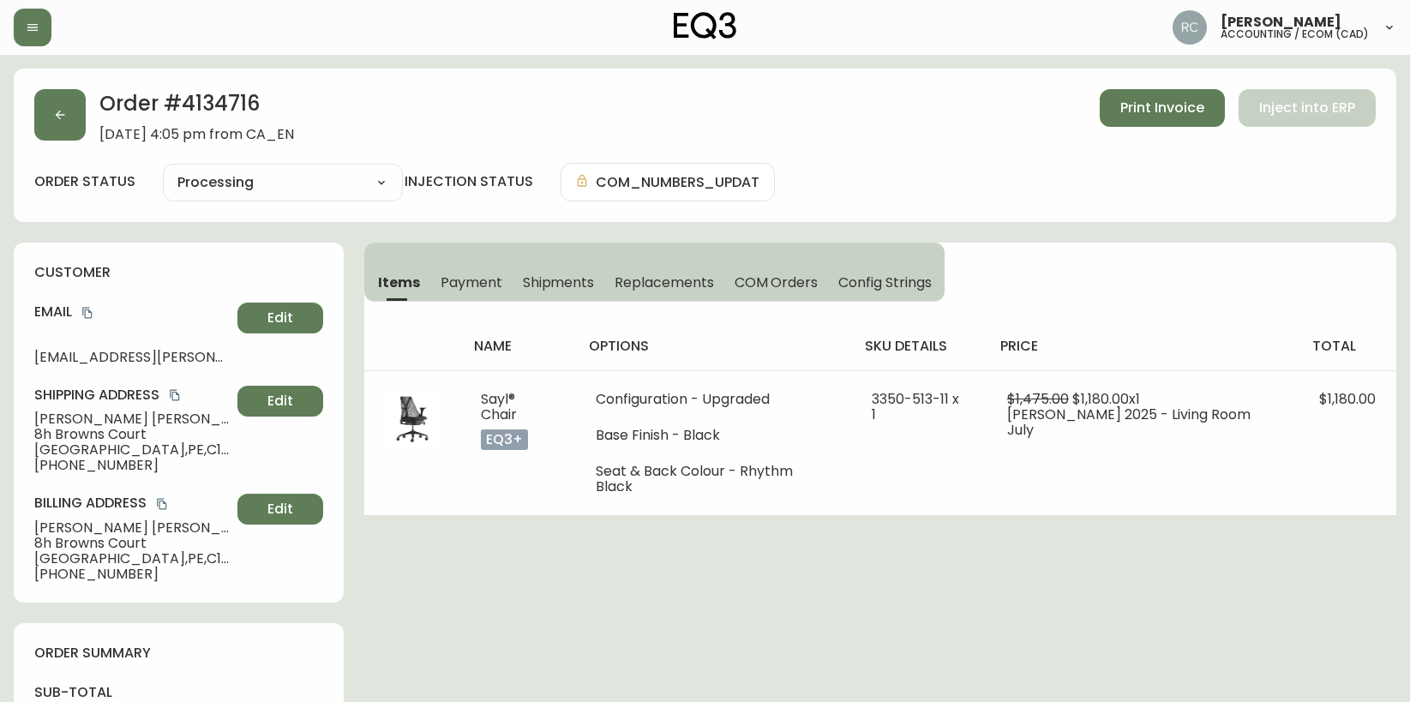
click at [87, 312] on icon "copy" at bounding box center [87, 313] width 12 height 12
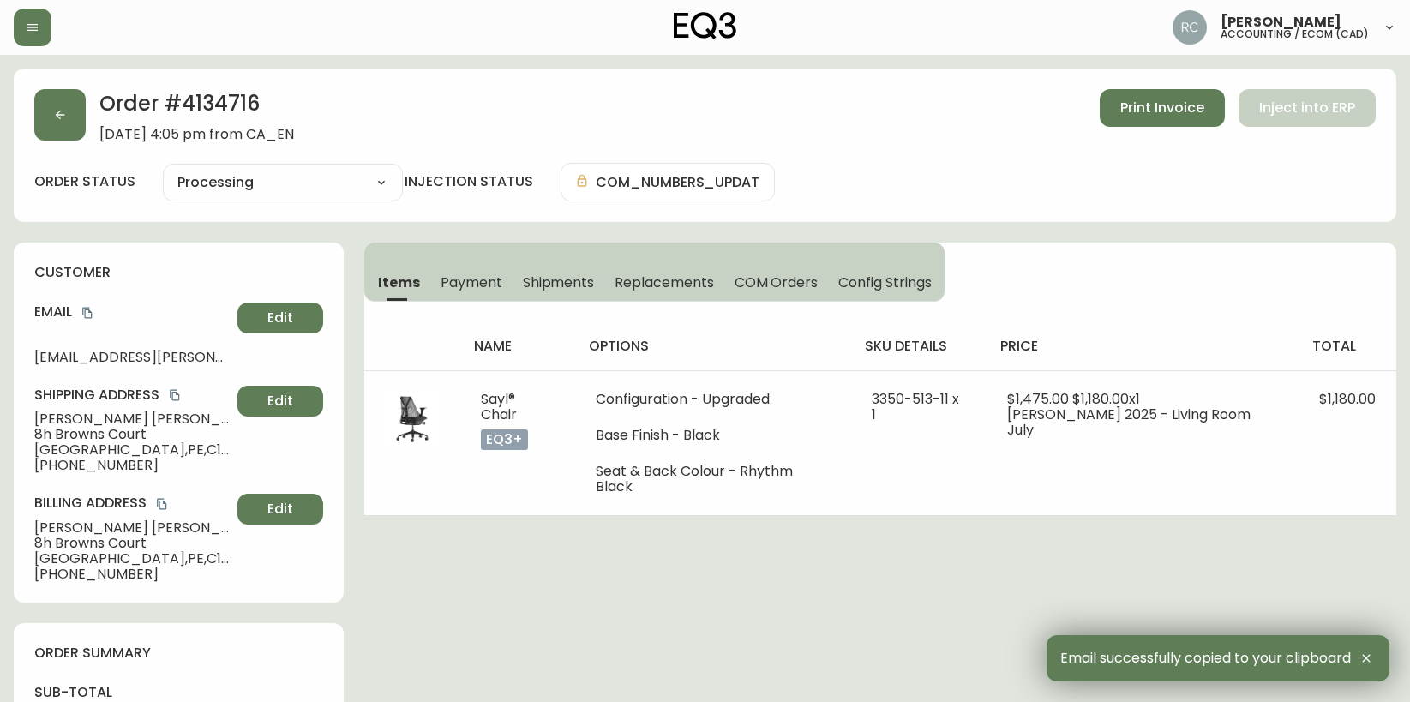
click at [35, 440] on span "8h Browns Court" at bounding box center [132, 434] width 196 height 15
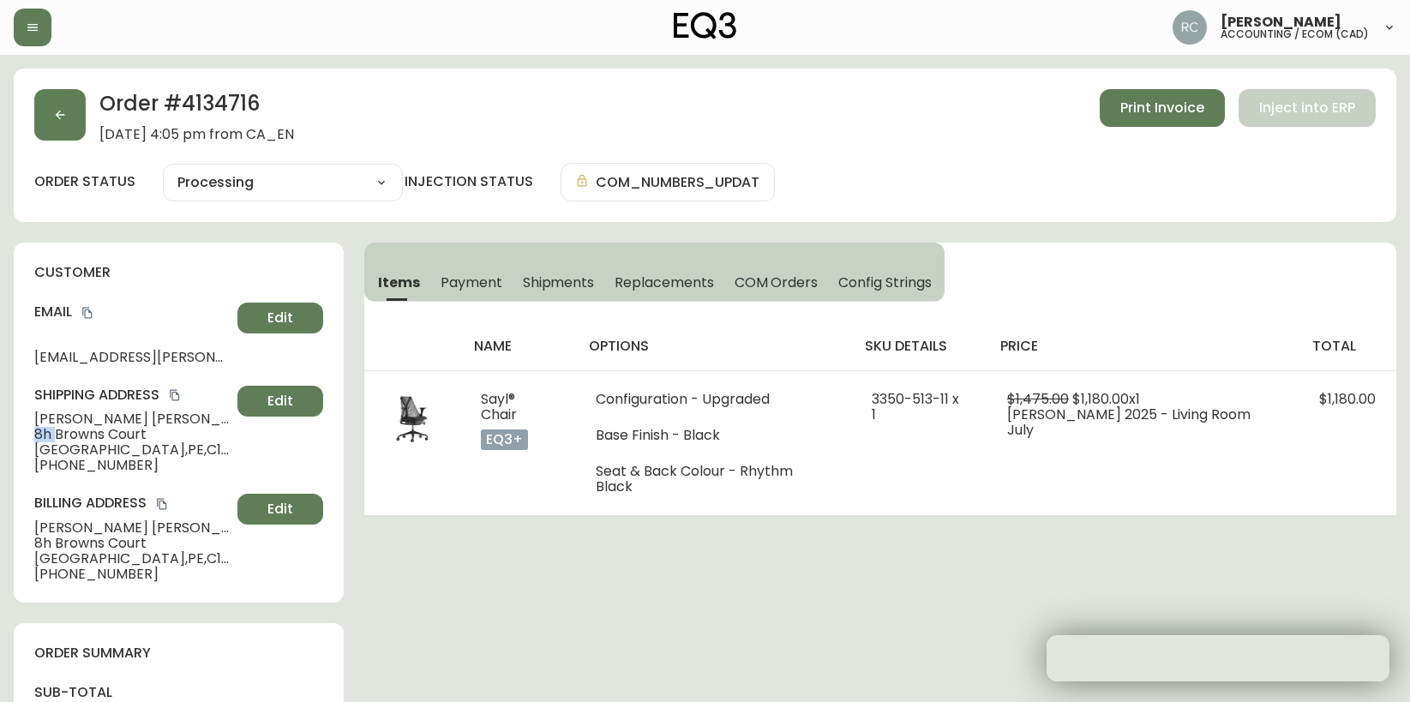
click at [35, 440] on span "8h Browns Court" at bounding box center [132, 434] width 196 height 15
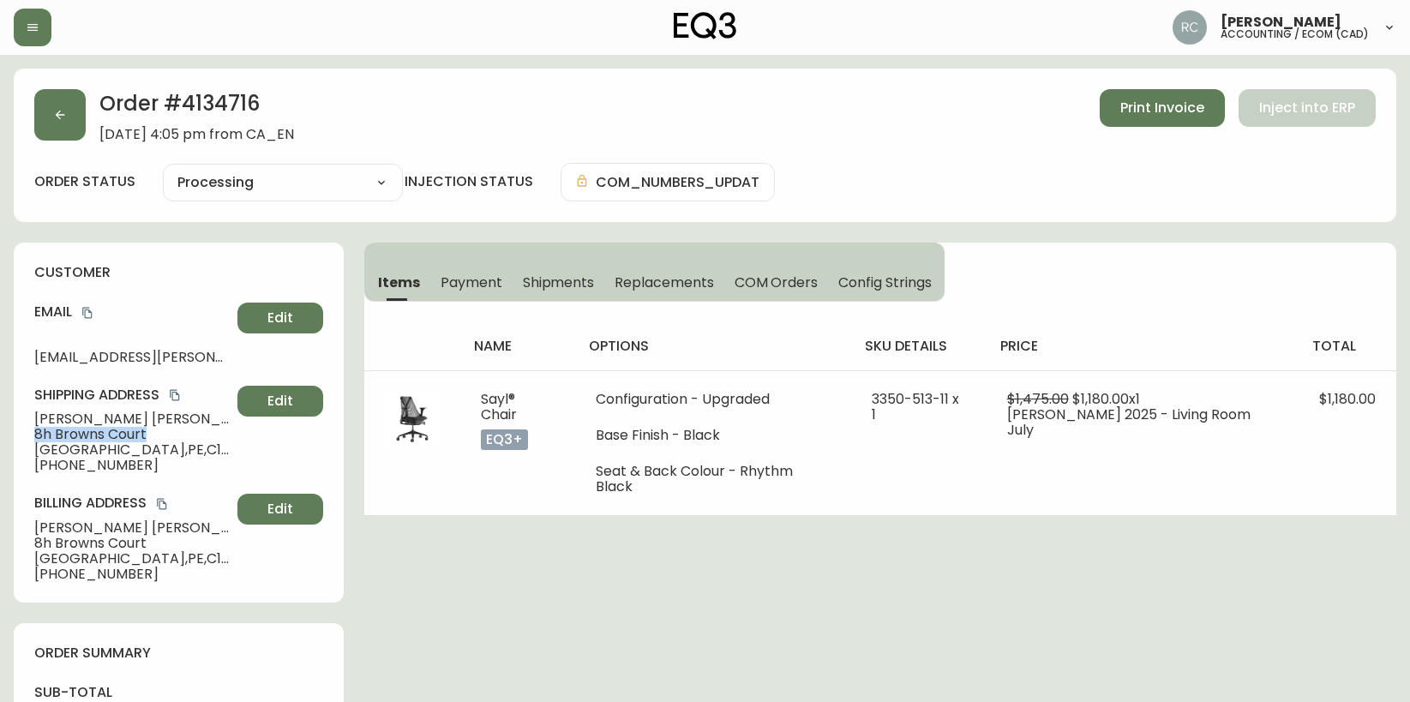
click at [33, 440] on div "customer Email [EMAIL_ADDRESS][PERSON_NAME][DOMAIN_NAME] Edit Shipping Address …" at bounding box center [179, 423] width 330 height 360
copy span "8h Browns Court"
click at [70, 446] on span "Charlottetown , [GEOGRAPHIC_DATA] , C1A 9M8 , [GEOGRAPHIC_DATA]" at bounding box center [132, 449] width 196 height 15
click at [70, 446] on span "Charlottetown , PE , C1A 9M8 , CA" at bounding box center [132, 449] width 196 height 15
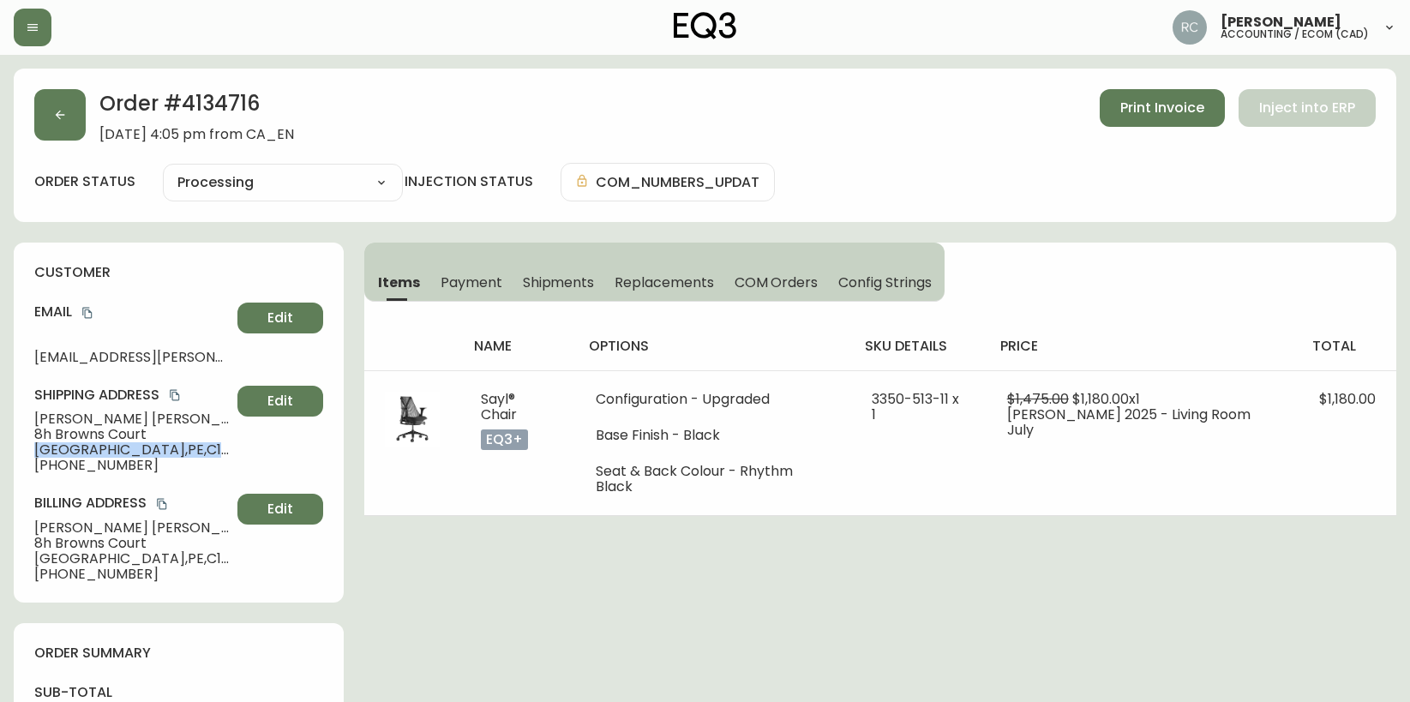
copy span "Charlottetown , PE , C1A 9M8 , CA"
click at [76, 469] on span "+16478841385" at bounding box center [132, 465] width 196 height 15
drag, startPoint x: 534, startPoint y: 632, endPoint x: 234, endPoint y: 483, distance: 335.0
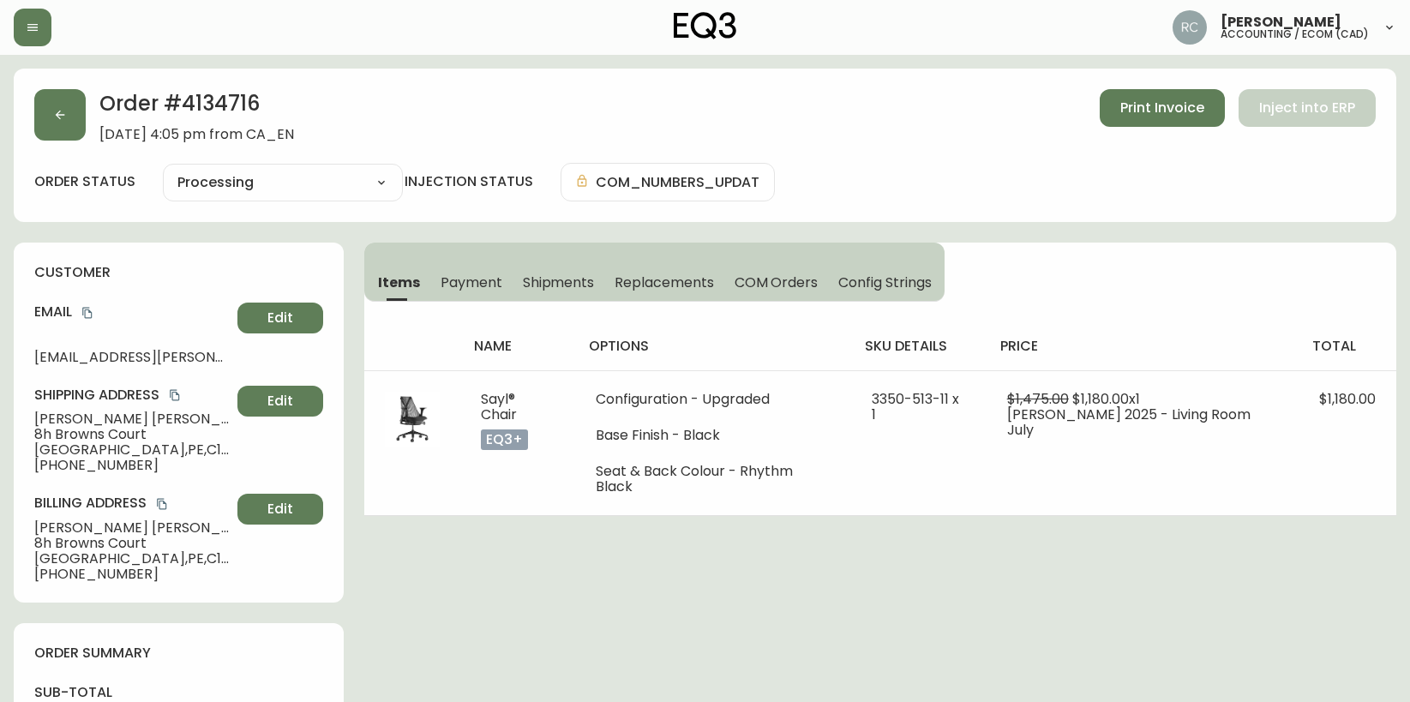
drag, startPoint x: 629, startPoint y: 569, endPoint x: 619, endPoint y: 573, distance: 10.8
click at [57, 415] on span "Cynthia Liu" at bounding box center [132, 418] width 196 height 15
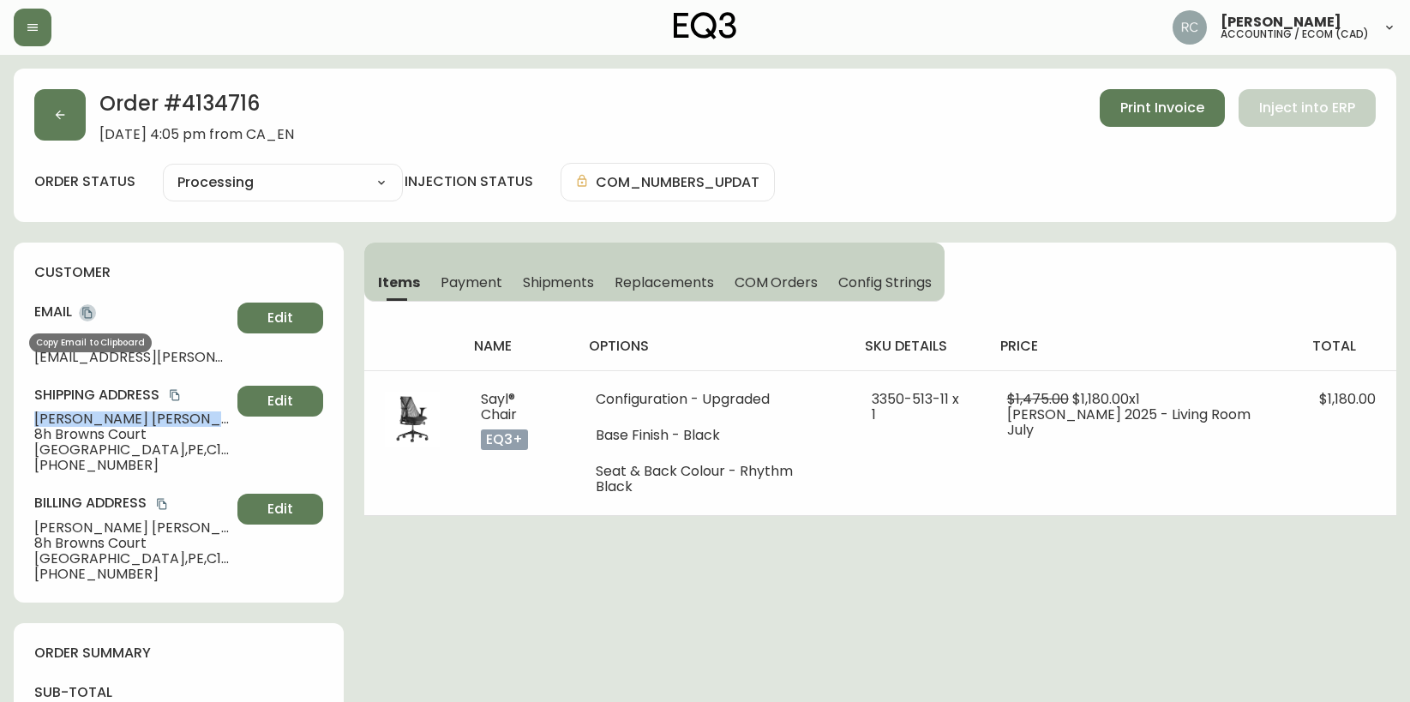
click at [87, 312] on icon "copy" at bounding box center [87, 313] width 12 height 12
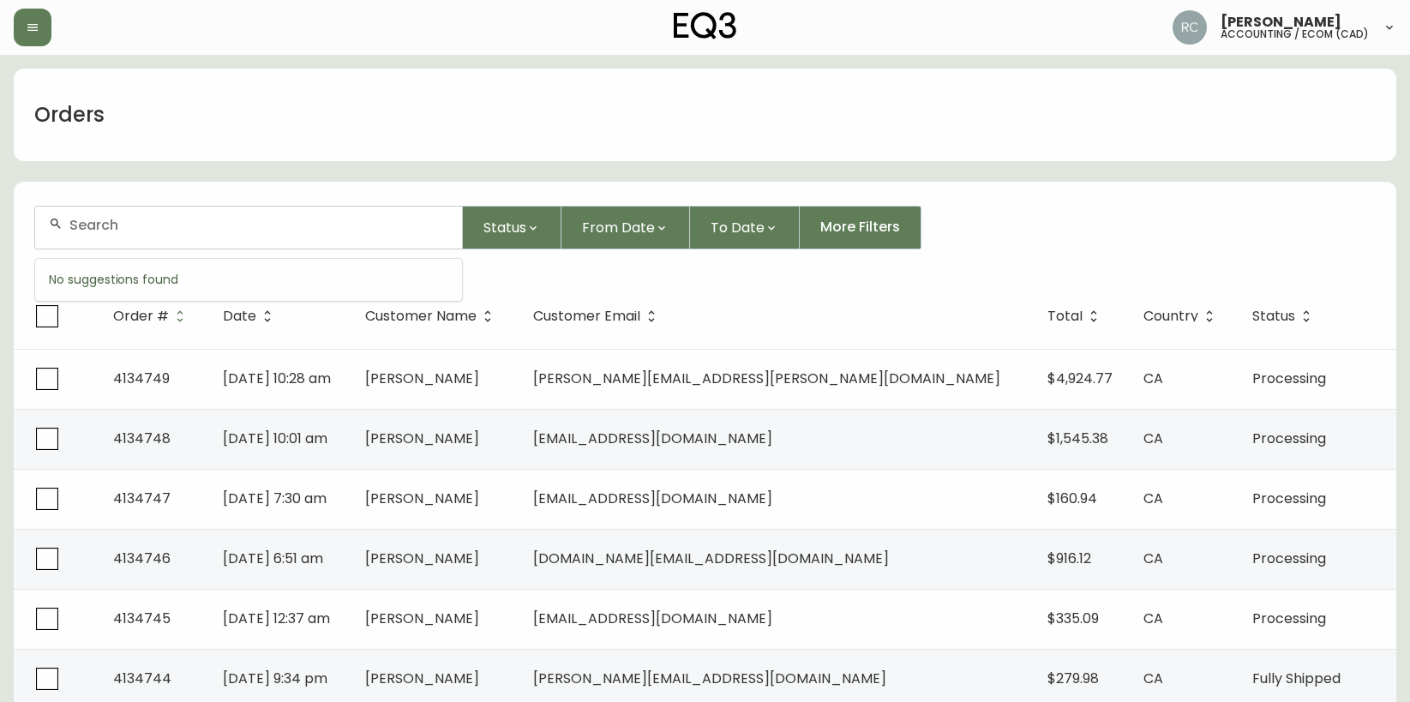
click at [388, 230] on input "text" at bounding box center [258, 225] width 379 height 16
paste input "4134720"
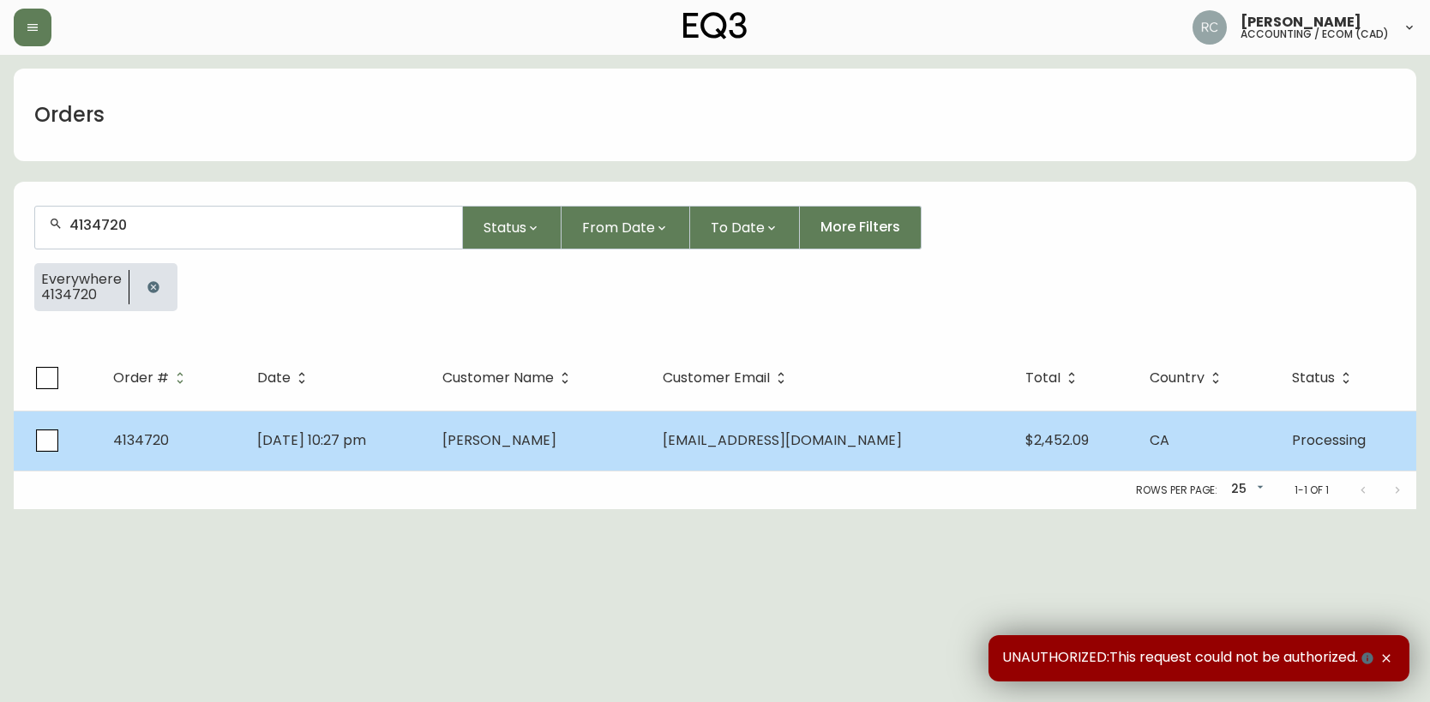
type input "4134720"
click at [363, 446] on span "[DATE] 10:27 pm" at bounding box center [311, 440] width 109 height 20
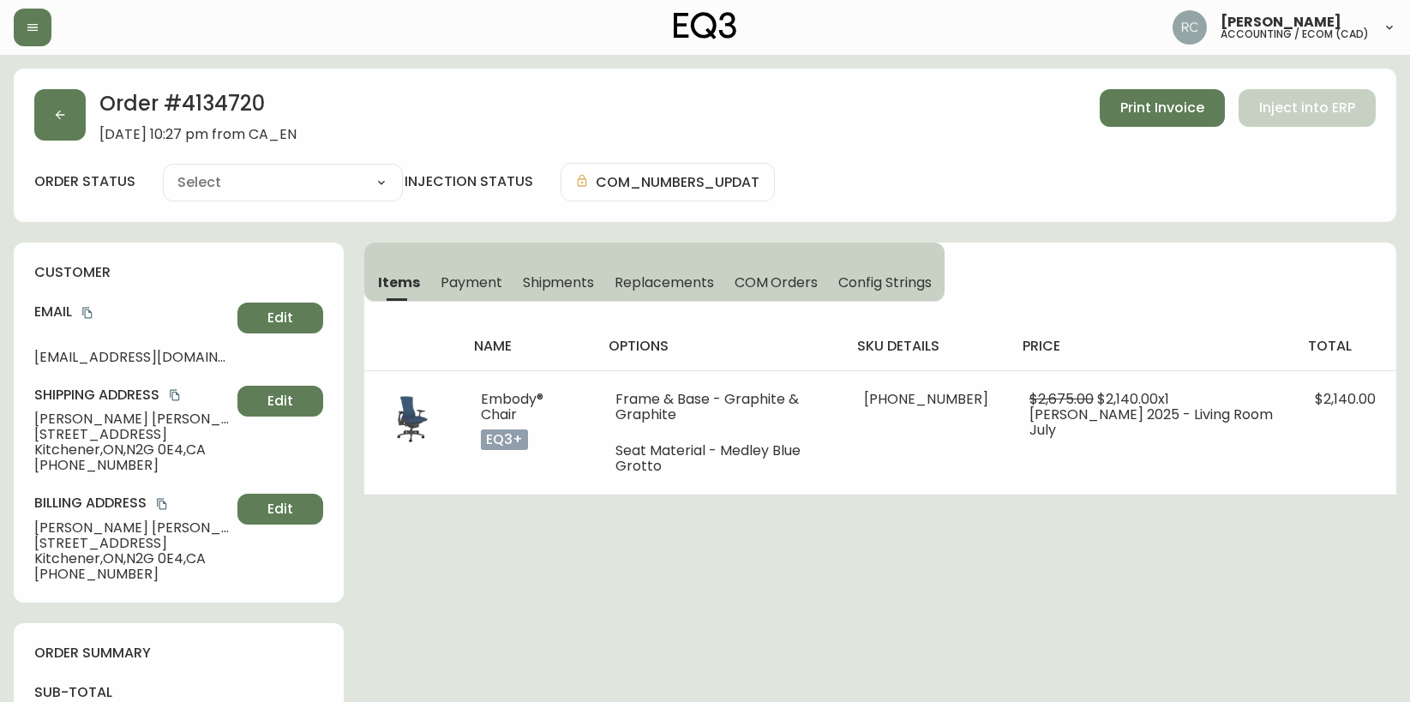
type input "Processing"
select select "PROCESSING"
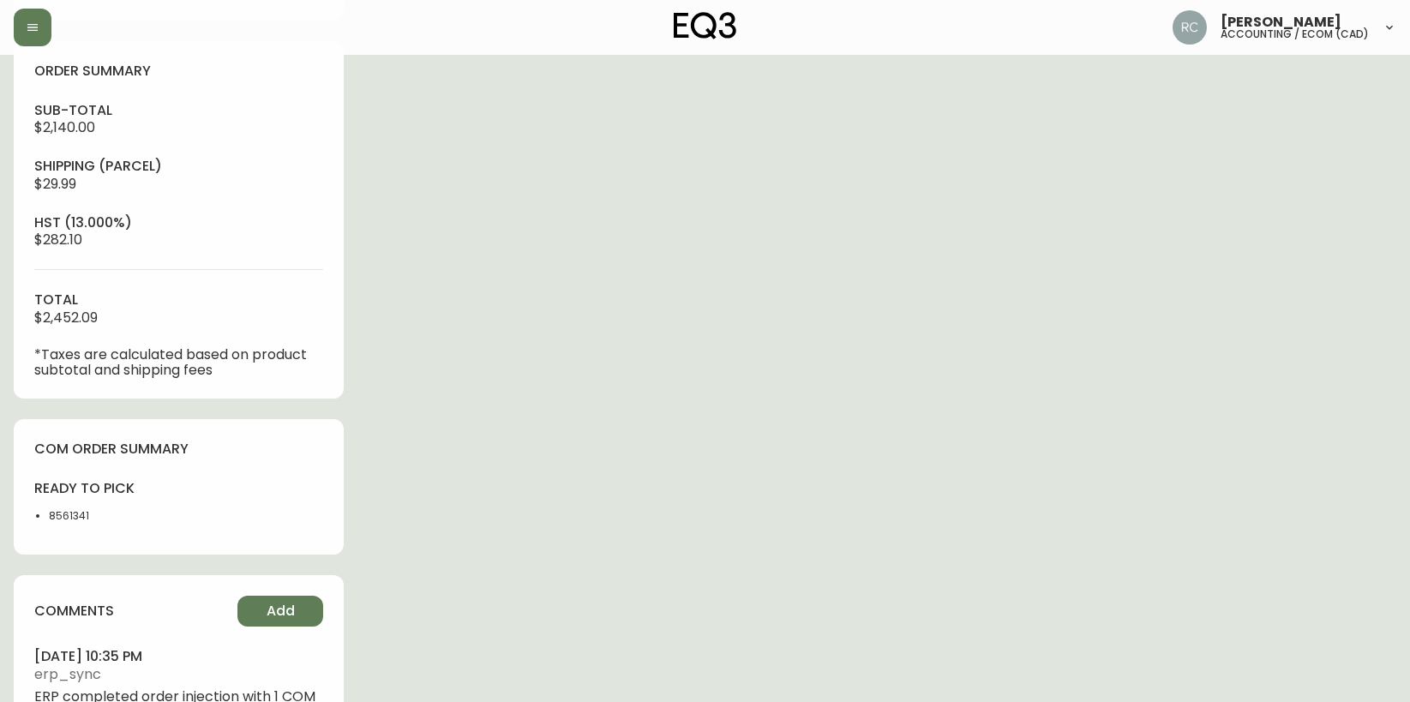
scroll to position [600, 0]
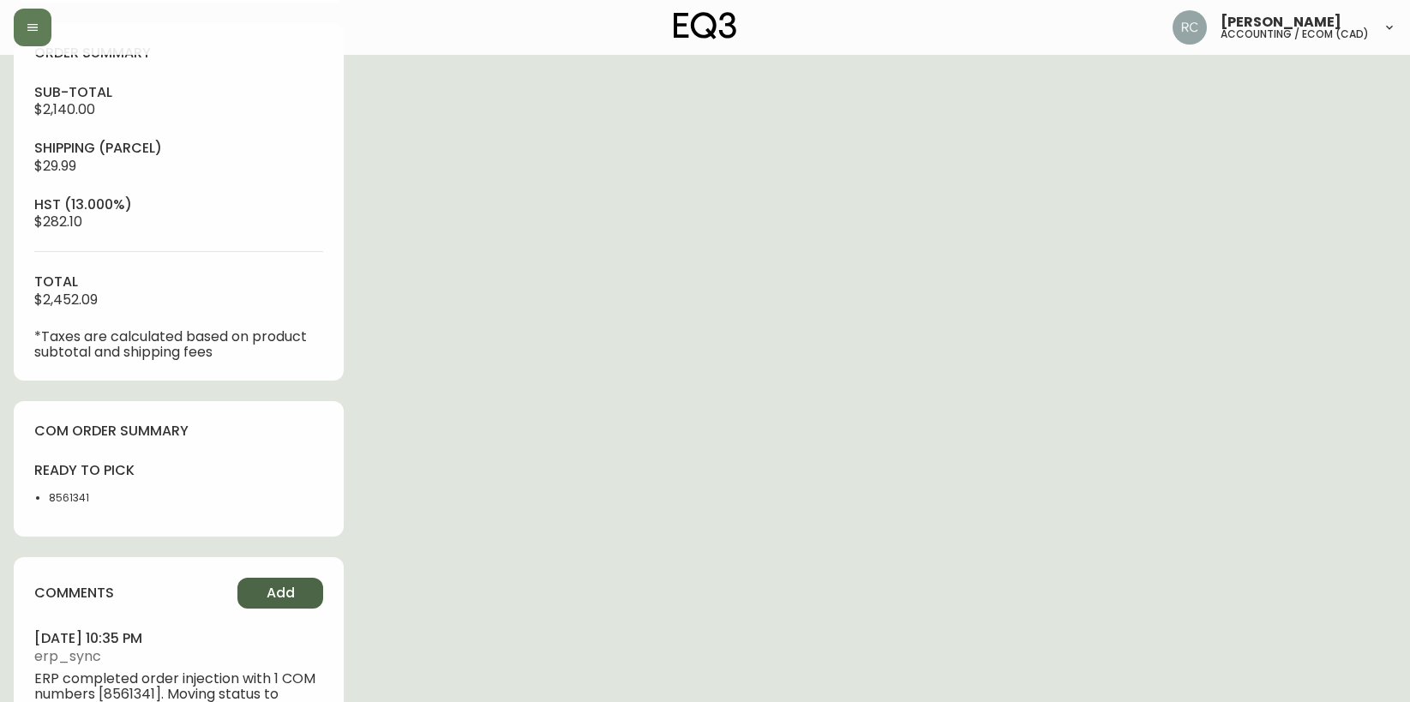
click at [268, 594] on span "Add" at bounding box center [281, 593] width 28 height 19
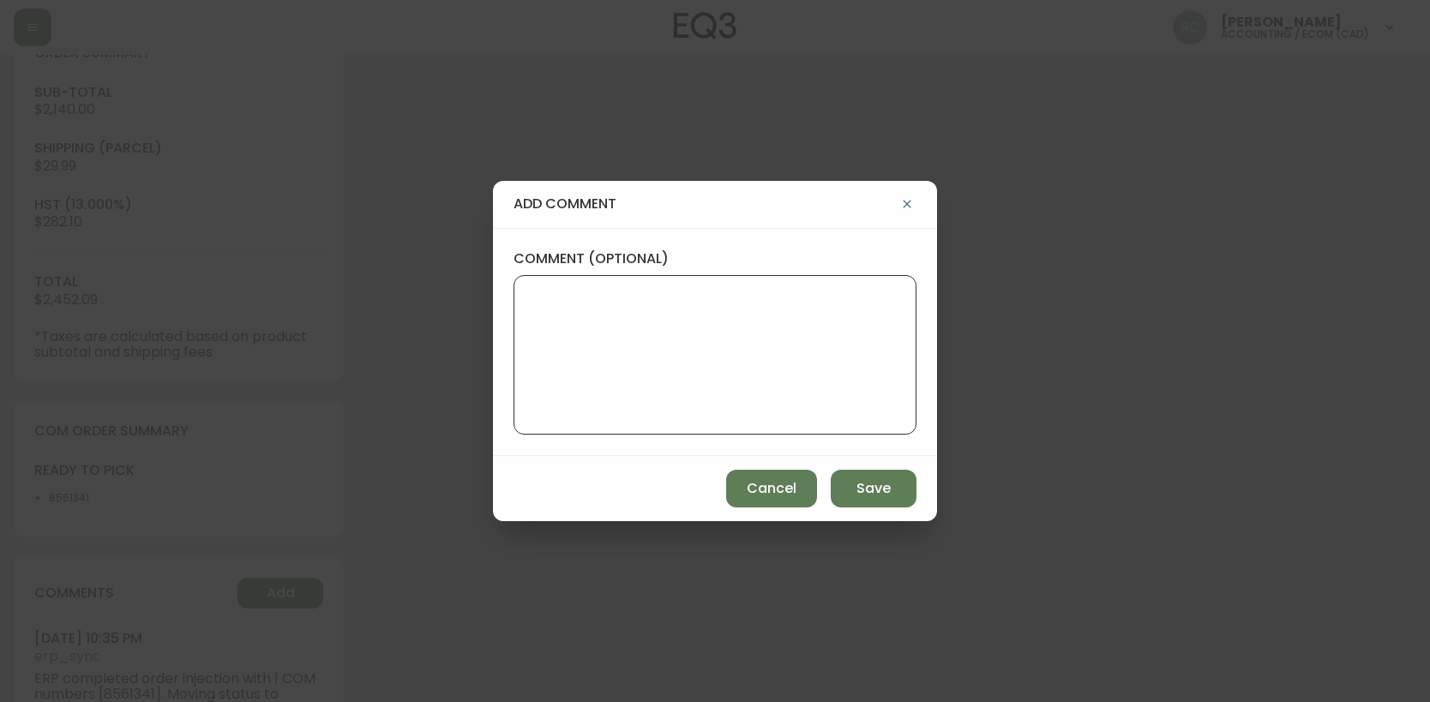
click at [556, 382] on textarea "comment (optional)" at bounding box center [715, 354] width 374 height 137
paste textarea "P019693"
type textarea "PO: YP019693"
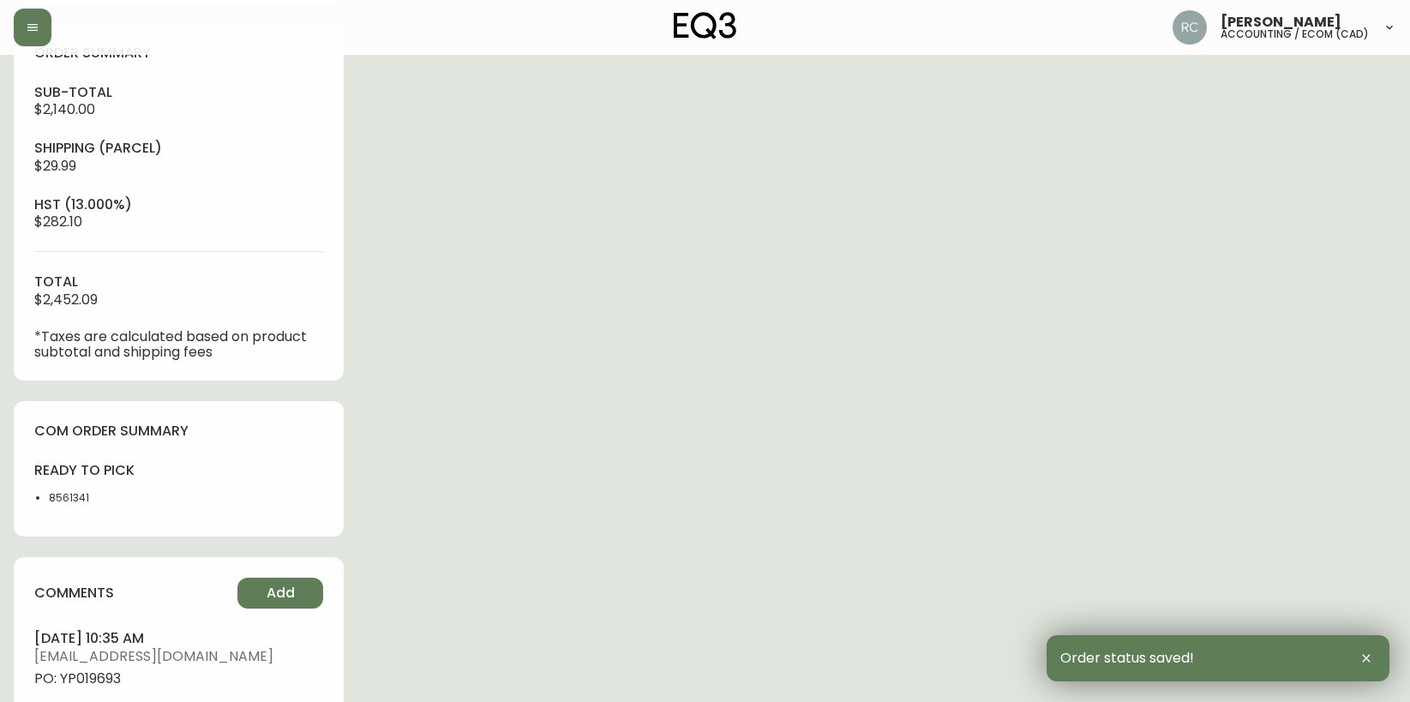
scroll to position [686, 0]
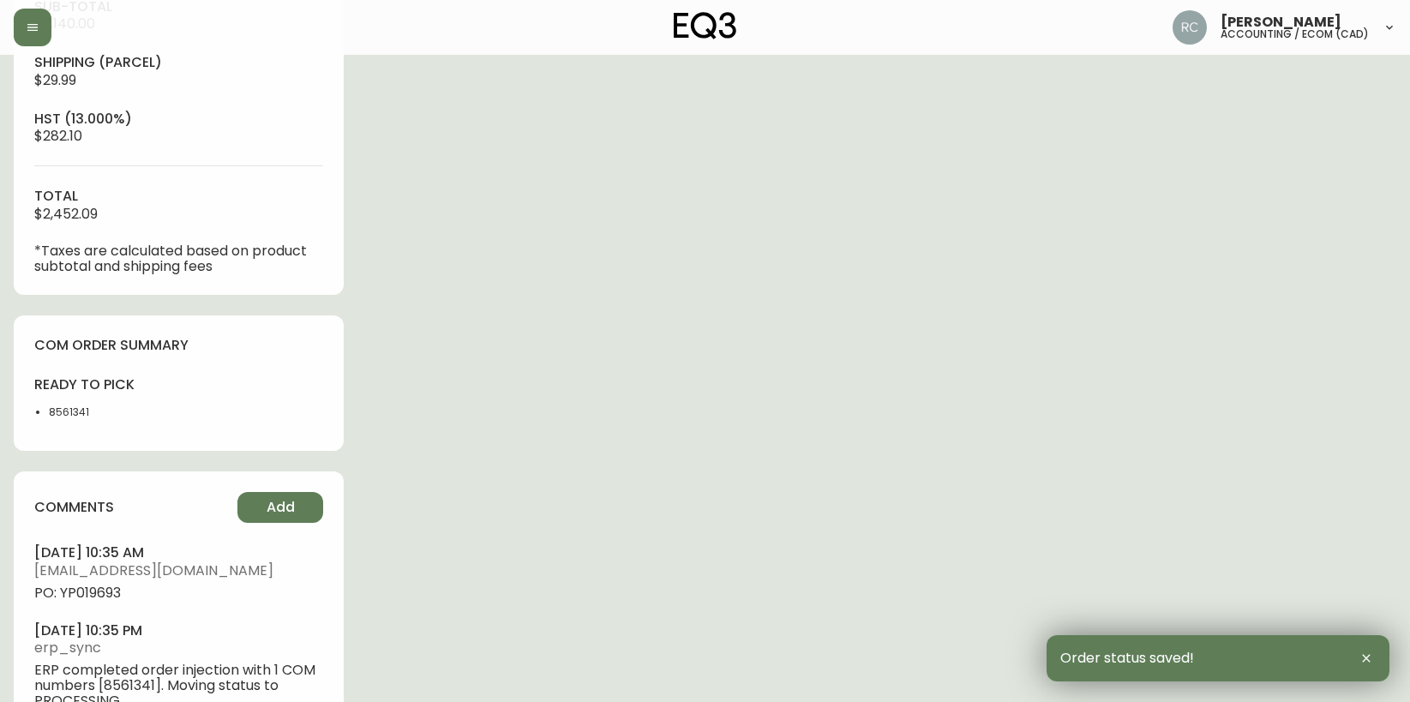
click at [81, 586] on span "PO: YP019693" at bounding box center [178, 592] width 289 height 15
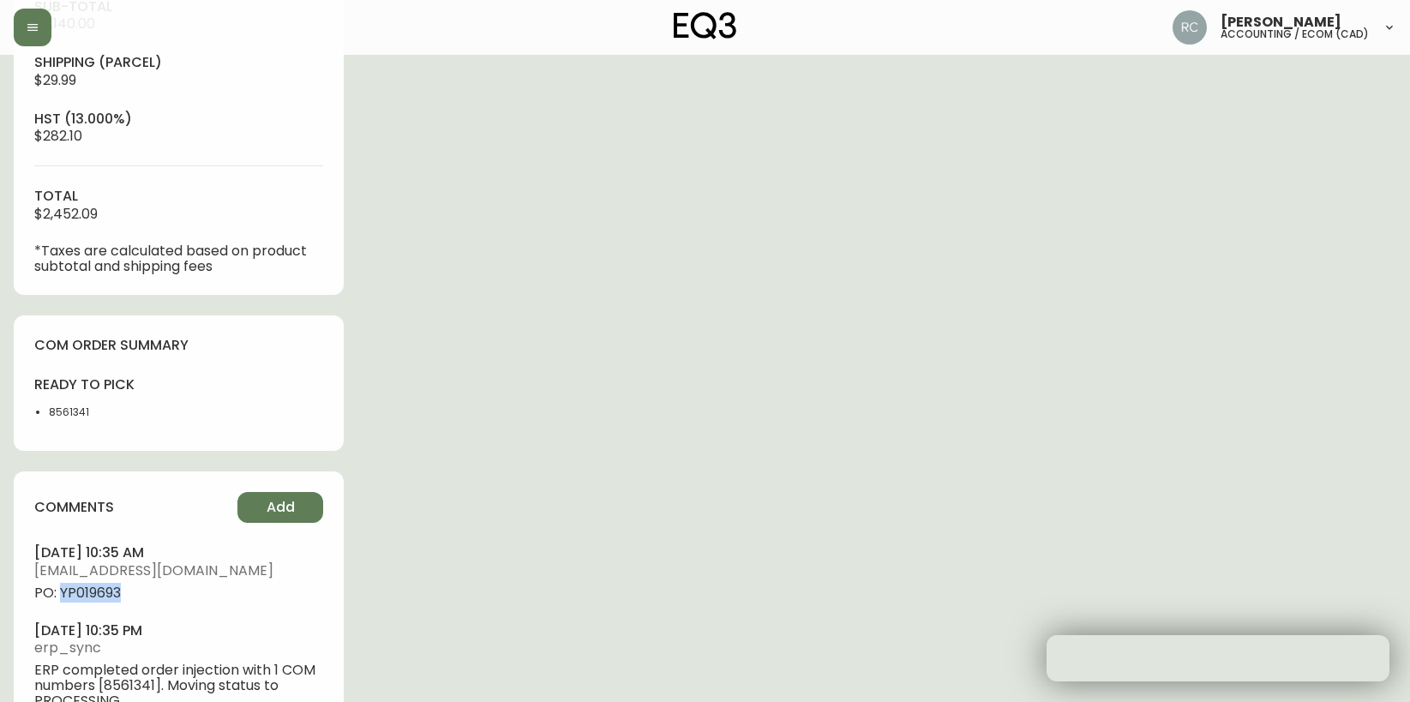
click at [81, 586] on span "PO: YP019693" at bounding box center [178, 592] width 289 height 15
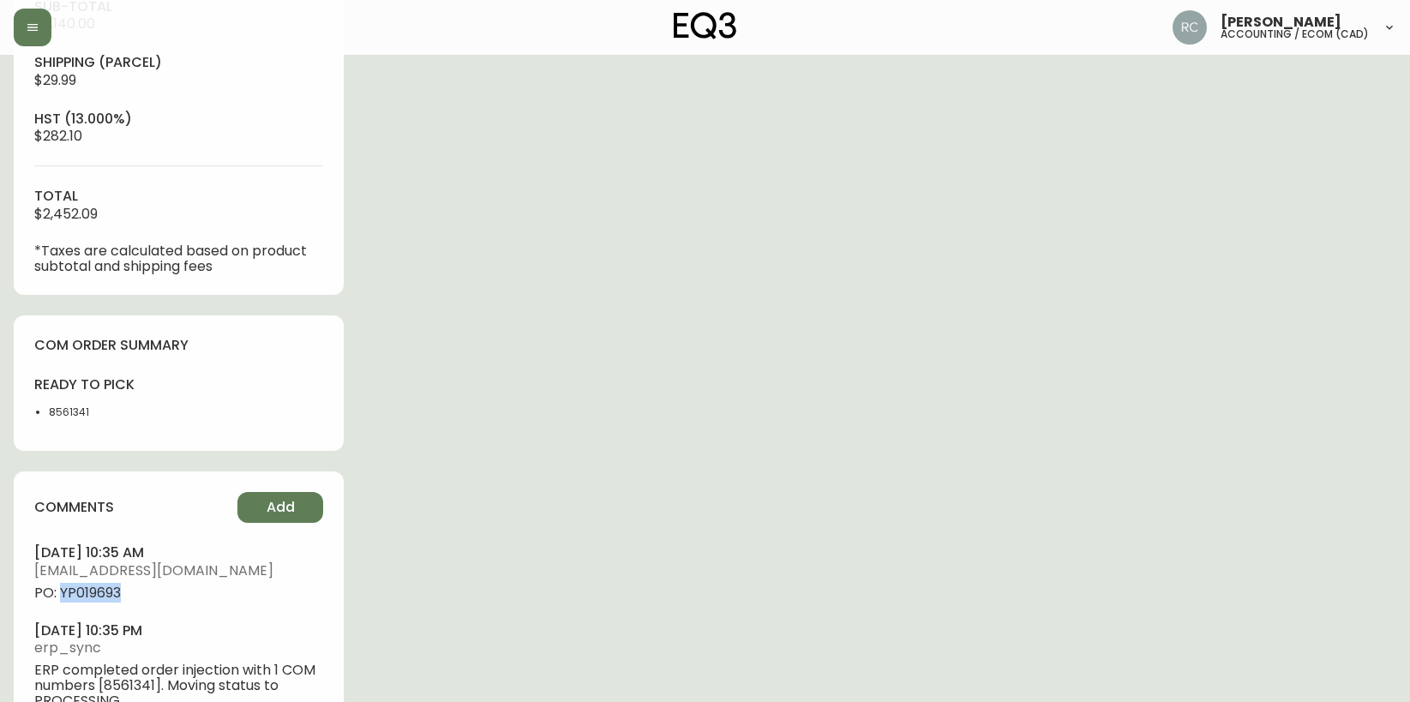
copy span "YP019693"
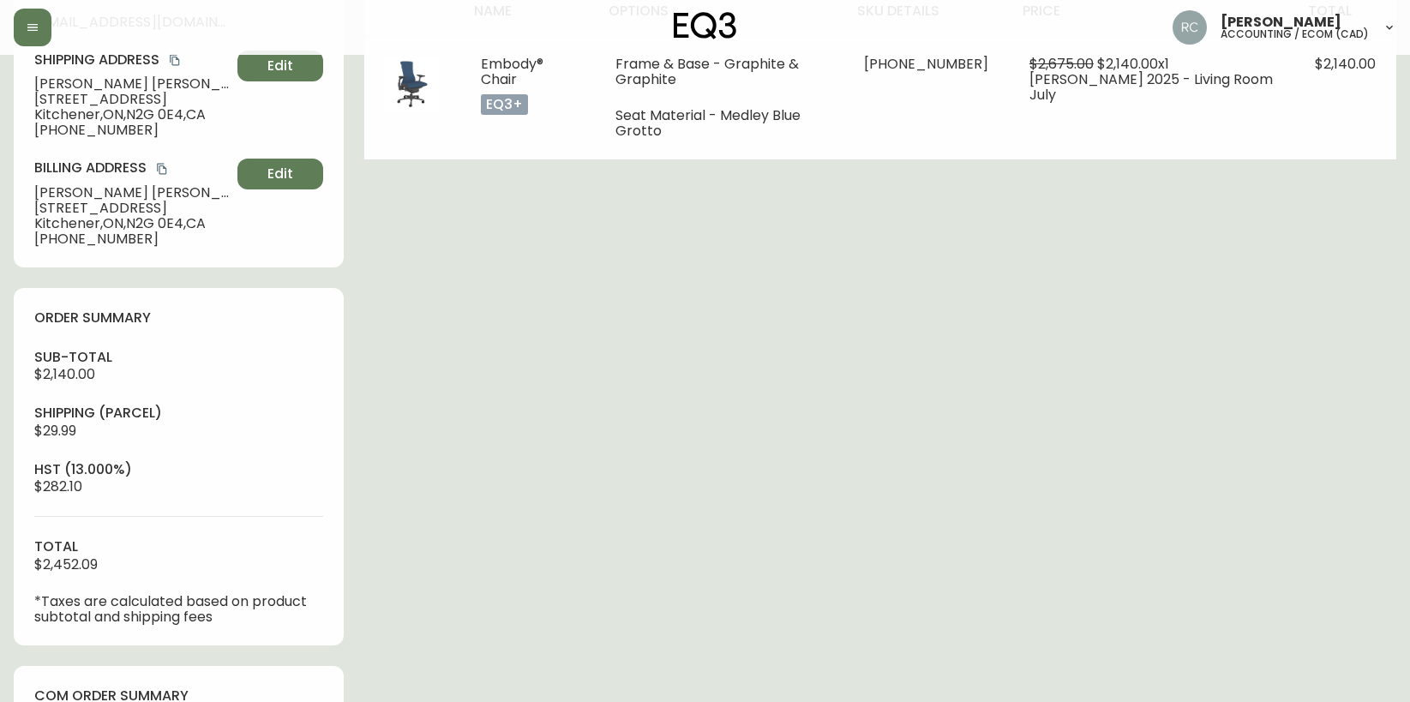
scroll to position [0, 0]
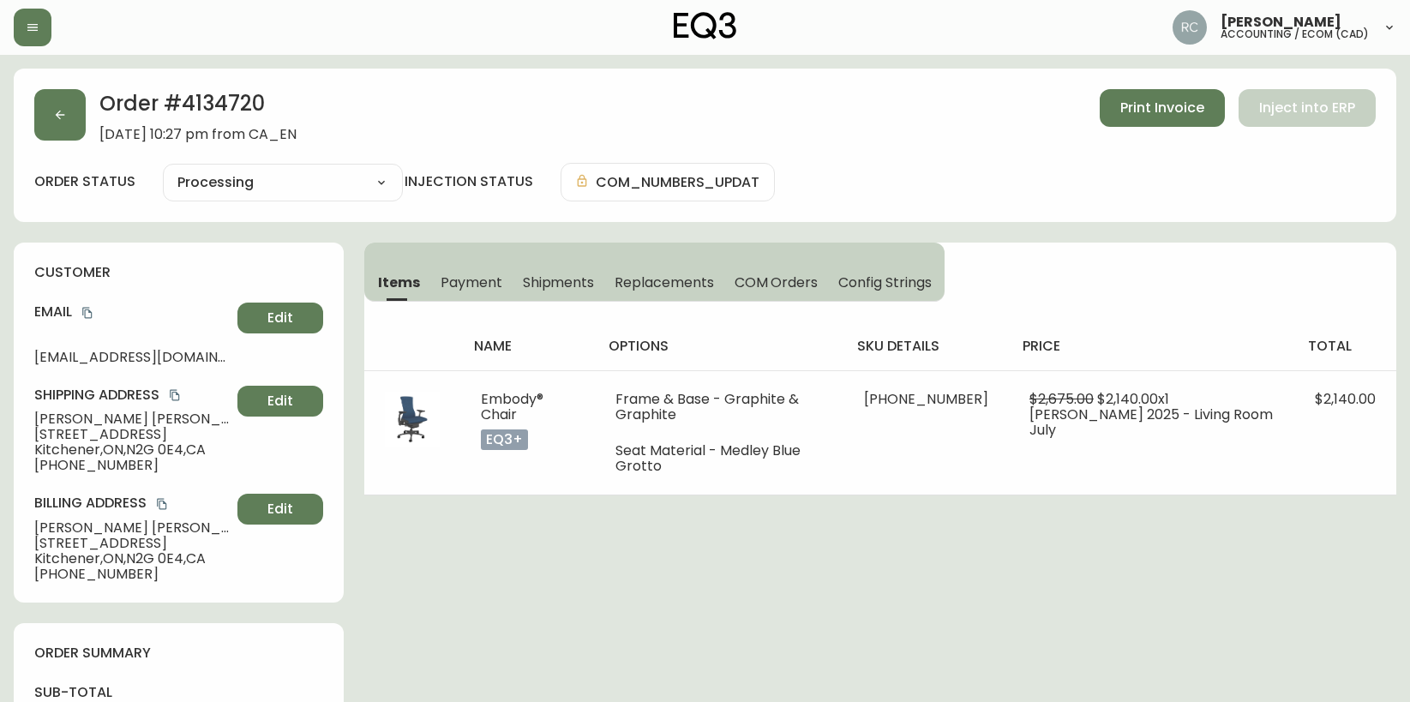
click at [111, 427] on span "15 Wellington St S, #2408" at bounding box center [132, 434] width 196 height 15
click at [57, 423] on span "Sherman Ying" at bounding box center [132, 418] width 196 height 15
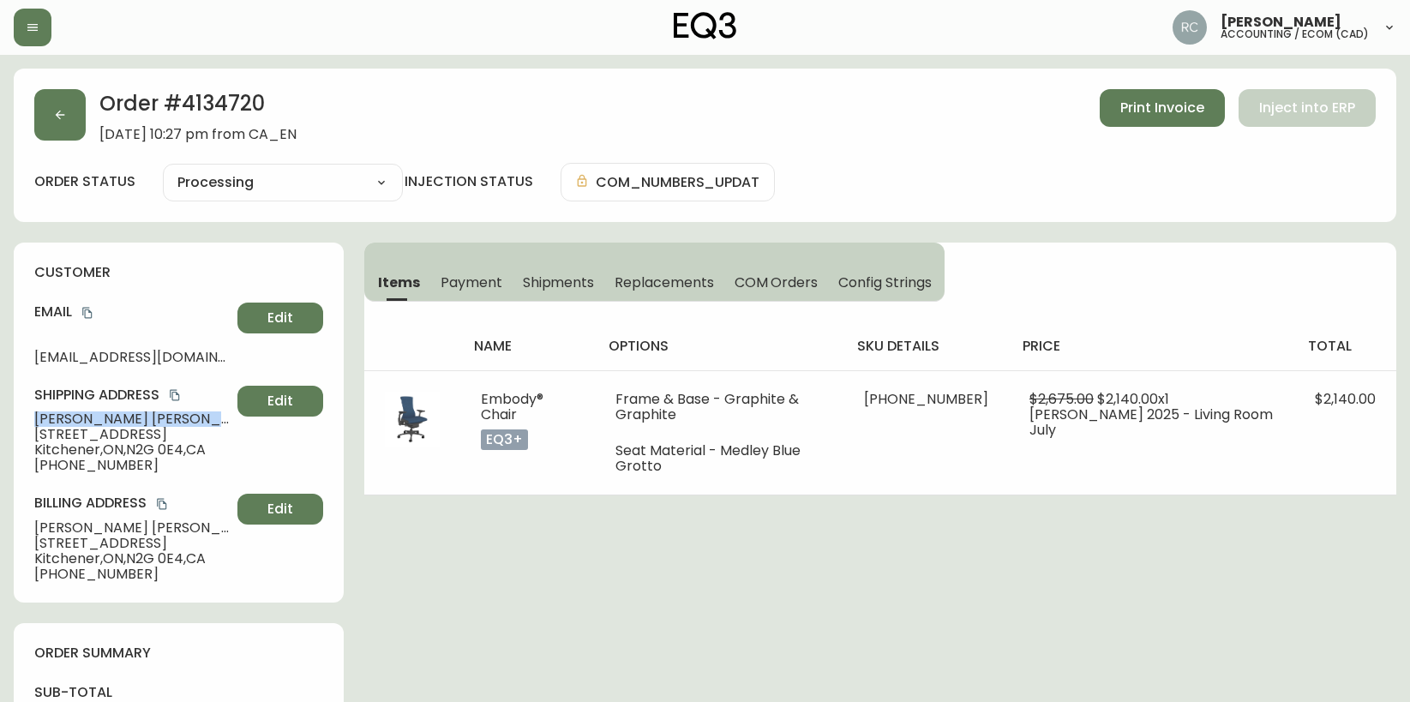
click at [57, 423] on span "Sherman Ying" at bounding box center [132, 418] width 196 height 15
copy span "Sherman Ying"
click at [92, 314] on icon "copy" at bounding box center [86, 313] width 9 height 11
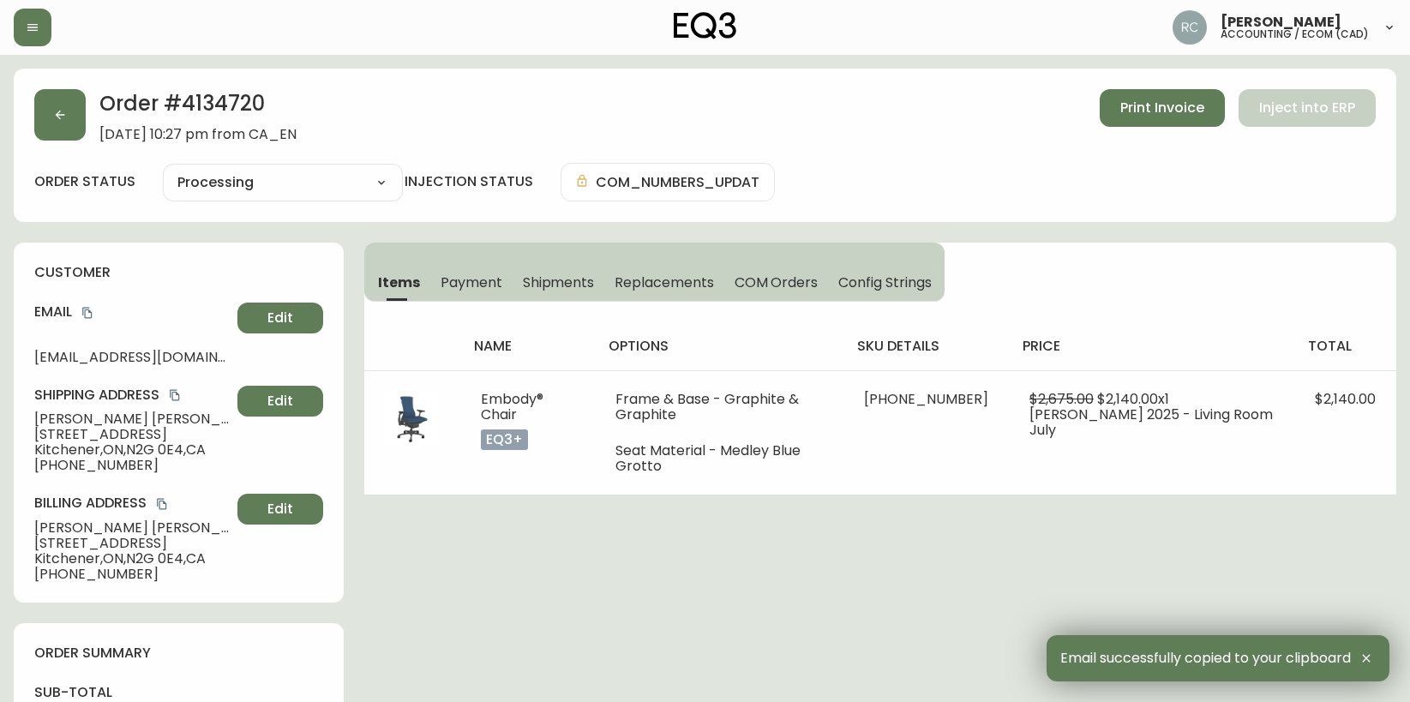
click at [84, 435] on span "15 Wellington St S, #2408" at bounding box center [132, 434] width 196 height 15
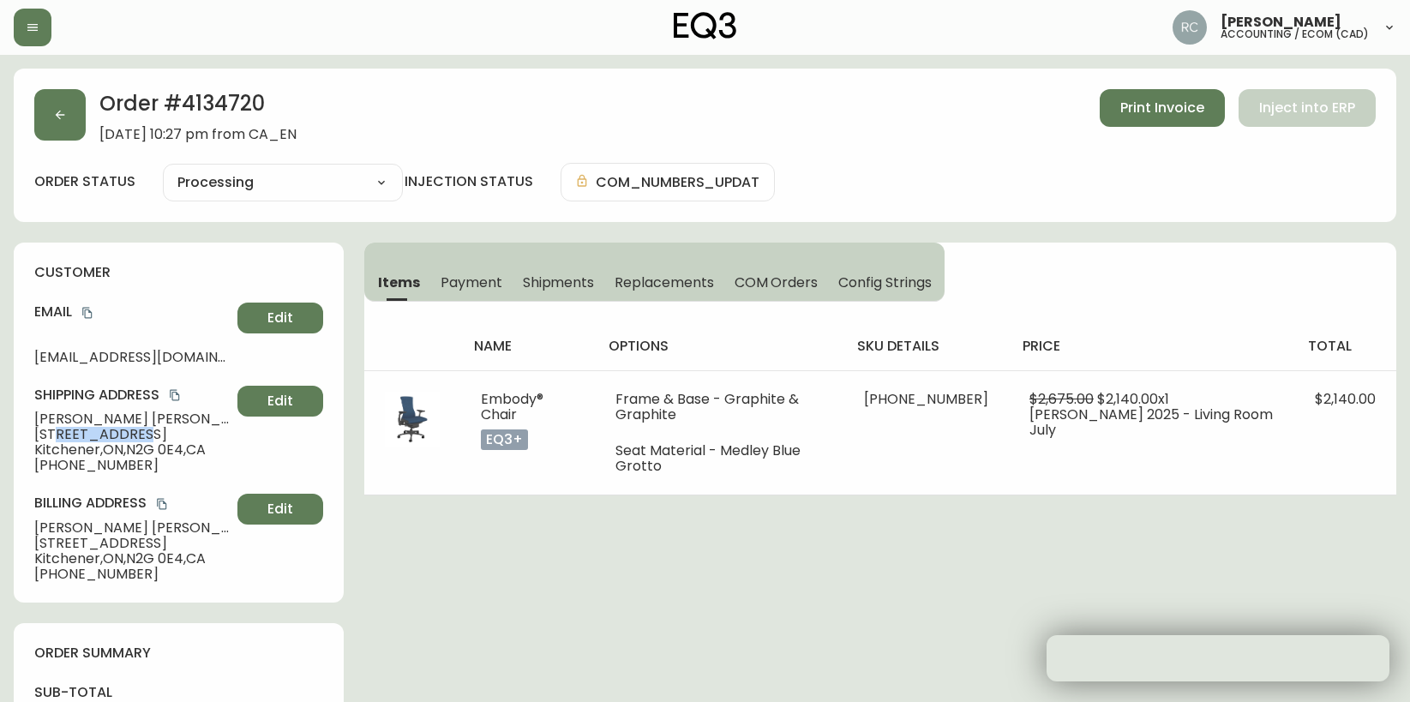
click at [84, 435] on span "15 Wellington St S, #2408" at bounding box center [132, 434] width 196 height 15
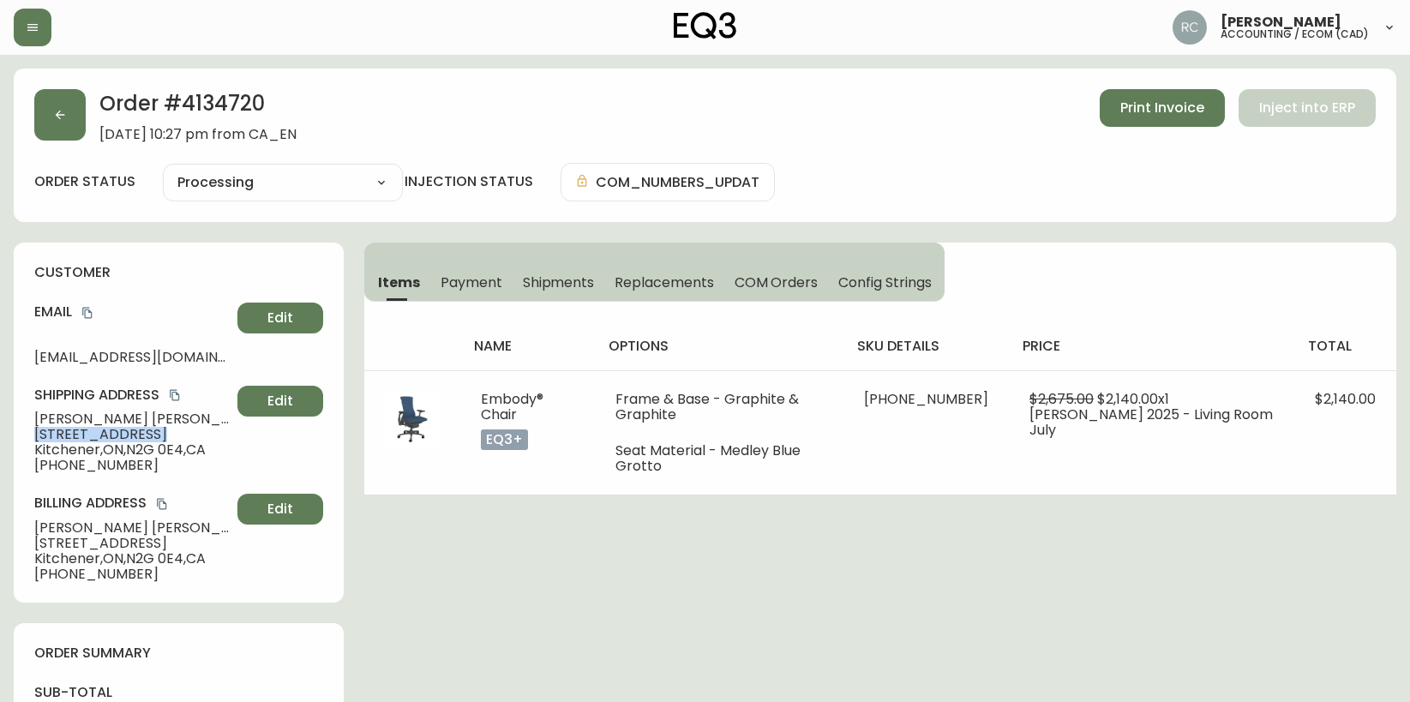
click at [84, 435] on span "15 Wellington St S, #2408" at bounding box center [132, 434] width 196 height 15
copy span "15 Wellington St S, #2408"
click at [65, 447] on span "Kitchener , ON , N2G 0E4 , CA" at bounding box center [132, 449] width 196 height 15
copy span "Kitchener"
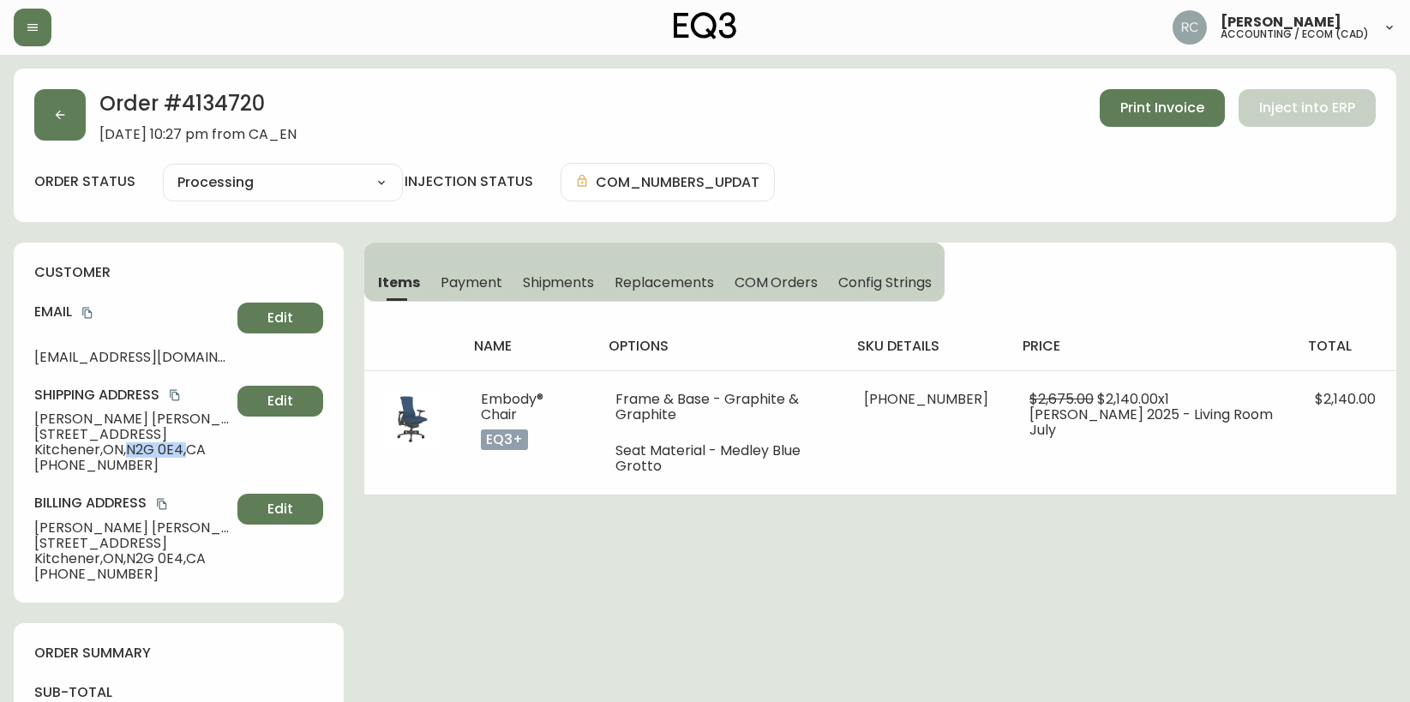
drag, startPoint x: 133, startPoint y: 450, endPoint x: 191, endPoint y: 453, distance: 58.4
click at [191, 453] on span "Kitchener , ON , N2G 0E4 , CA" at bounding box center [132, 449] width 196 height 15
copy span "N2G 0E4 ,"
click at [74, 470] on span "+16479272388" at bounding box center [132, 465] width 196 height 15
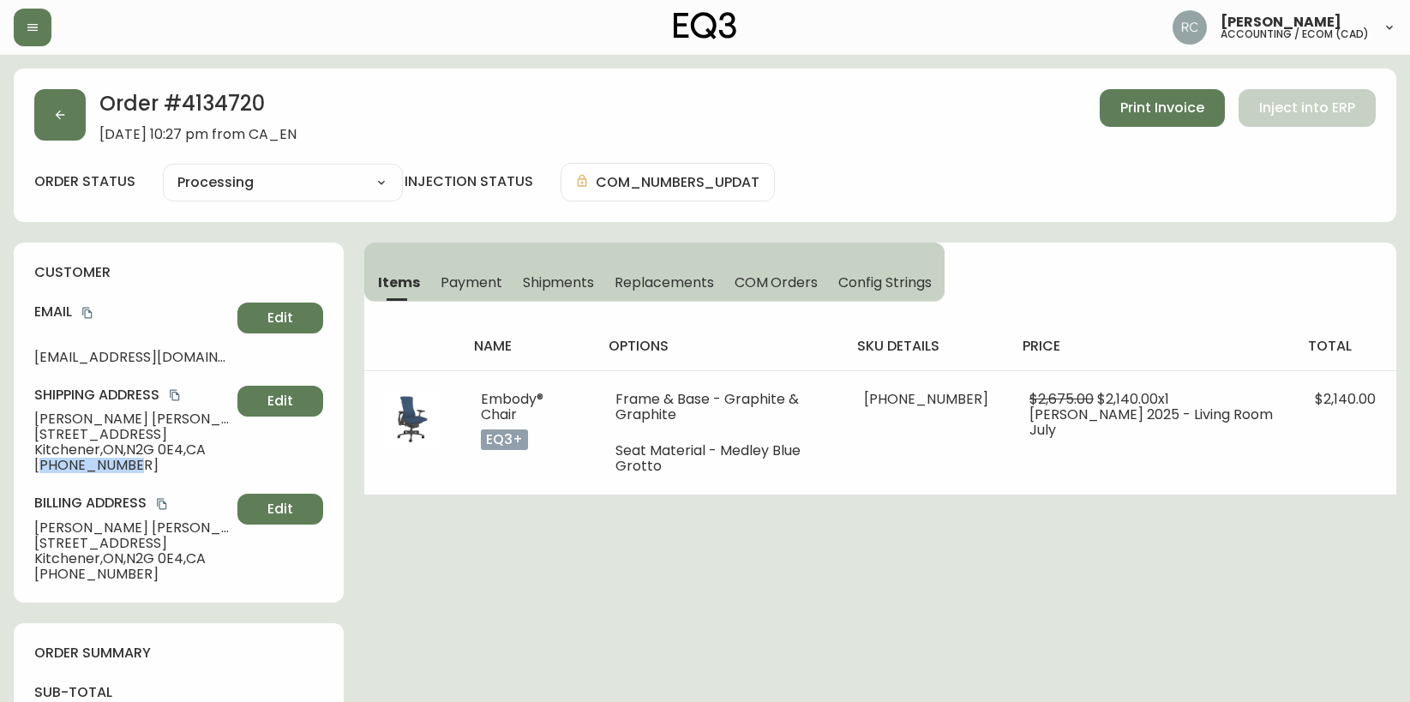
copy span "16479272388"
drag, startPoint x: 537, startPoint y: 620, endPoint x: 361, endPoint y: 495, distance: 216.4
click at [71, 422] on span "Sherman Ying" at bounding box center [132, 418] width 196 height 15
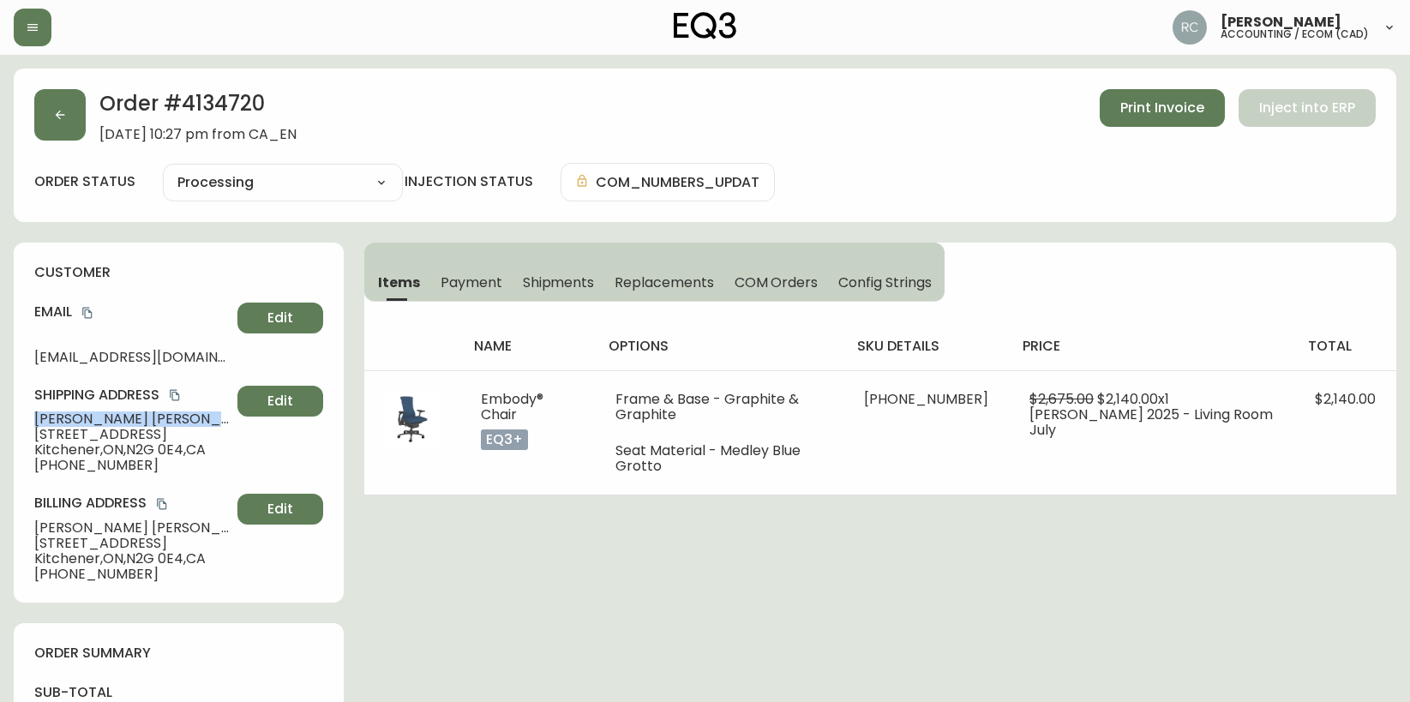
click at [71, 422] on span "Sherman Ying" at bounding box center [132, 418] width 196 height 15
copy span "Sherman Ying"
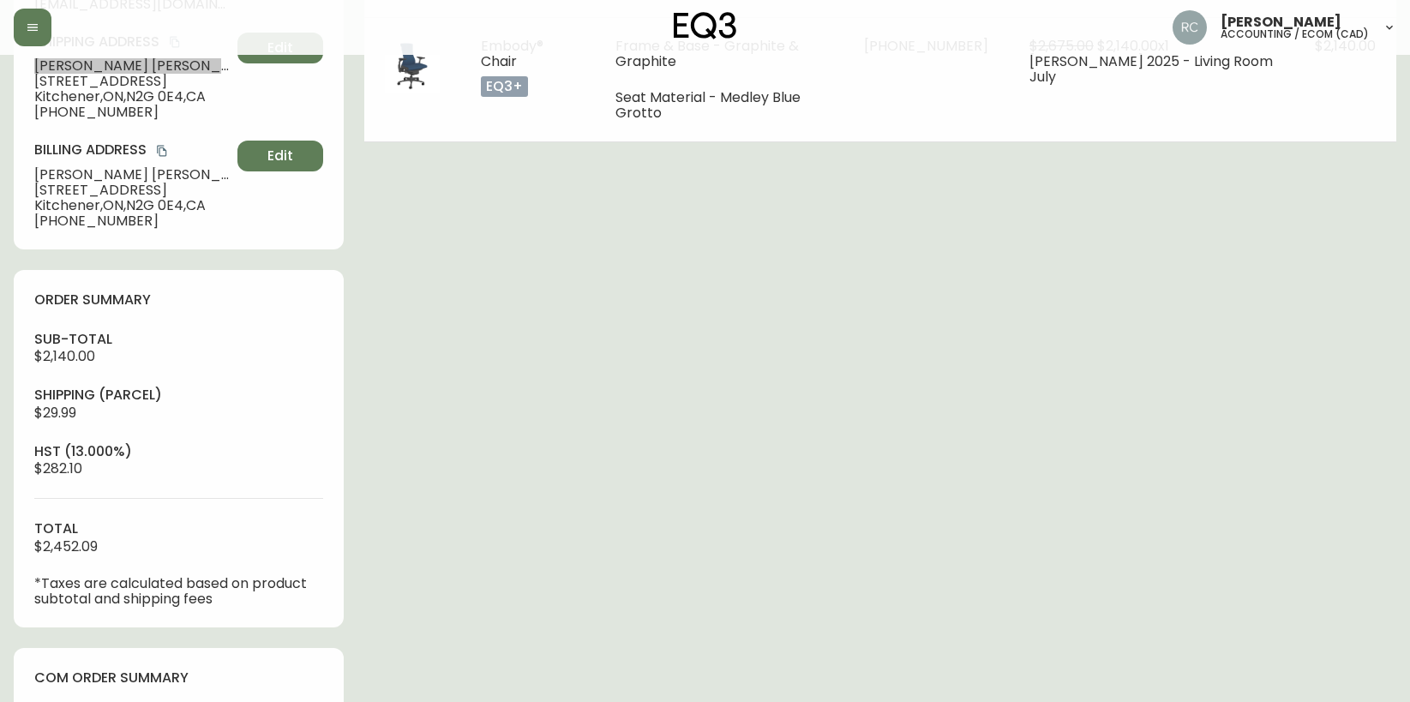
scroll to position [686, 0]
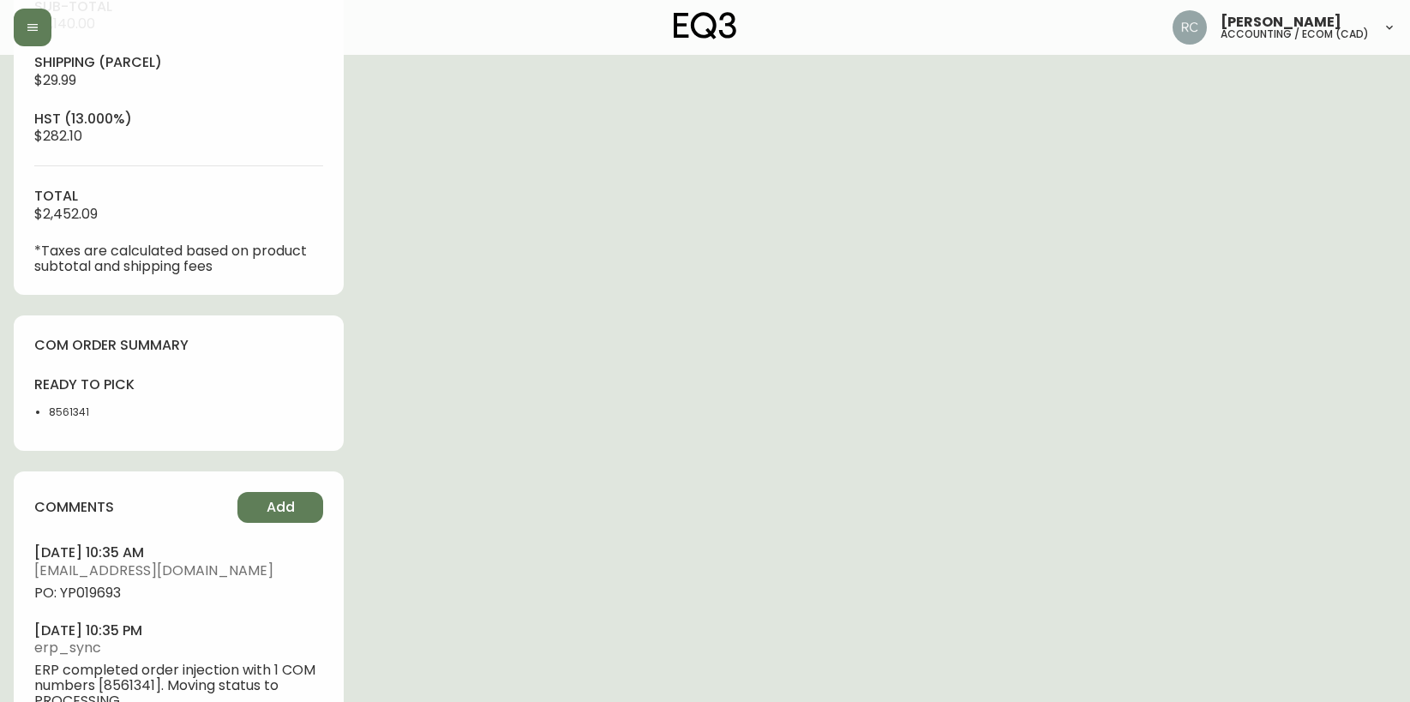
click at [87, 590] on span "PO: YP019693" at bounding box center [178, 592] width 289 height 15
copy span "YP019693"
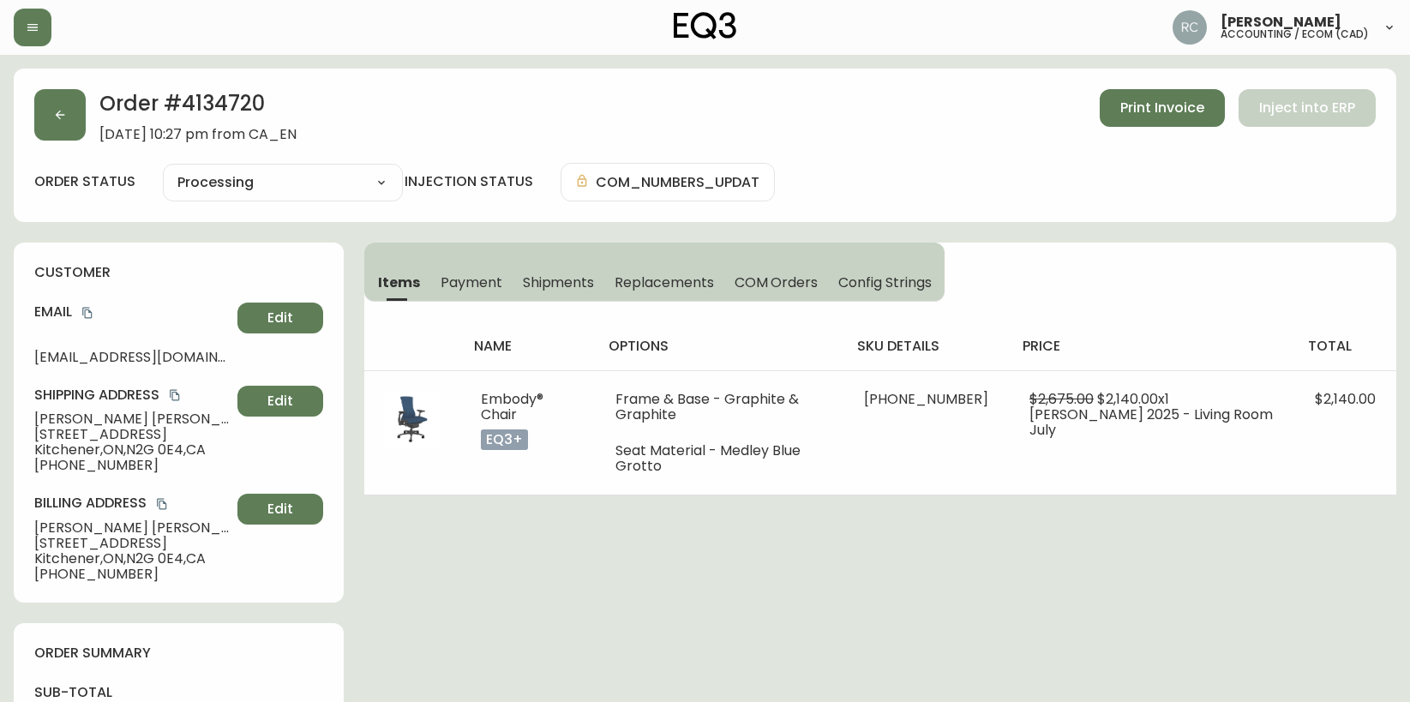
click at [72, 423] on span "Sherman Ying" at bounding box center [132, 418] width 196 height 15
copy span "Sherman Ying"
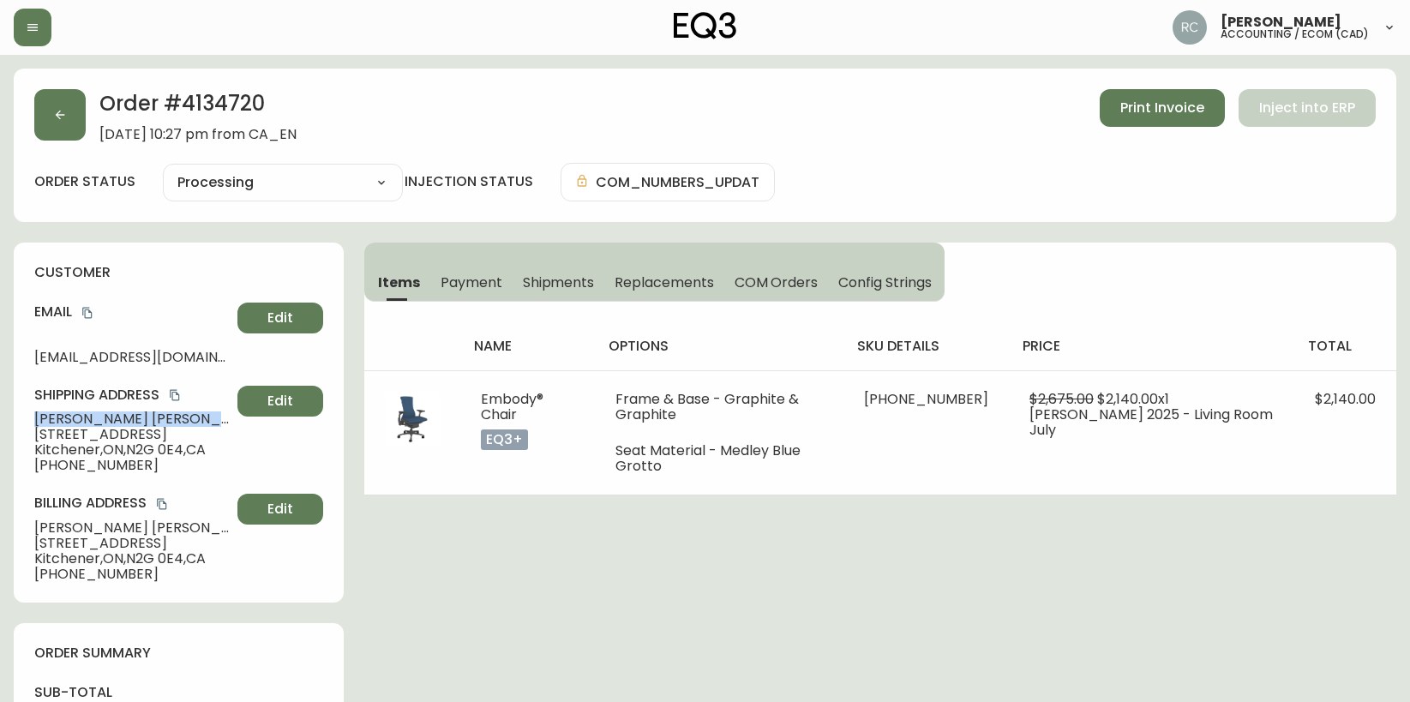
drag, startPoint x: 631, startPoint y: 561, endPoint x: 623, endPoint y: 567, distance: 9.8
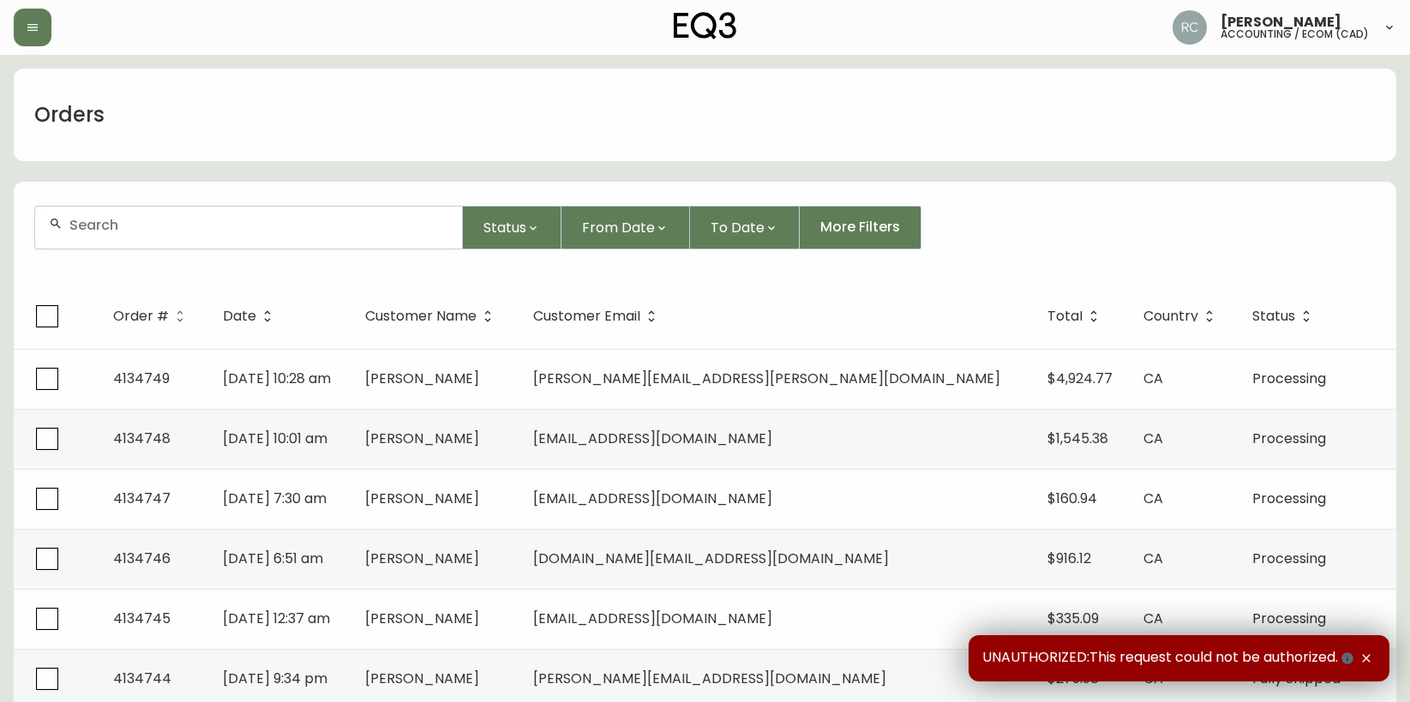
click at [399, 243] on div at bounding box center [248, 228] width 427 height 42
paste input "4134726"
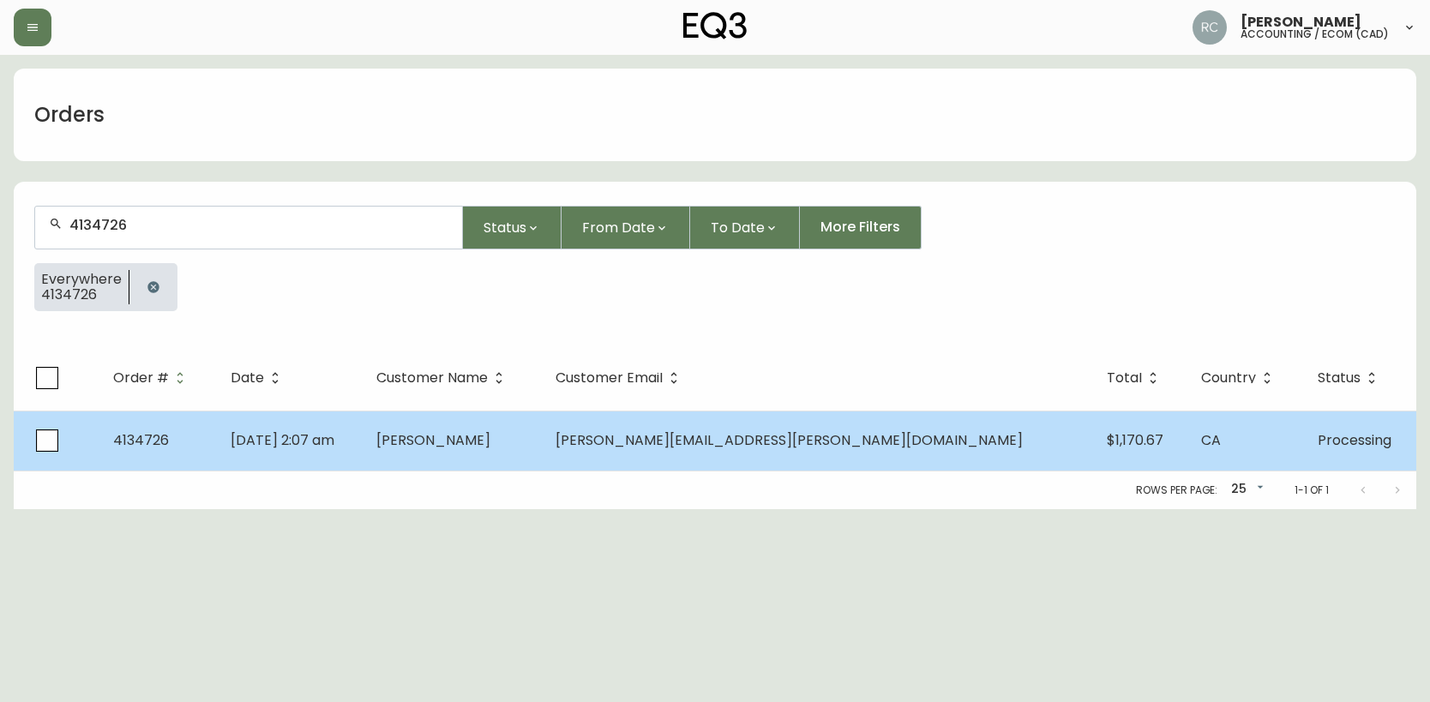
type input "4134726"
click at [511, 421] on td "[PERSON_NAME]" at bounding box center [452, 441] width 179 height 60
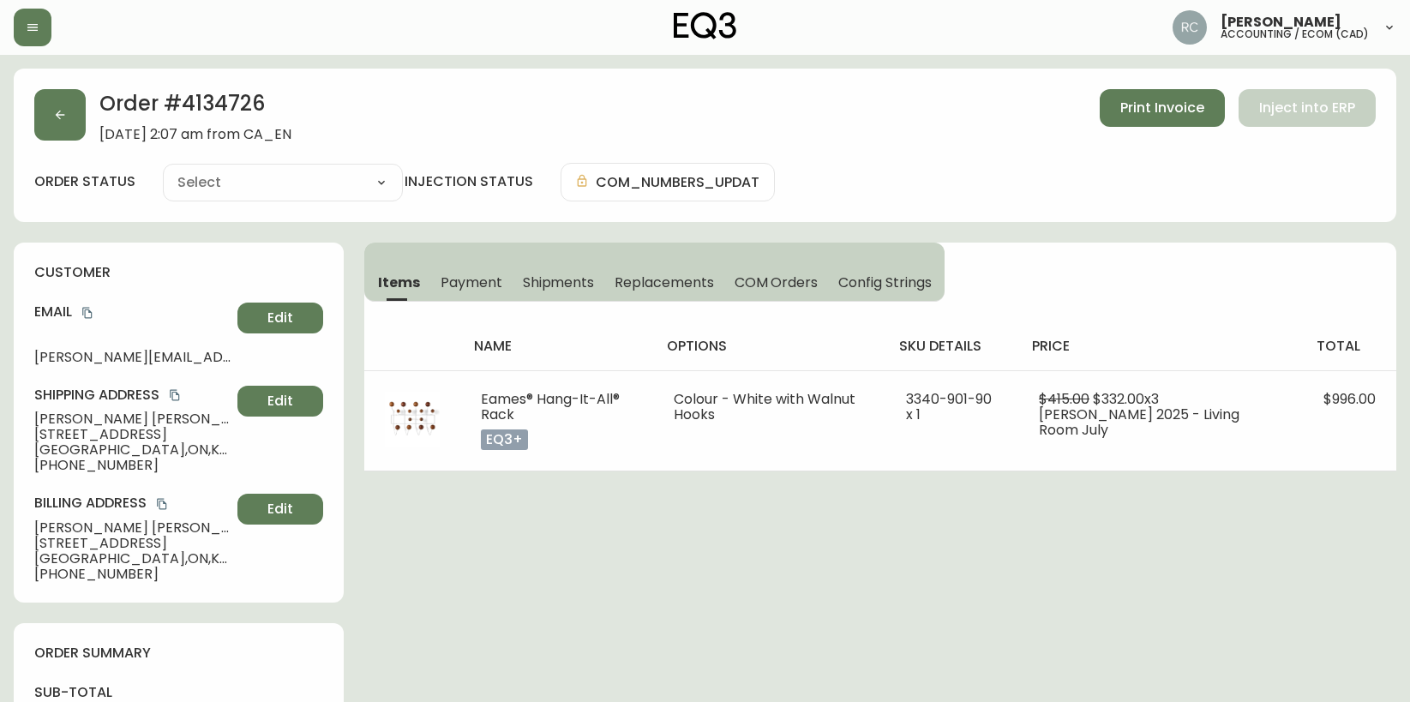
type input "Processing"
select select "PROCESSING"
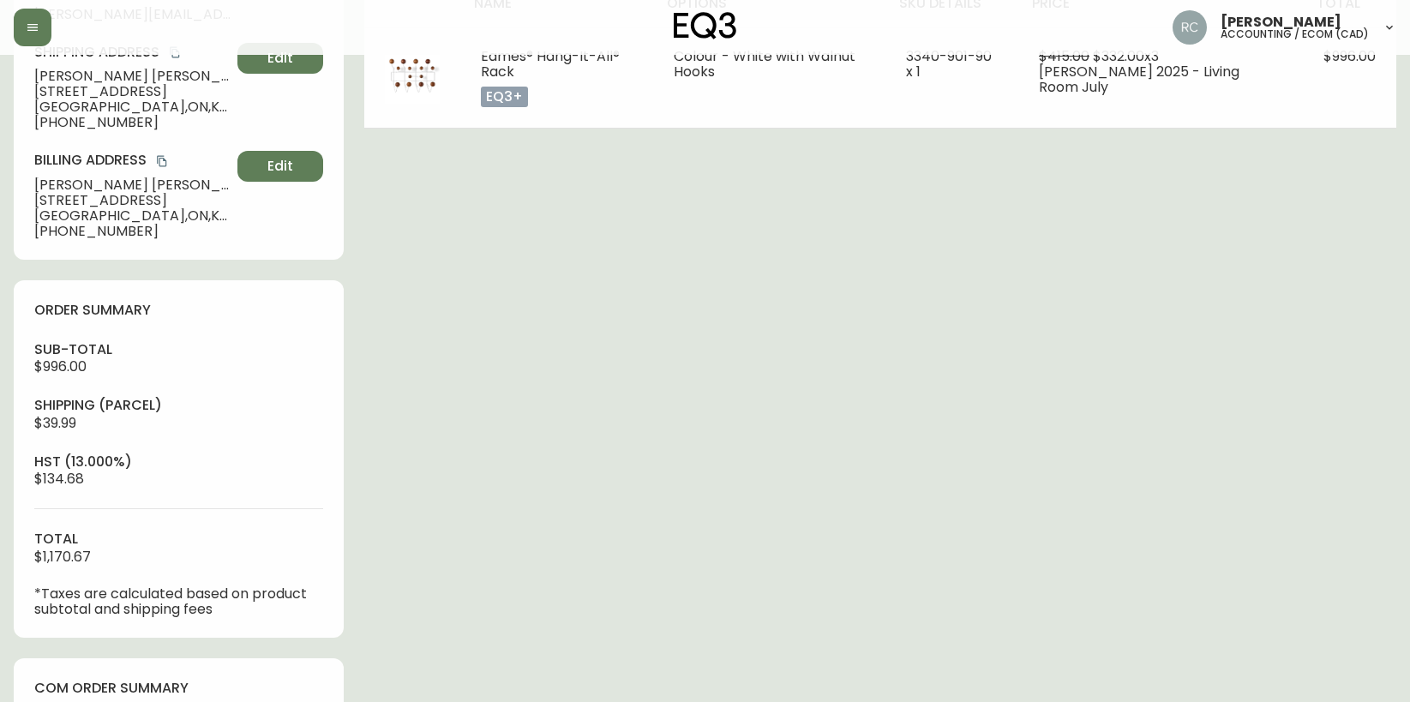
scroll to position [667, 0]
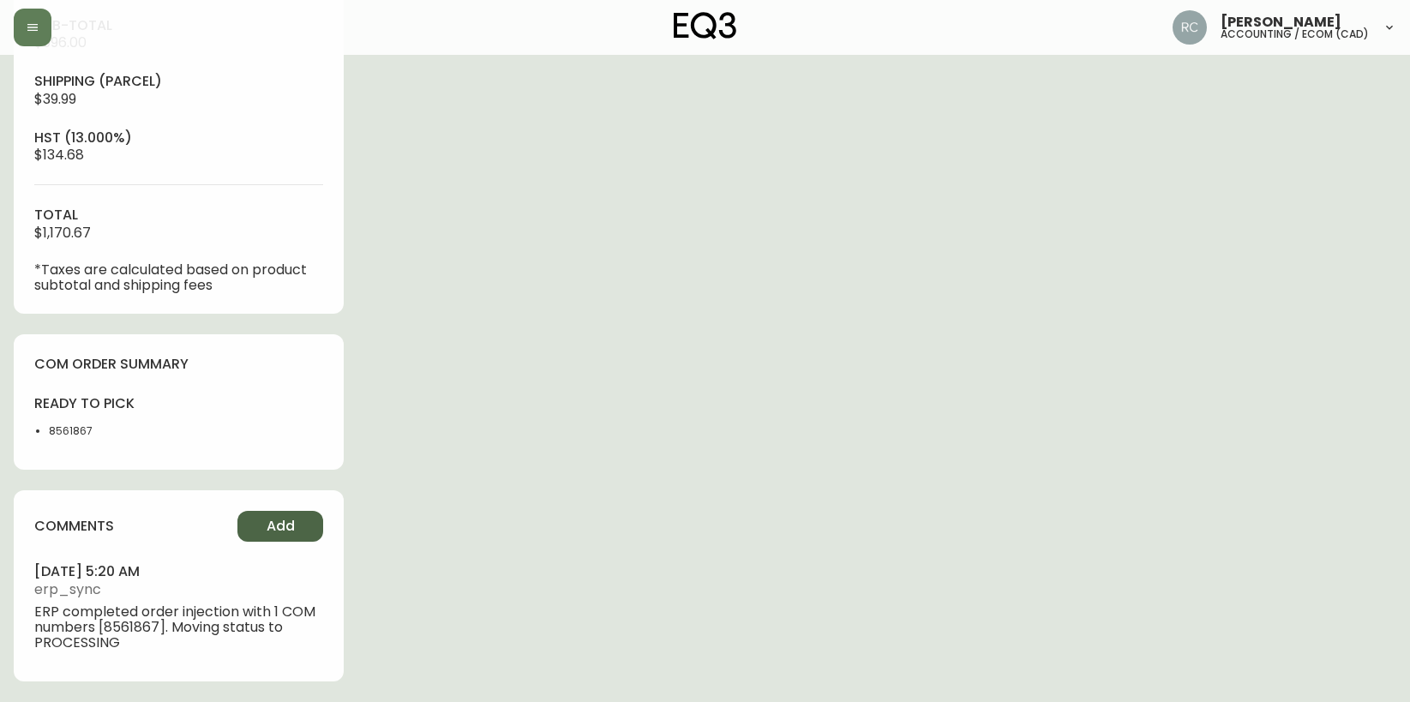
click at [262, 528] on button "Add" at bounding box center [280, 526] width 86 height 31
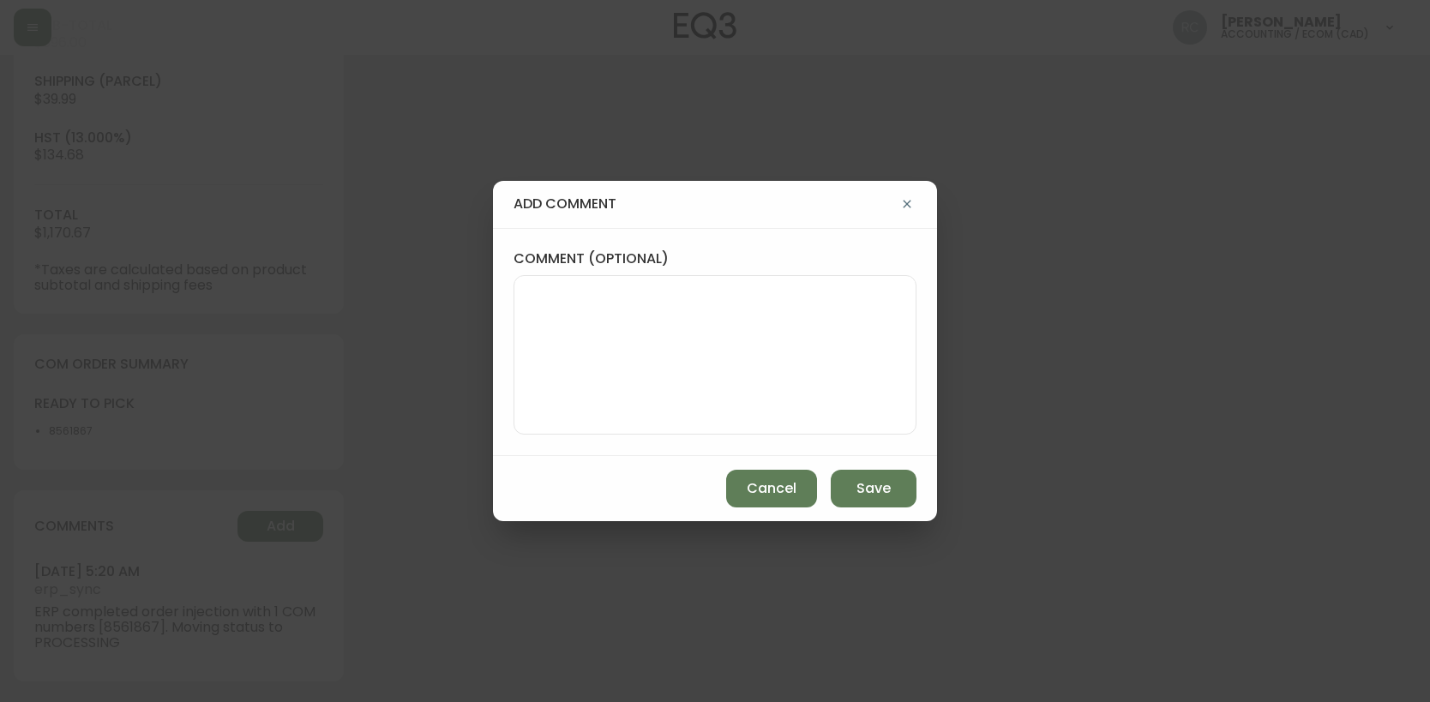
click at [572, 391] on textarea "comment (optional)" at bounding box center [715, 354] width 374 height 137
paste textarea "P019694"
type textarea "PO: YP019694"
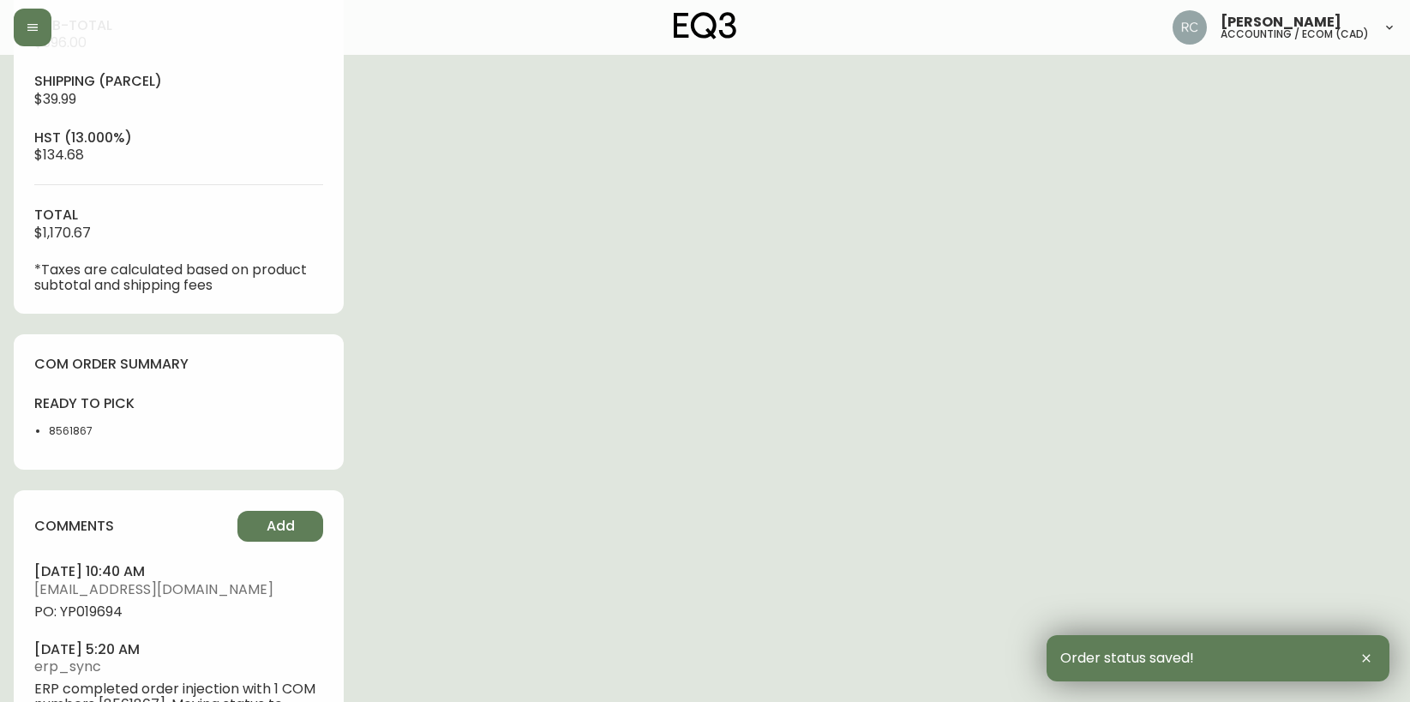
click at [96, 604] on span "PO: YP019694" at bounding box center [178, 611] width 289 height 15
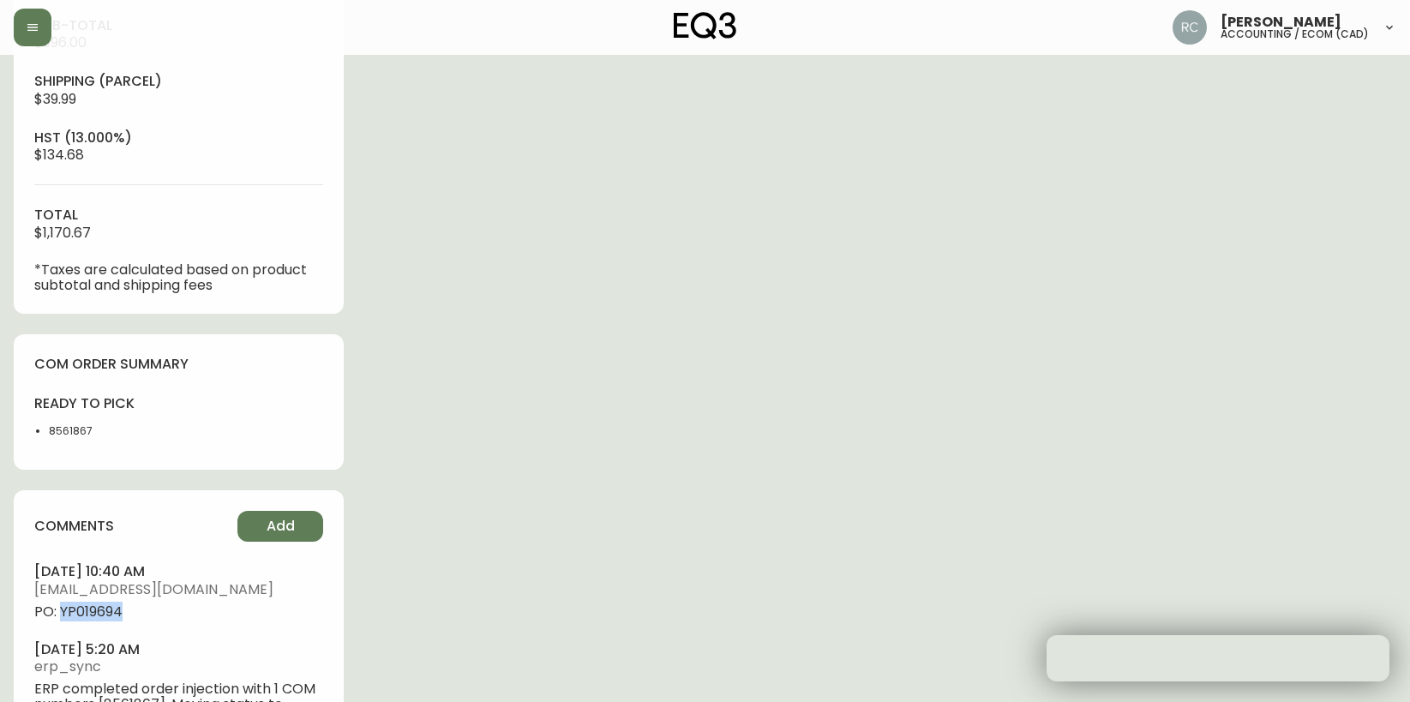
click at [97, 604] on span "PO: YP019694" at bounding box center [178, 611] width 289 height 15
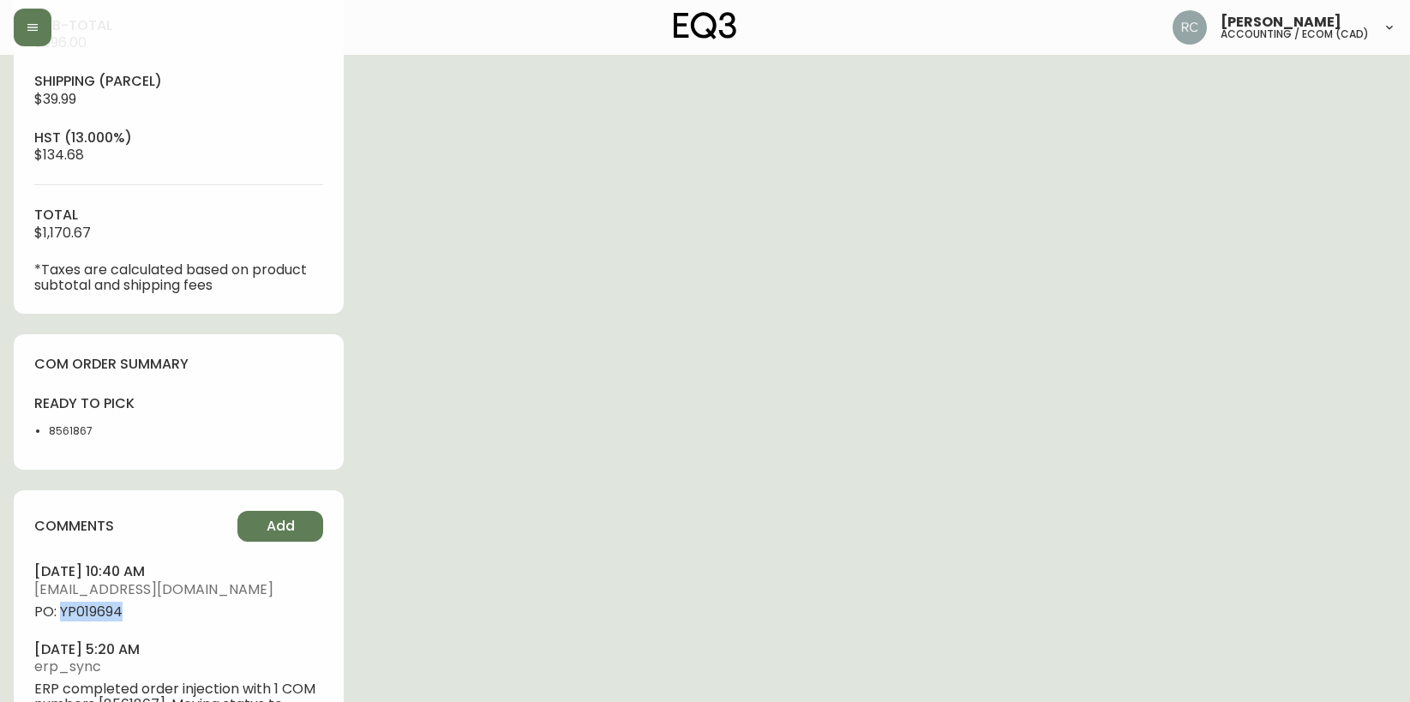
copy span "YP019694"
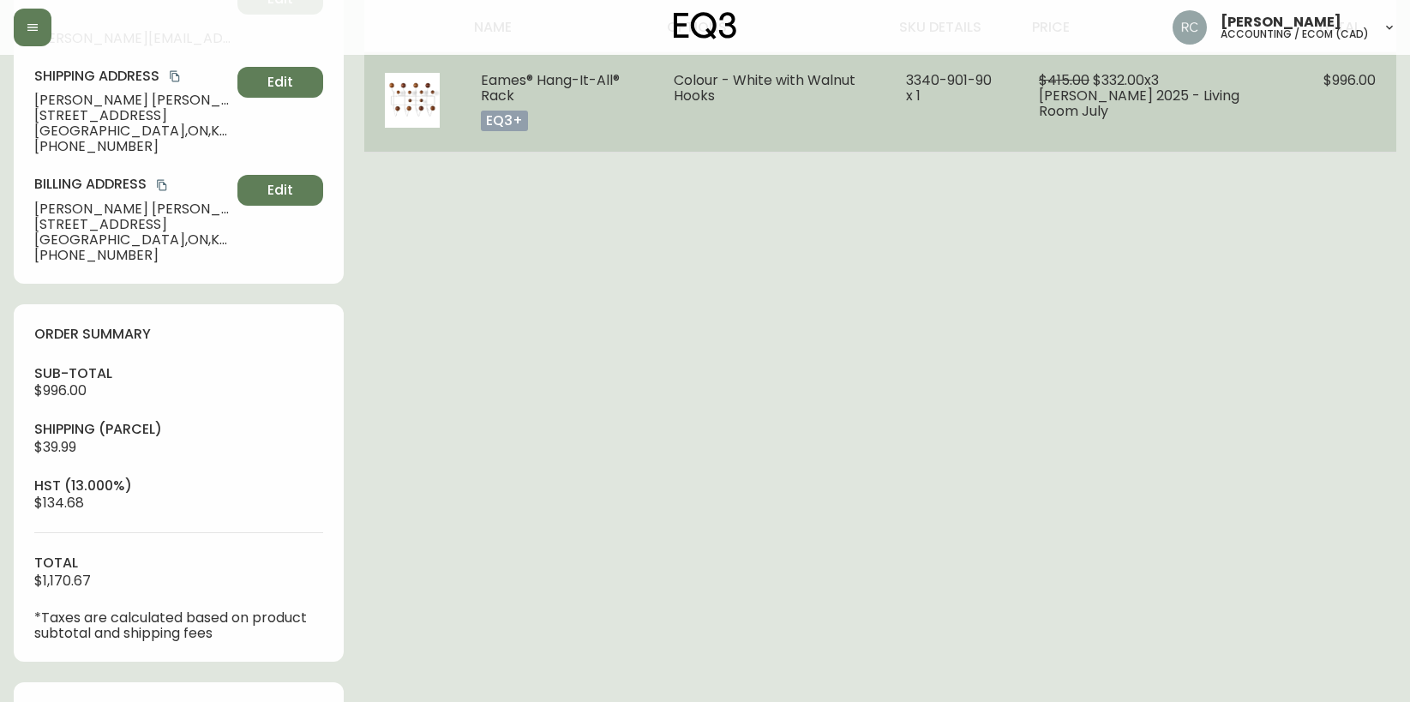
scroll to position [0, 0]
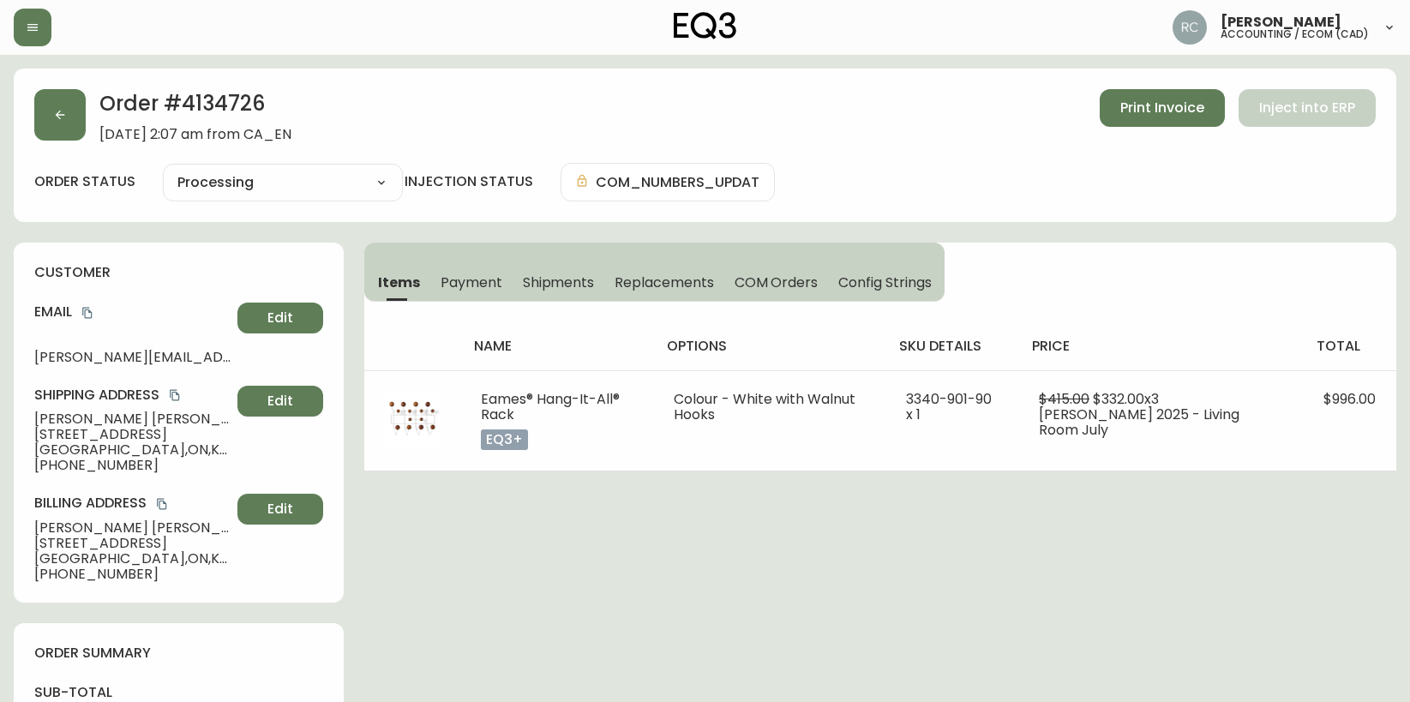
click at [82, 409] on div "Shipping Address [PERSON_NAME] [STREET_ADDRESS] [PHONE_NUMBER] Edit" at bounding box center [178, 429] width 289 height 87
click at [82, 409] on div "Shipping Address Alain Veilleux 302-12 Stirling Avenue Ottawa , ON , K1Y 1P8 , …" at bounding box center [178, 429] width 289 height 87
copy span "Alain Veilleux"
drag, startPoint x: 86, startPoint y: 316, endPoint x: 75, endPoint y: 322, distance: 12.7
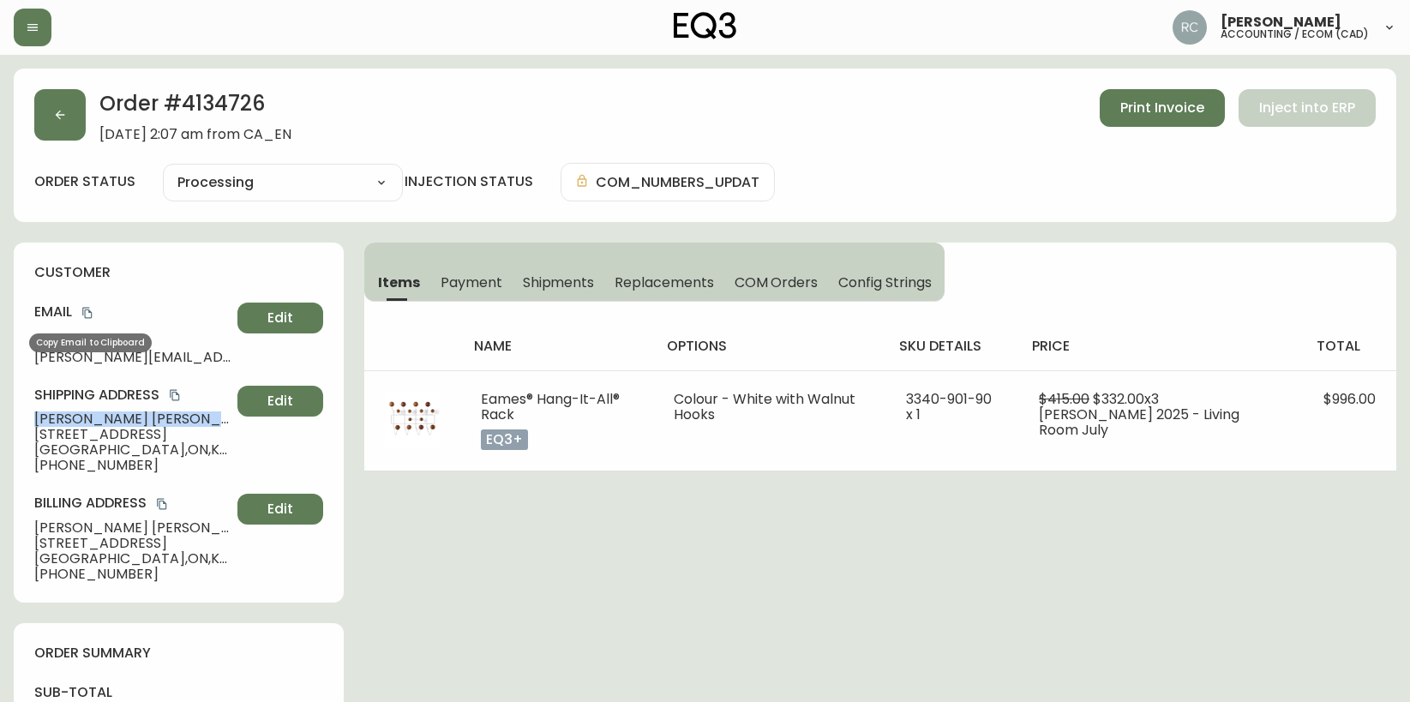
click at [84, 321] on h4 "Email" at bounding box center [132, 312] width 196 height 19
drag, startPoint x: 91, startPoint y: 313, endPoint x: 24, endPoint y: 309, distance: 66.9
click at [91, 313] on icon "copy" at bounding box center [87, 313] width 12 height 12
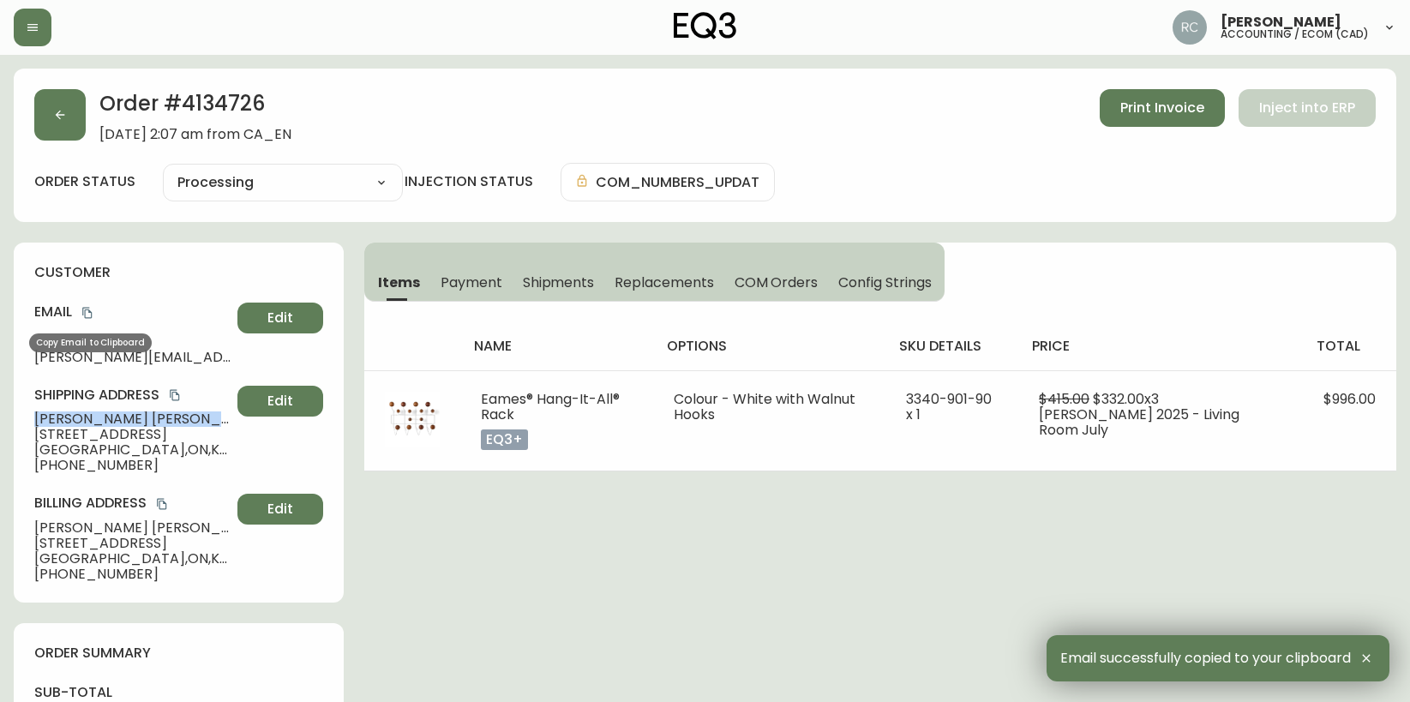
click at [88, 311] on icon "copy" at bounding box center [87, 313] width 12 height 12
click at [78, 442] on span "Ottawa , ON , K1Y 1P8 , CA" at bounding box center [132, 449] width 196 height 15
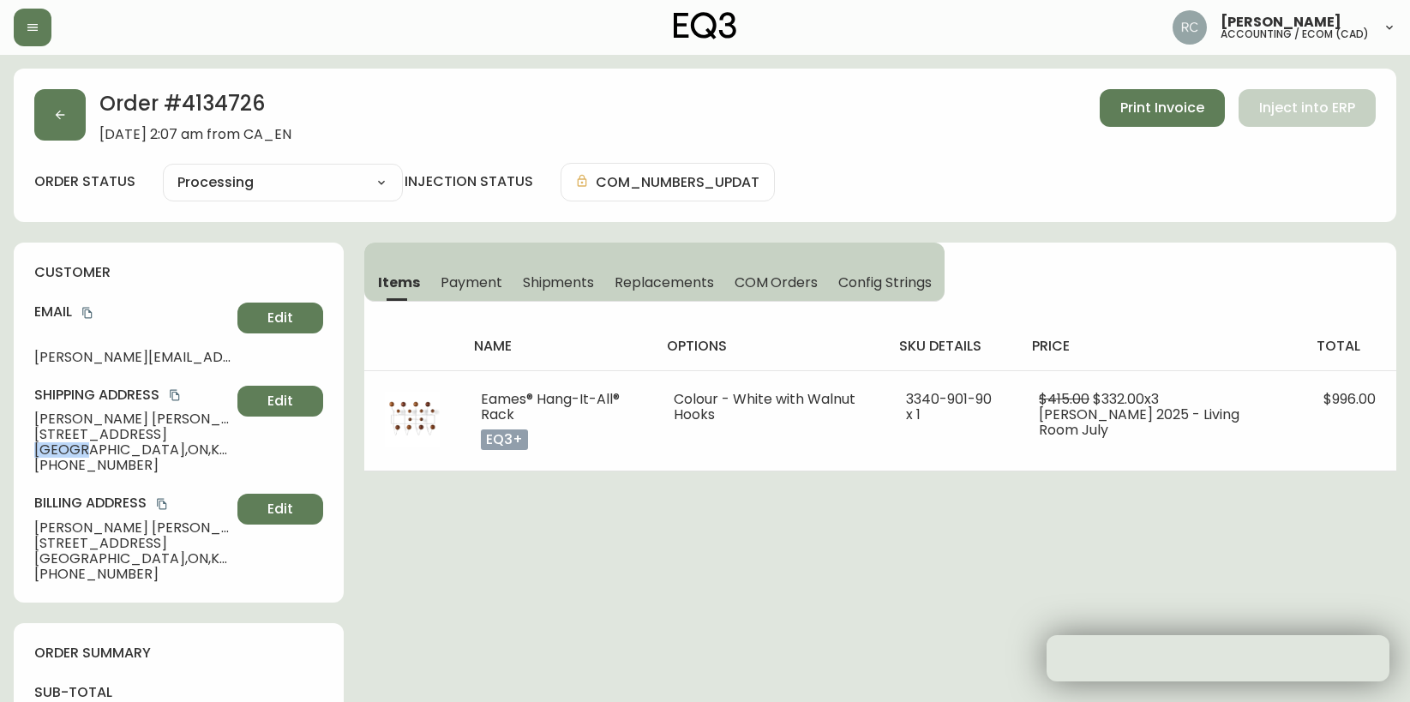
click at [78, 442] on span "Ottawa , ON , K1Y 1P8 , CA" at bounding box center [132, 449] width 196 height 15
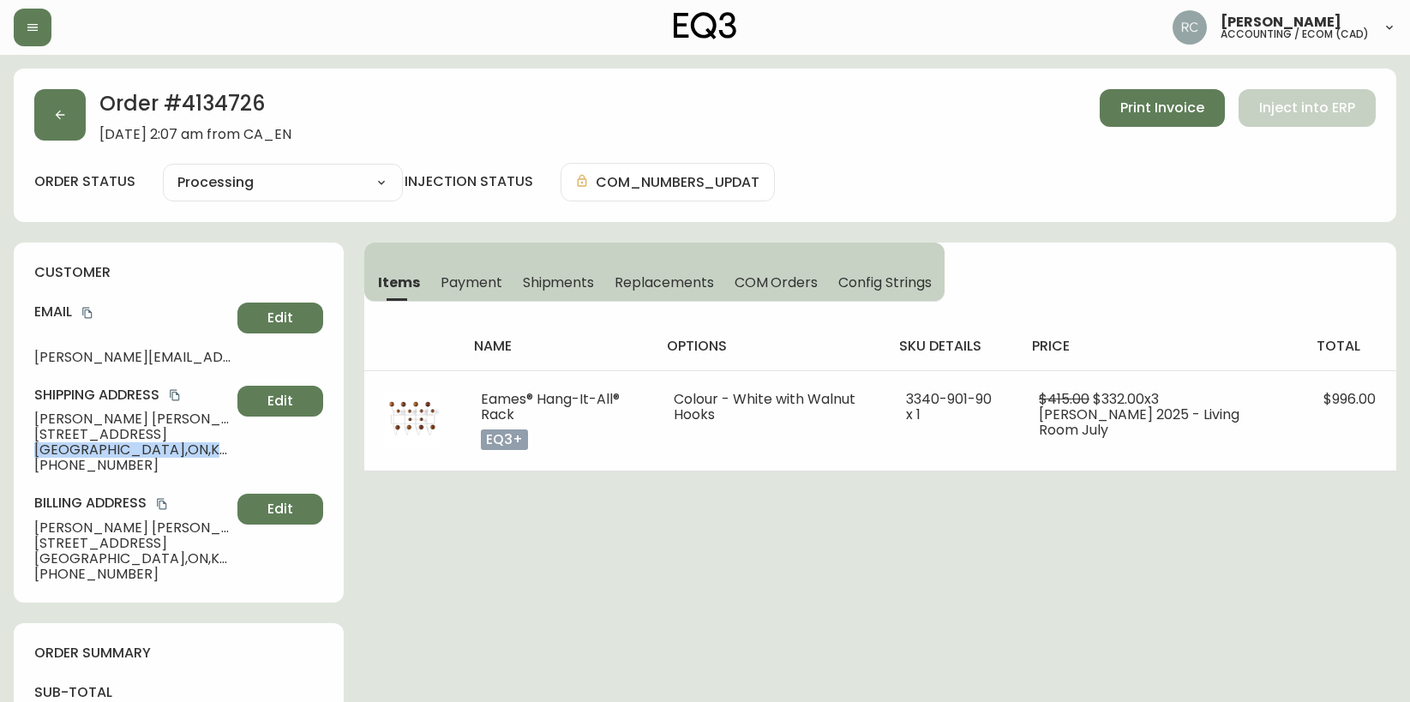
click at [78, 442] on span "Ottawa , ON , K1Y 1P8 , CA" at bounding box center [132, 449] width 196 height 15
click at [84, 435] on span "302-12 Stirling Avenue" at bounding box center [132, 434] width 196 height 15
drag, startPoint x: 84, startPoint y: 435, endPoint x: 18, endPoint y: 429, distance: 66.3
click at [84, 434] on span "302-12 Stirling Avenue" at bounding box center [132, 434] width 196 height 15
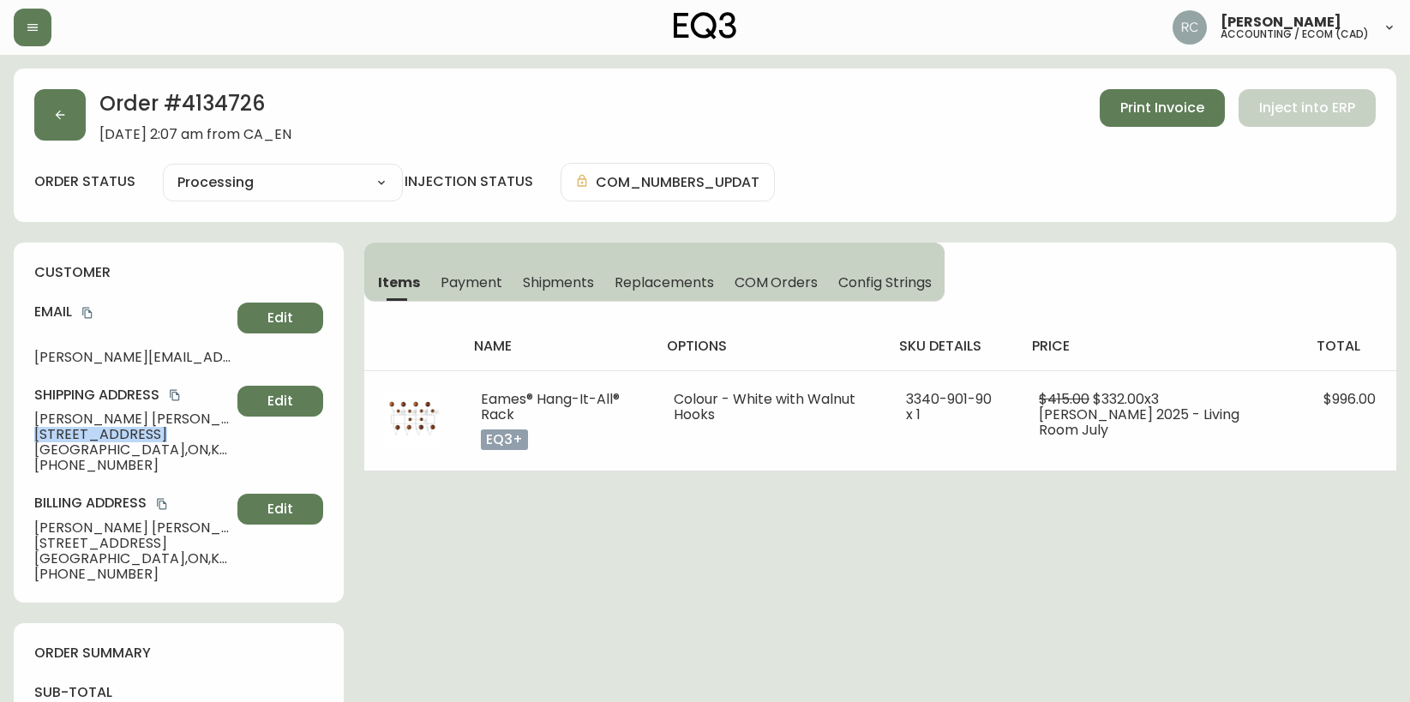
copy span "302-12 Stirling Avenue"
click at [53, 447] on span "Ottawa , ON , K1Y 1P8 , CA" at bounding box center [132, 449] width 196 height 15
click at [55, 447] on span "Ottawa , ON , K1Y 1P8 , CA" at bounding box center [132, 449] width 196 height 15
copy span "Ottawa , ON , K1Y 1P8 , CA"
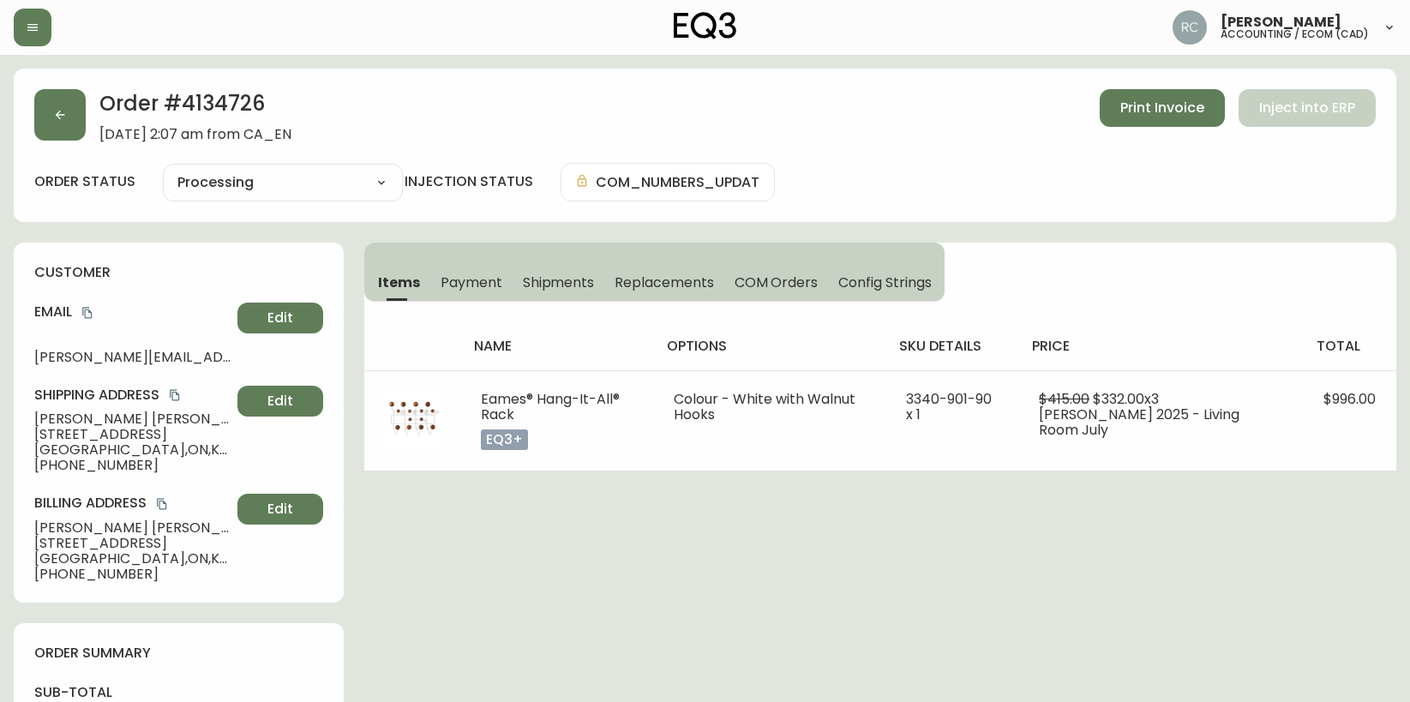
click at [100, 464] on span "+18199237772" at bounding box center [132, 465] width 196 height 15
copy span "18199237772"
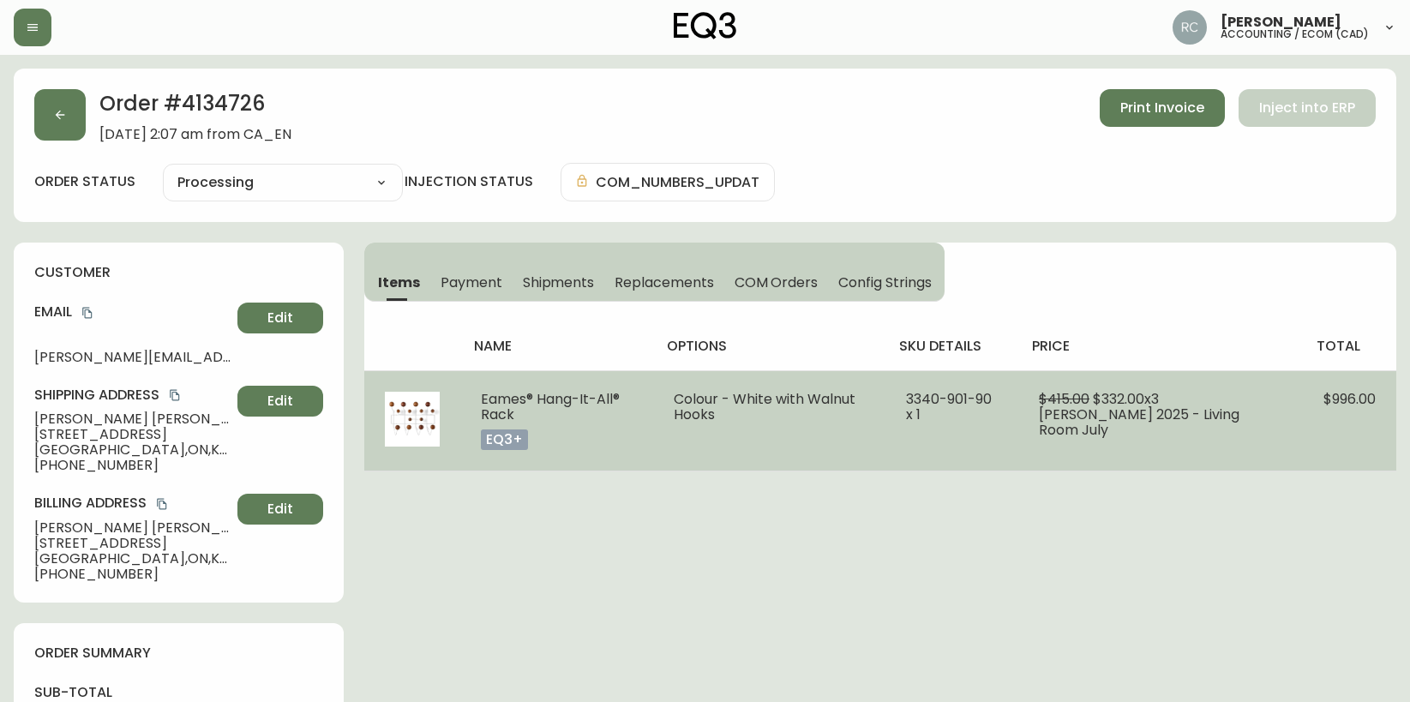
drag, startPoint x: 814, startPoint y: 480, endPoint x: 635, endPoint y: 459, distance: 180.4
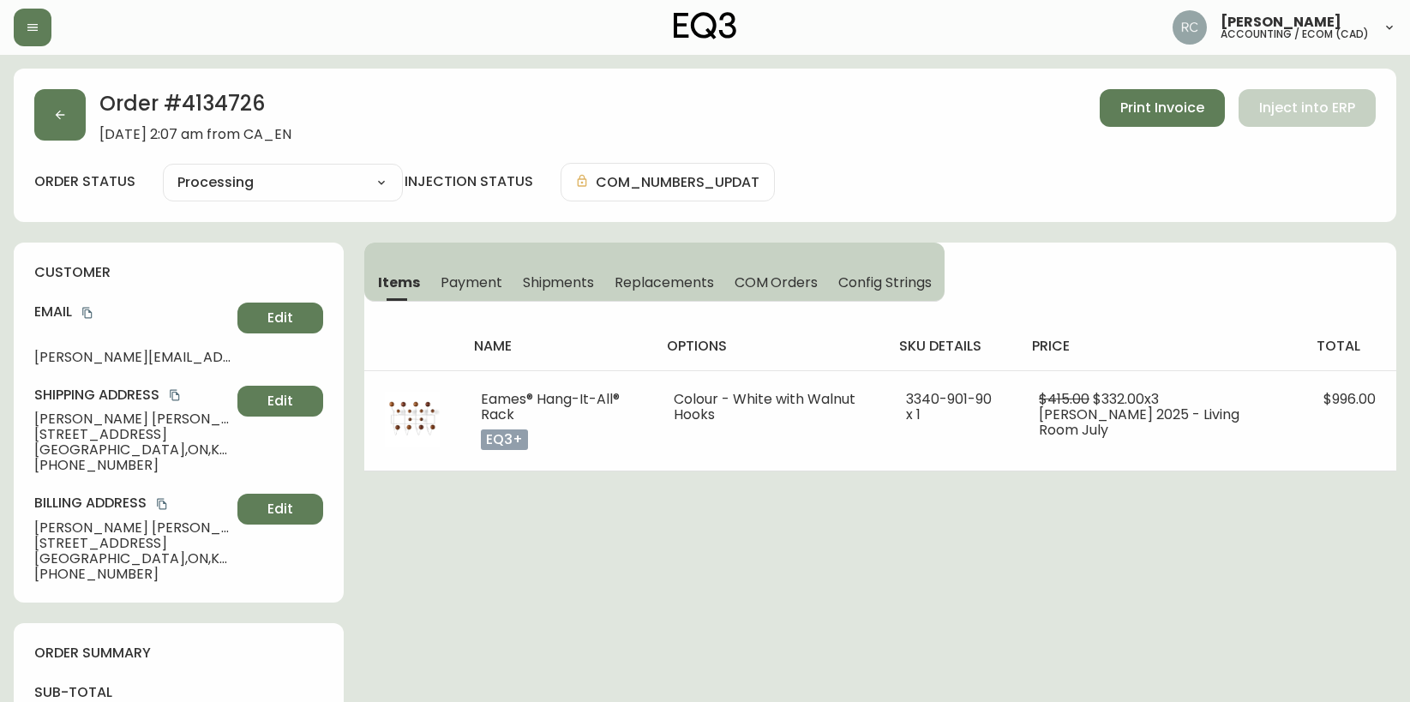
click at [77, 417] on span "Alain Veilleux" at bounding box center [132, 418] width 196 height 15
copy span "Alain Veilleux"
click at [94, 423] on span "Alain Veilleux" at bounding box center [132, 418] width 196 height 15
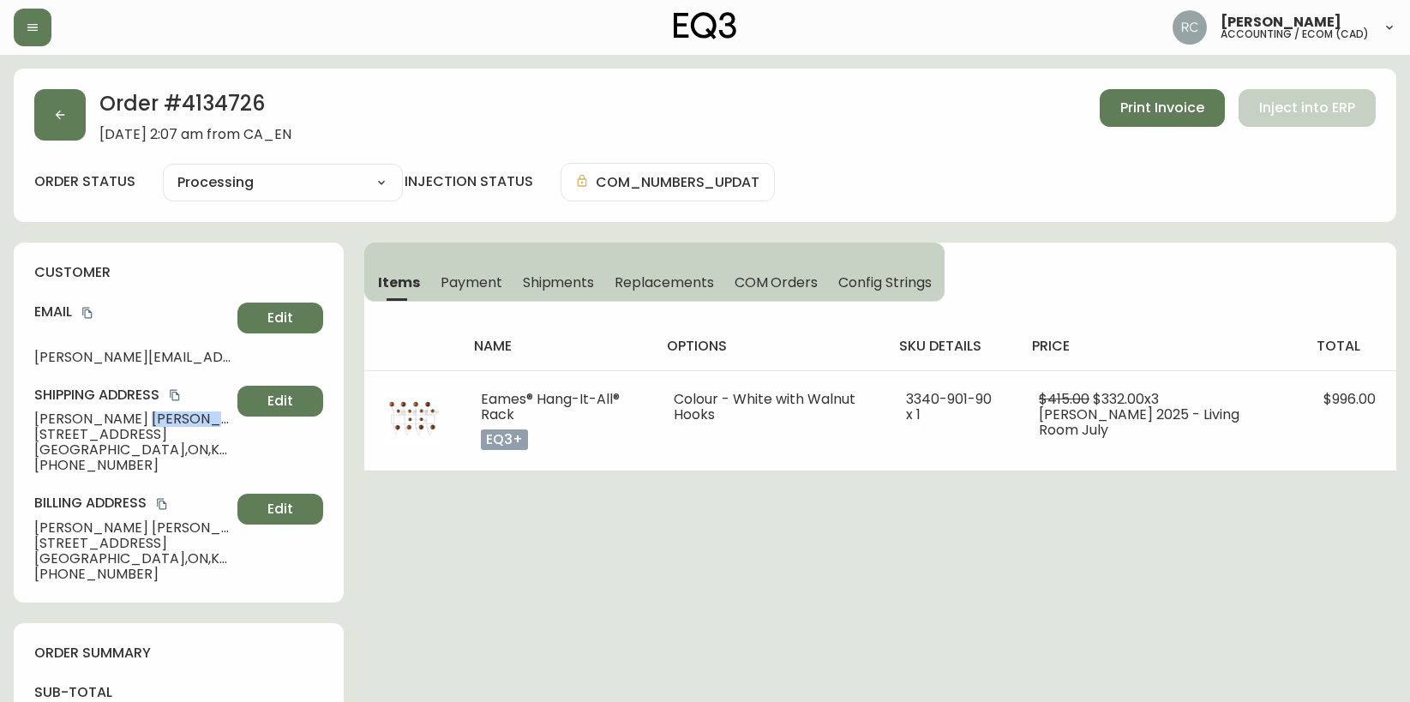
click at [94, 423] on span "Alain Veilleux" at bounding box center [132, 418] width 196 height 15
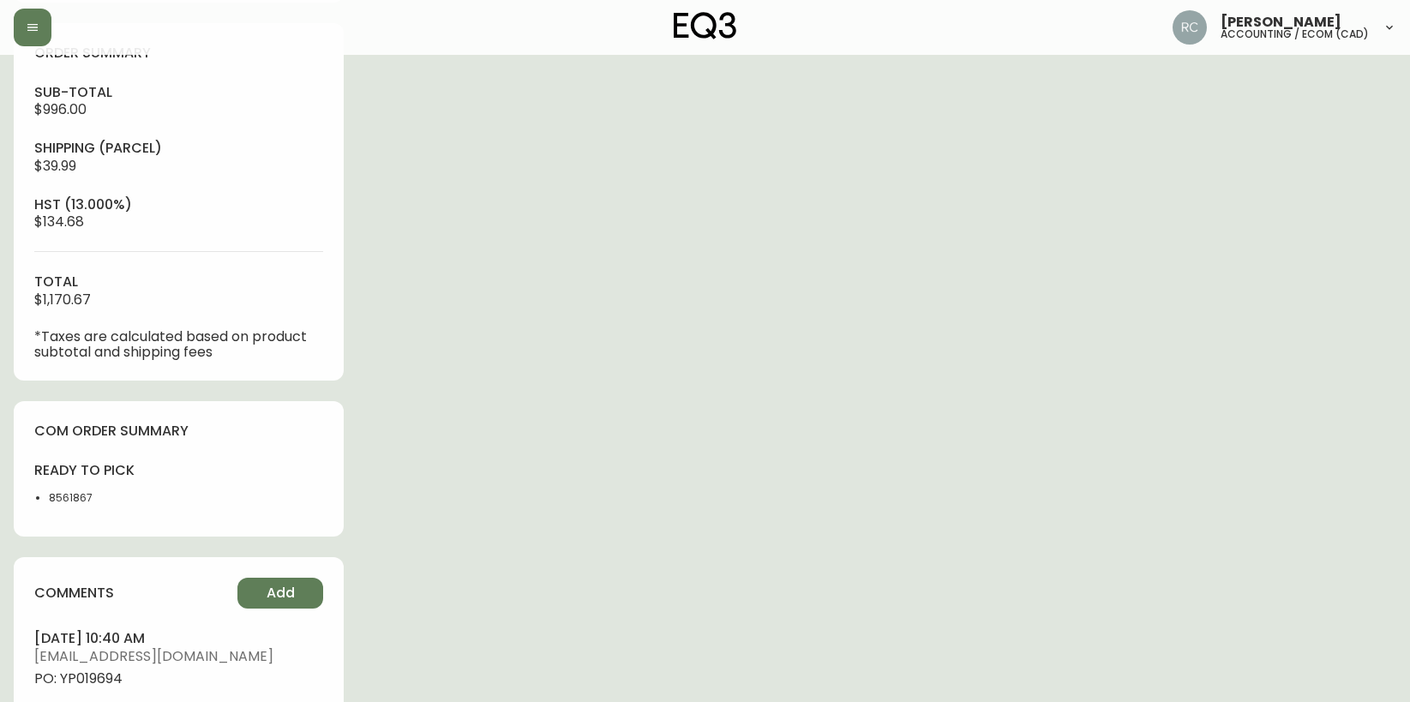
click at [98, 682] on span "PO: YP019694" at bounding box center [178, 678] width 289 height 15
copy span "YP019694"
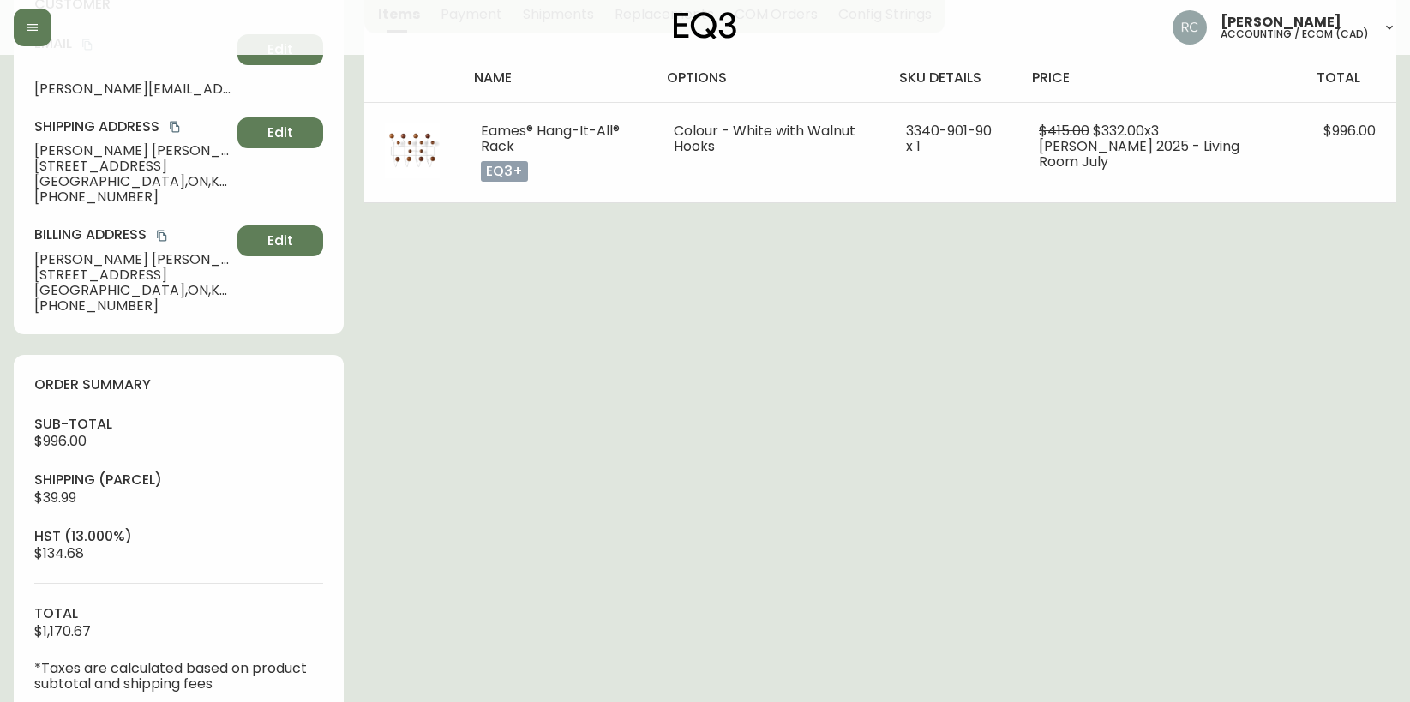
scroll to position [0, 0]
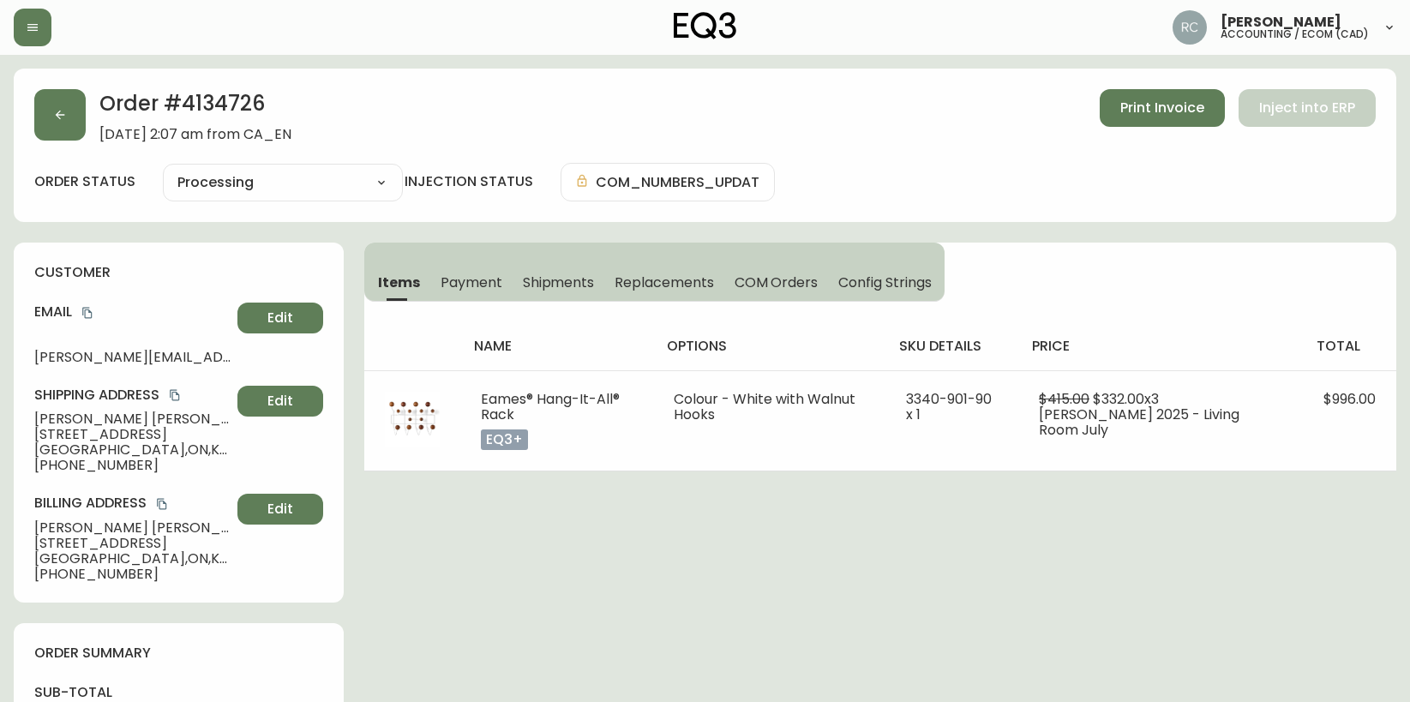
click at [106, 417] on span "Alain Veilleux" at bounding box center [132, 418] width 196 height 15
drag, startPoint x: 106, startPoint y: 417, endPoint x: 15, endPoint y: 415, distance: 91.7
click at [106, 417] on span "Alain Veilleux" at bounding box center [132, 418] width 196 height 15
copy span "Alain Veilleux"
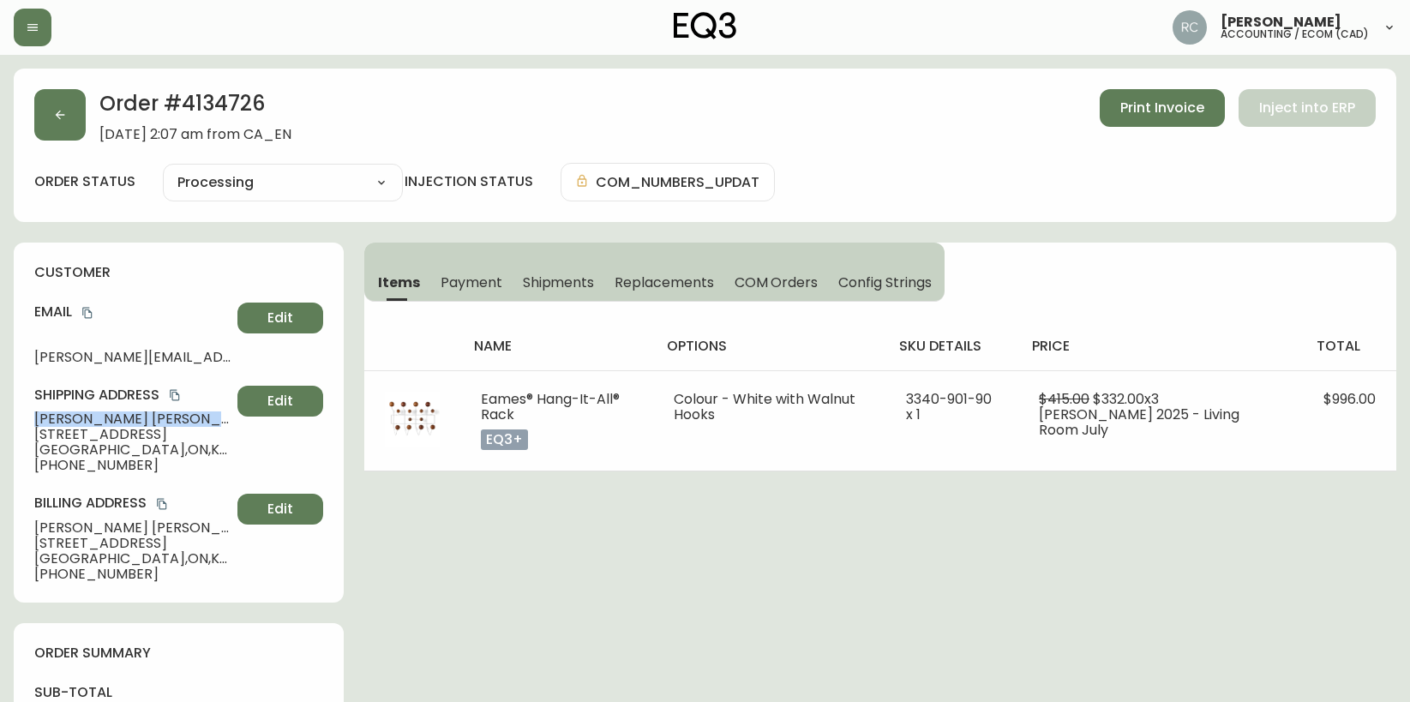
click at [70, 425] on span "Alain Veilleux" at bounding box center [132, 418] width 196 height 15
click at [70, 421] on span "Alain Veilleux" at bounding box center [132, 418] width 196 height 15
copy span "Alain Veilleux"
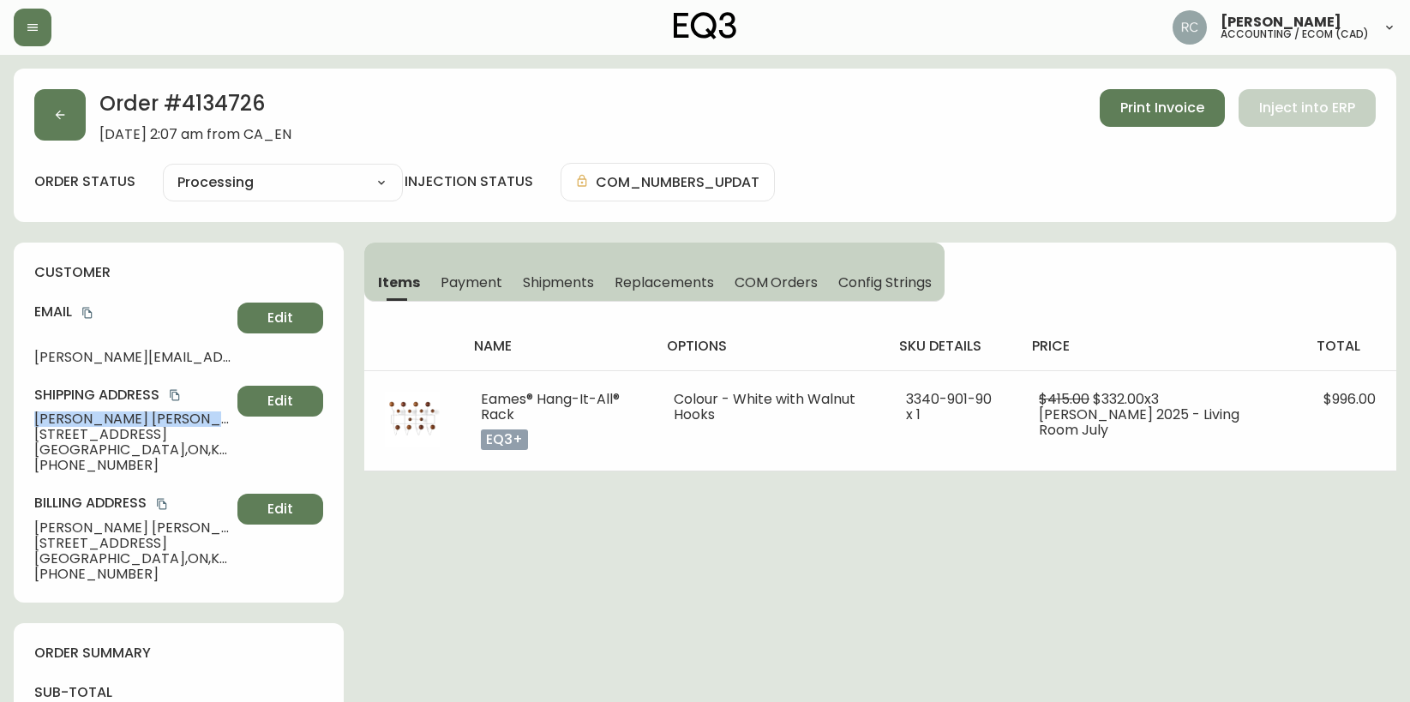
click at [85, 314] on icon "copy" at bounding box center [87, 313] width 12 height 12
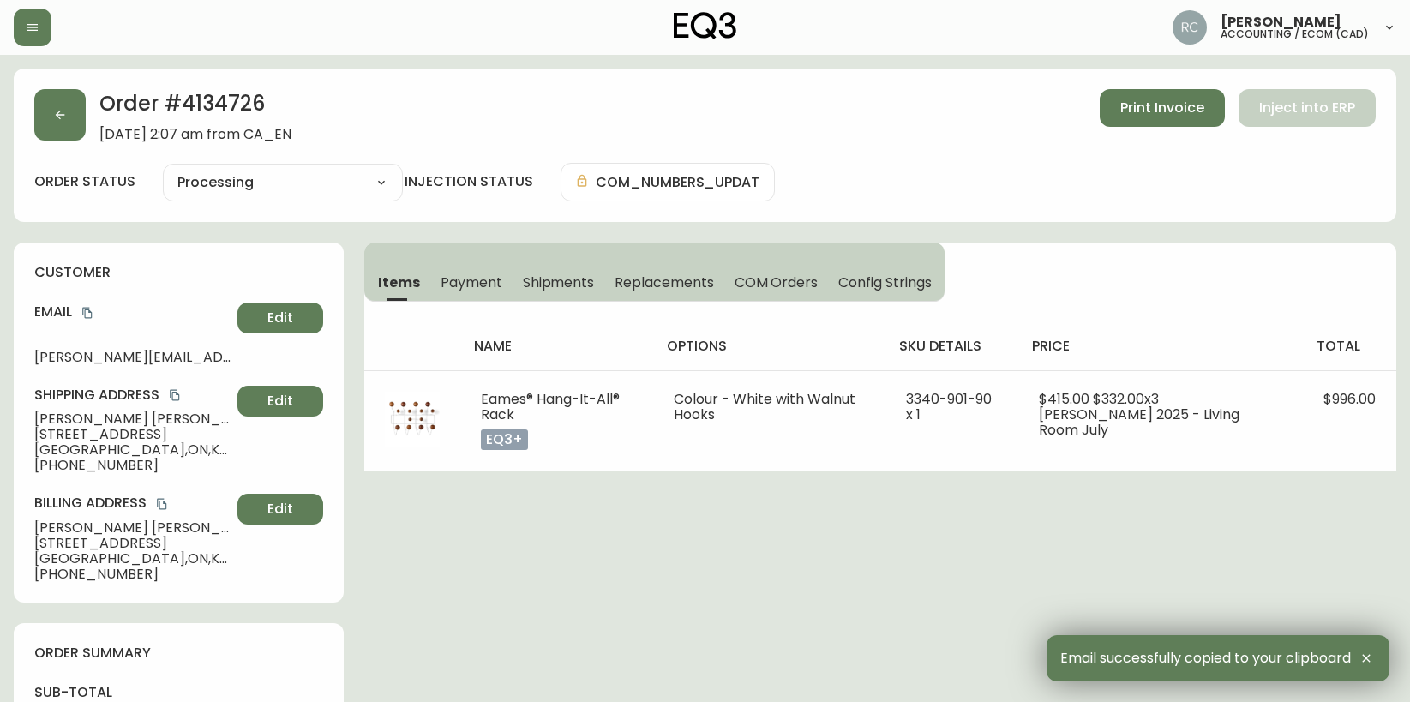
click at [131, 360] on span "[PERSON_NAME][EMAIL_ADDRESS][PERSON_NAME][DOMAIN_NAME]" at bounding box center [132, 357] width 196 height 15
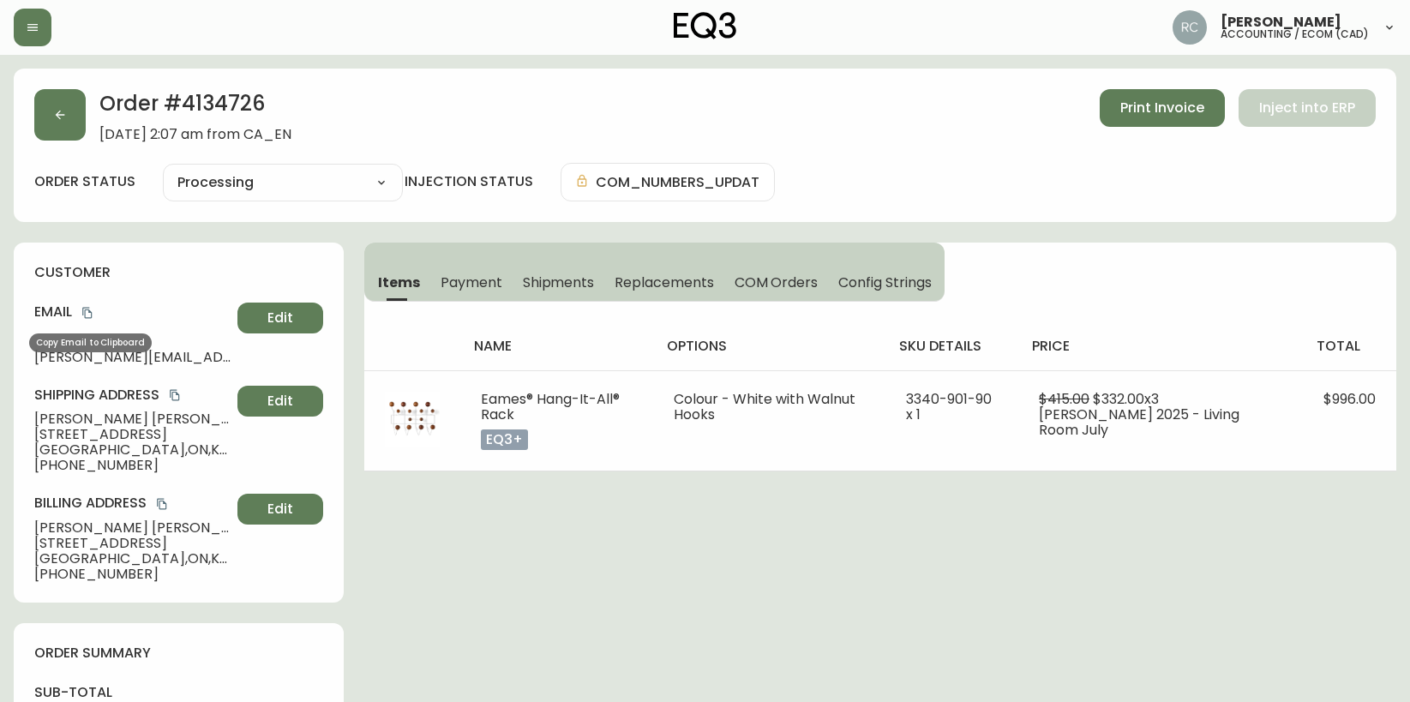
click at [92, 310] on icon "copy" at bounding box center [87, 313] width 12 height 12
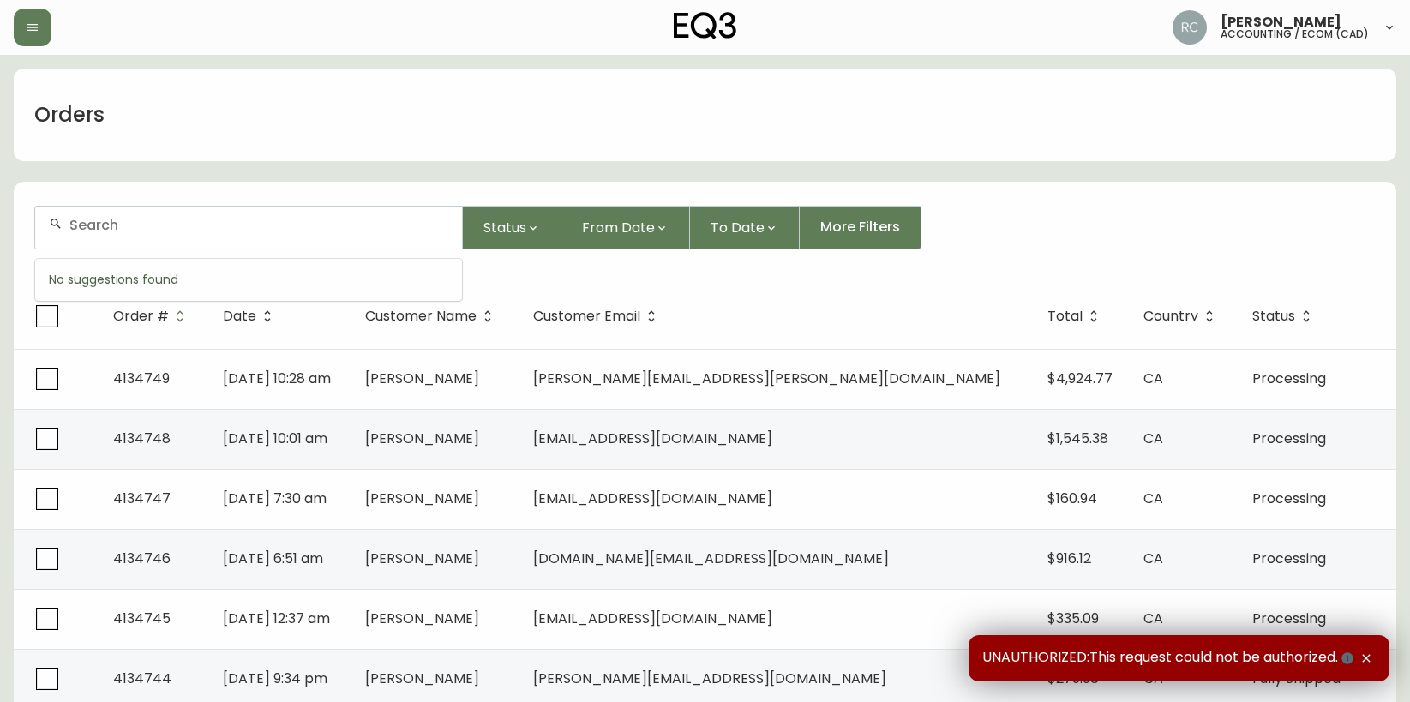
click at [387, 227] on input "text" at bounding box center [258, 225] width 379 height 16
paste input "4134734"
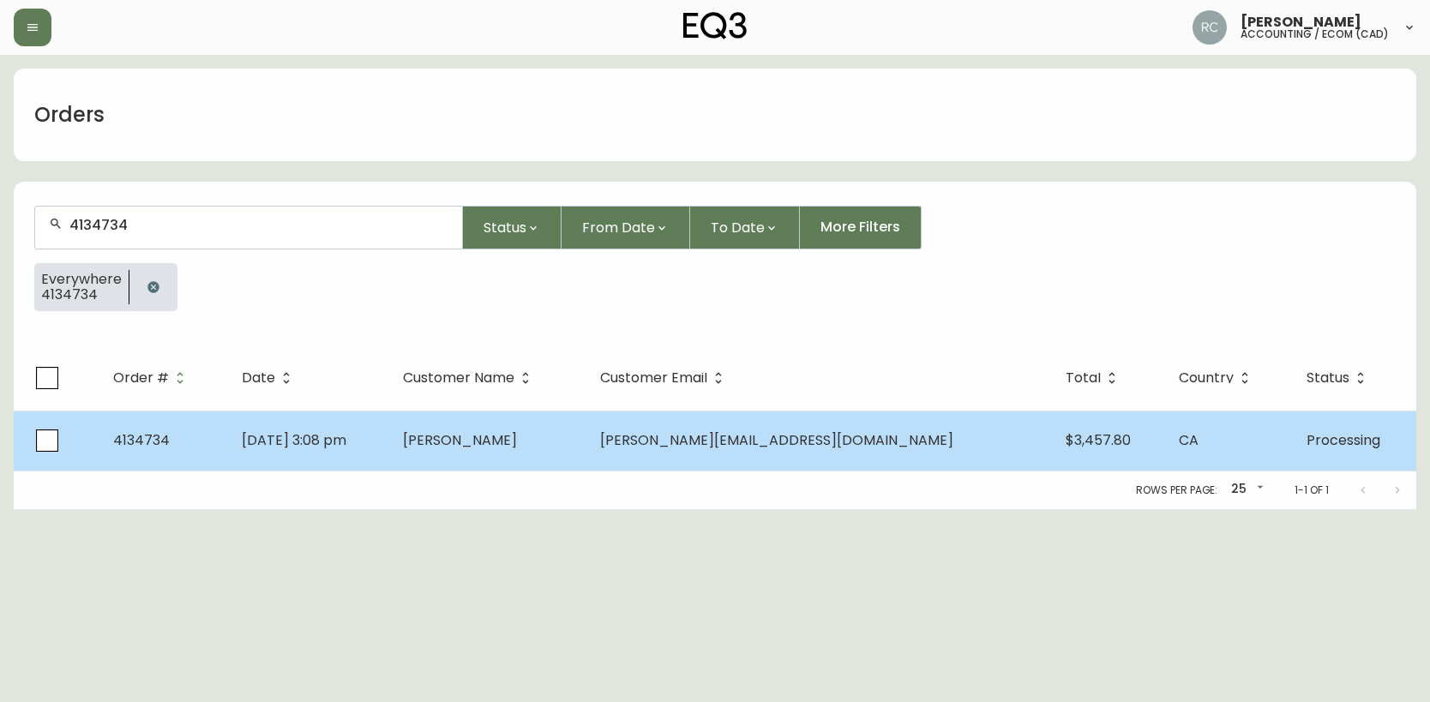
type input "4134734"
click at [389, 463] on td "[DATE] 3:08 pm" at bounding box center [308, 441] width 161 height 60
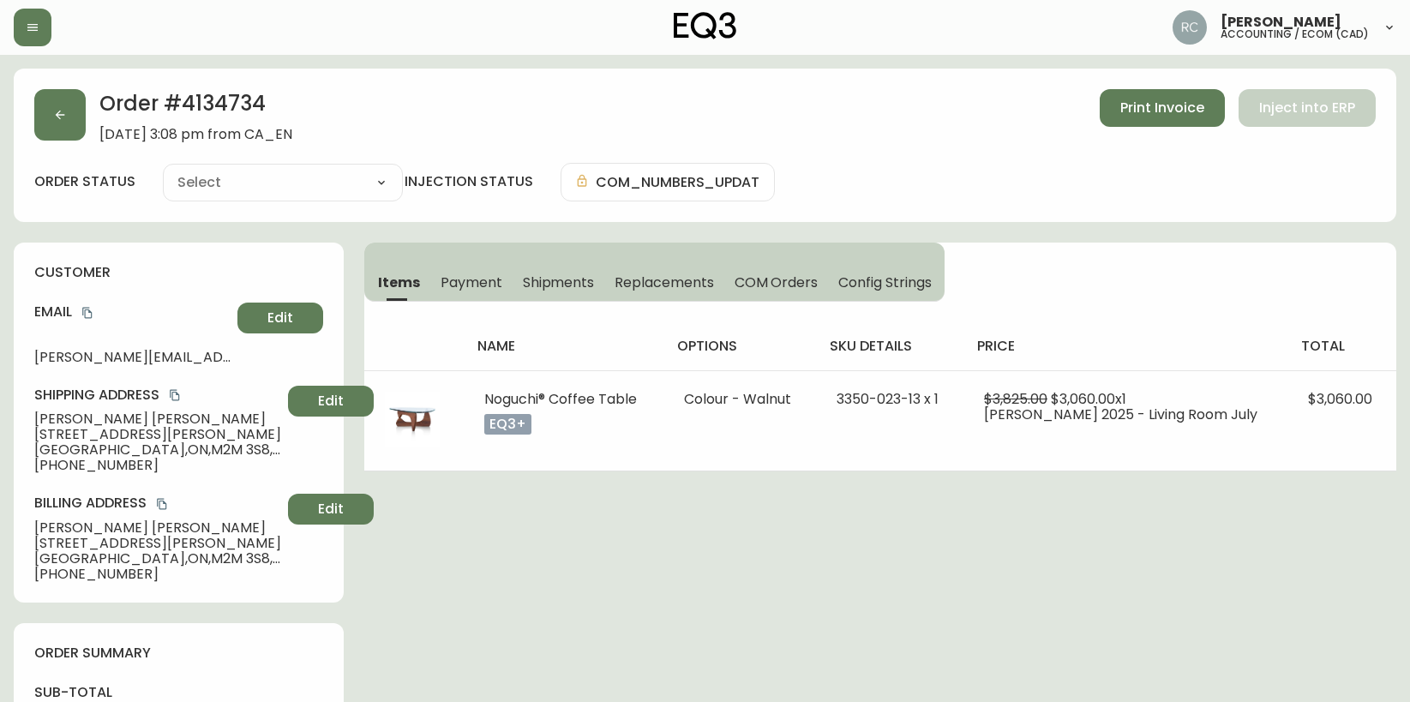
type input "Processing"
select select "PROCESSING"
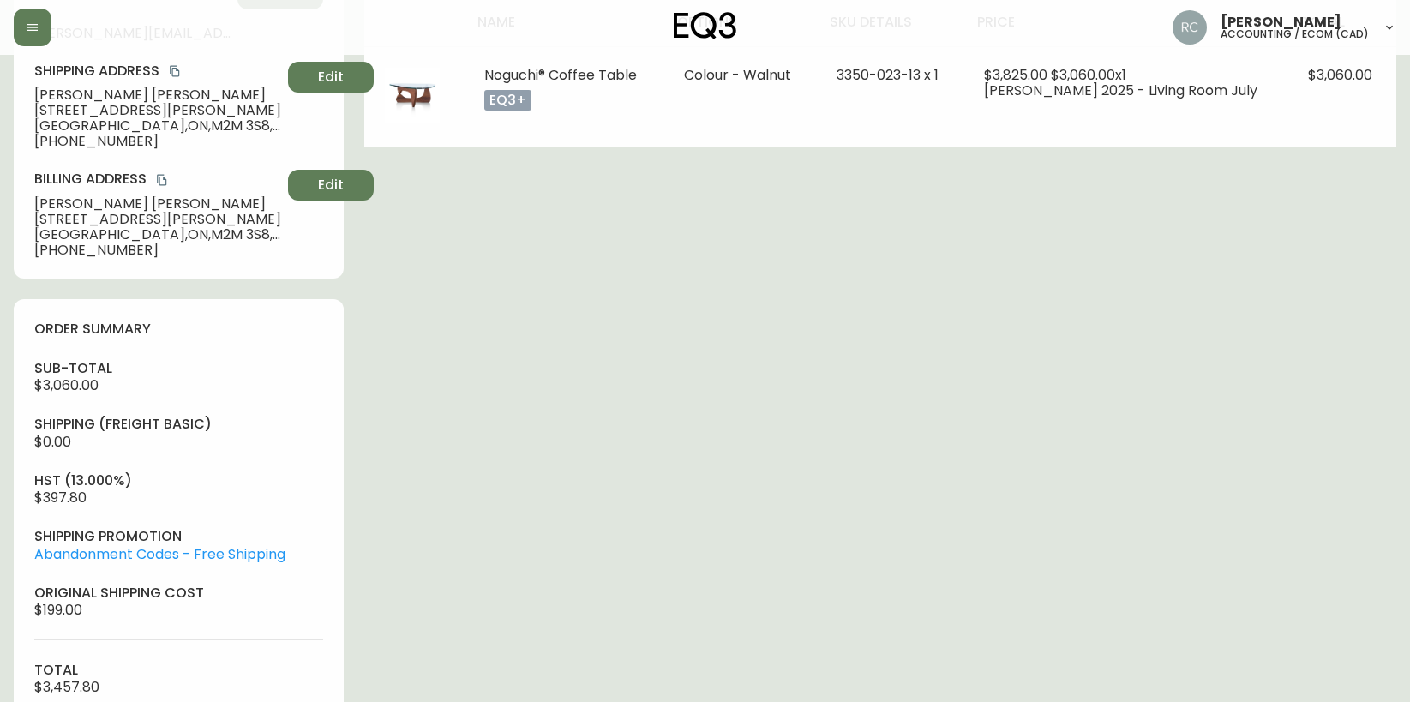
scroll to position [779, 0]
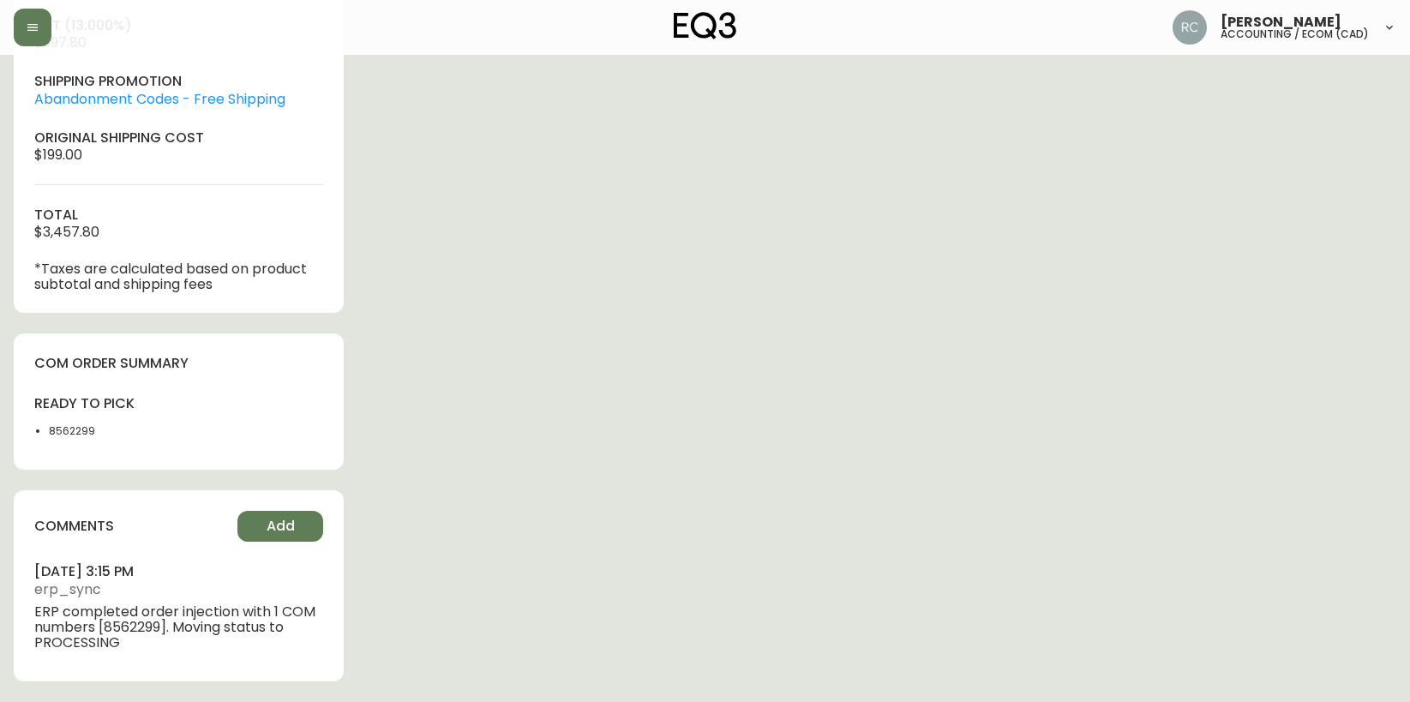
drag, startPoint x: 607, startPoint y: 460, endPoint x: 417, endPoint y: 491, distance: 191.9
drag, startPoint x: 281, startPoint y: 507, endPoint x: 273, endPoint y: 523, distance: 17.2
click at [279, 513] on div "comments Add [DATE] 3:15 pm erp_sync ERP completed order injection with 1 COM n…" at bounding box center [179, 585] width 330 height 190
click at [273, 523] on span "Add" at bounding box center [281, 526] width 28 height 19
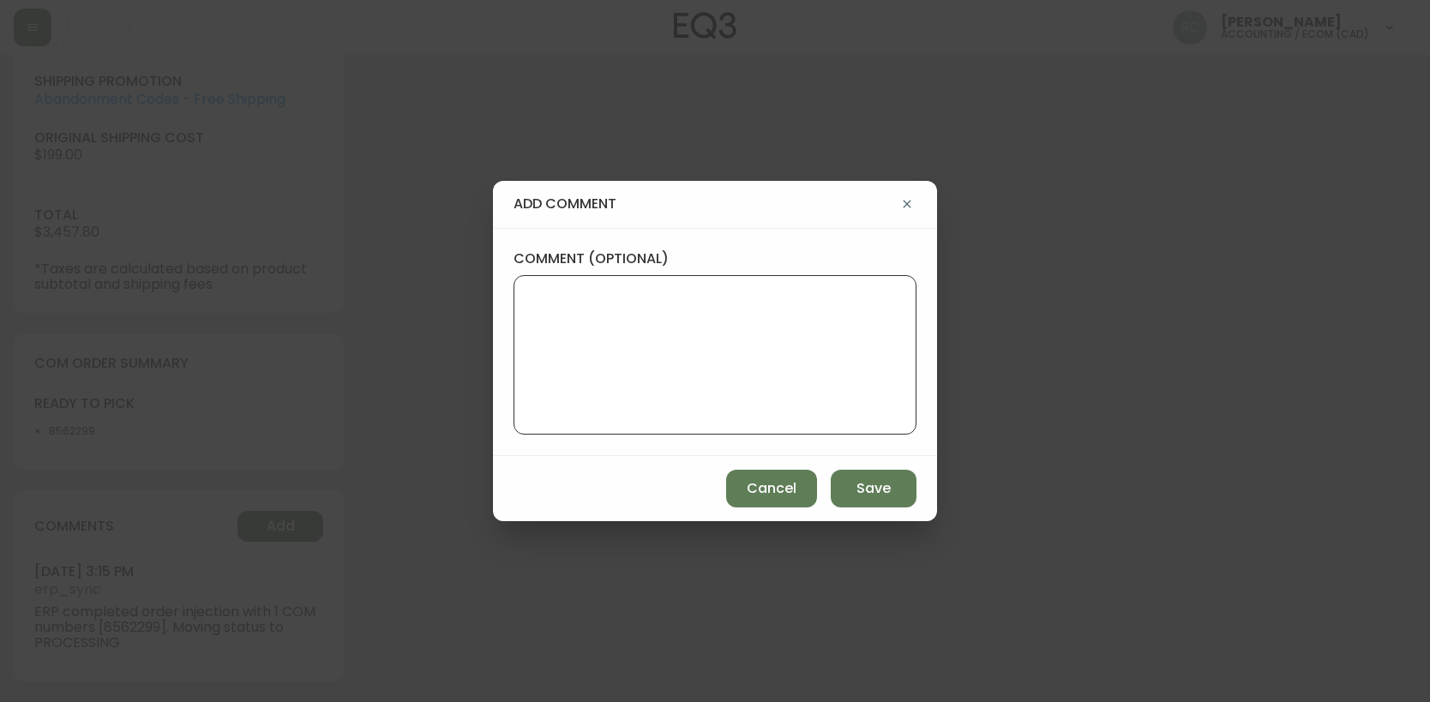
click at [549, 337] on textarea "comment (optional)" at bounding box center [715, 354] width 374 height 137
paste textarea "P019695"
type textarea "PO: YP019695"
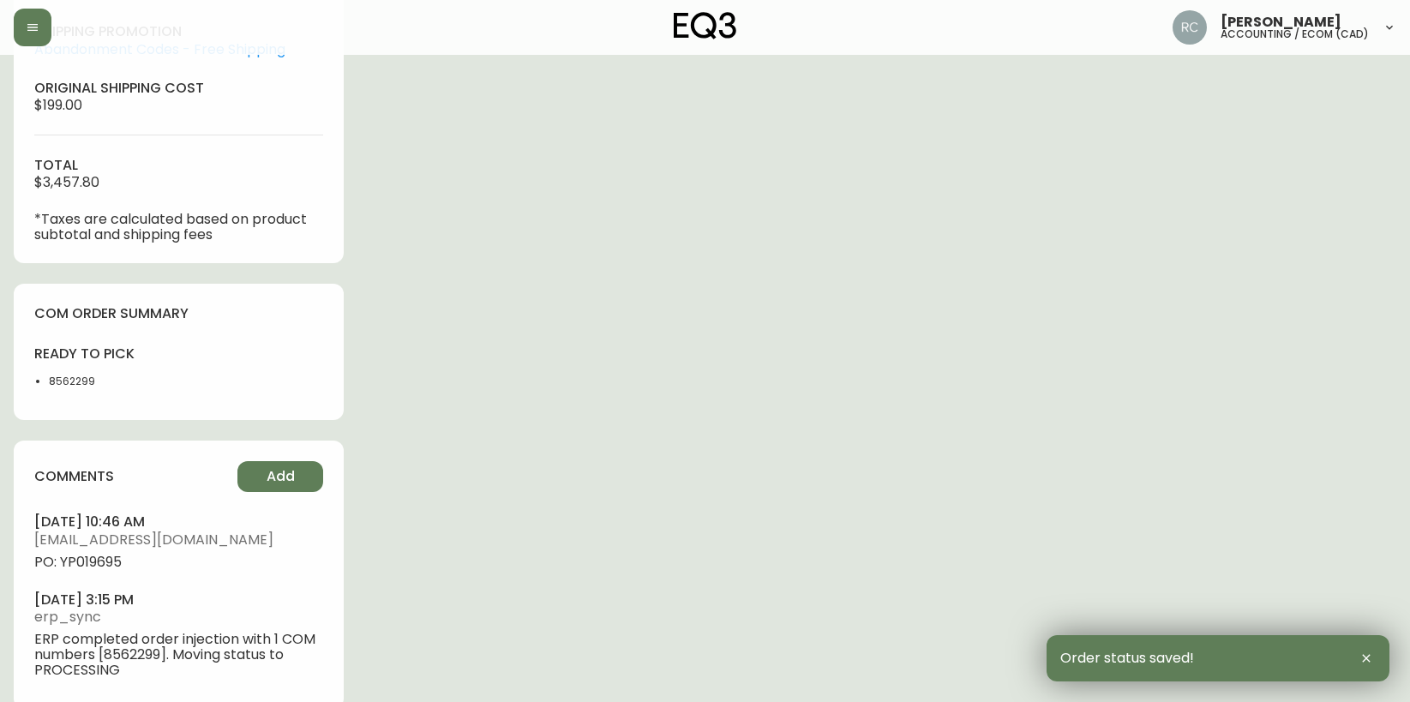
scroll to position [856, 0]
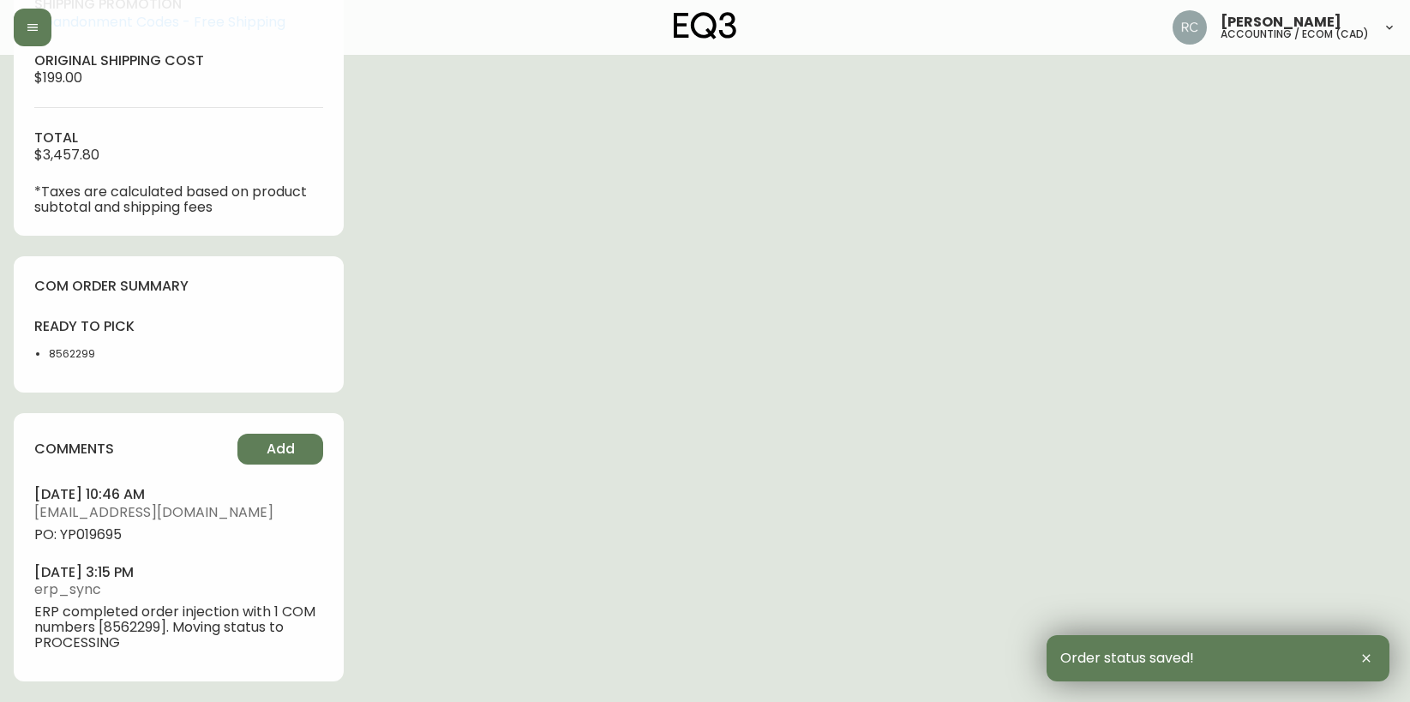
click at [97, 535] on span "PO: YP019695" at bounding box center [178, 534] width 289 height 15
drag, startPoint x: 97, startPoint y: 535, endPoint x: 86, endPoint y: 532, distance: 11.4
click at [94, 535] on span "PO: YP019695" at bounding box center [178, 534] width 289 height 15
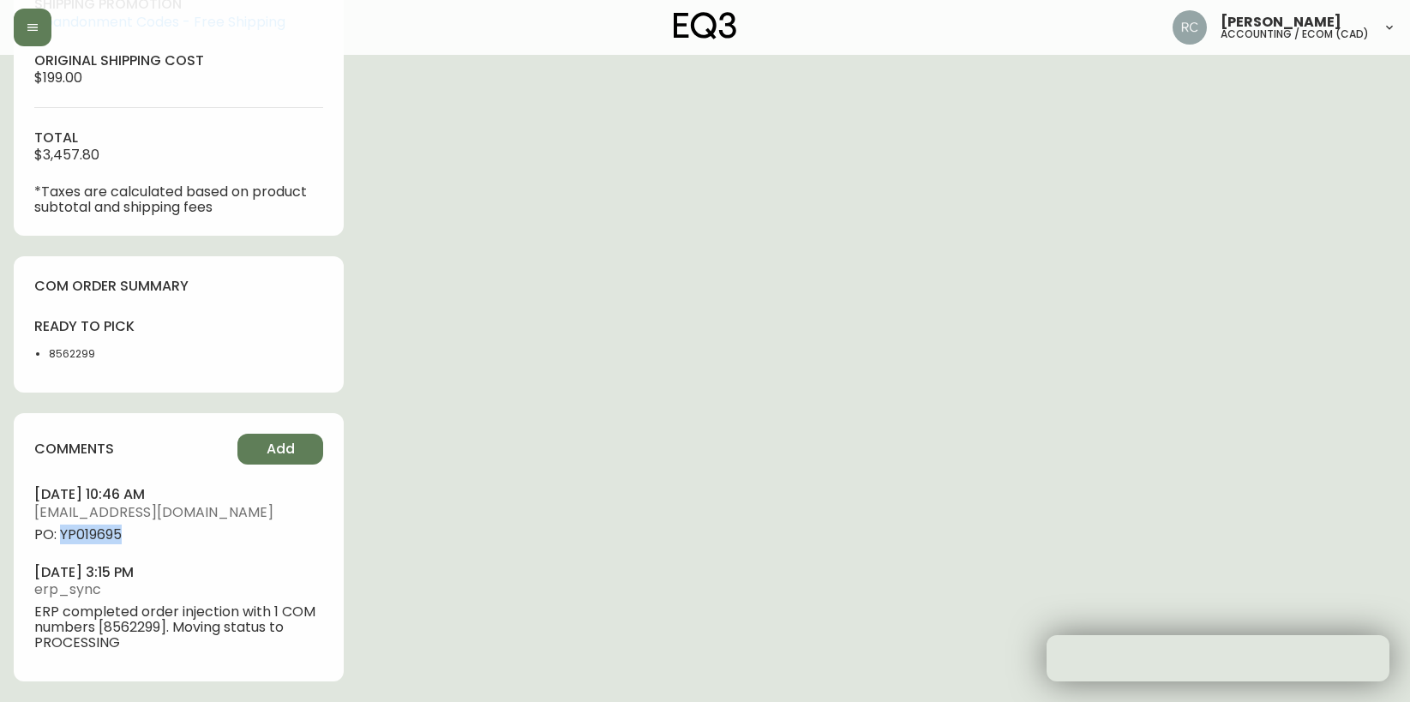
copy span "YP019695"
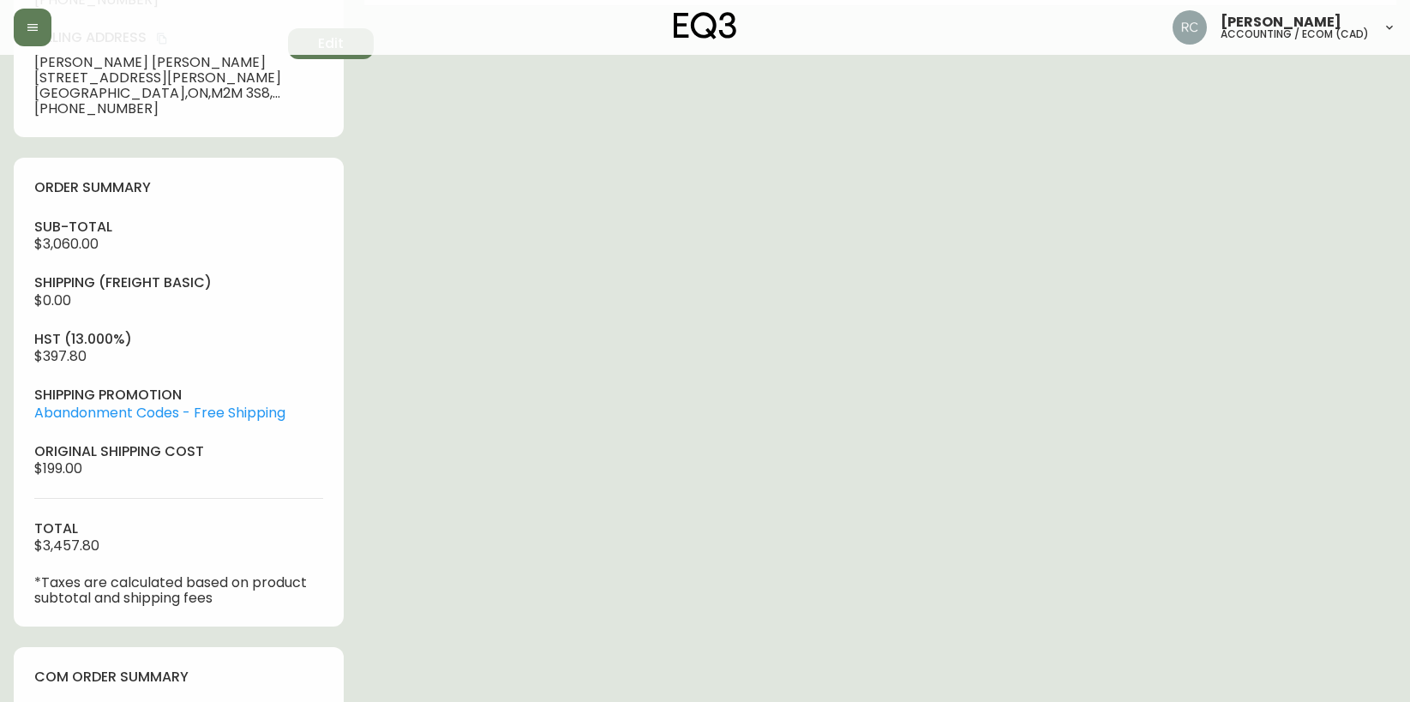
scroll to position [0, 0]
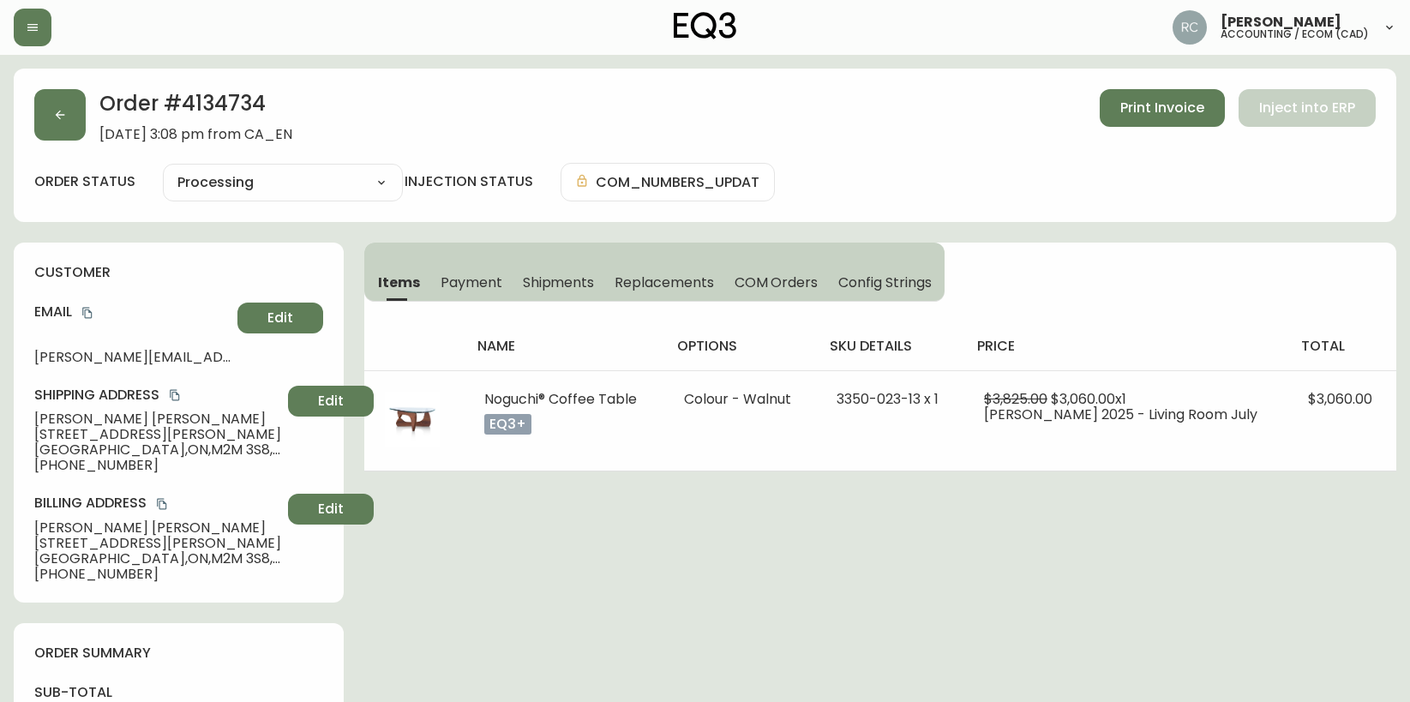
click at [70, 421] on span "Chloe Lee" at bounding box center [157, 418] width 247 height 15
copy span "Chloe Lee"
click at [85, 315] on icon "copy" at bounding box center [87, 313] width 12 height 12
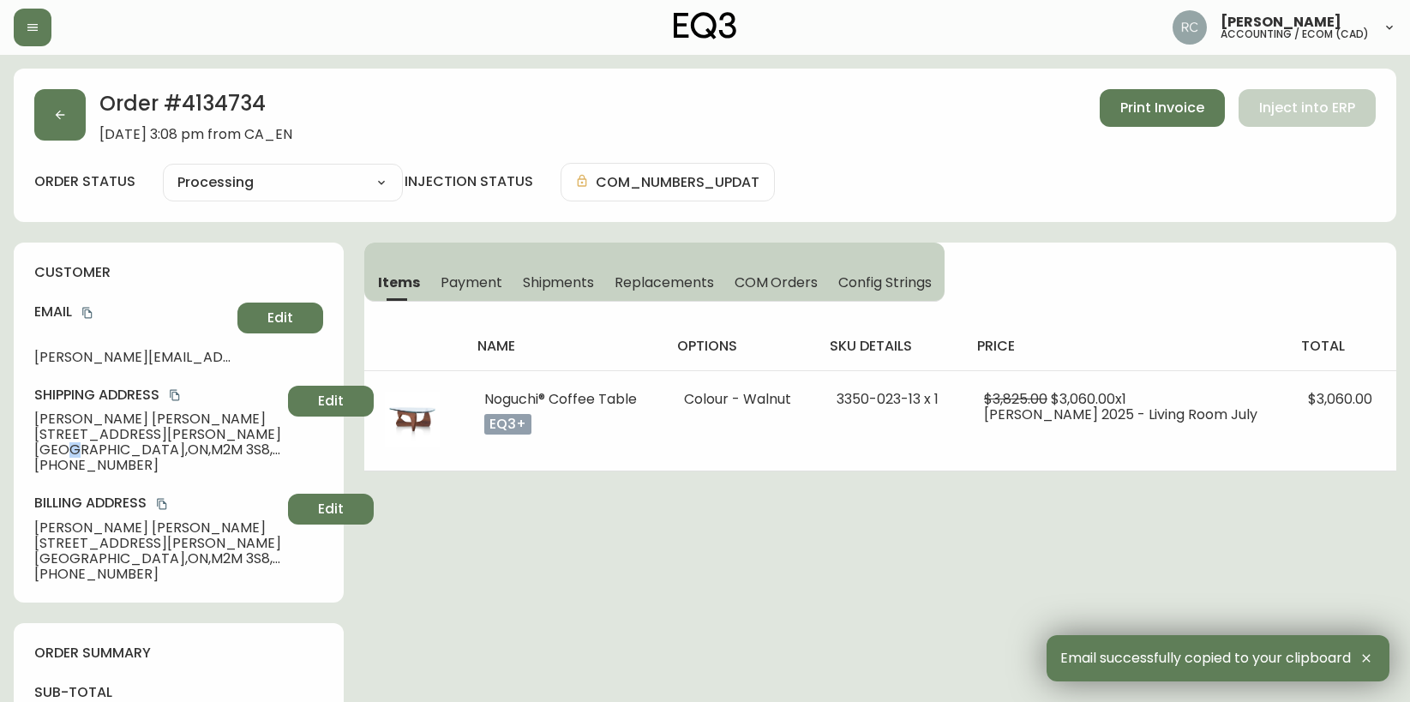
click at [70, 443] on span "Toronto , ON , M2M 3S8 , CA" at bounding box center [157, 449] width 247 height 15
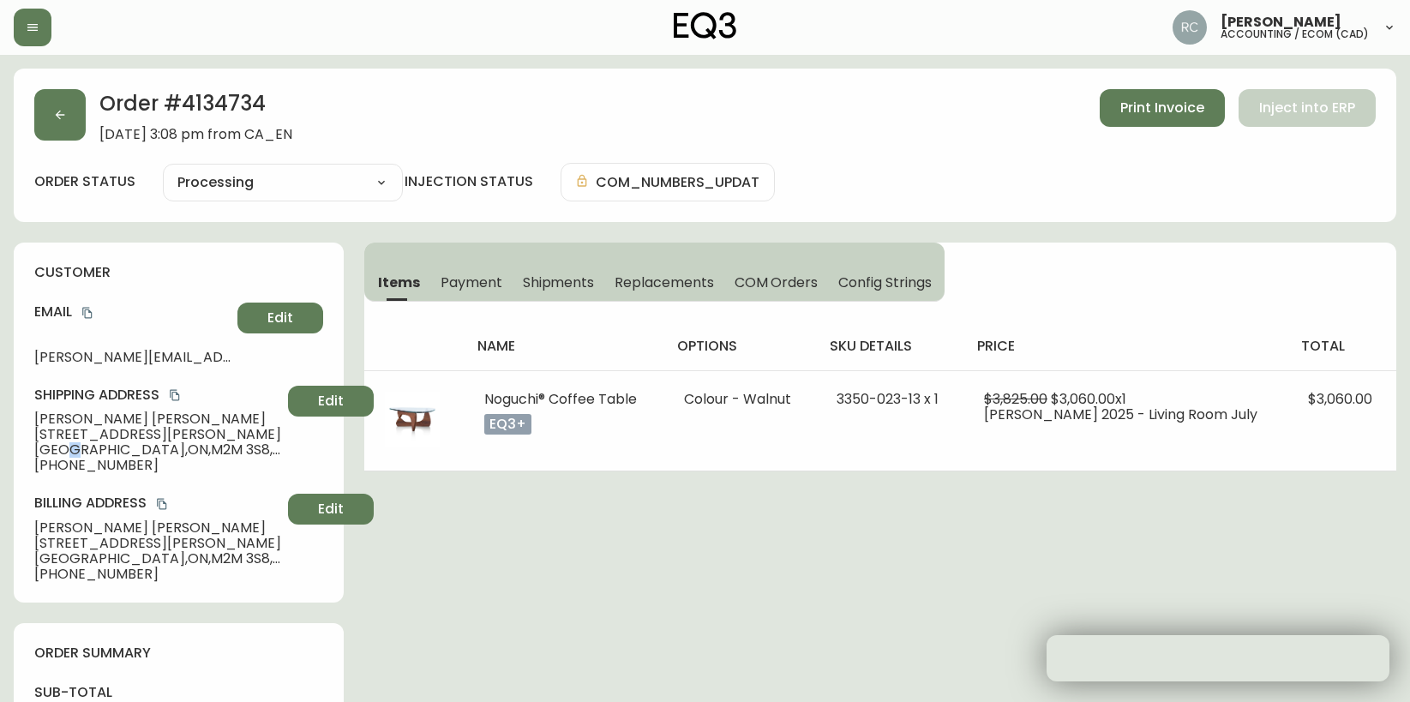
click at [70, 443] on span "Toronto , ON , M2M 3S8 , CA" at bounding box center [157, 449] width 247 height 15
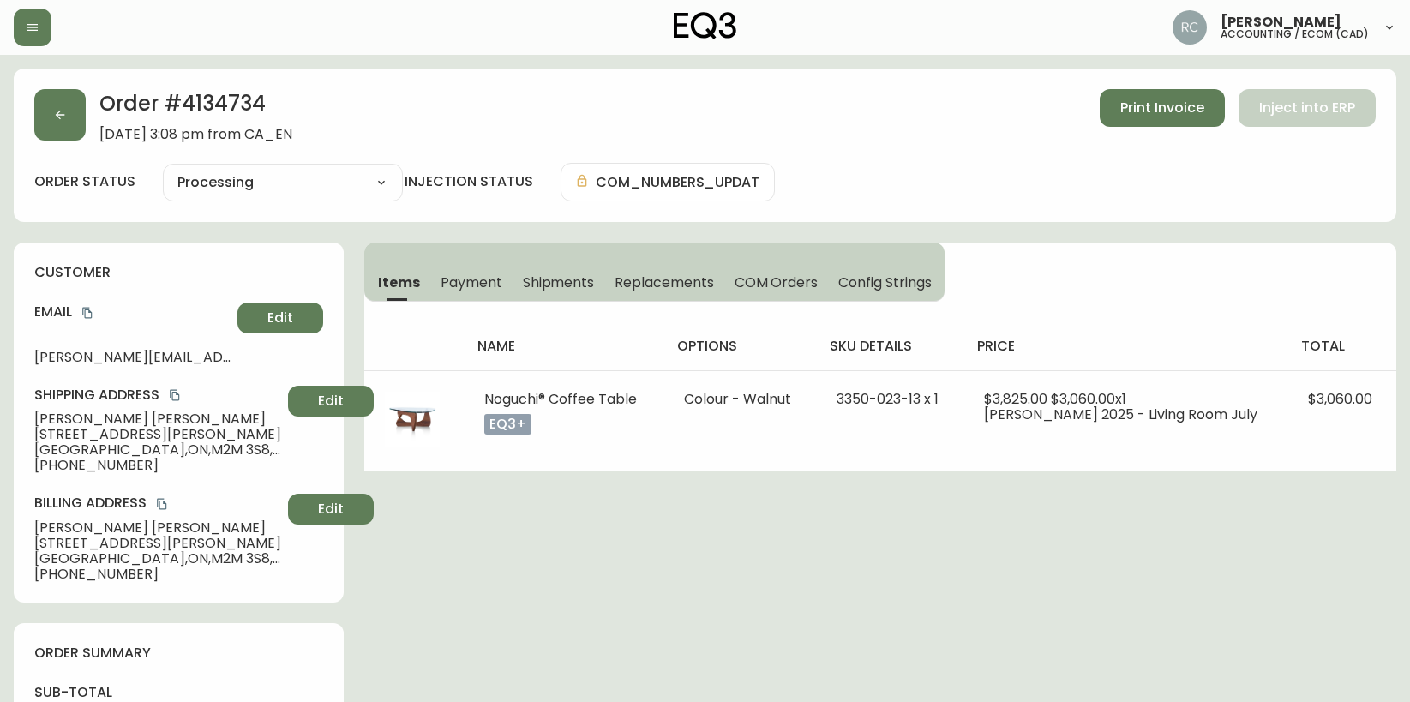
click at [74, 431] on span "35 Tarbert Rd" at bounding box center [157, 434] width 247 height 15
copy span "35 Tarbert Rd"
click at [86, 449] on span "Toronto , ON , M2M 3S8 , CA" at bounding box center [157, 449] width 247 height 15
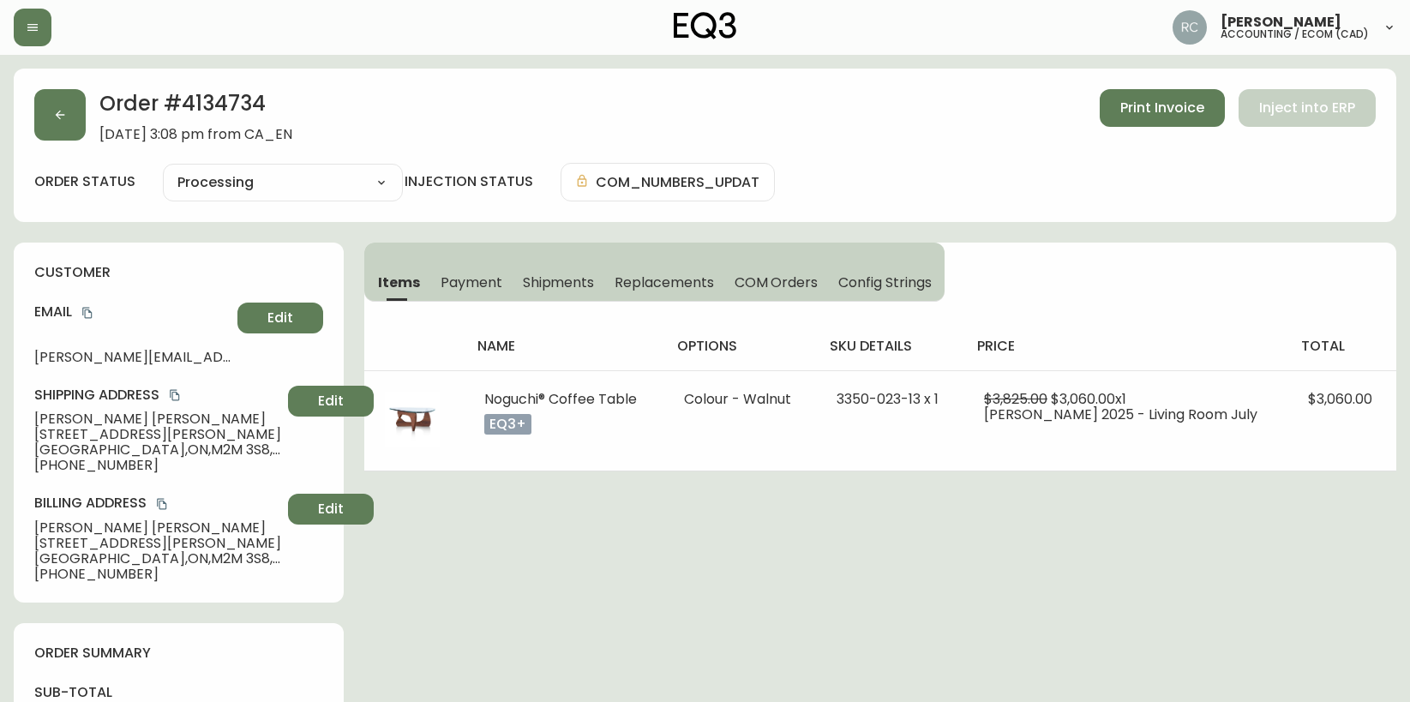
click at [86, 449] on span "Toronto , ON , M2M 3S8 , CA" at bounding box center [157, 449] width 247 height 15
copy span "Toronto , ON , M2M 3S8 , CA"
click at [105, 467] on span "+12899831320" at bounding box center [157, 465] width 247 height 15
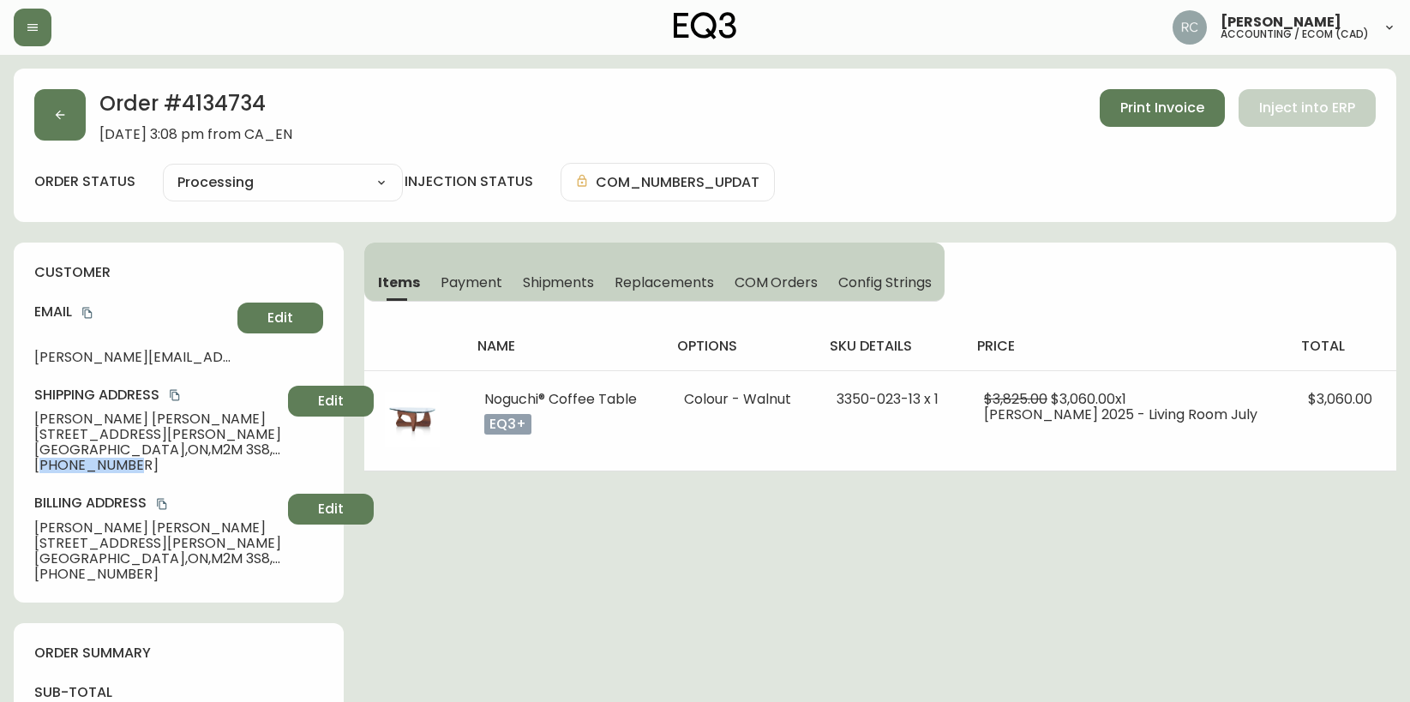
copy span "12899831320"
drag, startPoint x: 424, startPoint y: 507, endPoint x: 417, endPoint y: 501, distance: 10.3
drag, startPoint x: 466, startPoint y: 555, endPoint x: 449, endPoint y: 549, distance: 18.5
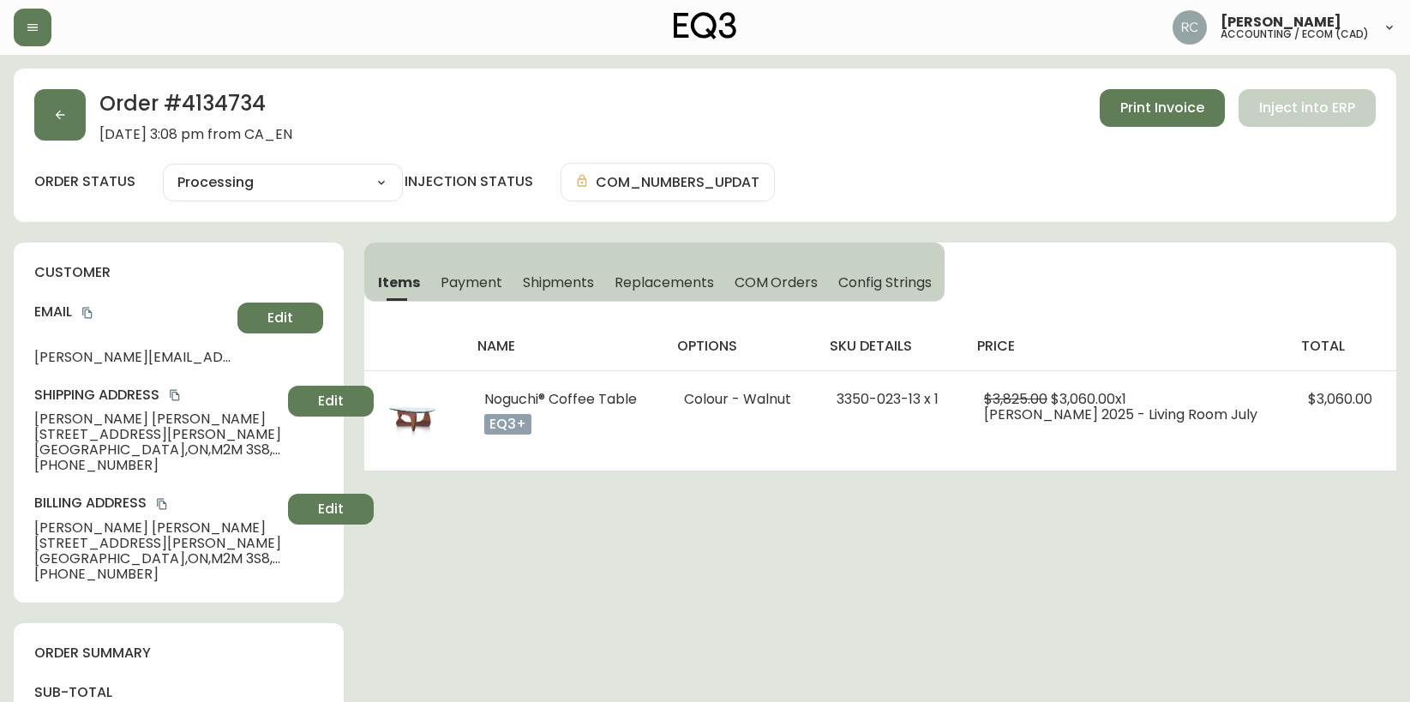
click at [82, 425] on span "Chloe Lee" at bounding box center [157, 418] width 247 height 15
click at [81, 425] on span "Chloe Lee" at bounding box center [157, 418] width 247 height 15
copy span "Chloe Lee"
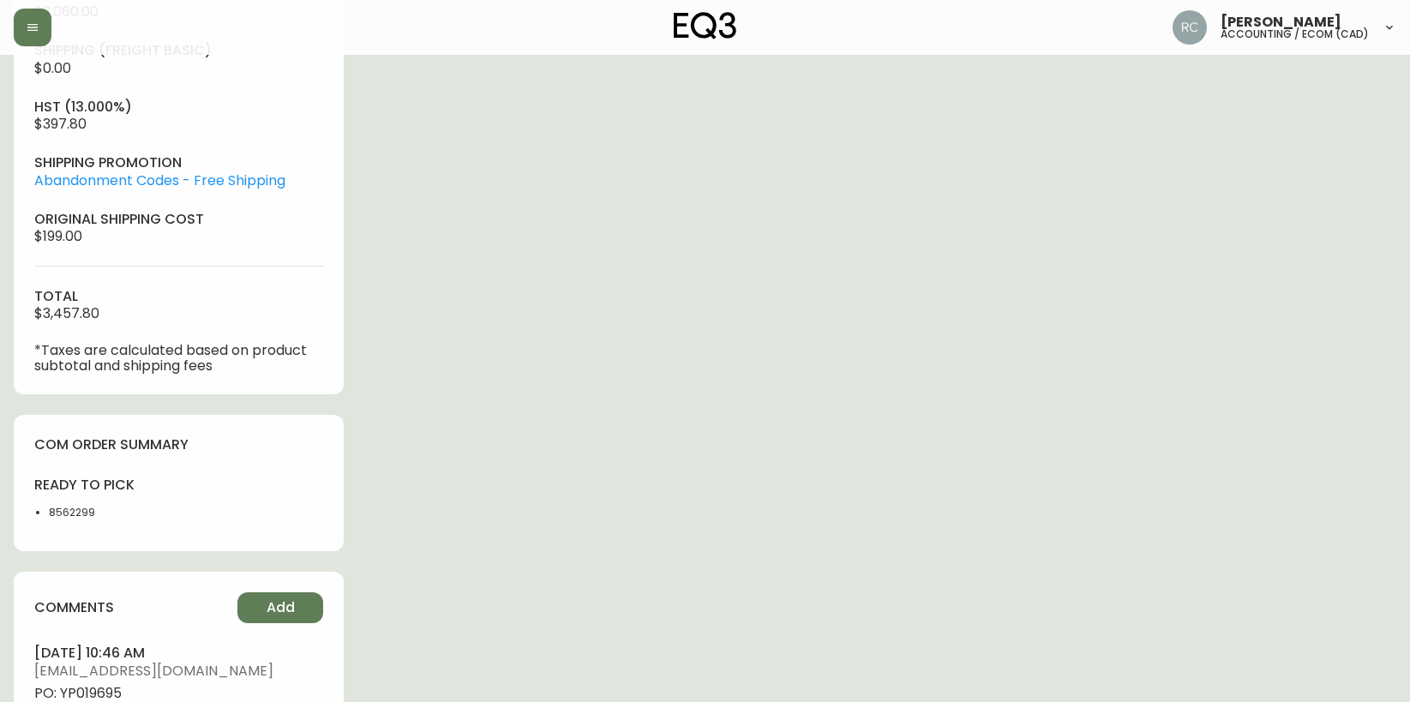
scroll to position [771, 0]
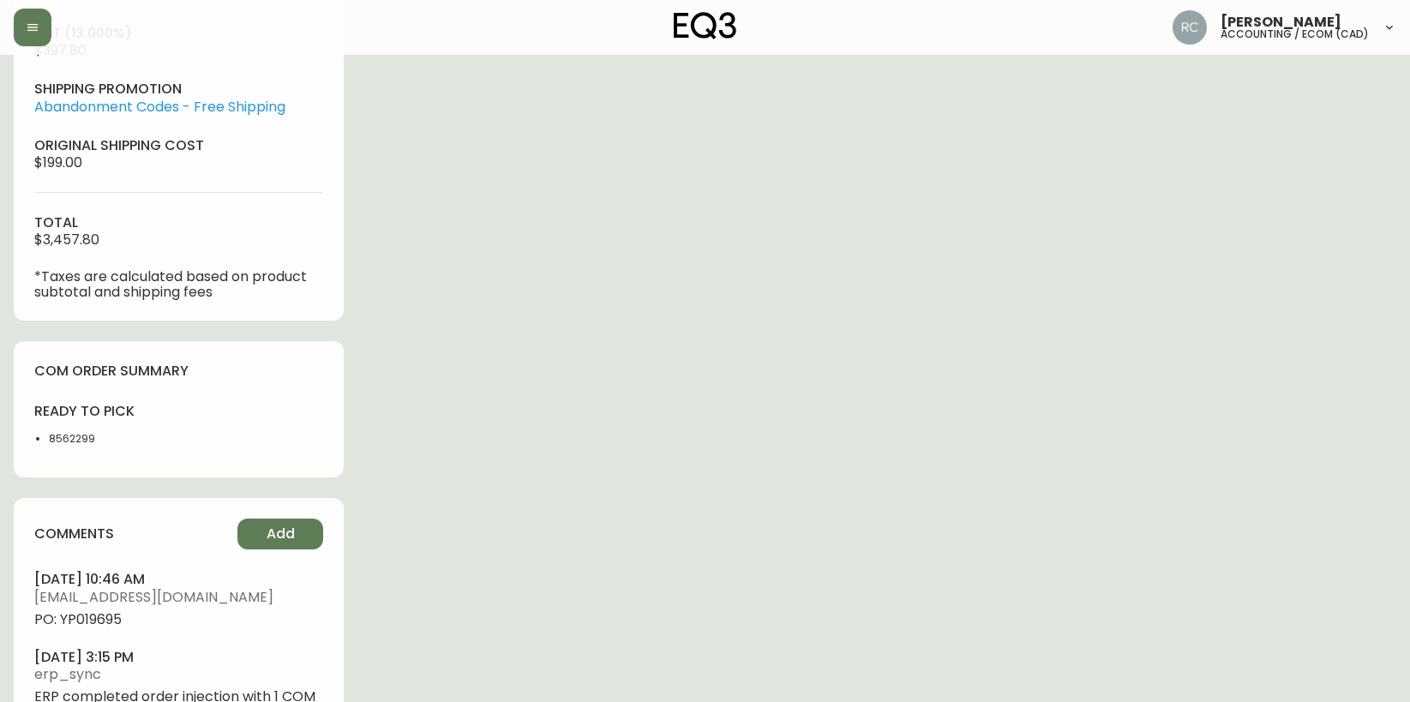
click at [112, 619] on span "PO: YP019695" at bounding box center [178, 619] width 289 height 15
copy span "YP019695"
click at [569, 318] on div "Order # 4134734 August 21, 2025 at 3:08 pm from CA_EN Print Invoice Inject into…" at bounding box center [705, 42] width 1382 height 1490
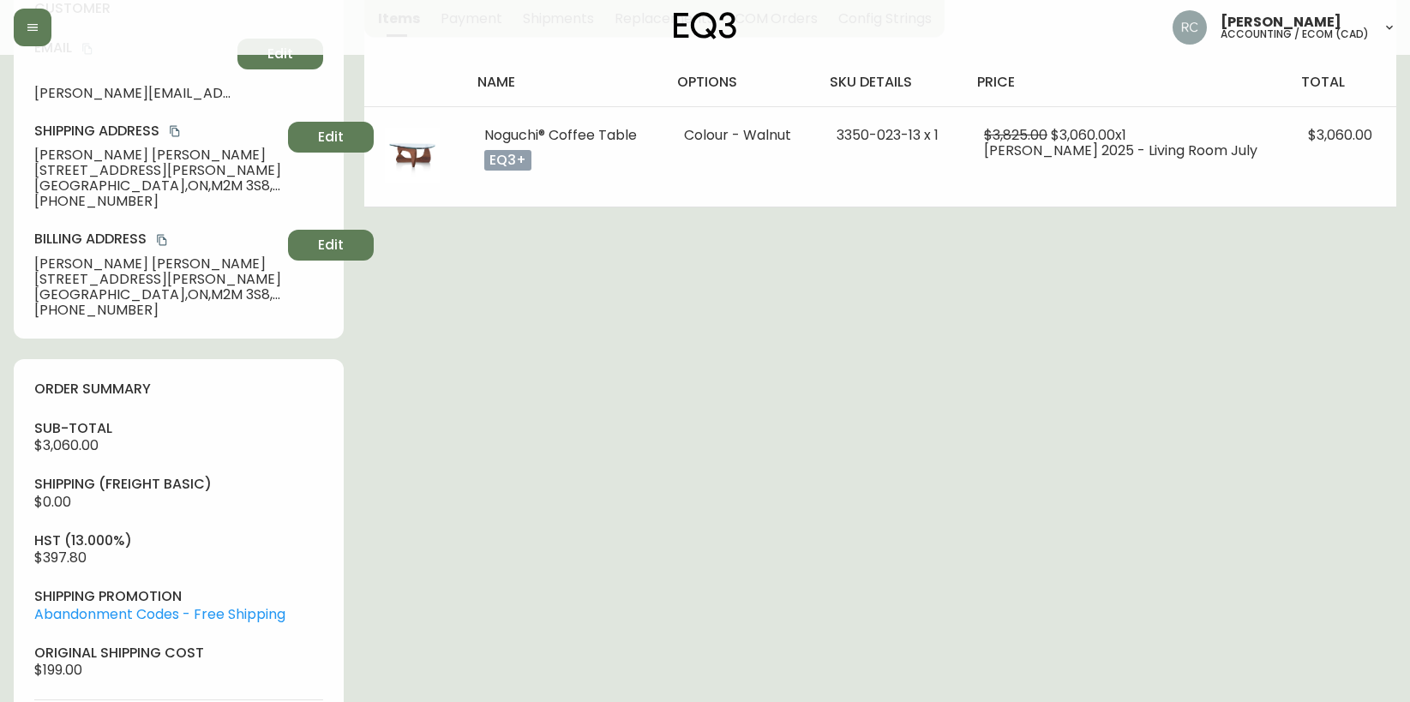
scroll to position [0, 0]
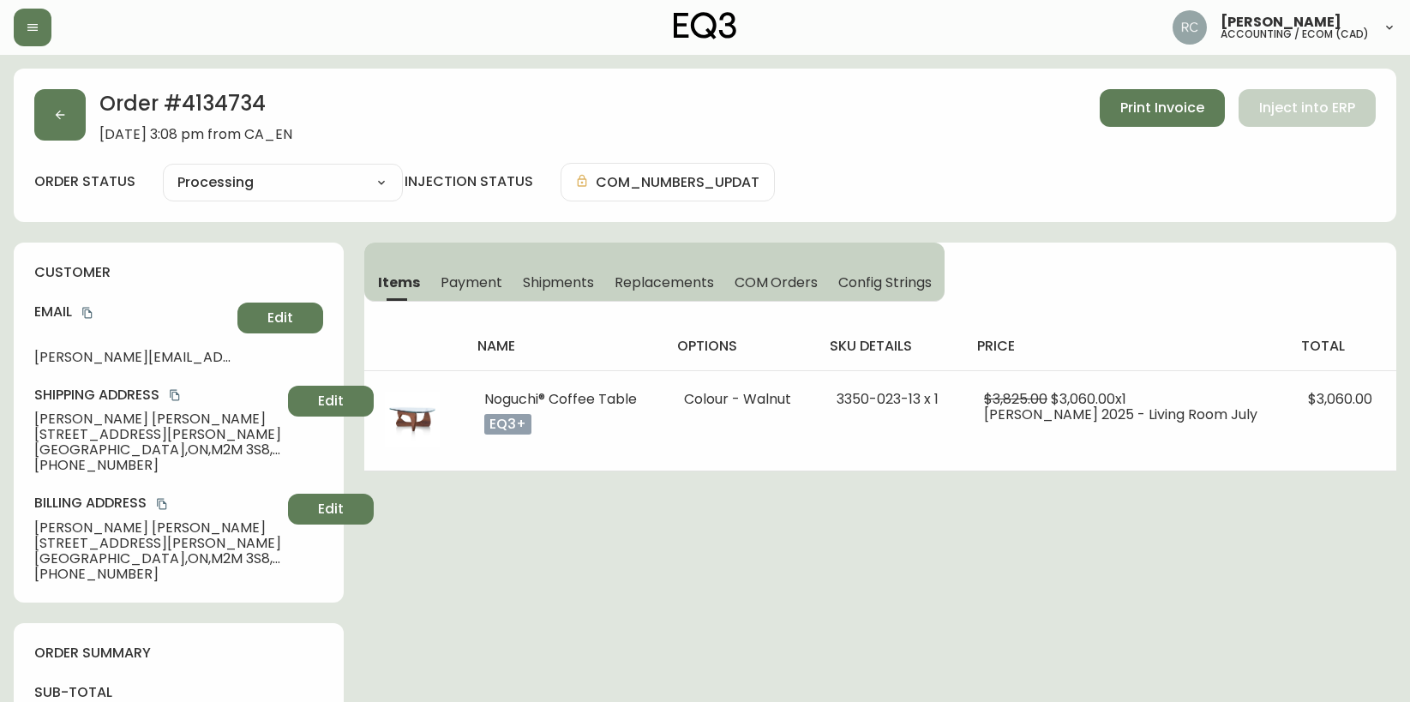
click at [87, 427] on span "35 Tarbert Rd" at bounding box center [157, 434] width 247 height 15
click at [84, 414] on span "Chloe Lee" at bounding box center [157, 418] width 247 height 15
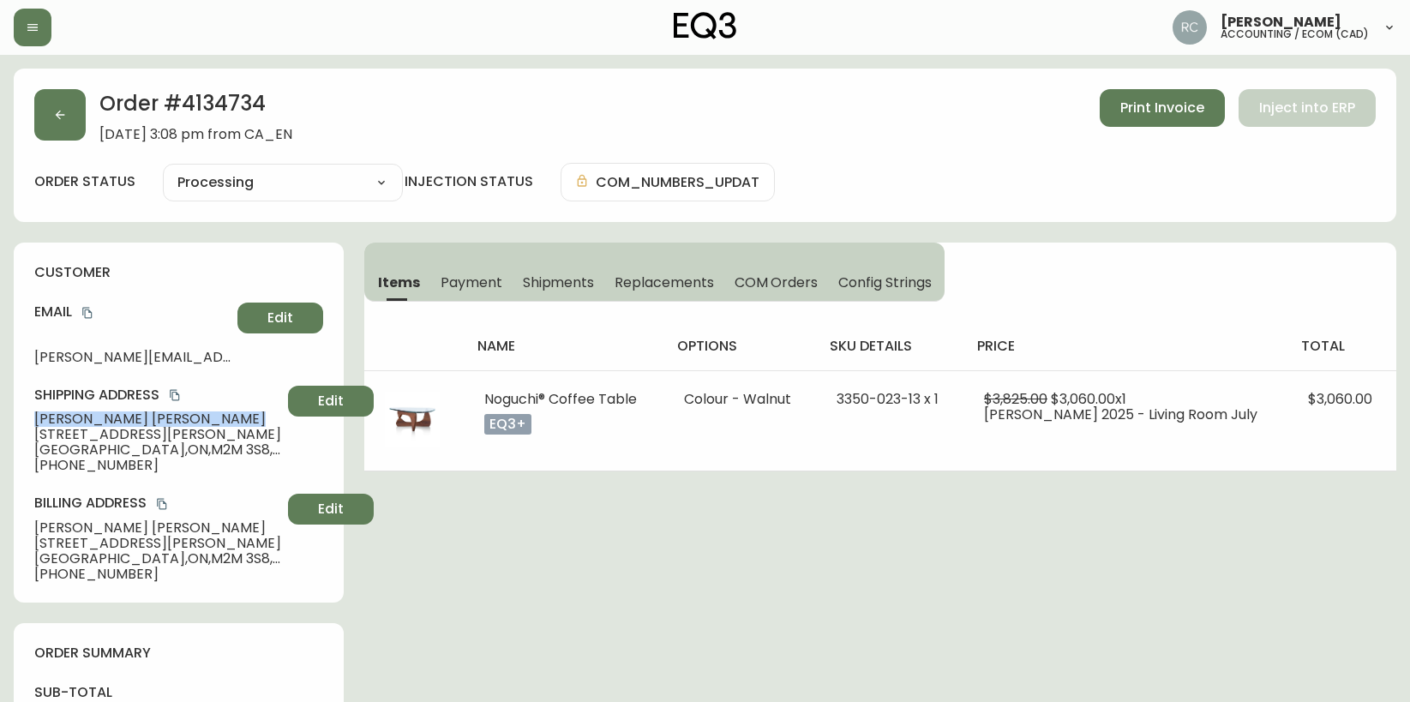
click at [84, 414] on span "Chloe Lee" at bounding box center [157, 418] width 247 height 15
copy span "Chloe Lee"
drag, startPoint x: 597, startPoint y: 511, endPoint x: 574, endPoint y: 507, distance: 23.5
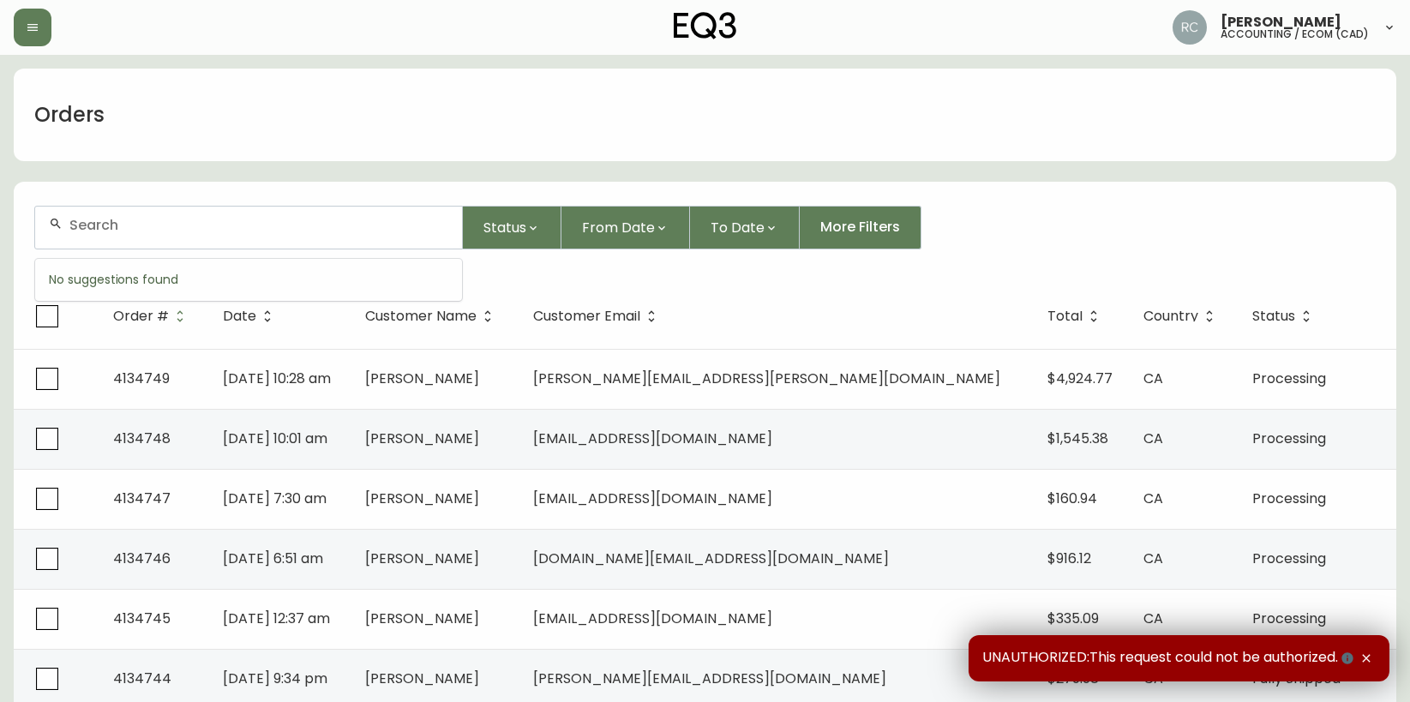
click at [413, 222] on input "text" at bounding box center [258, 225] width 379 height 16
paste input "4134740"
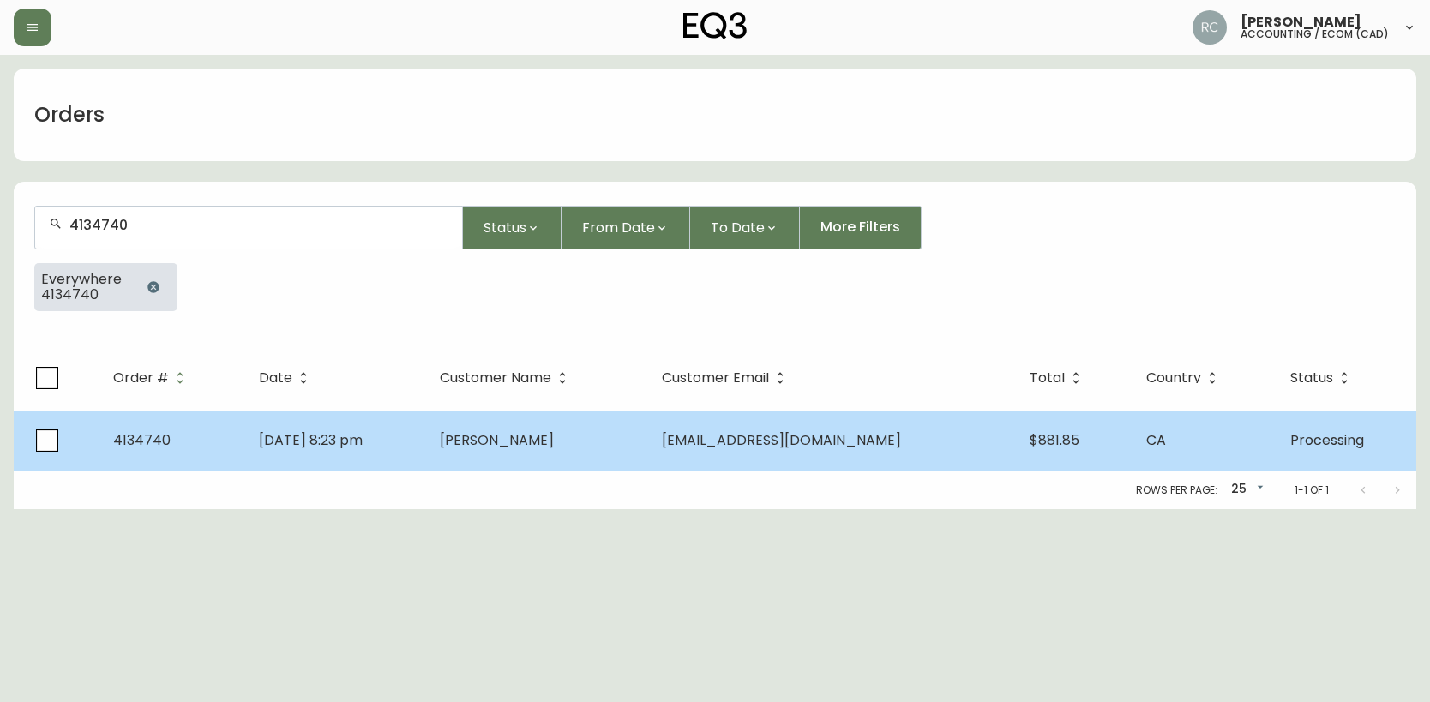
type input "4134740"
click at [414, 450] on td "[DATE] 8:23 pm" at bounding box center [335, 441] width 181 height 60
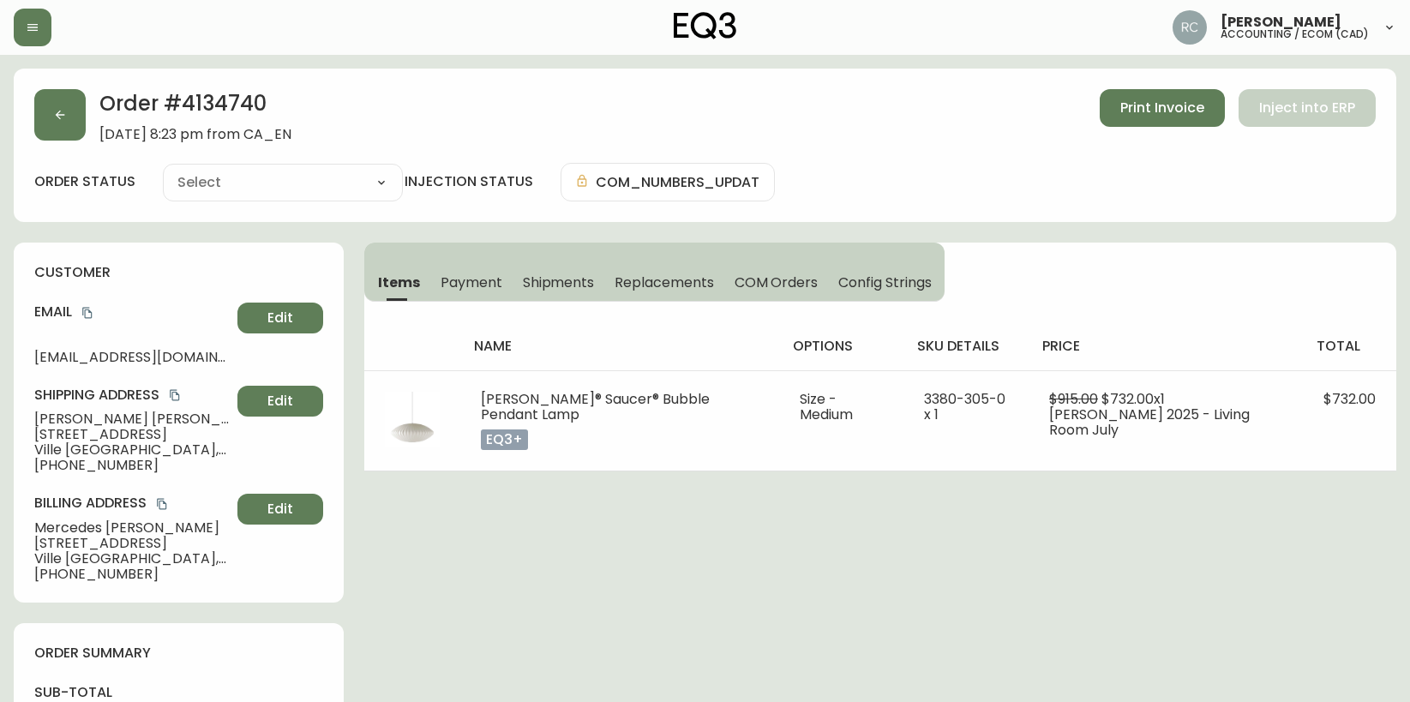
type input "Processing"
select select "PROCESSING"
click at [64, 418] on span "Francis Chau" at bounding box center [132, 418] width 196 height 15
click at [63, 418] on span "Francis Chau" at bounding box center [132, 418] width 196 height 15
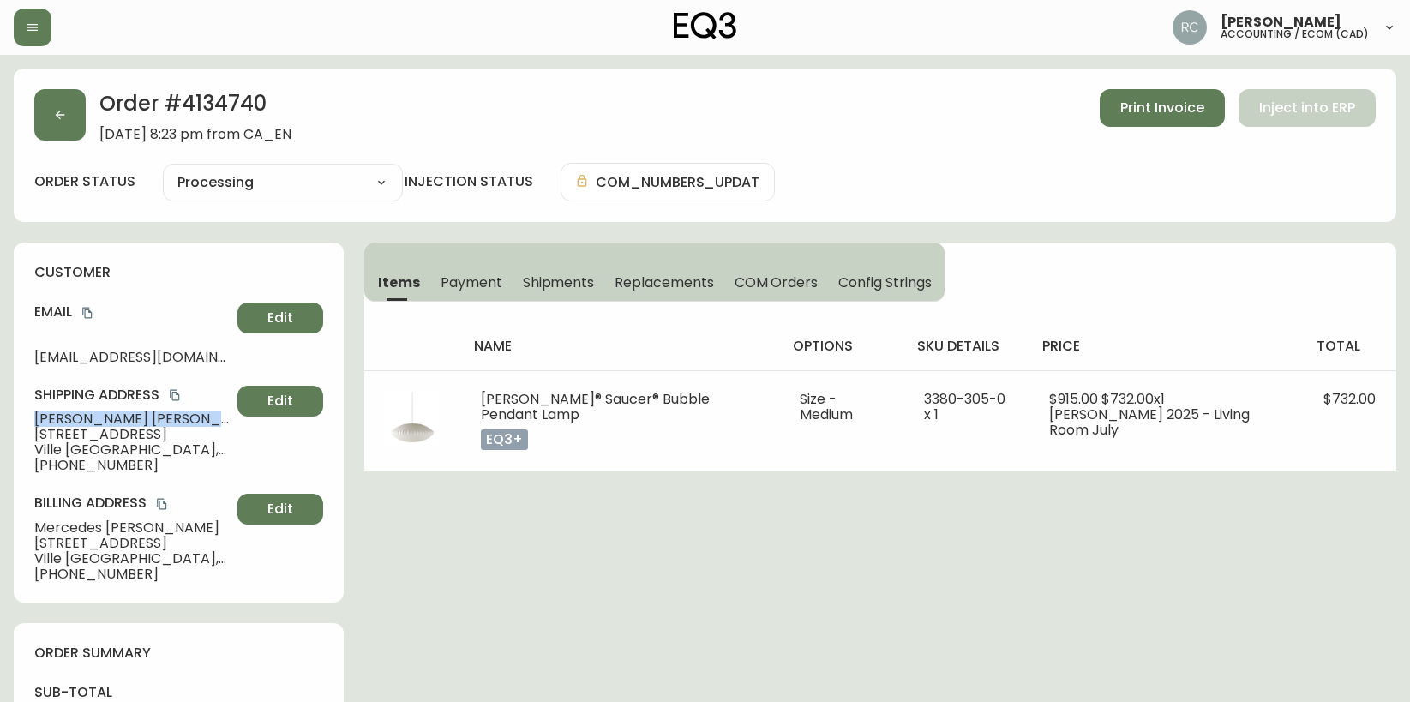
copy span "Francis Chau"
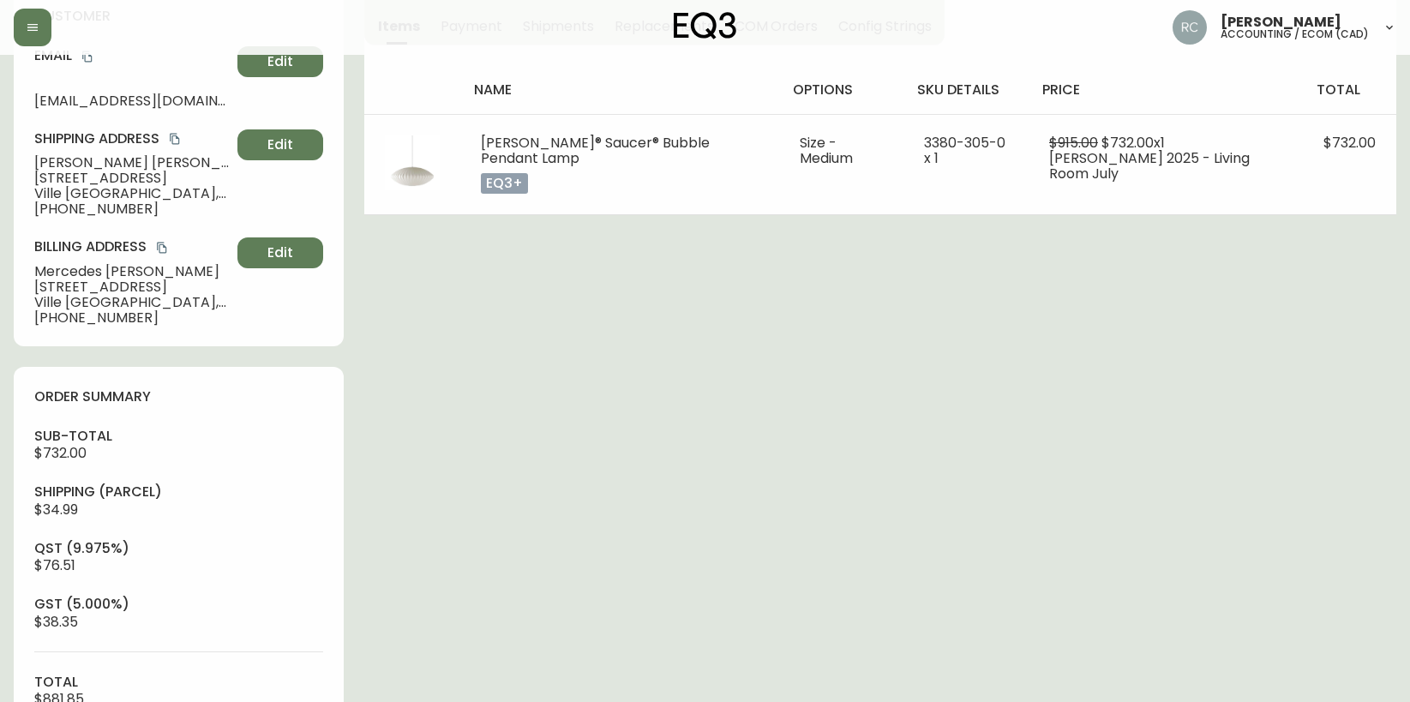
scroll to position [686, 0]
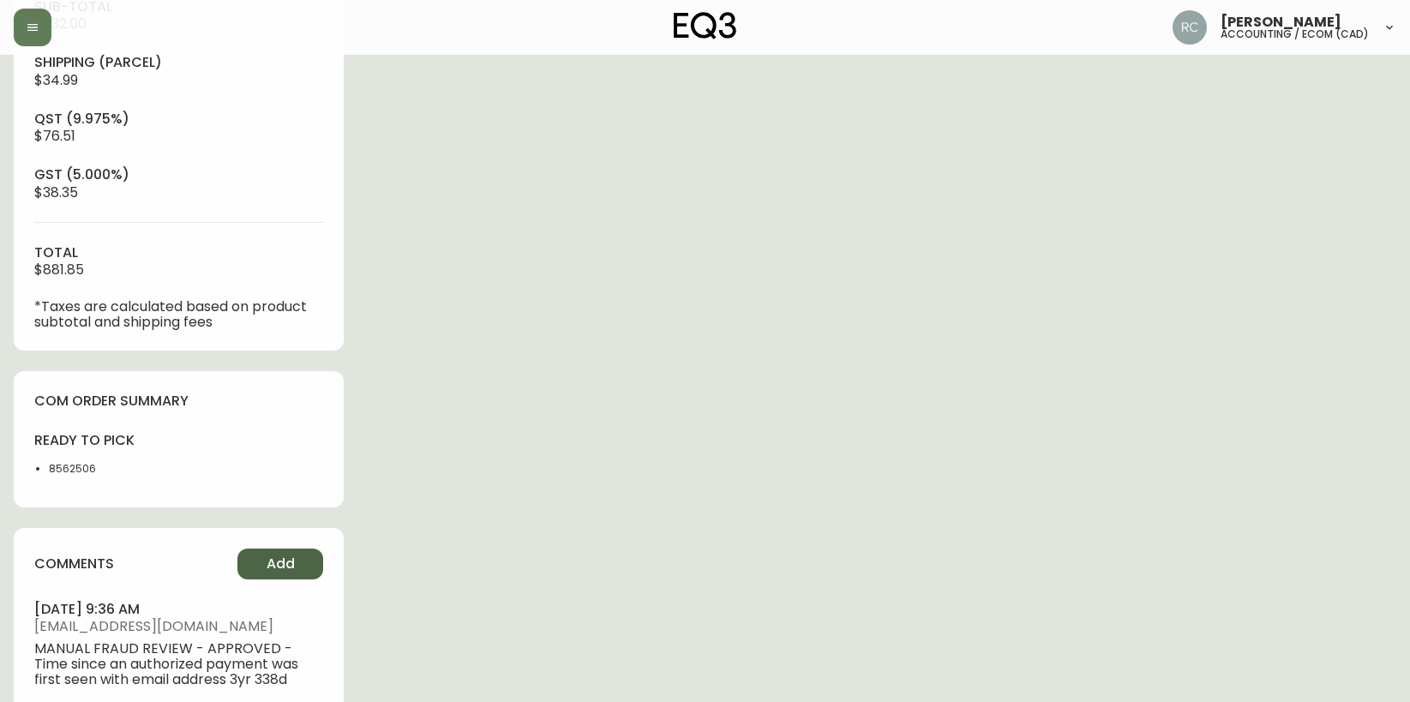
click at [255, 561] on button "Add" at bounding box center [280, 564] width 86 height 31
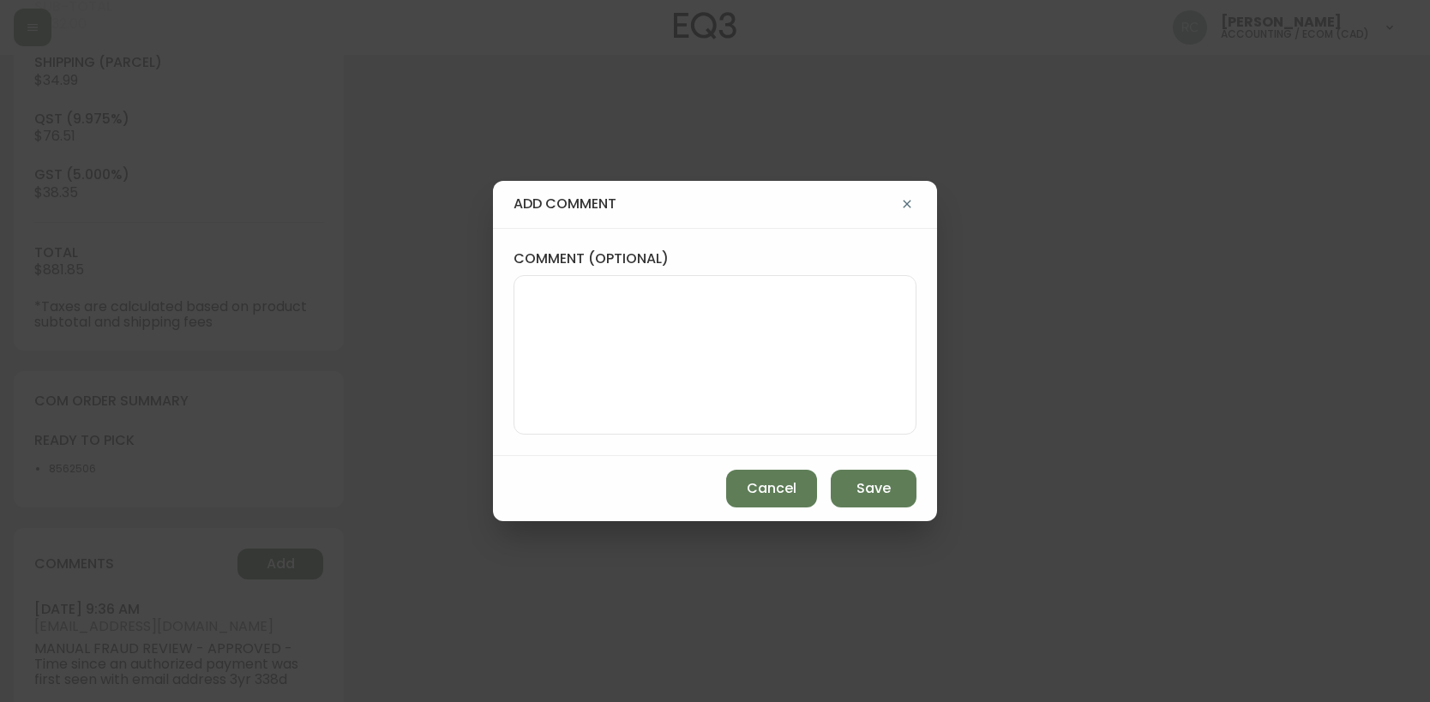
click at [538, 429] on div at bounding box center [714, 354] width 403 height 159
paste textarea "P019696"
type textarea "PO: YP019696"
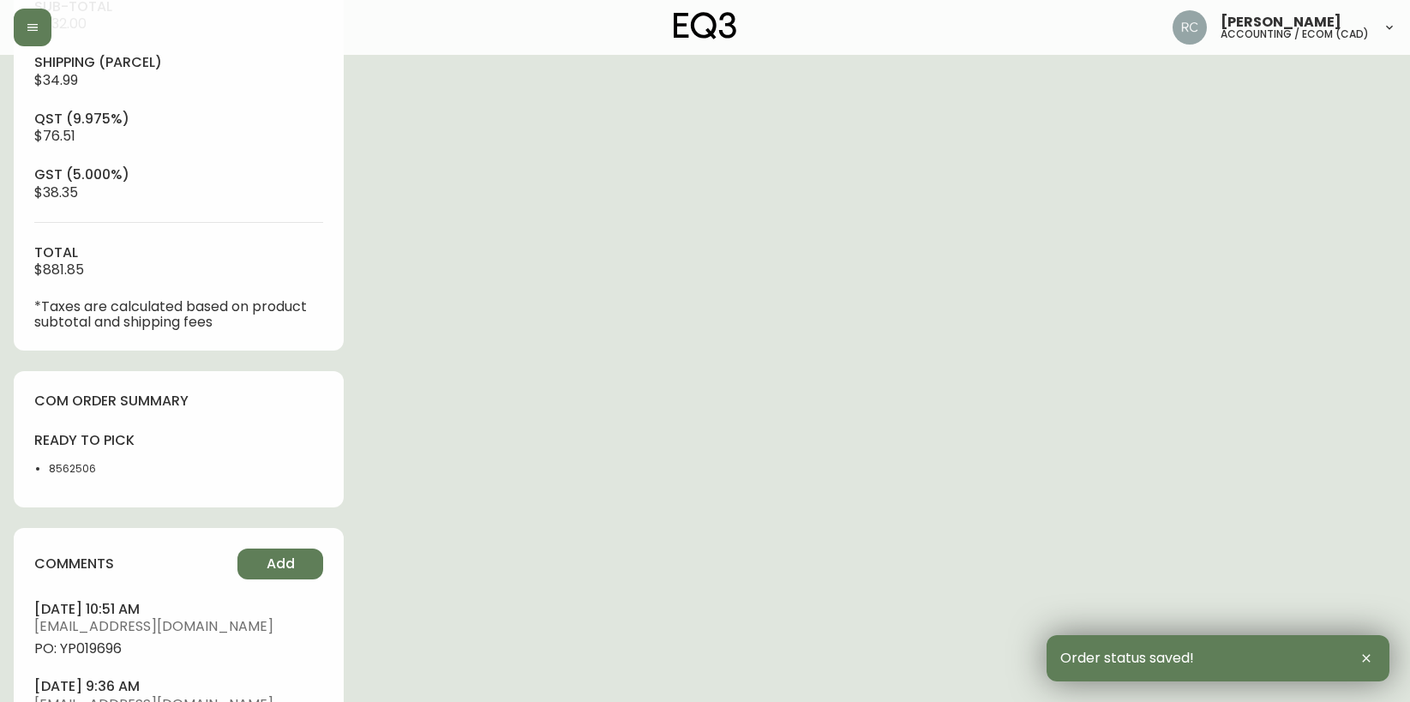
click at [98, 650] on span "PO: YP019696" at bounding box center [178, 648] width 289 height 15
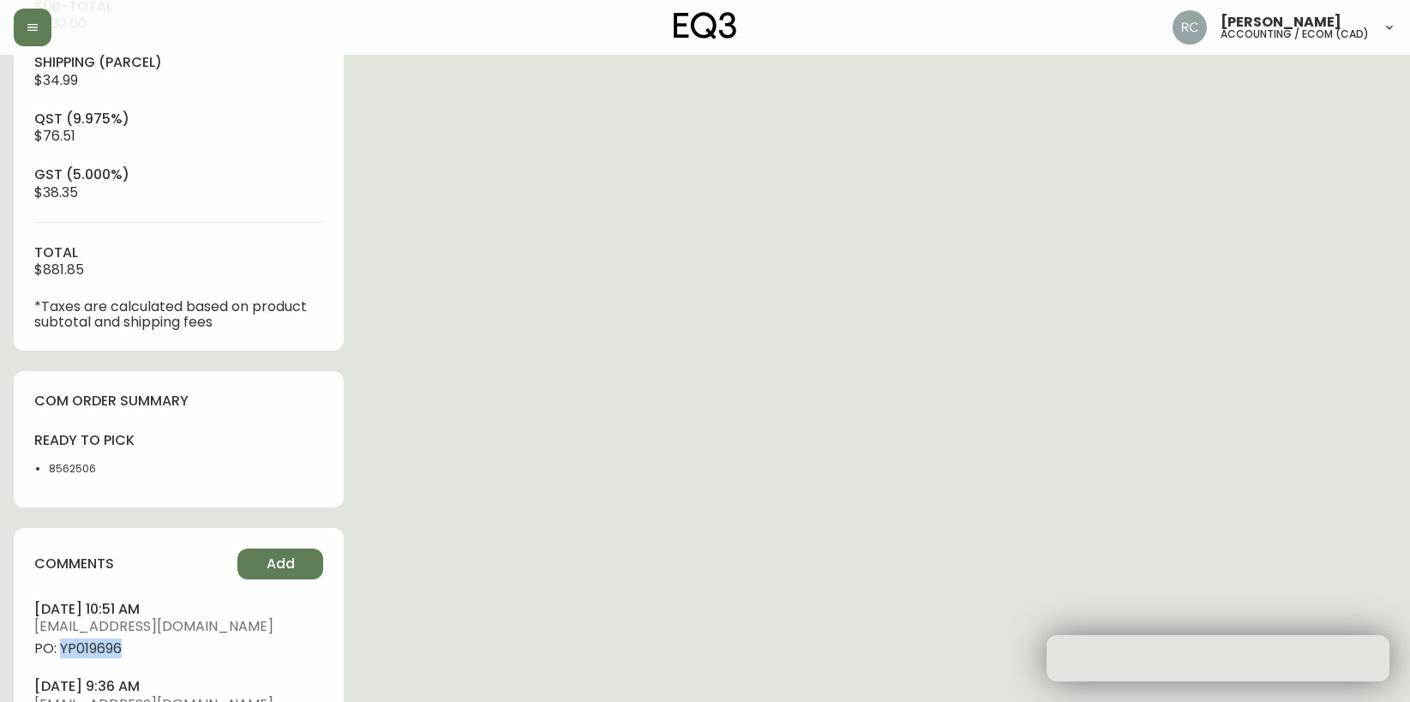
click at [98, 650] on span "PO: YP019696" at bounding box center [178, 648] width 289 height 15
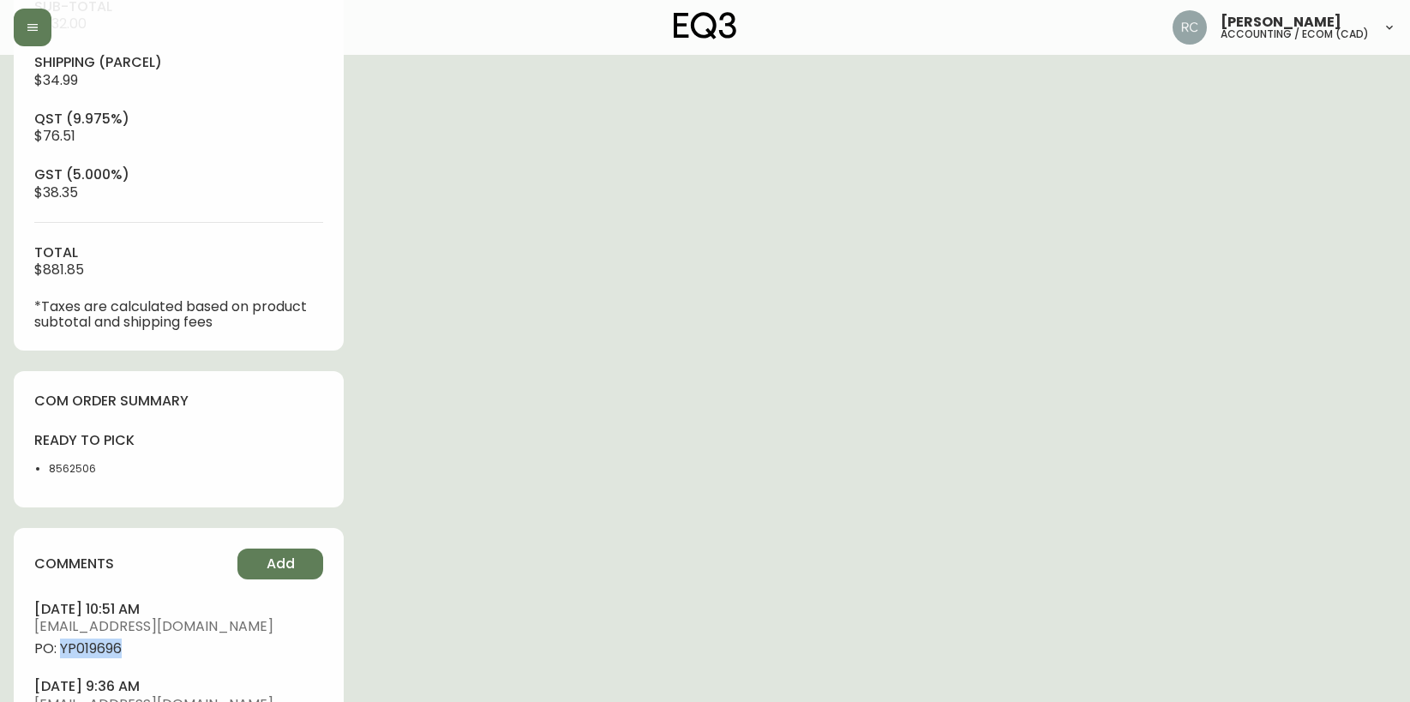
copy span "YP019696"
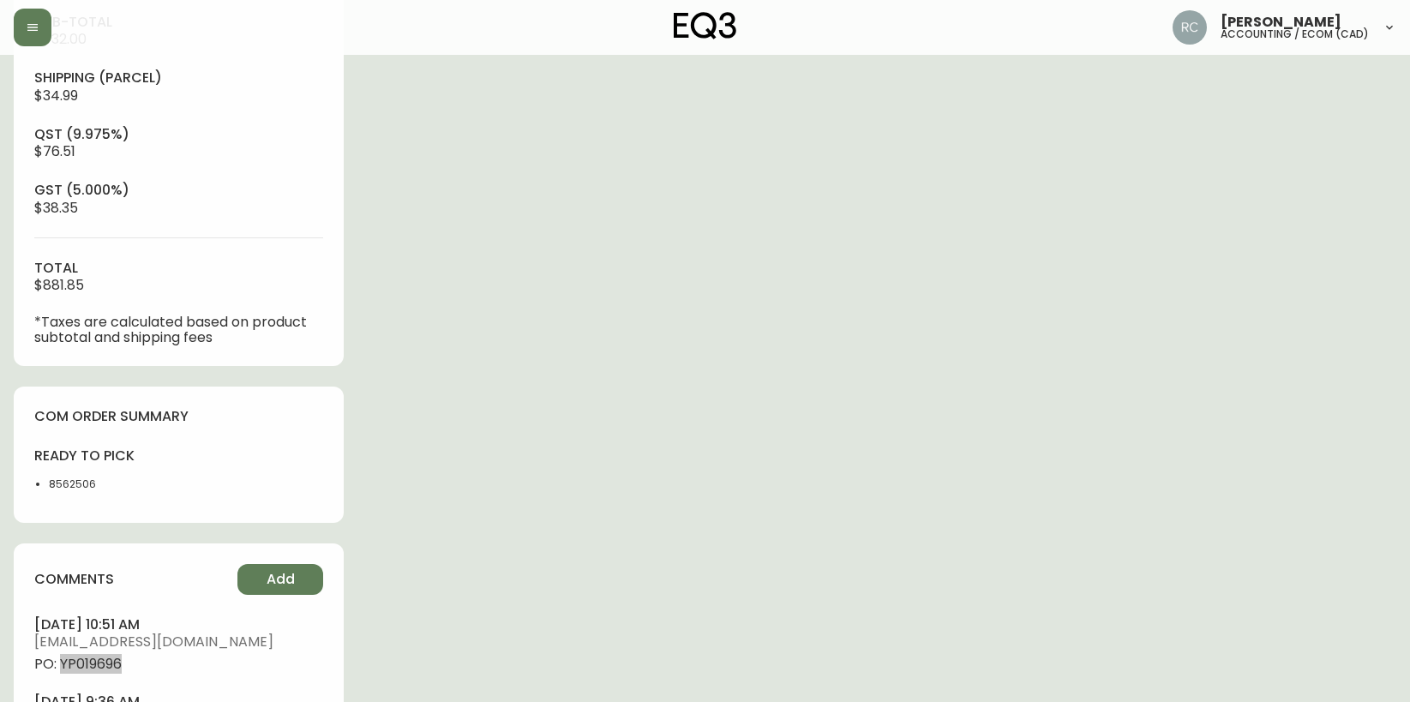
scroll to position [0, 0]
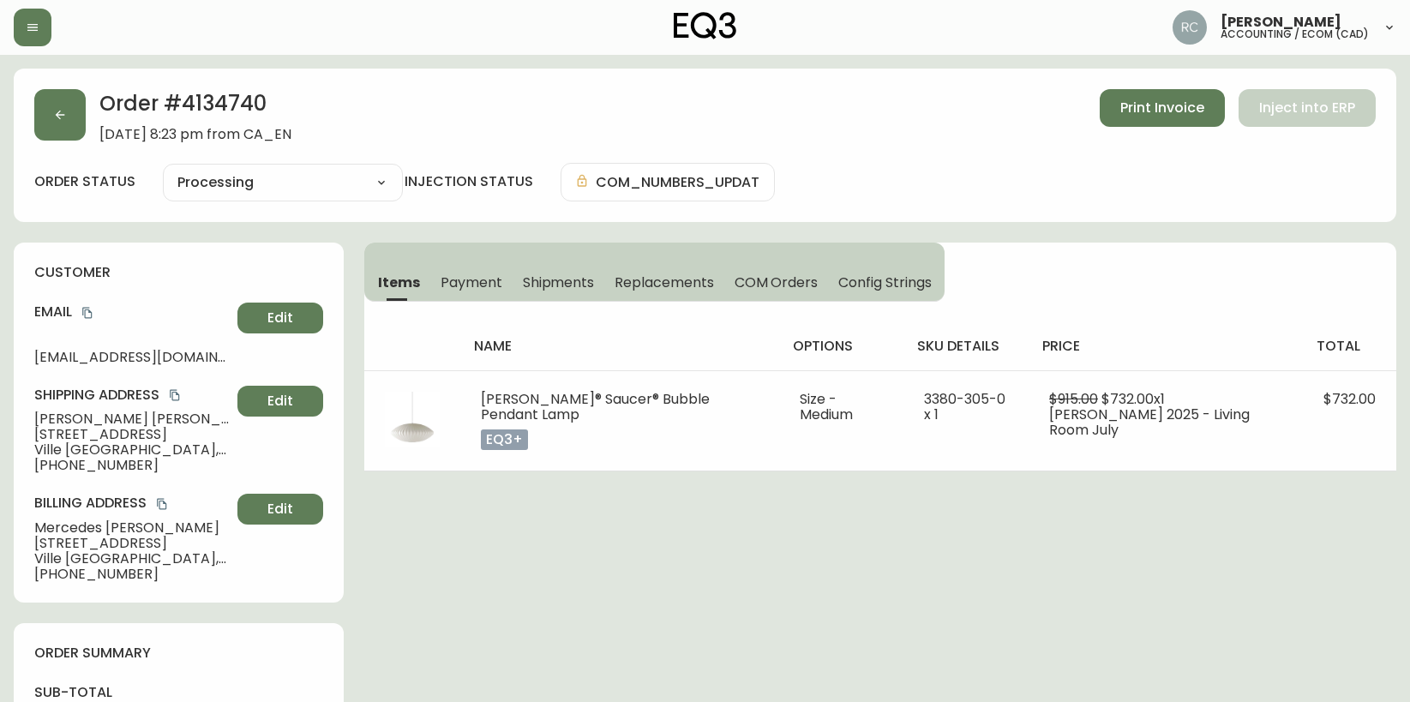
click at [69, 418] on span "Francis Chau" at bounding box center [132, 418] width 196 height 15
copy span "Francis Chau"
drag, startPoint x: 90, startPoint y: 311, endPoint x: 0, endPoint y: 306, distance: 90.1
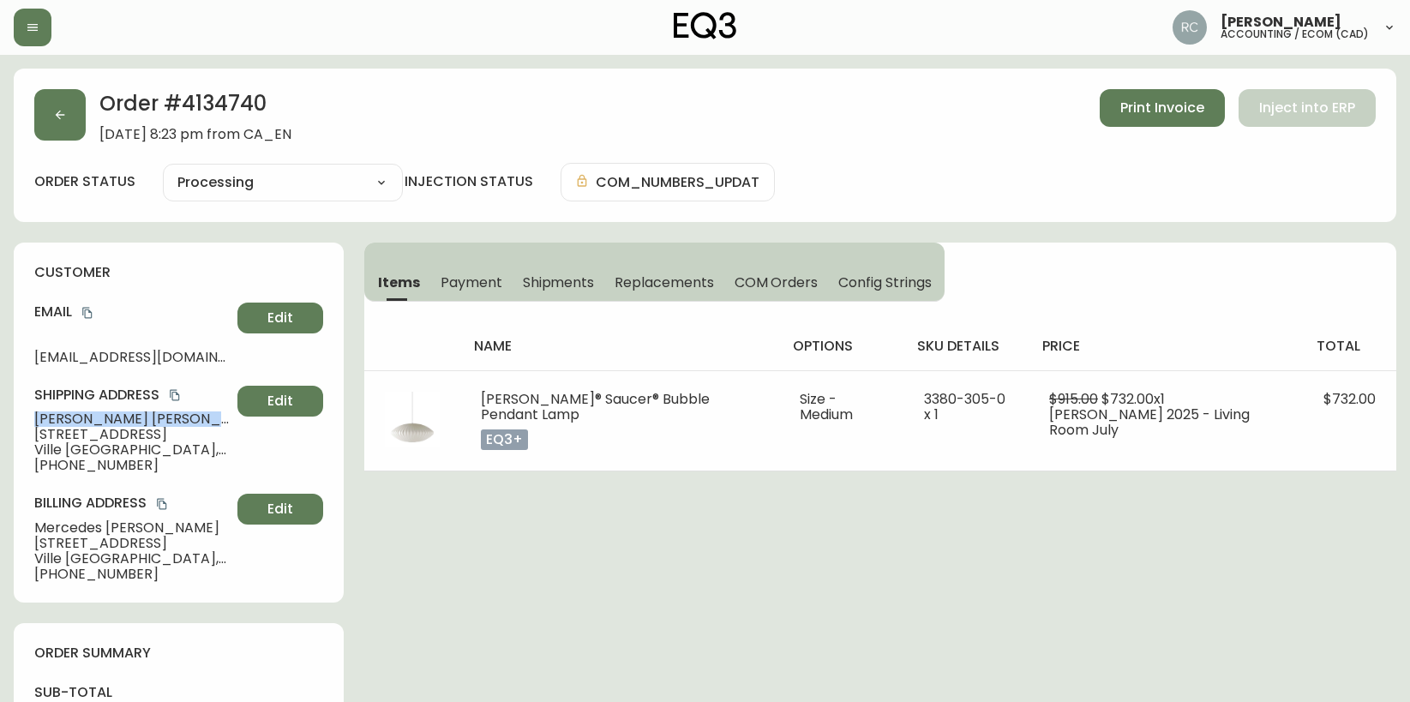
click at [88, 311] on icon "copy" at bounding box center [87, 313] width 12 height 12
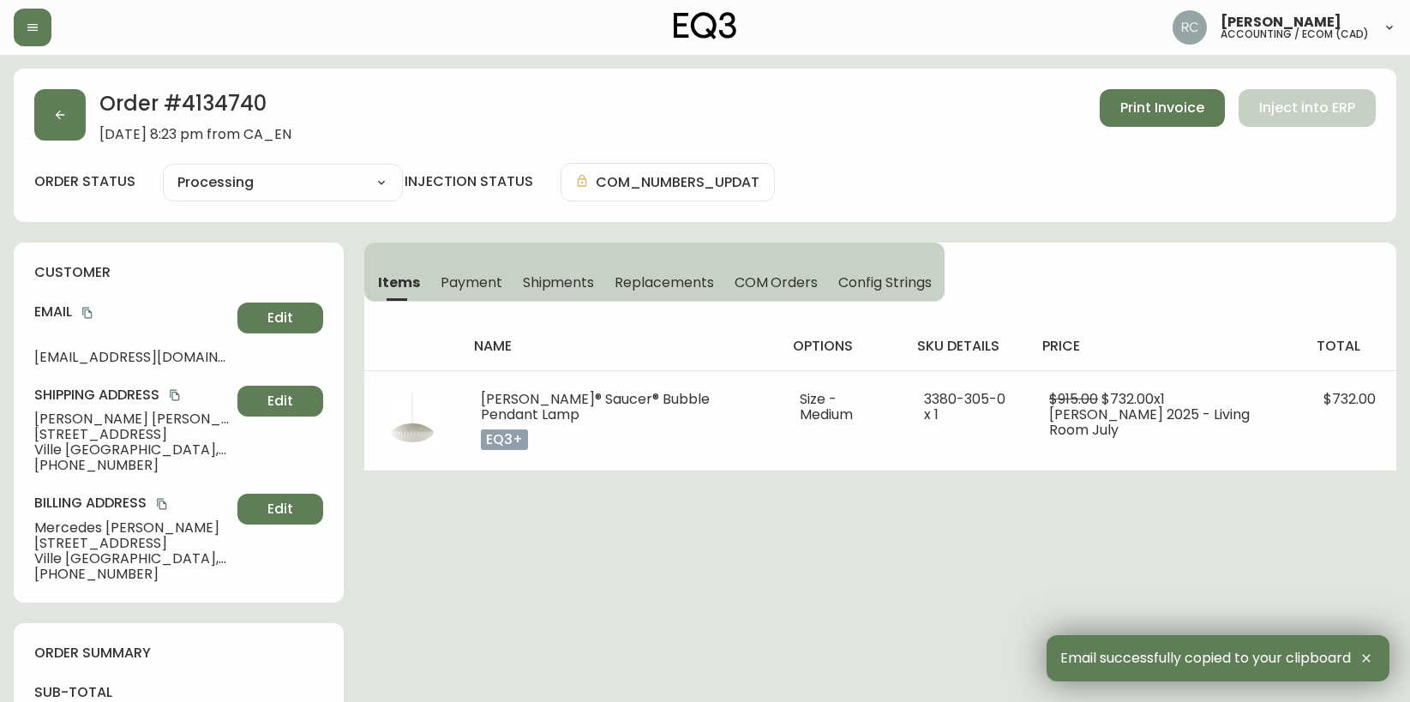
click at [69, 438] on span "2040 Rue Modigliani, 102" at bounding box center [132, 434] width 196 height 15
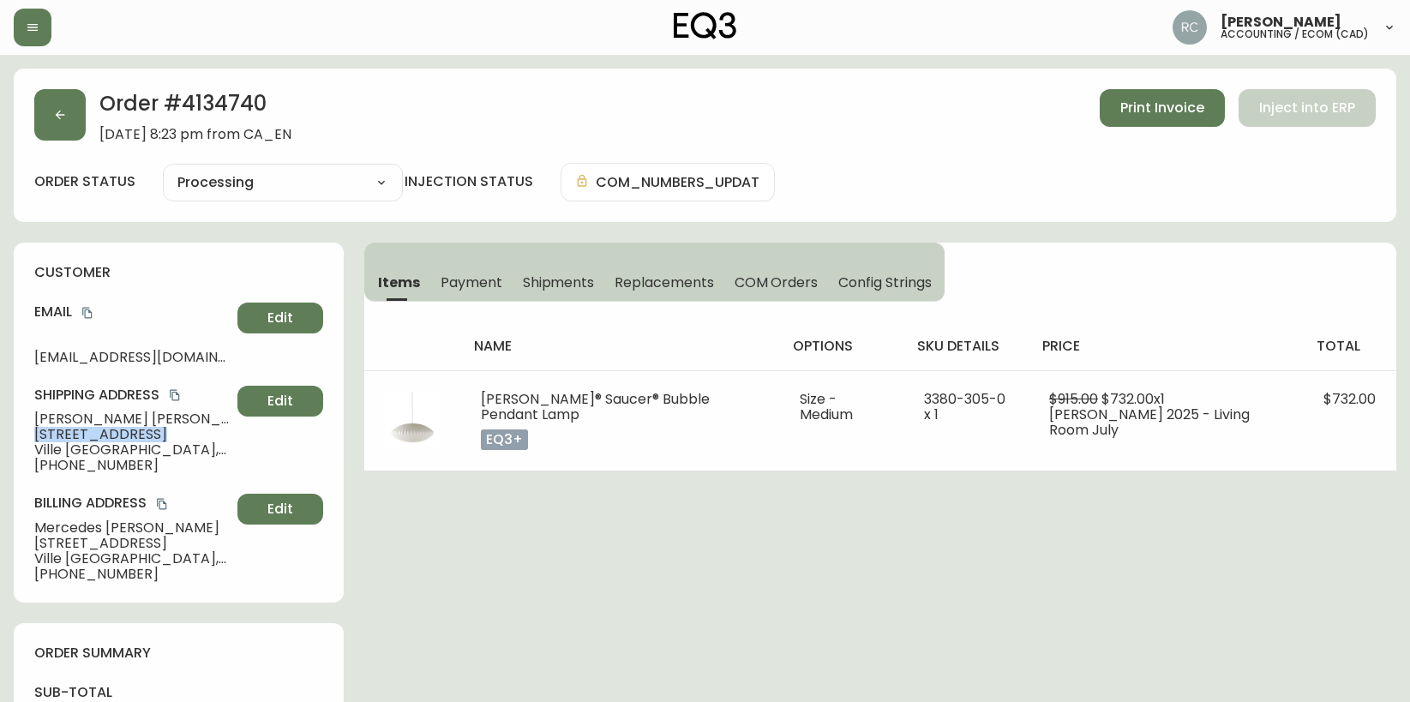
click at [69, 438] on span "2040 Rue Modigliani, 102" at bounding box center [132, 434] width 196 height 15
copy span "2040 Rue Modigliani, 102"
click at [62, 453] on span "Ville Saint-Laurent , QC , H4R 3J6 , CA" at bounding box center [132, 449] width 196 height 15
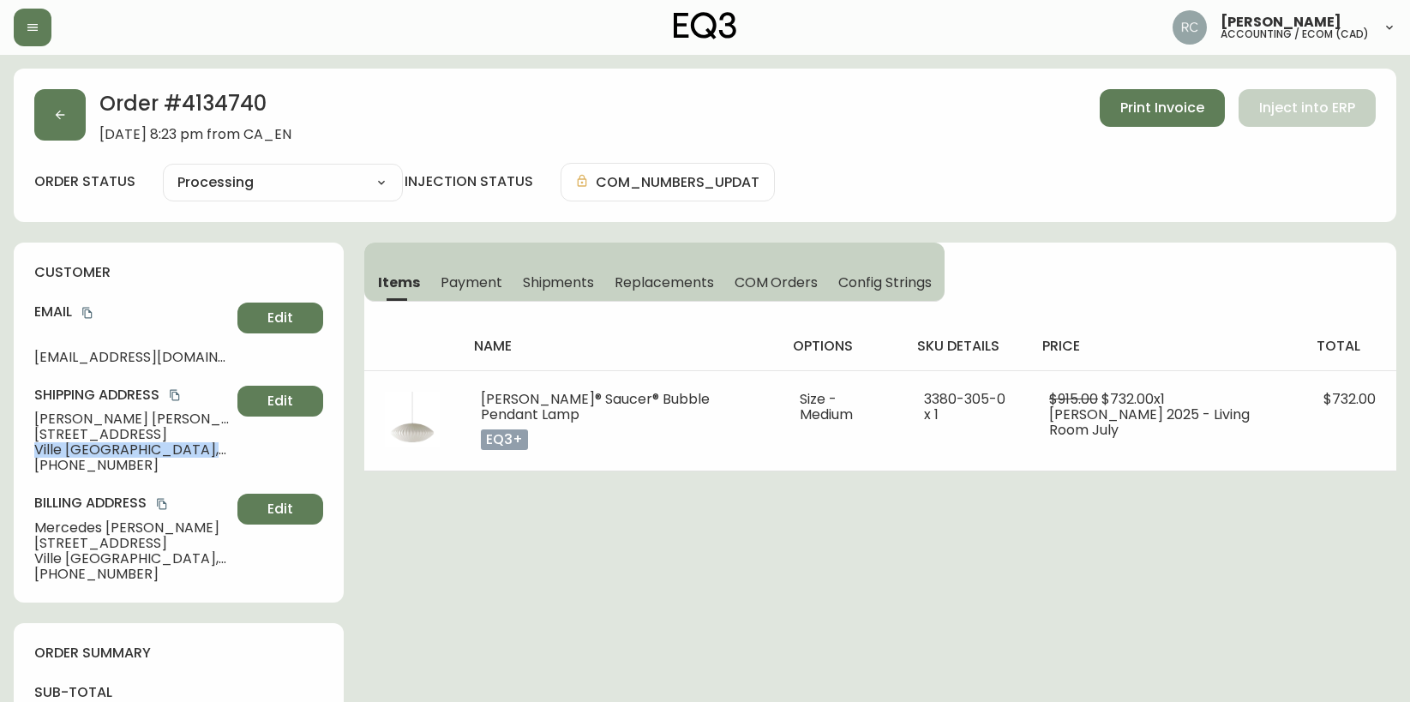
copy span "Ville Saint-Laurent , QC , H4R 3J6 , CA"
click at [78, 463] on span "+15144483060" at bounding box center [132, 465] width 196 height 15
copy span "15144483060"
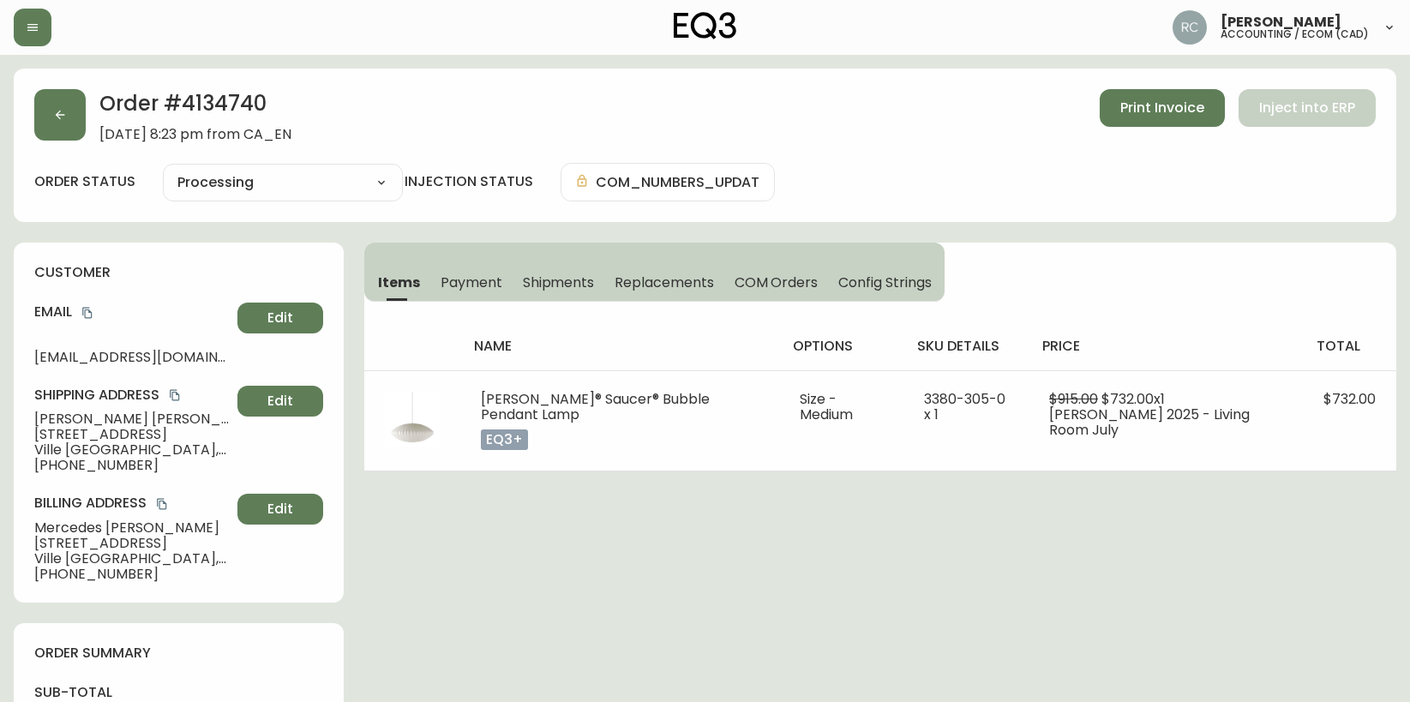
click at [665, 360] on th "name" at bounding box center [619, 346] width 318 height 48
click at [45, 414] on span "Francis Chau" at bounding box center [132, 418] width 196 height 15
copy span "Francis Chau"
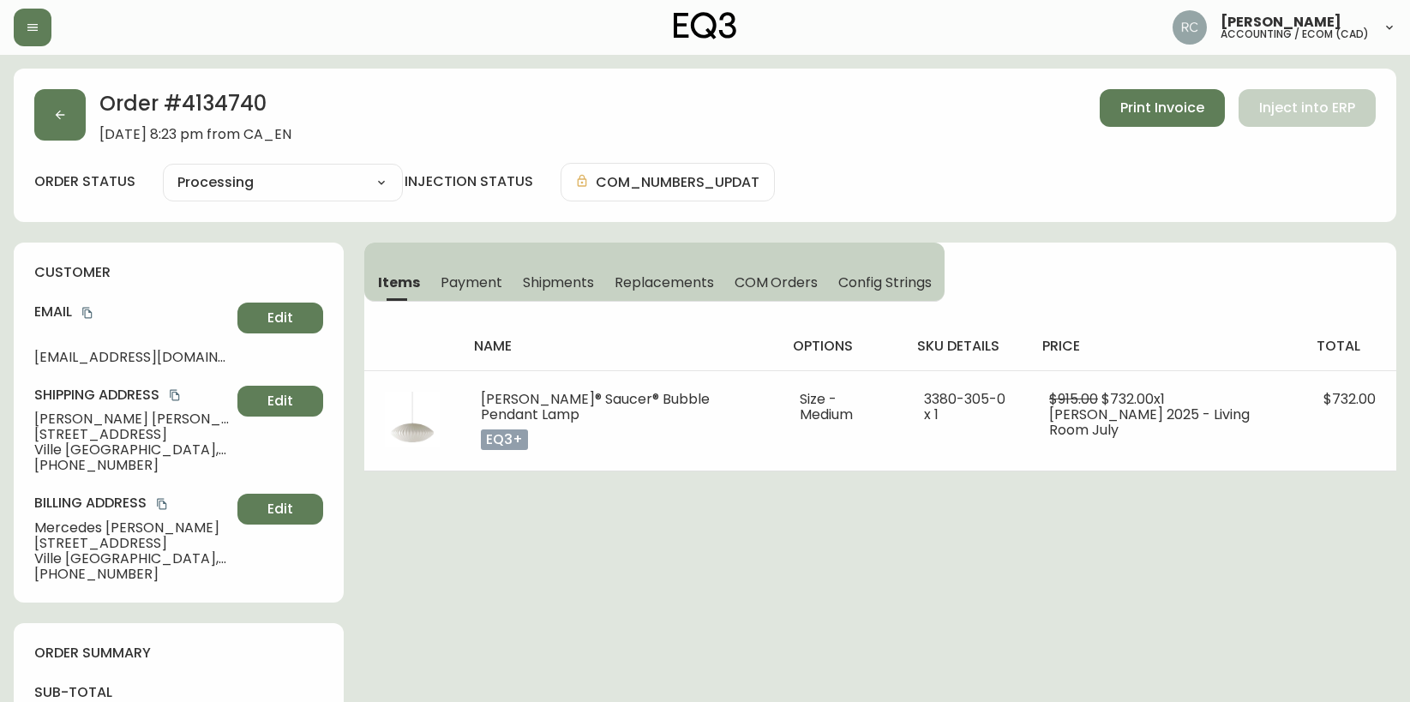
click at [56, 418] on span "Francis Chau" at bounding box center [132, 418] width 196 height 15
copy span "Francis Chau"
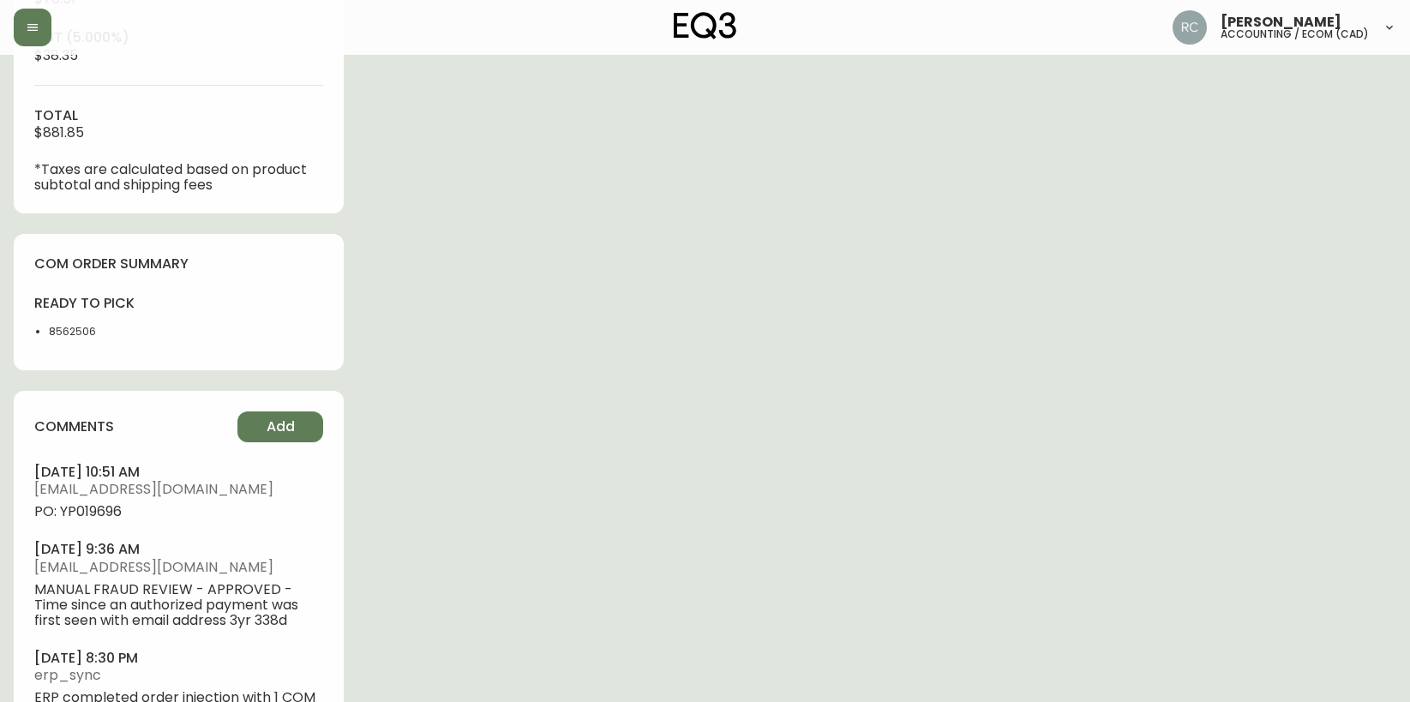
scroll to position [857, 0]
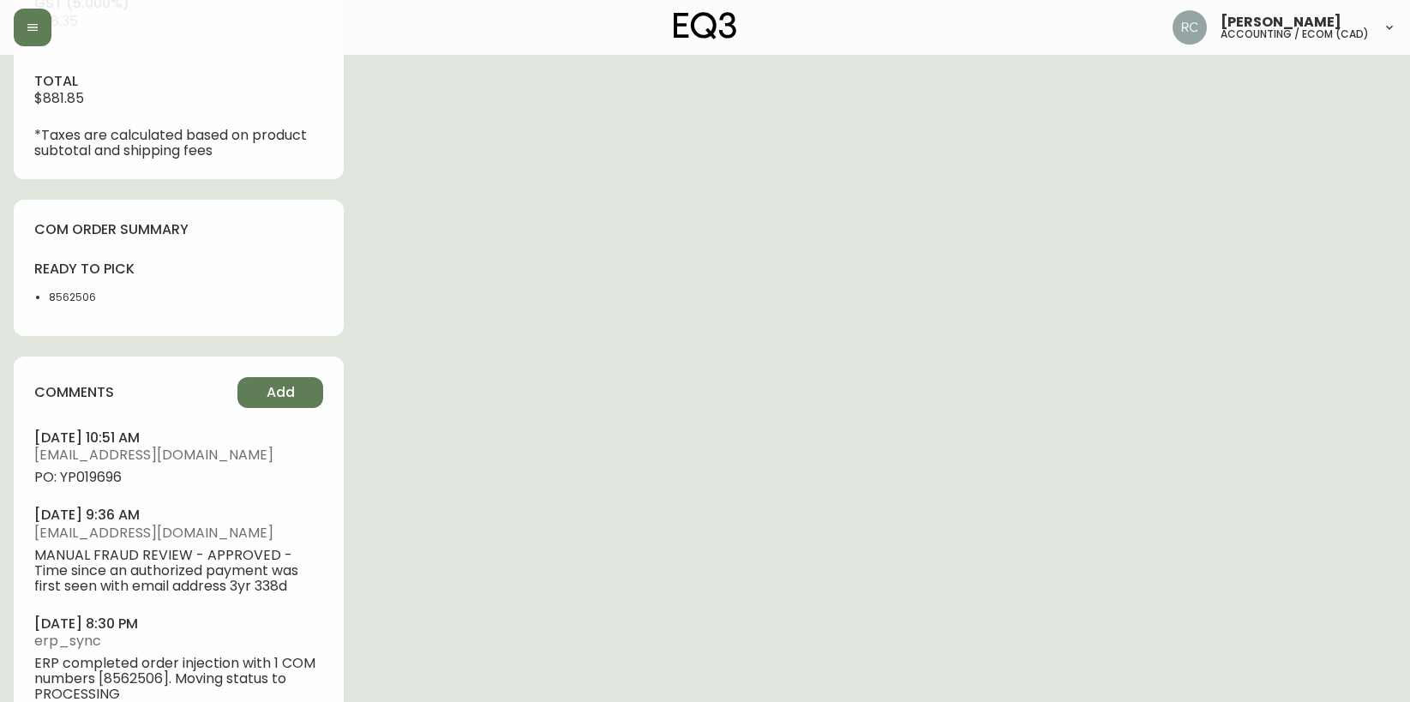
click at [100, 476] on span "PO: YP019696" at bounding box center [178, 477] width 289 height 15
copy span "YP019696"
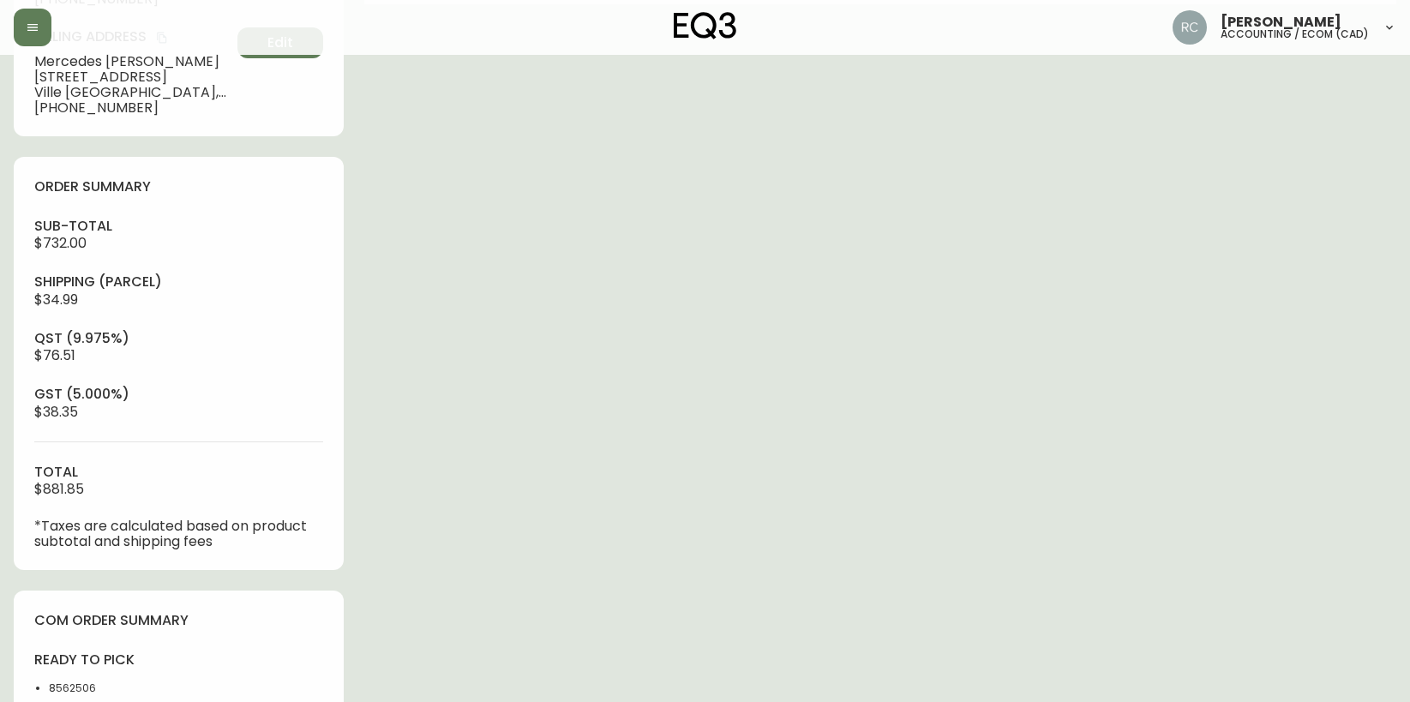
scroll to position [0, 0]
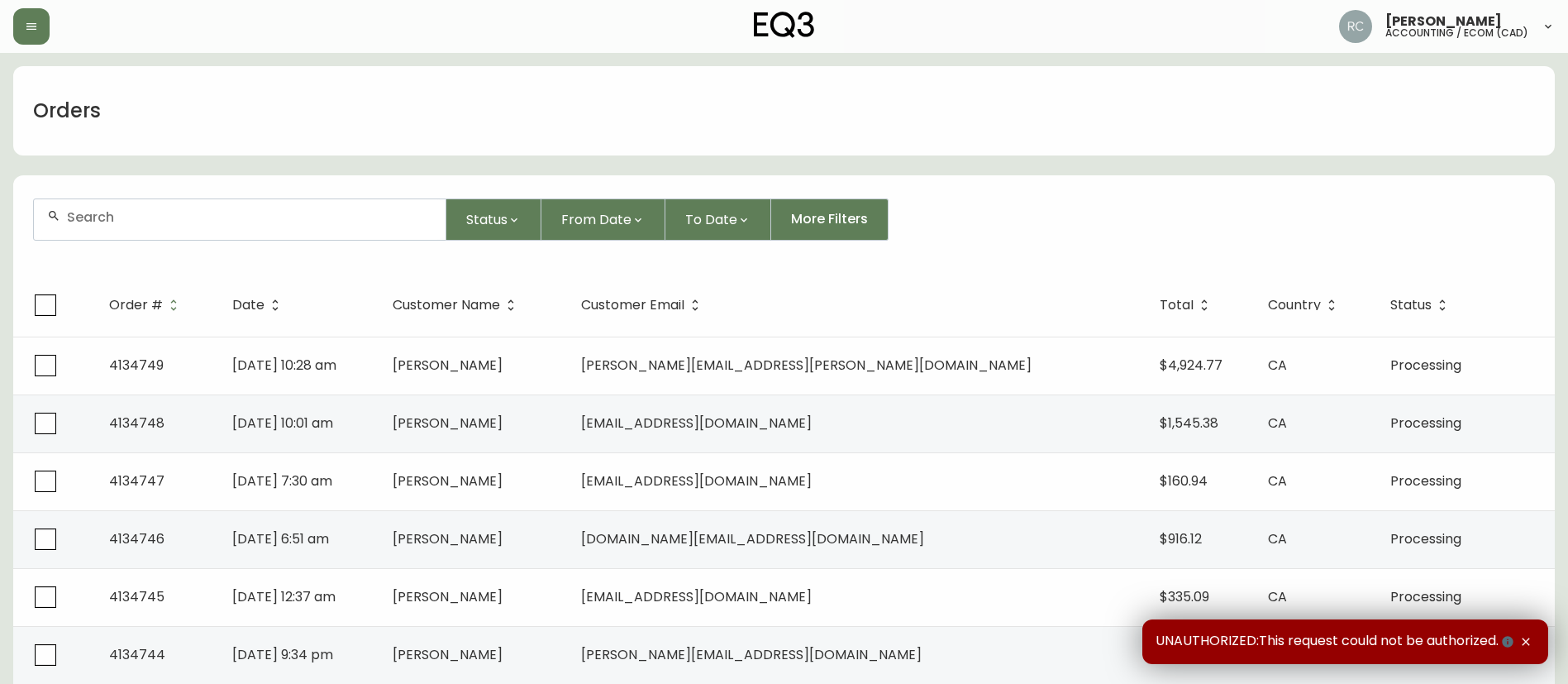
click at [271, 232] on div at bounding box center [239, 220] width 412 height 41
paste input "4132614"
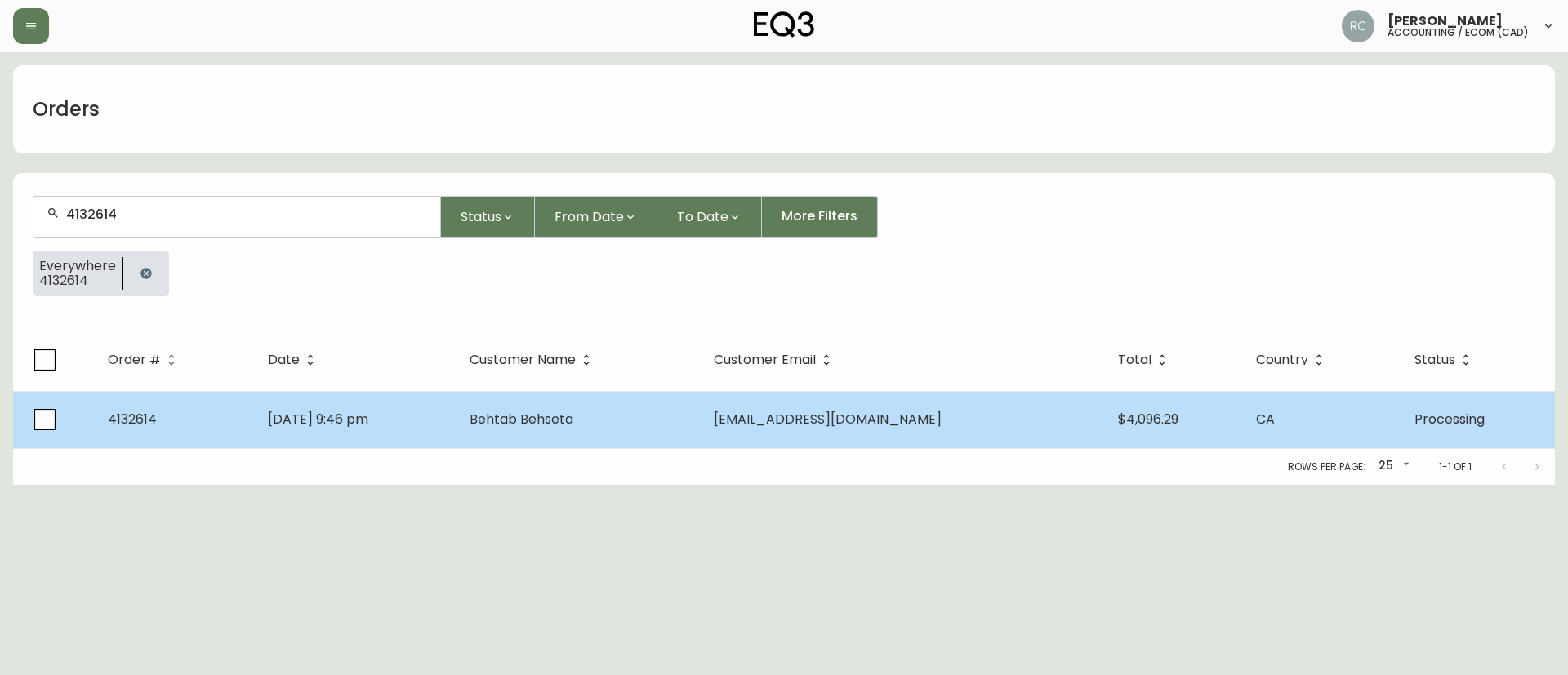
type input "4132614"
click at [573, 412] on span "Behtab Behseta" at bounding box center [521, 419] width 104 height 19
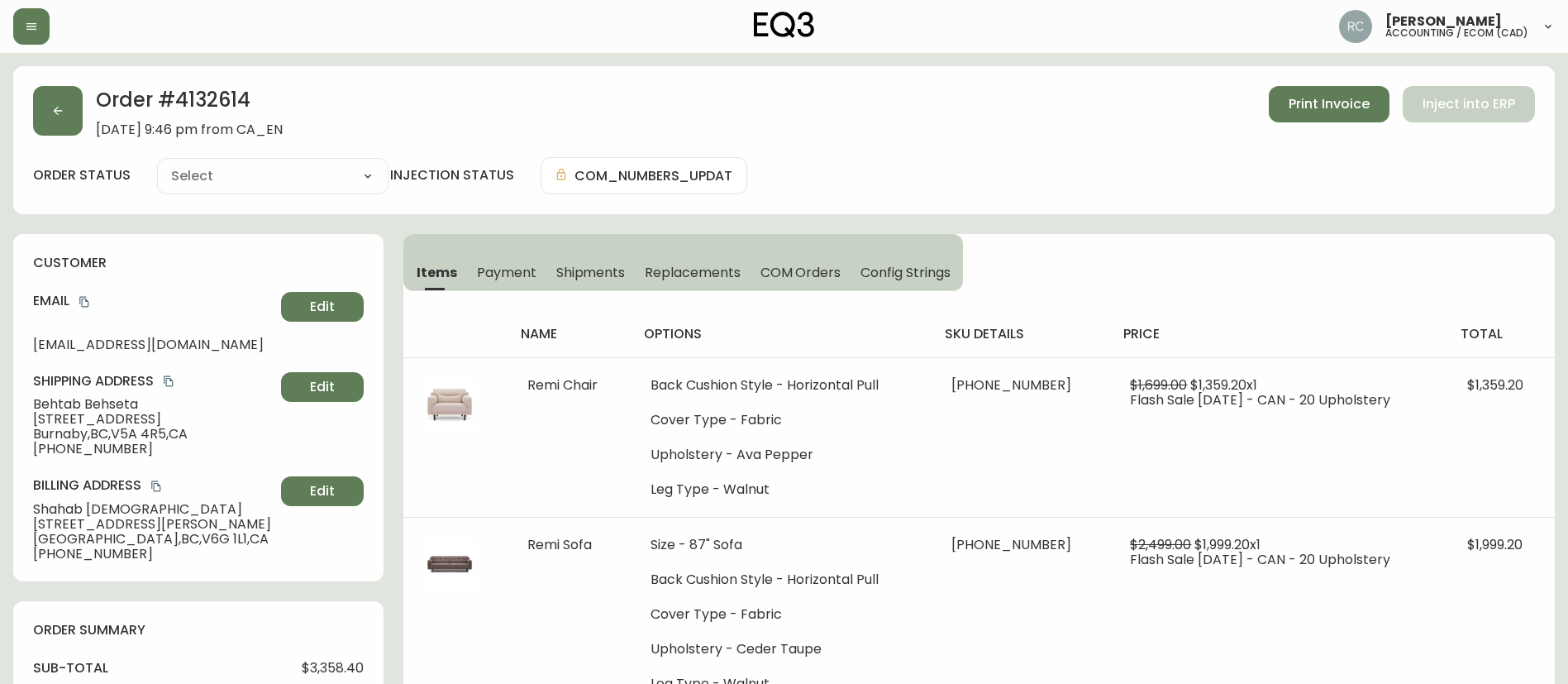
type input "Processing"
select select "PROCESSING"
